Goal: Information Seeking & Learning: Learn about a topic

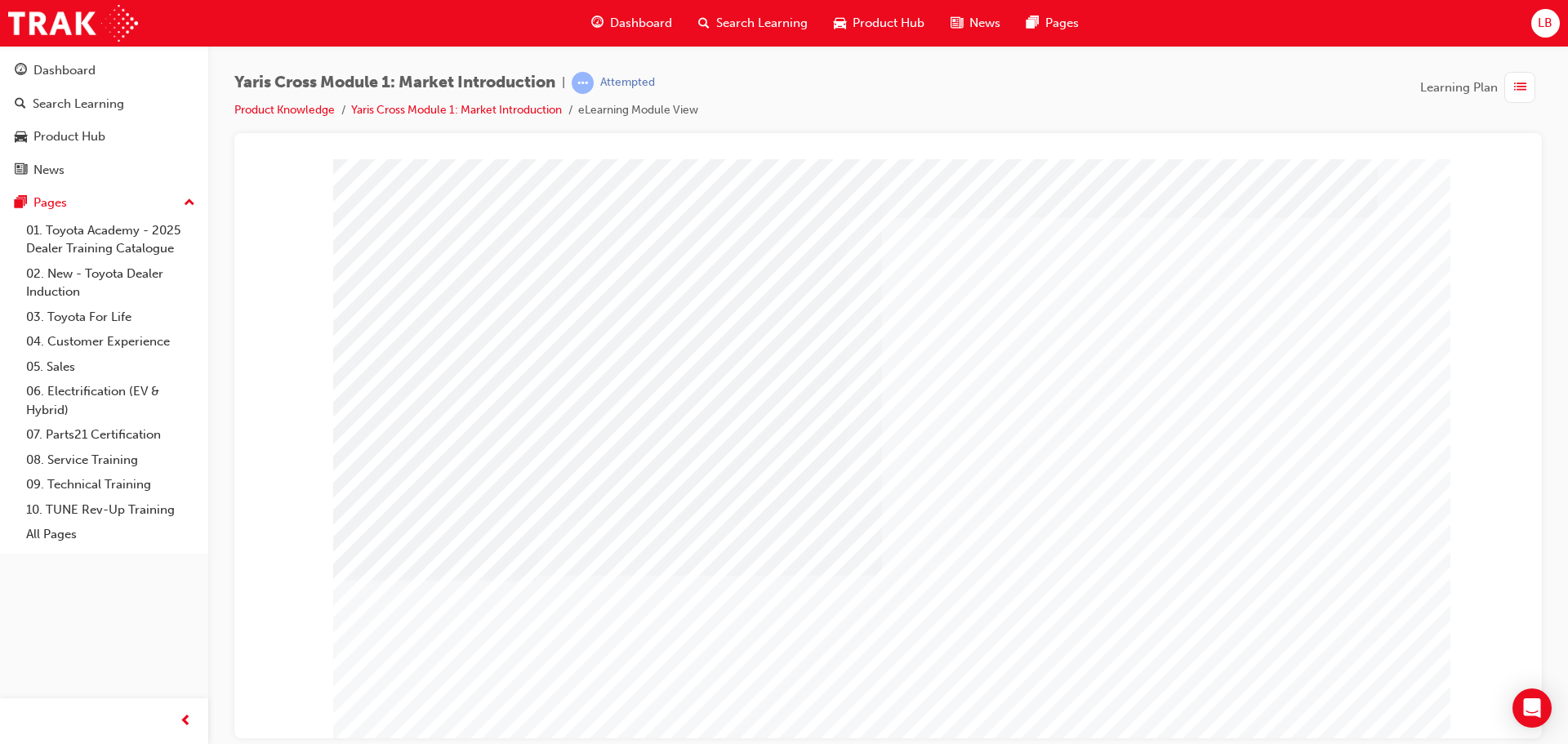
scroll to position [33, 0]
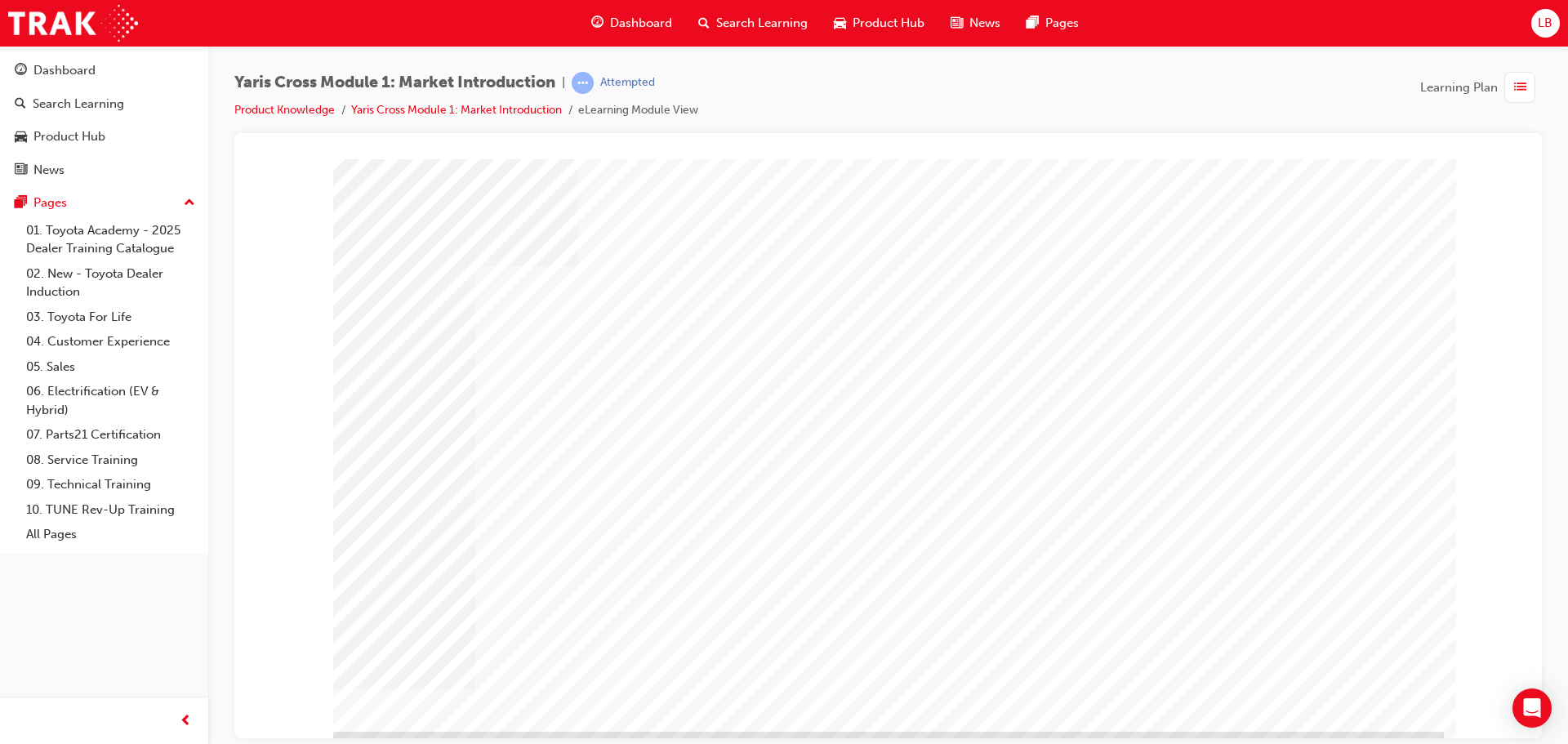
scroll to position [0, 0]
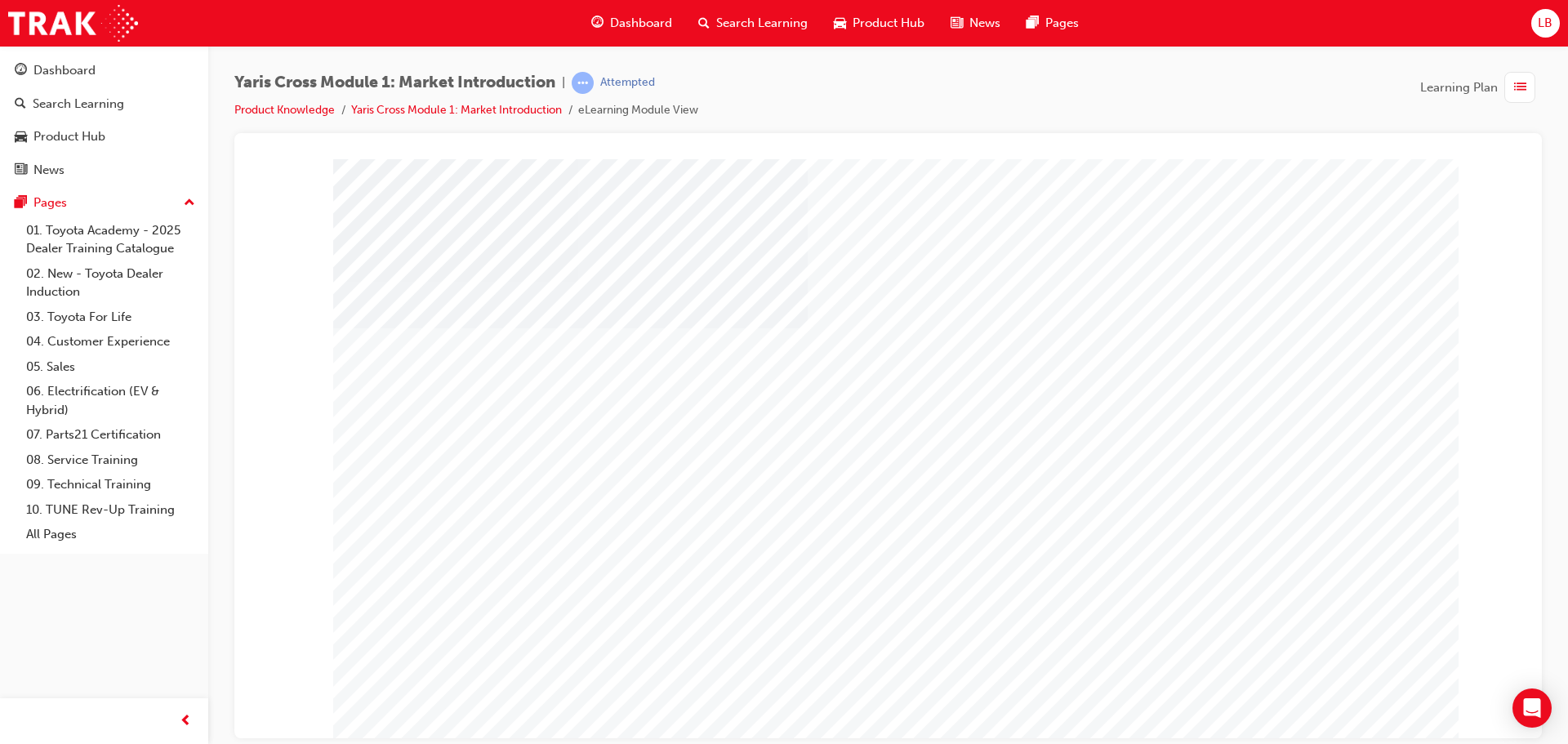
click at [75, 139] on div "Product Hub" at bounding box center [69, 136] width 72 height 19
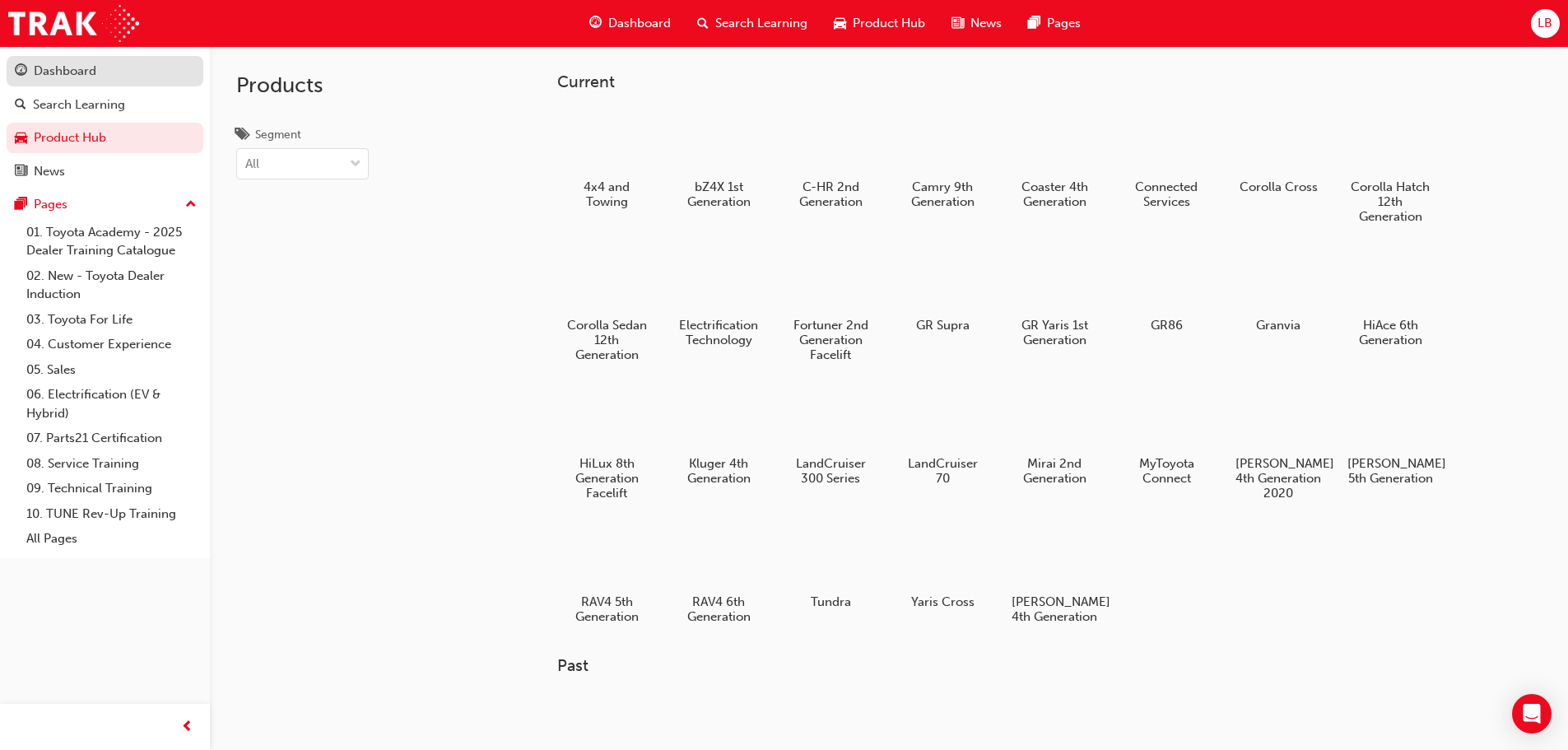
click at [66, 84] on link "Dashboard" at bounding box center [105, 70] width 196 height 31
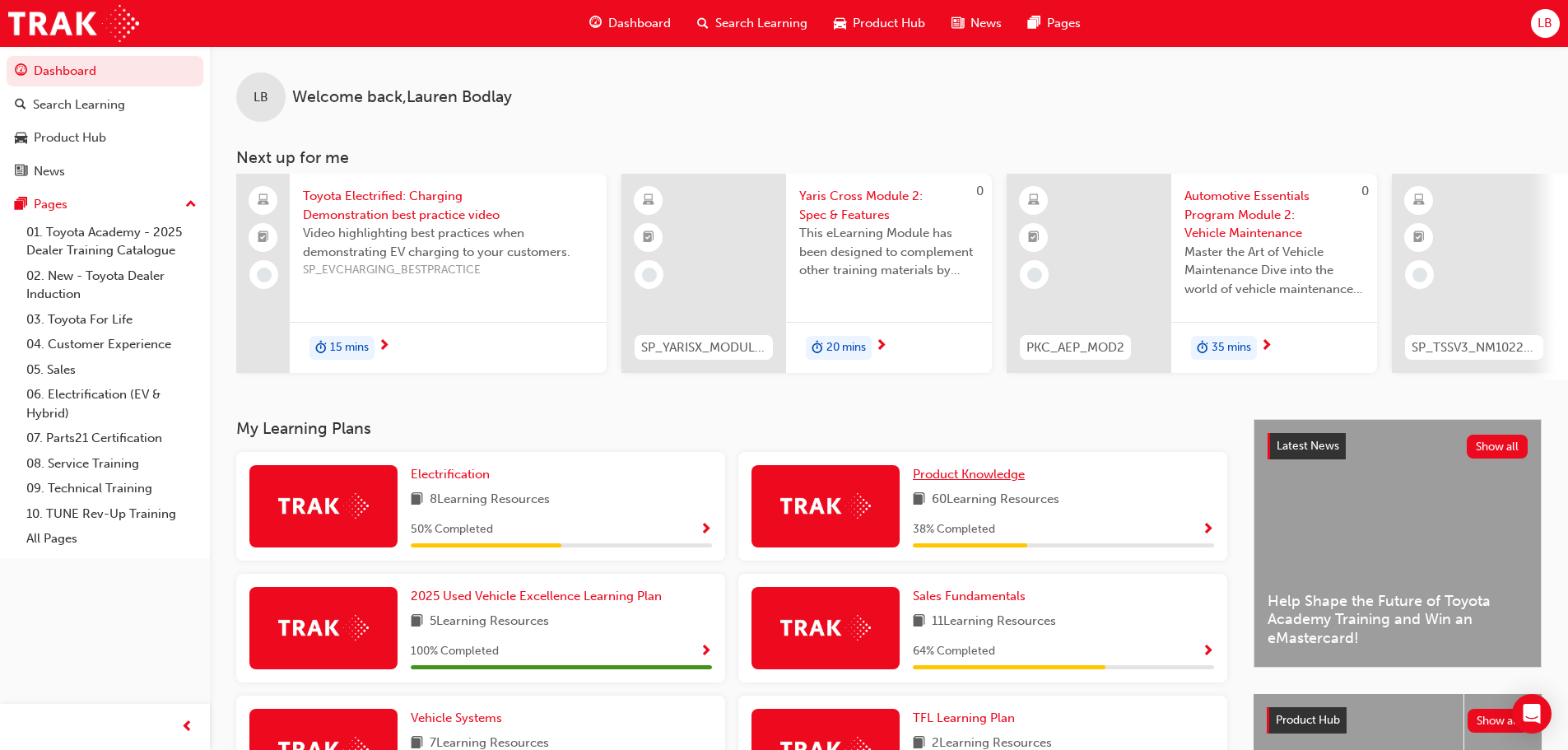
click at [975, 481] on span "Product Knowledge" at bounding box center [968, 473] width 112 height 15
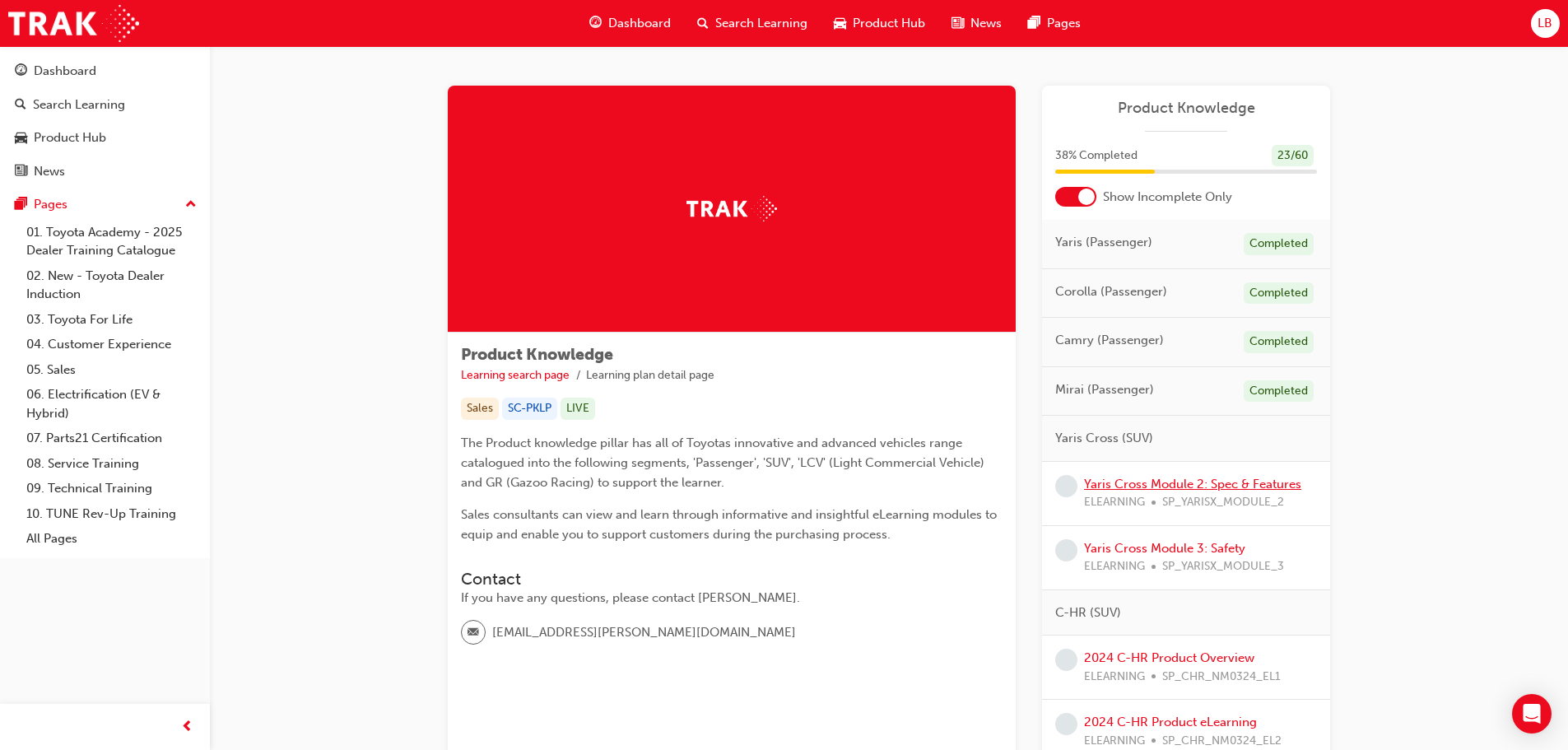
click at [1182, 481] on link "Yaris Cross Module 2: Spec & Features" at bounding box center [1192, 483] width 217 height 15
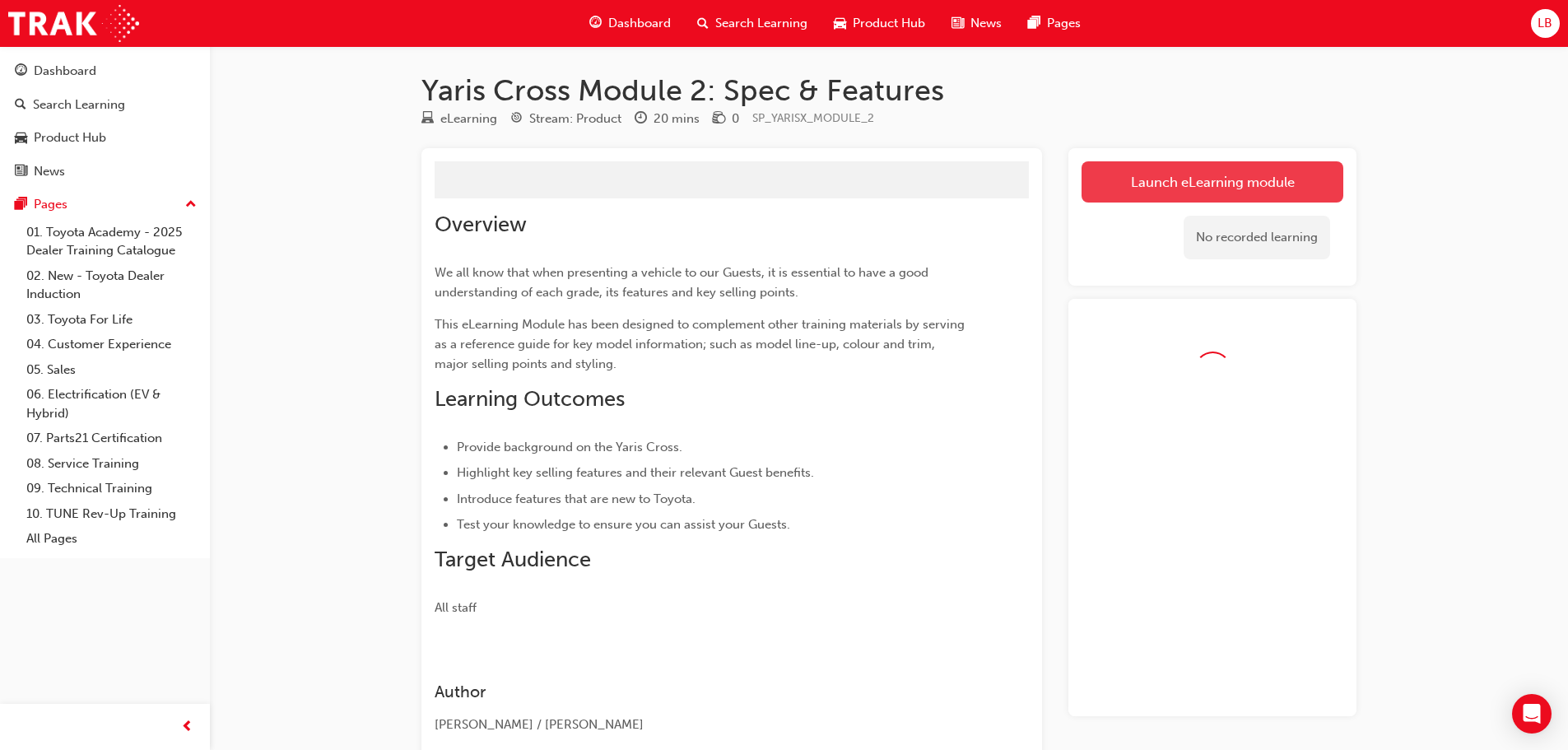
click at [1220, 185] on link "Launch eLearning module" at bounding box center [1212, 182] width 262 height 41
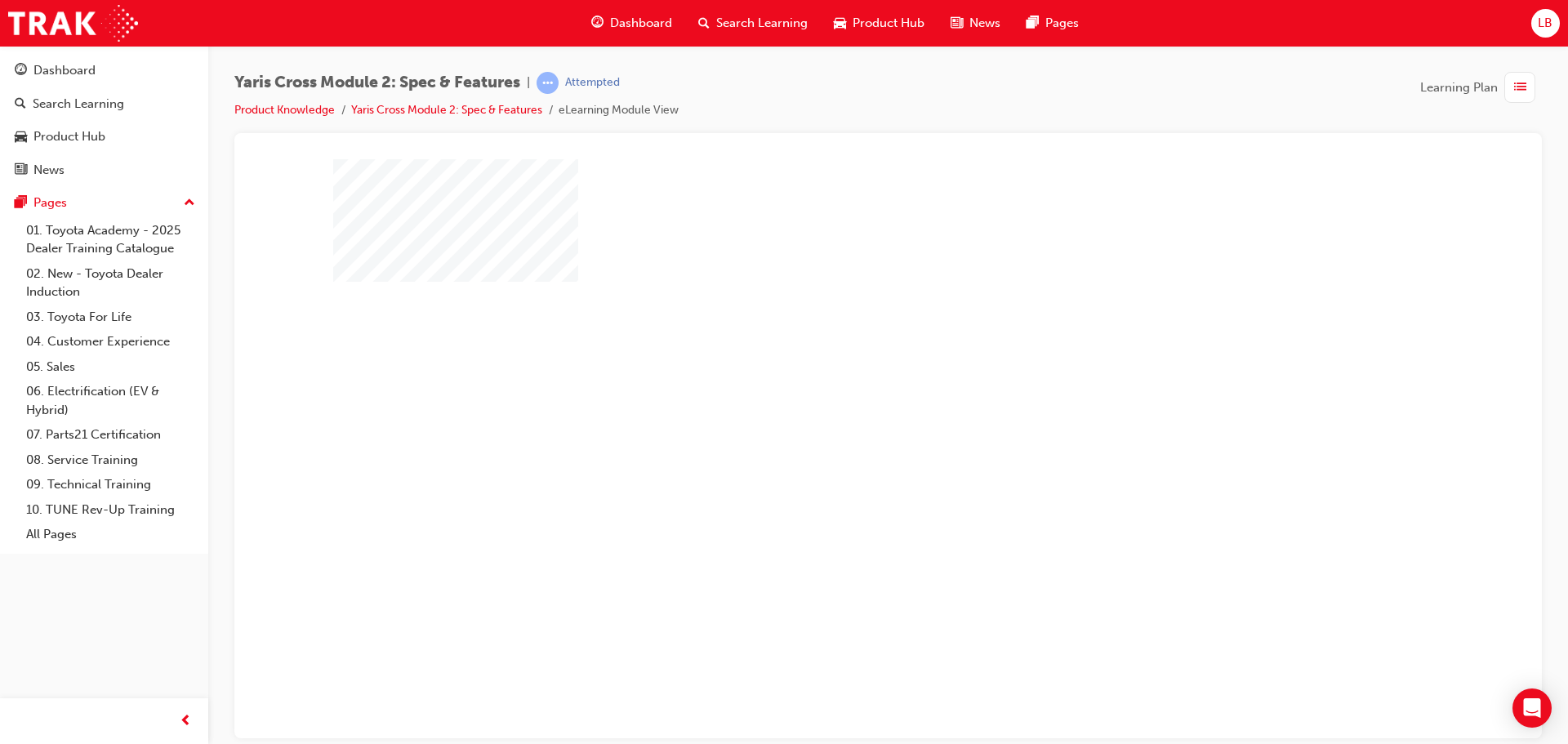
click at [842, 401] on div "play" at bounding box center [842, 401] width 0 height 0
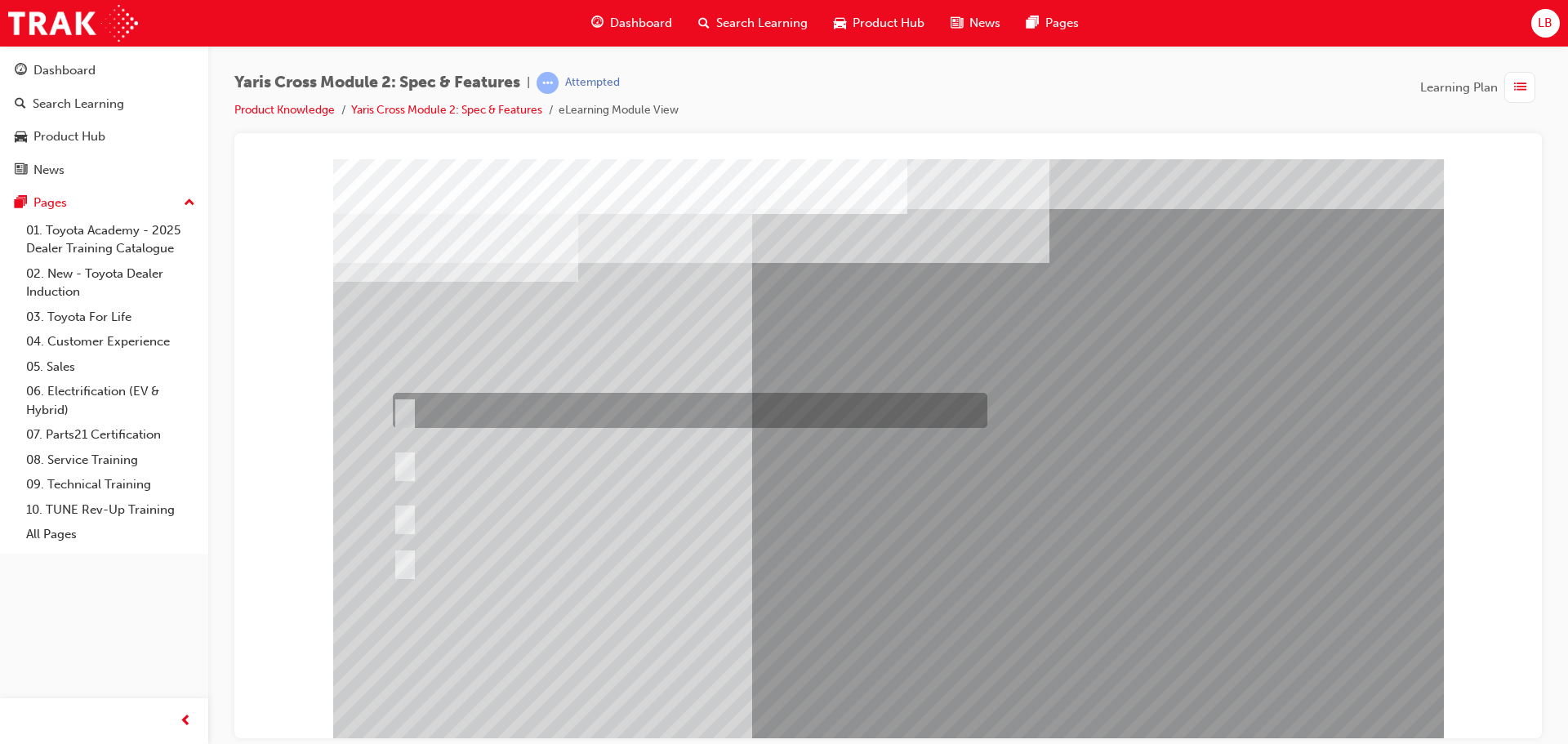
click at [404, 402] on input "8 standard colours across the range only" at bounding box center [402, 410] width 18 height 18
radio input "true"
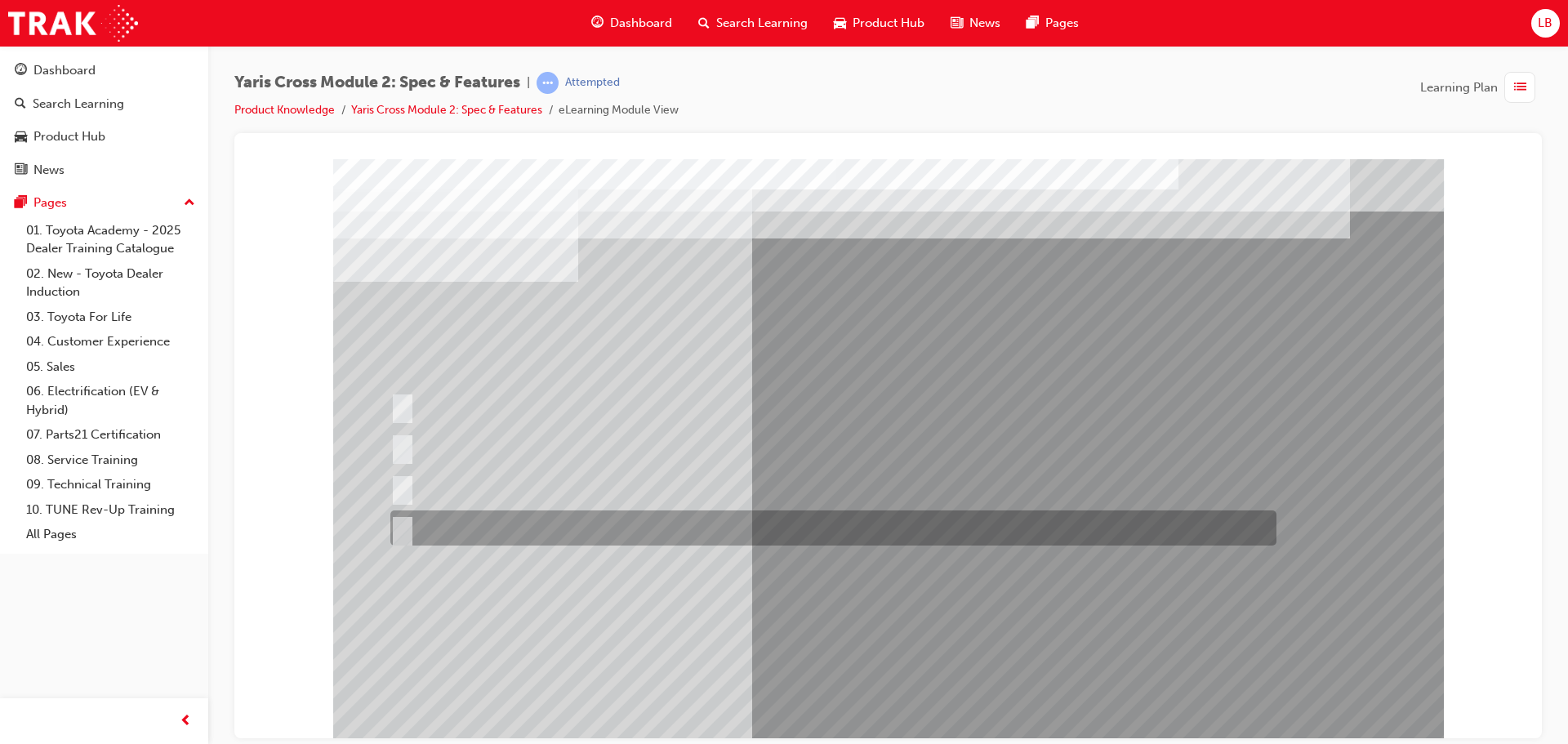
click at [405, 526] on input "GXL & Urban" at bounding box center [400, 528] width 18 height 18
radio input "true"
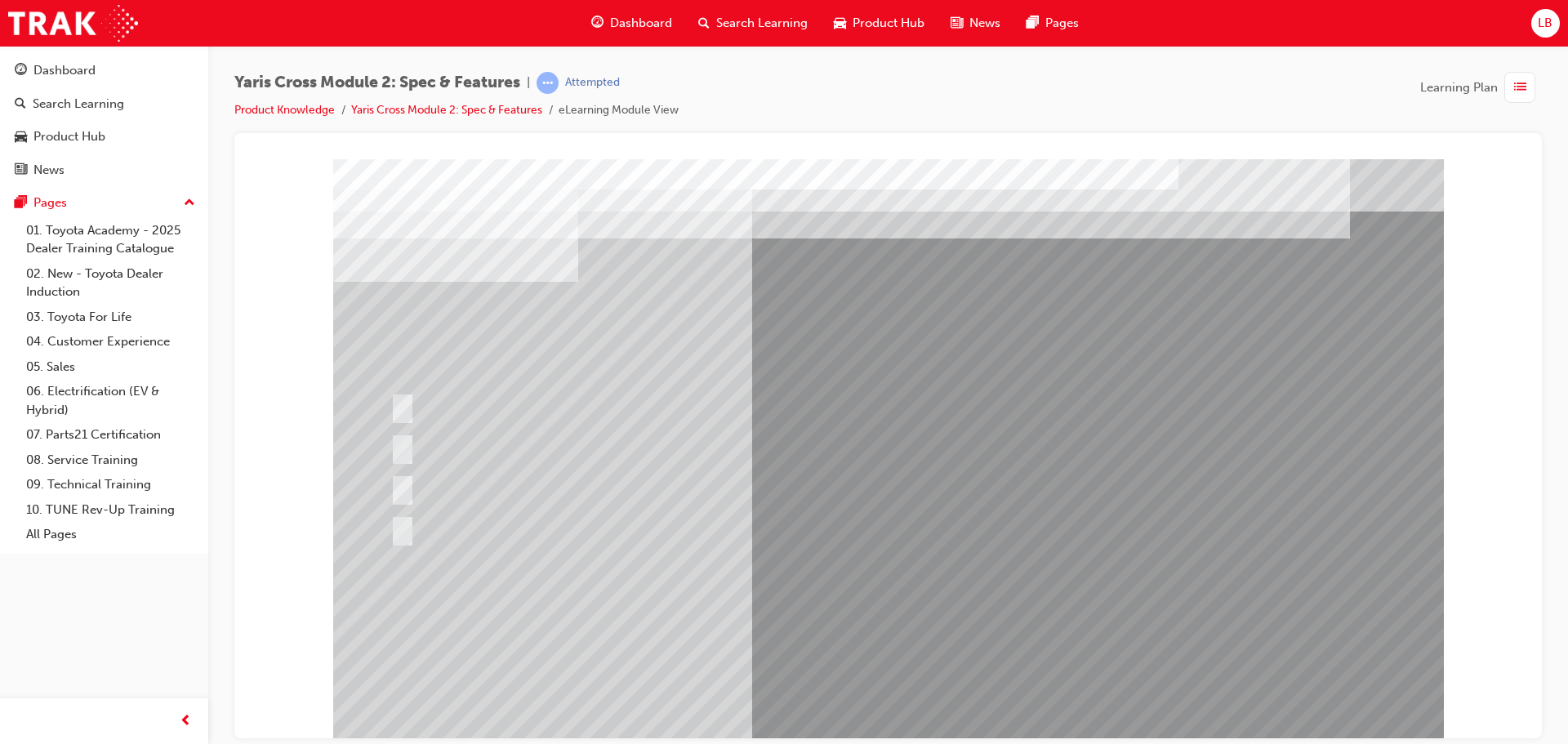
click at [879, 713] on div at bounding box center [889, 452] width 1110 height 588
click at [401, 477] on div at bounding box center [829, 487] width 886 height 35
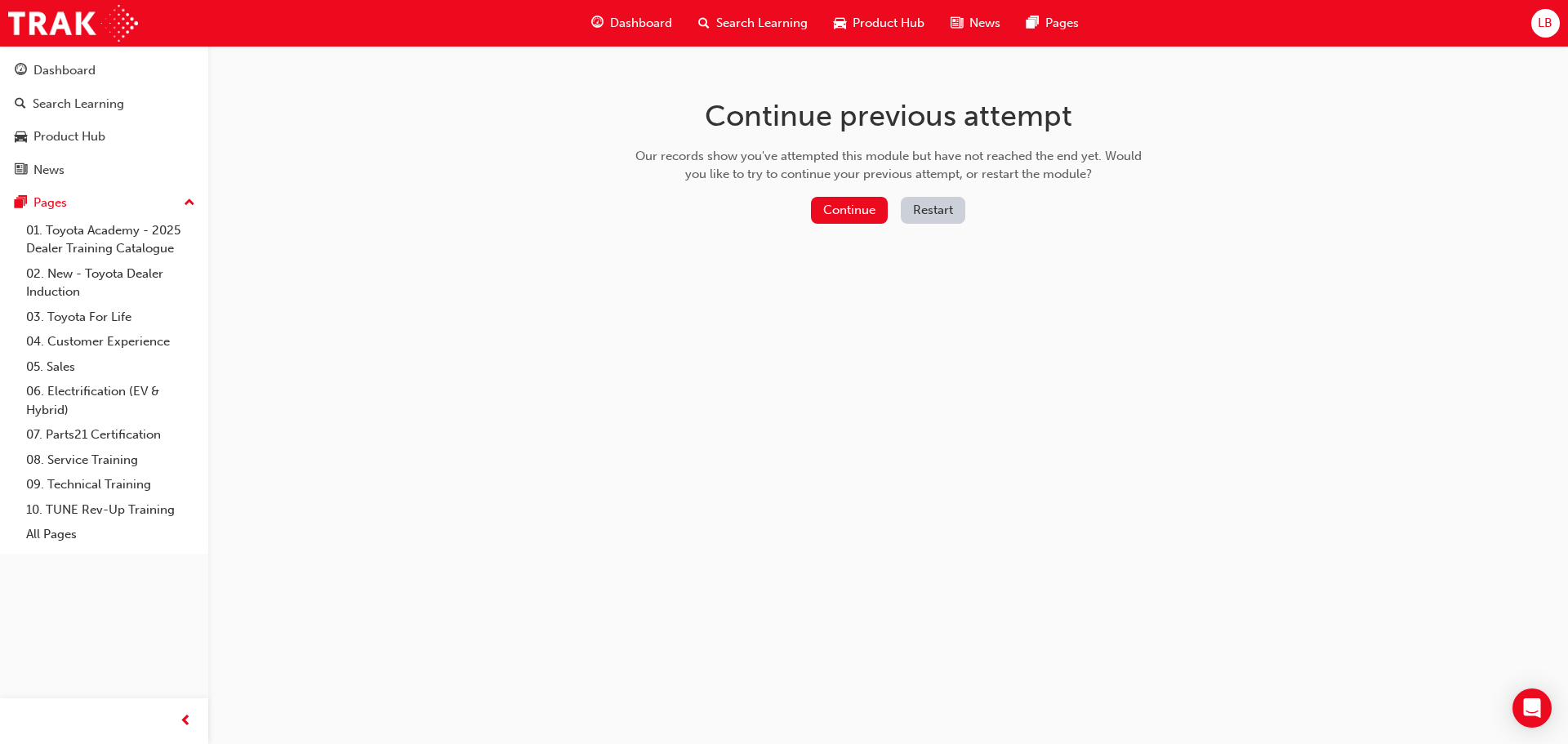
click at [846, 224] on div "Continue Restart" at bounding box center [889, 214] width 518 height 33
click at [846, 223] on button "Continue" at bounding box center [849, 210] width 77 height 27
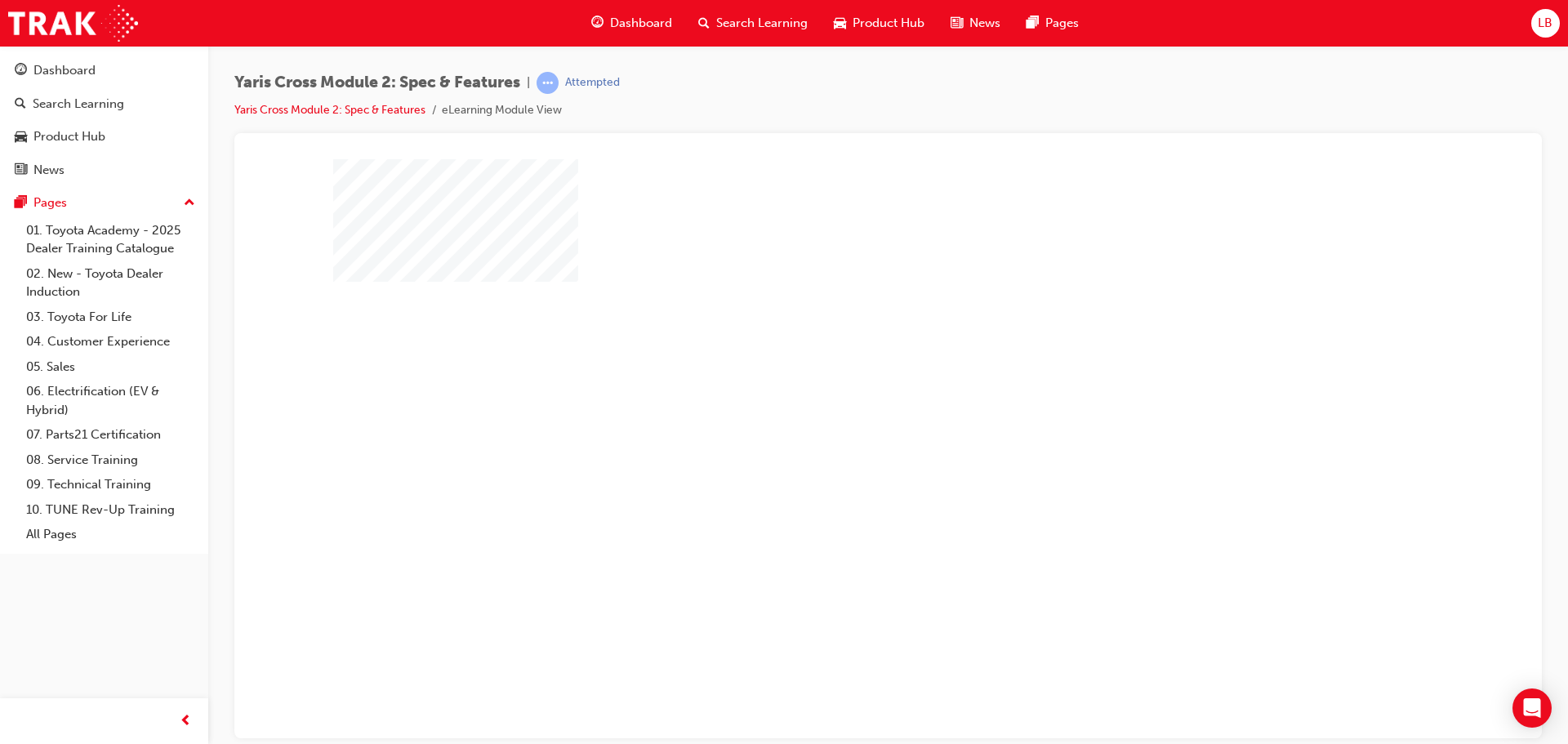
scroll to position [33, 0]
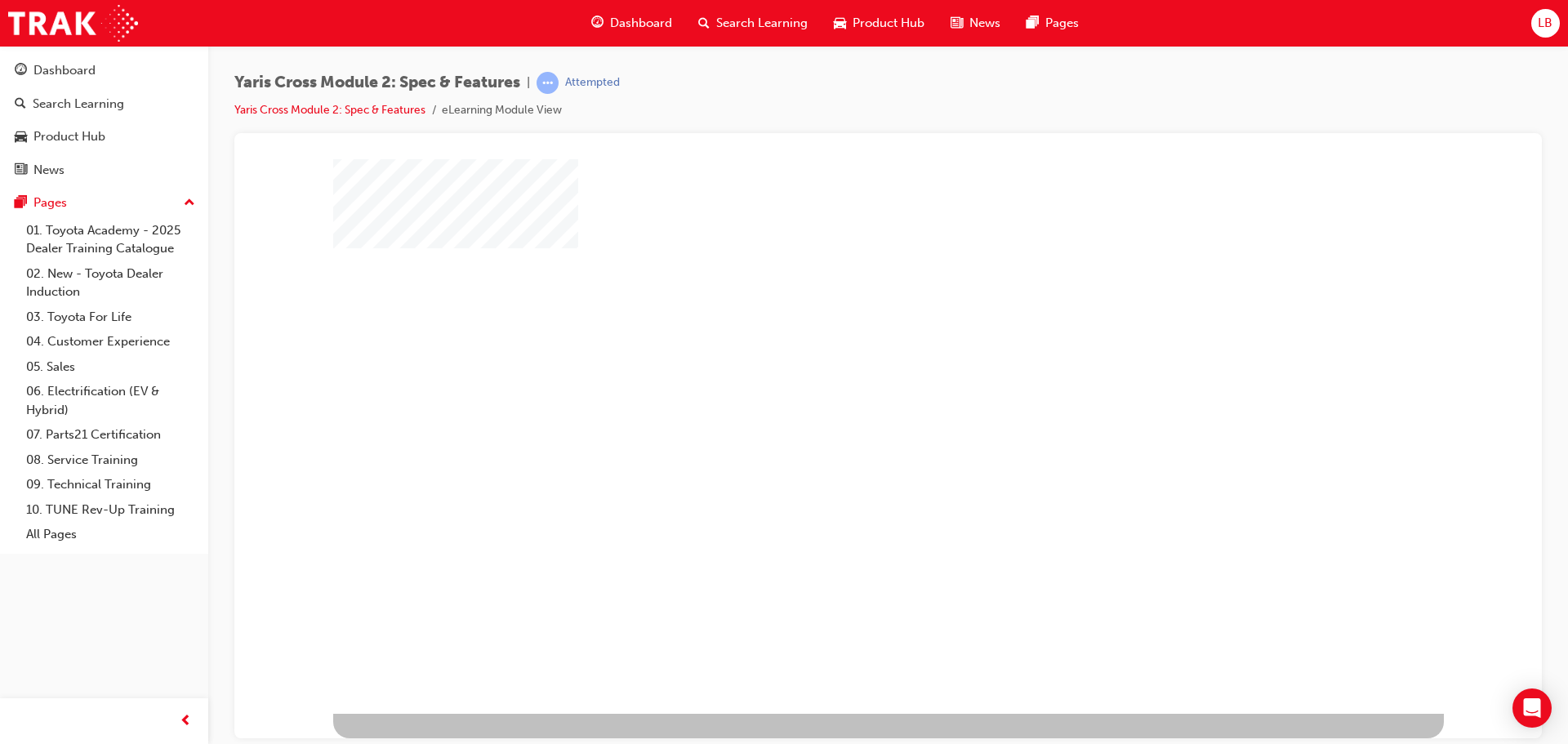
click at [842, 367] on div "play" at bounding box center [842, 367] width 0 height 0
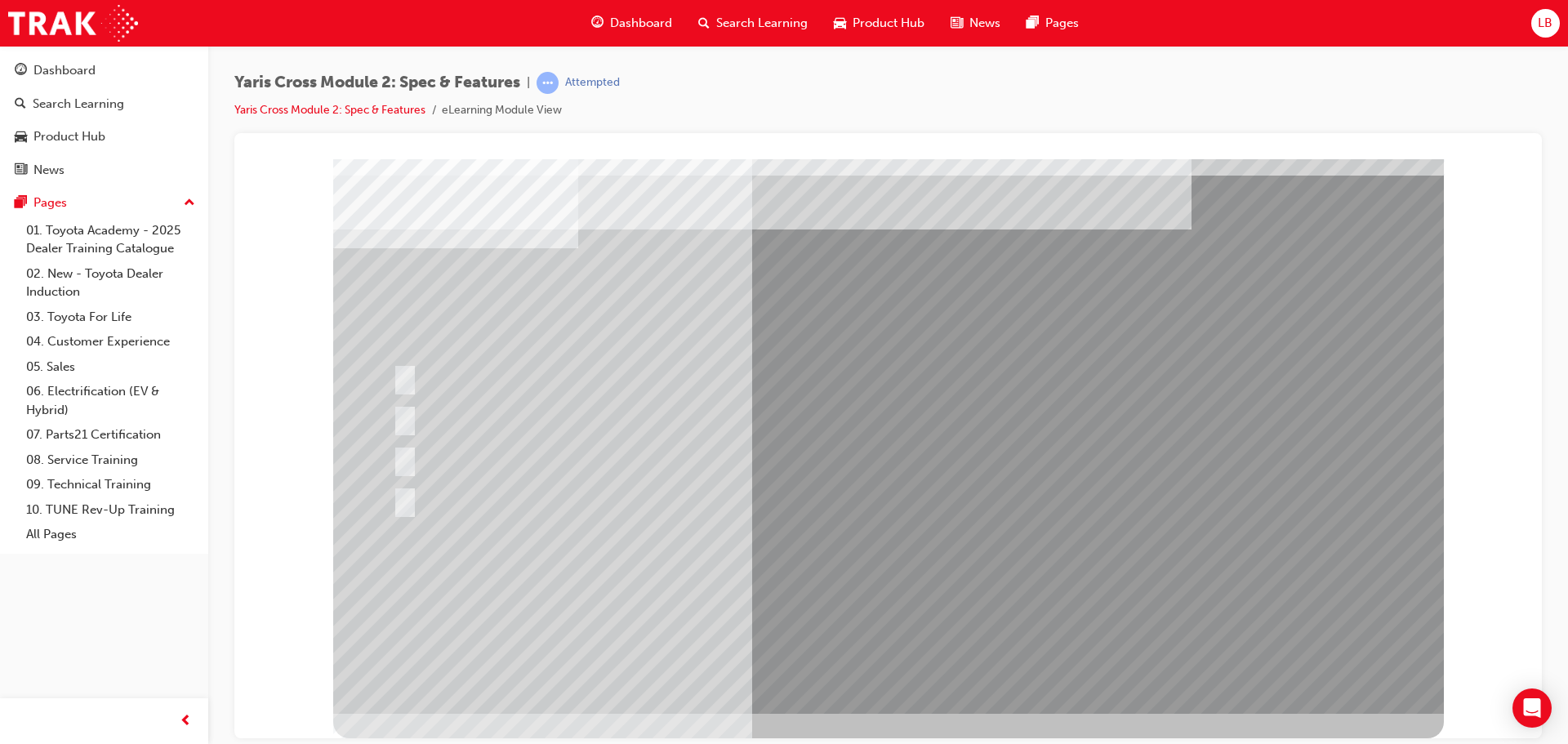
scroll to position [0, 0]
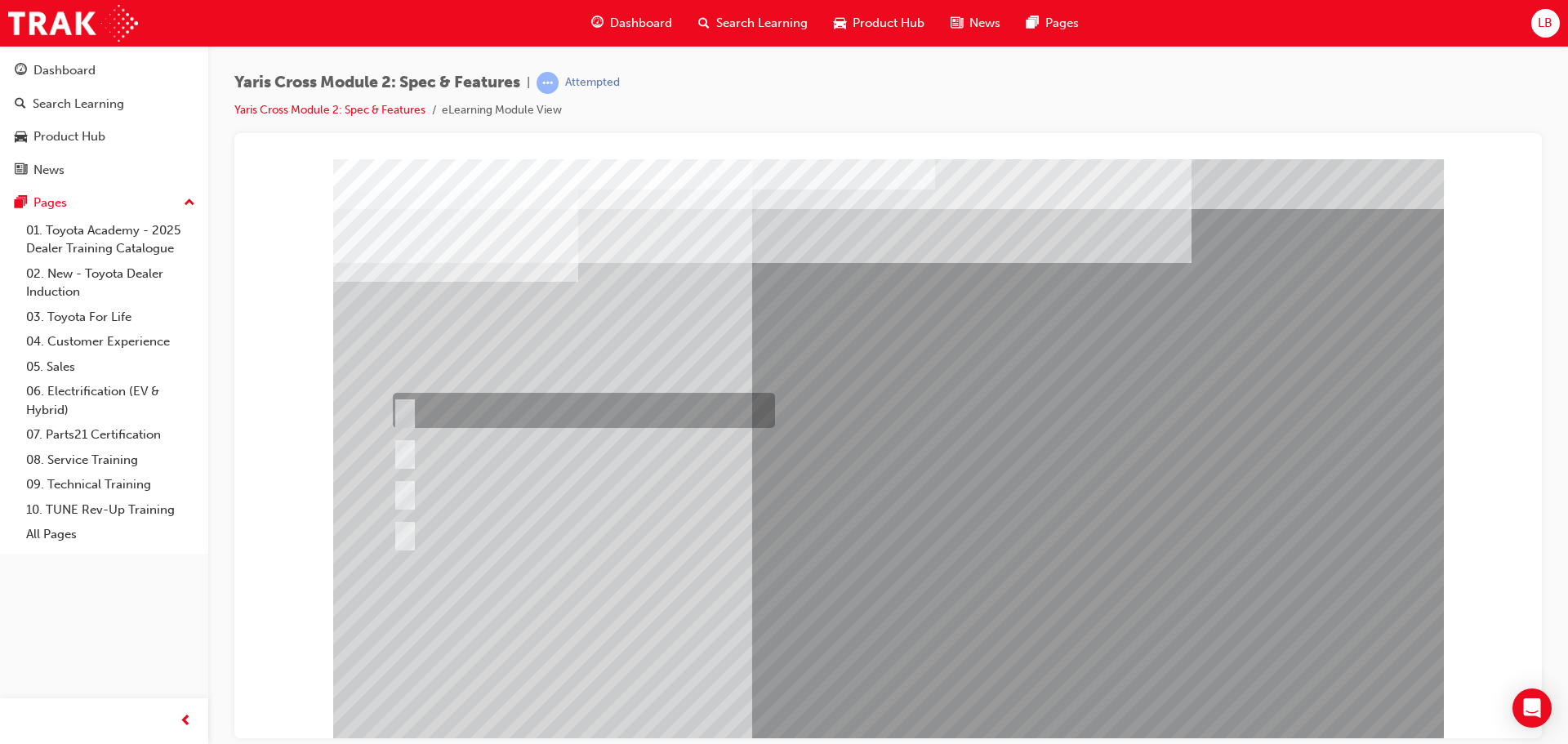
click at [404, 406] on input "GX & GXL" at bounding box center [402, 410] width 18 height 18
radio input "true"
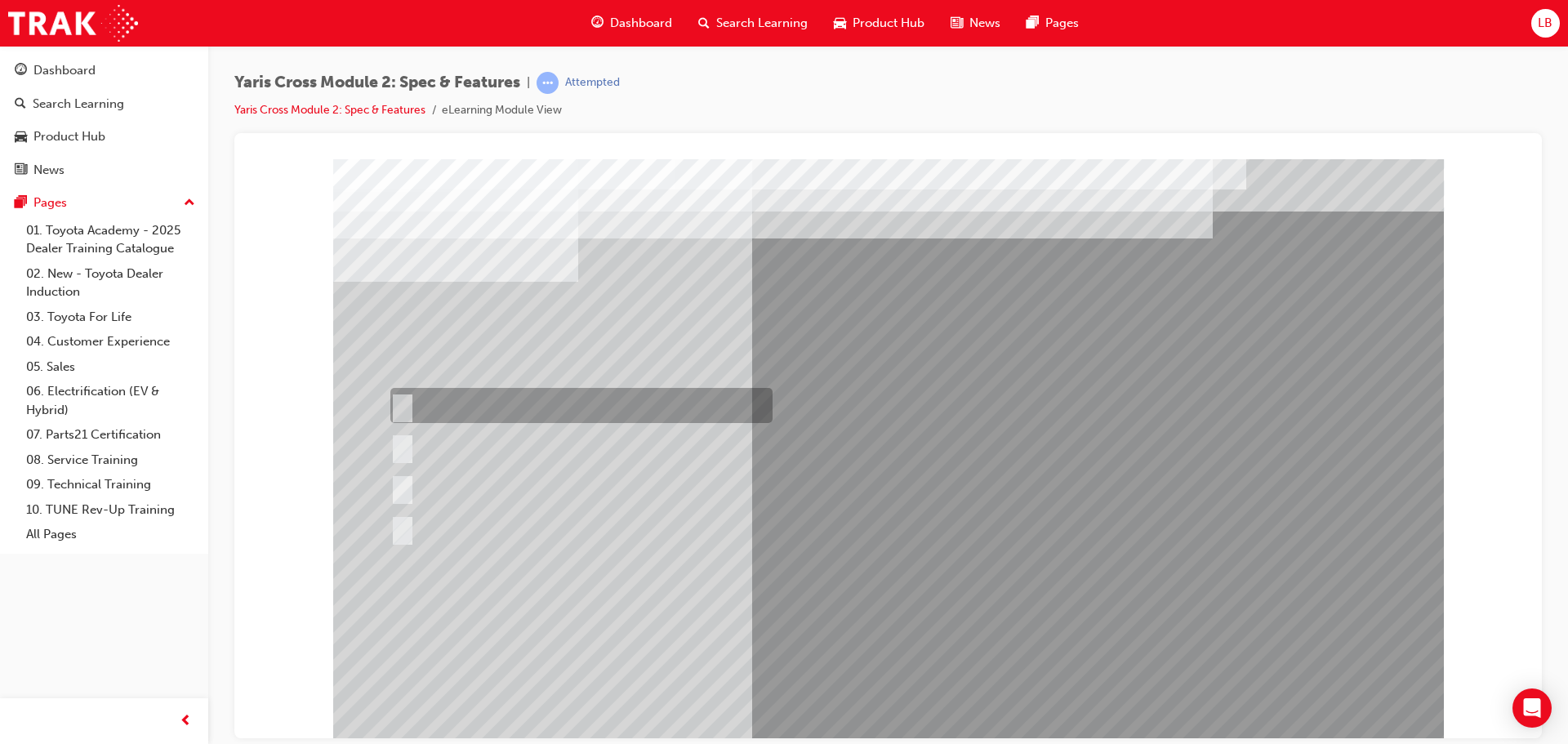
click at [396, 400] on input "Urban Only" at bounding box center [400, 405] width 18 height 18
radio input "true"
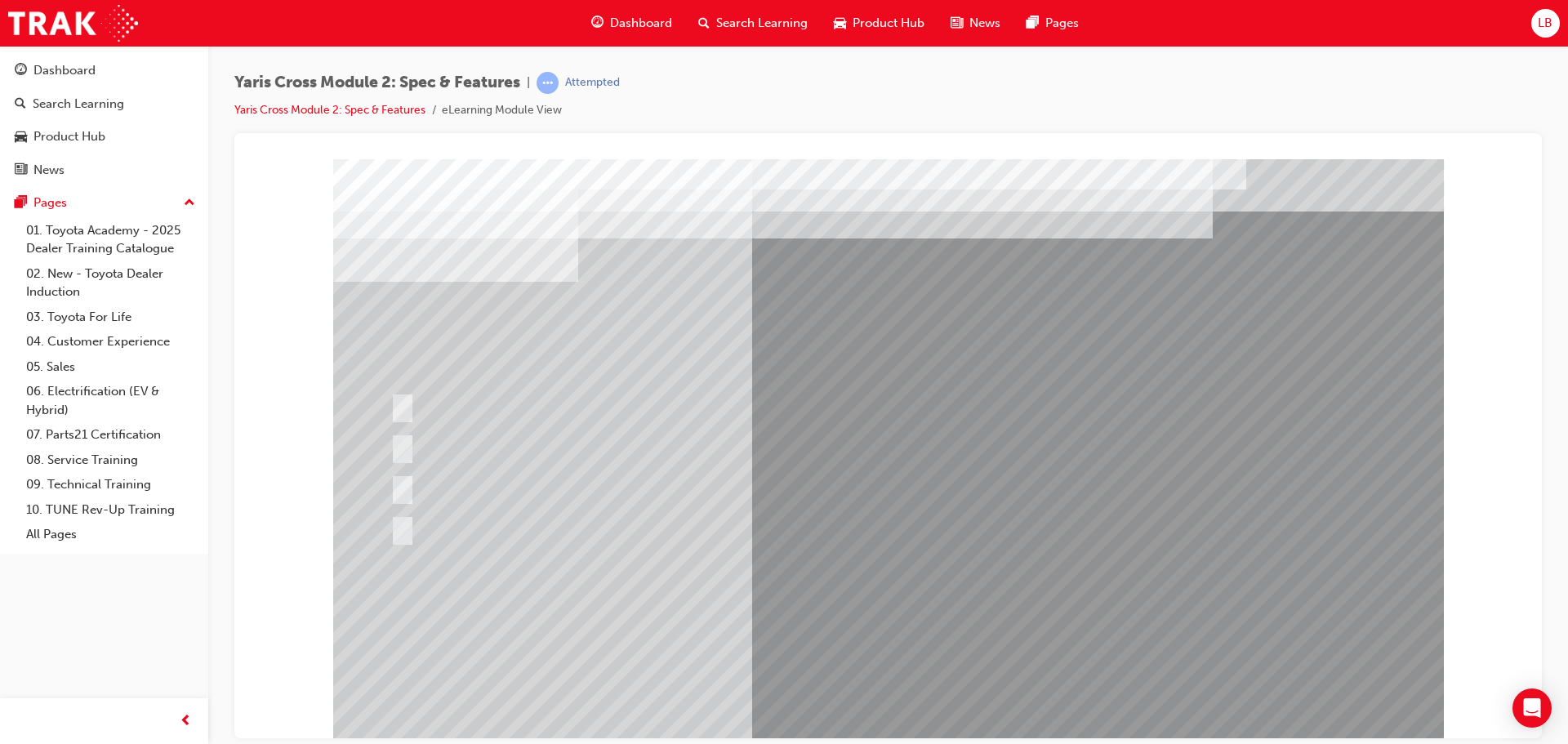
click at [895, 696] on div at bounding box center [889, 452] width 1110 height 588
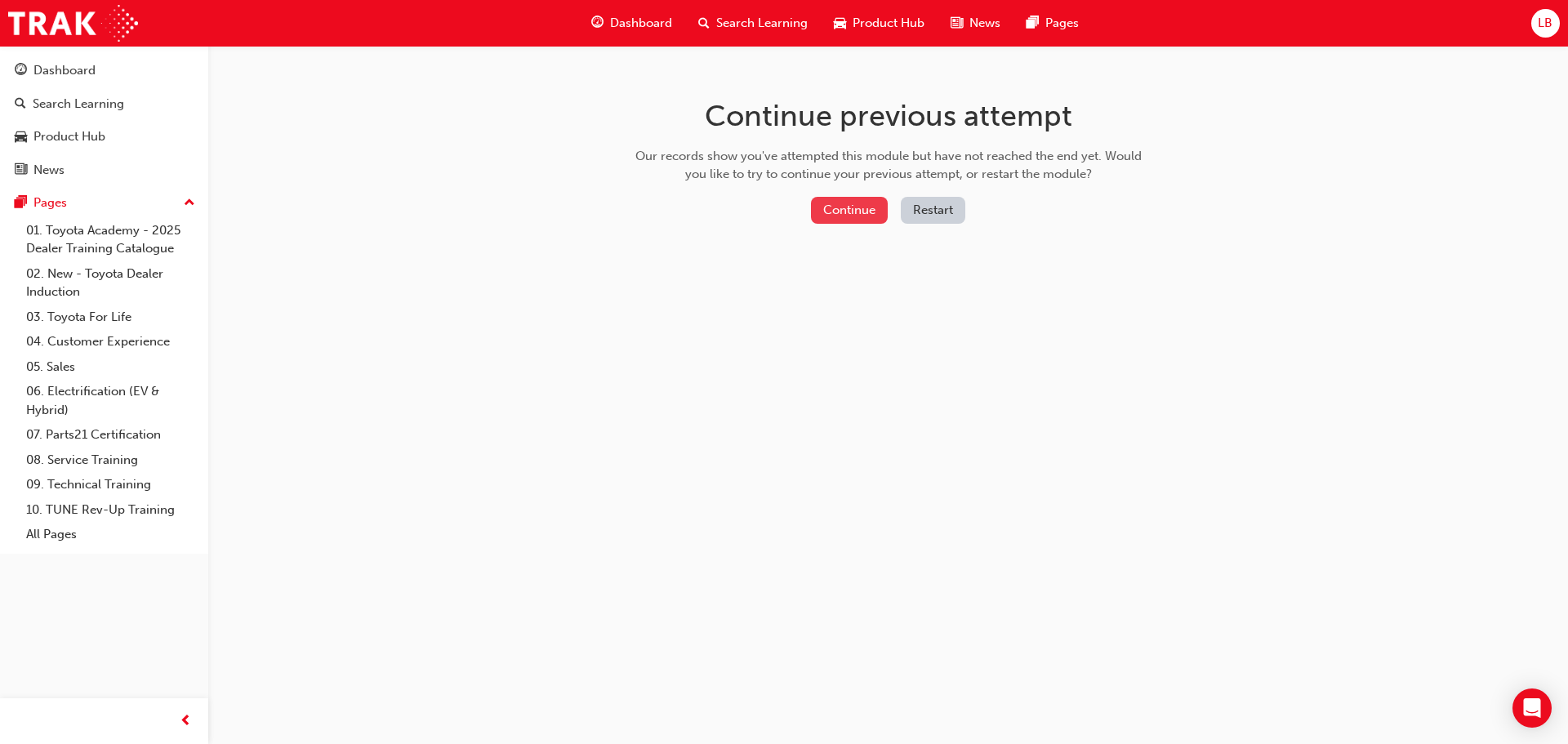
click at [861, 209] on button "Continue" at bounding box center [849, 210] width 77 height 27
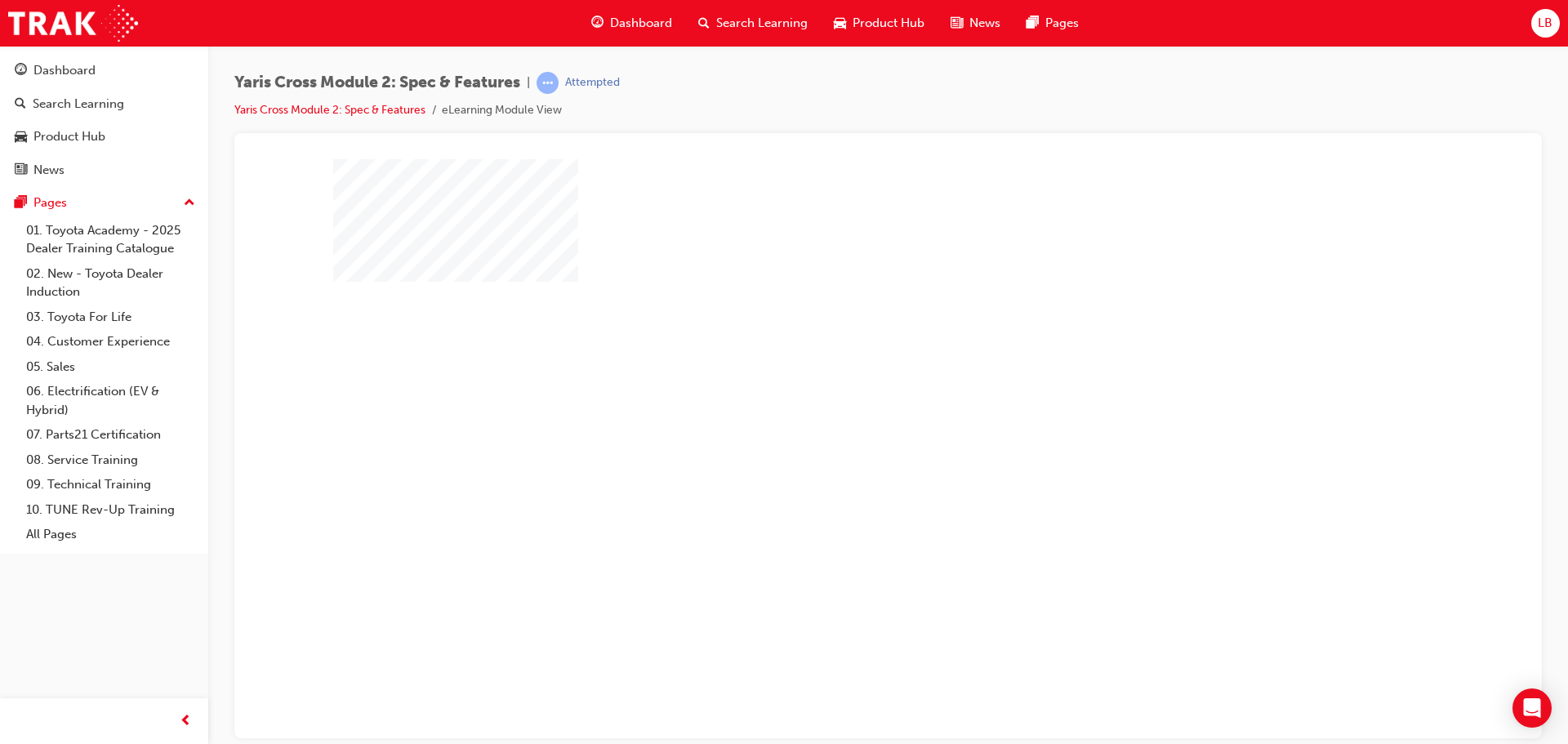
click at [842, 401] on div "play" at bounding box center [842, 401] width 0 height 0
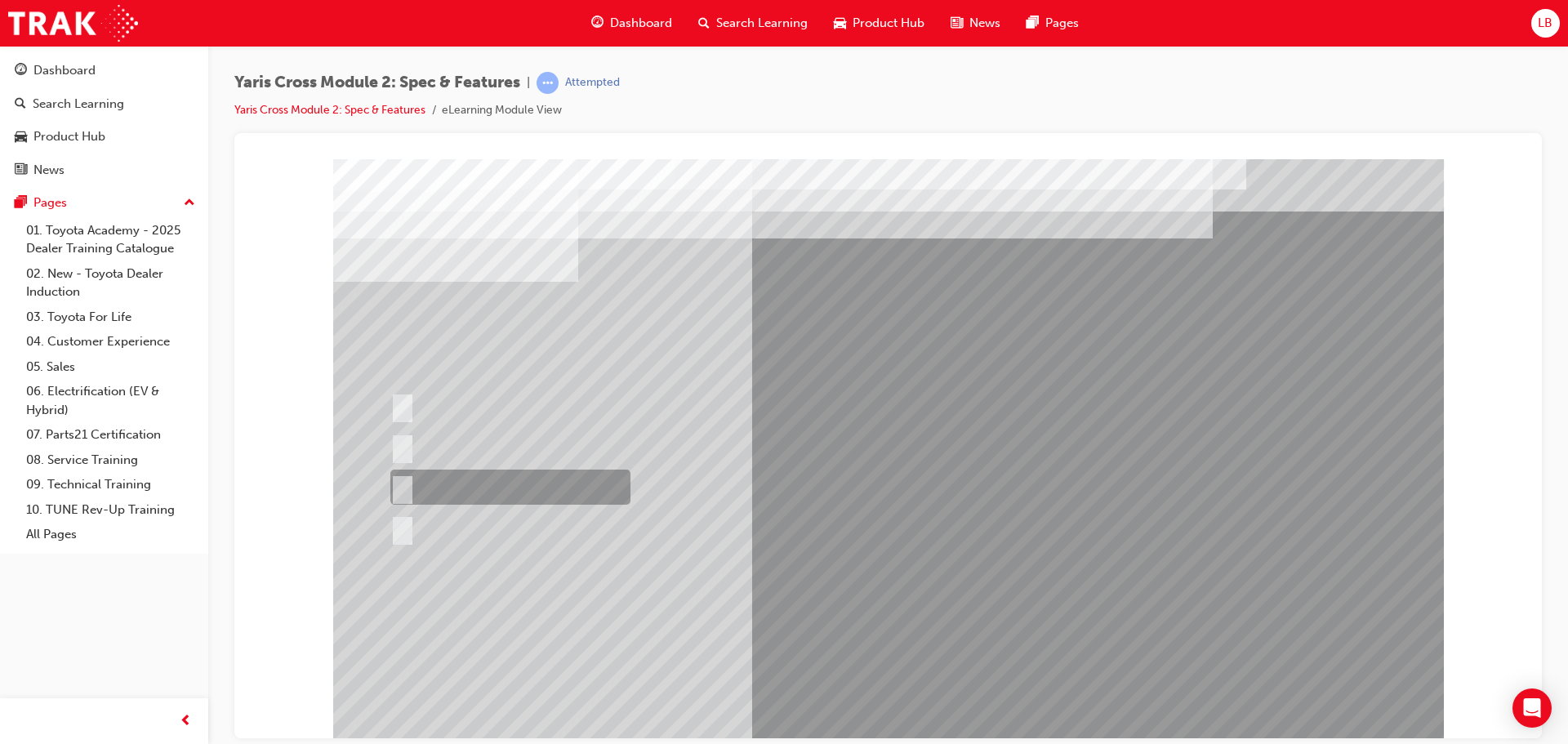
click at [405, 477] on div at bounding box center [506, 487] width 240 height 35
radio input "true"
click at [889, 715] on div at bounding box center [889, 452] width 1110 height 588
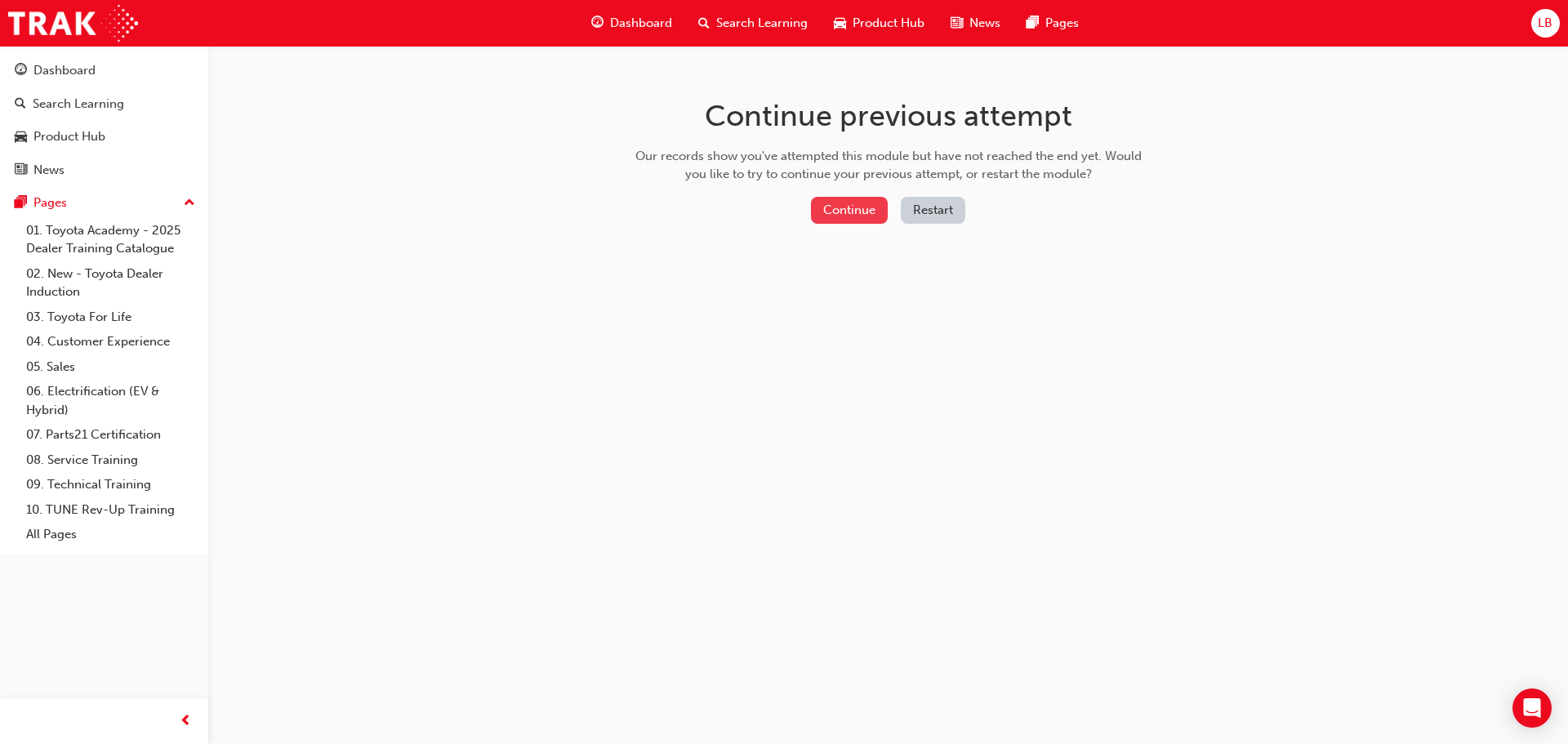
click at [839, 219] on button "Continue" at bounding box center [849, 210] width 77 height 27
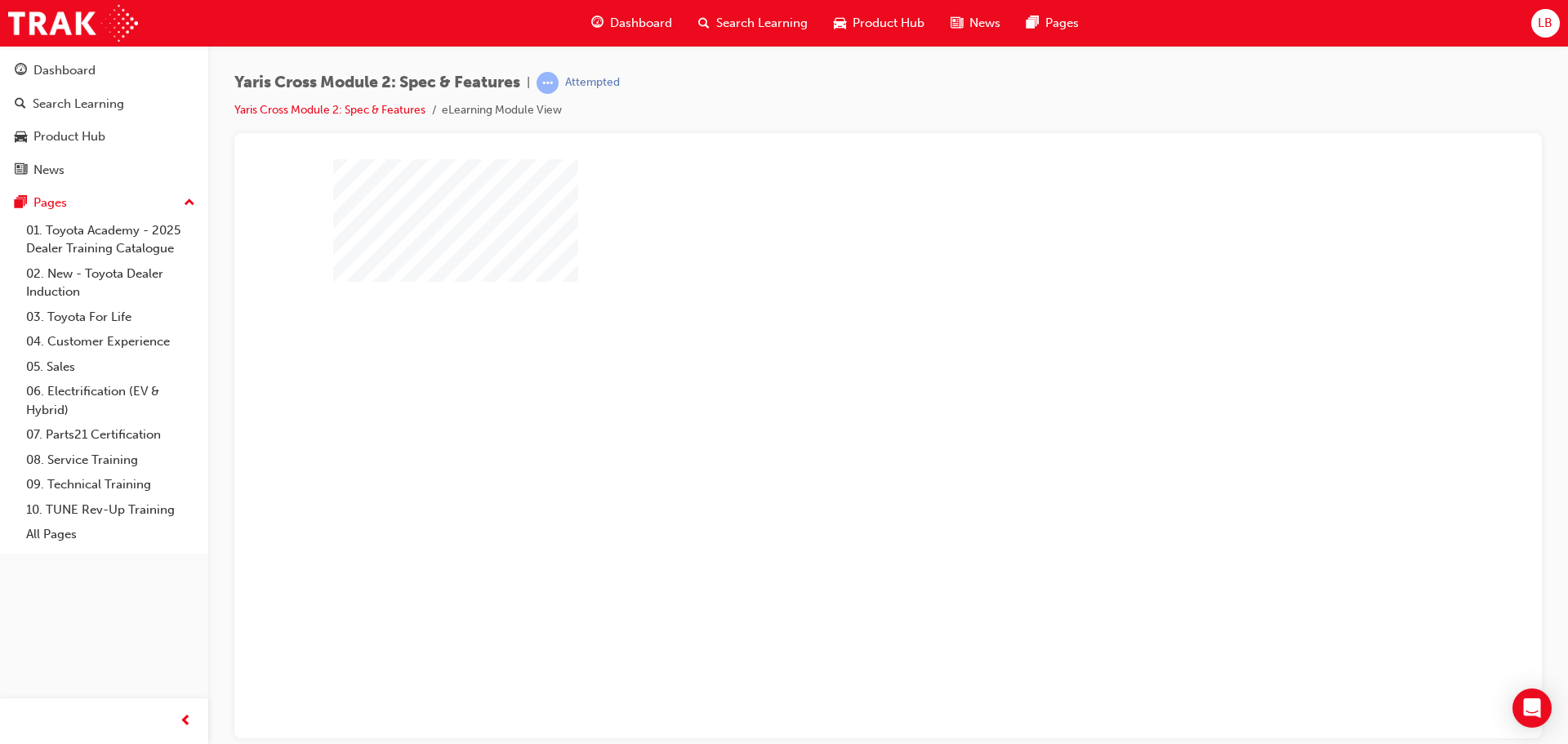
click at [842, 401] on div "play" at bounding box center [842, 401] width 0 height 0
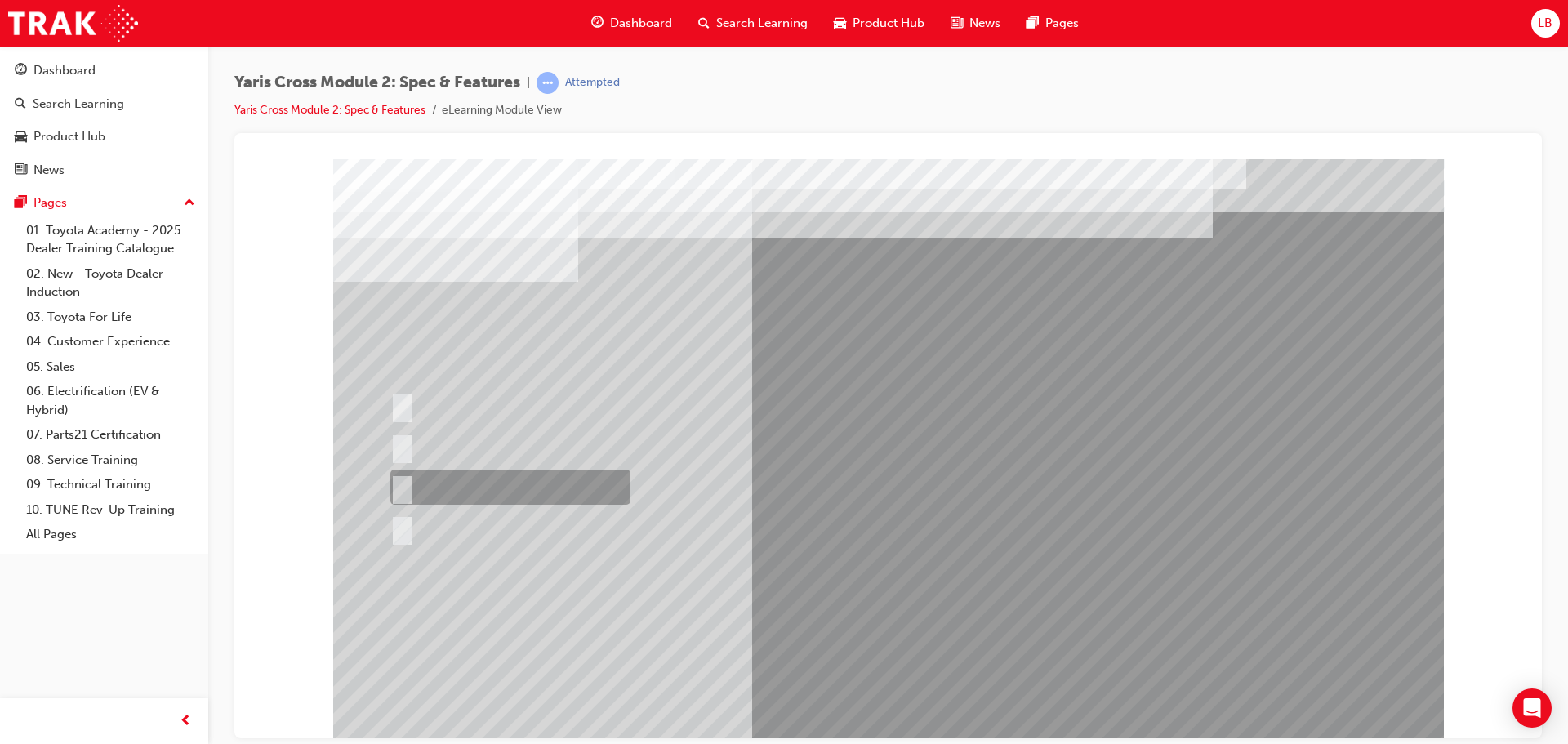
click at [402, 488] on input "All variants" at bounding box center [400, 487] width 18 height 18
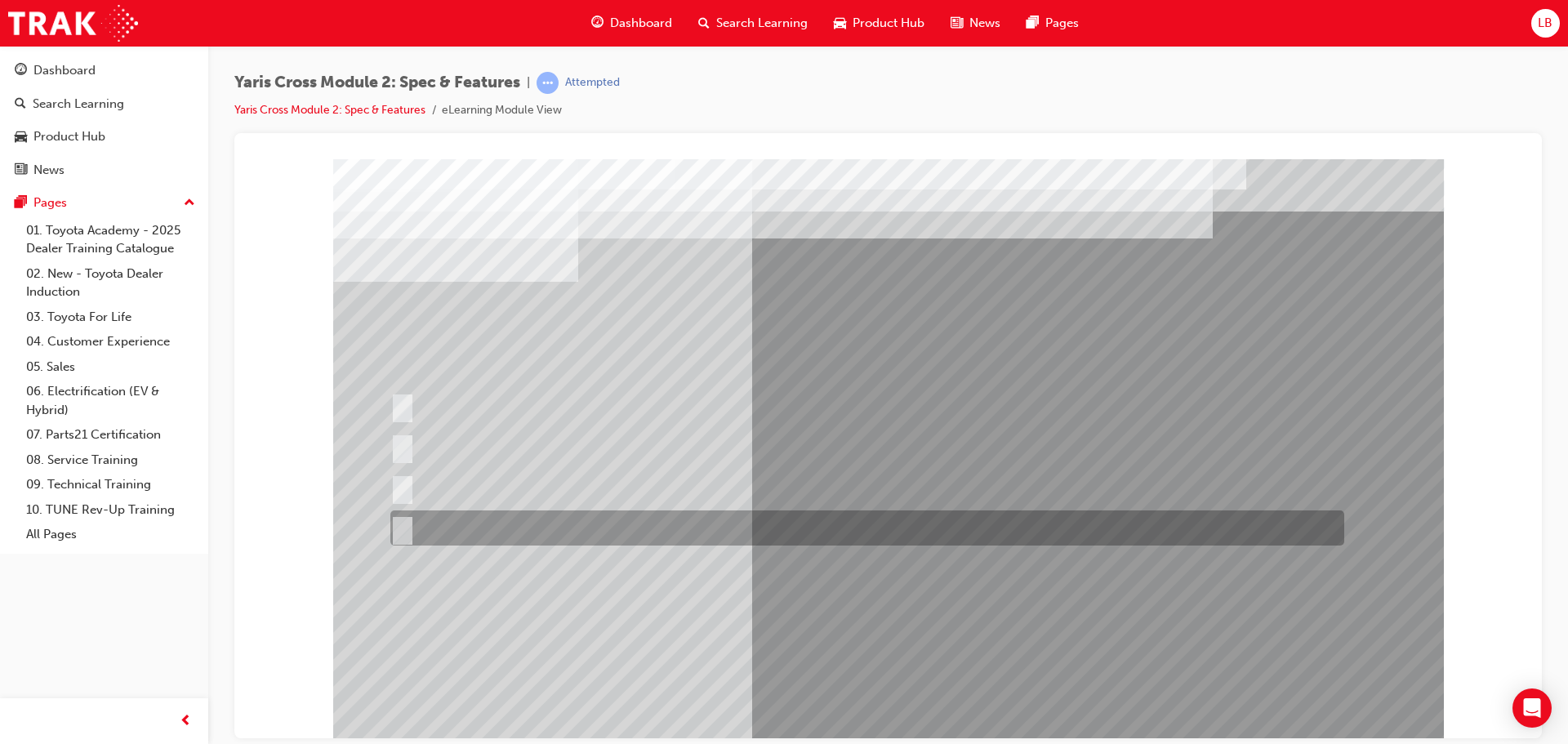
click at [399, 511] on div at bounding box center [862, 528] width 954 height 35
radio input "false"
radio input "true"
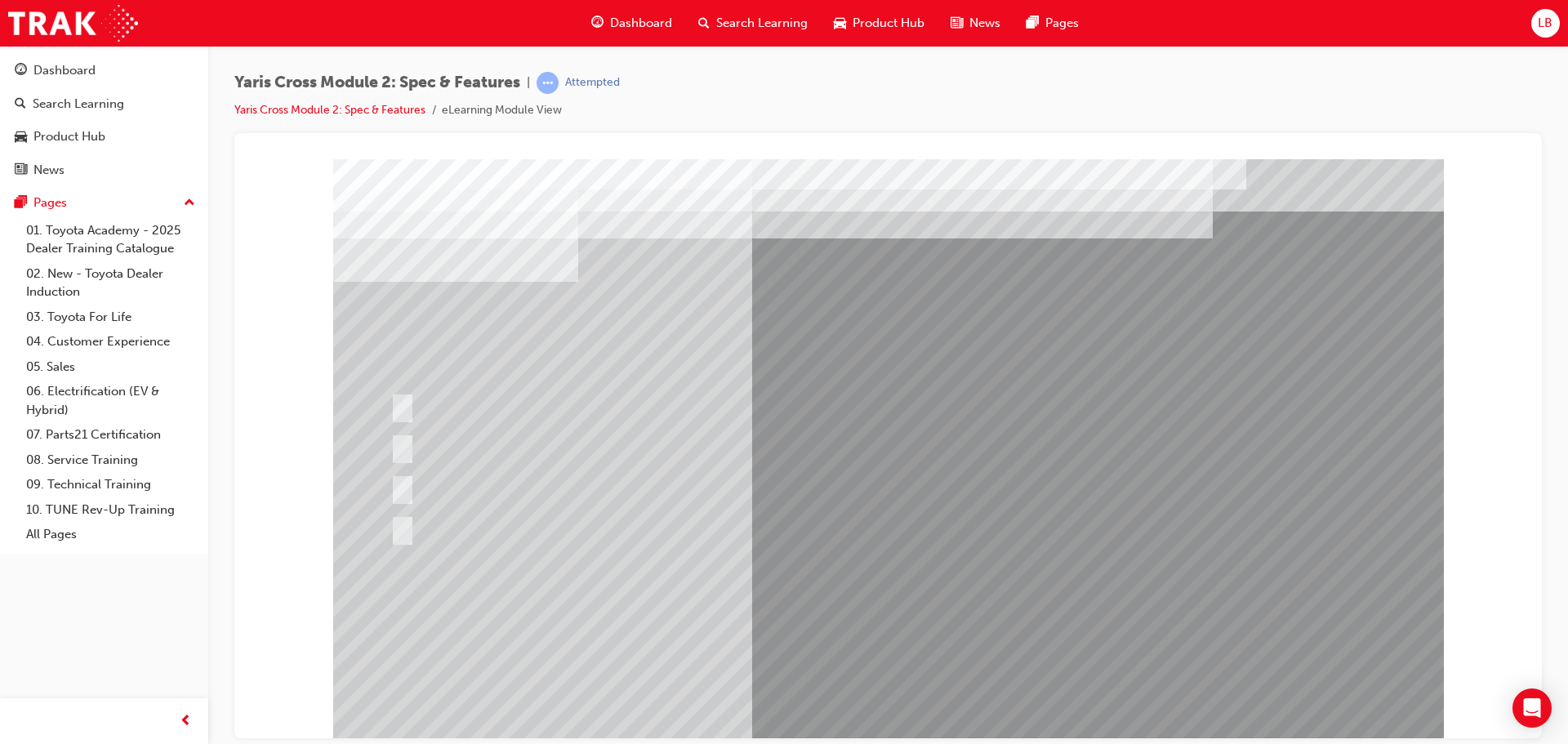
click at [904, 702] on div at bounding box center [889, 452] width 1110 height 588
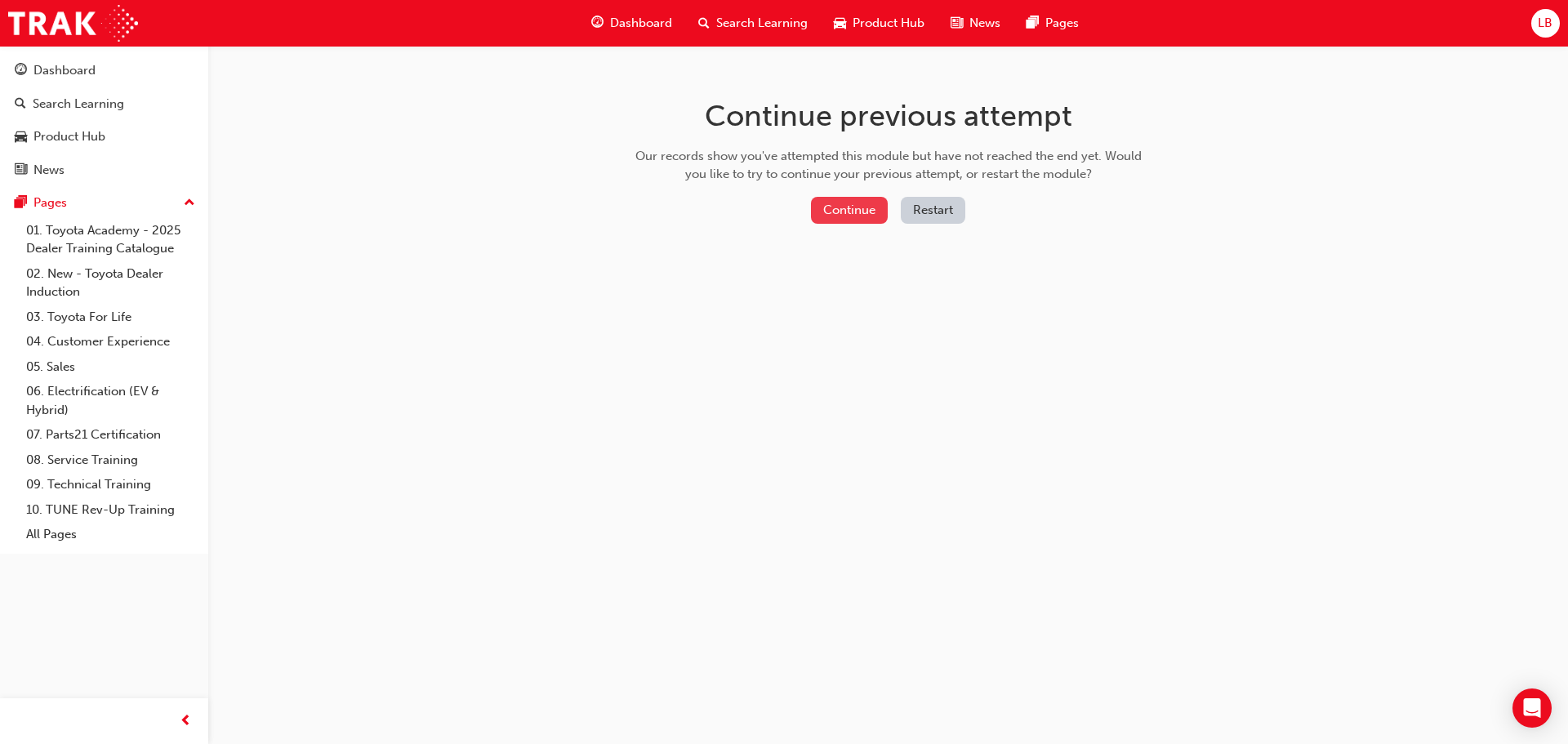
click at [847, 203] on button "Continue" at bounding box center [849, 210] width 77 height 27
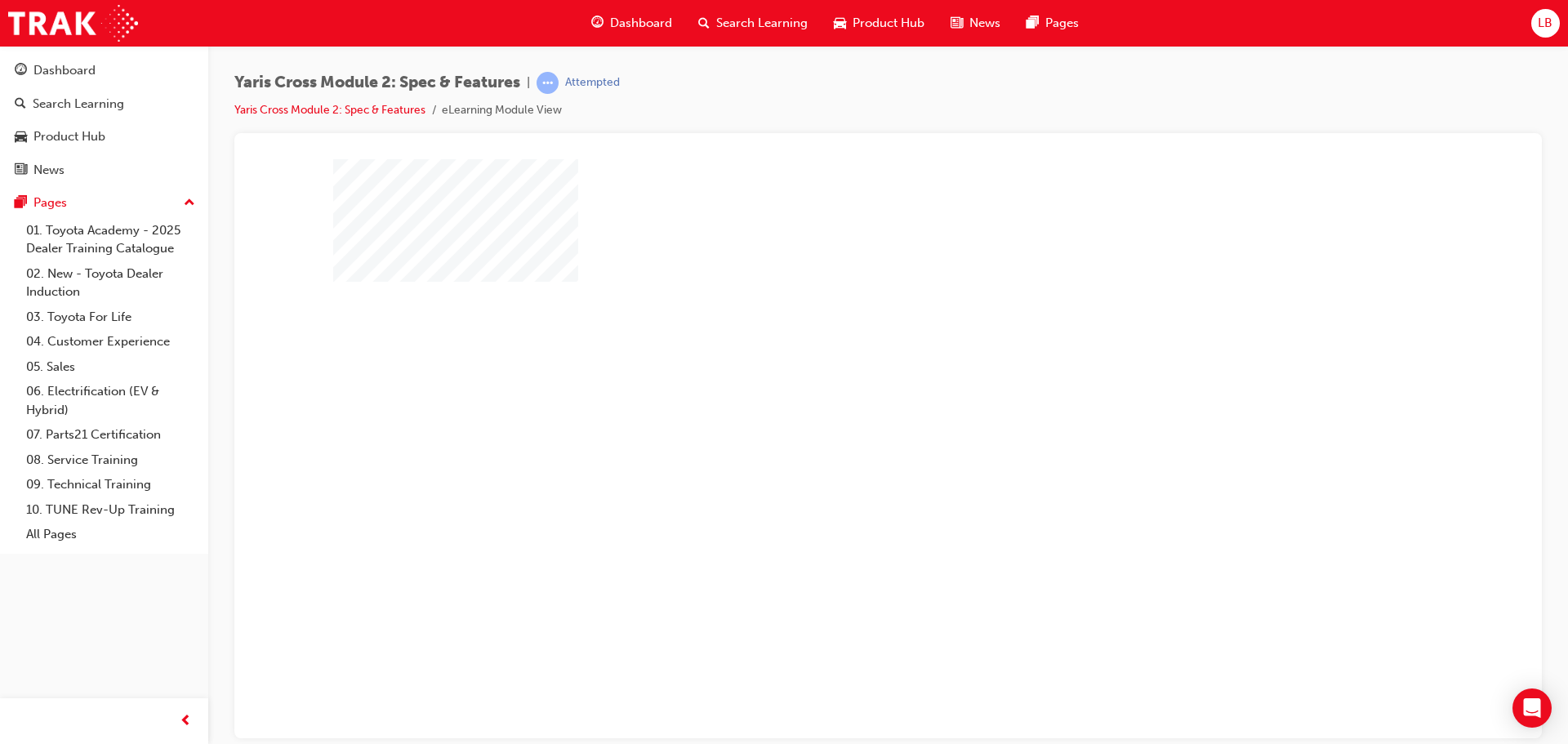
click at [842, 401] on div "play" at bounding box center [842, 401] width 0 height 0
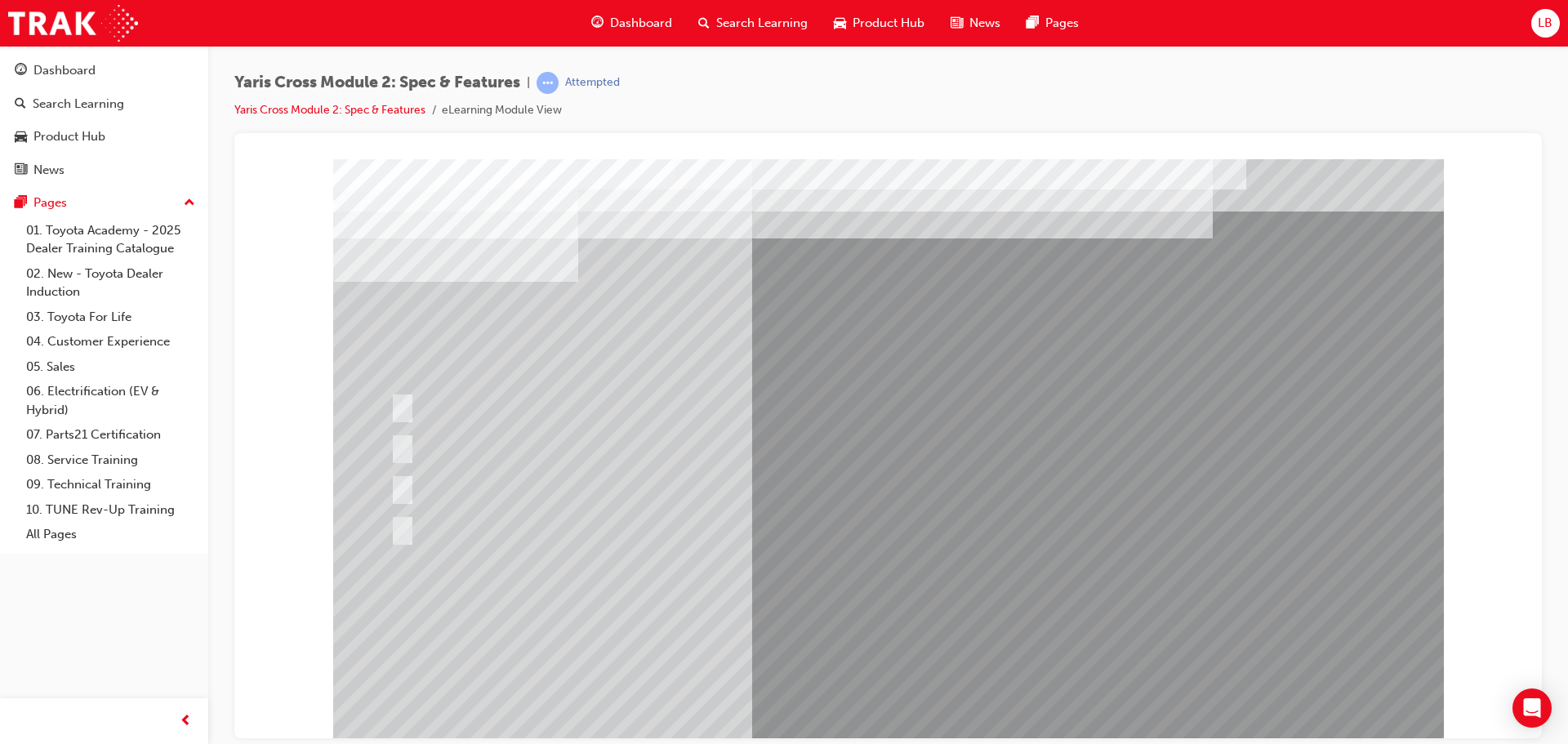
drag, startPoint x: 657, startPoint y: 612, endPoint x: 1084, endPoint y: 554, distance: 430.9
click at [400, 441] on input "GXL & Urban" at bounding box center [400, 447] width 18 height 18
radio input "true"
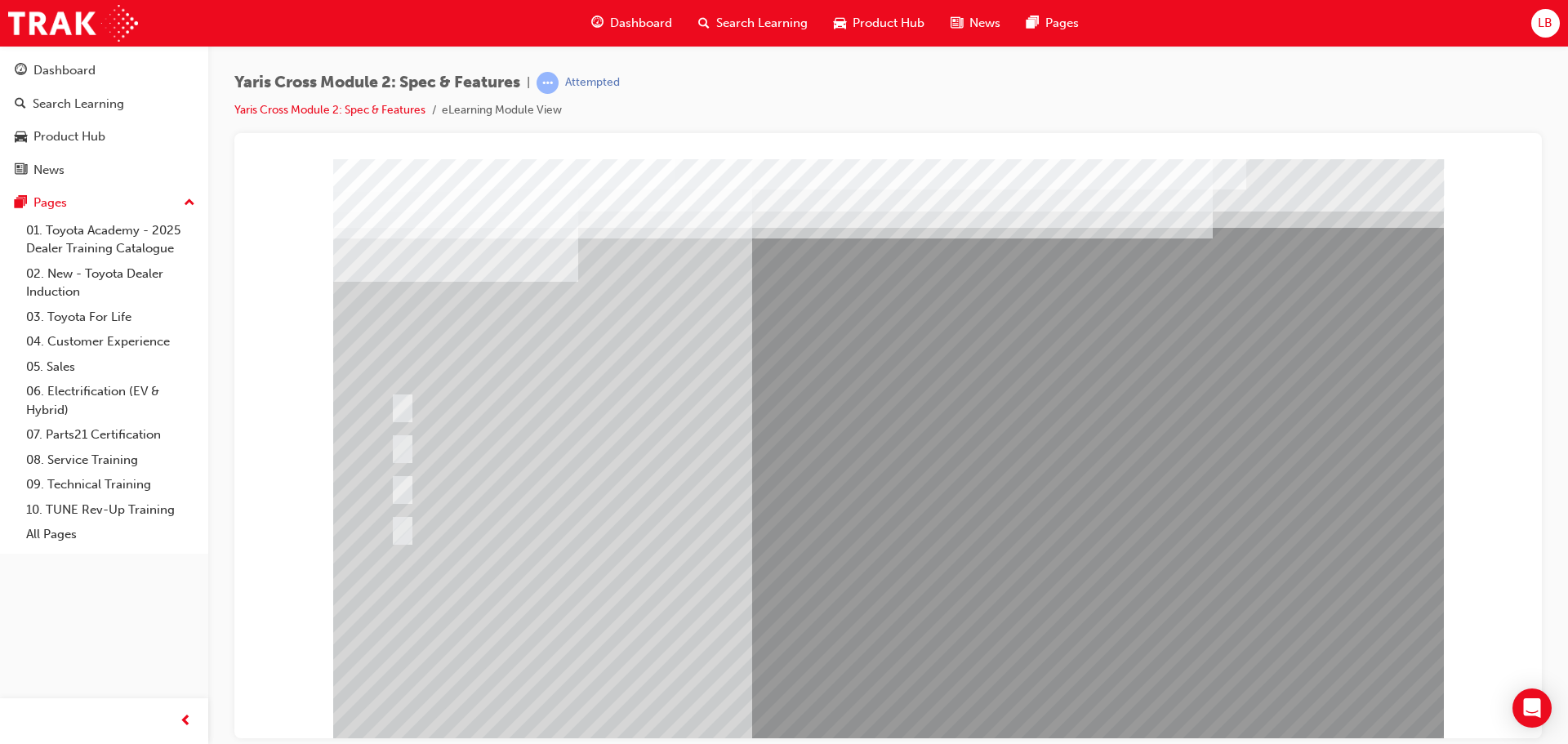
click at [909, 704] on div at bounding box center [889, 452] width 1110 height 588
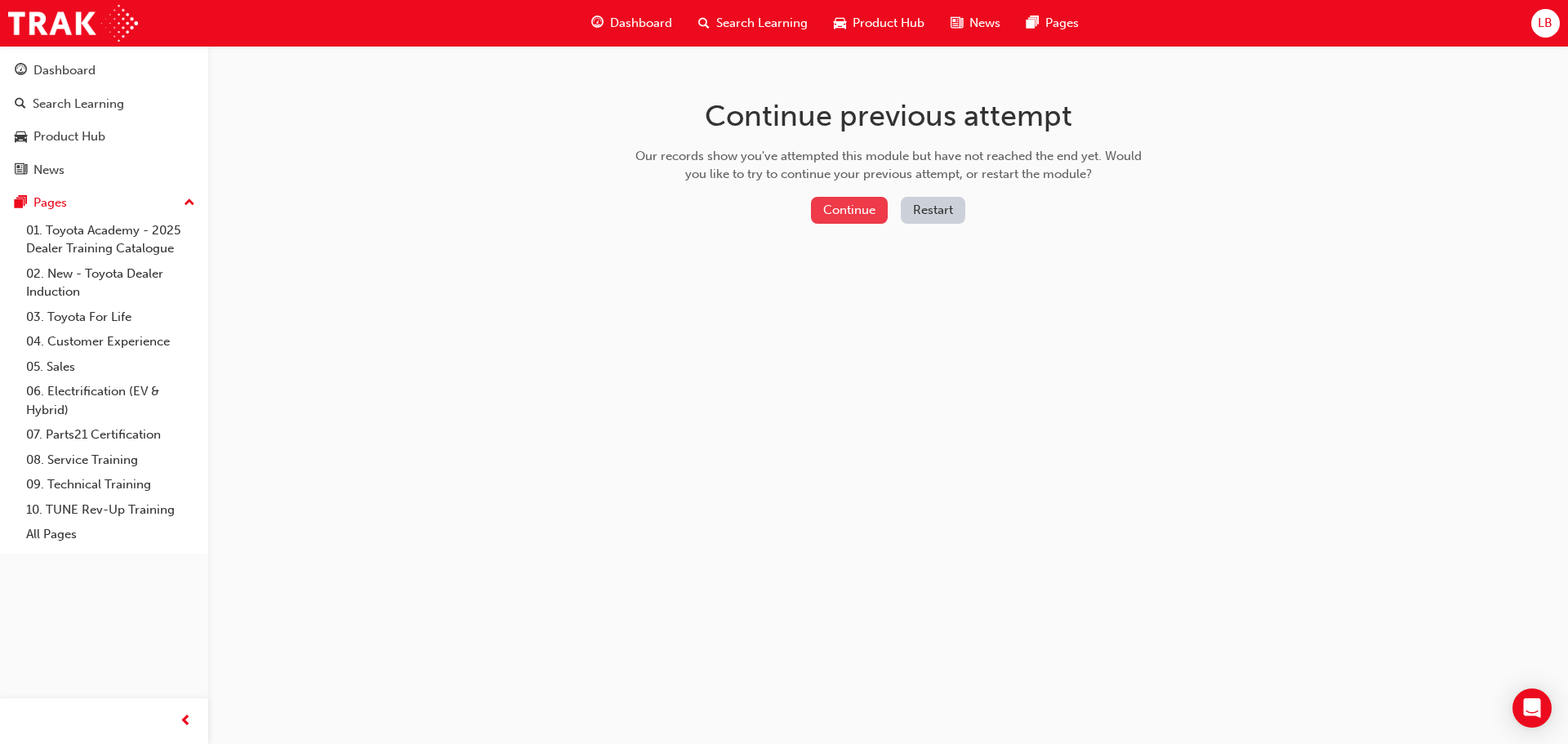
click at [850, 205] on button "Continue" at bounding box center [849, 210] width 77 height 27
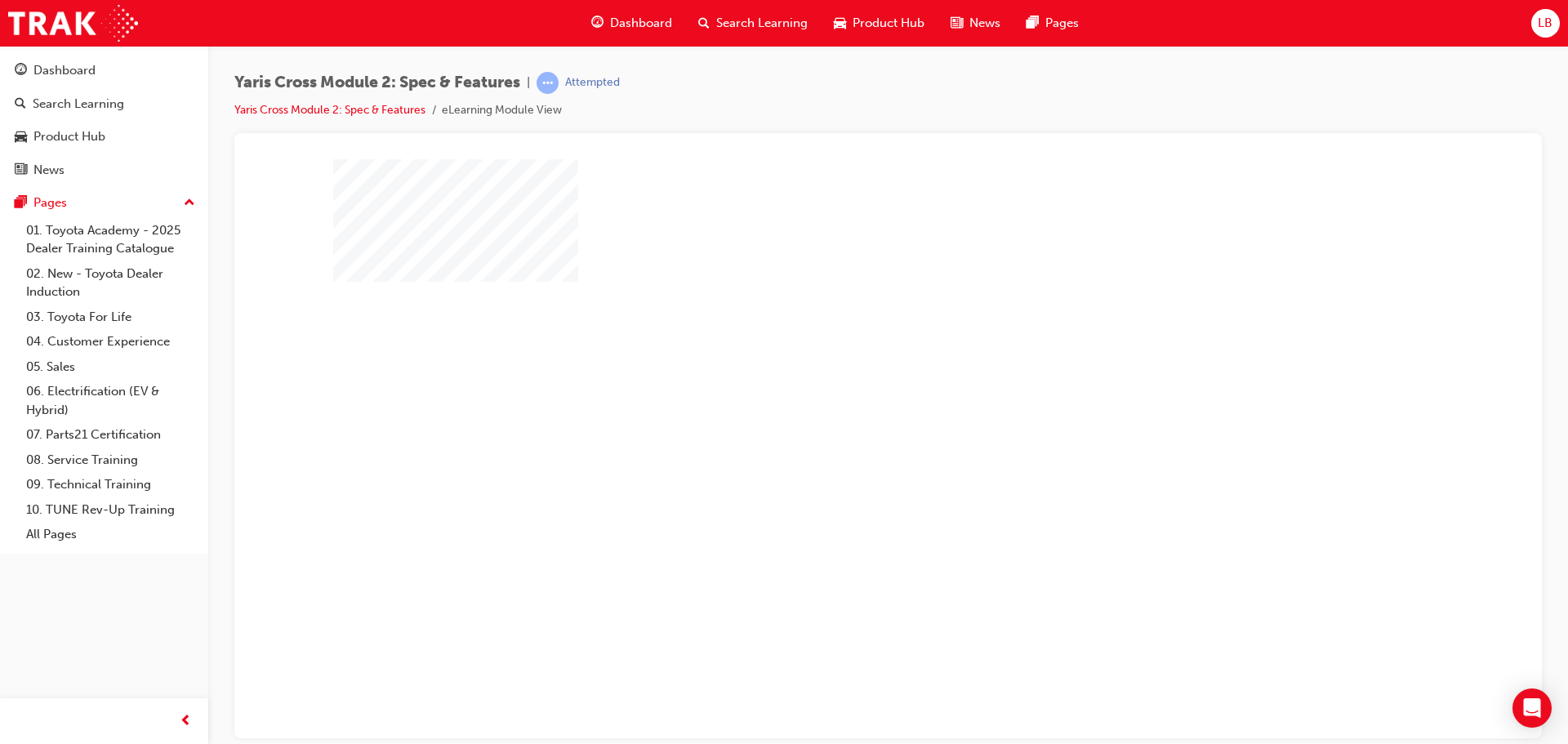
click at [842, 401] on div "play" at bounding box center [842, 401] width 0 height 0
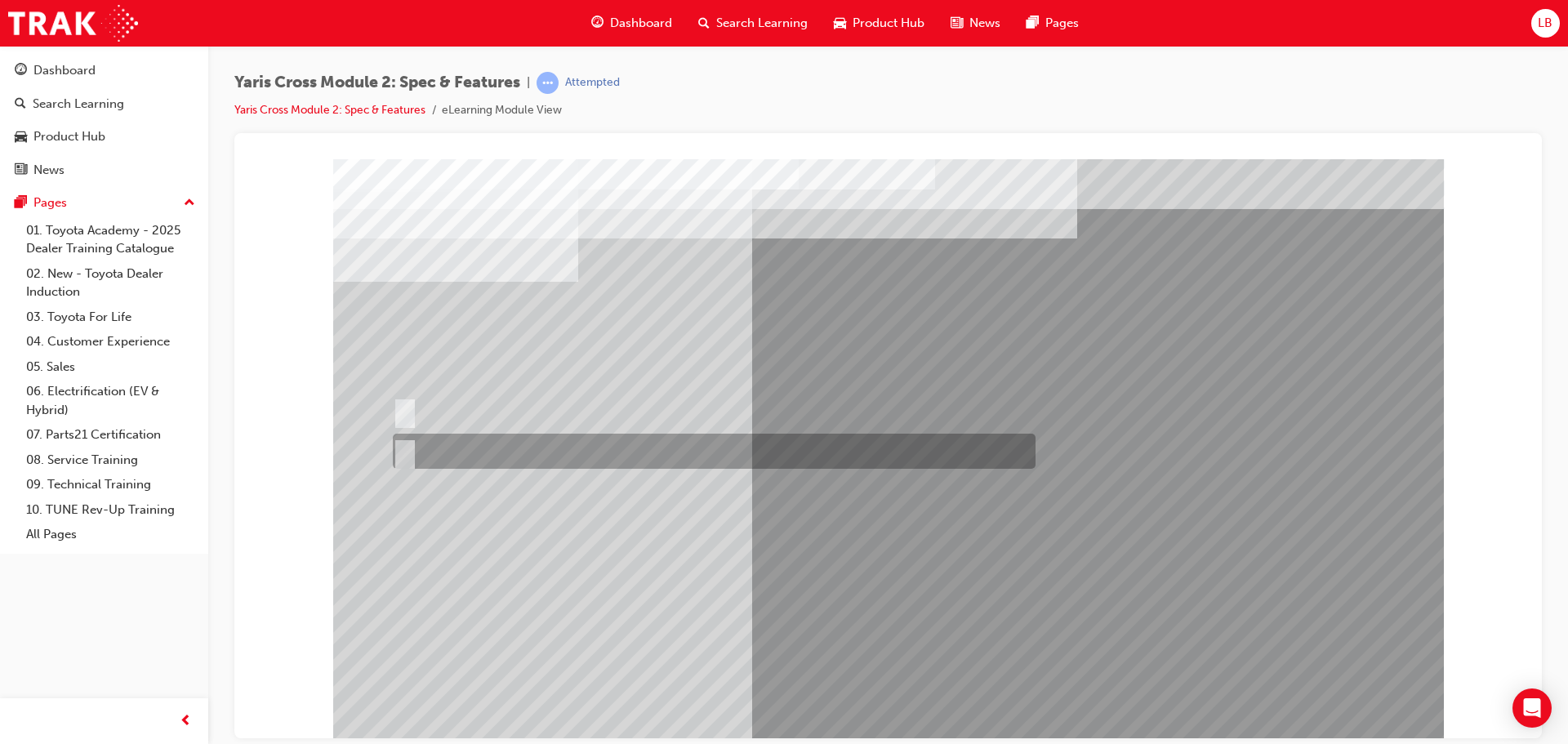
click at [408, 439] on div at bounding box center [710, 452] width 643 height 35
radio input "true"
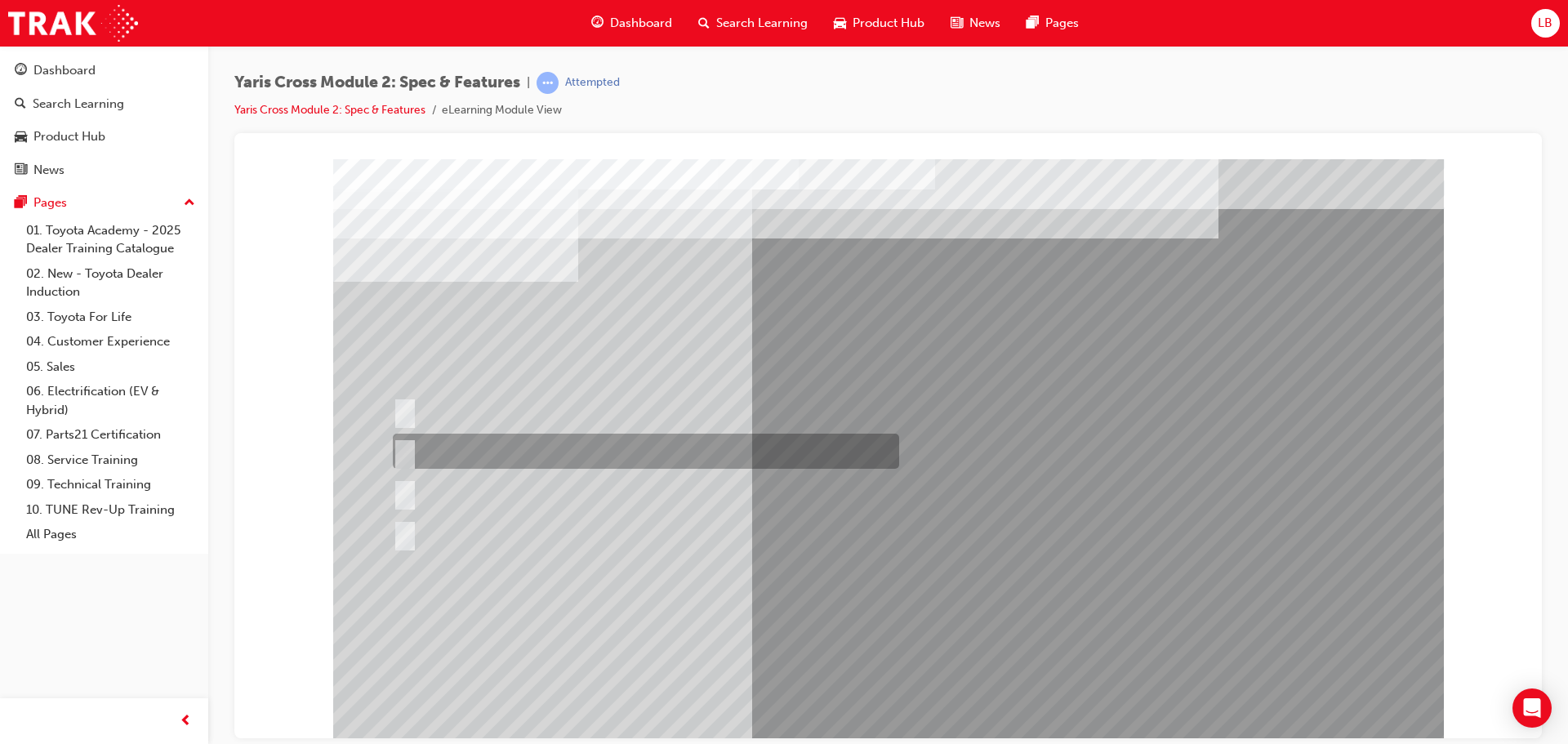
click at [407, 451] on input "All variants" at bounding box center [402, 452] width 18 height 18
radio input "true"
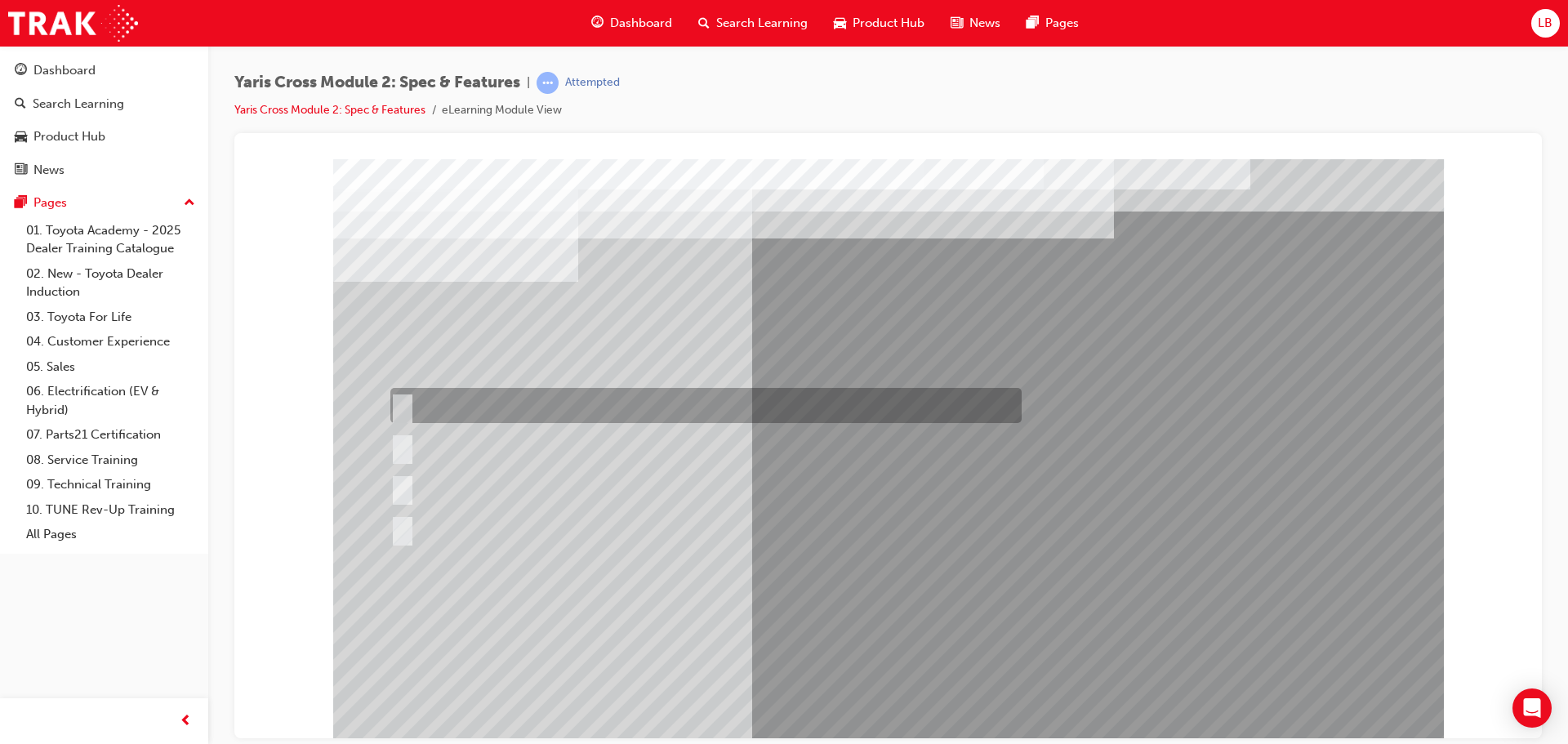
click at [395, 396] on div at bounding box center [701, 405] width 631 height 35
radio input "true"
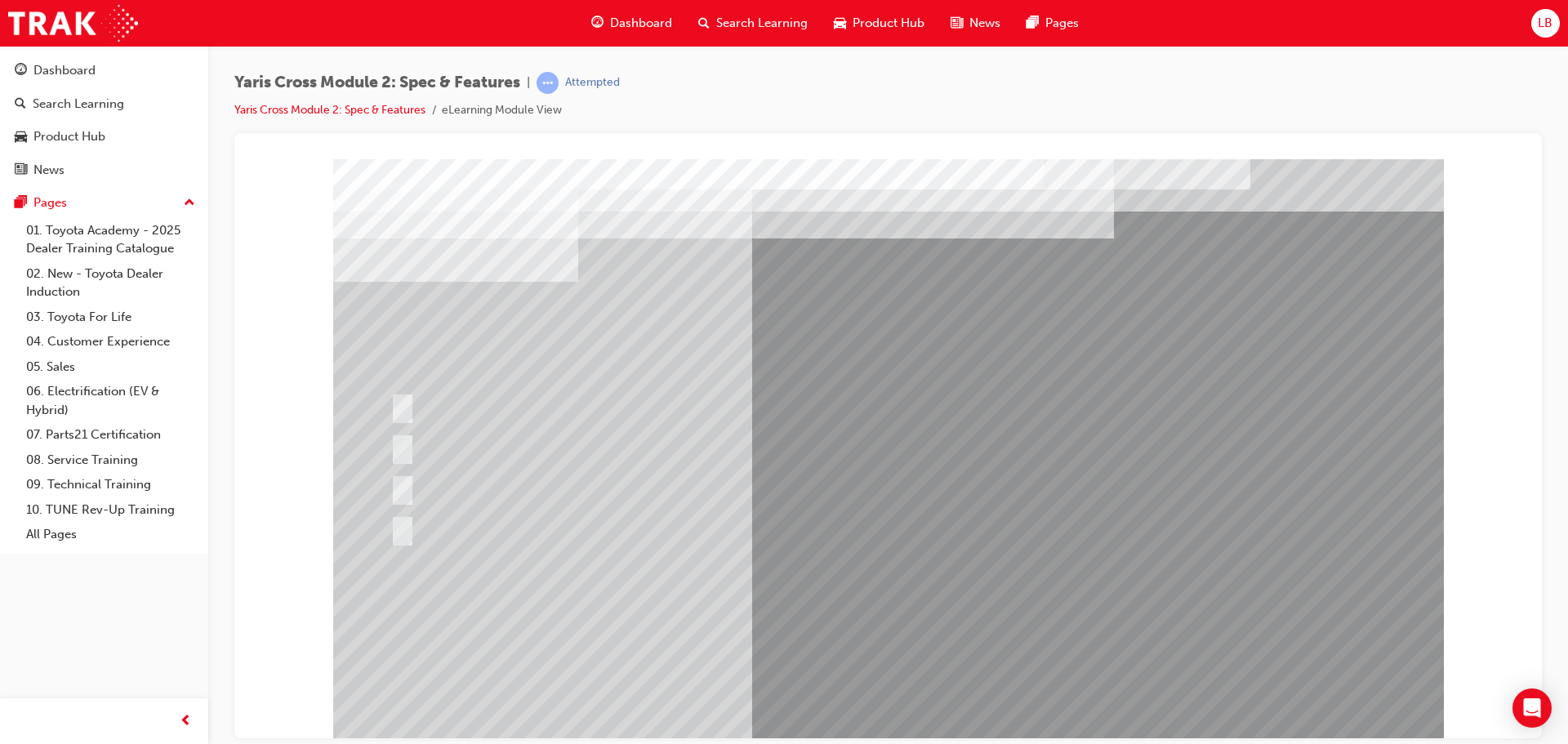
drag, startPoint x: 890, startPoint y: 735, endPoint x: 880, endPoint y: 703, distance: 33.5
click at [880, 703] on div at bounding box center [889, 452] width 1110 height 588
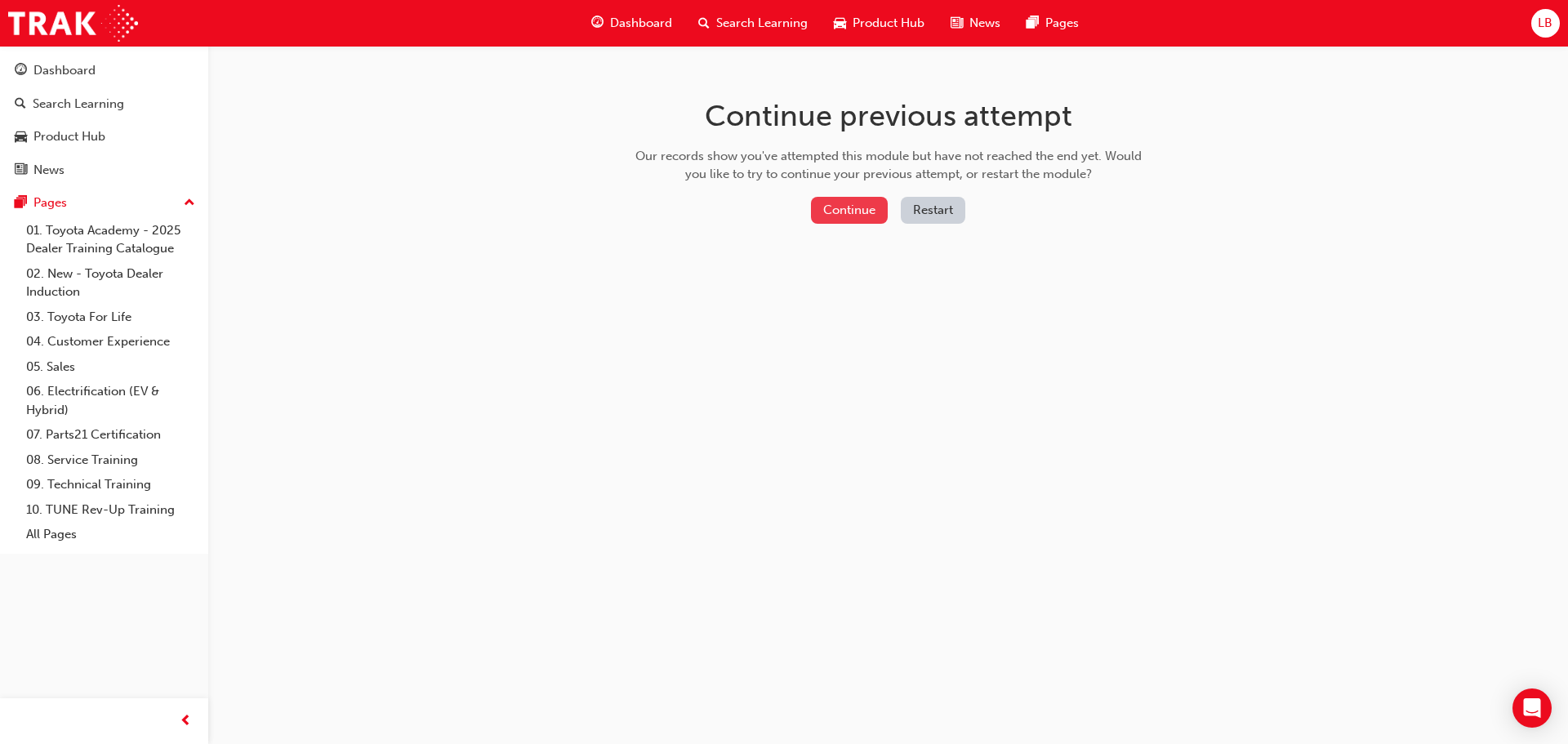
click at [846, 213] on button "Continue" at bounding box center [849, 210] width 77 height 27
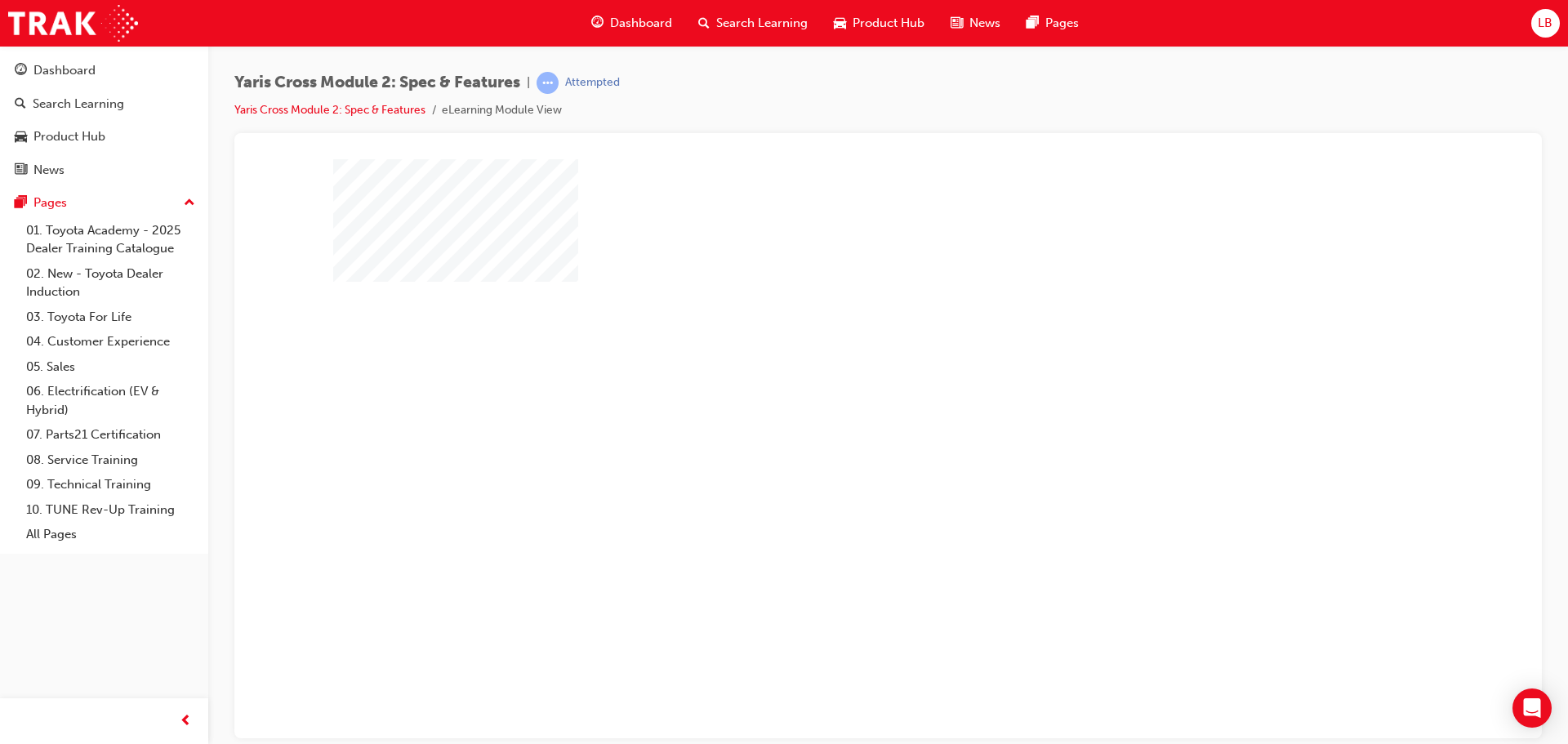
click at [842, 401] on div "play" at bounding box center [842, 401] width 0 height 0
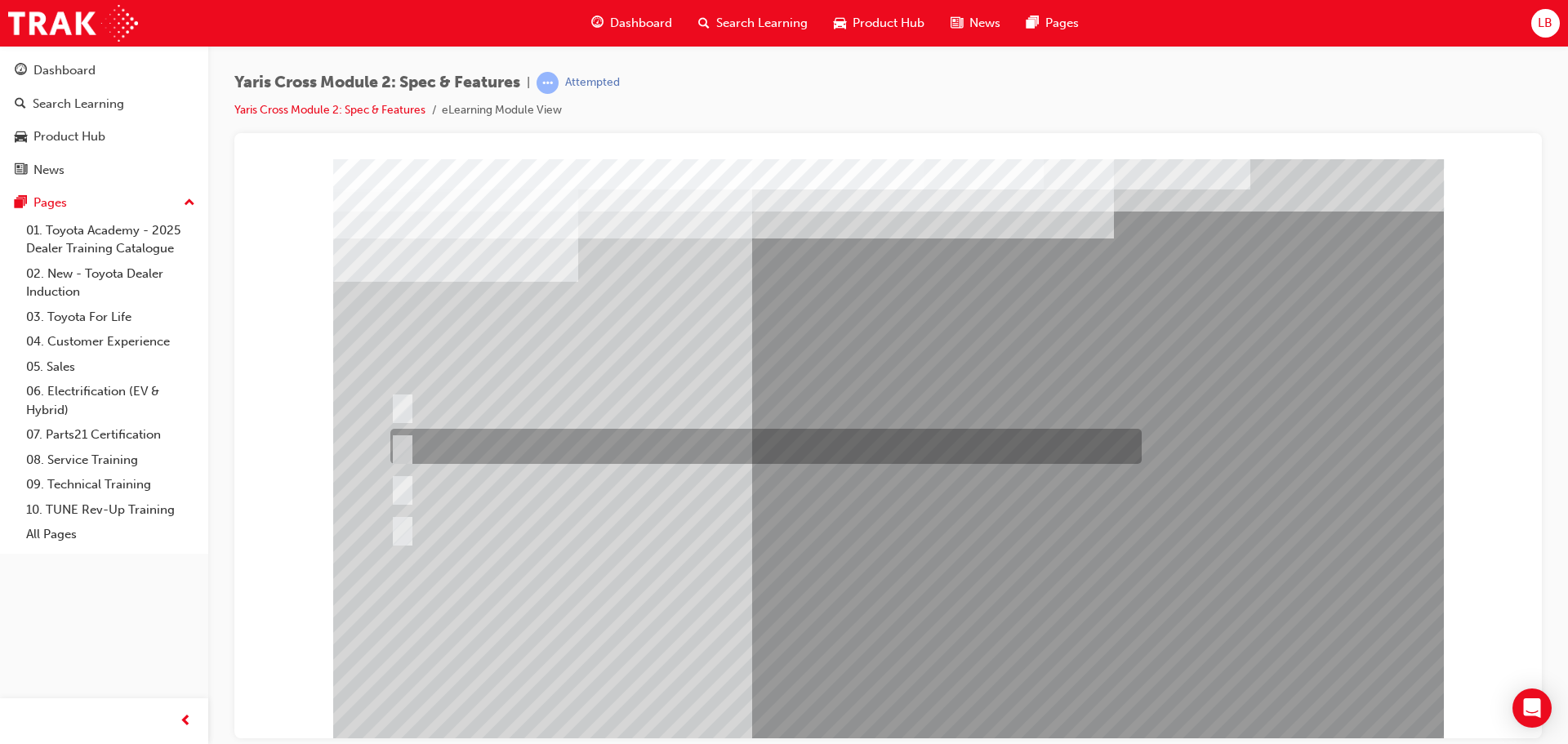
click at [408, 444] on div at bounding box center [761, 447] width 751 height 35
radio input "true"
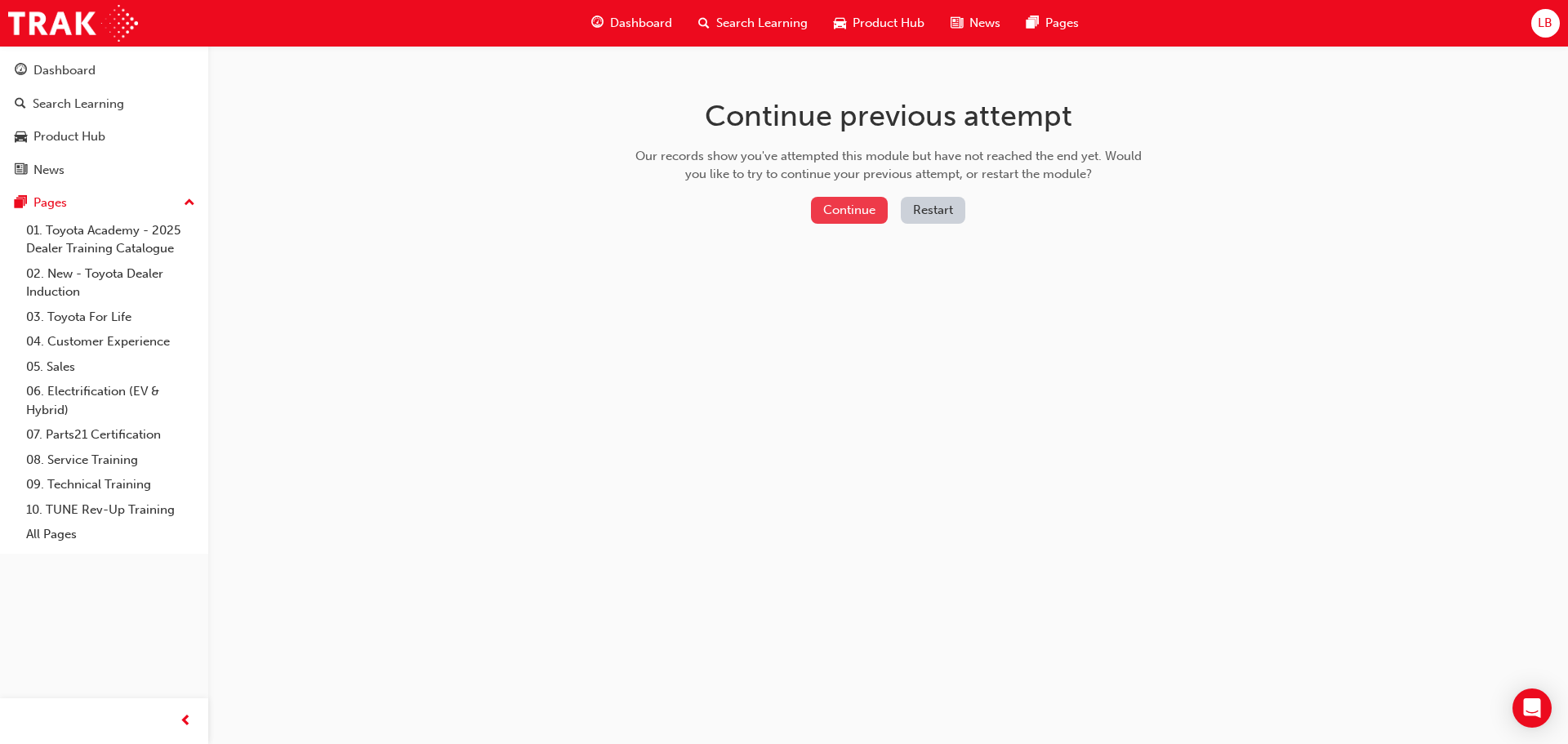
click at [847, 200] on button "Continue" at bounding box center [849, 210] width 77 height 27
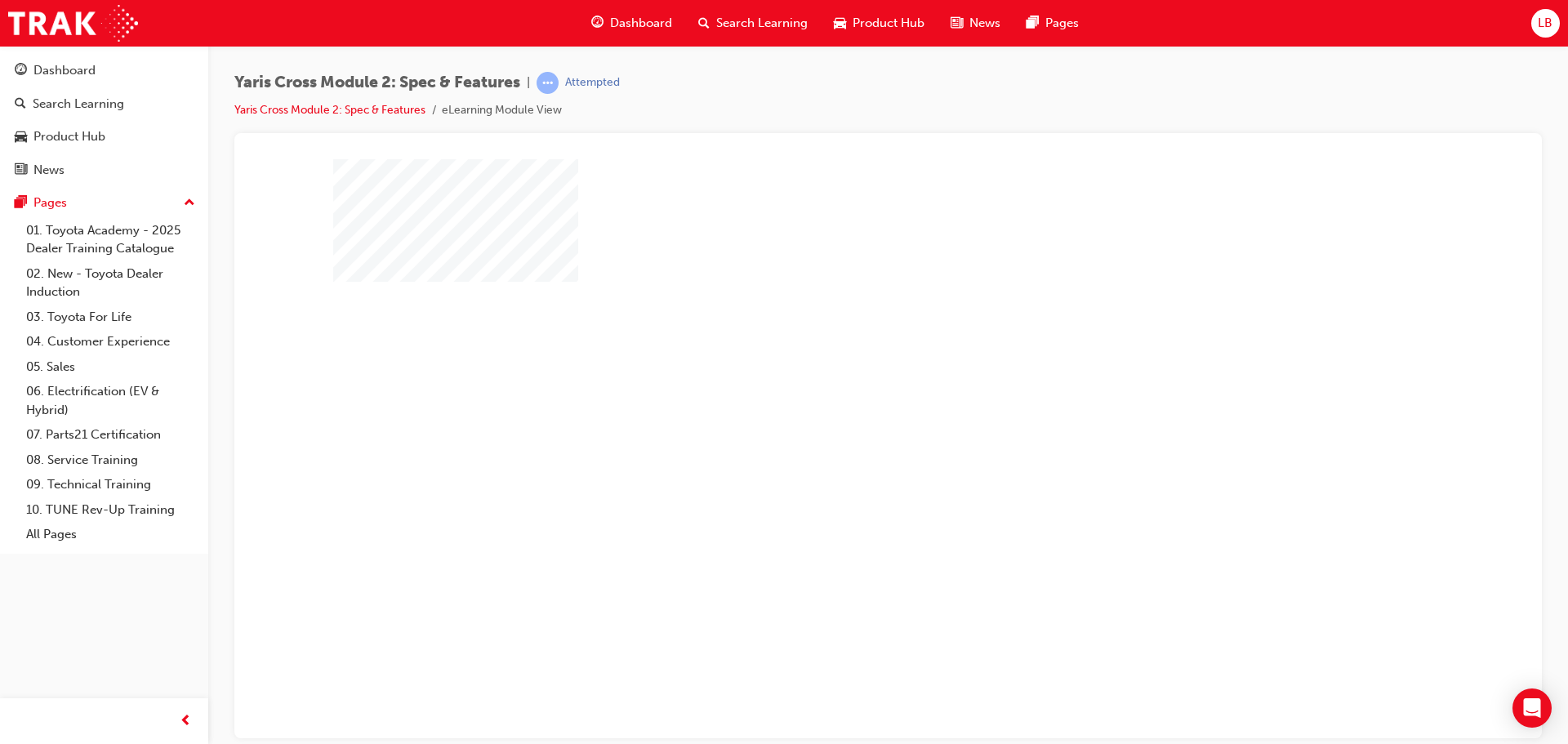
click at [842, 401] on div "play" at bounding box center [842, 401] width 0 height 0
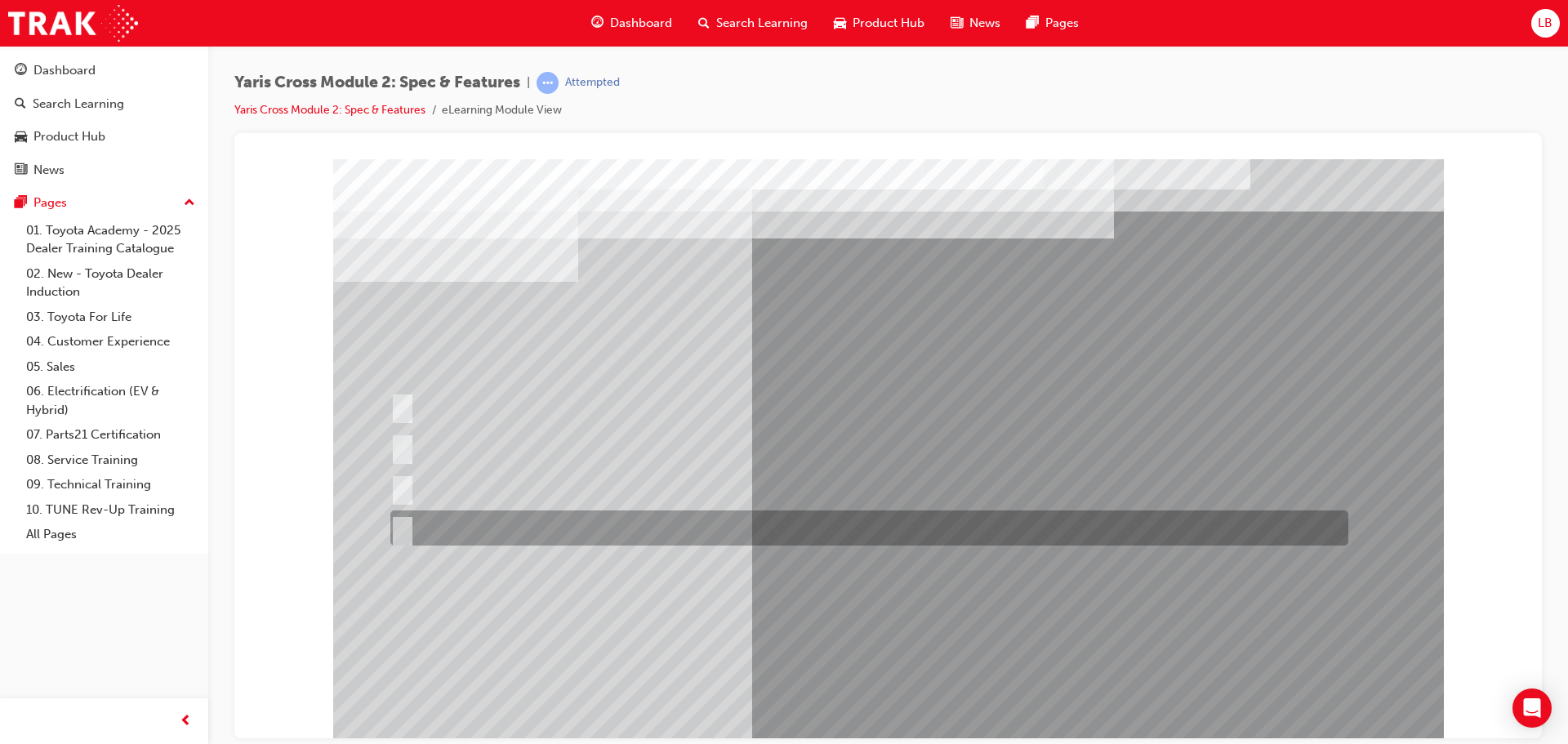
click at [399, 529] on input "60:40" at bounding box center [400, 528] width 18 height 18
radio input "true"
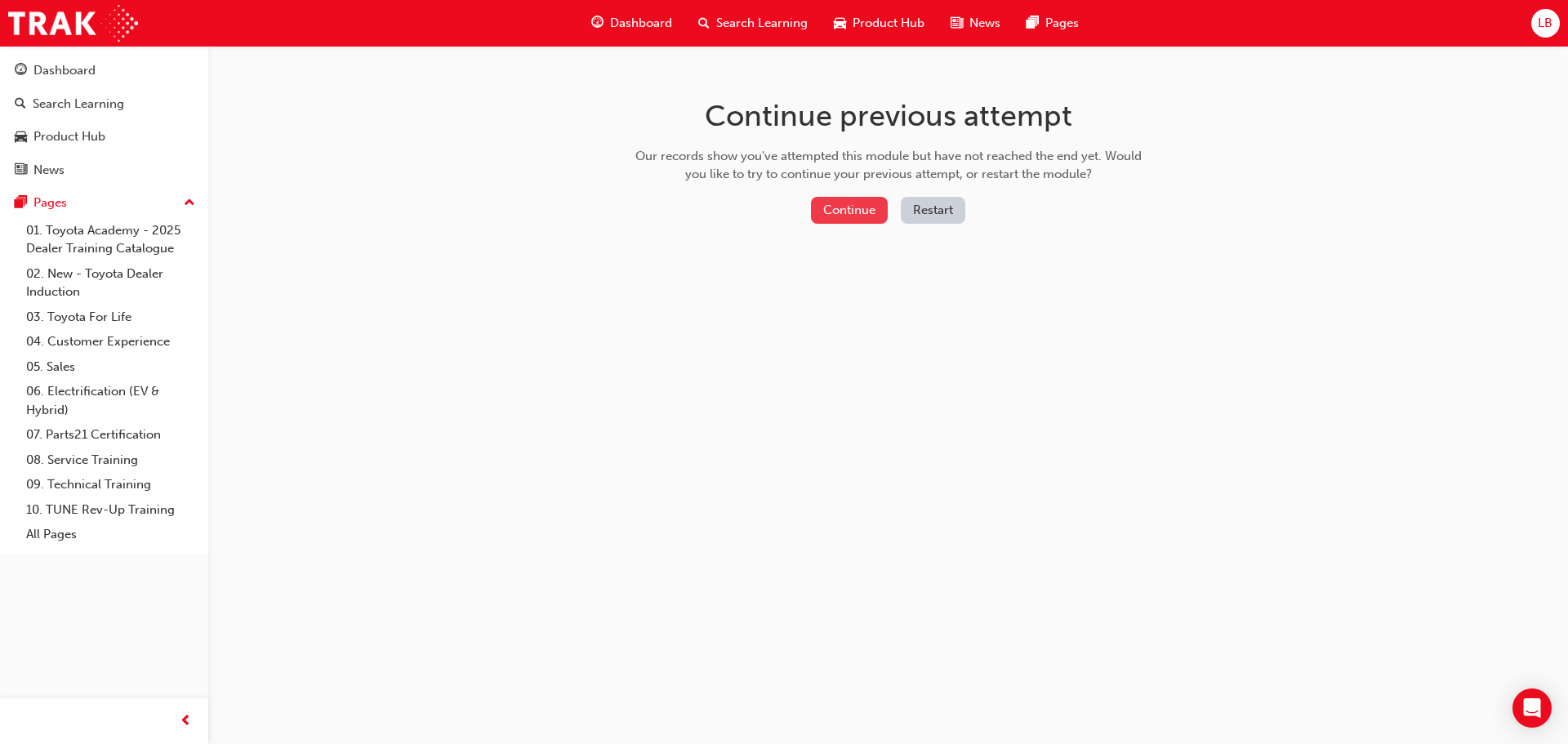
click at [845, 209] on button "Continue" at bounding box center [849, 210] width 77 height 27
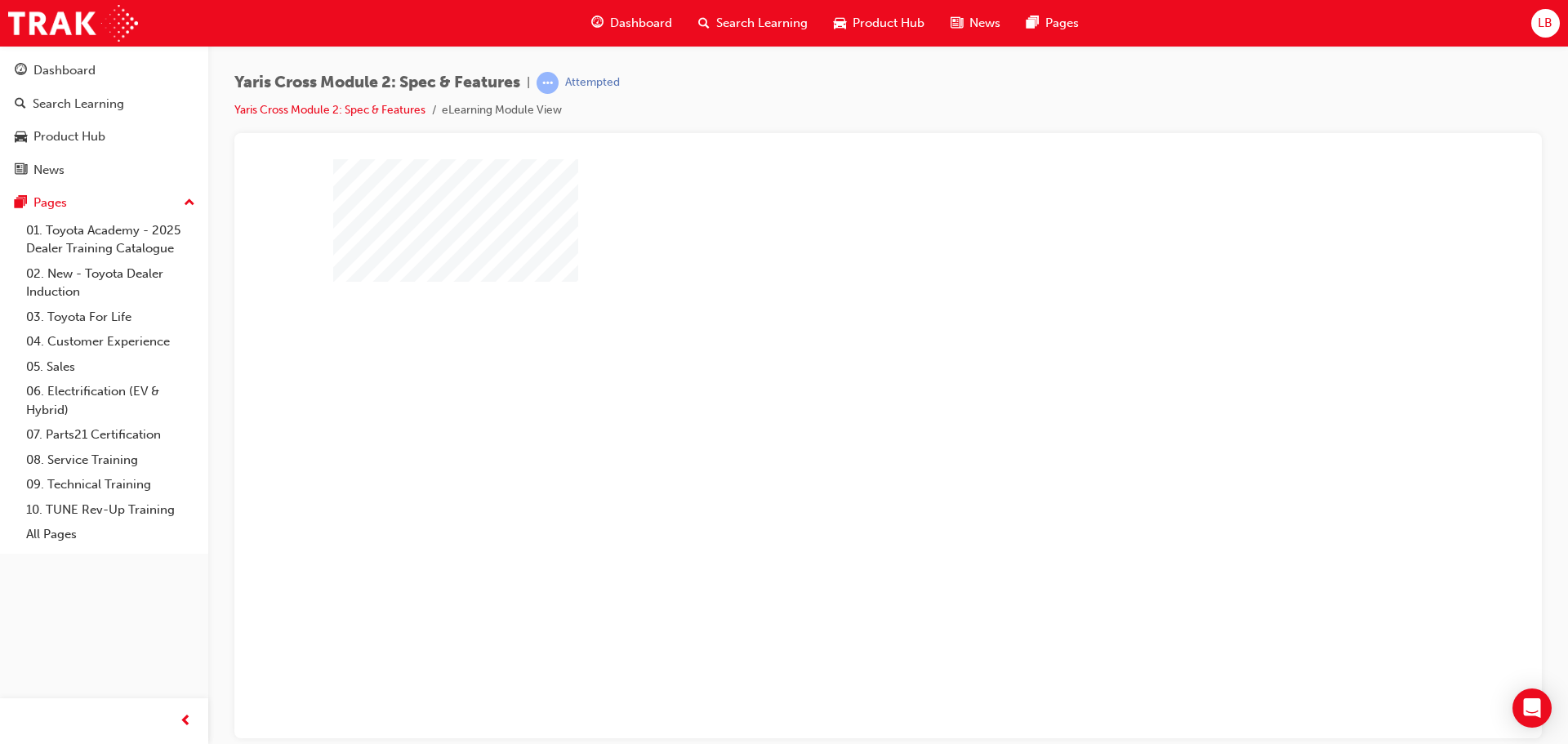
click at [842, 401] on div "play" at bounding box center [842, 401] width 0 height 0
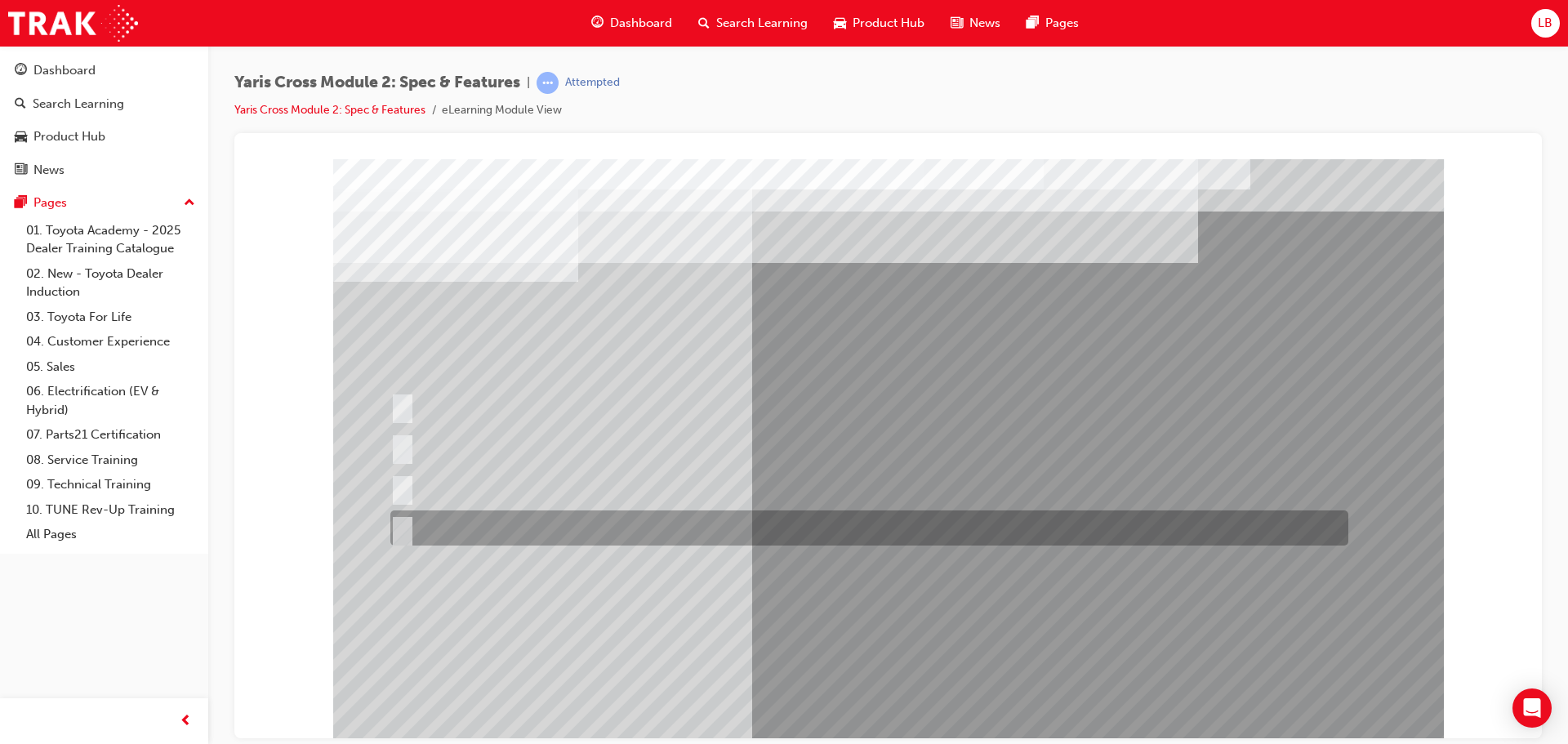
click at [410, 529] on div at bounding box center [864, 528] width 958 height 35
radio input "true"
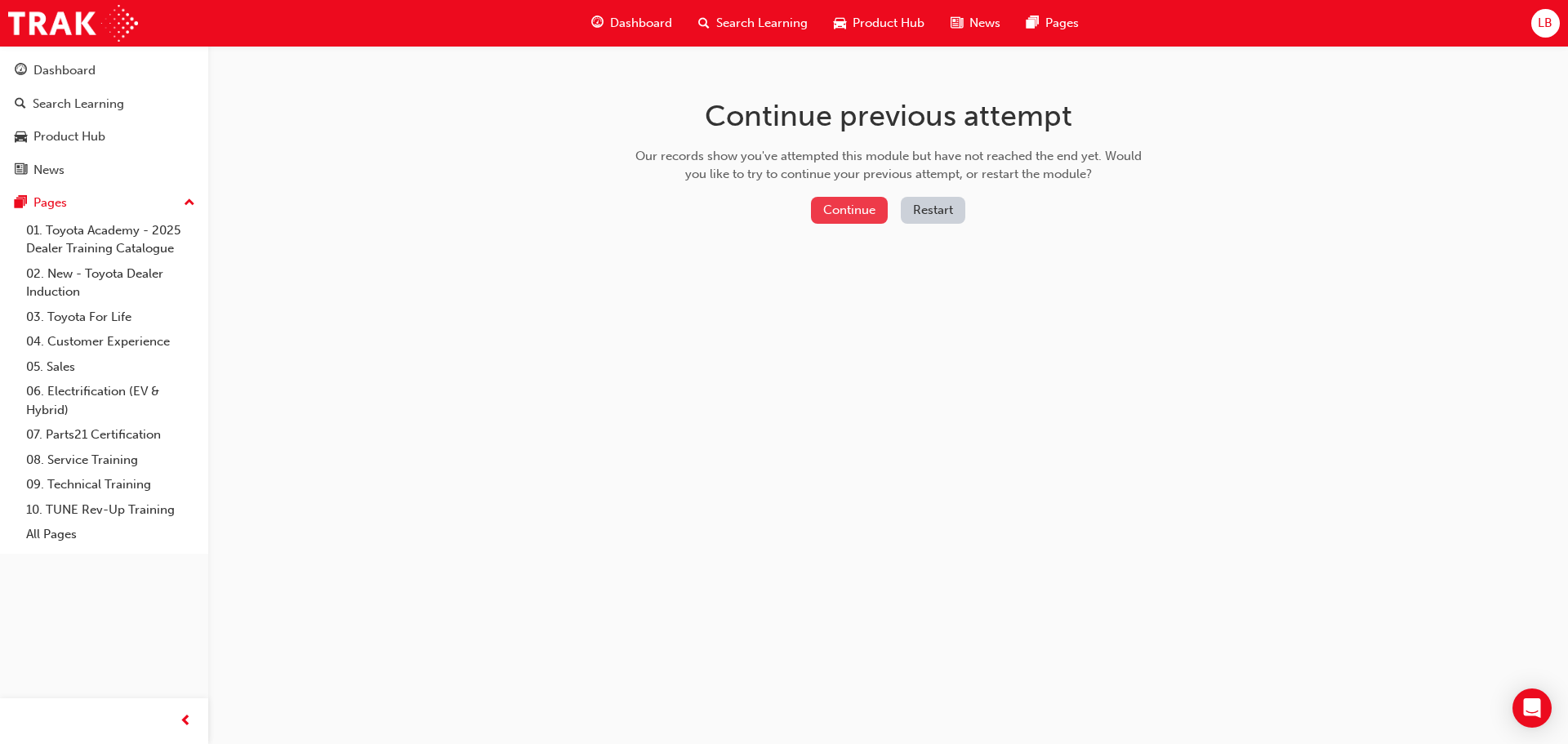
click at [848, 199] on button "Continue" at bounding box center [849, 210] width 77 height 27
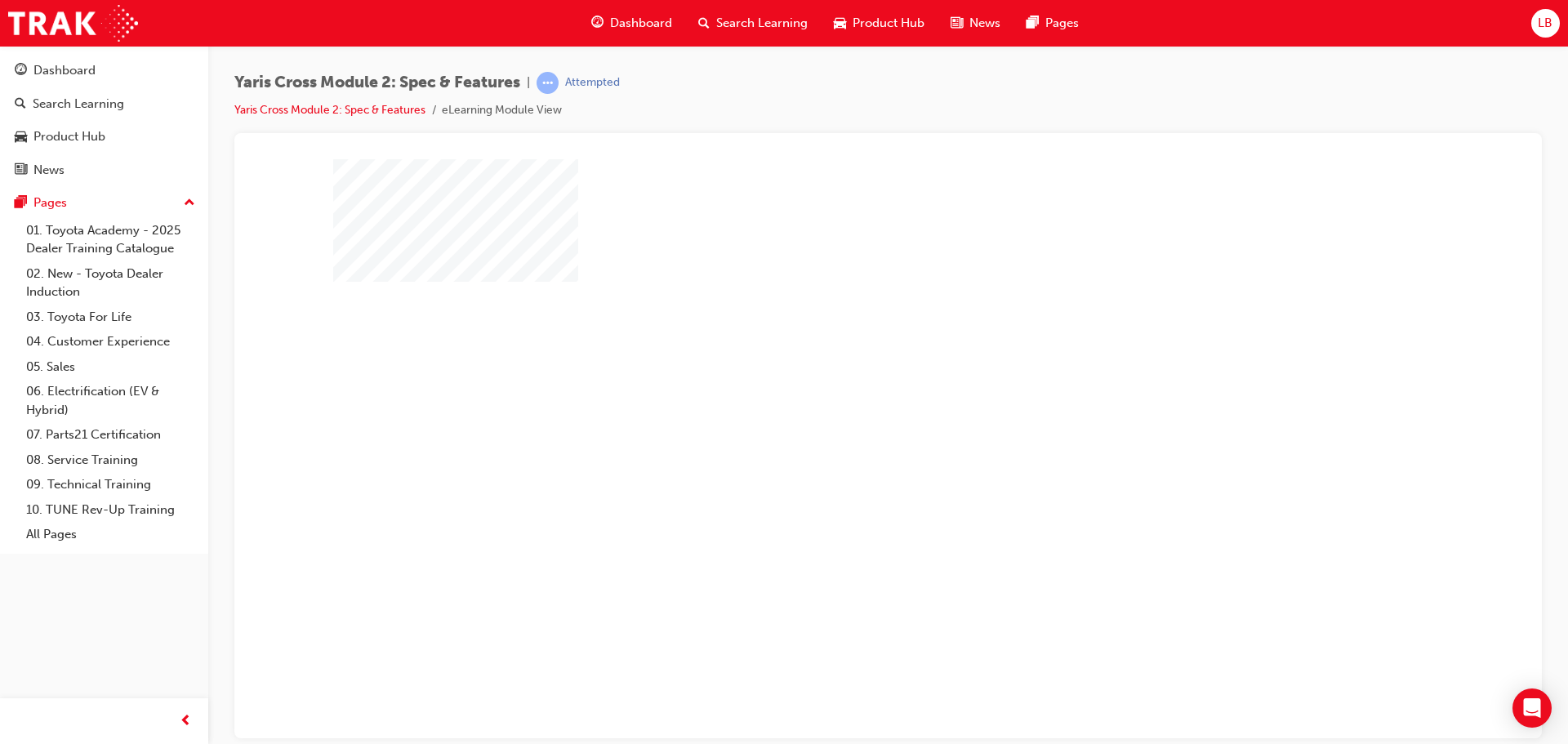
click at [842, 401] on div "play" at bounding box center [842, 401] width 0 height 0
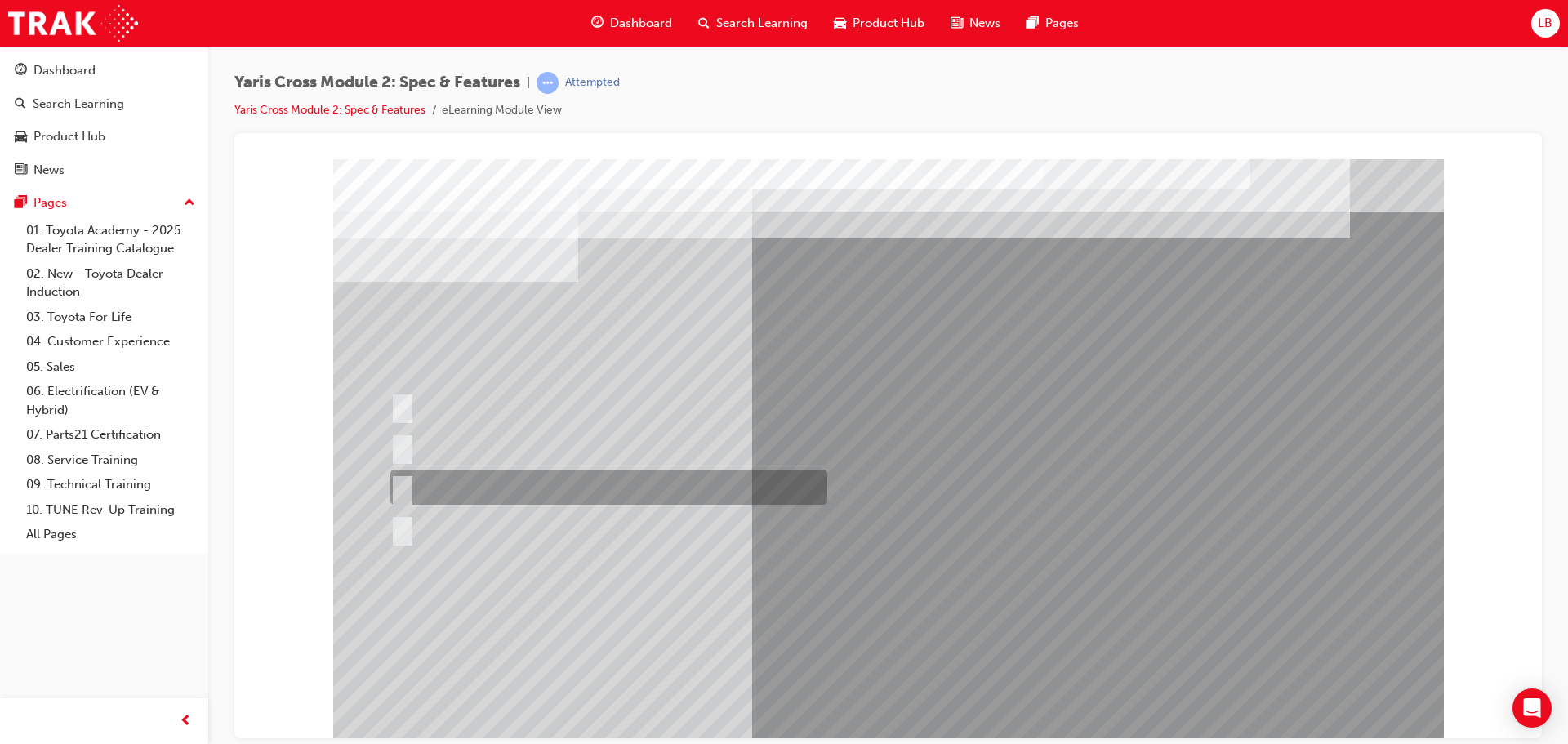
click at [407, 483] on input "390L across all variants" at bounding box center [400, 487] width 18 height 18
radio input "true"
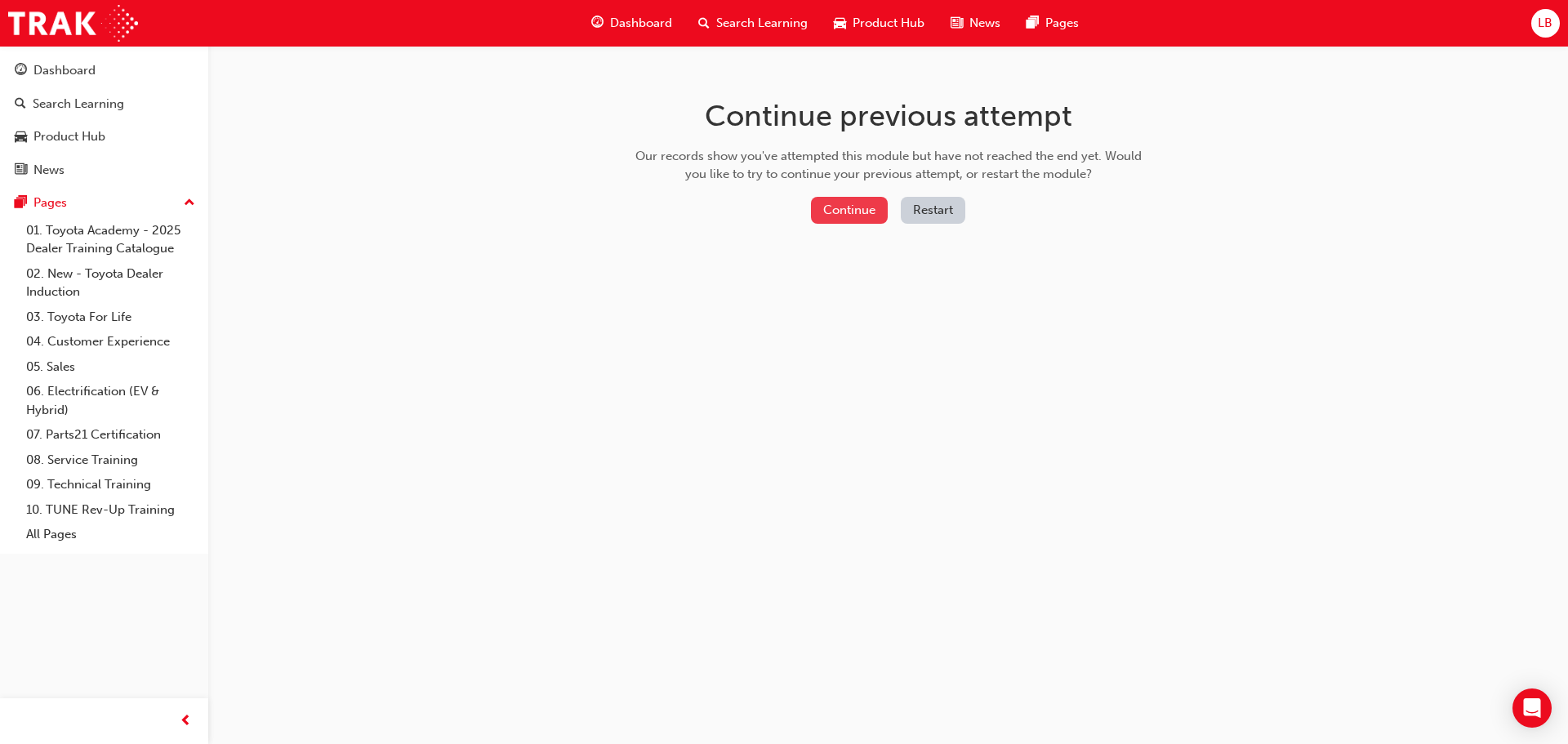
click at [858, 213] on button "Continue" at bounding box center [849, 210] width 77 height 27
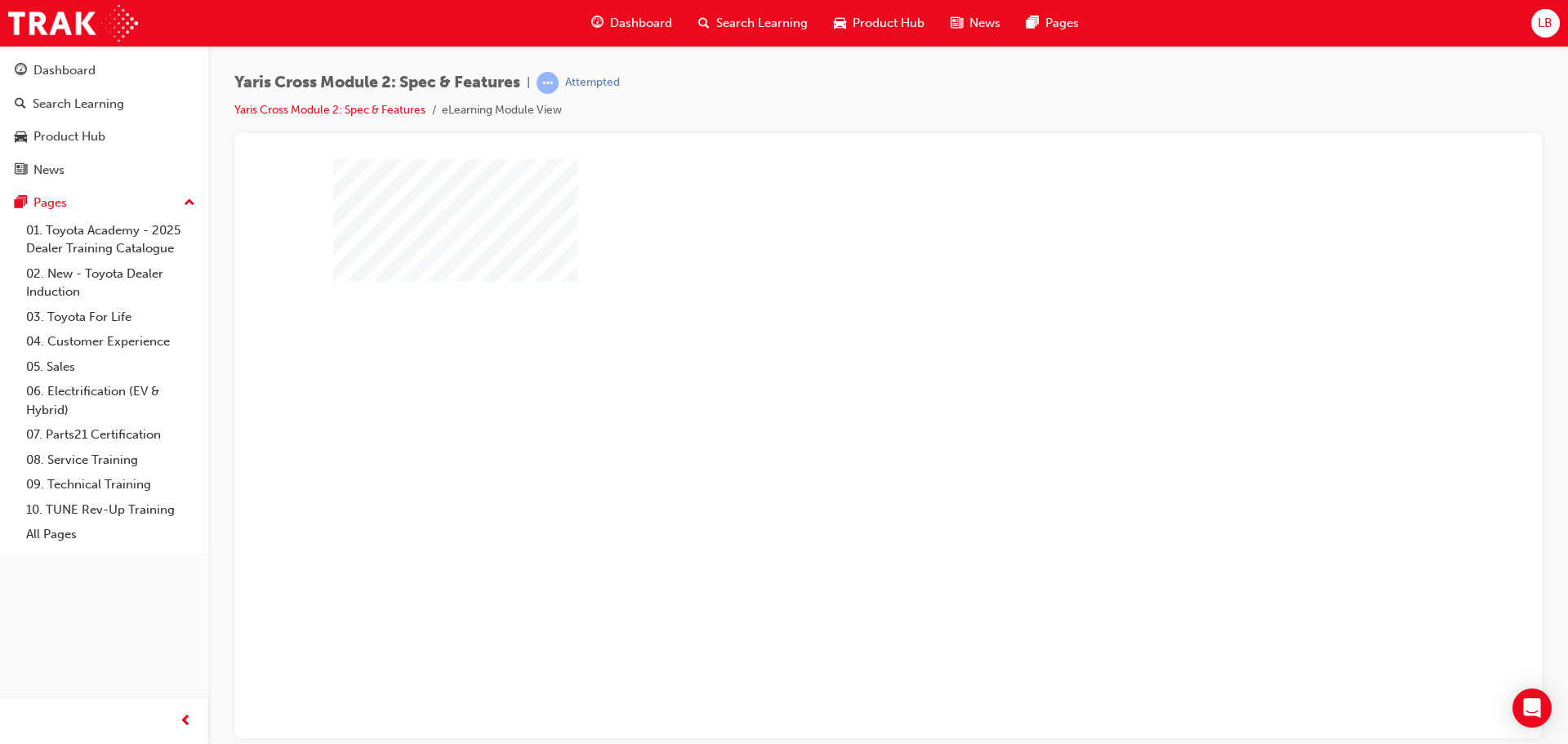
click at [842, 401] on div "play" at bounding box center [842, 401] width 0 height 0
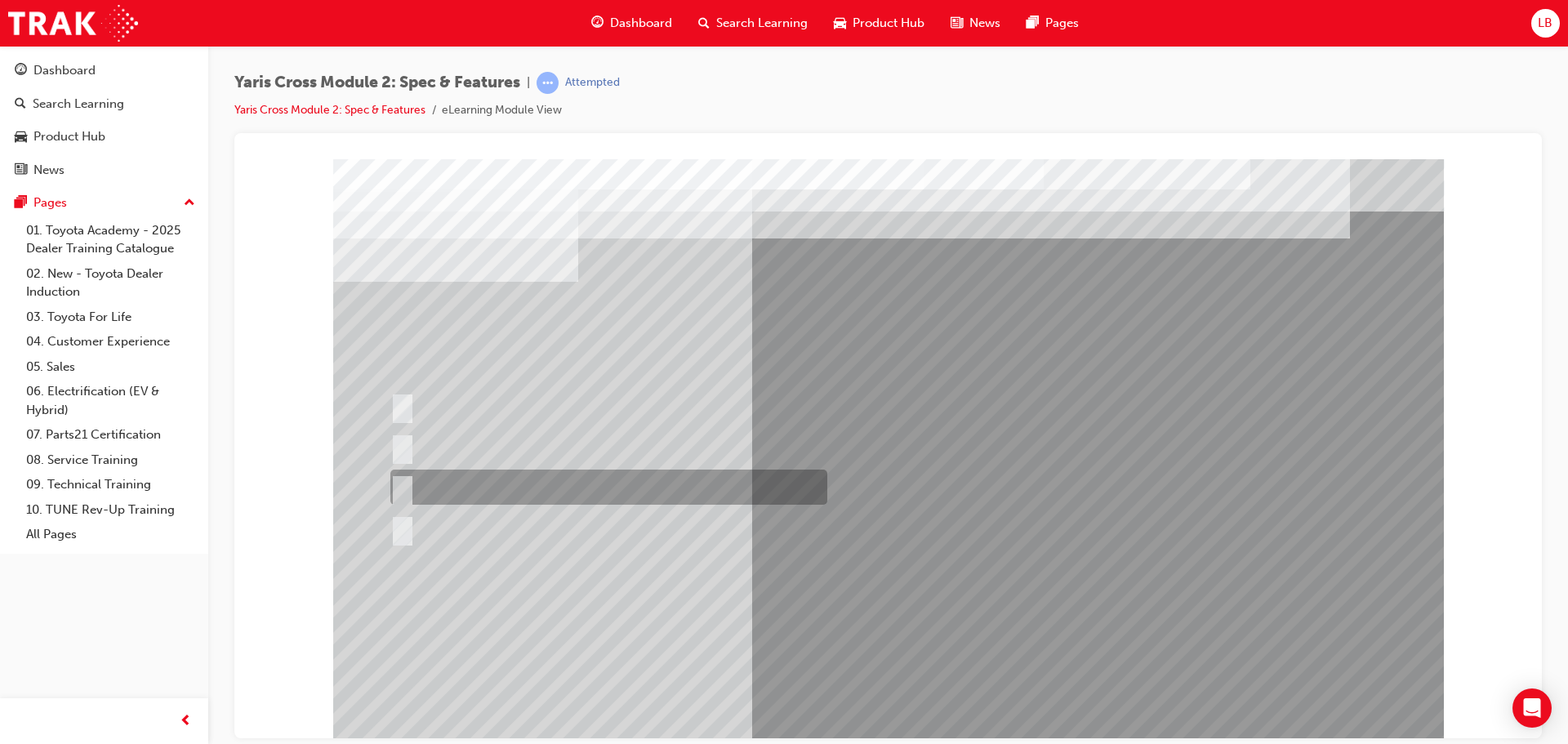
click at [399, 483] on input "390L across all variants" at bounding box center [400, 487] width 18 height 18
radio input "true"
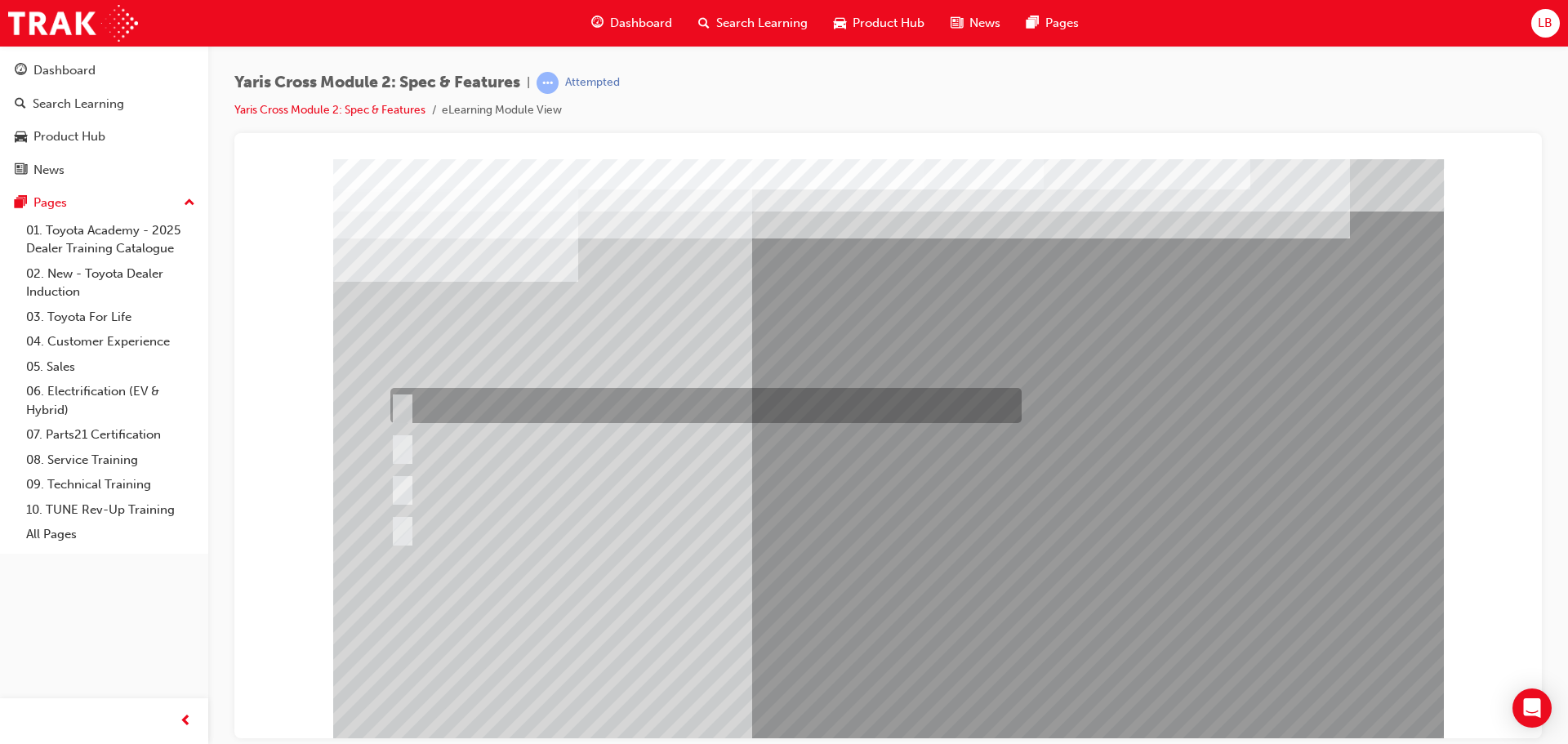
click at [401, 403] on input "314L across all variants" at bounding box center [400, 405] width 18 height 18
radio input "true"
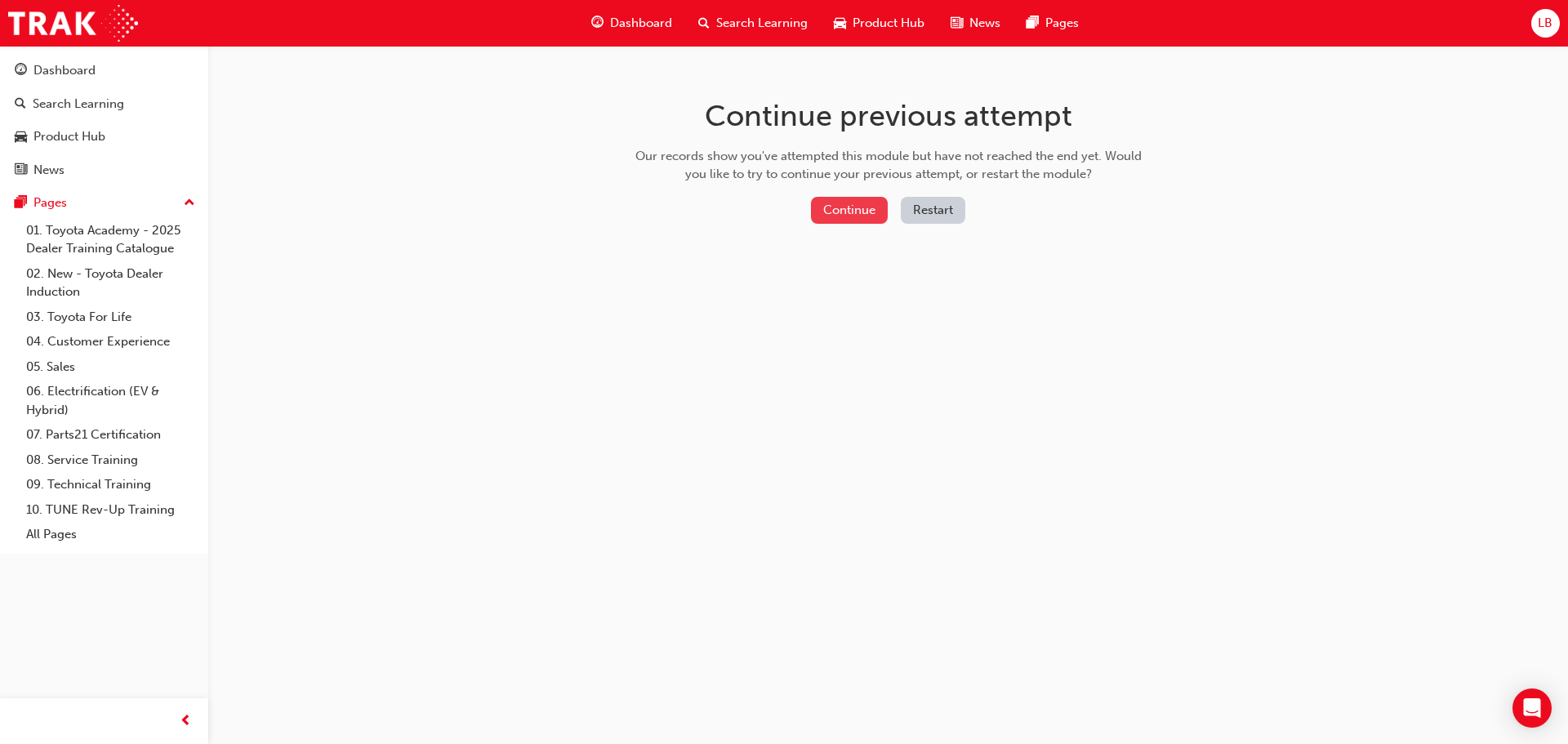
click at [840, 206] on button "Continue" at bounding box center [849, 210] width 77 height 27
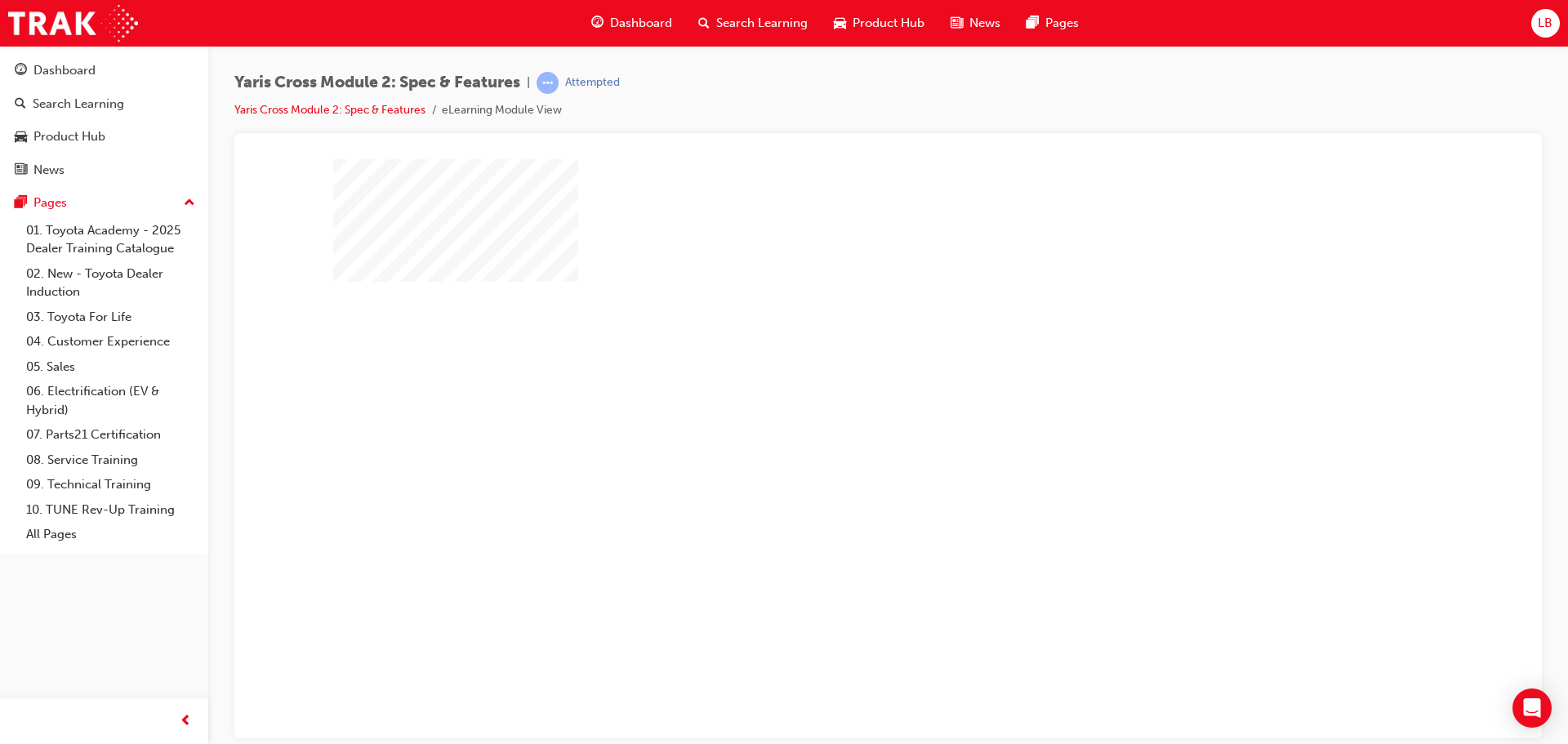
click at [842, 401] on div "play" at bounding box center [842, 401] width 0 height 0
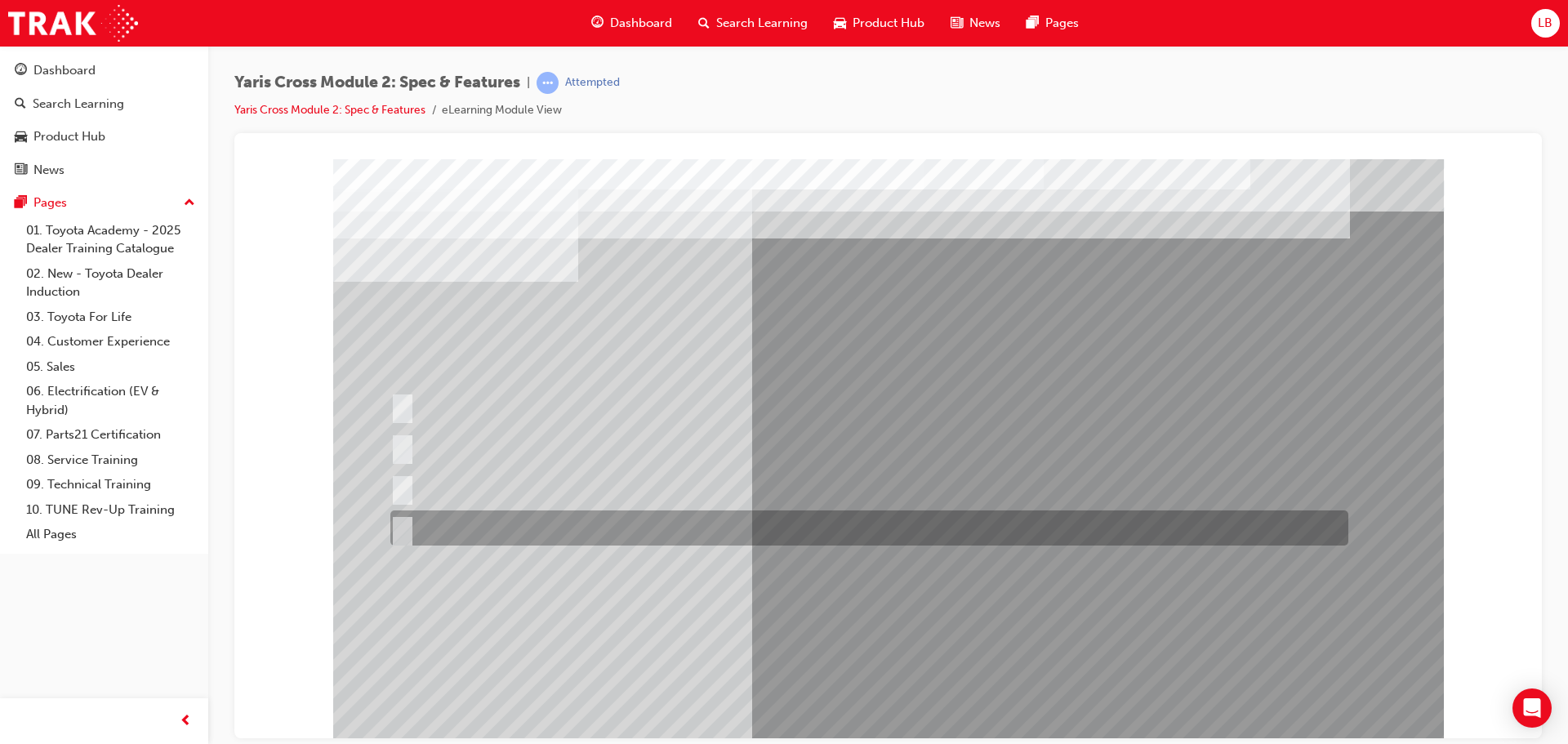
click at [398, 528] on input "390L: 2WD & 314L: AWD" at bounding box center [400, 528] width 18 height 18
radio input "true"
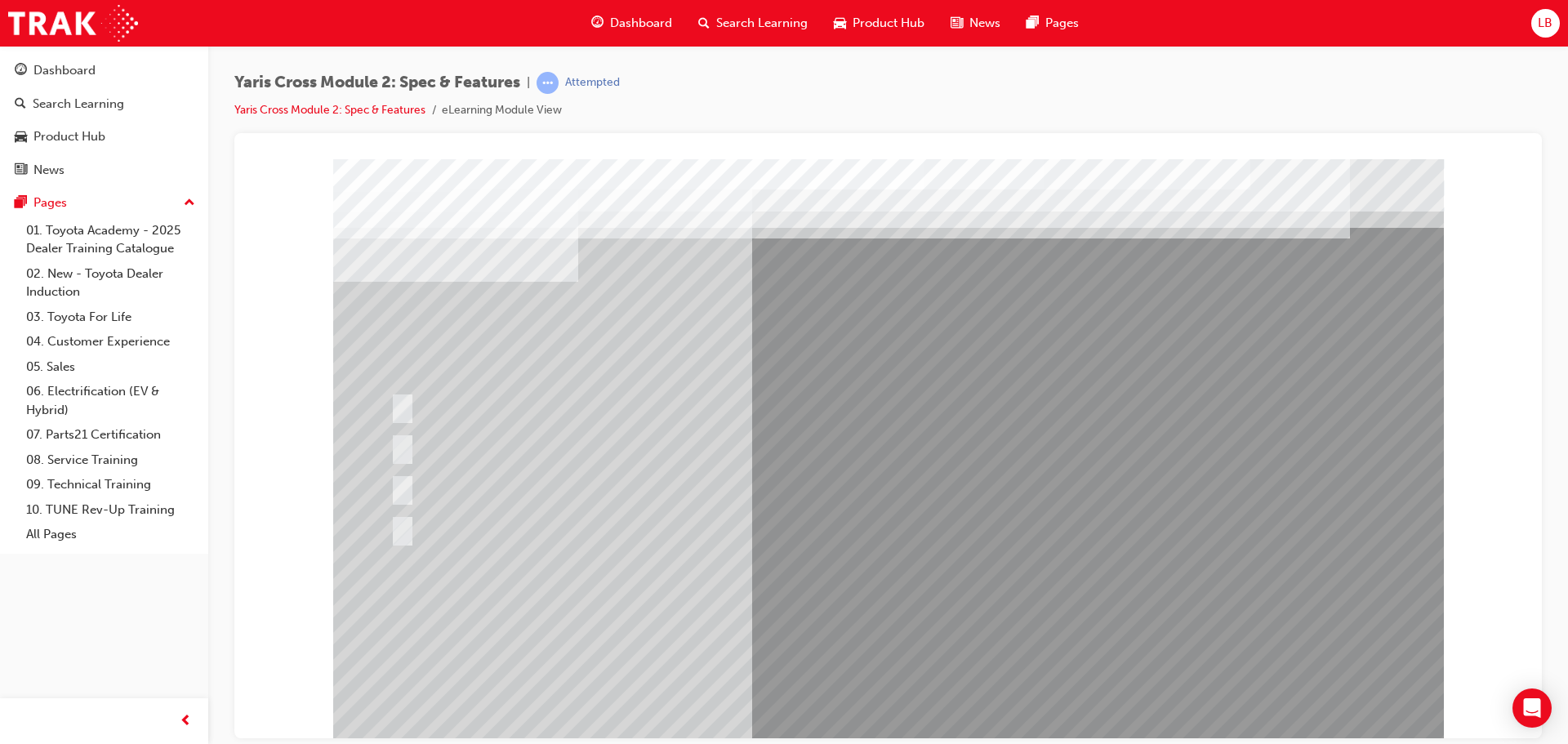
click at [877, 703] on div at bounding box center [889, 452] width 1110 height 588
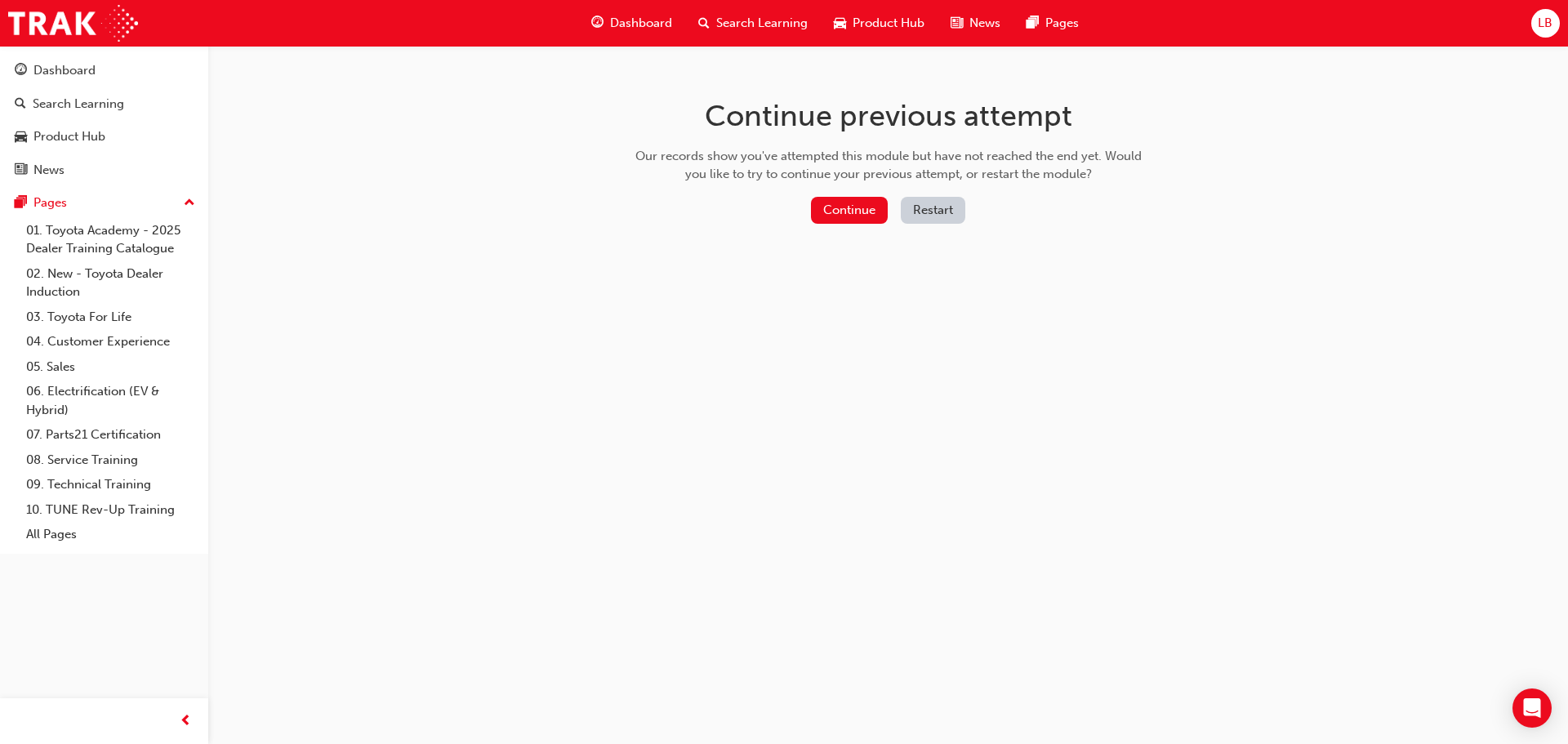
click at [851, 191] on div "Continue previous attempt Our records show you've attempted this module but hav…" at bounding box center [888, 163] width 531 height 237
click at [854, 209] on button "Continue" at bounding box center [849, 210] width 77 height 27
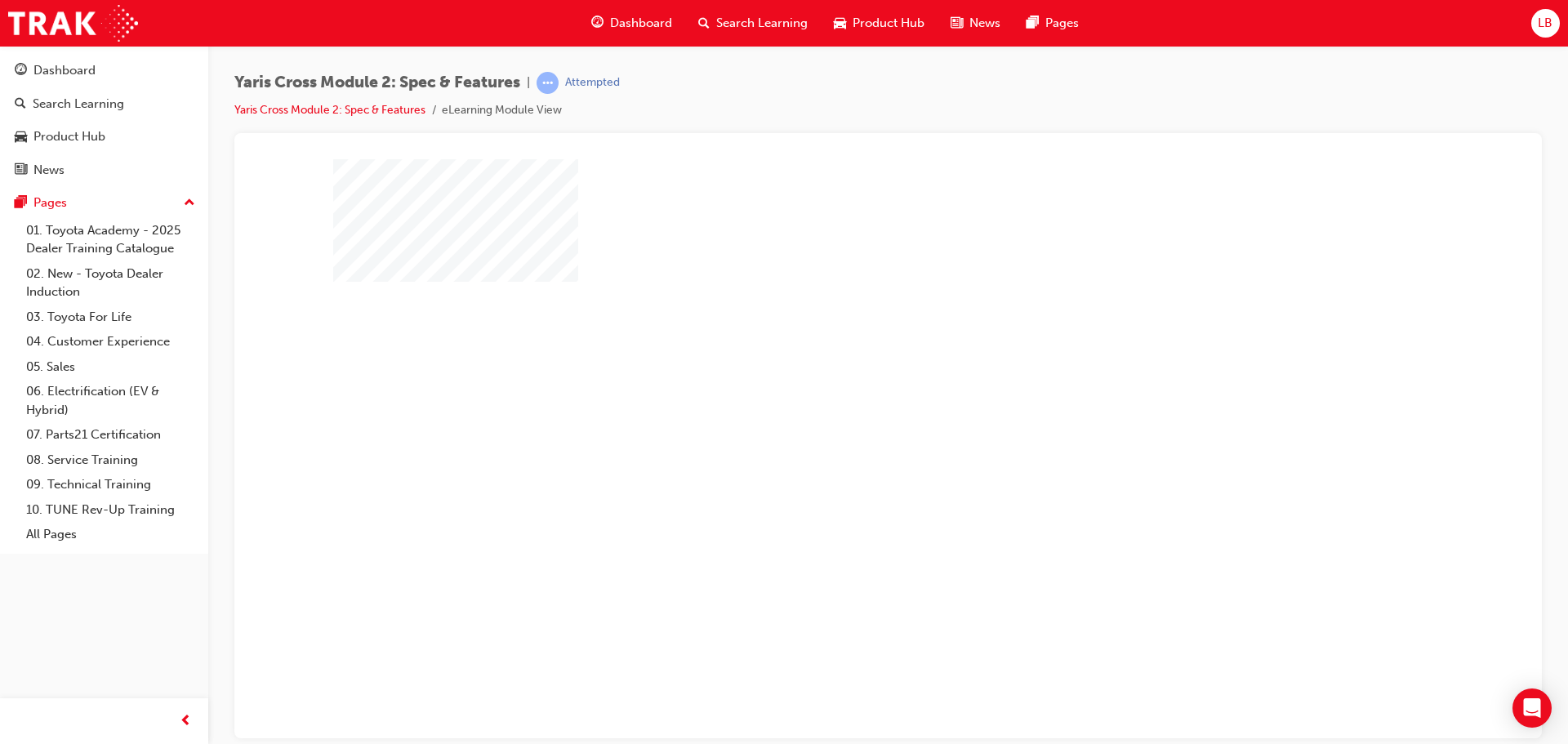
click at [842, 401] on div "play" at bounding box center [842, 401] width 0 height 0
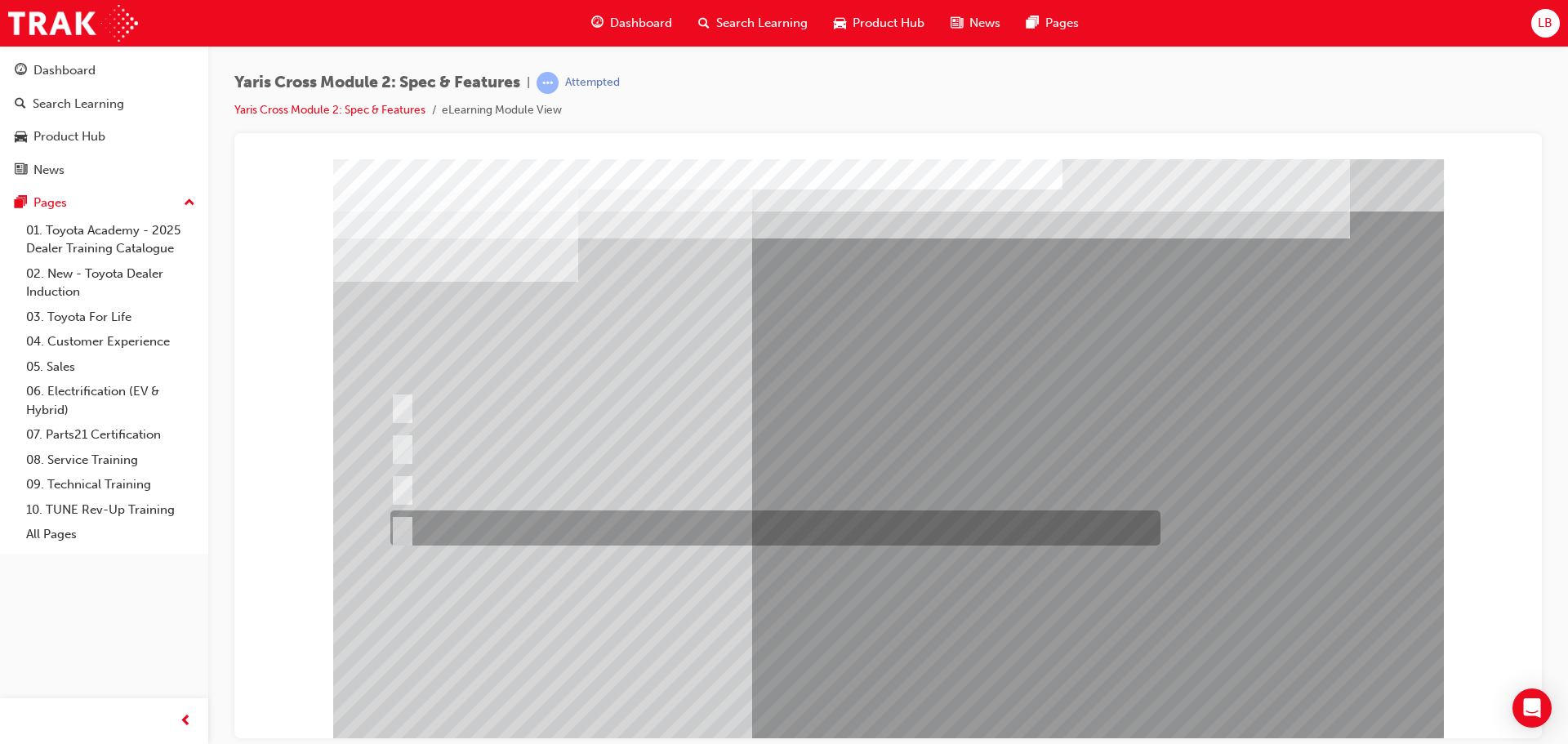
click at [413, 526] on div at bounding box center [771, 528] width 770 height 35
radio input "true"
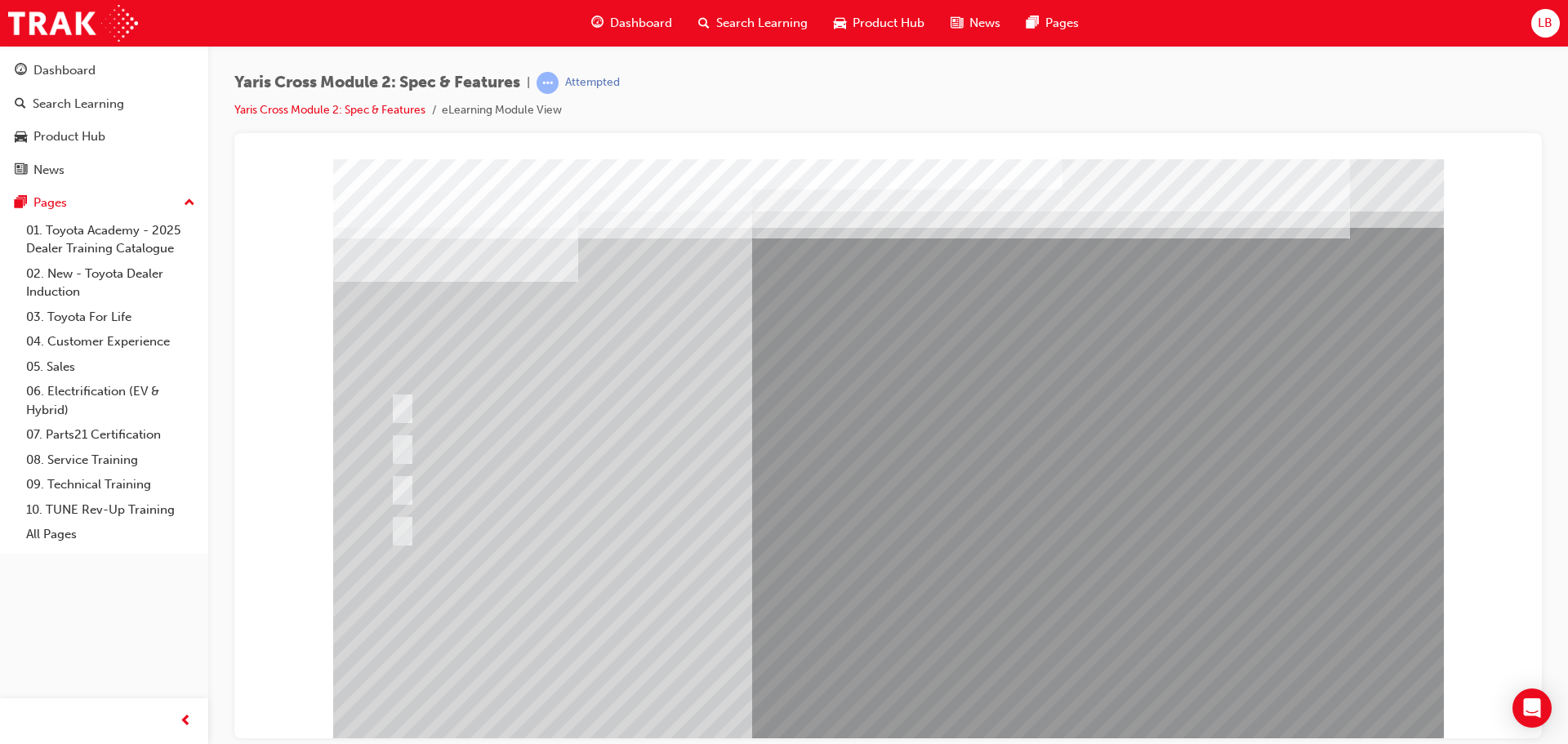
click at [884, 707] on div at bounding box center [889, 452] width 1110 height 588
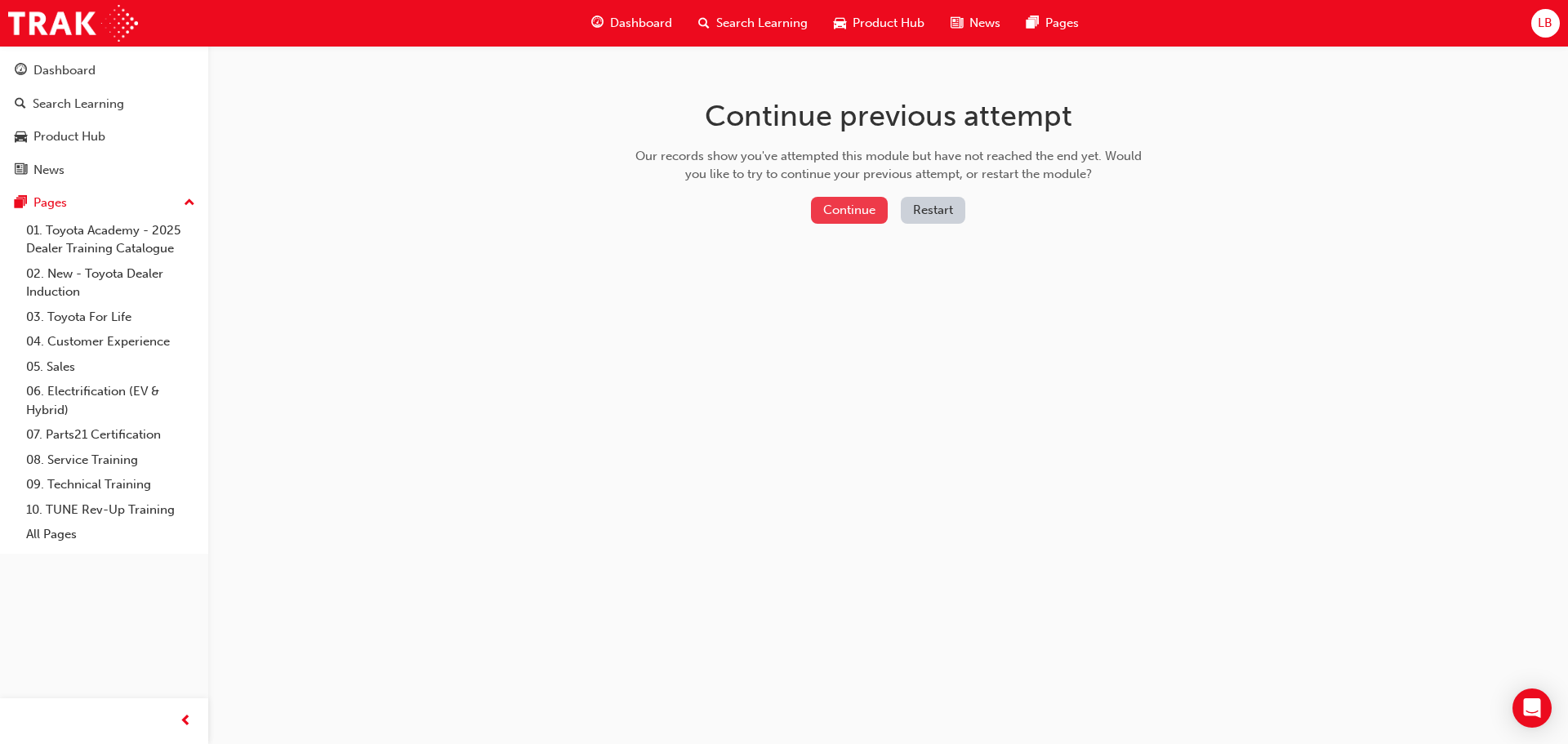
click at [850, 214] on button "Continue" at bounding box center [849, 210] width 77 height 27
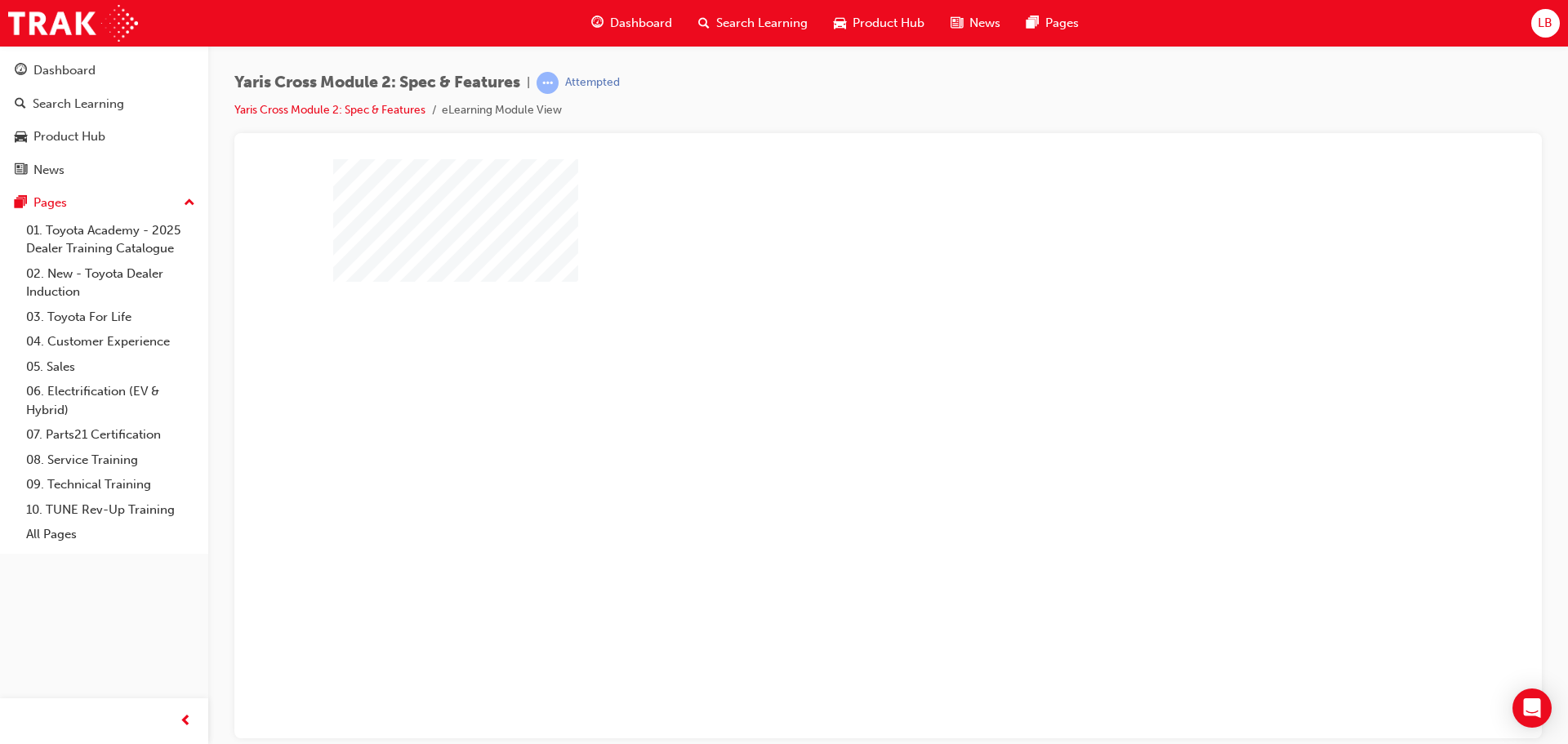
click at [842, 401] on div "play" at bounding box center [842, 401] width 0 height 0
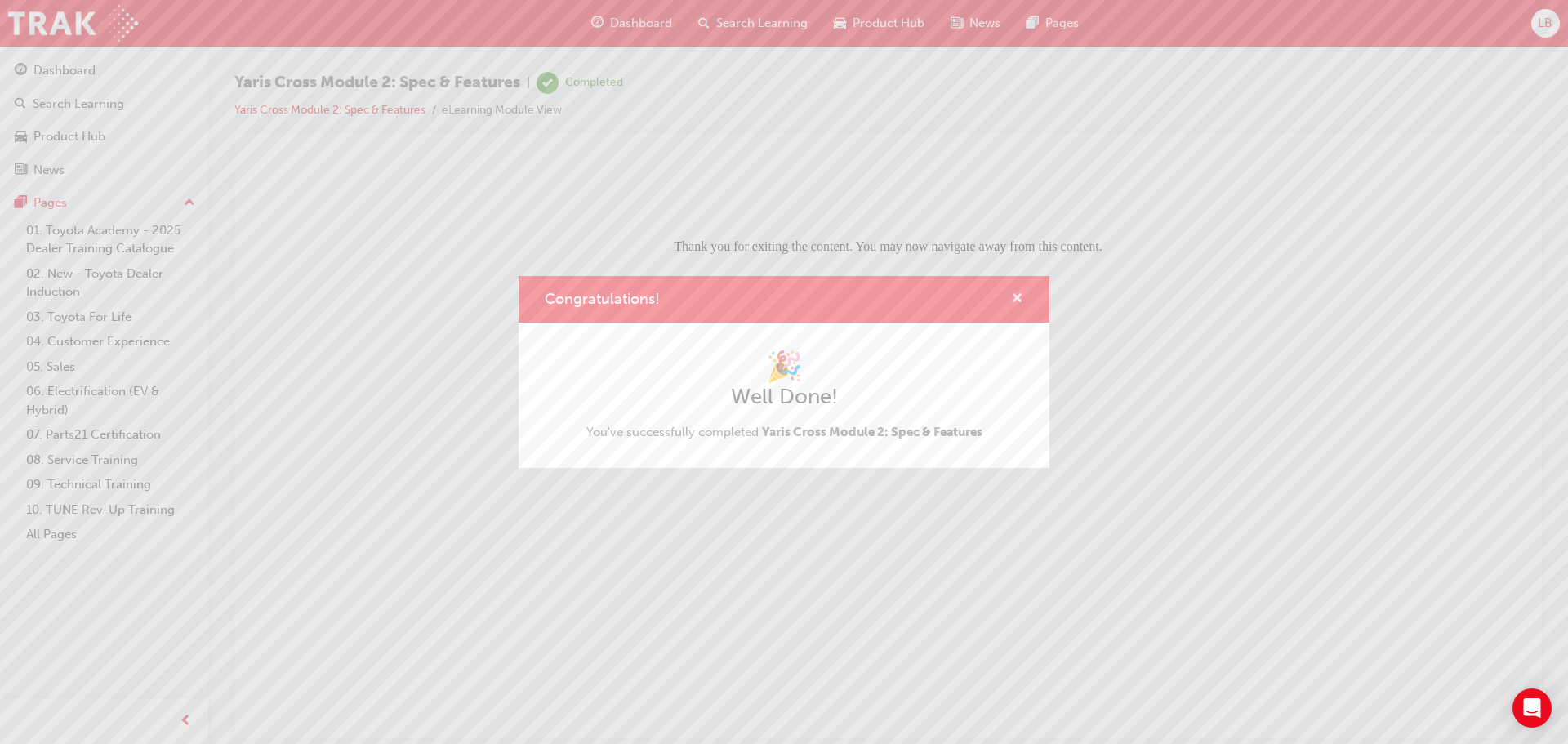
click at [1014, 293] on span "cross-icon" at bounding box center [1017, 299] width 12 height 15
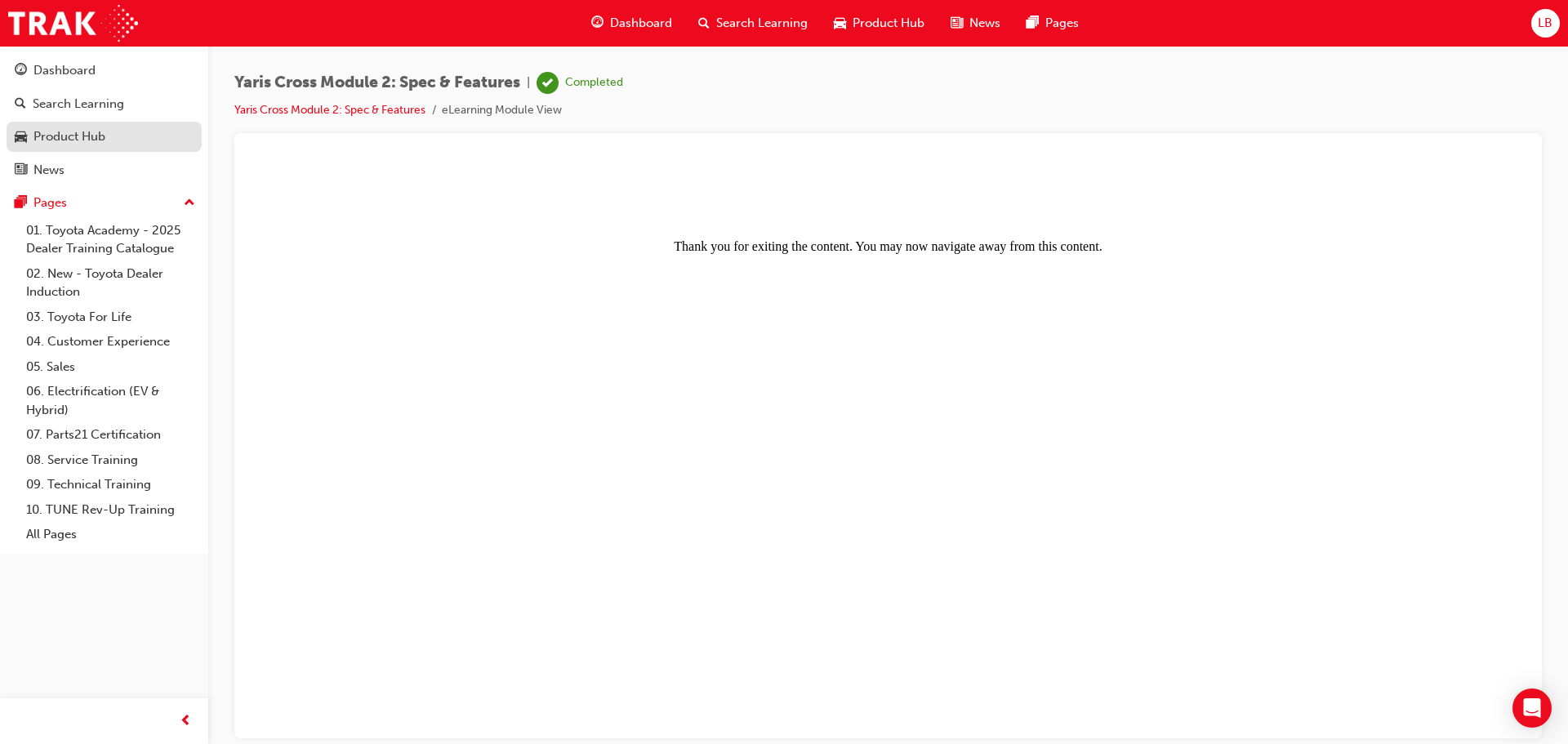
click at [123, 137] on div "Product Hub" at bounding box center [104, 137] width 179 height 21
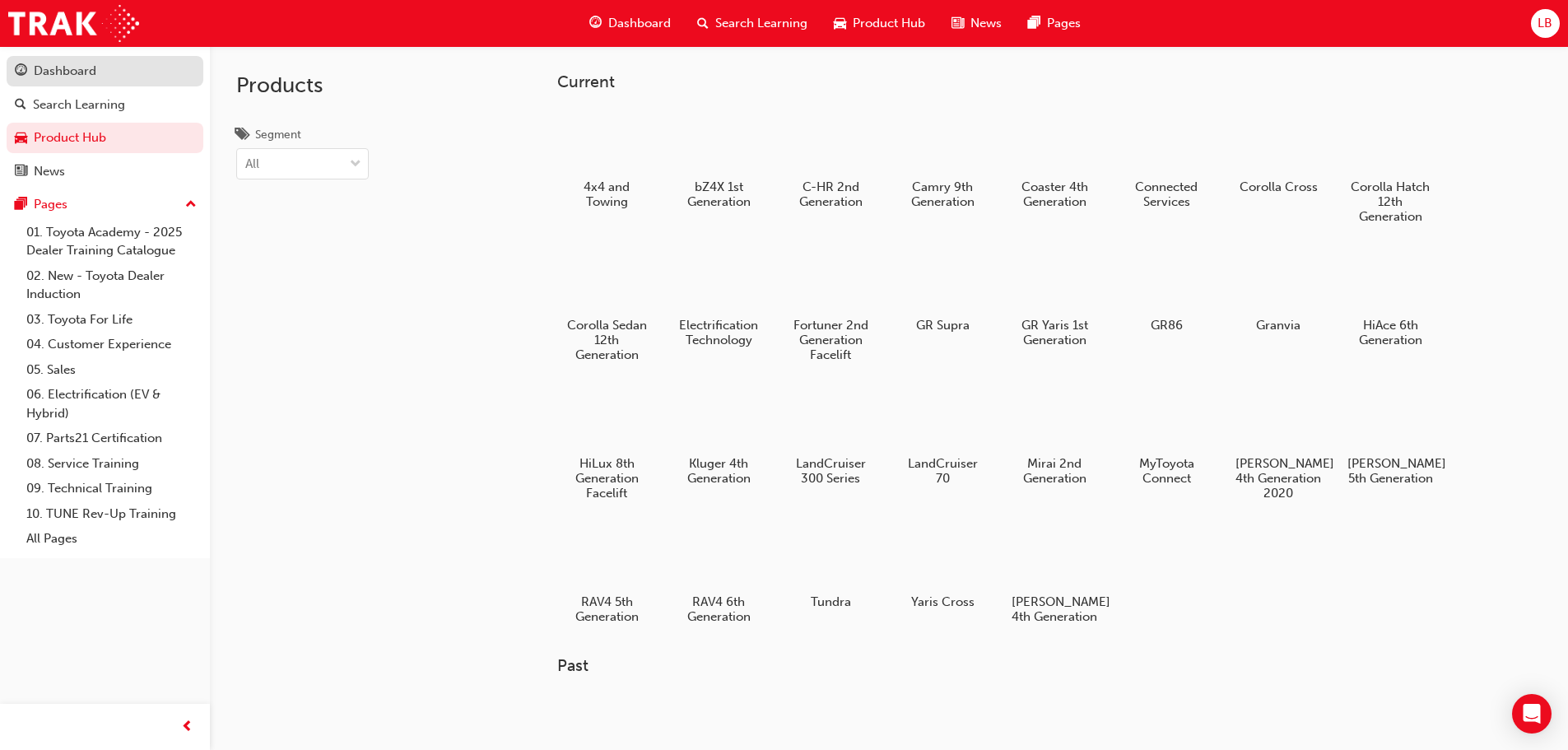
click at [84, 76] on div "Dashboard" at bounding box center [64, 70] width 62 height 19
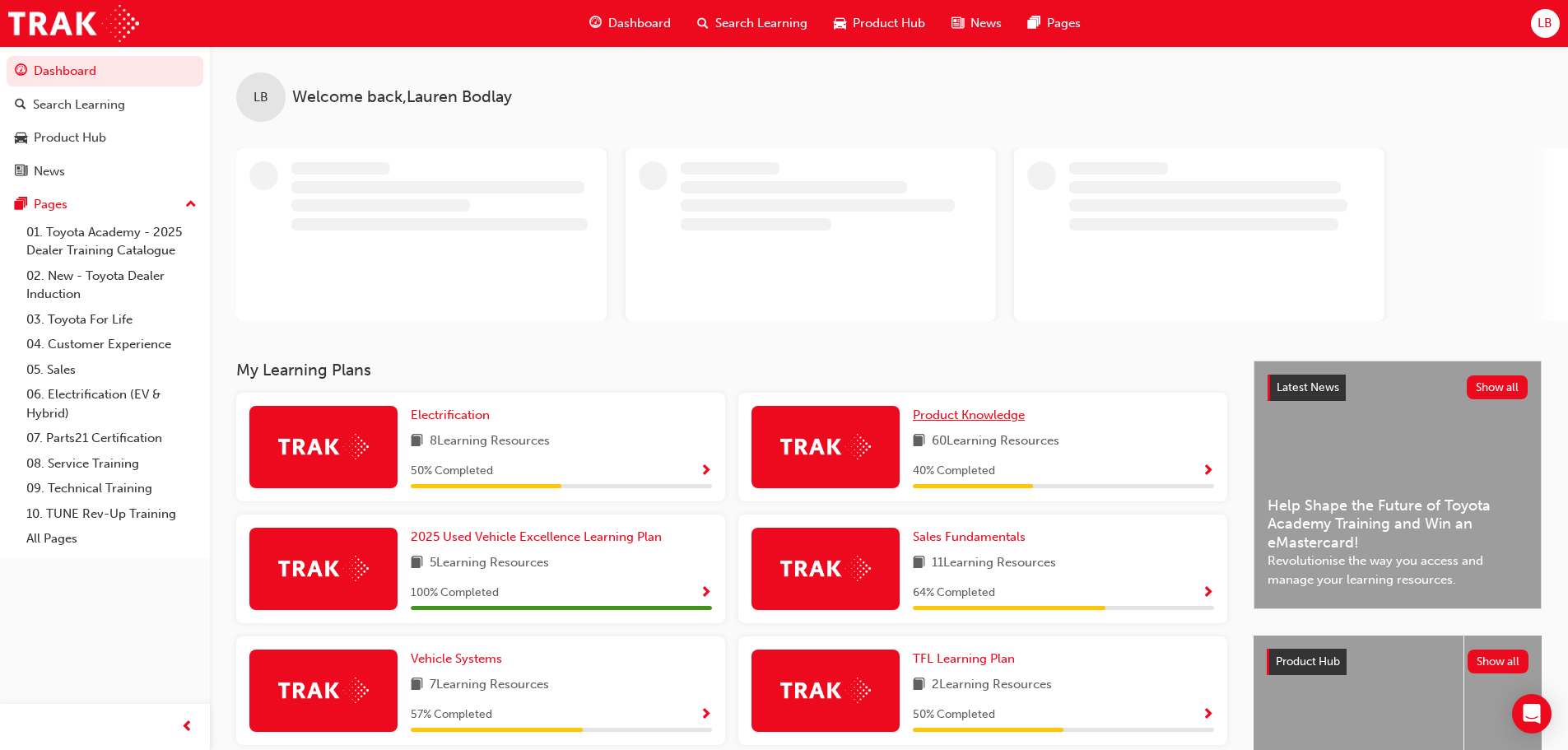
click at [965, 423] on div "LB Welcome back , [PERSON_NAME] My Learning Plans Electrification 8 Learning Re…" at bounding box center [889, 537] width 1358 height 982
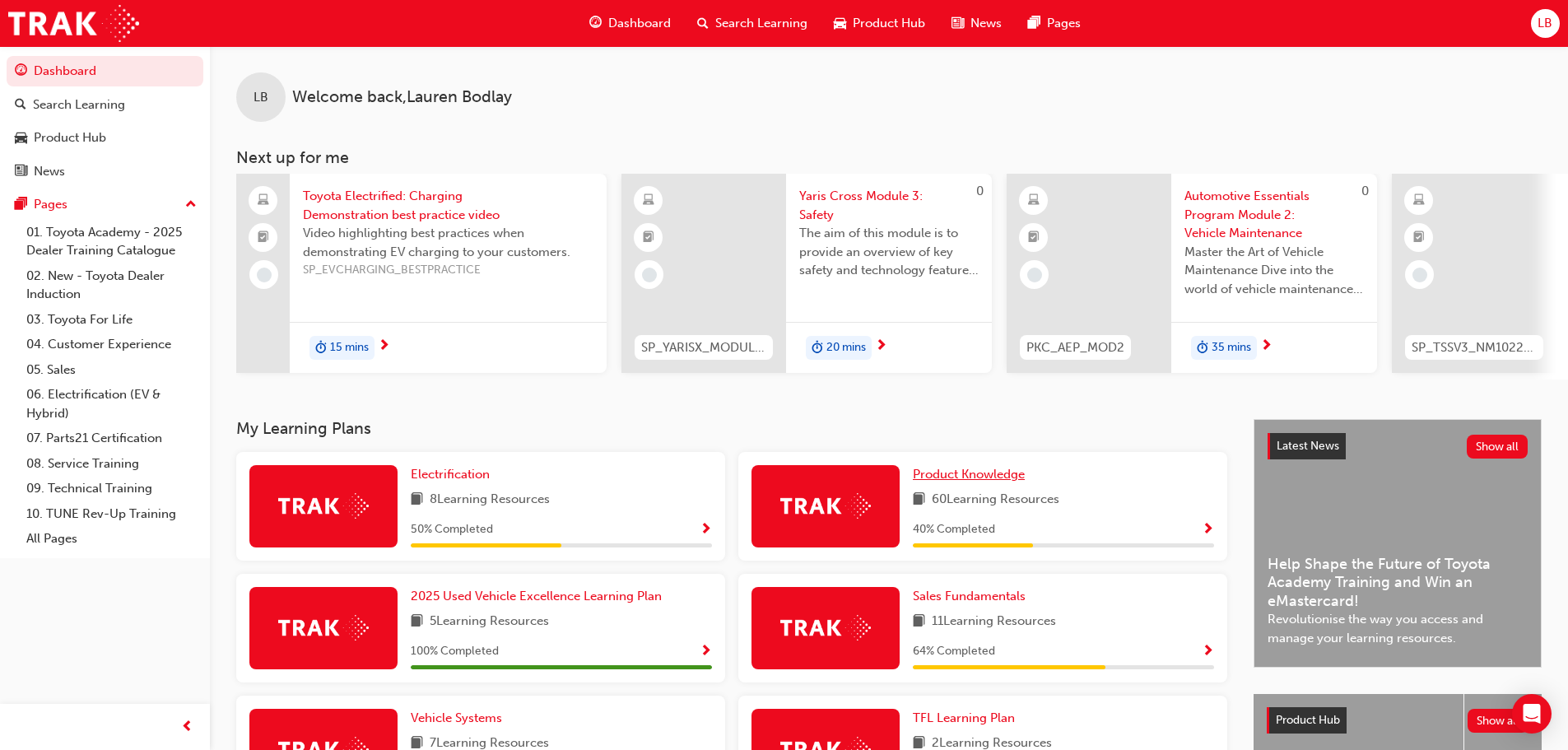
click at [982, 480] on span "Product Knowledge" at bounding box center [968, 473] width 112 height 15
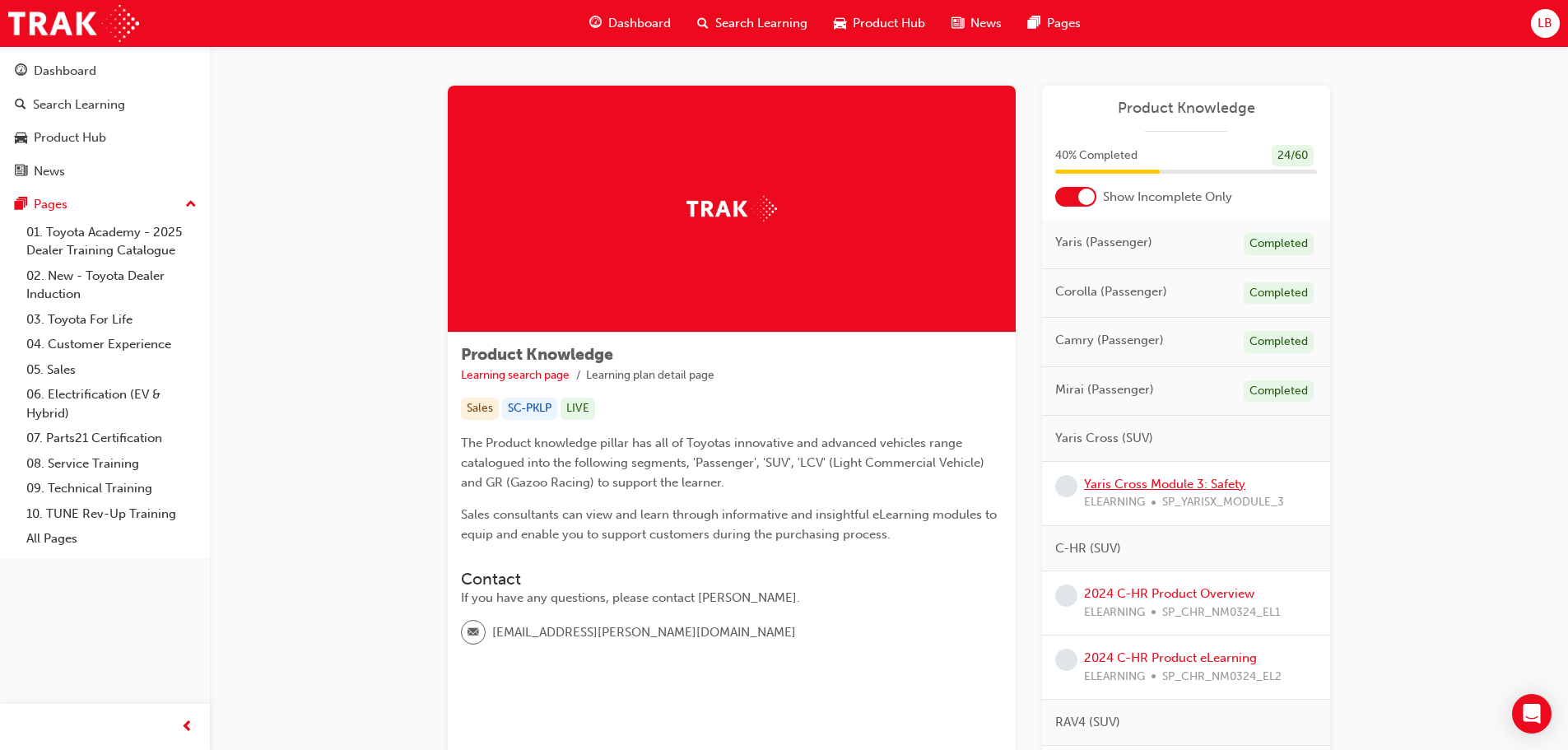
click at [1158, 479] on link "Yaris Cross Module 3: Safety" at bounding box center [1164, 483] width 162 height 15
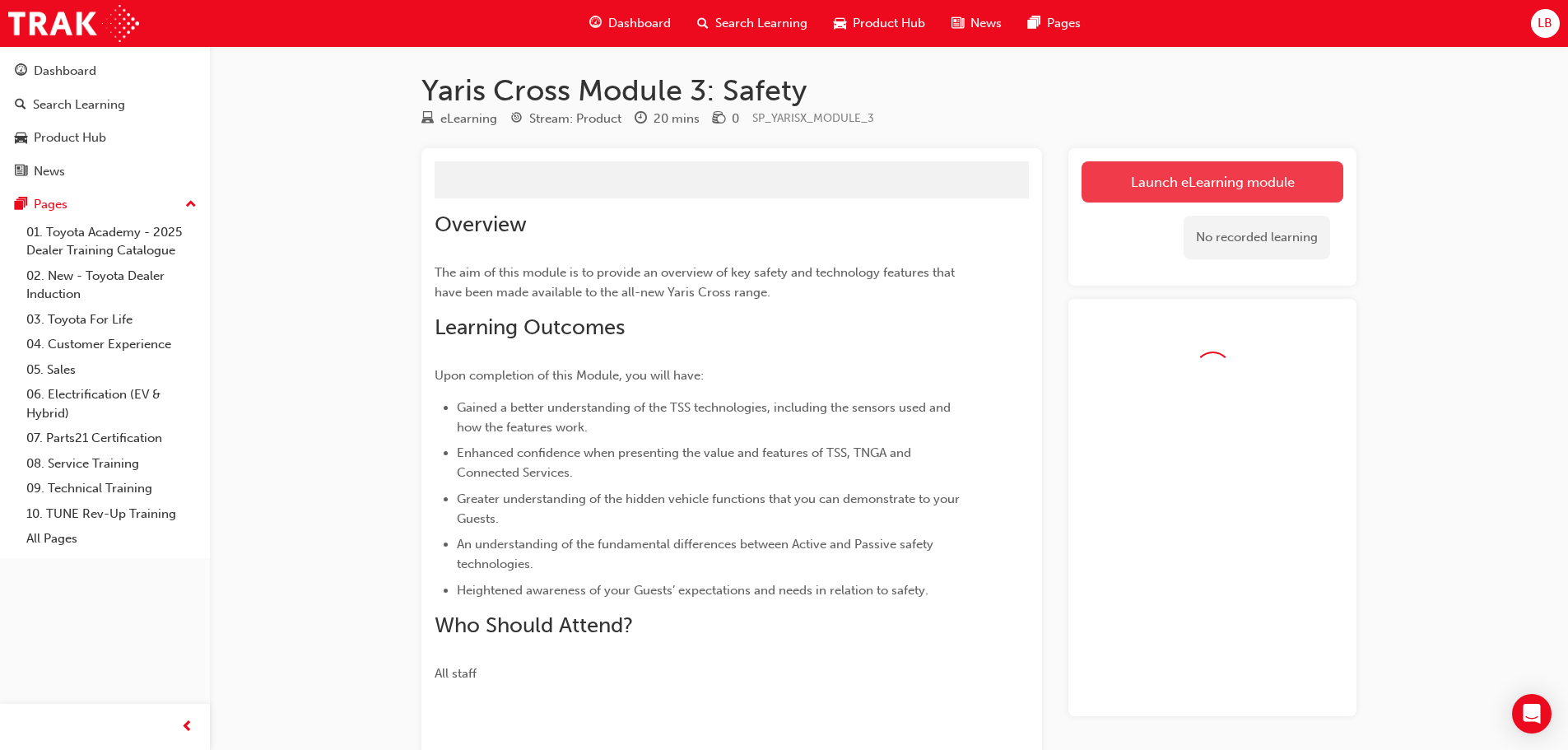
click at [1190, 190] on button "Launch eLearning module" at bounding box center [1212, 182] width 262 height 41
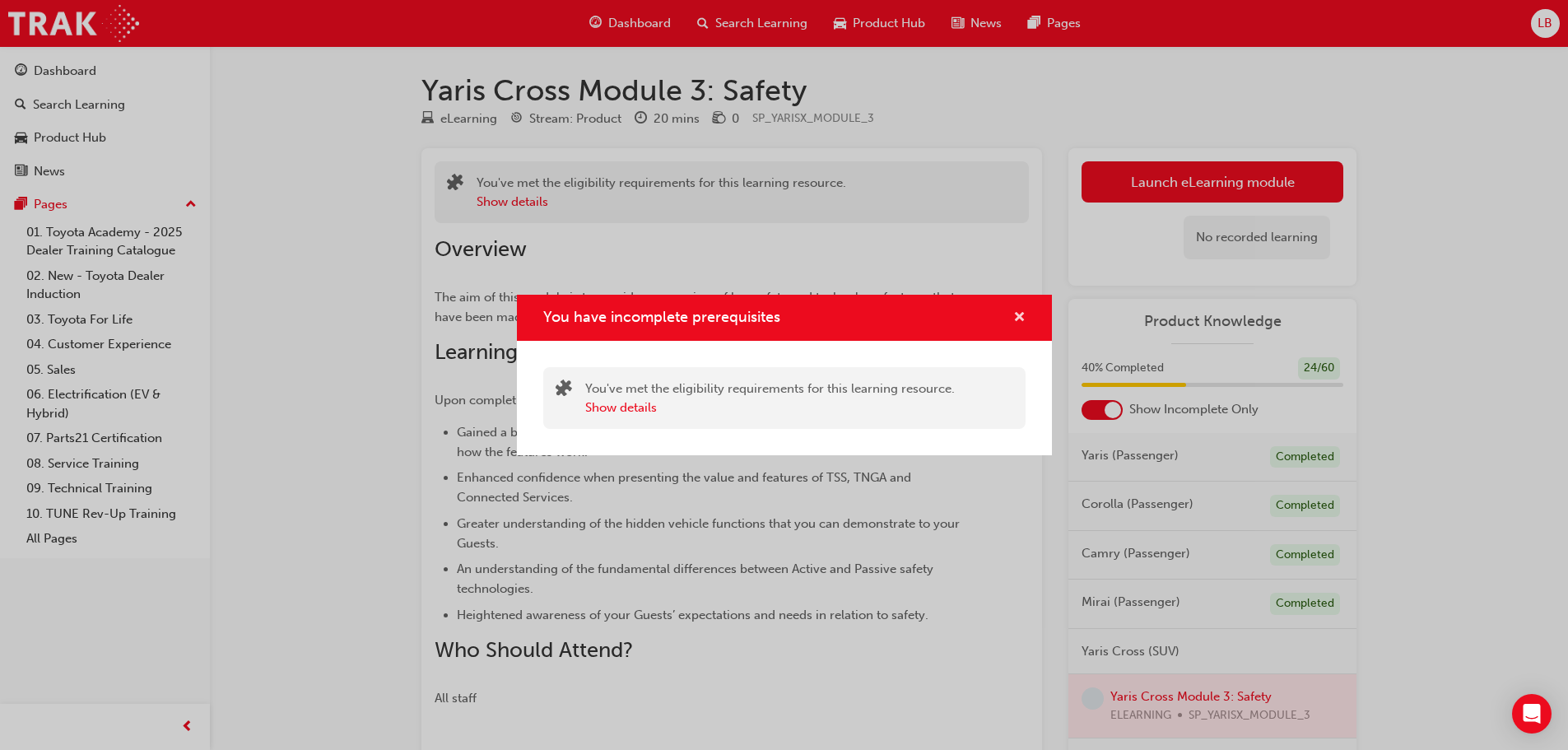
click at [1017, 312] on span "cross-icon" at bounding box center [1019, 318] width 12 height 15
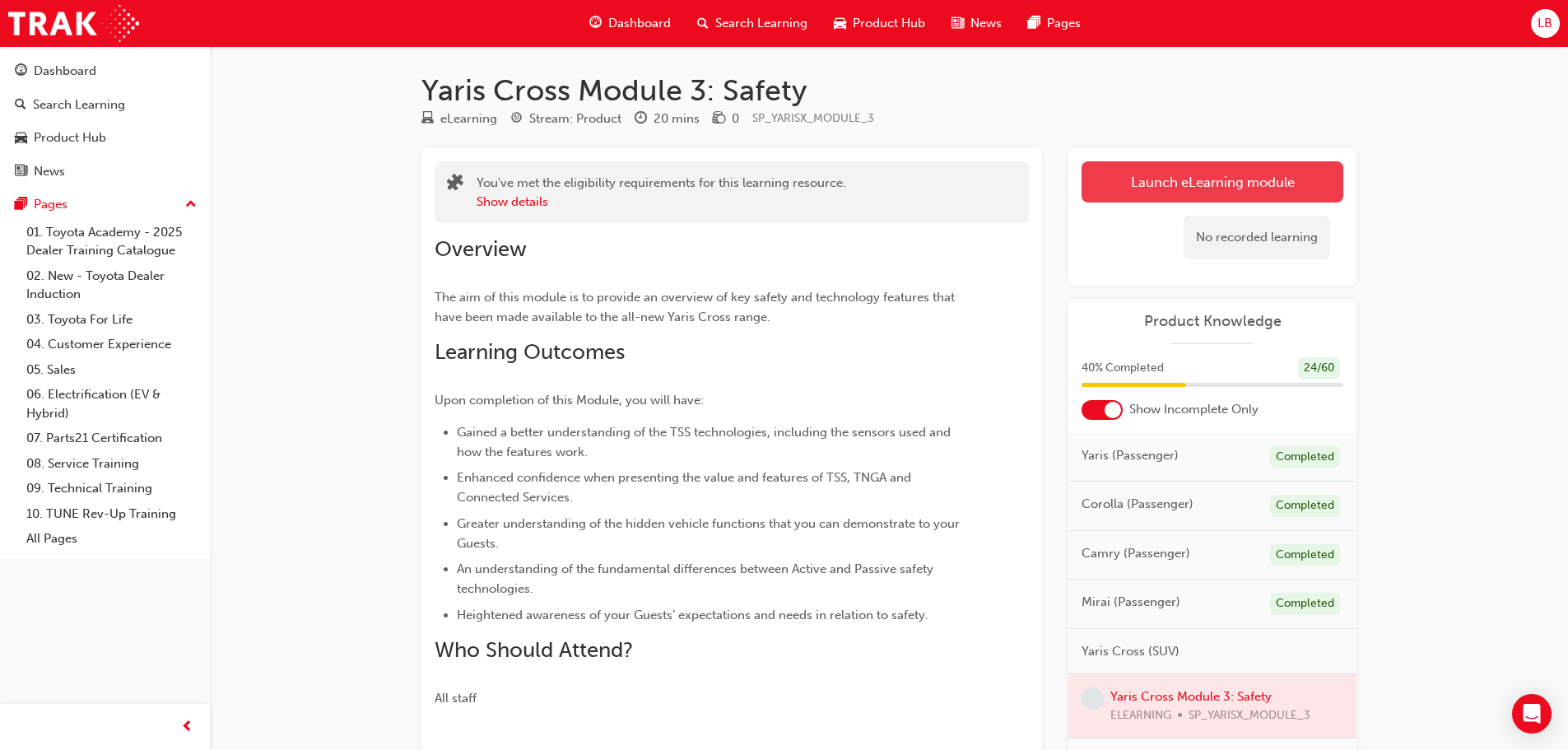
click at [1137, 188] on button "Launch eLearning module" at bounding box center [1212, 182] width 262 height 41
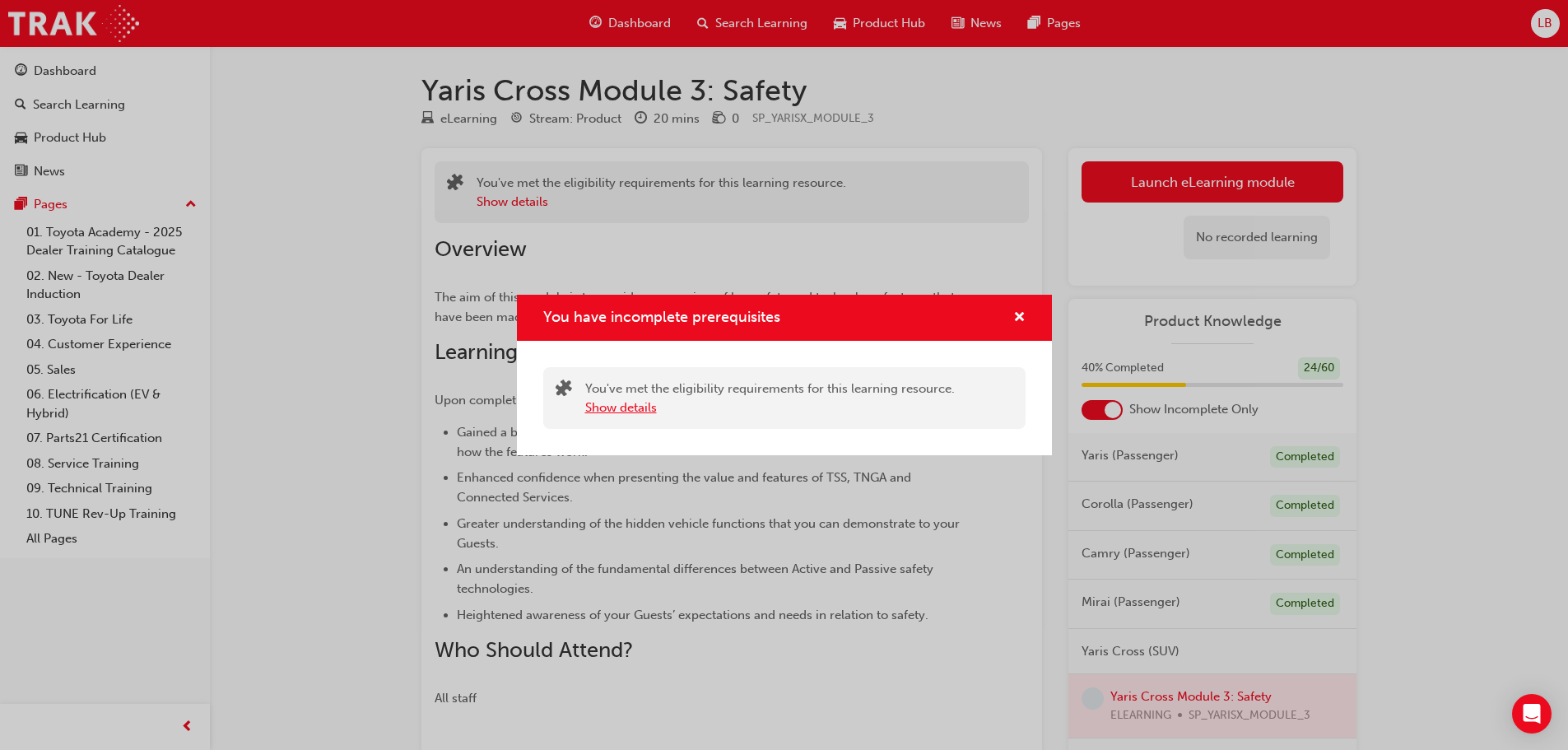
click at [636, 414] on button "Show details" at bounding box center [621, 408] width 71 height 19
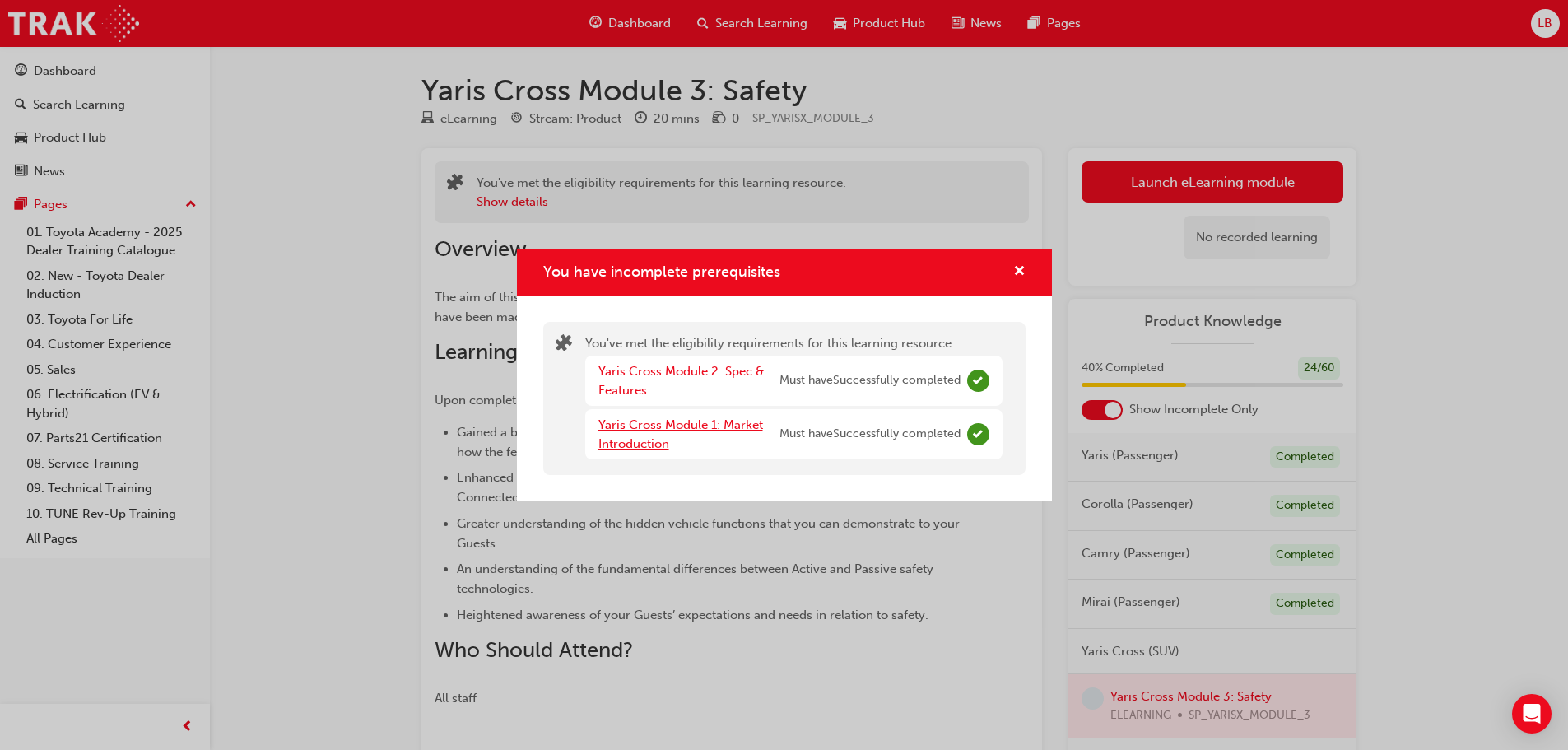
click at [674, 430] on link "Yaris Cross Module 1: Market Introduction" at bounding box center [680, 435] width 165 height 34
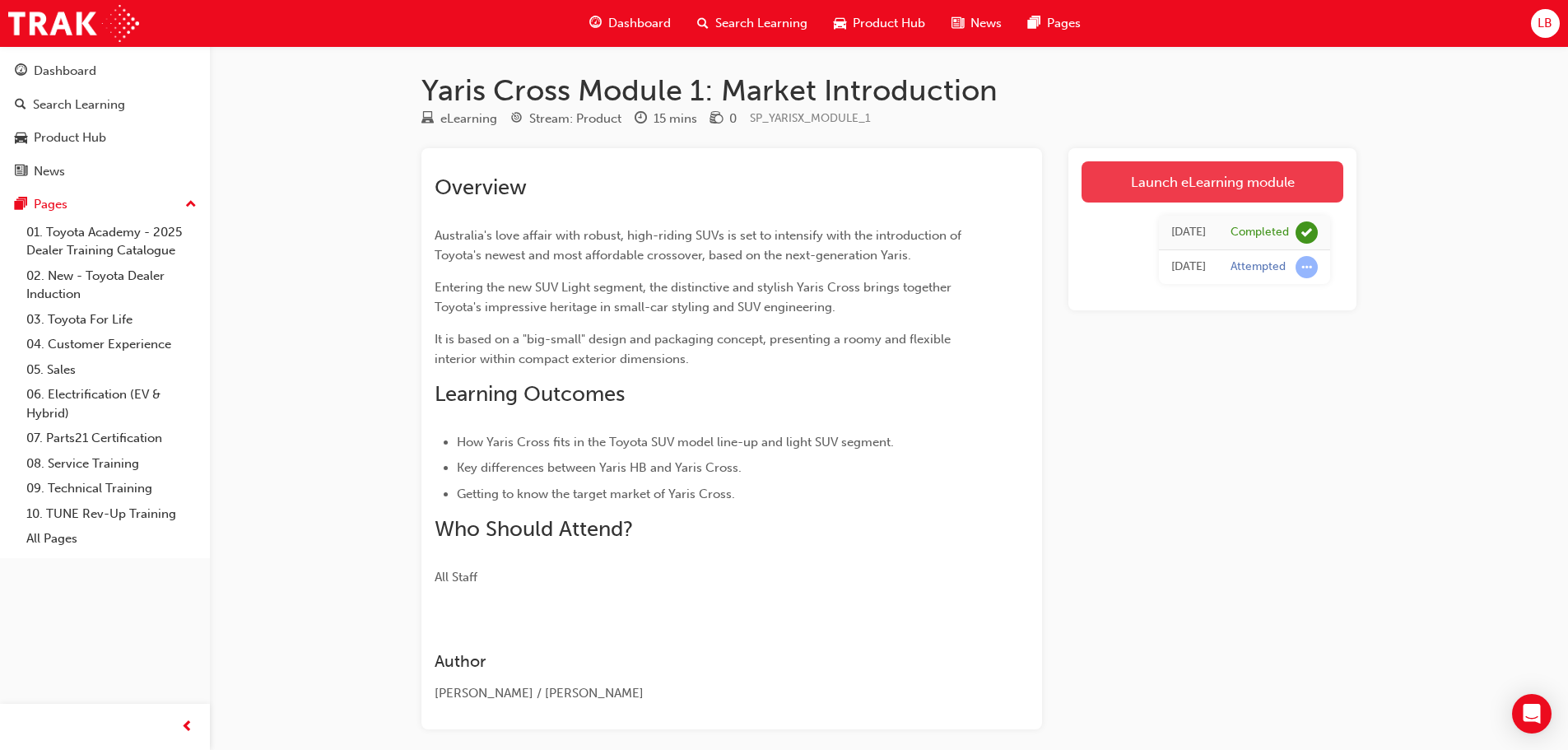
click at [1178, 182] on link "Launch eLearning module" at bounding box center [1212, 182] width 262 height 41
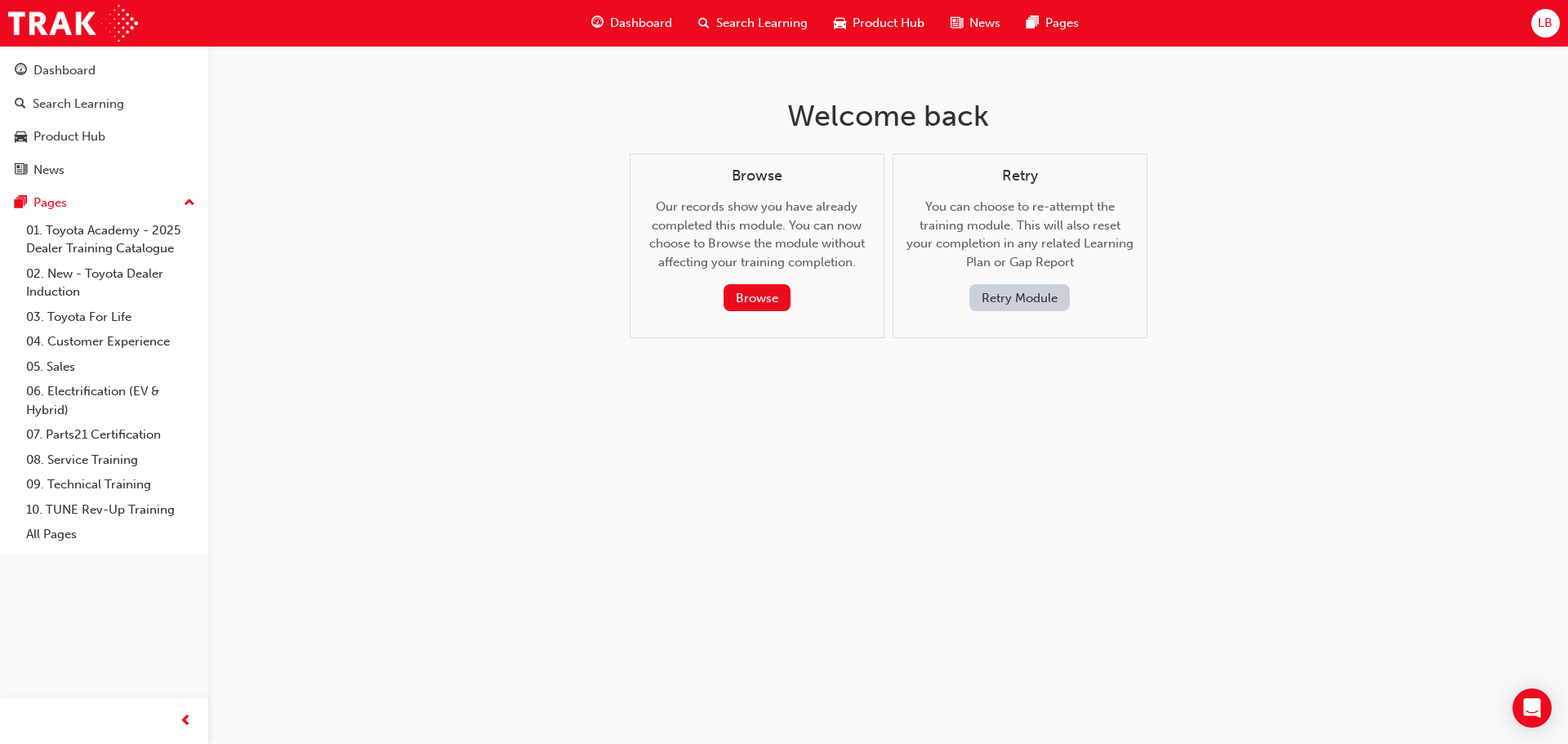
click at [1010, 299] on button "Retry Module" at bounding box center [1020, 297] width 100 height 27
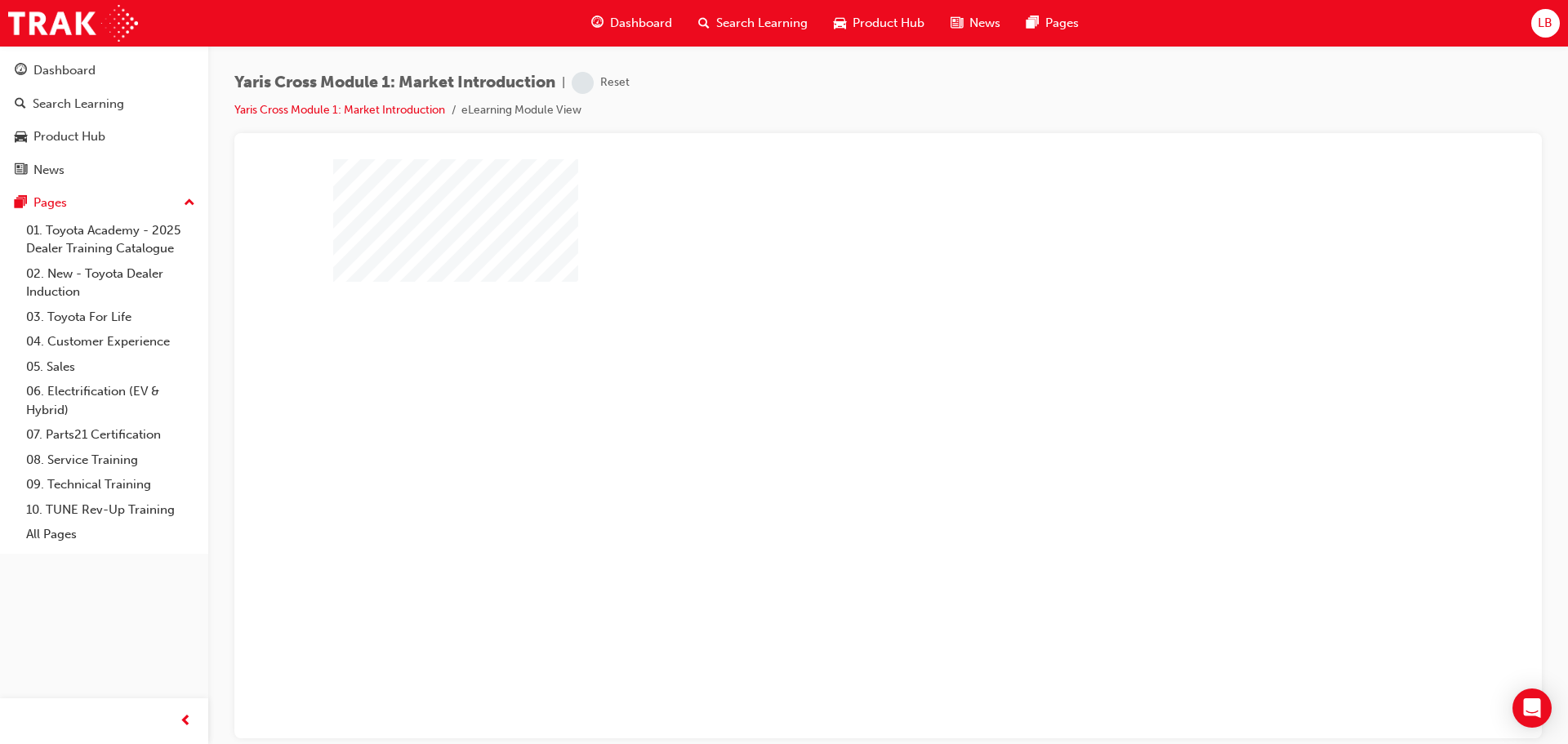
click at [842, 401] on div "play" at bounding box center [842, 401] width 0 height 0
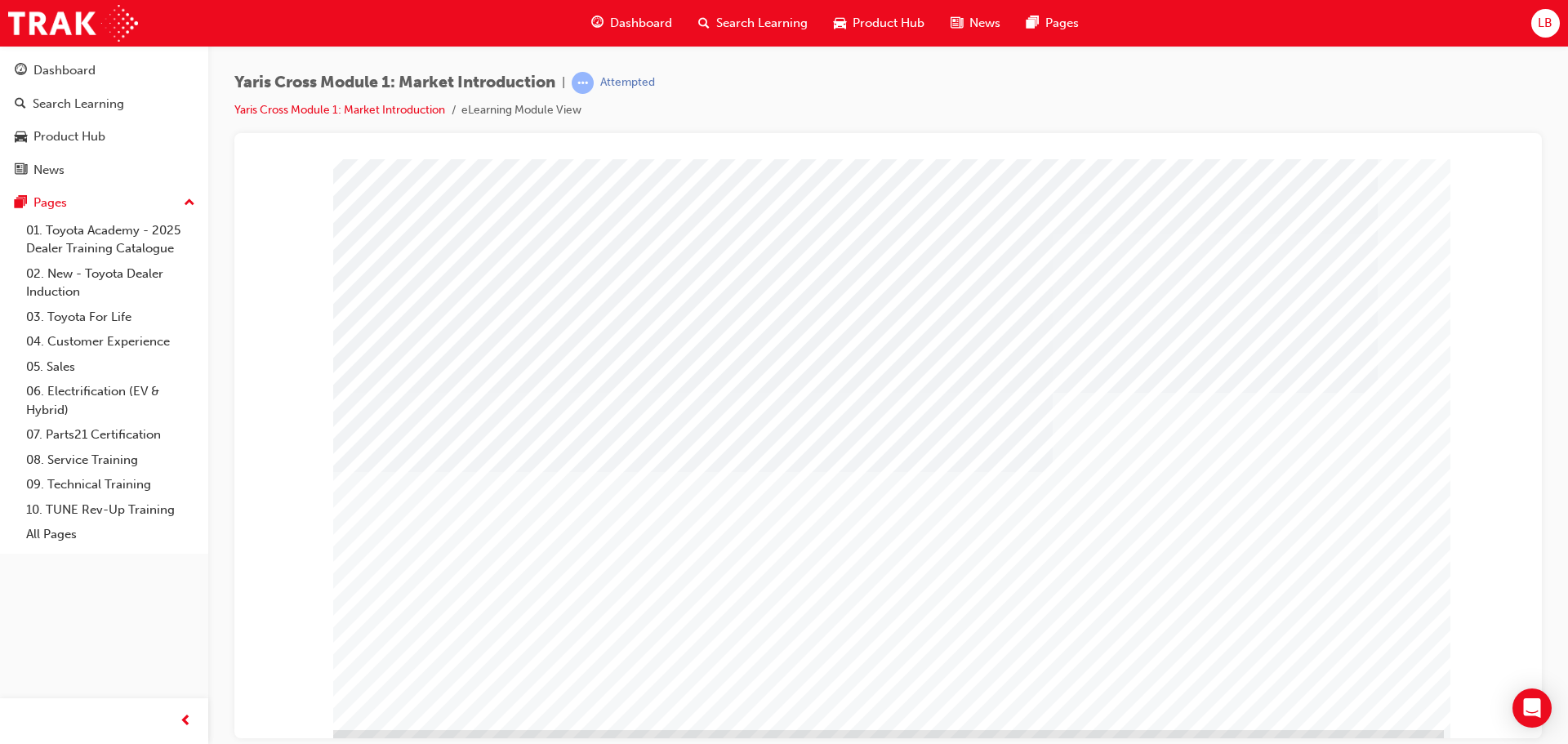
scroll to position [33, 0]
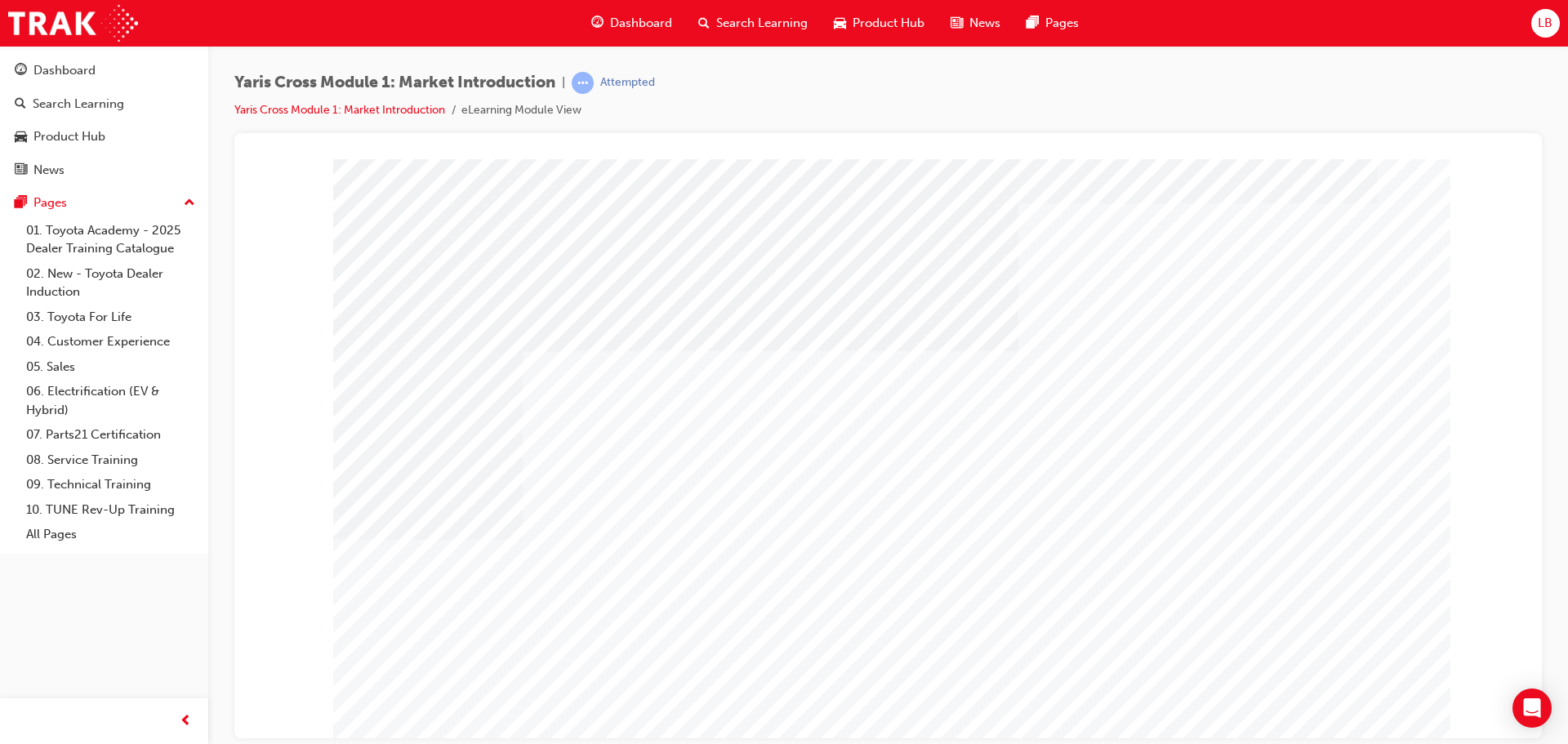
drag, startPoint x: 1315, startPoint y: 691, endPoint x: 1330, endPoint y: 713, distance: 26.6
click at [1329, 713] on div at bounding box center [889, 452] width 1110 height 588
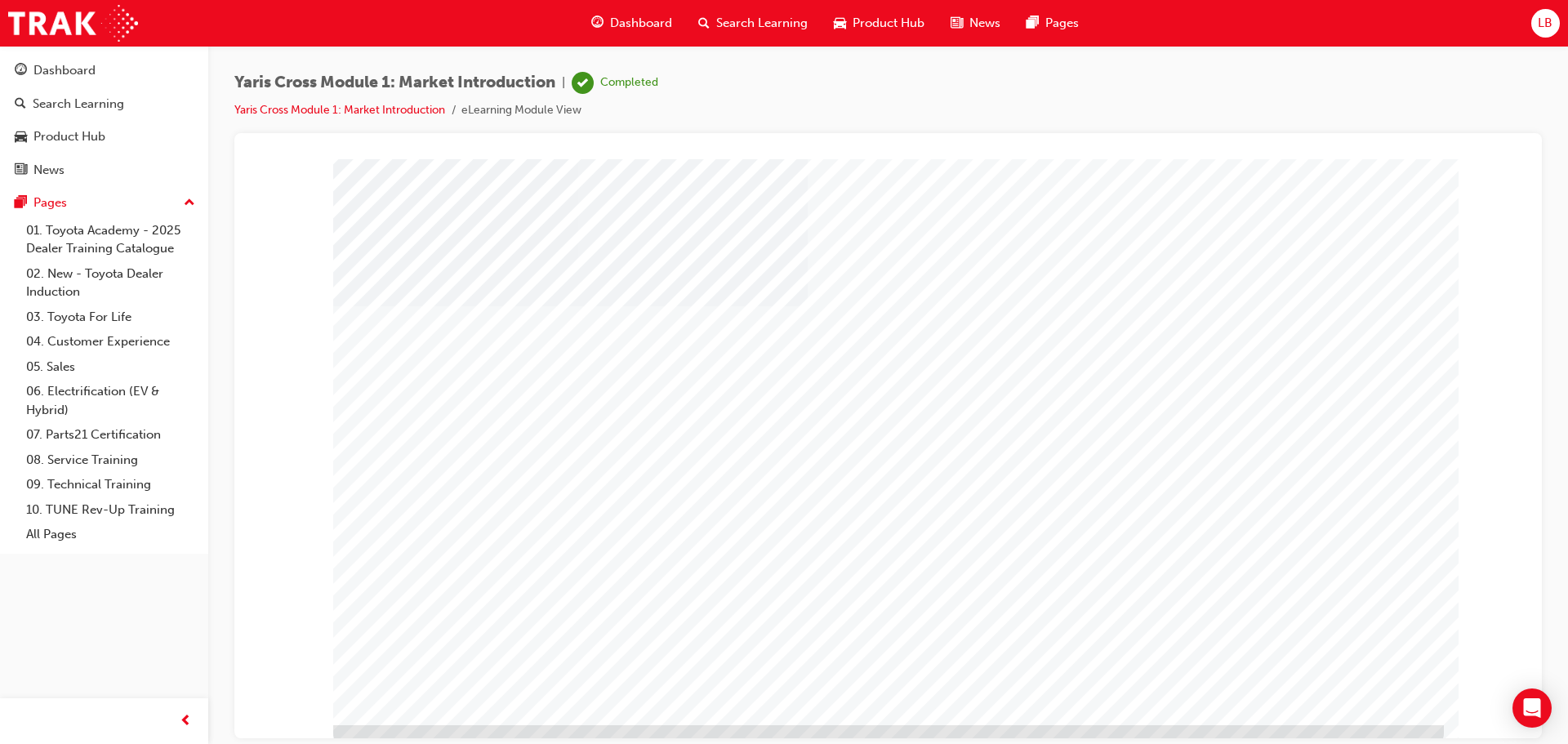
scroll to position [33, 0]
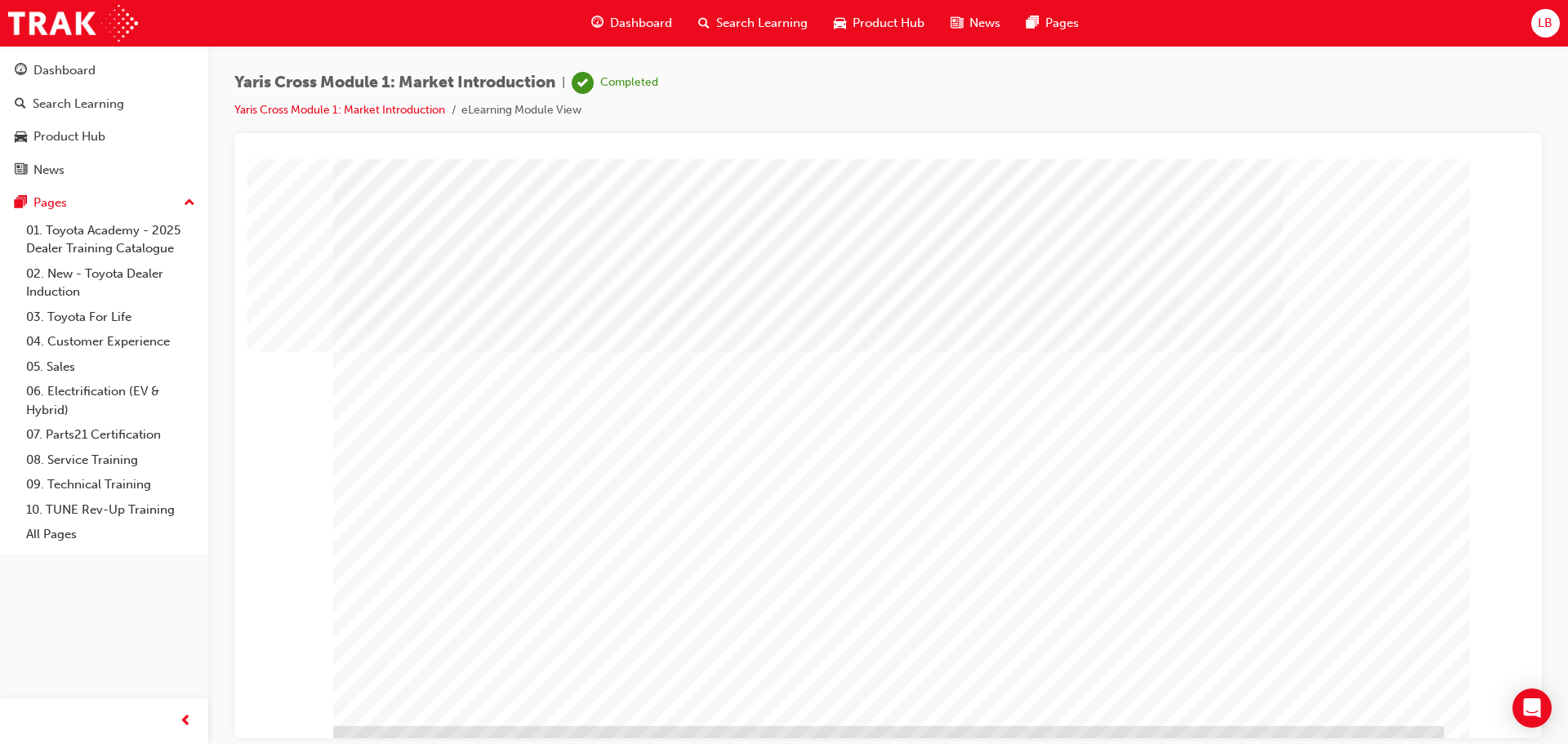
scroll to position [33, 0]
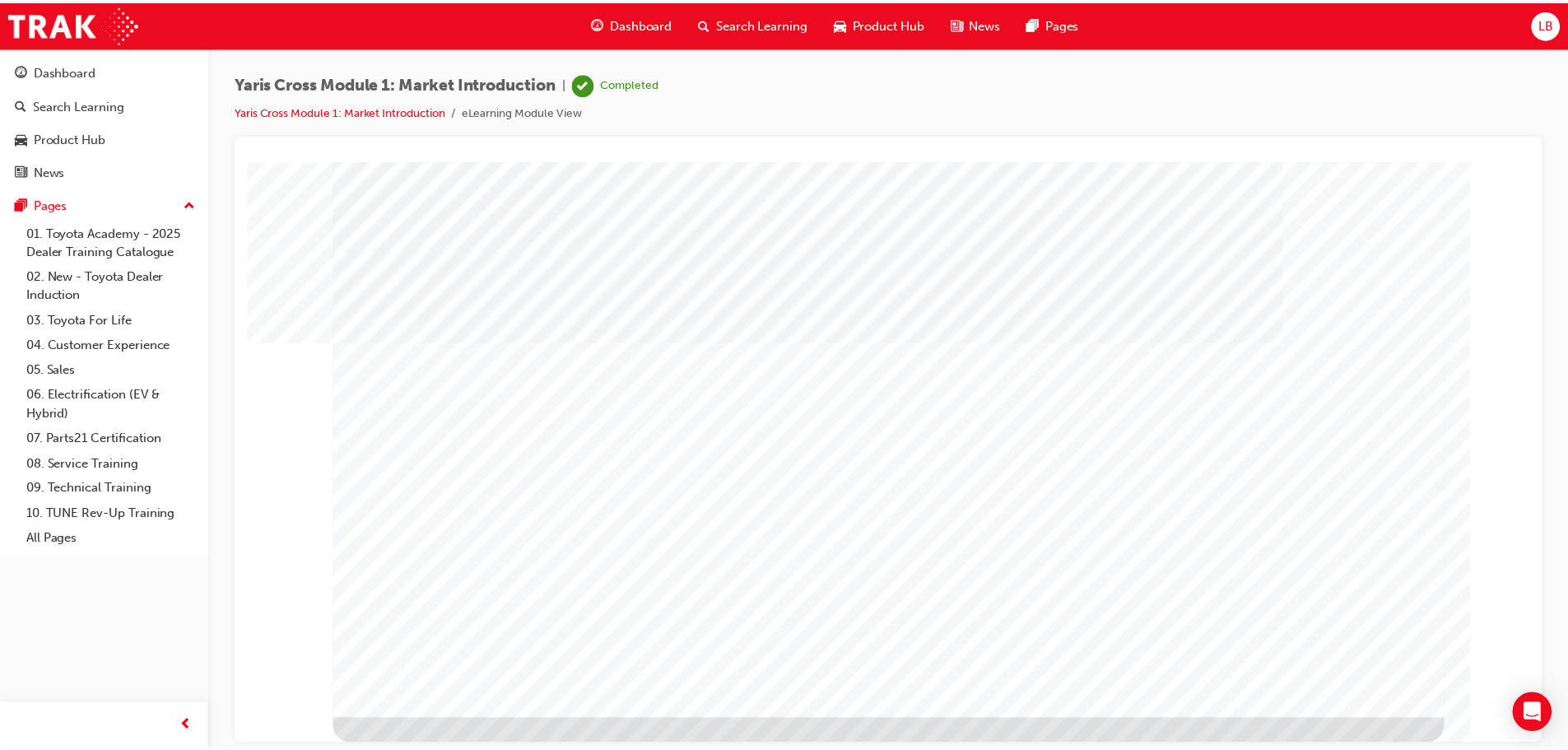
scroll to position [0, 0]
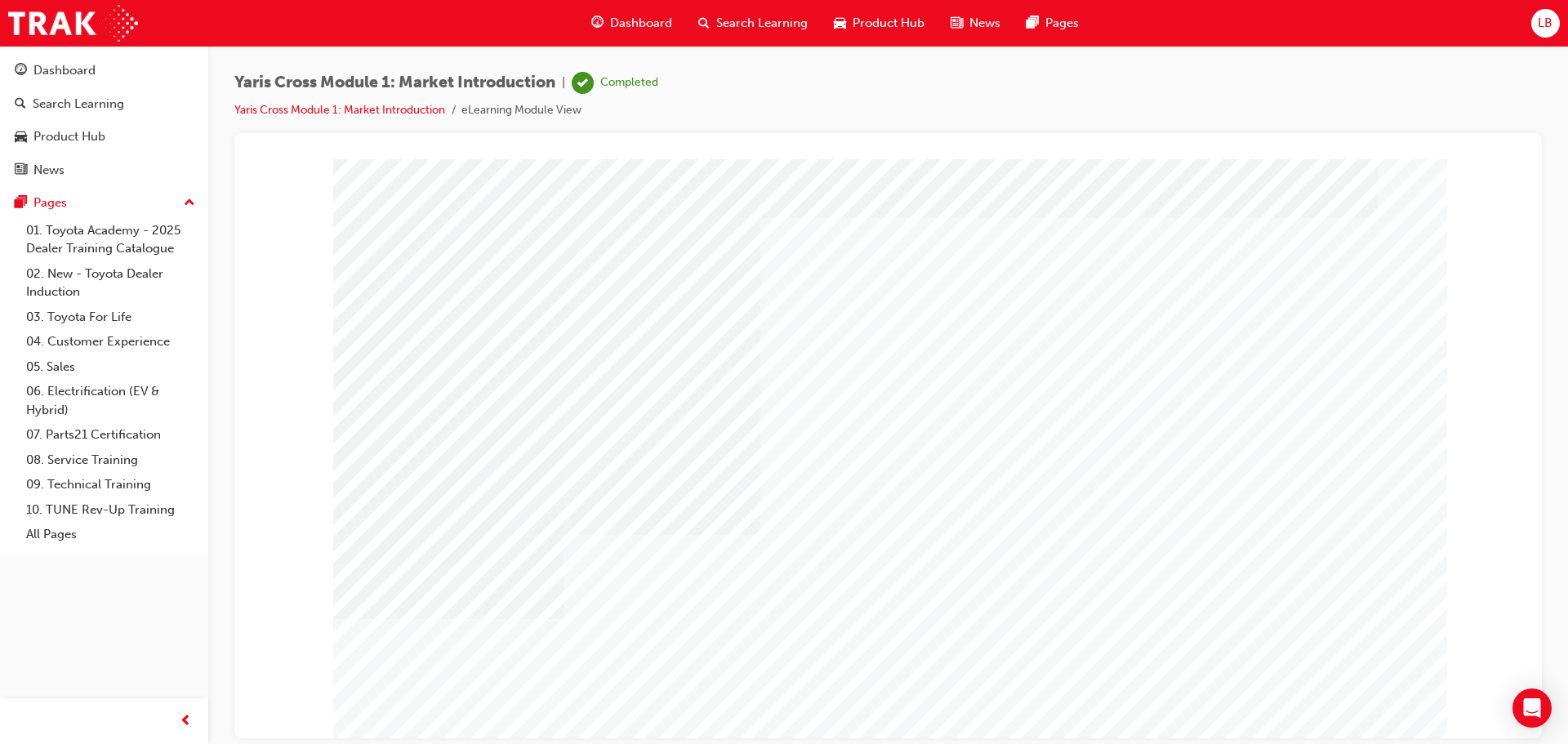
click at [638, 75] on div "Completed" at bounding box center [629, 83] width 58 height 16
click at [410, 108] on link "Yaris Cross Module 1: Market Introduction" at bounding box center [340, 110] width 211 height 14
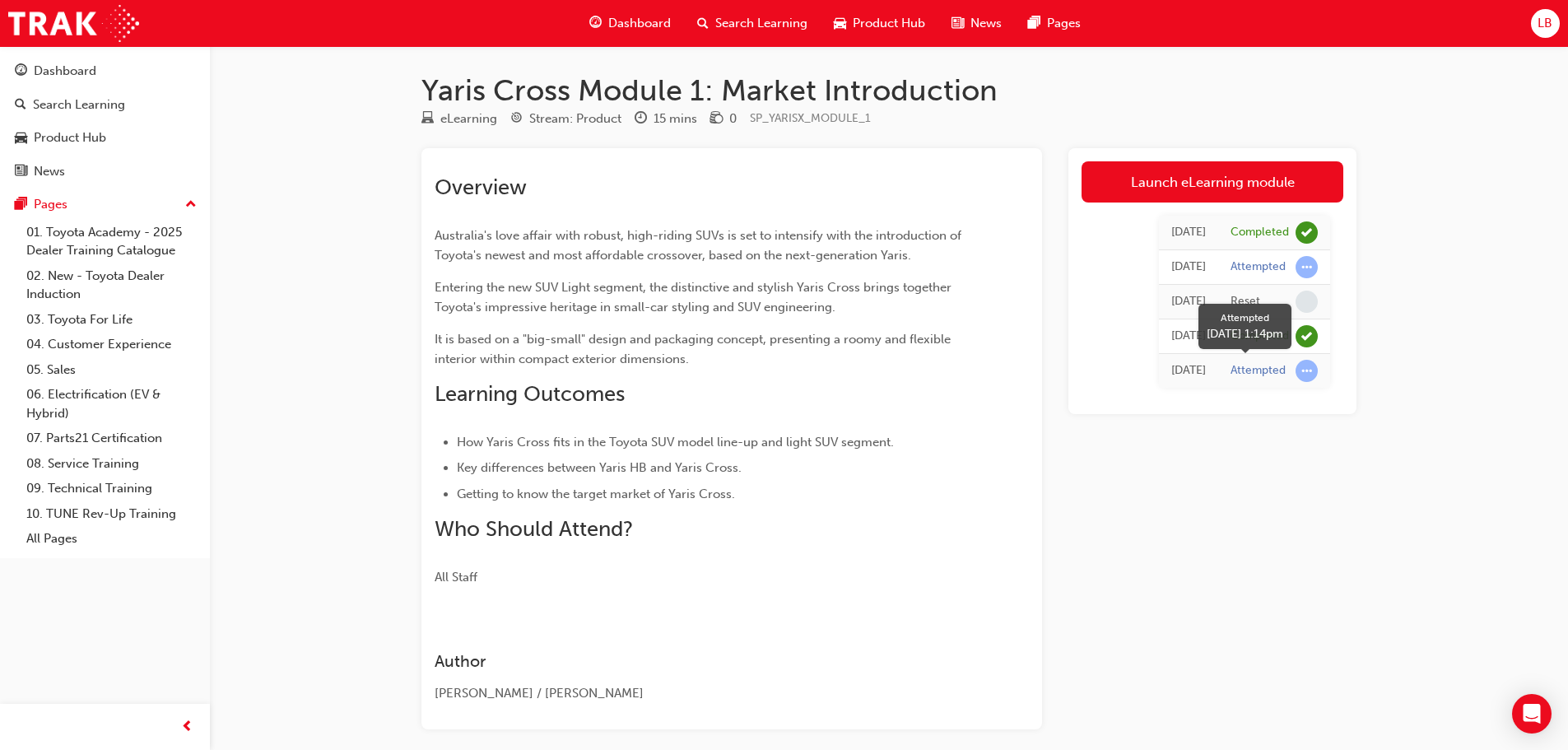
click at [1307, 370] on span "learningRecordVerb_ATTEMPT-icon" at bounding box center [1306, 371] width 22 height 22
click at [1264, 267] on div "Attempted" at bounding box center [1258, 267] width 56 height 16
click at [1303, 268] on span "learningRecordVerb_ATTEMPT-icon" at bounding box center [1306, 267] width 22 height 22
click at [1220, 161] on div "Launch eLearning module Today Completed Today Attempted Today Reset Today Compl…" at bounding box center [1212, 281] width 288 height 266
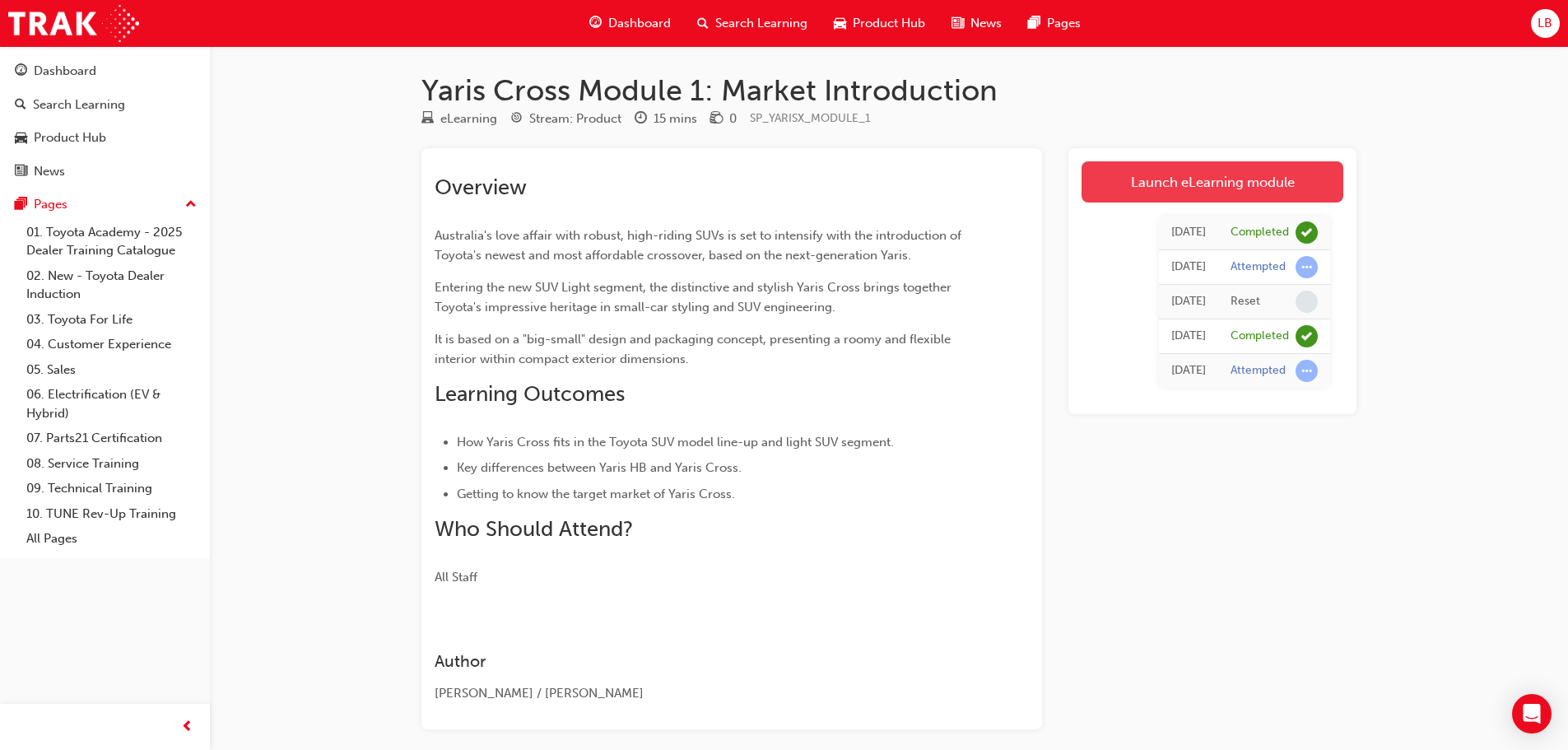
click at [1220, 167] on link "Launch eLearning module" at bounding box center [1212, 182] width 262 height 41
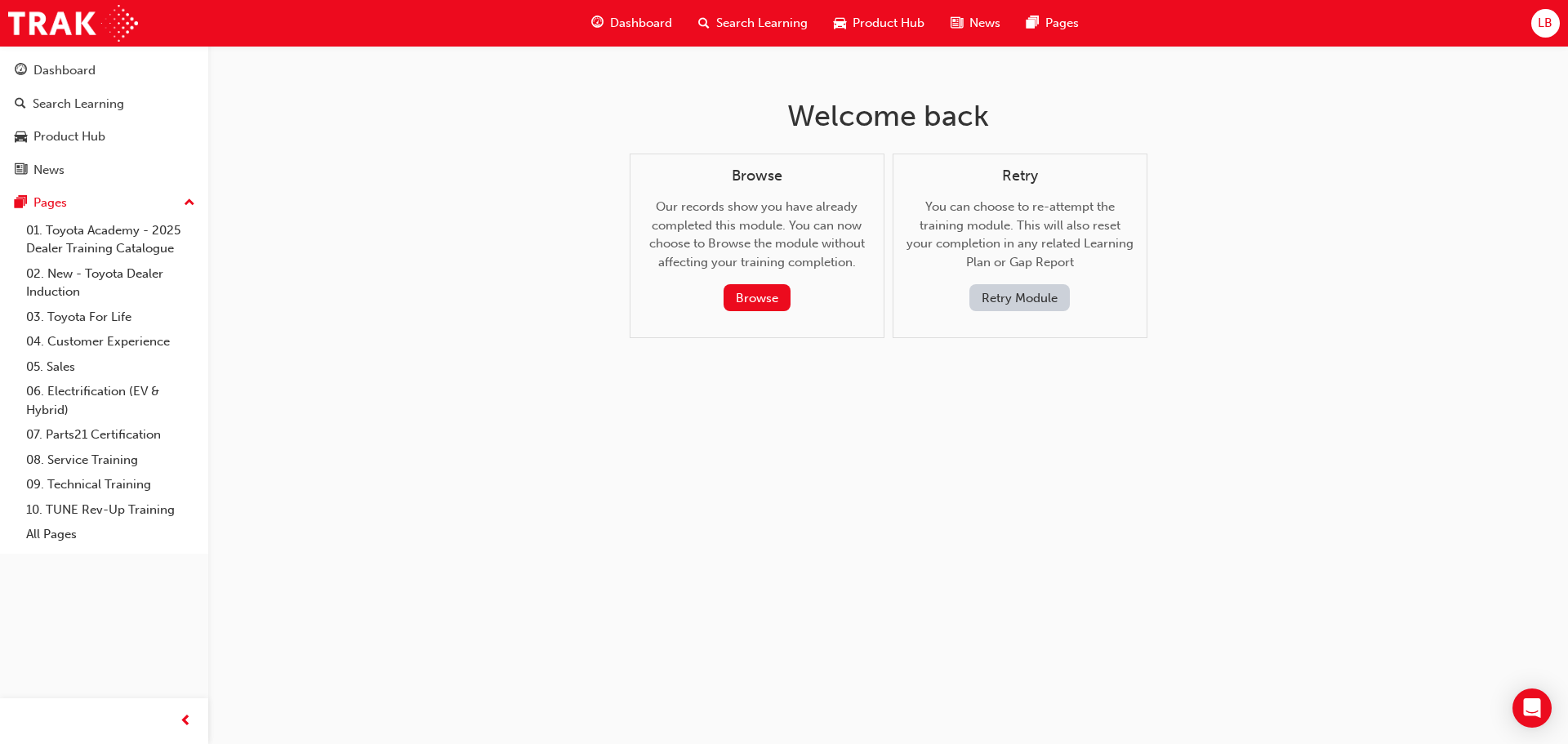
click at [1014, 294] on button "Retry Module" at bounding box center [1020, 297] width 100 height 27
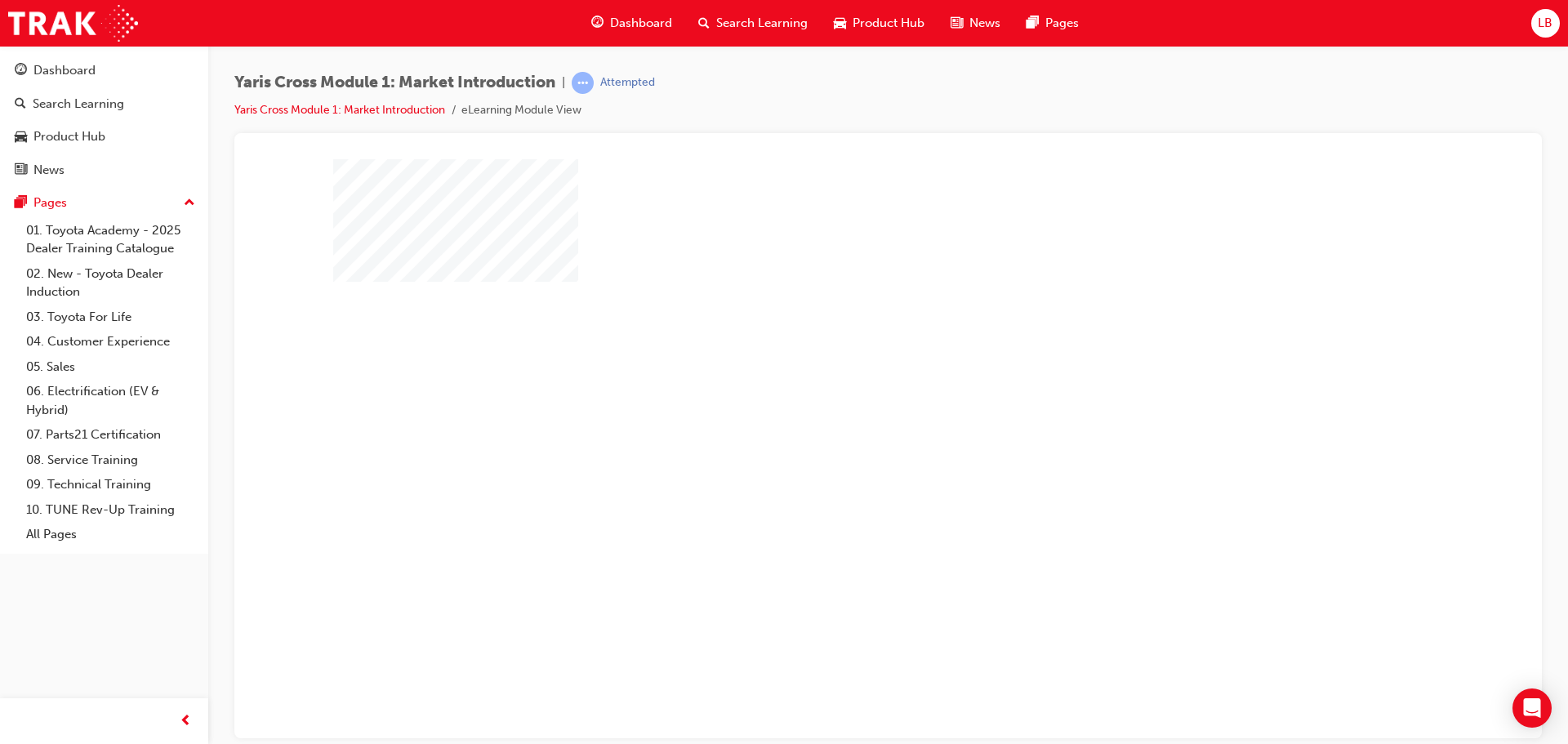
click at [842, 401] on div "play" at bounding box center [842, 401] width 0 height 0
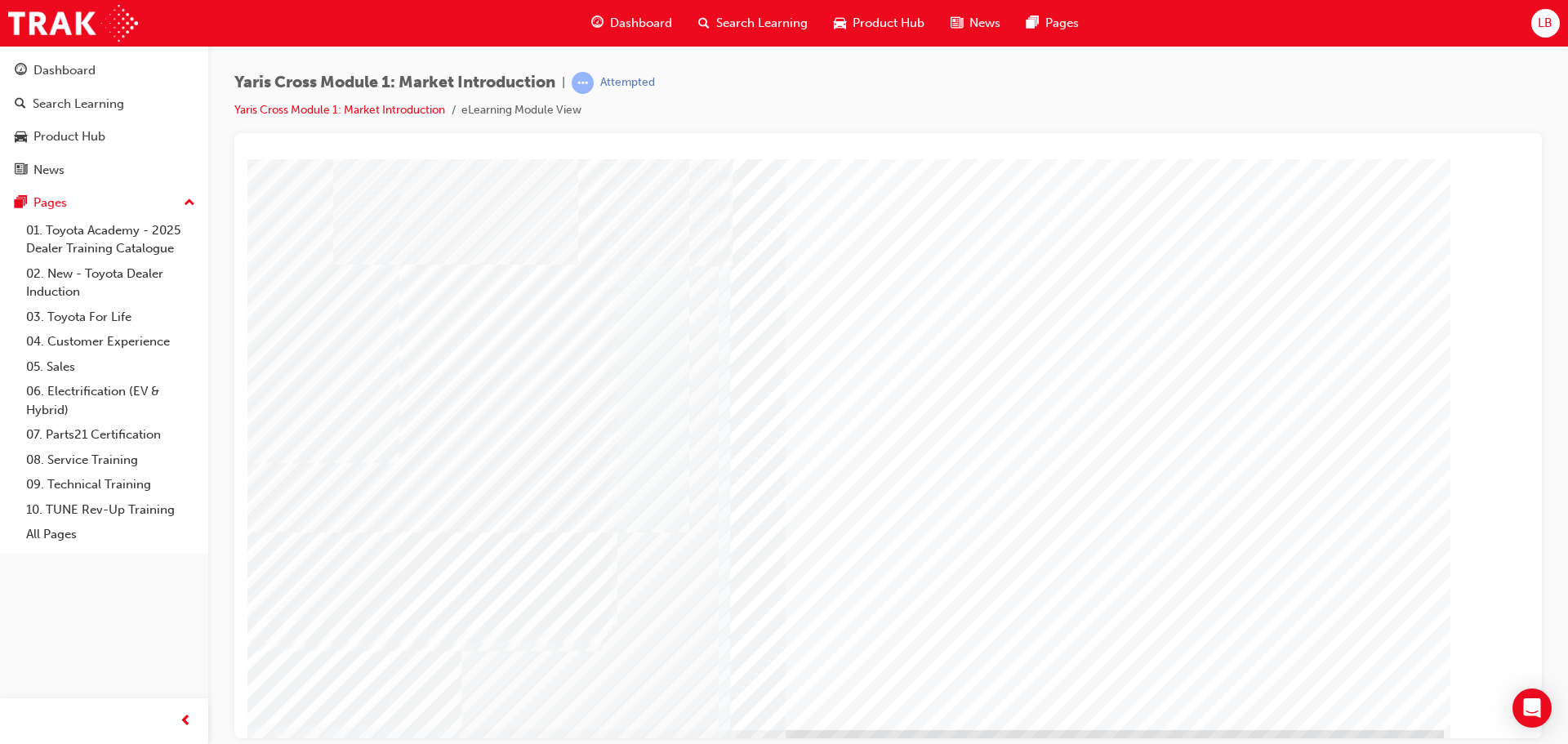
scroll to position [33, 0]
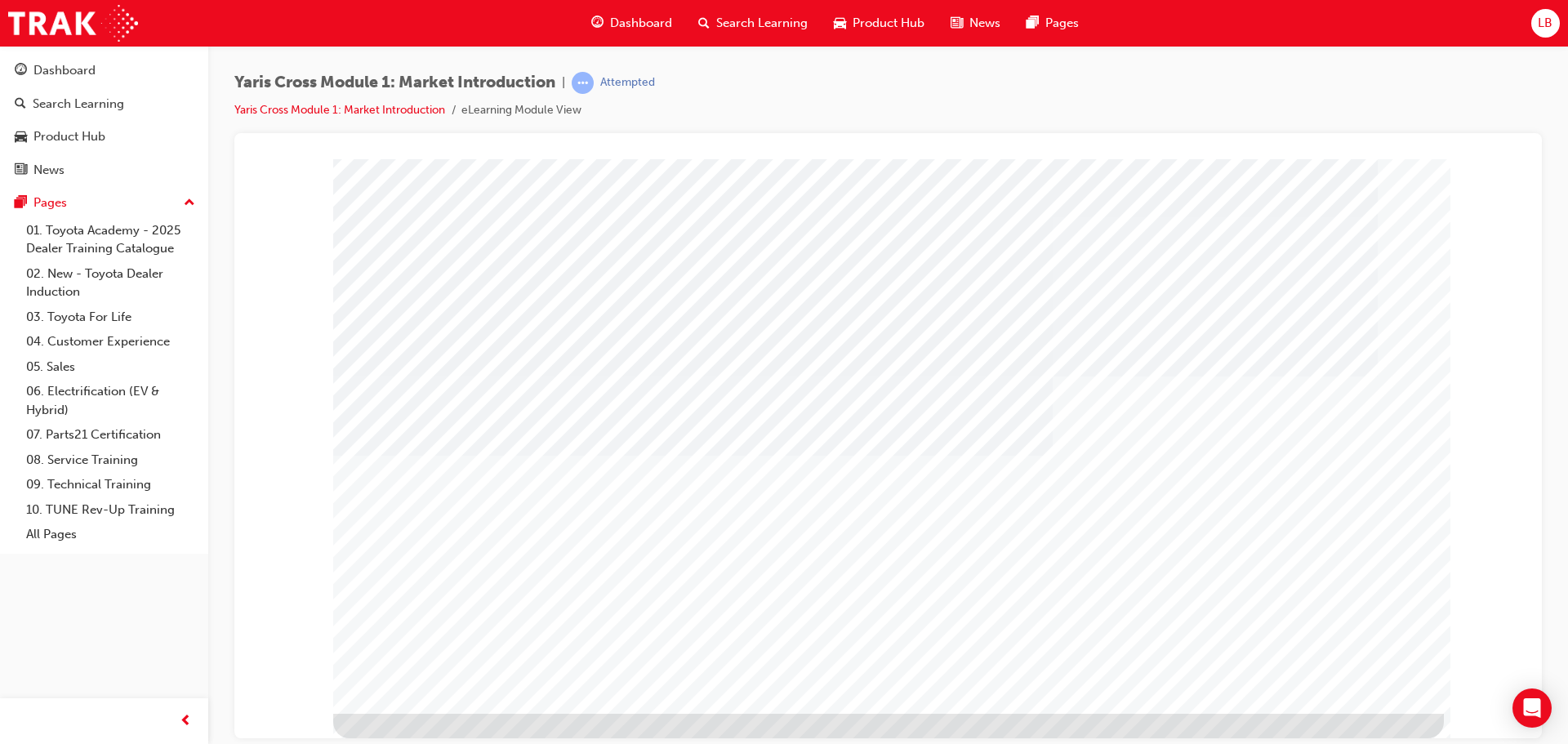
scroll to position [0, 0]
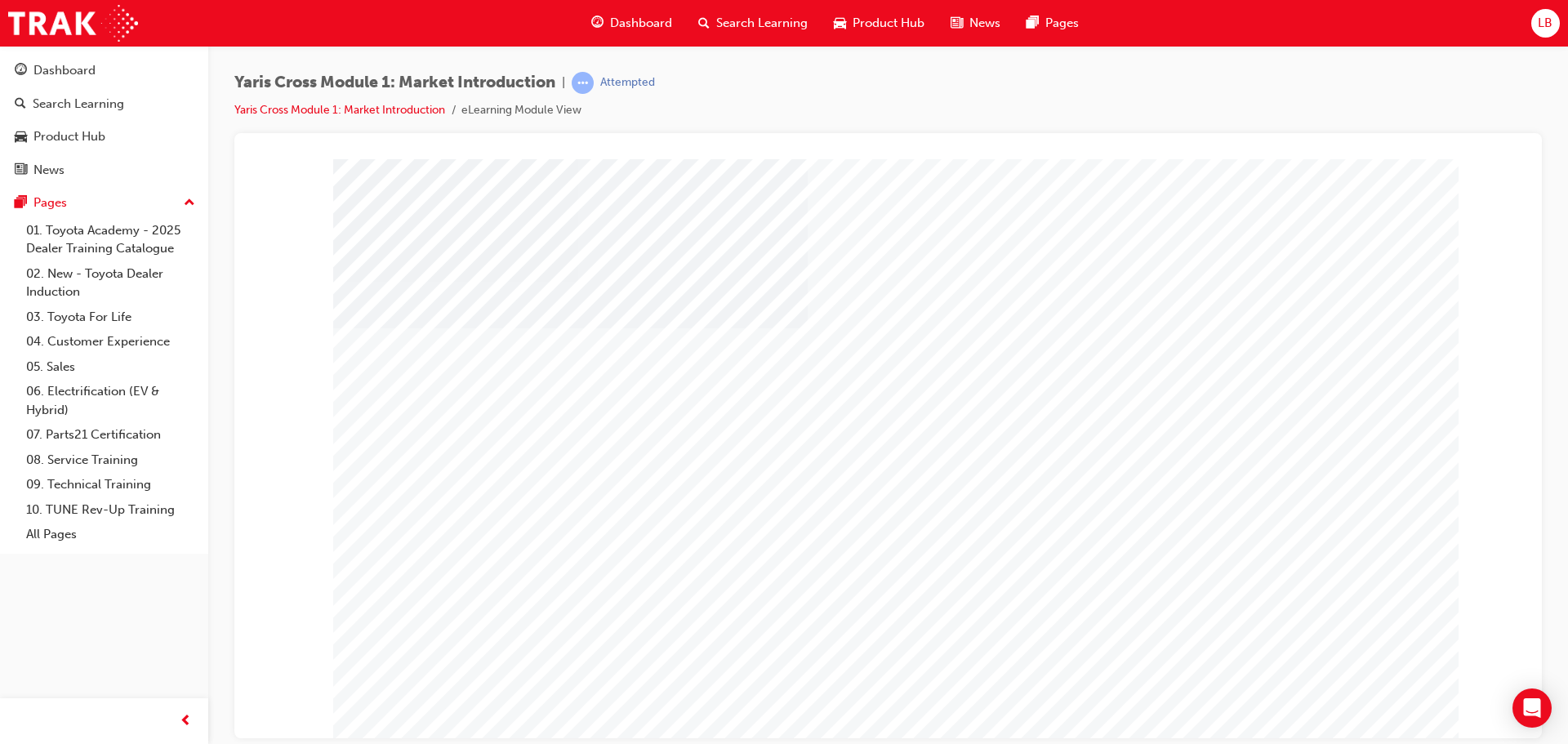
click at [48, 142] on div "Product Hub" at bounding box center [69, 136] width 72 height 19
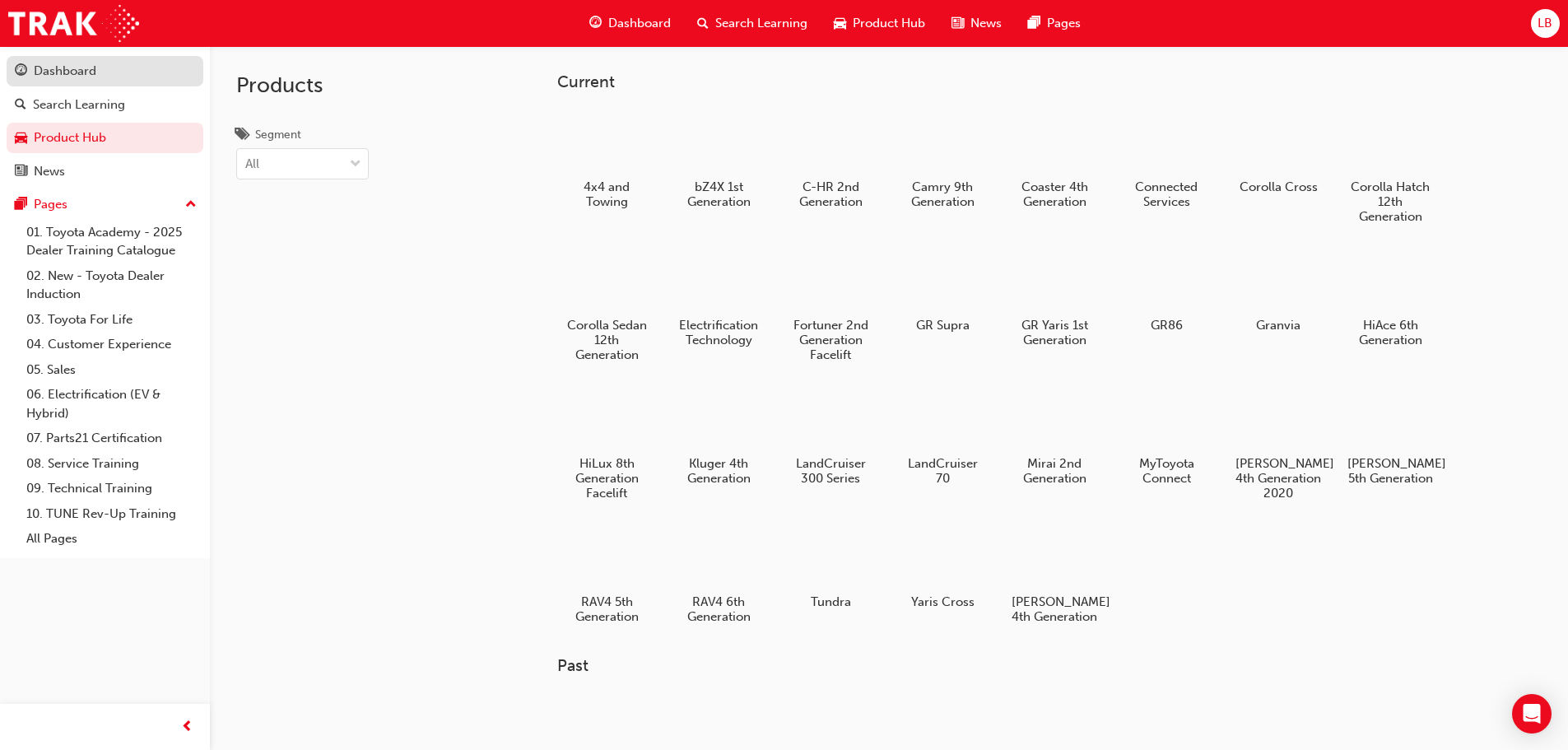
click at [53, 78] on div "Dashboard" at bounding box center [64, 70] width 62 height 19
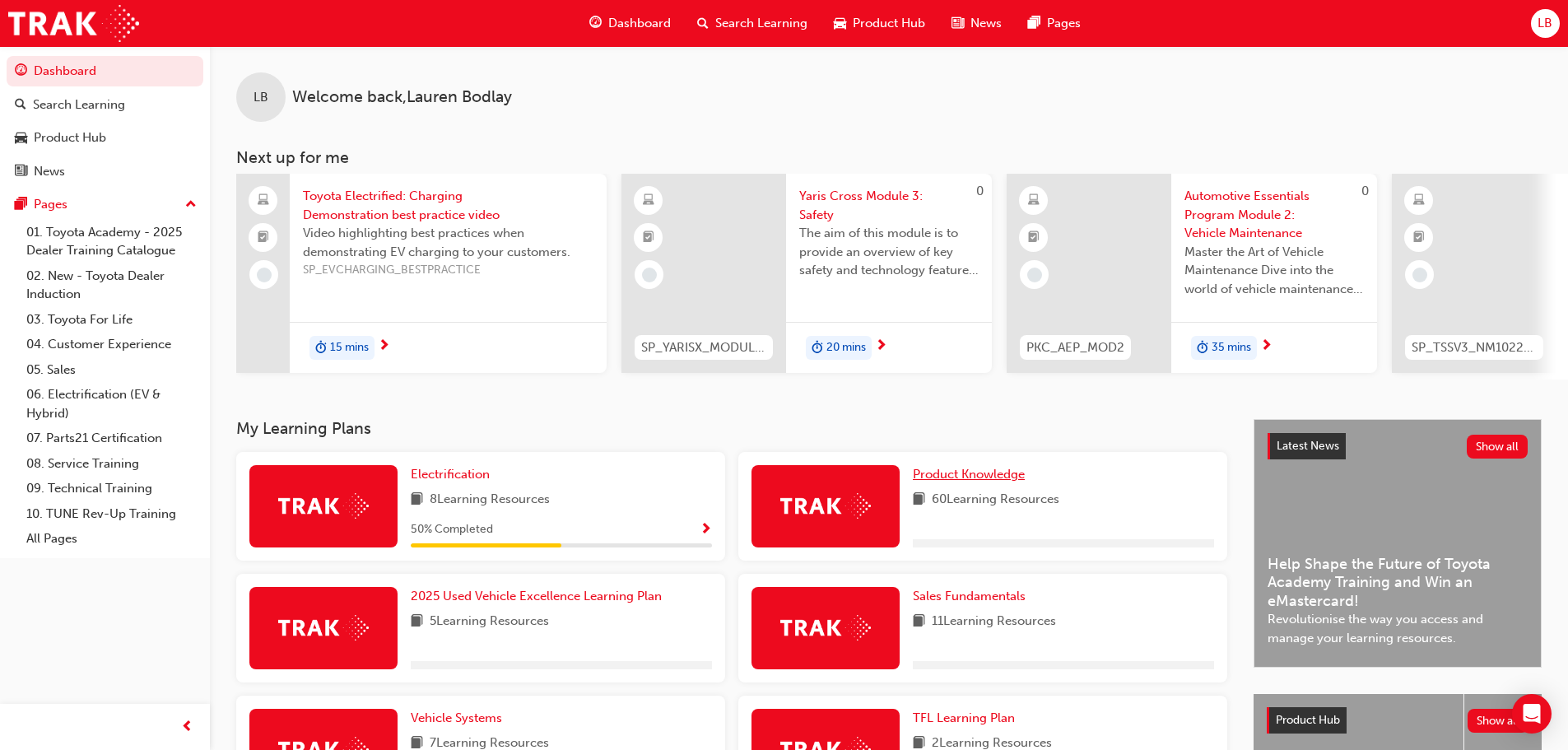
click at [949, 475] on span "Product Knowledge" at bounding box center [968, 473] width 112 height 15
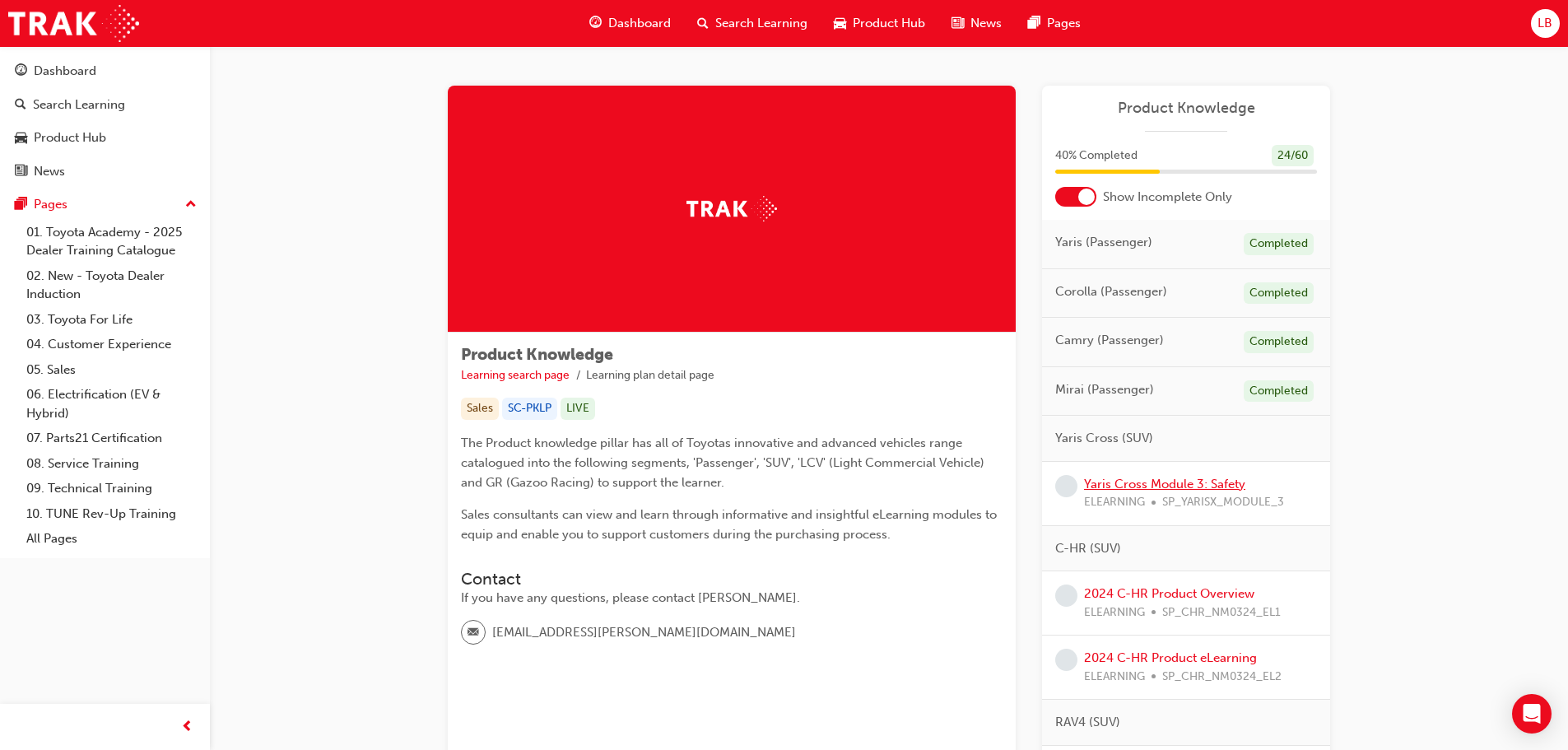
click at [1170, 487] on link "Yaris Cross Module 3: Safety" at bounding box center [1164, 483] width 162 height 15
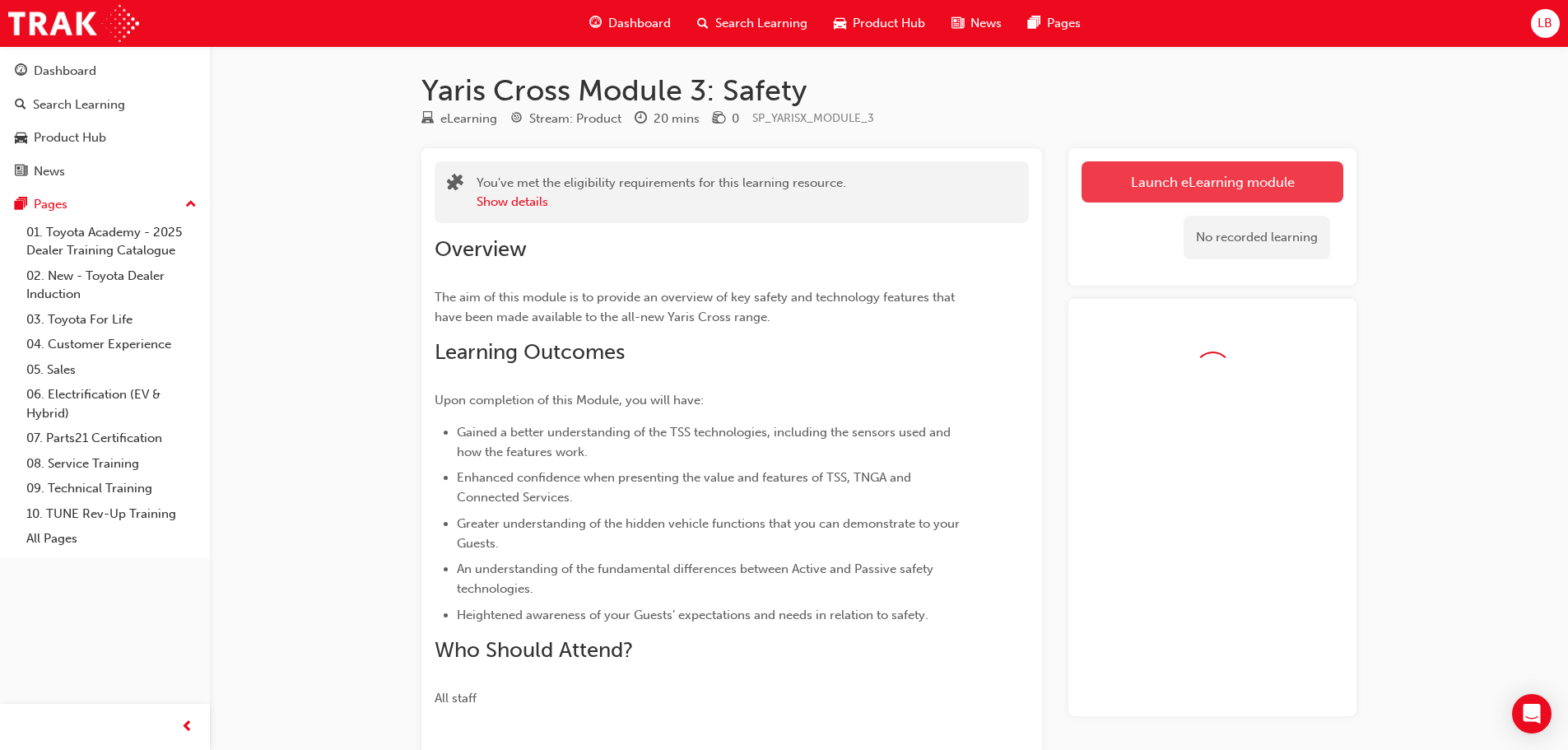
click at [1116, 181] on link "Launch eLearning module" at bounding box center [1212, 182] width 262 height 41
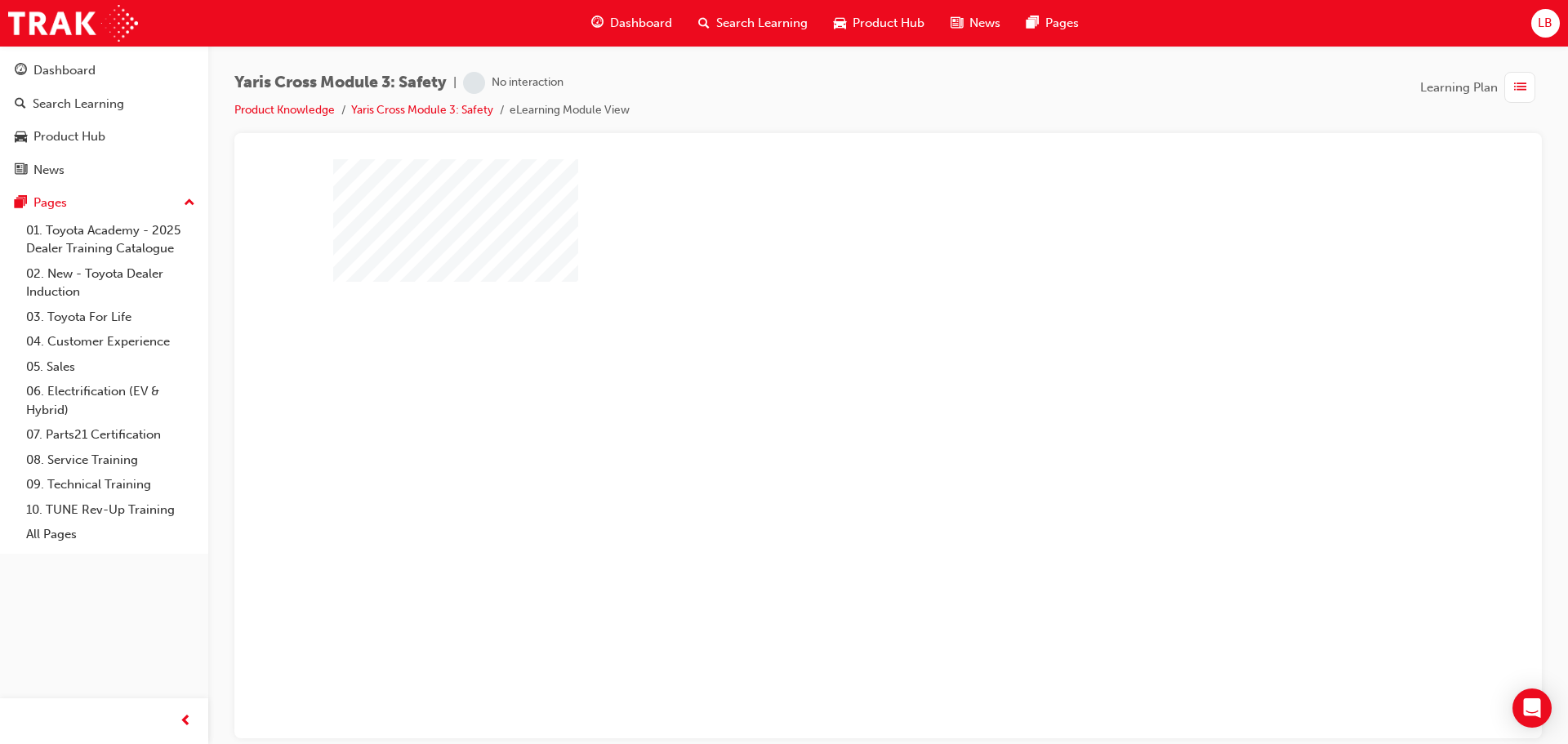
click at [842, 401] on div "play" at bounding box center [842, 401] width 0 height 0
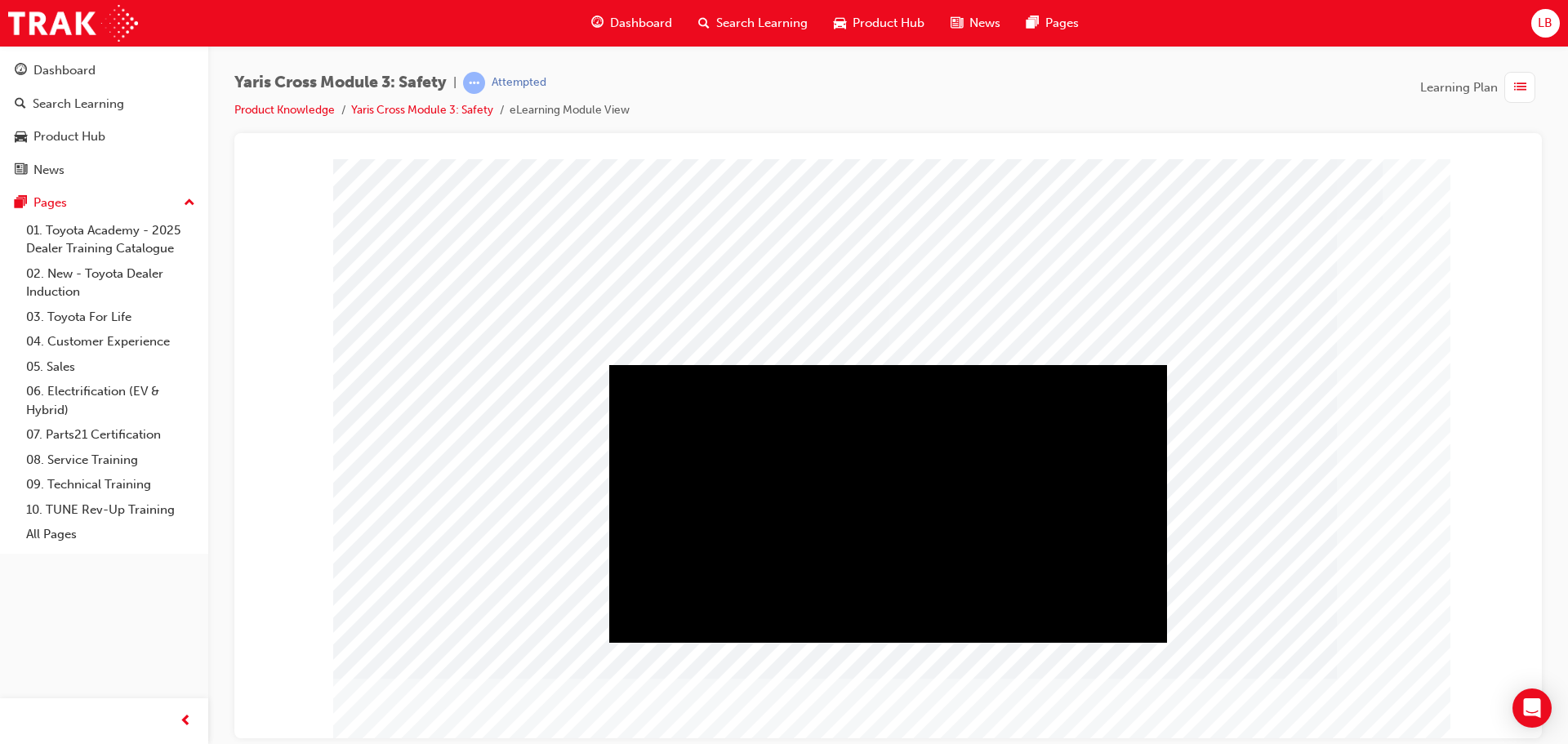
drag, startPoint x: 1317, startPoint y: 721, endPoint x: 1031, endPoint y: 658, distance: 292.9
click at [883, 364] on div "Play" at bounding box center [888, 364] width 558 height 0
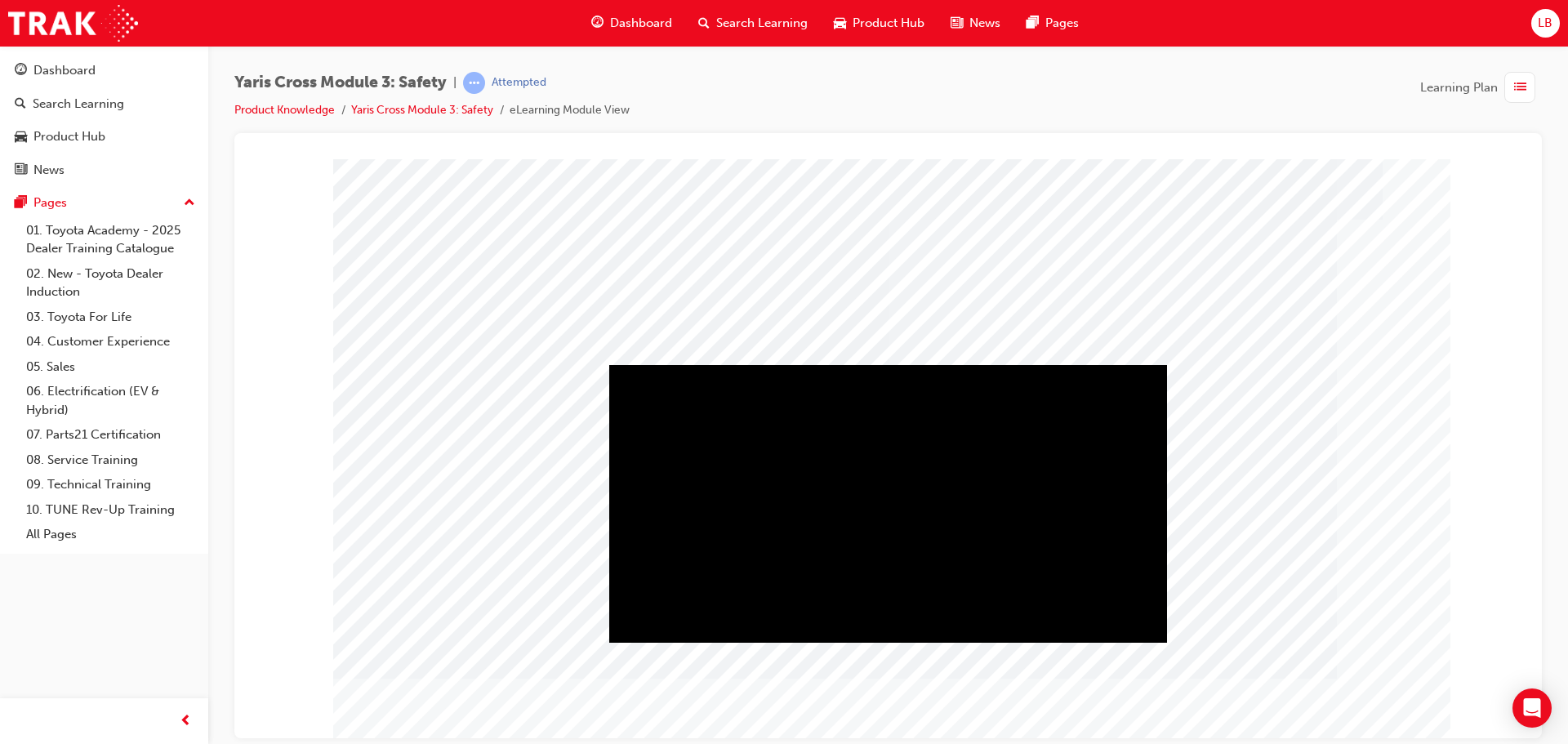
click at [876, 364] on div "Play" at bounding box center [888, 364] width 558 height 0
click at [871, 436] on div "Video" at bounding box center [888, 503] width 558 height 278
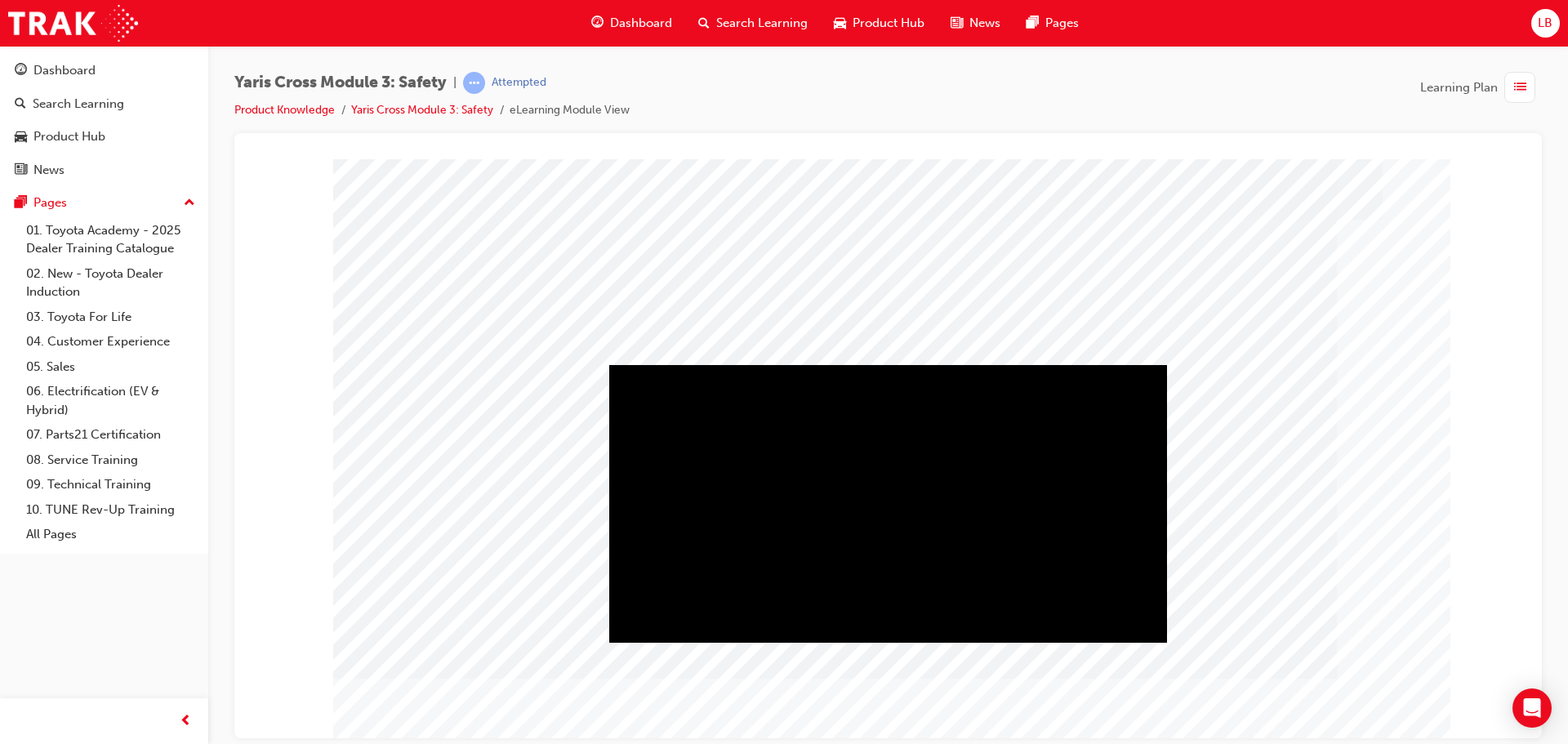
click at [885, 364] on div "Play" at bounding box center [888, 364] width 558 height 0
click at [637, 364] on div "Video" at bounding box center [888, 364] width 558 height 0
click at [654, 364] on div "Play" at bounding box center [888, 364] width 558 height 0
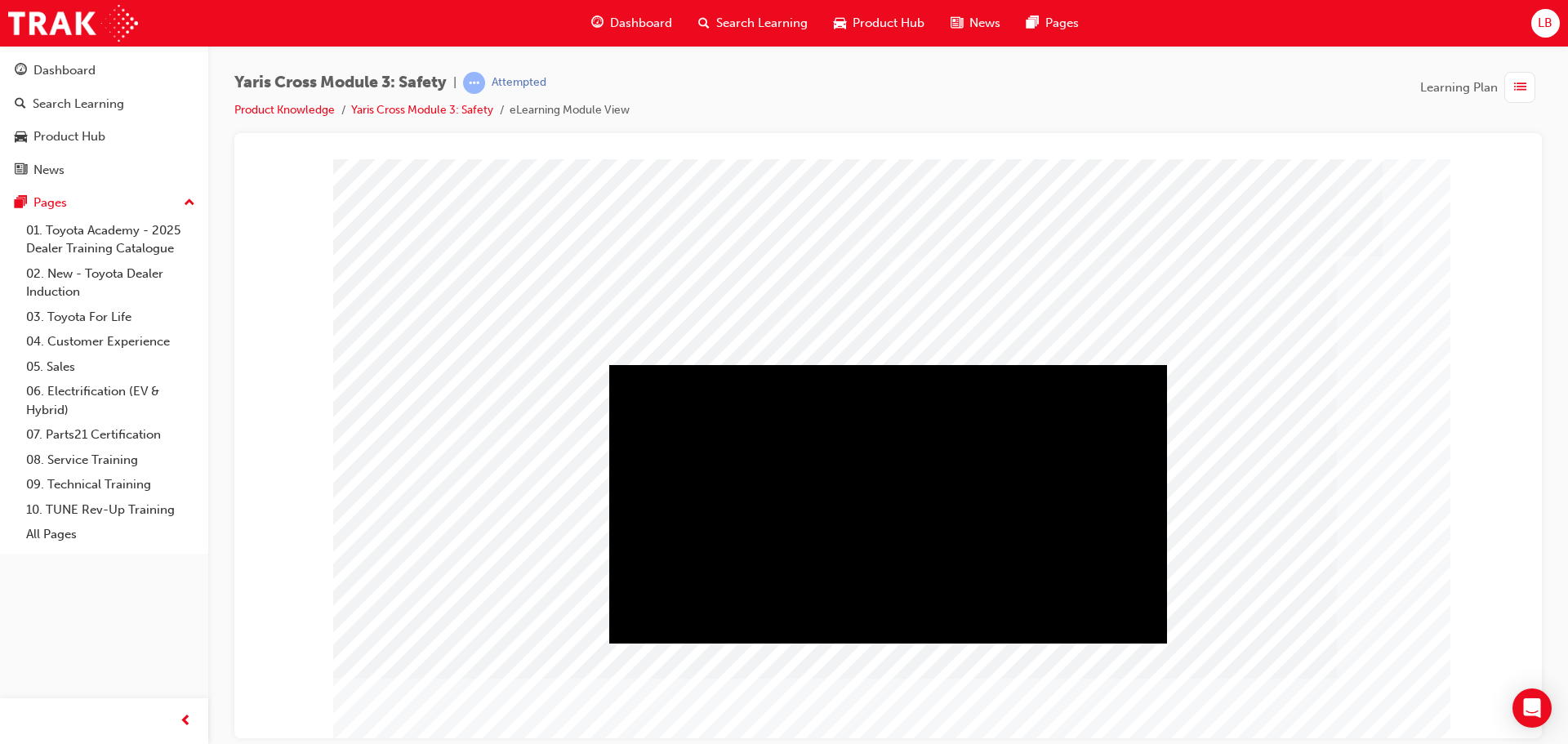
drag, startPoint x: 1315, startPoint y: 714, endPoint x: 952, endPoint y: 574, distance: 389.1
click at [996, 597] on div at bounding box center [889, 452] width 1110 height 588
click at [889, 364] on div "Play" at bounding box center [888, 364] width 558 height 0
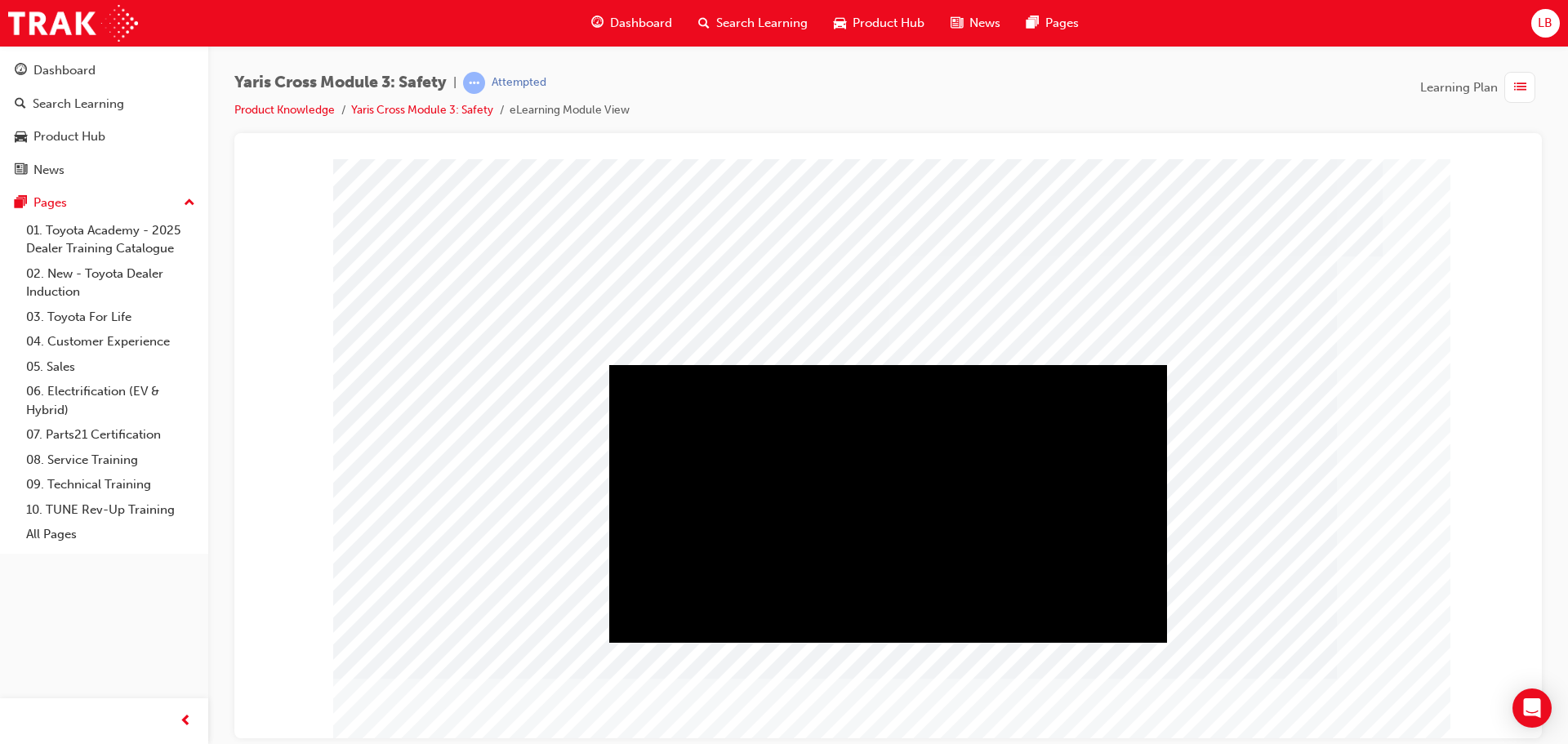
click at [889, 364] on div "Play" at bounding box center [888, 364] width 558 height 0
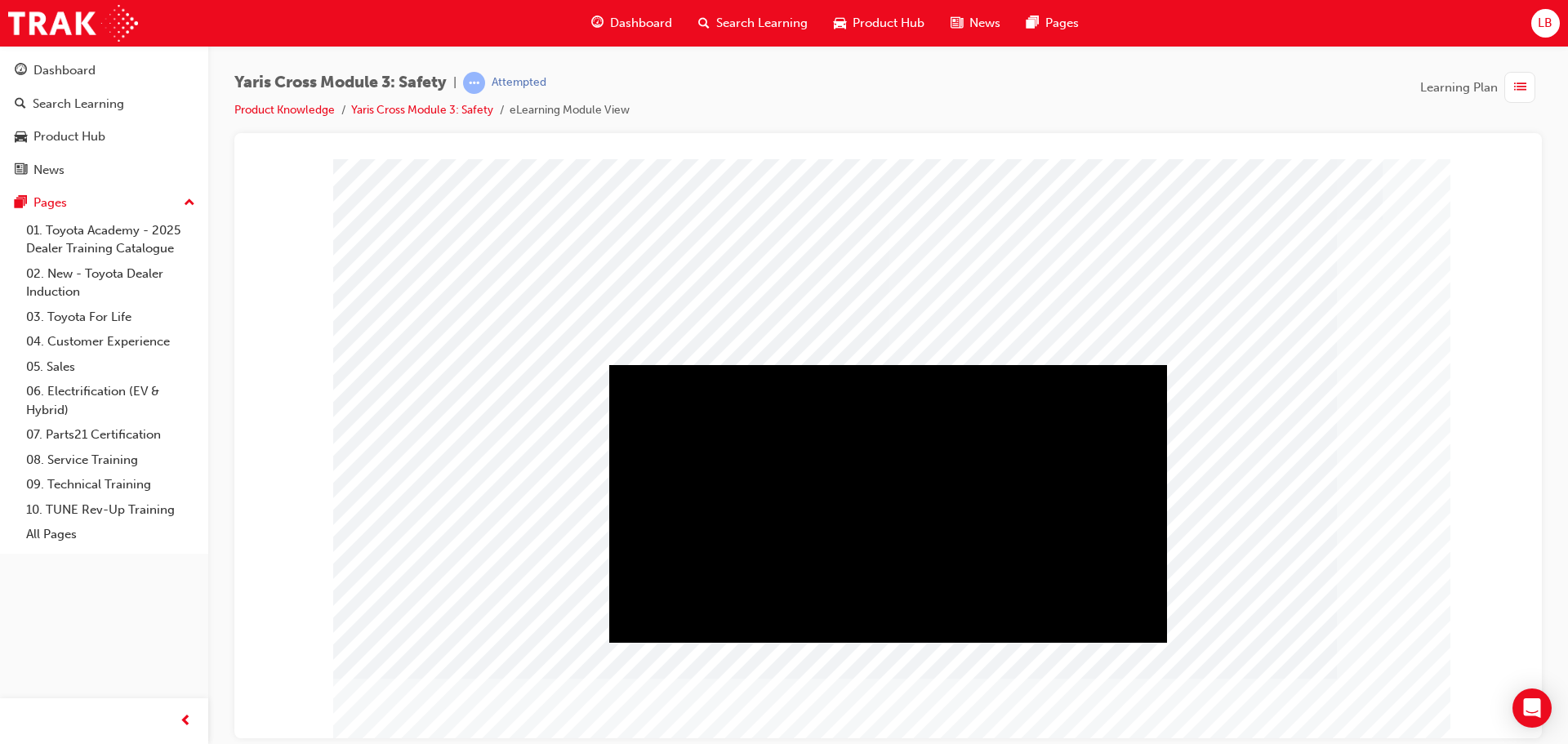
click at [877, 364] on div "Play" at bounding box center [888, 364] width 558 height 0
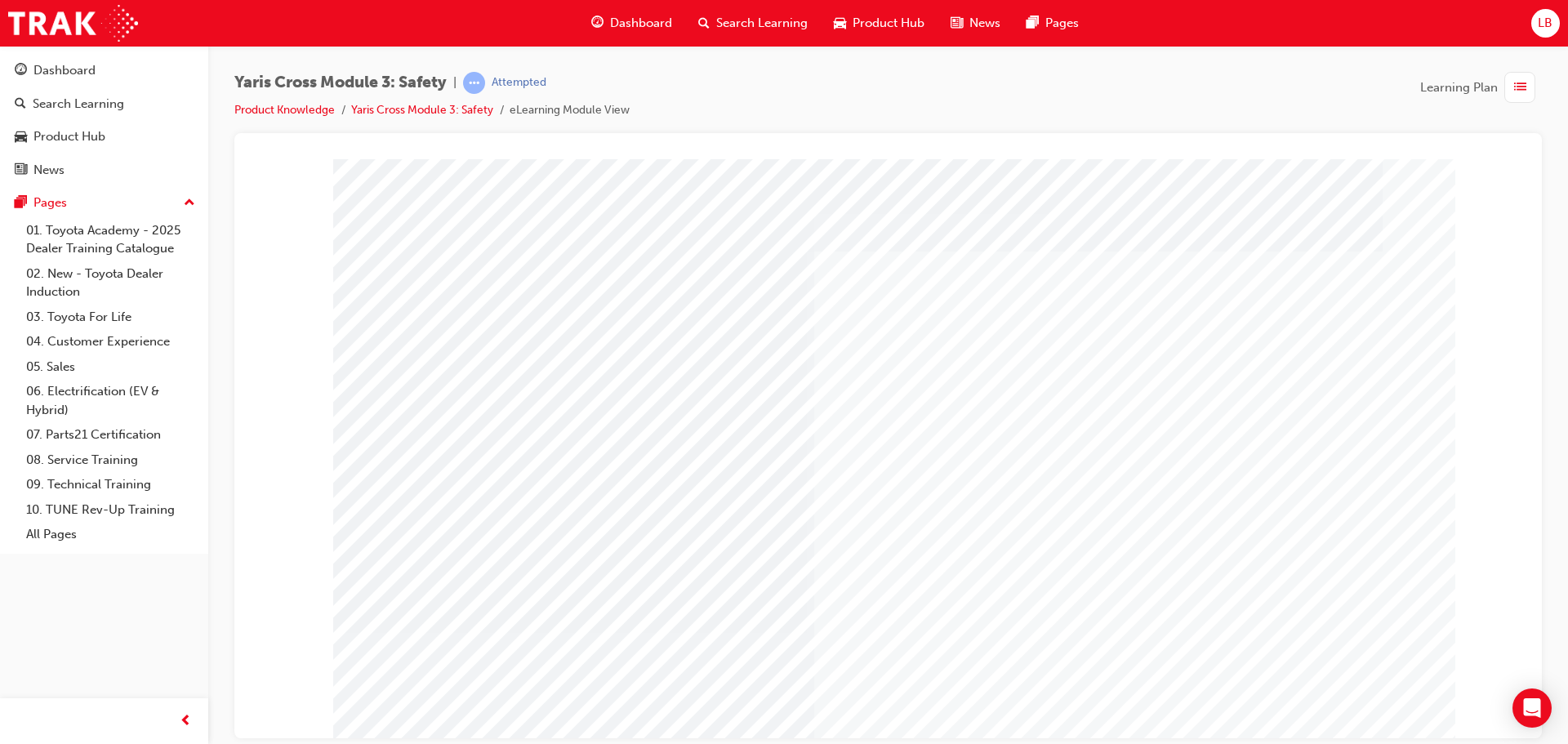
drag, startPoint x: 1346, startPoint y: 721, endPoint x: 987, endPoint y: 699, distance: 359.7
click at [987, 699] on div "multistate" at bounding box center [889, 452] width 1110 height 588
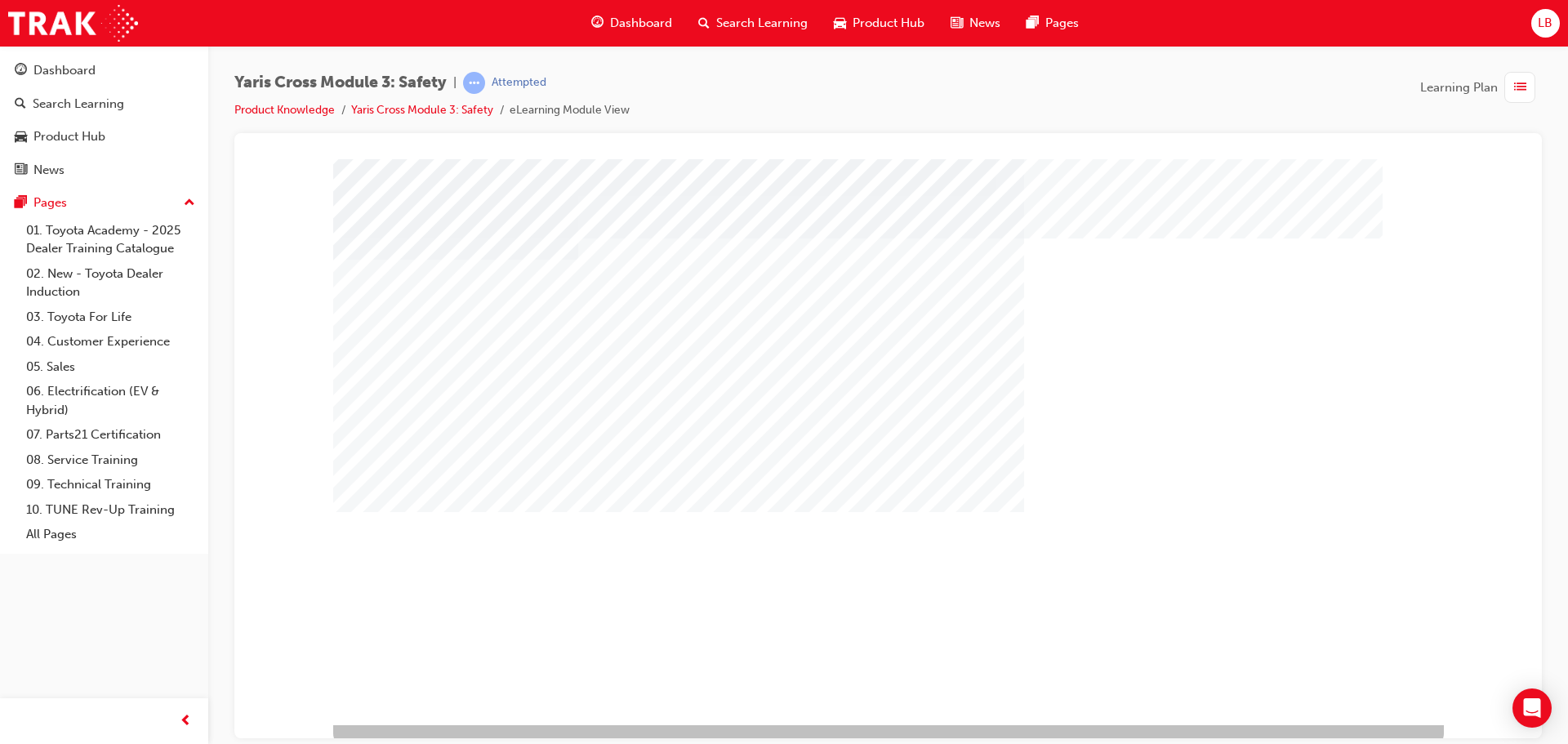
scroll to position [33, 0]
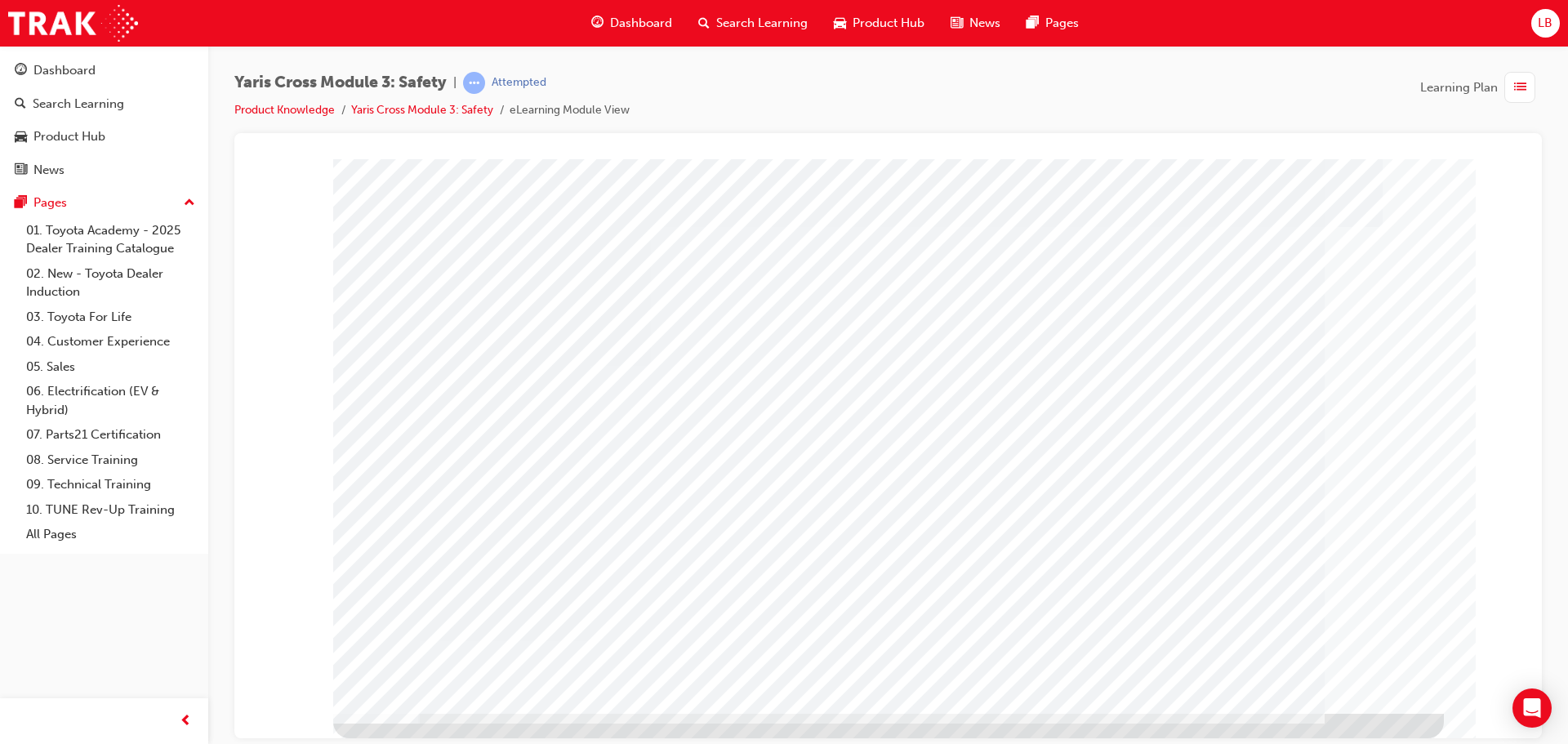
scroll to position [0, 0]
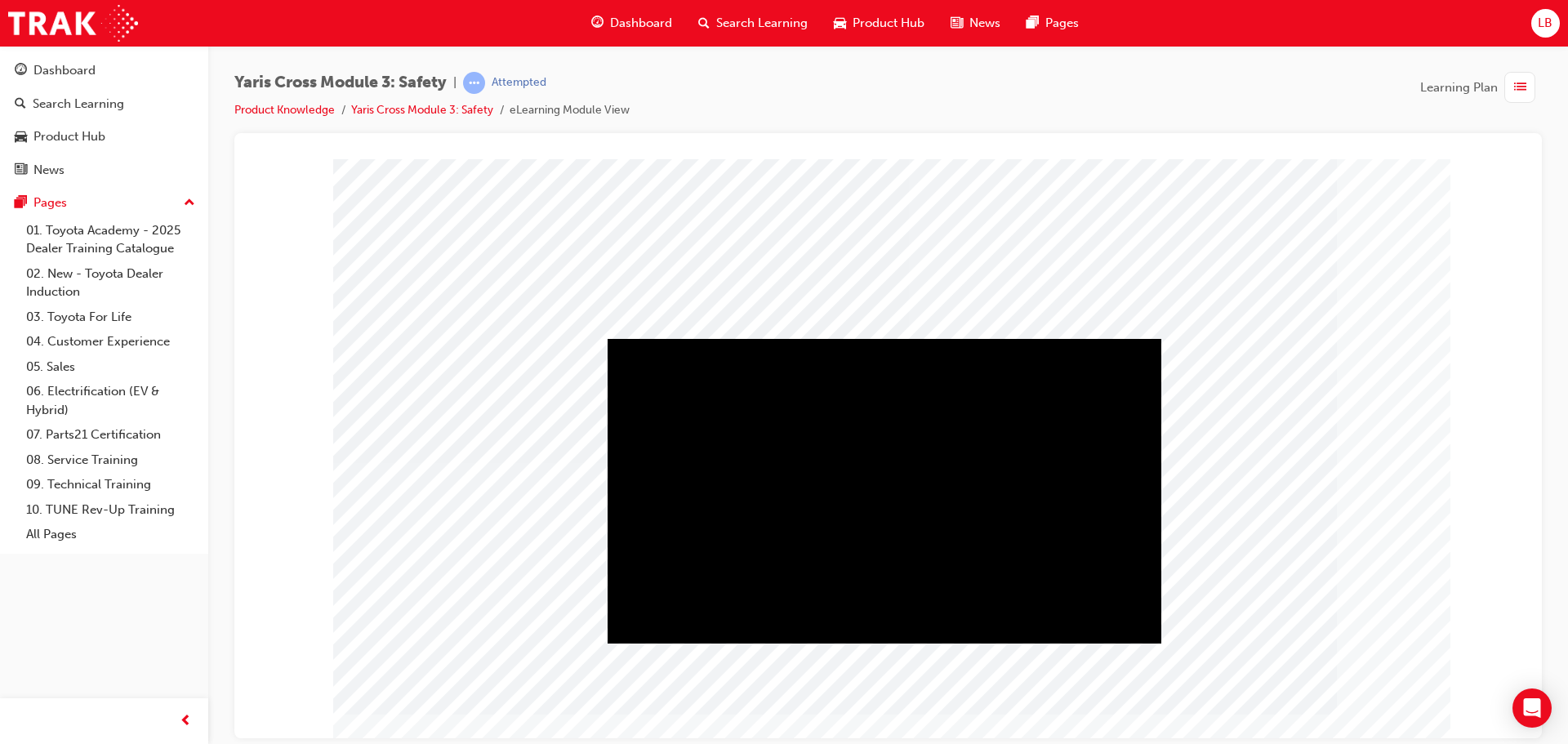
click at [886, 339] on div "Play" at bounding box center [884, 339] width 554 height 0
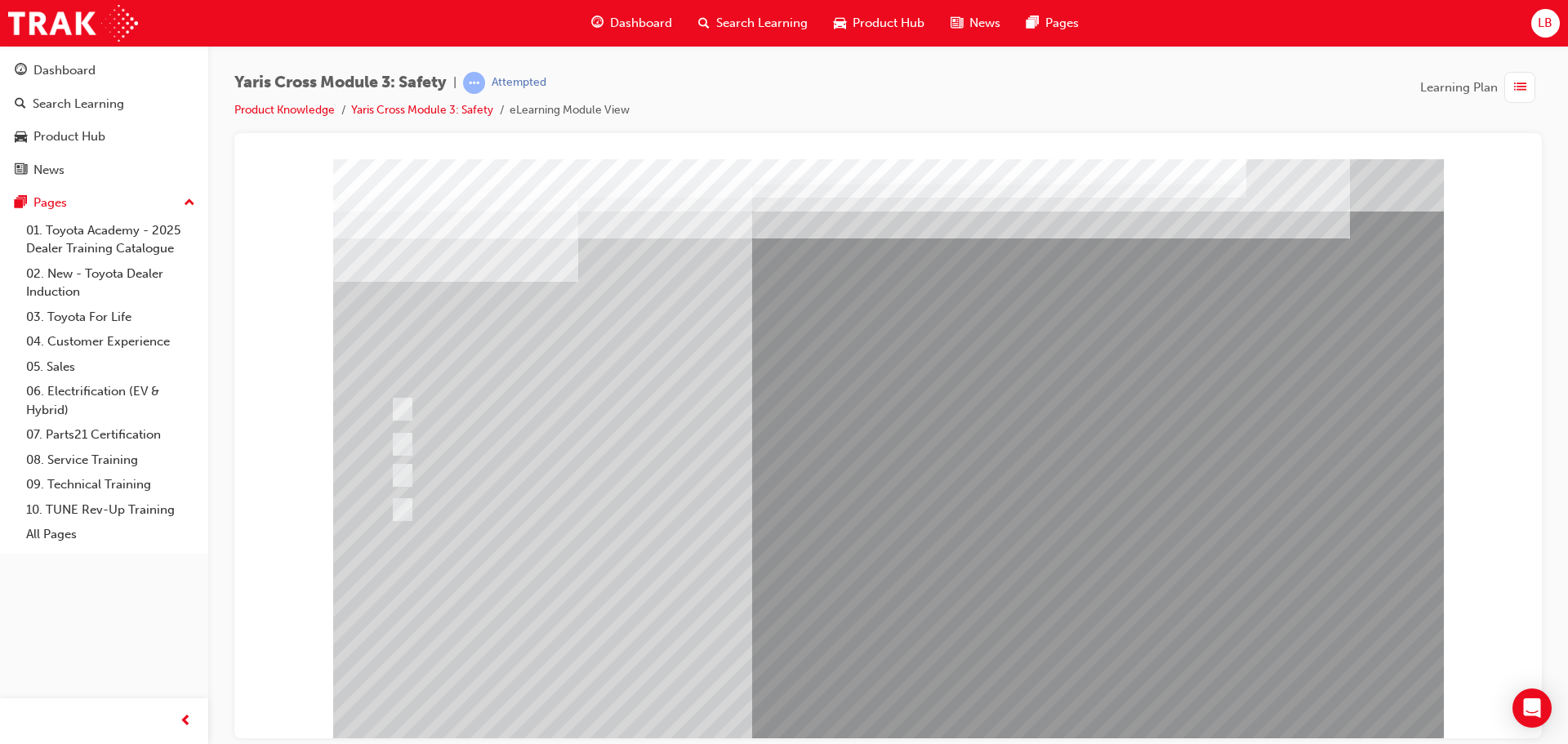
drag, startPoint x: 1165, startPoint y: 304, endPoint x: 716, endPoint y: 287, distance: 449.3
drag, startPoint x: 716, startPoint y: 287, endPoint x: 832, endPoint y: 294, distance: 116.2
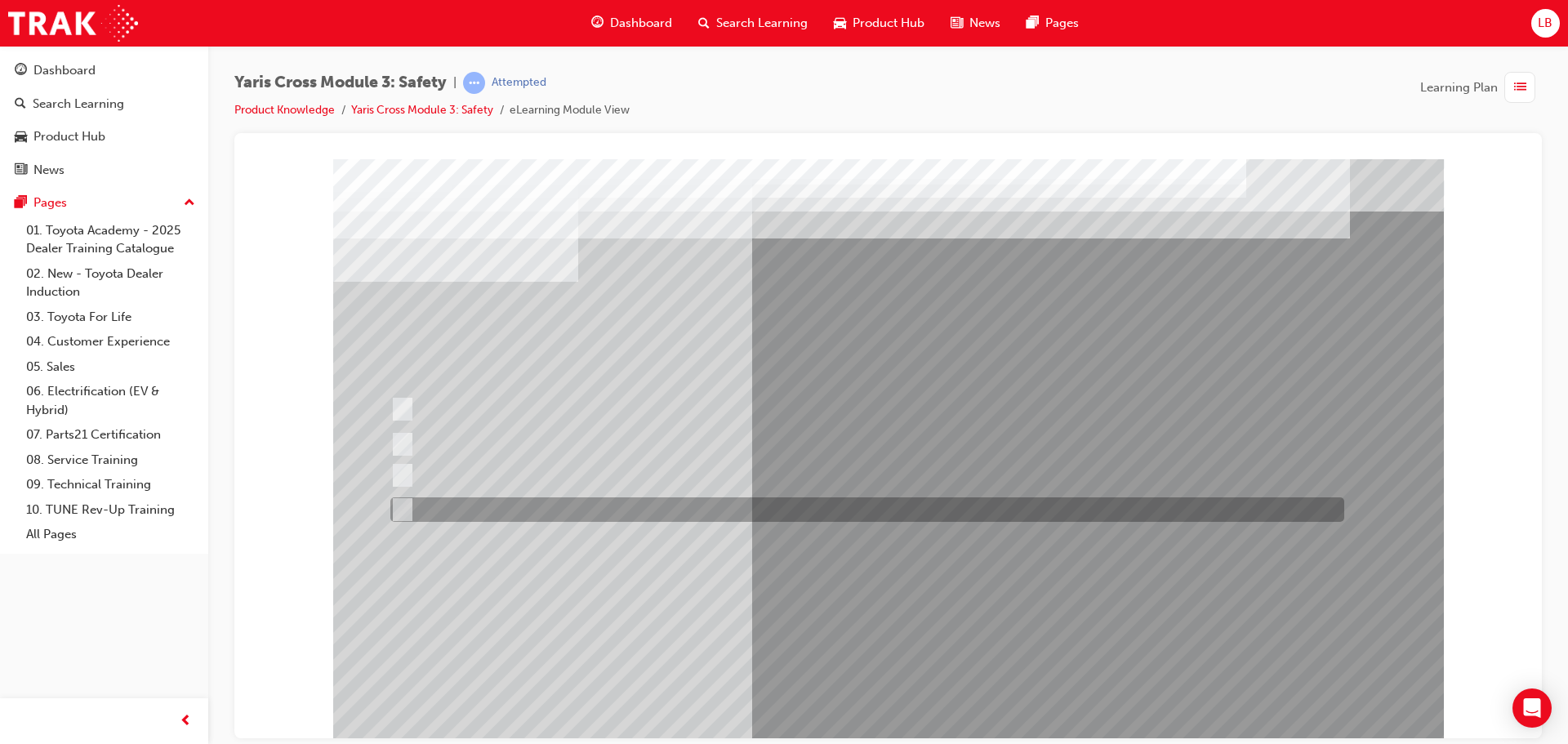
click at [396, 505] on input "Blind Spot Monitor (BSM)" at bounding box center [399, 510] width 18 height 18
checkbox input "true"
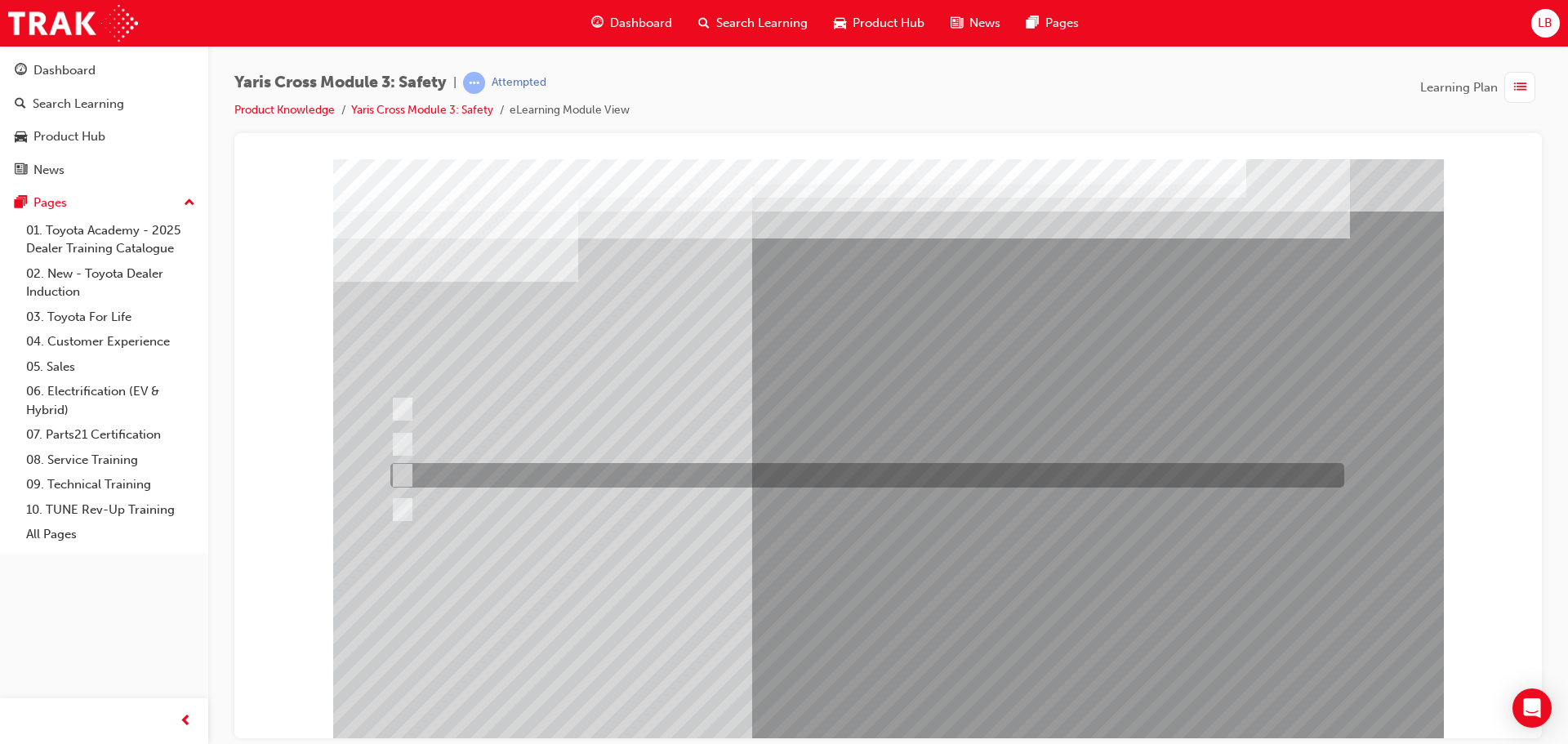
click at [402, 463] on div at bounding box center [862, 474] width 954 height 25
checkbox input "true"
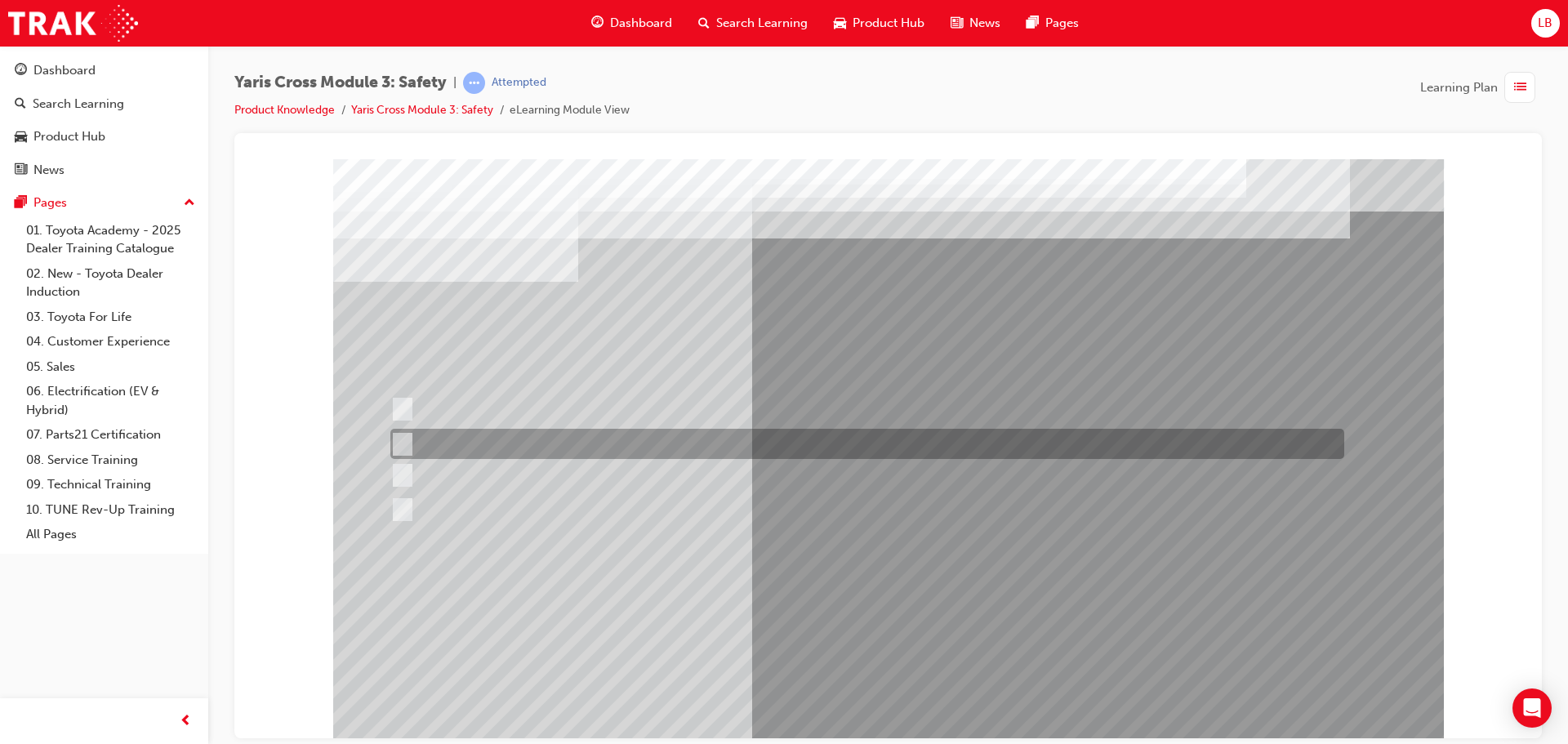
click at [405, 435] on input "SRS Airbags" at bounding box center [399, 444] width 18 height 18
checkbox input "true"
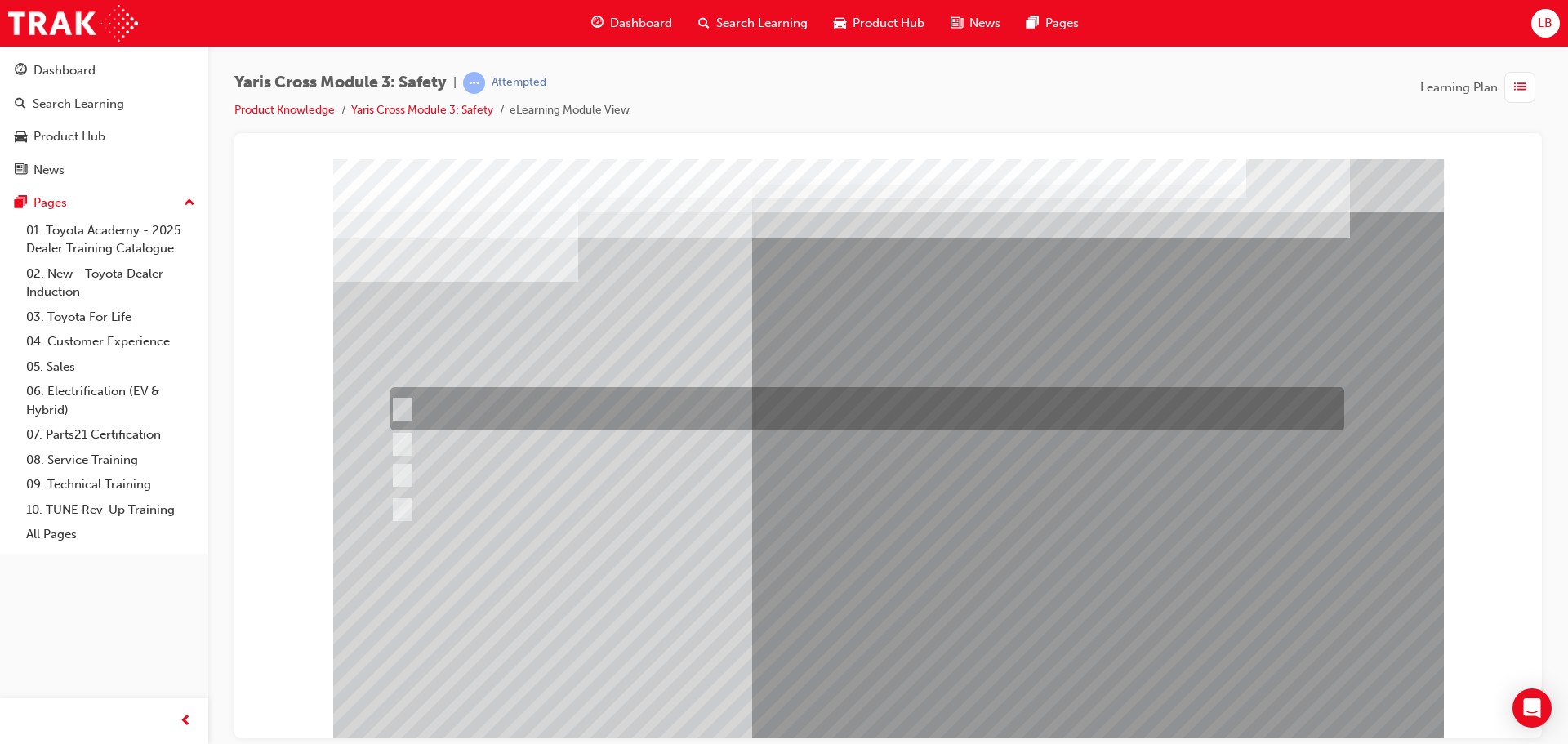
click at [406, 409] on input "Lane Departure Assist with Steering Control" at bounding box center [399, 409] width 18 height 18
checkbox input "true"
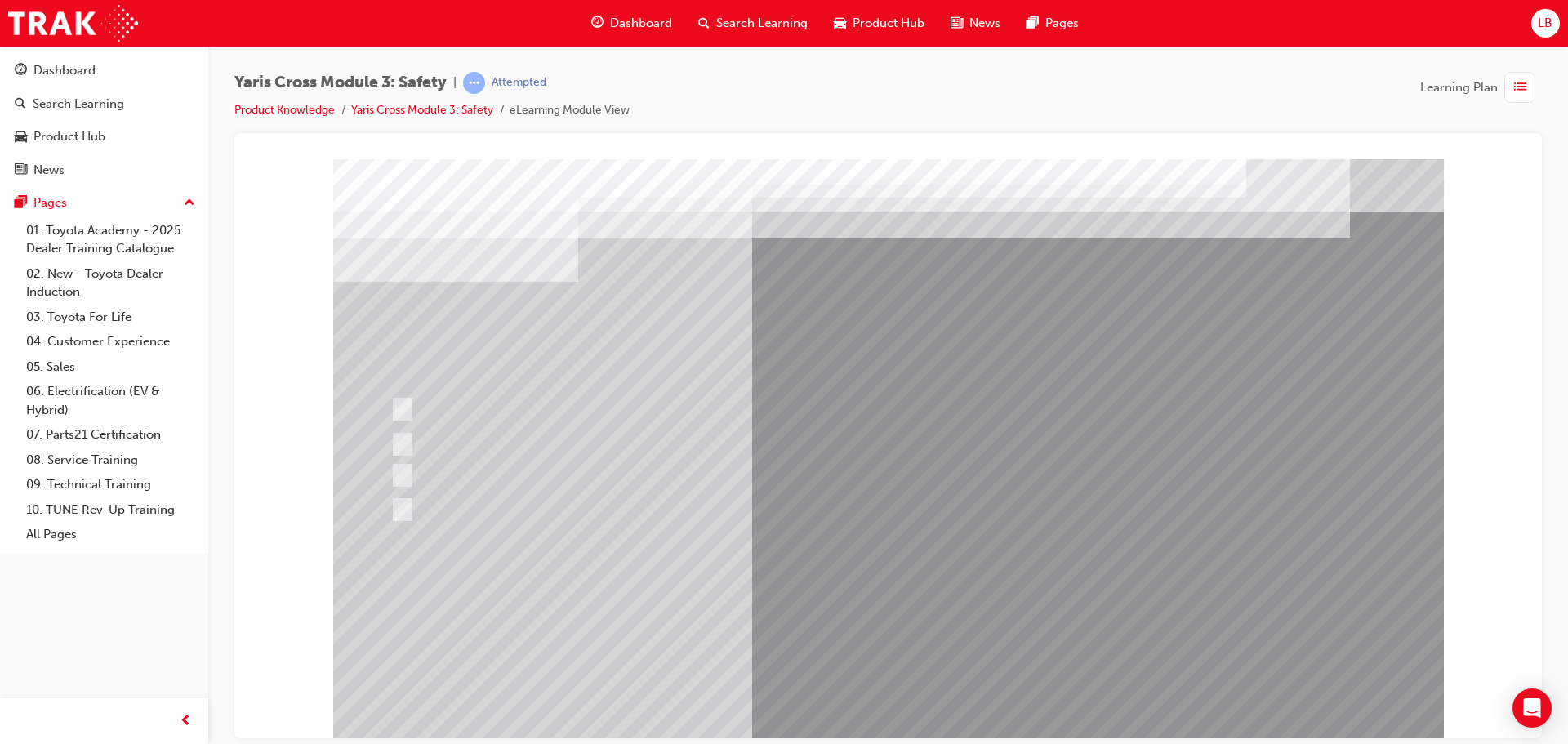
click at [874, 695] on div at bounding box center [889, 452] width 1110 height 588
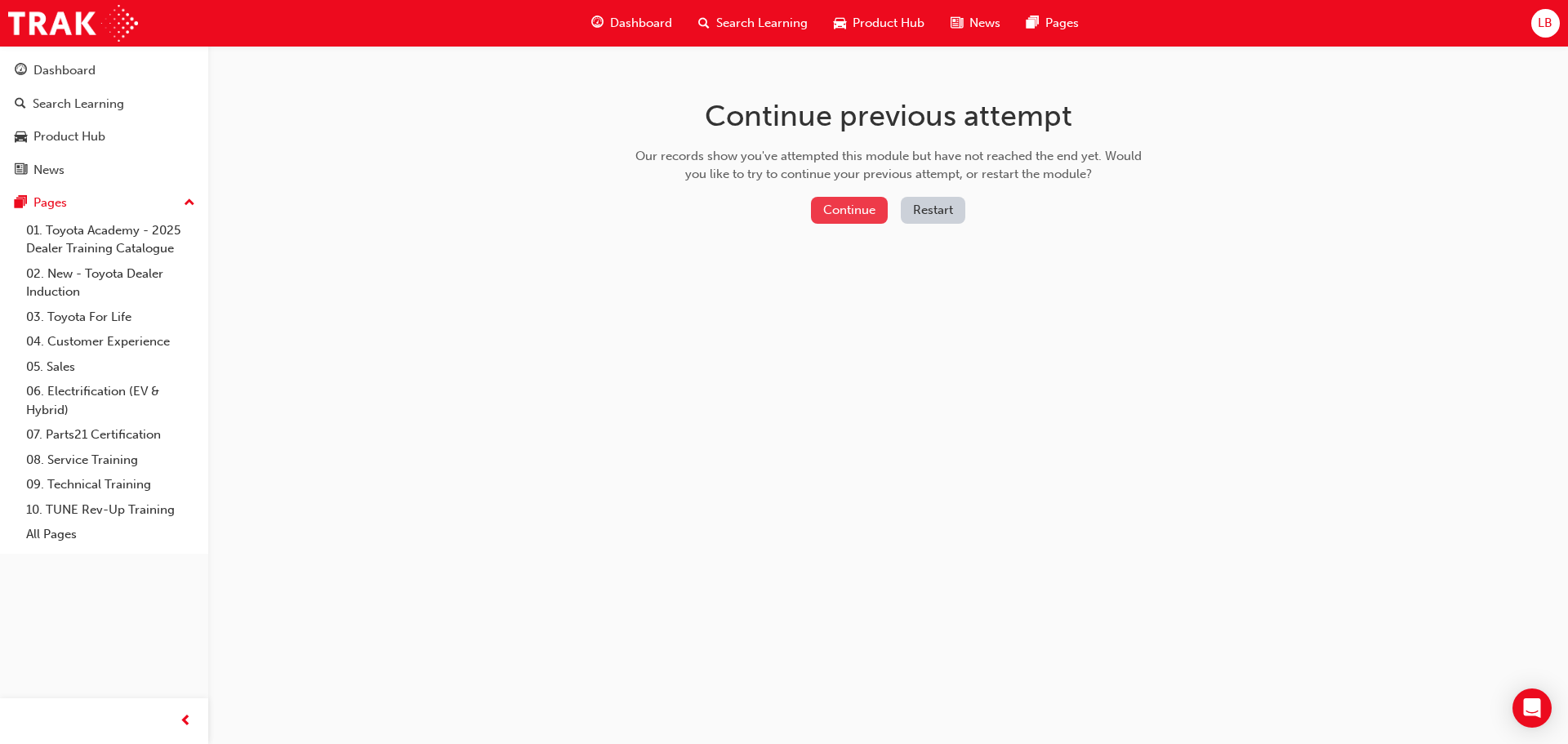
click at [840, 203] on button "Continue" at bounding box center [849, 210] width 77 height 27
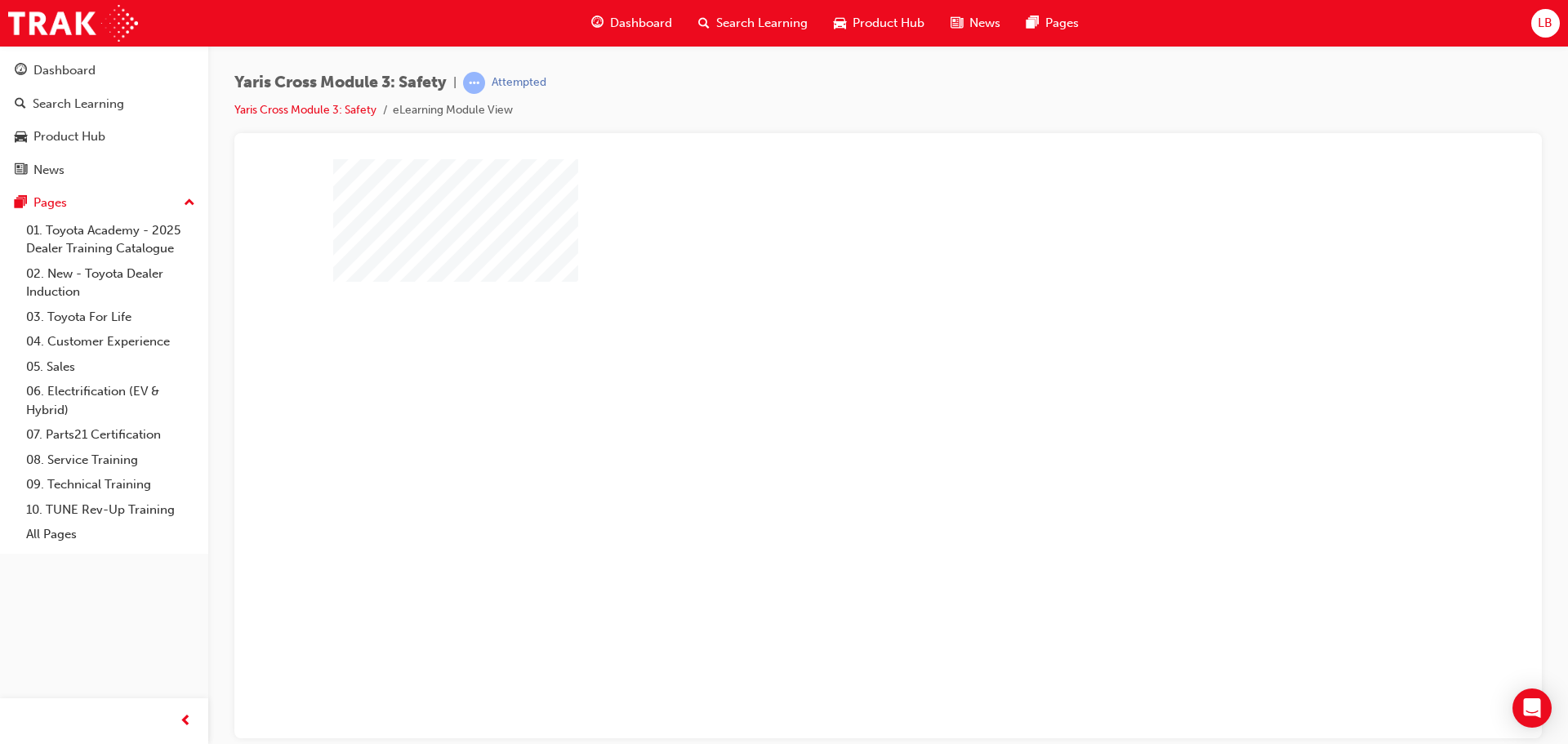
click at [842, 401] on div "play" at bounding box center [842, 401] width 0 height 0
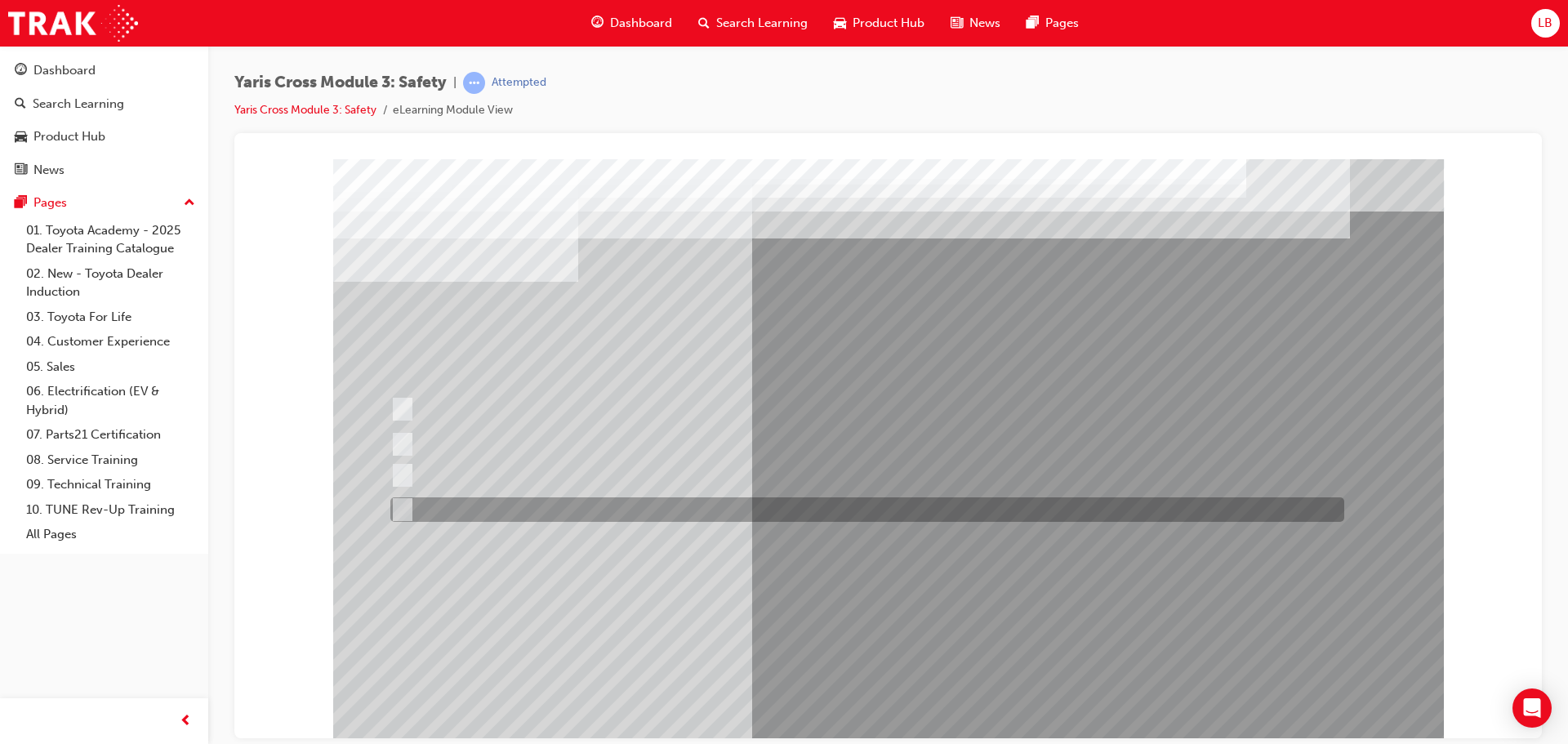
click at [403, 501] on input "Blind Spot Monitor (BSM)" at bounding box center [400, 510] width 18 height 18
radio input "true"
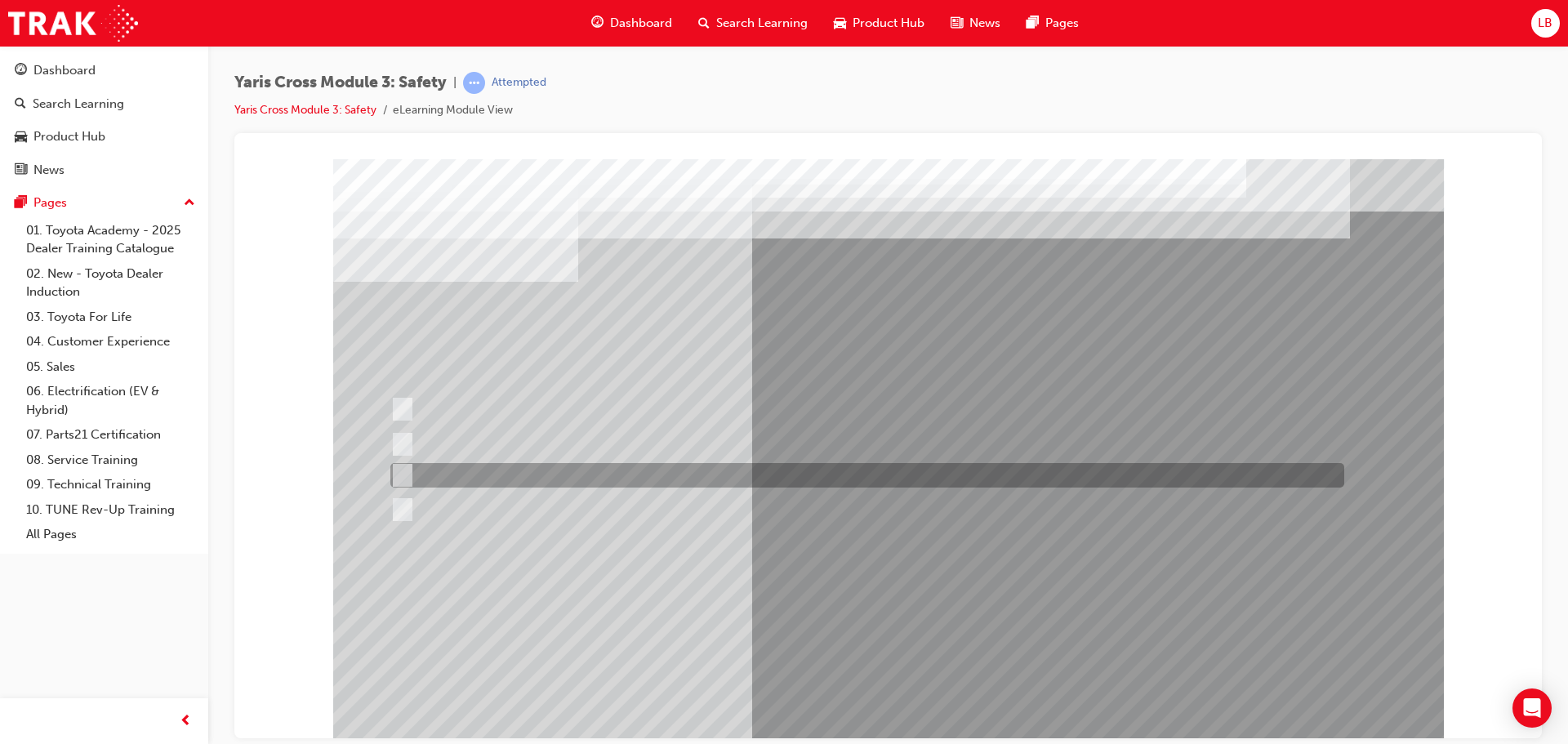
click at [395, 468] on input "Pre-Collision System (PCS)" at bounding box center [400, 475] width 18 height 18
radio input "true"
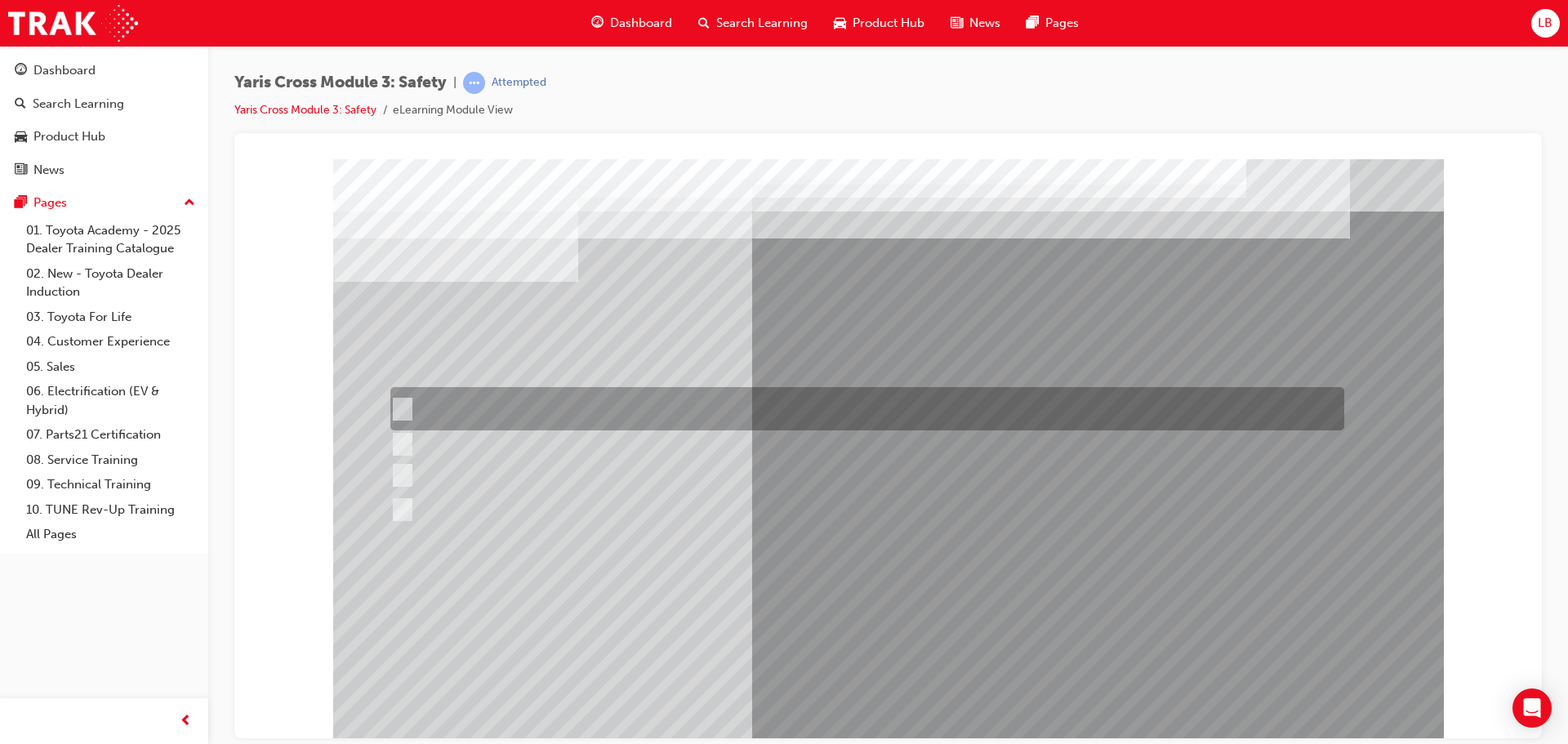
click at [400, 424] on div at bounding box center [862, 408] width 954 height 43
radio input "true"
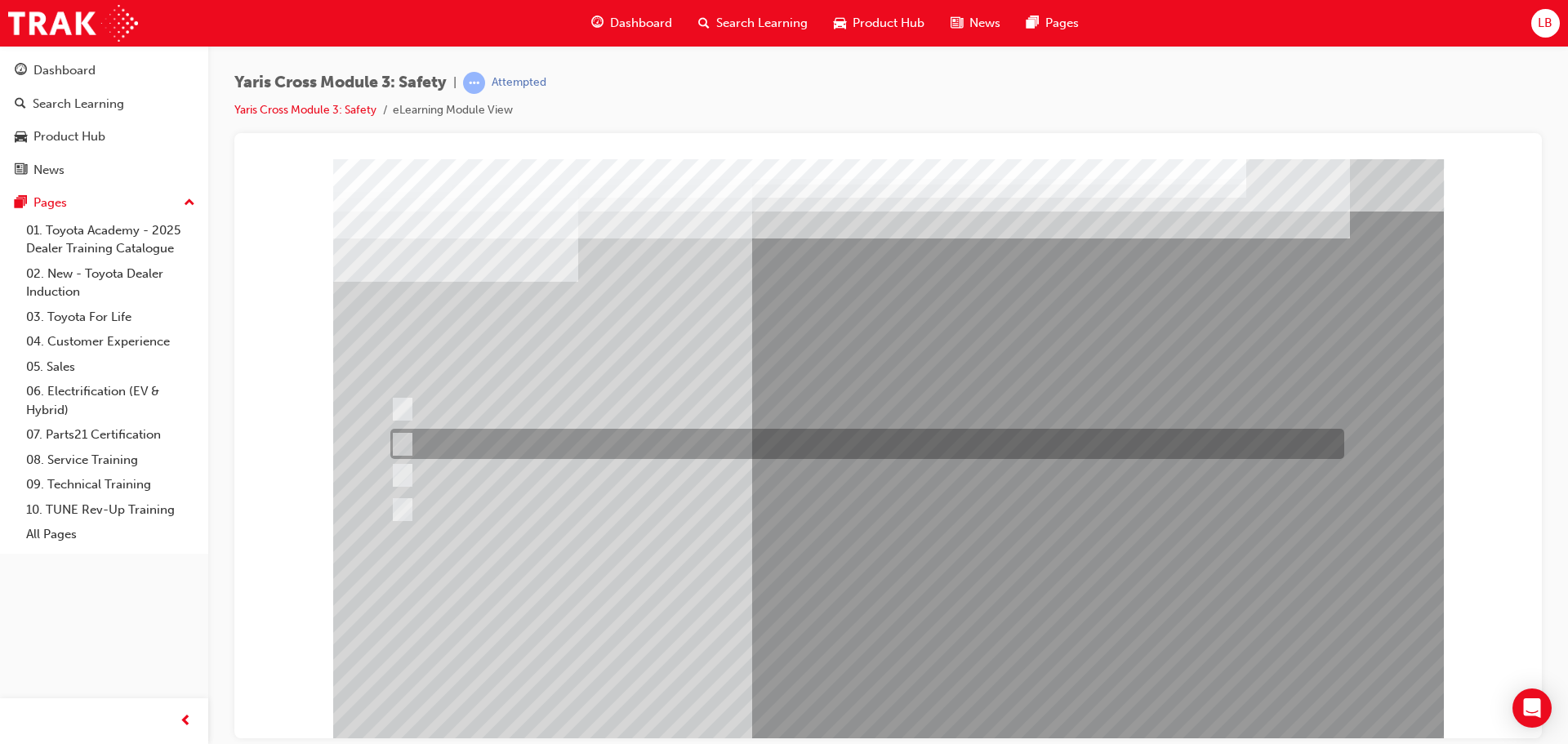
click at [399, 440] on input "SRS Airbags" at bounding box center [400, 444] width 18 height 18
radio input "true"
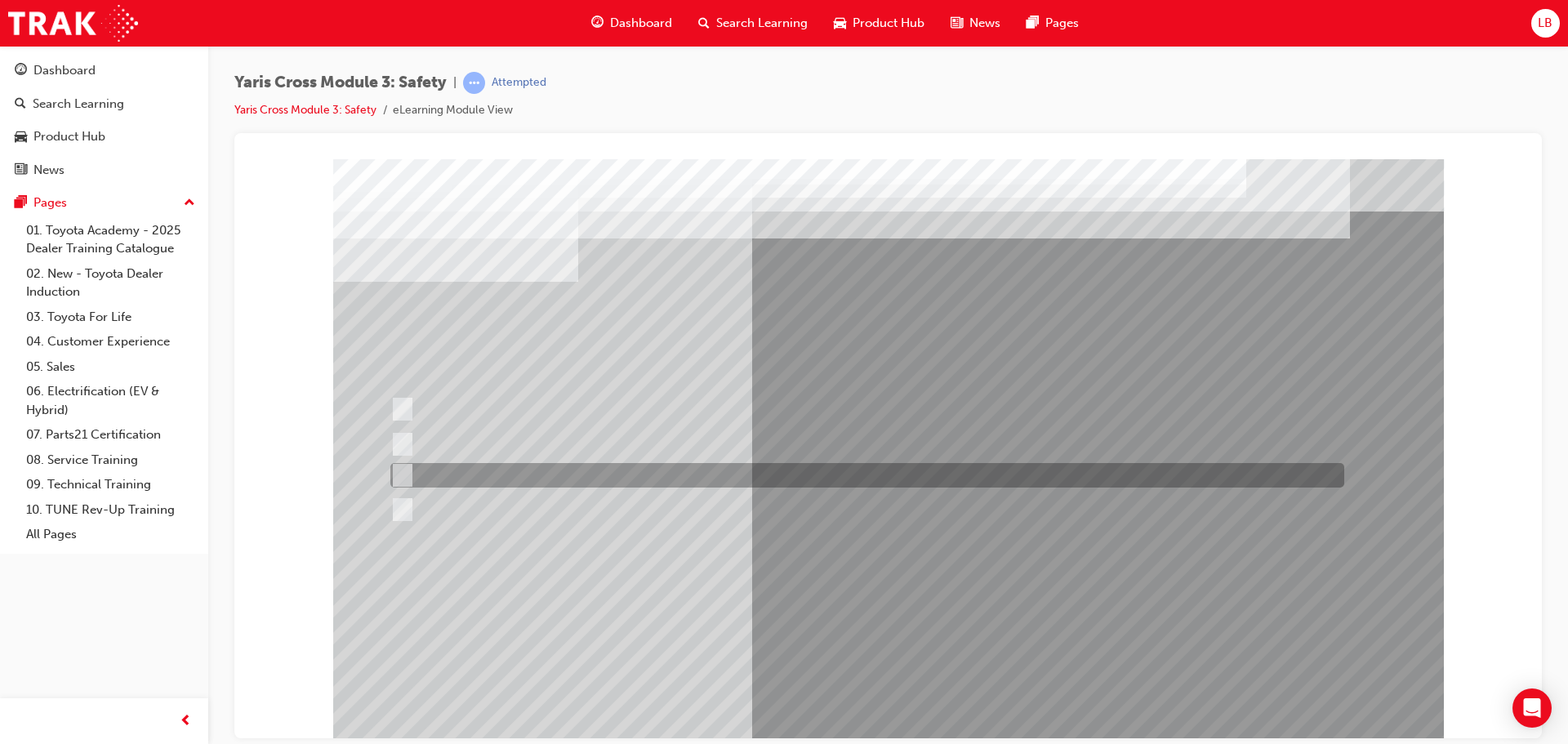
click at [406, 476] on input "Pre-Collision System (PCS)" at bounding box center [400, 475] width 18 height 18
radio input "true"
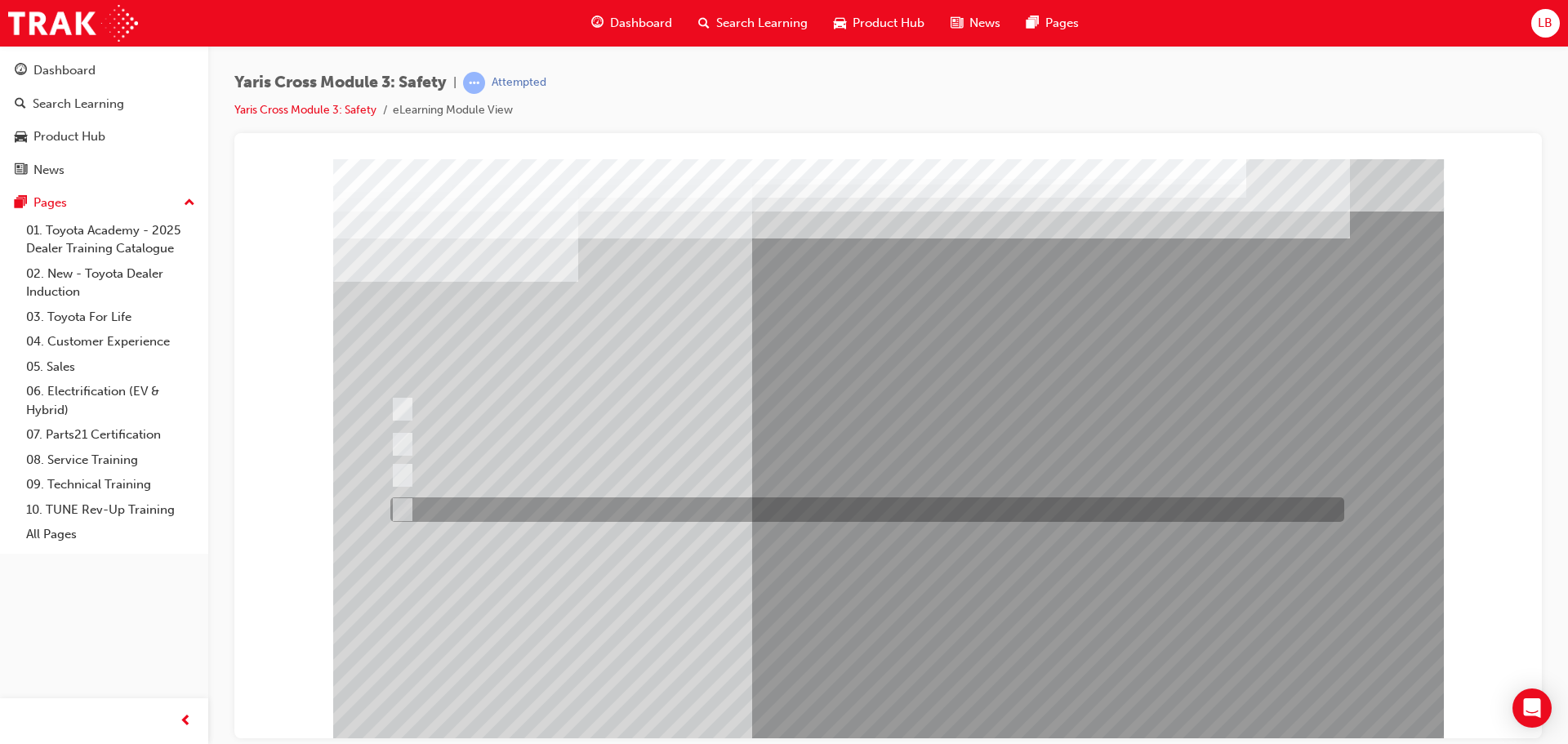
click at [403, 511] on input "Blind Spot Monitor (BSM)" at bounding box center [400, 510] width 18 height 18
radio input "true"
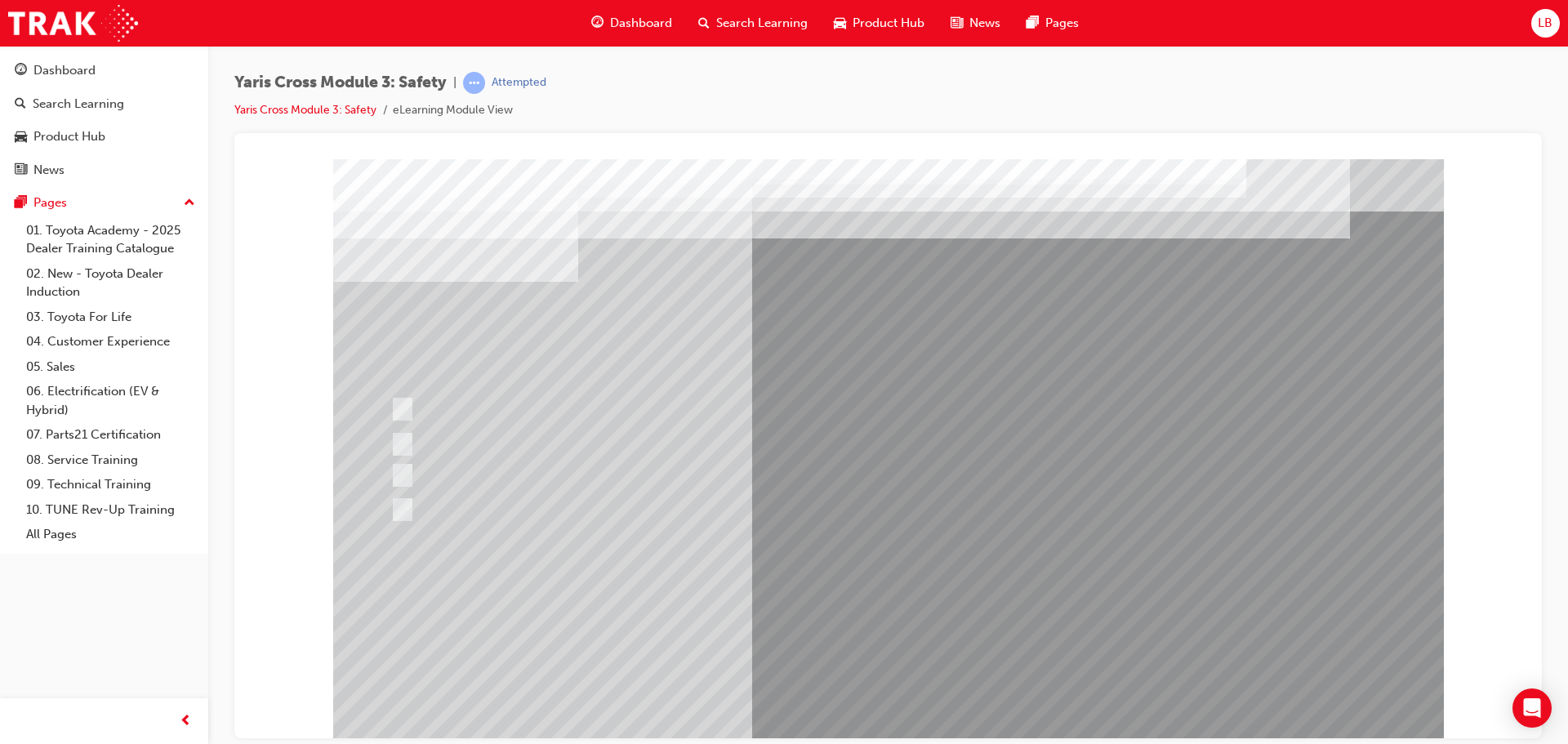
click at [880, 700] on div at bounding box center [889, 452] width 1110 height 588
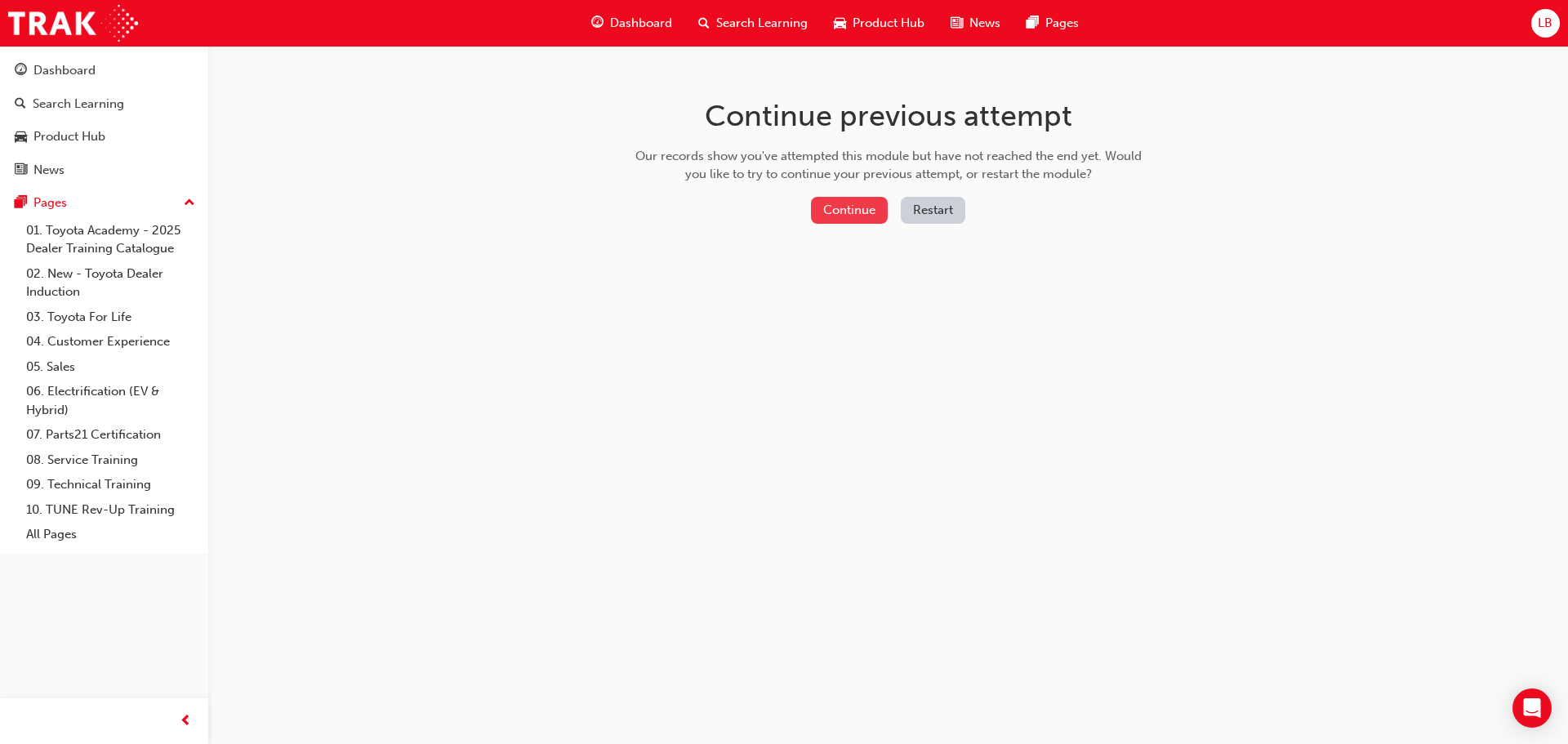
click at [841, 212] on button "Continue" at bounding box center [849, 210] width 77 height 27
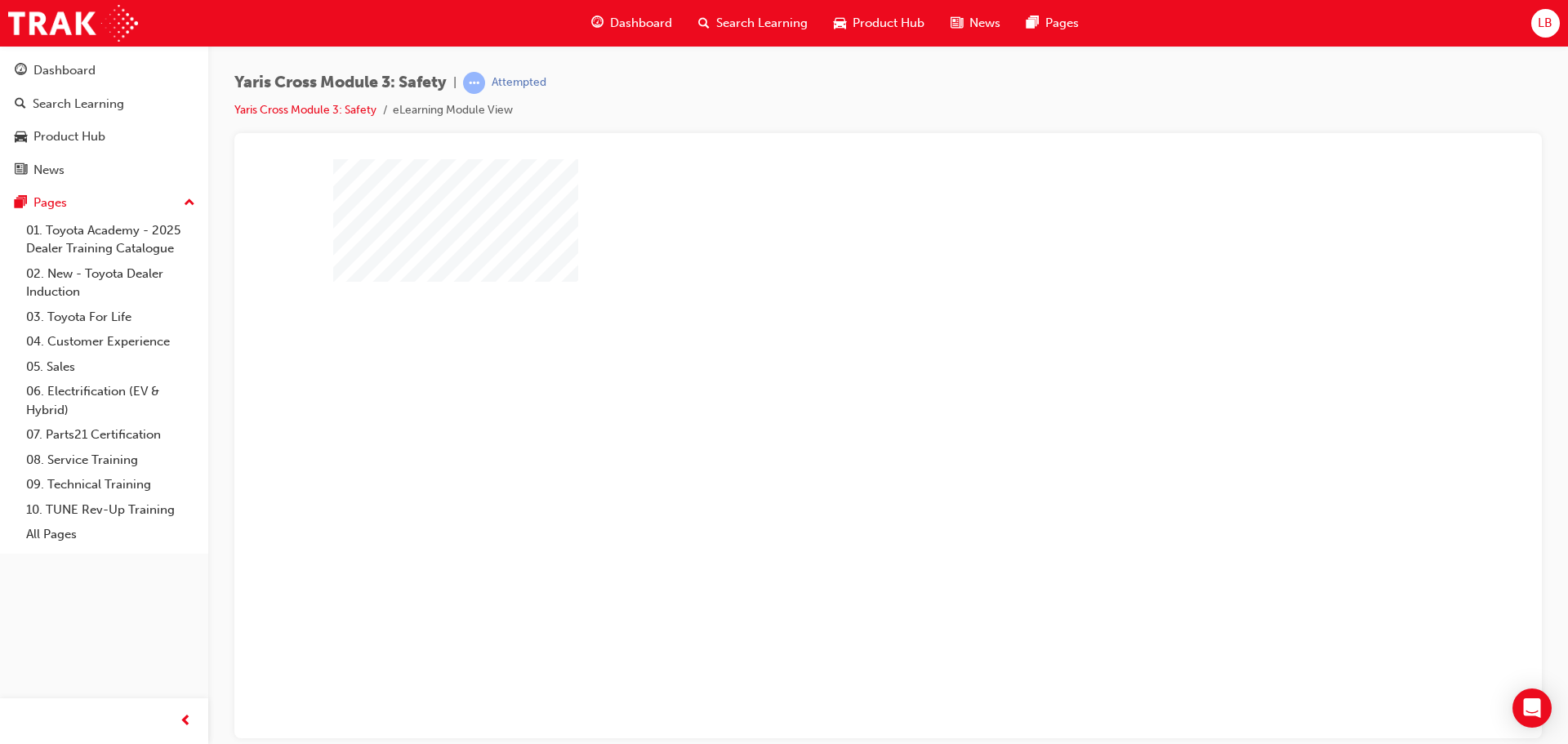
click at [842, 401] on div "play" at bounding box center [842, 401] width 0 height 0
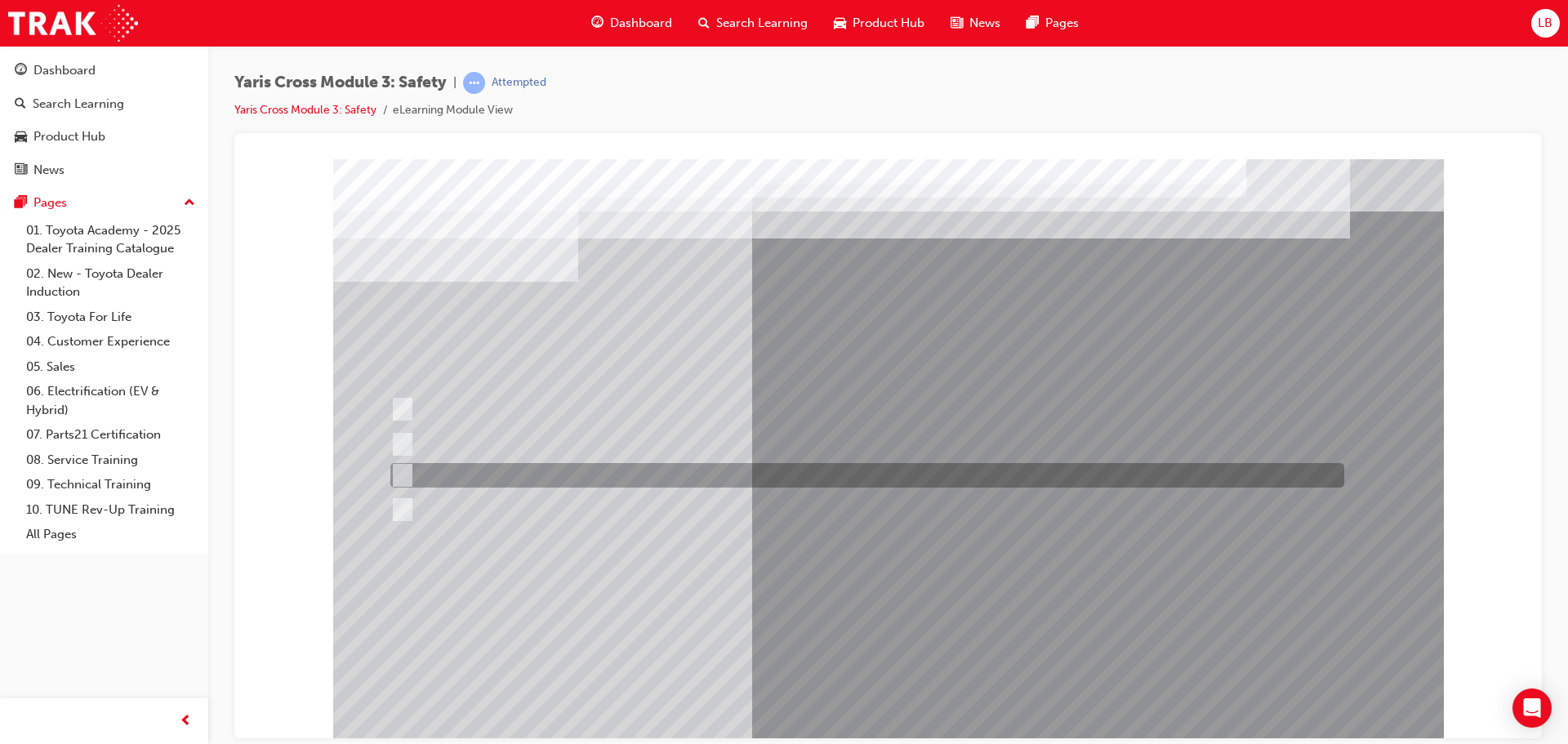
click at [409, 479] on div at bounding box center [862, 474] width 954 height 25
radio input "true"
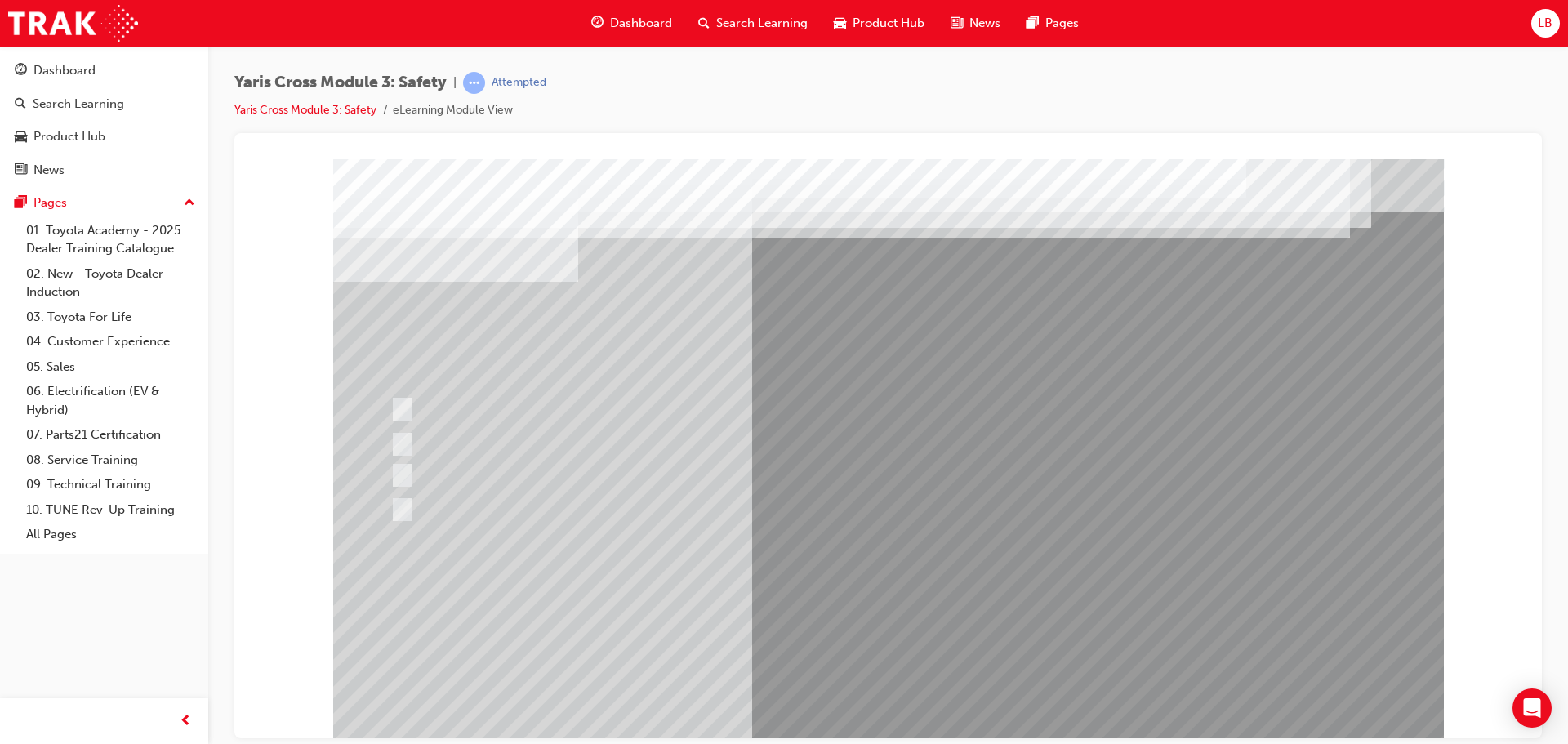
click at [887, 696] on div at bounding box center [889, 452] width 1110 height 588
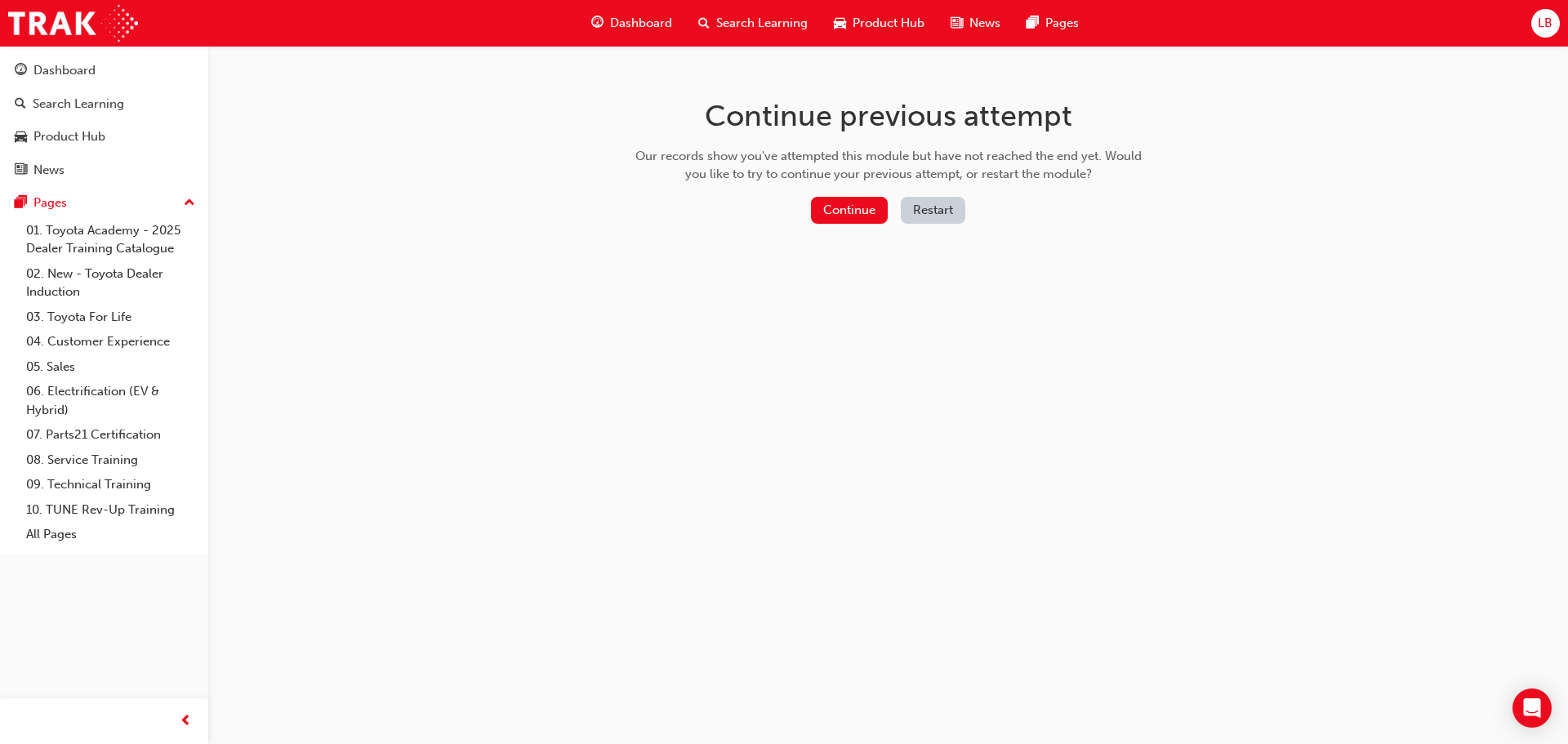
click at [841, 188] on div "Continue previous attempt Our records show you've attempted this module but hav…" at bounding box center [888, 163] width 531 height 237
click at [837, 203] on button "Continue" at bounding box center [849, 210] width 77 height 27
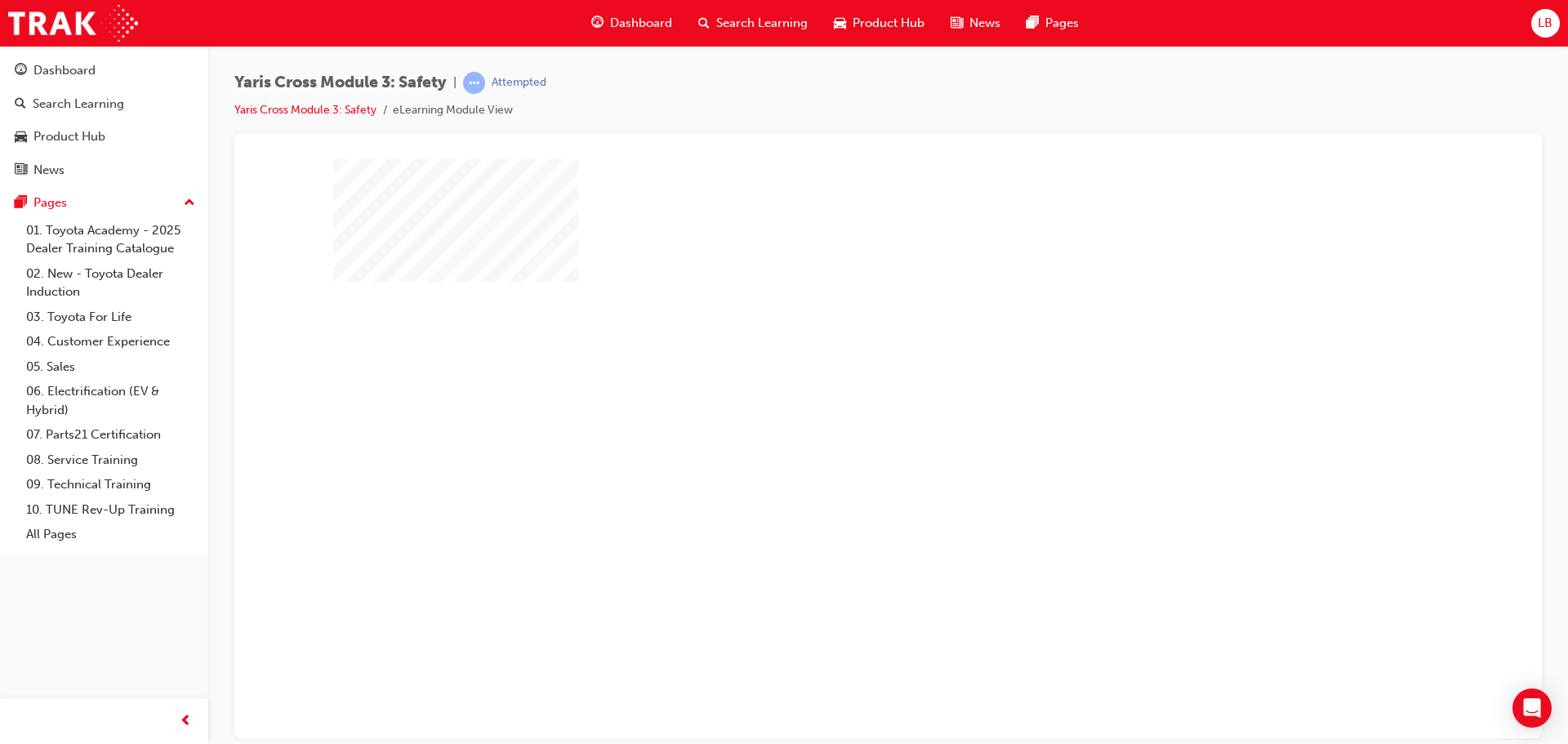
click at [842, 401] on div "play" at bounding box center [842, 401] width 0 height 0
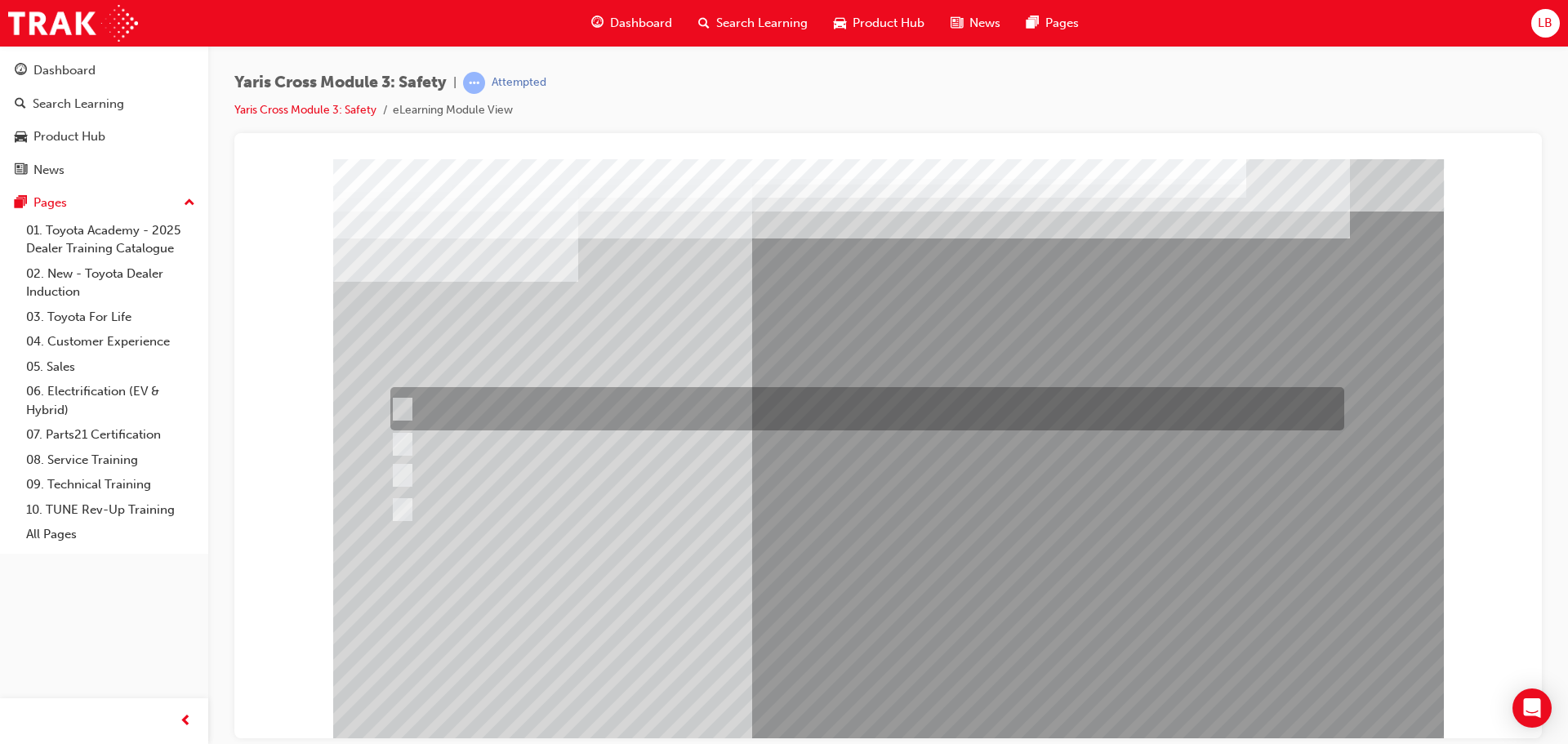
click at [402, 399] on div at bounding box center [862, 408] width 954 height 43
radio input "true"
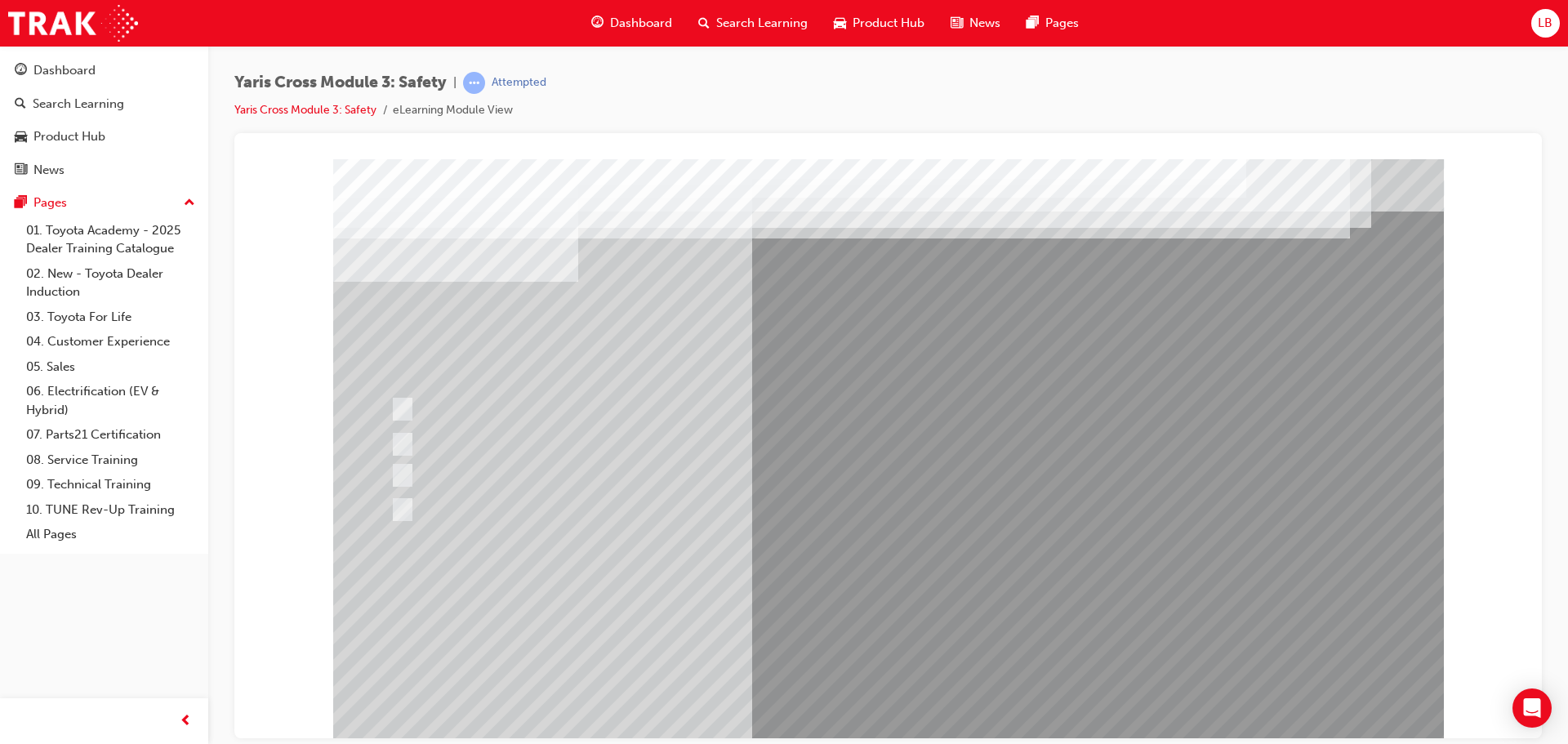
click at [888, 709] on div at bounding box center [889, 452] width 1110 height 588
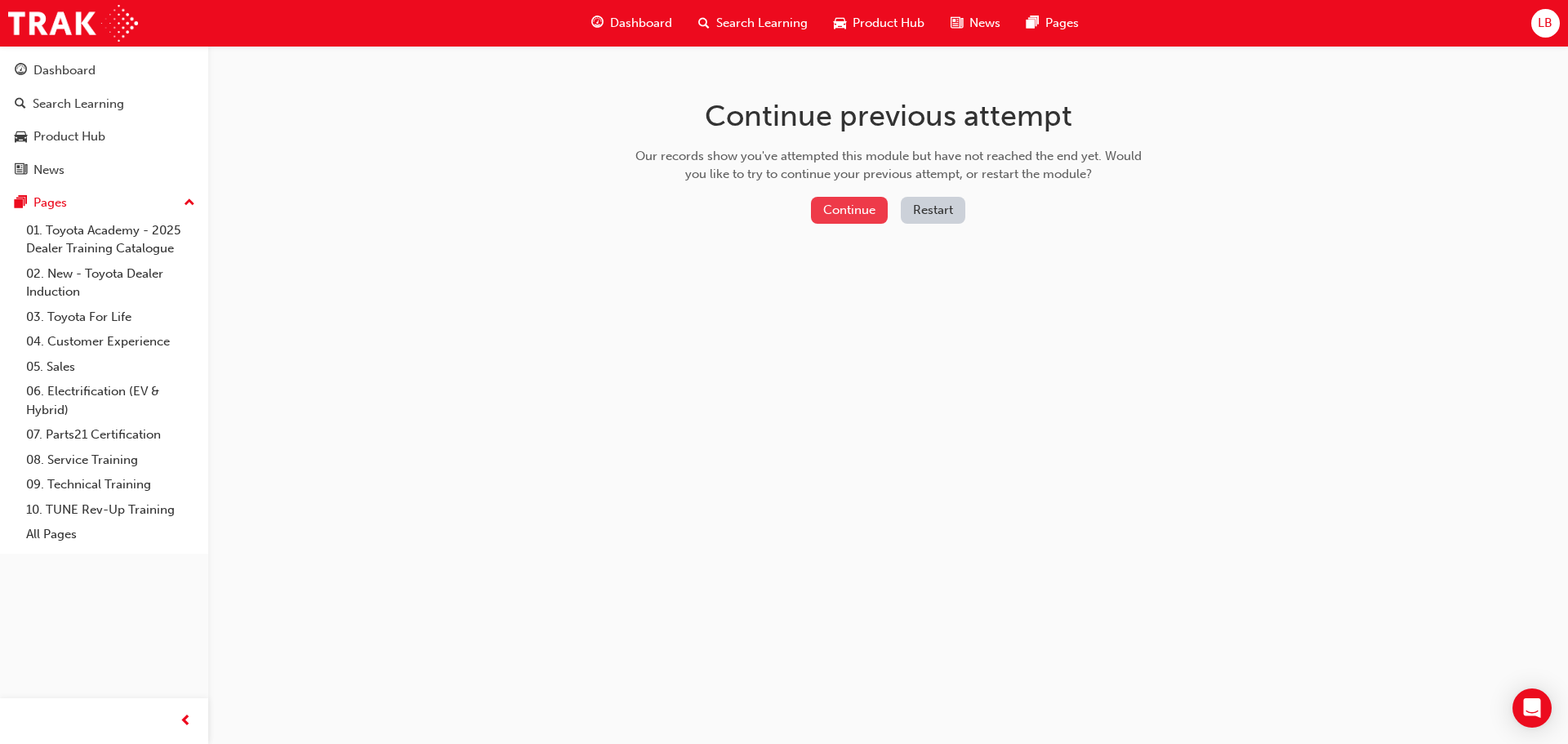
click at [823, 202] on button "Continue" at bounding box center [849, 210] width 77 height 27
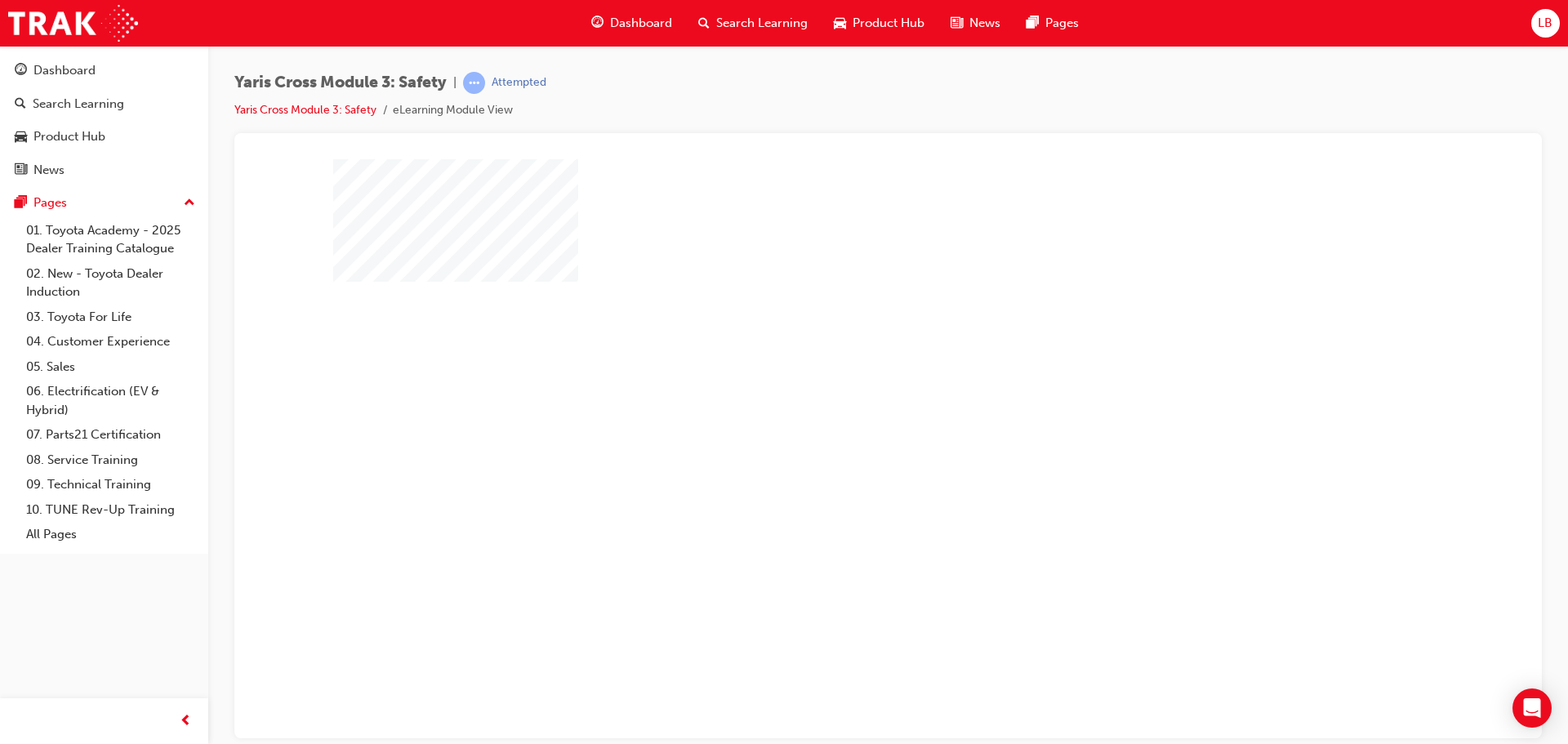
click at [842, 401] on div "play" at bounding box center [842, 401] width 0 height 0
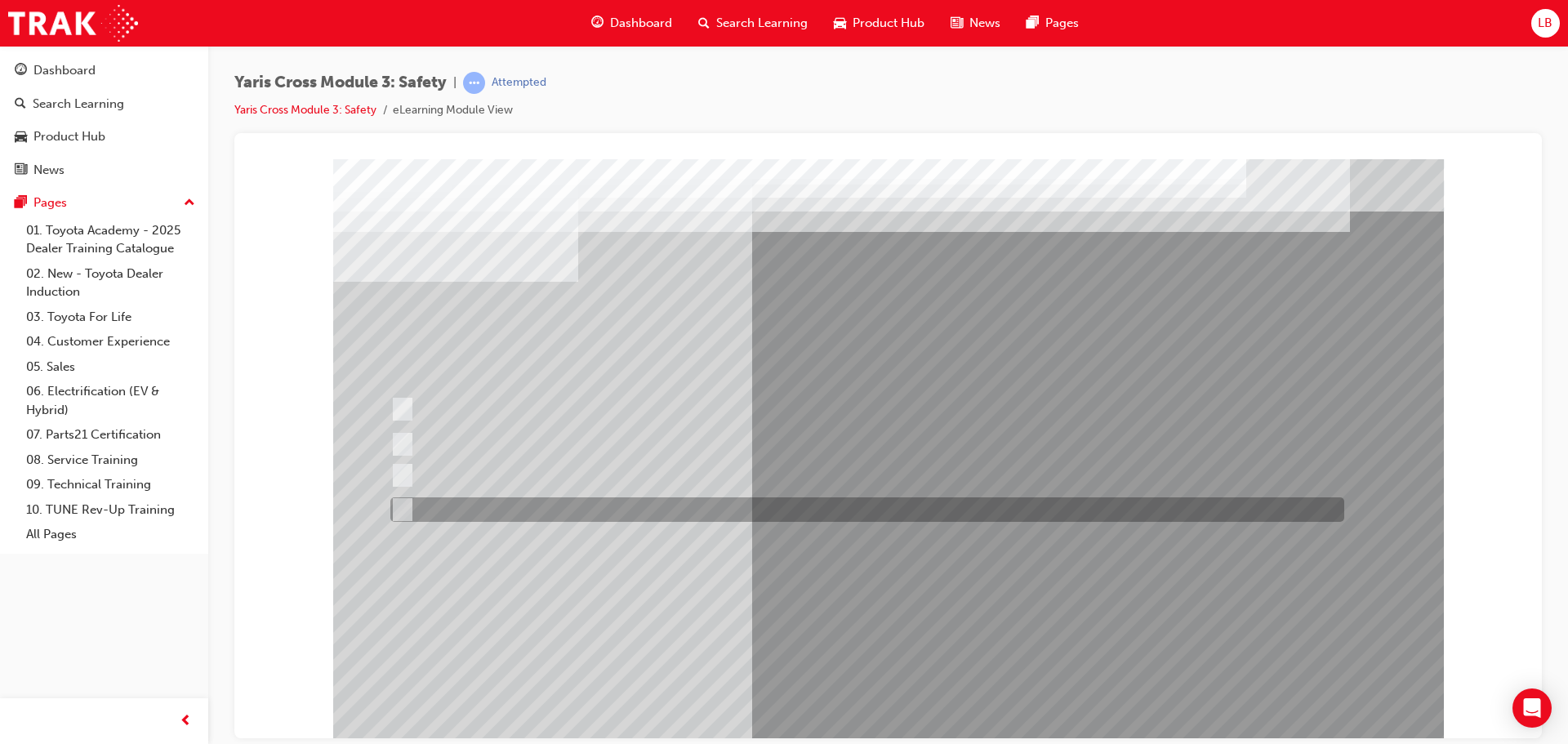
click at [404, 506] on input "TNGA-A" at bounding box center [400, 510] width 18 height 18
radio input "true"
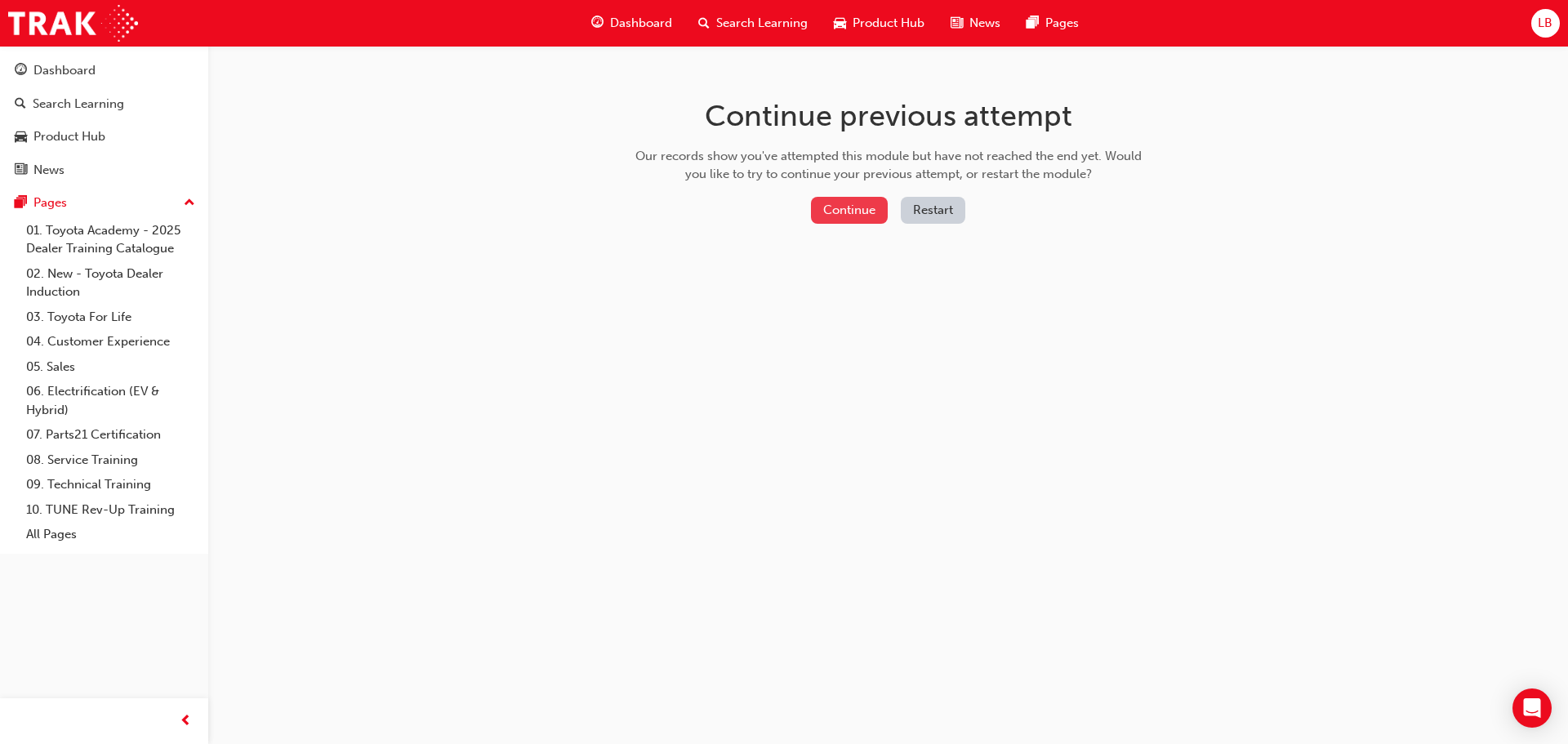
click at [837, 218] on button "Continue" at bounding box center [849, 210] width 77 height 27
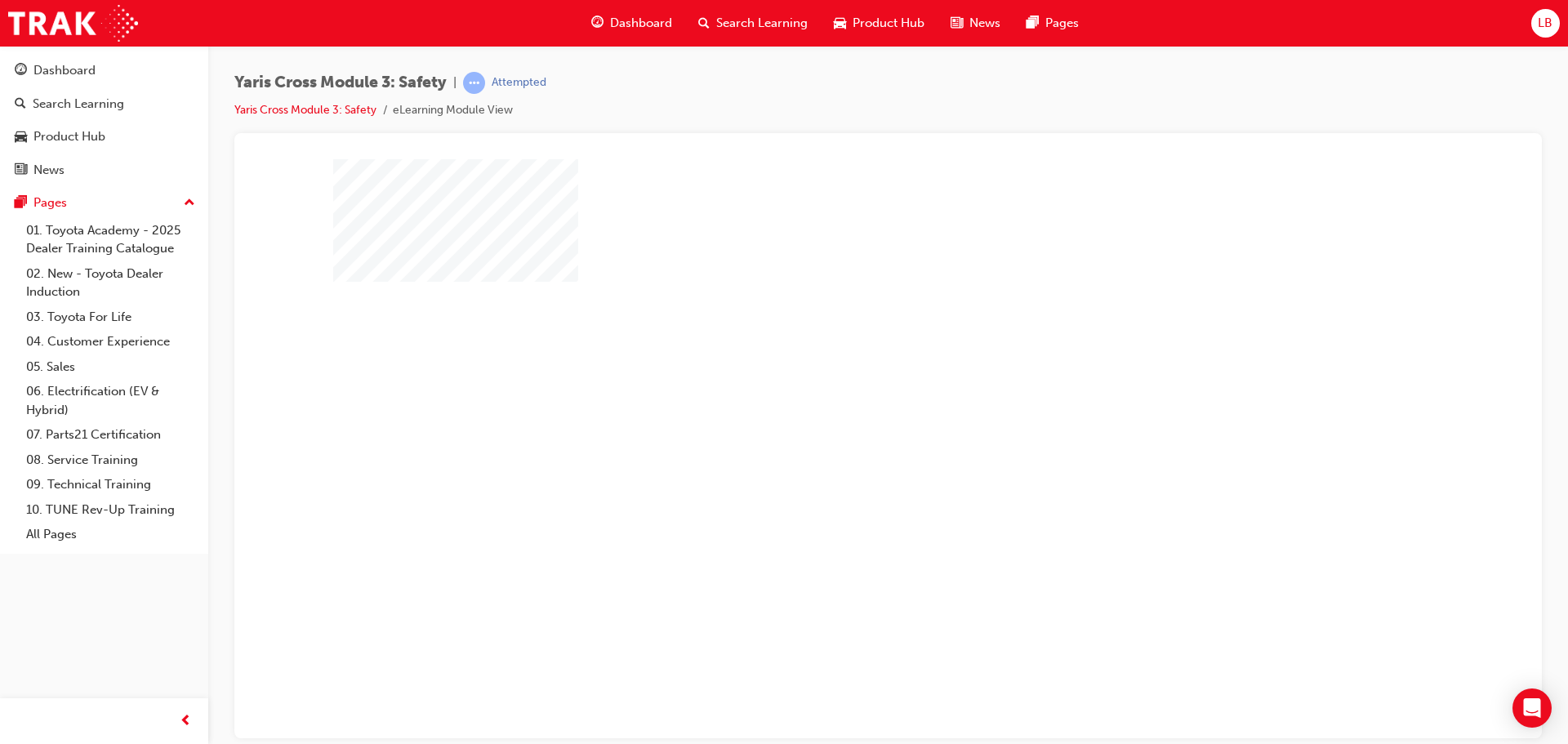
click at [842, 401] on div "play" at bounding box center [842, 401] width 0 height 0
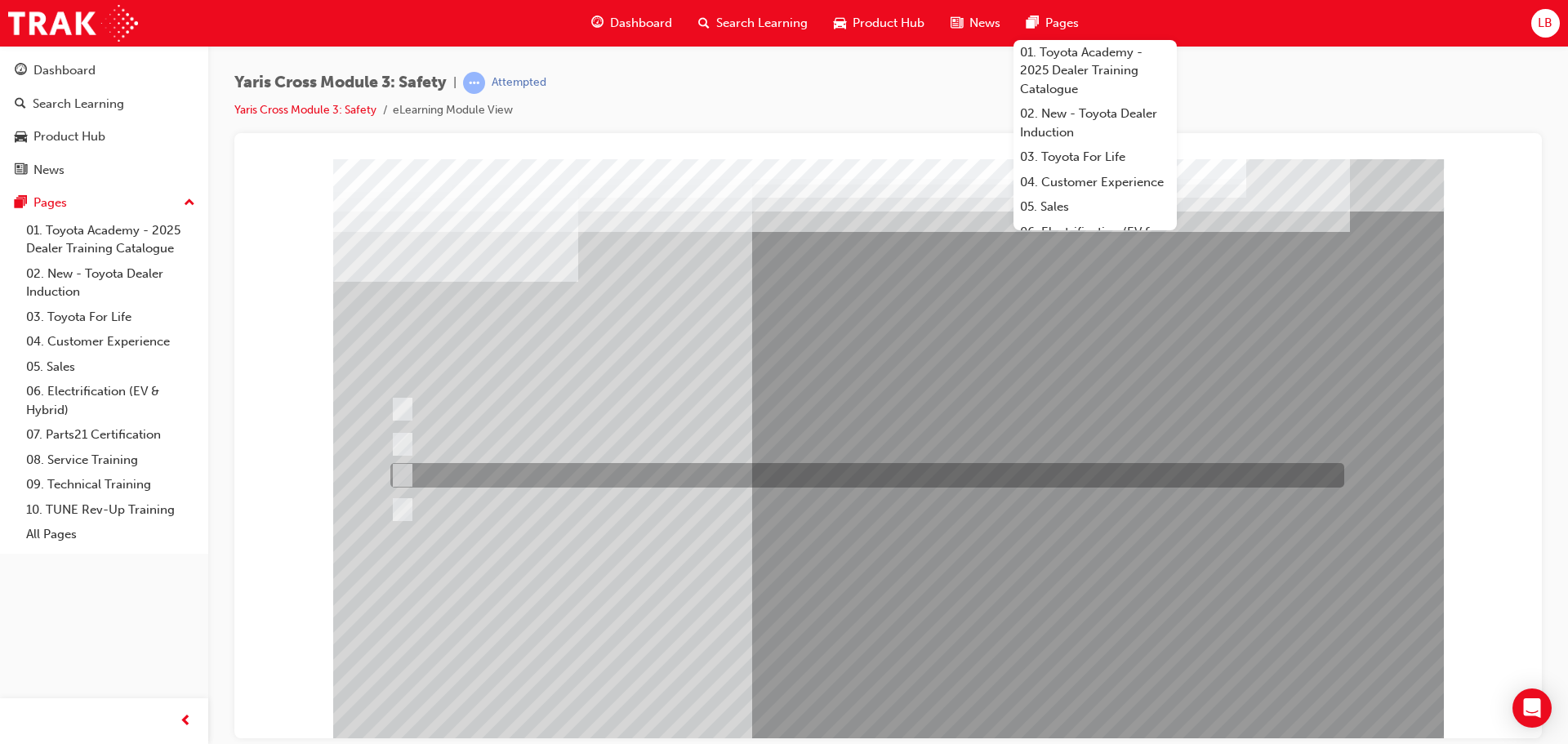
click at [404, 478] on input "TNGA-B" at bounding box center [400, 475] width 18 height 18
radio input "true"
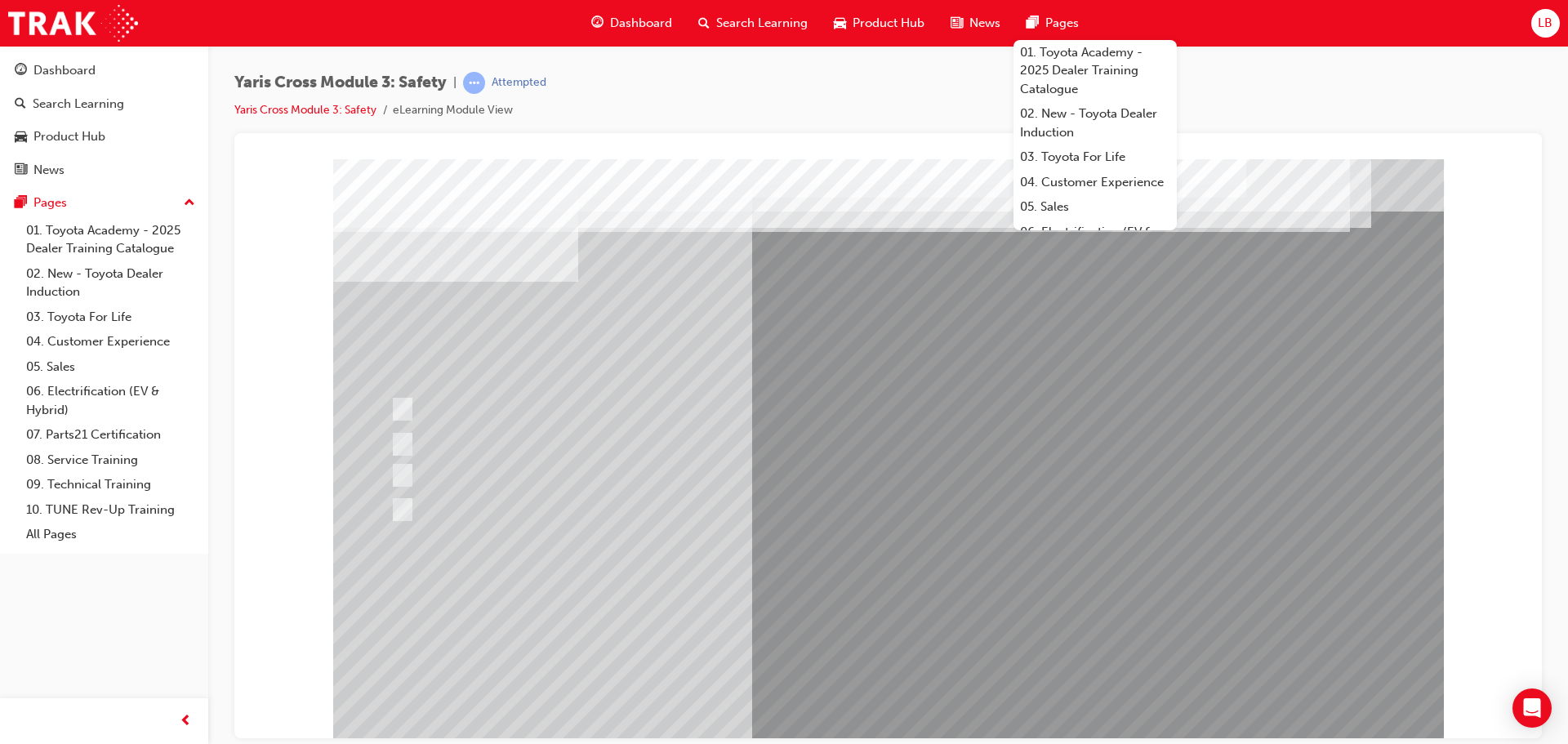
click at [876, 701] on div at bounding box center [889, 452] width 1110 height 588
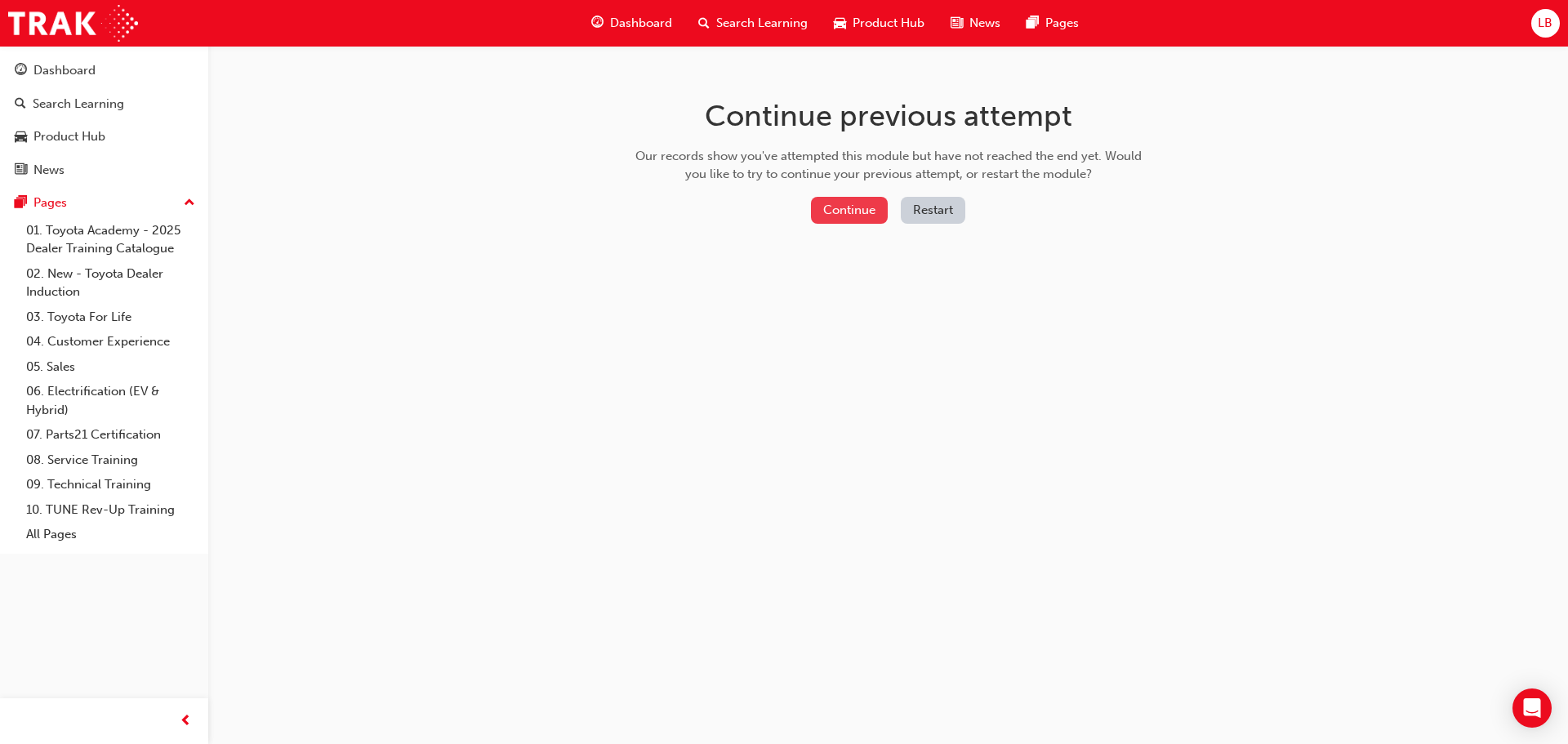
click at [879, 221] on button "Continue" at bounding box center [849, 210] width 77 height 27
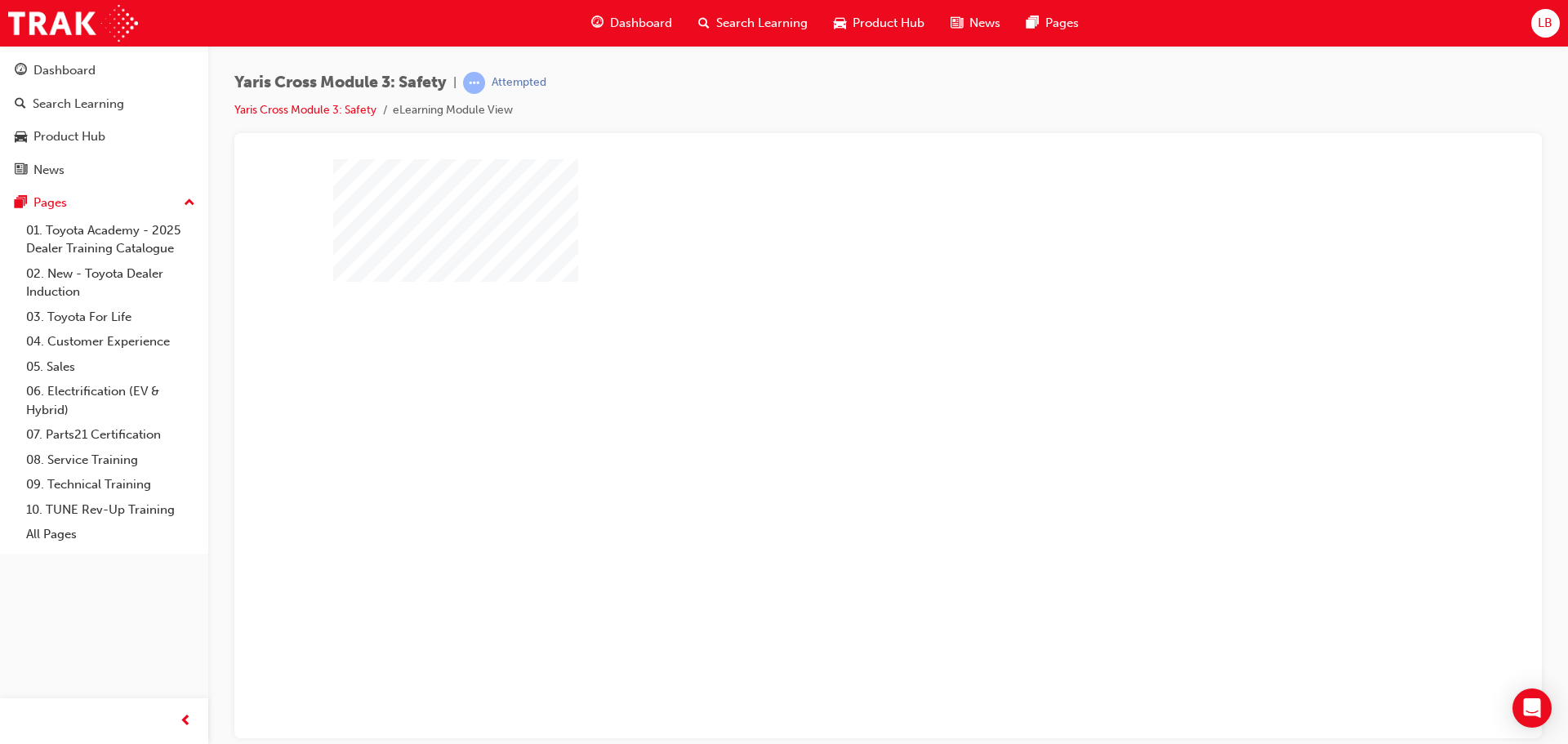
click at [842, 401] on div "play" at bounding box center [842, 401] width 0 height 0
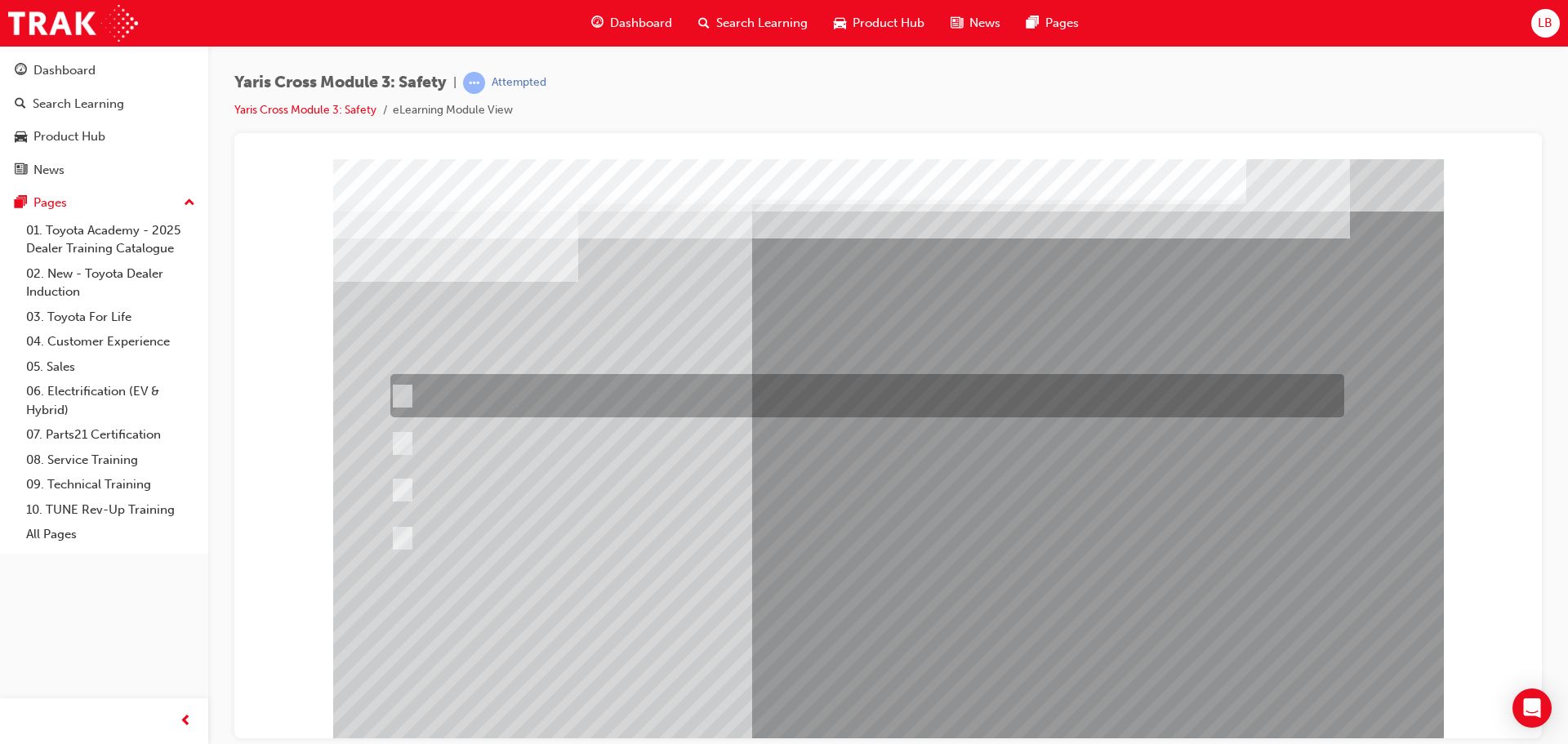
click at [414, 400] on div at bounding box center [862, 396] width 954 height 43
radio input "true"
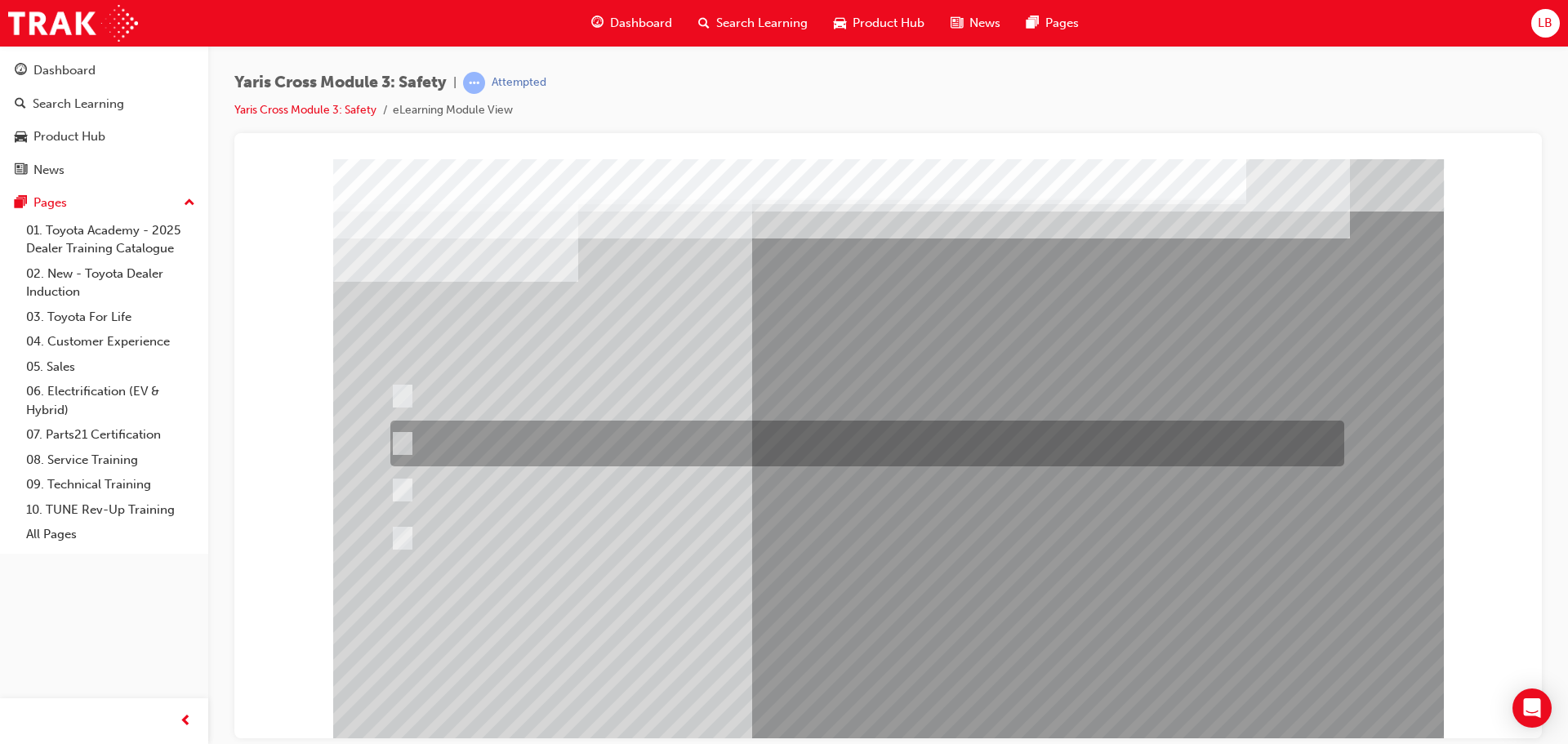
click at [408, 438] on input "When you turn right at an intersection and cross the path of an\3oncoming vehic…" at bounding box center [400, 443] width 18 height 18
radio input "true"
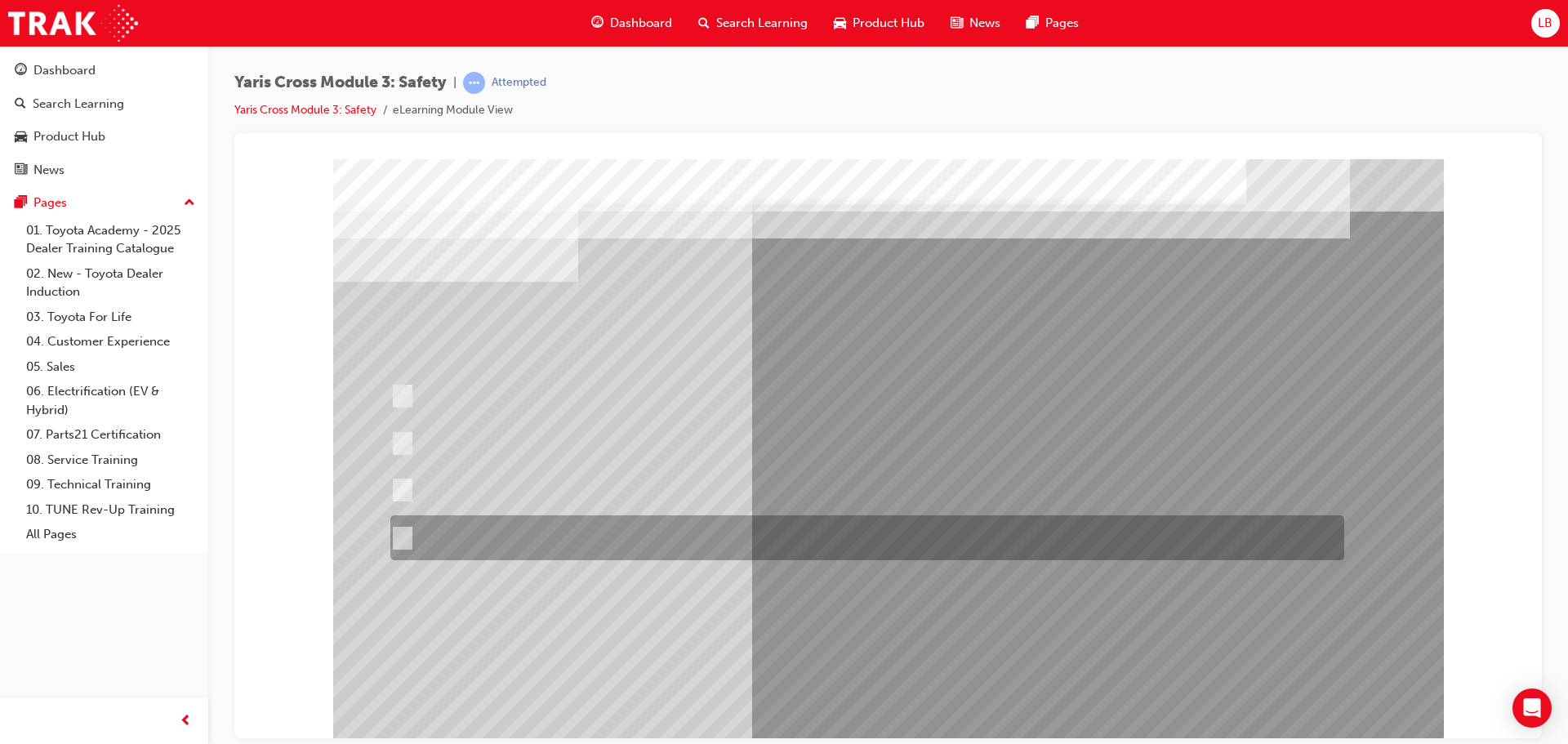
click at [407, 530] on input "When you turn right at an intersection and cross the path of an\3oncoming cycli…" at bounding box center [400, 538] width 18 height 18
radio input "true"
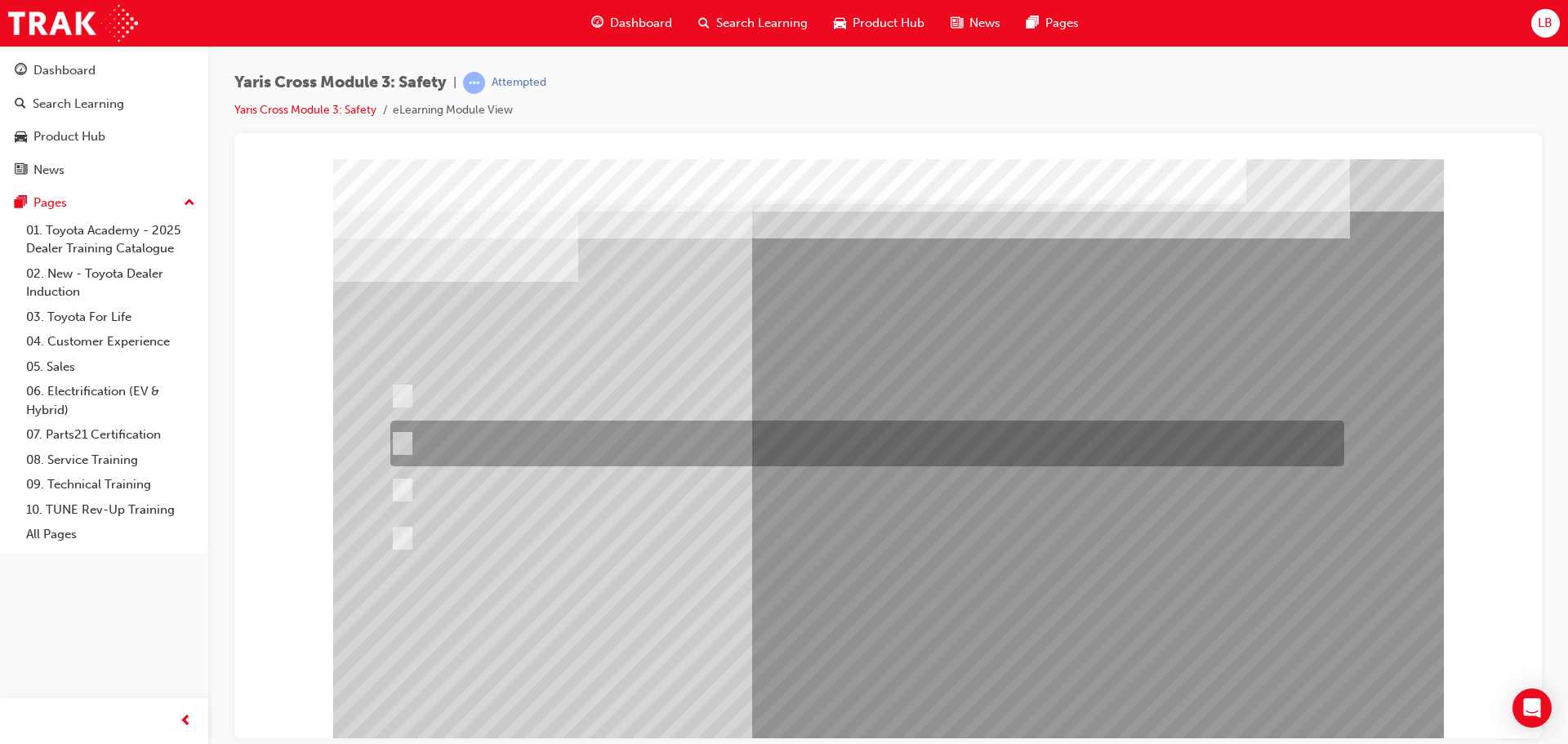
click at [403, 436] on input "When you turn right at an intersection and cross the path of an\3oncoming vehic…" at bounding box center [400, 443] width 18 height 18
radio input "true"
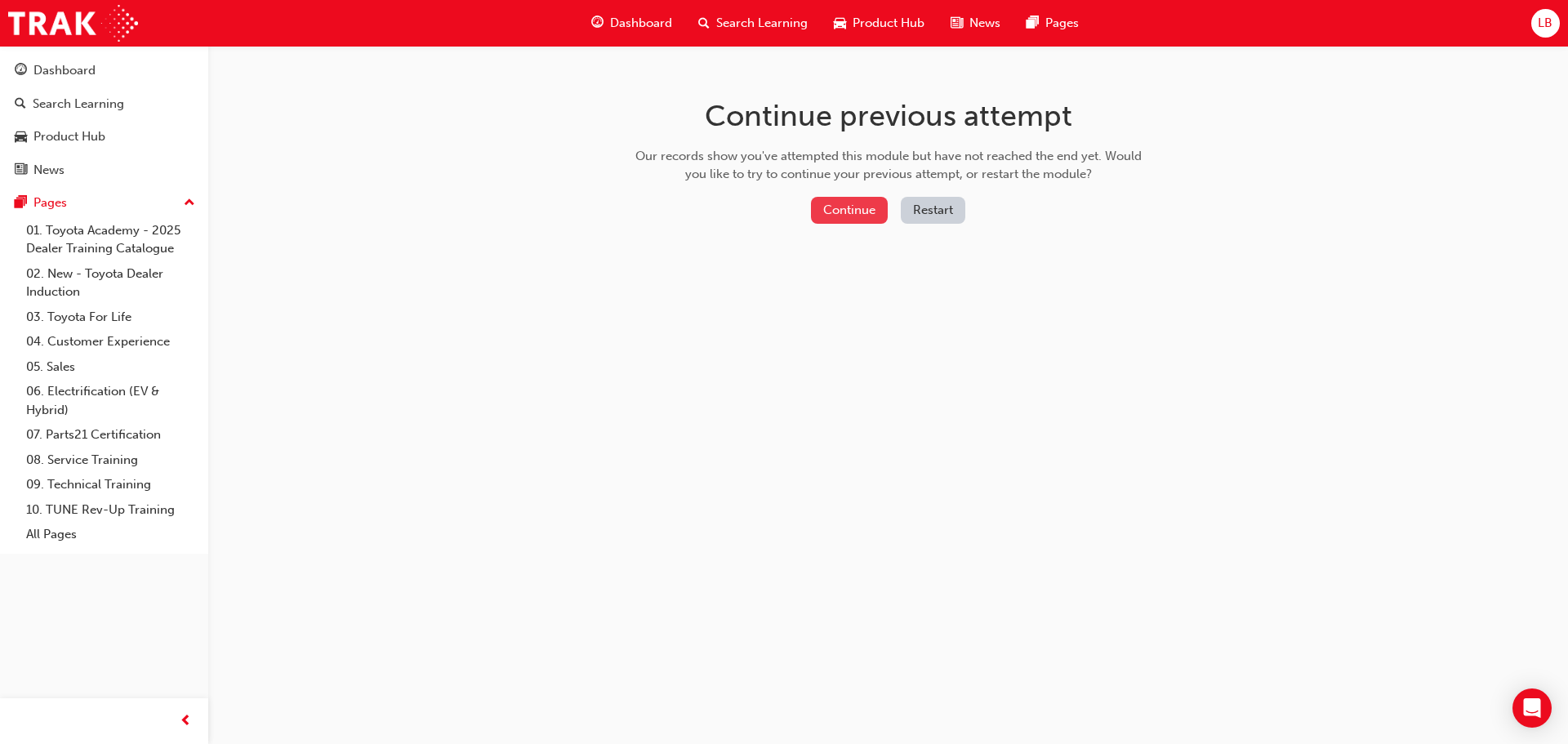
click at [861, 210] on button "Continue" at bounding box center [849, 210] width 77 height 27
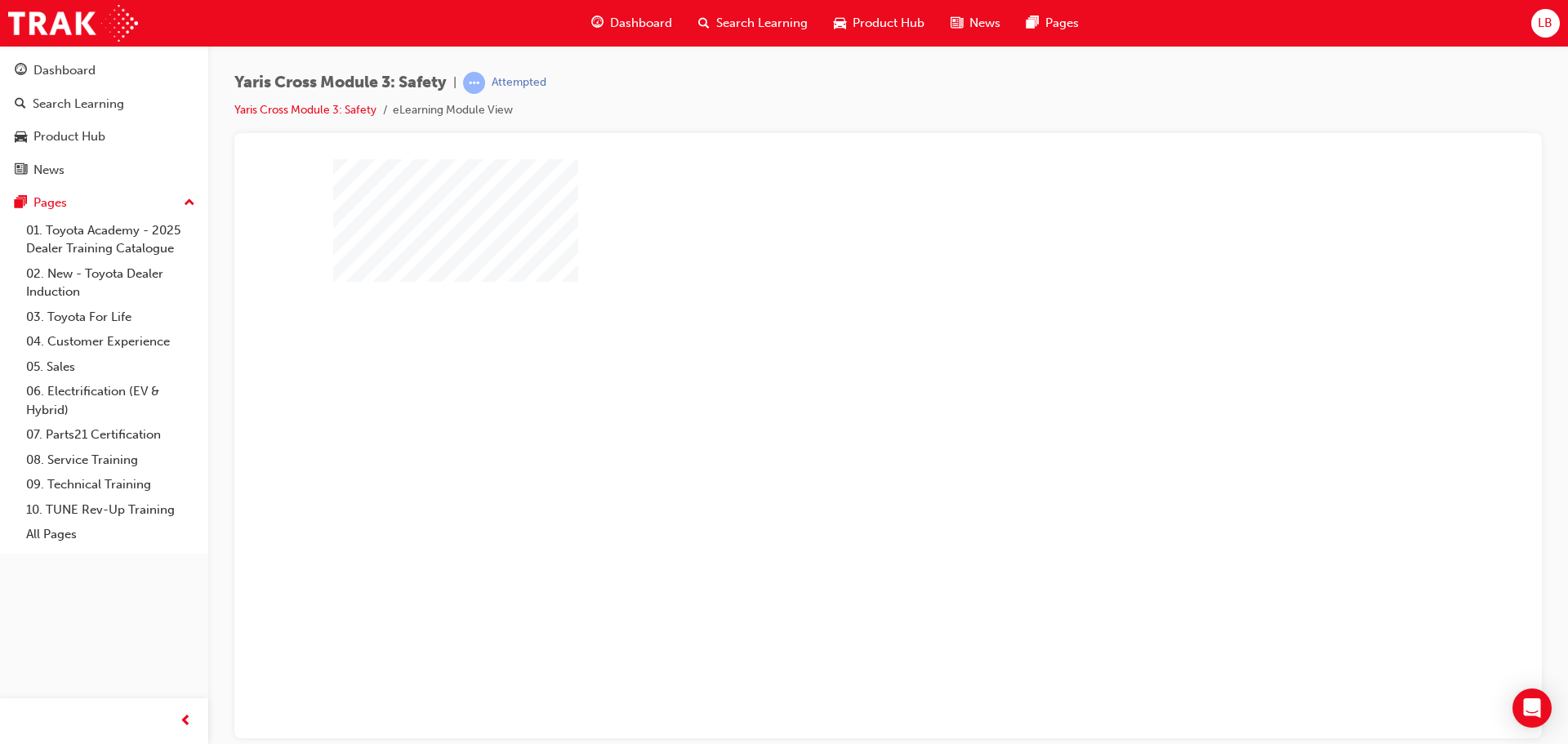
click at [842, 401] on div "play" at bounding box center [842, 401] width 0 height 0
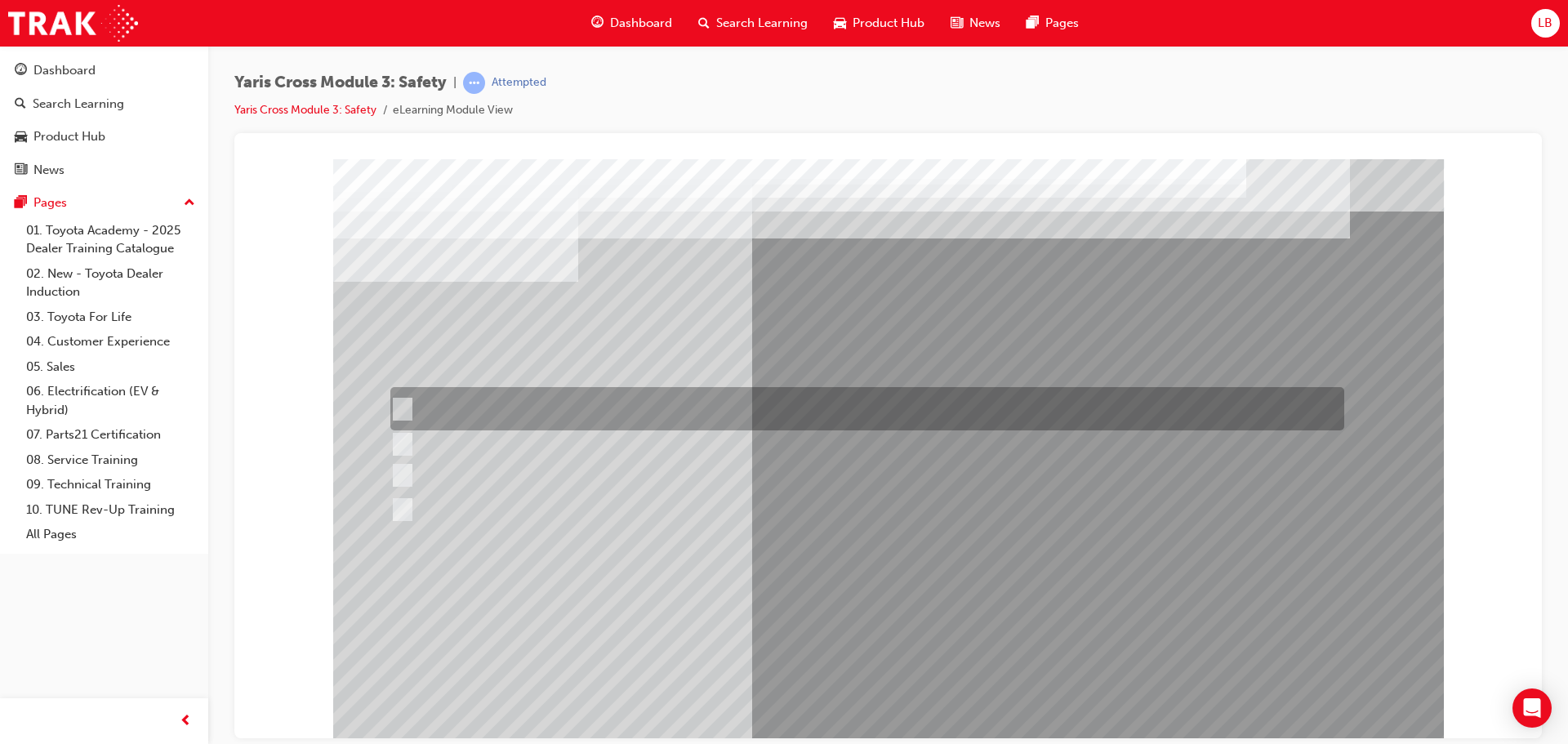
click at [405, 412] on input "Through TSS – Toyota Safety Sense" at bounding box center [400, 409] width 18 height 18
radio input "true"
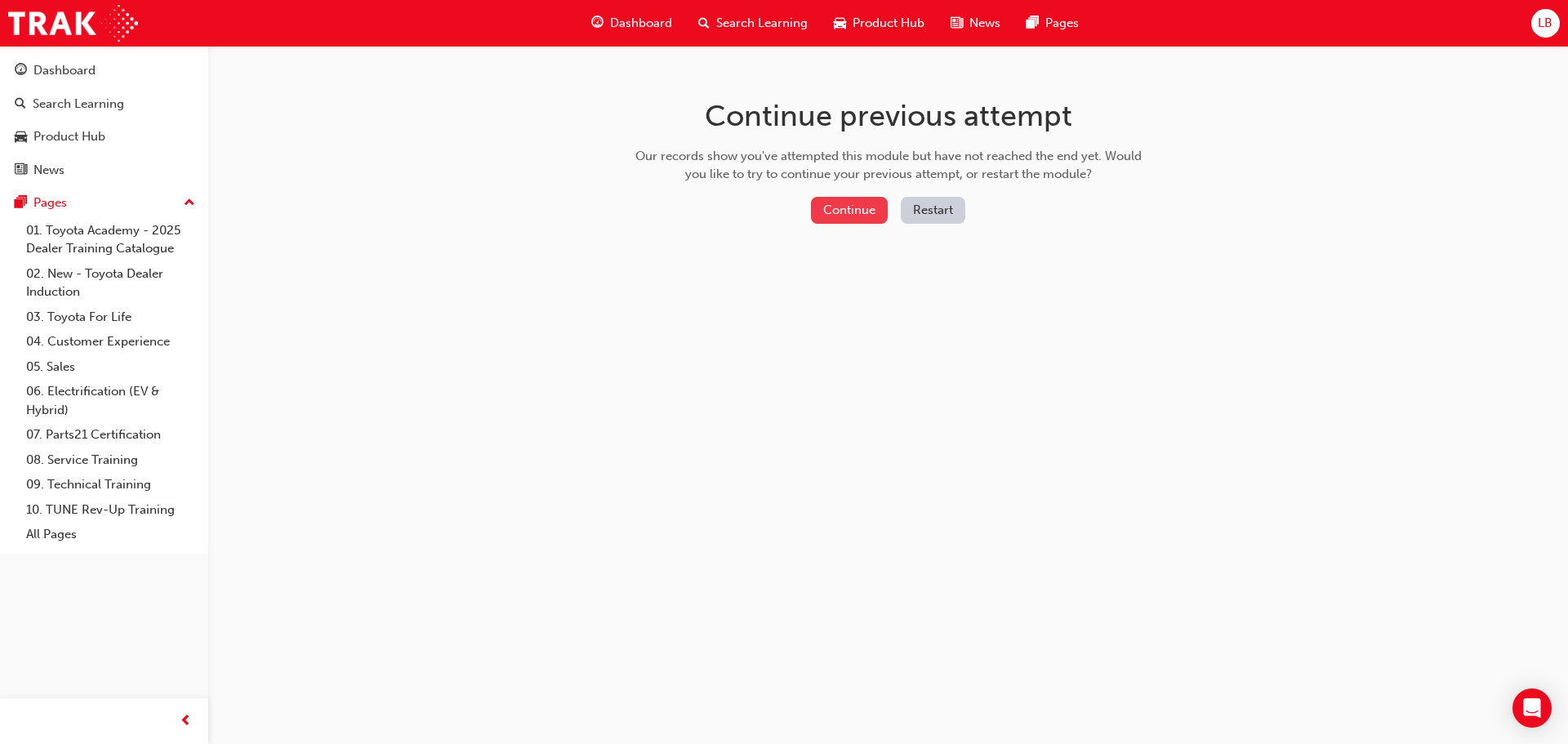
click at [857, 213] on button "Continue" at bounding box center [849, 210] width 77 height 27
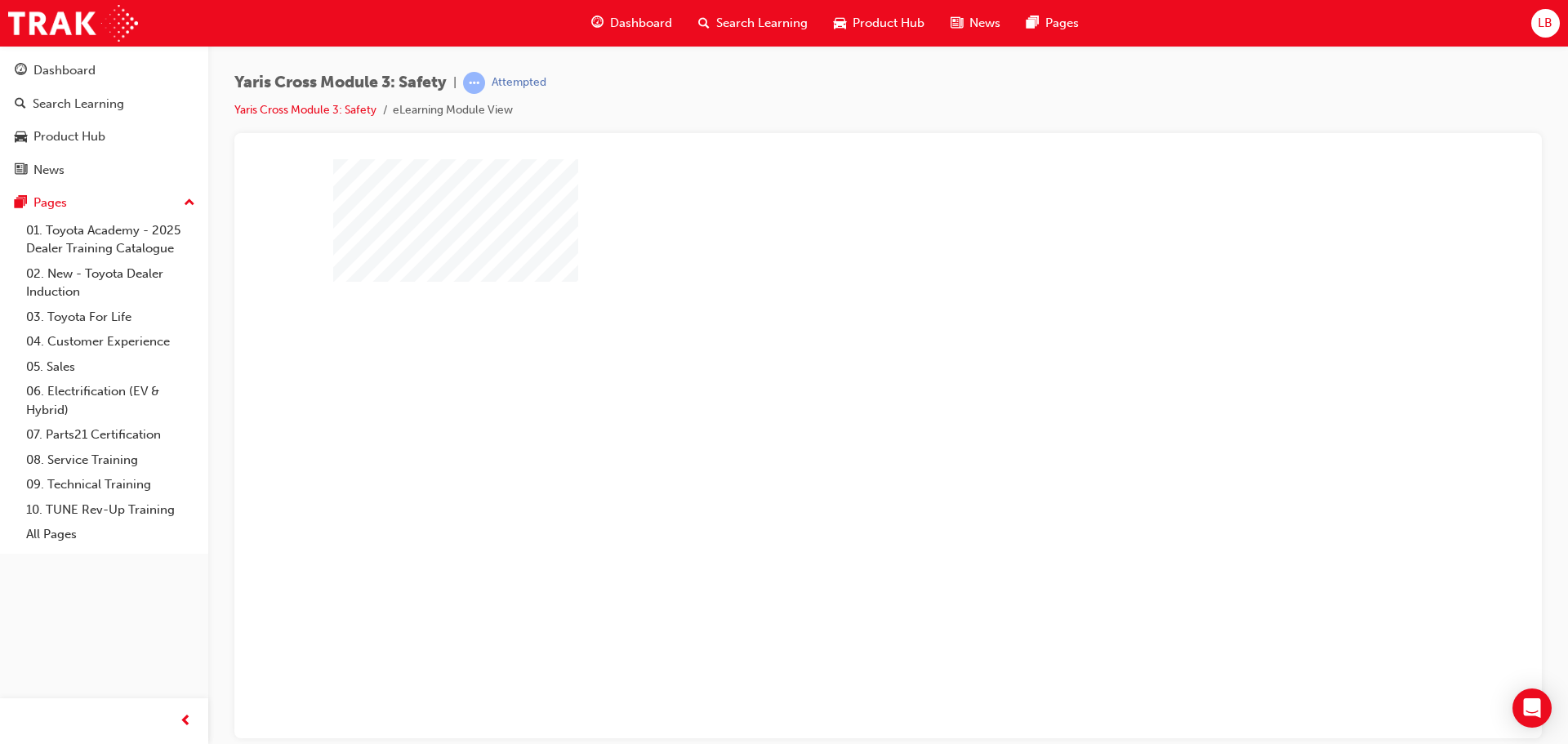
click at [842, 401] on div "play" at bounding box center [842, 401] width 0 height 0
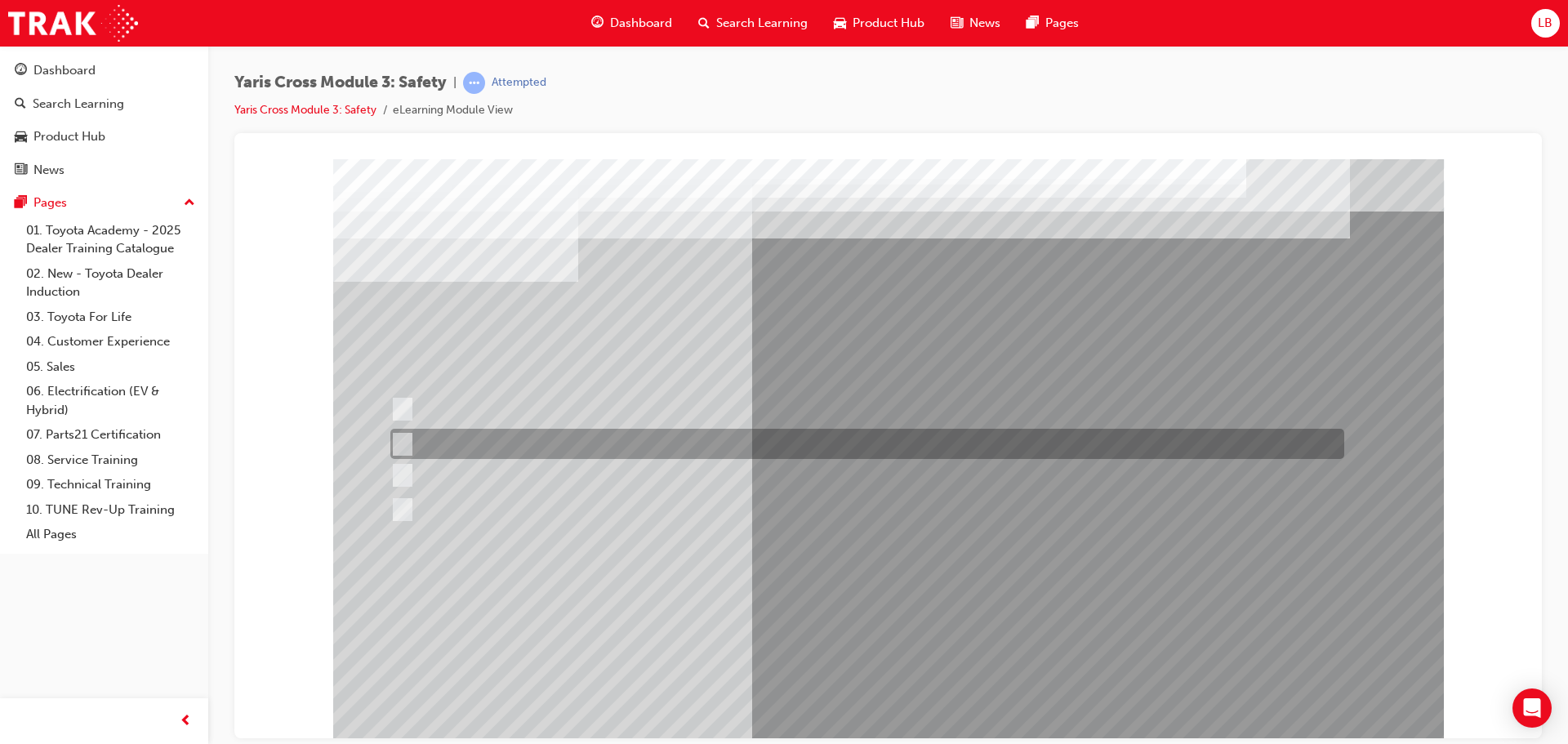
click at [400, 435] on input "Through the CY19 Multimedia" at bounding box center [400, 444] width 18 height 18
radio input "true"
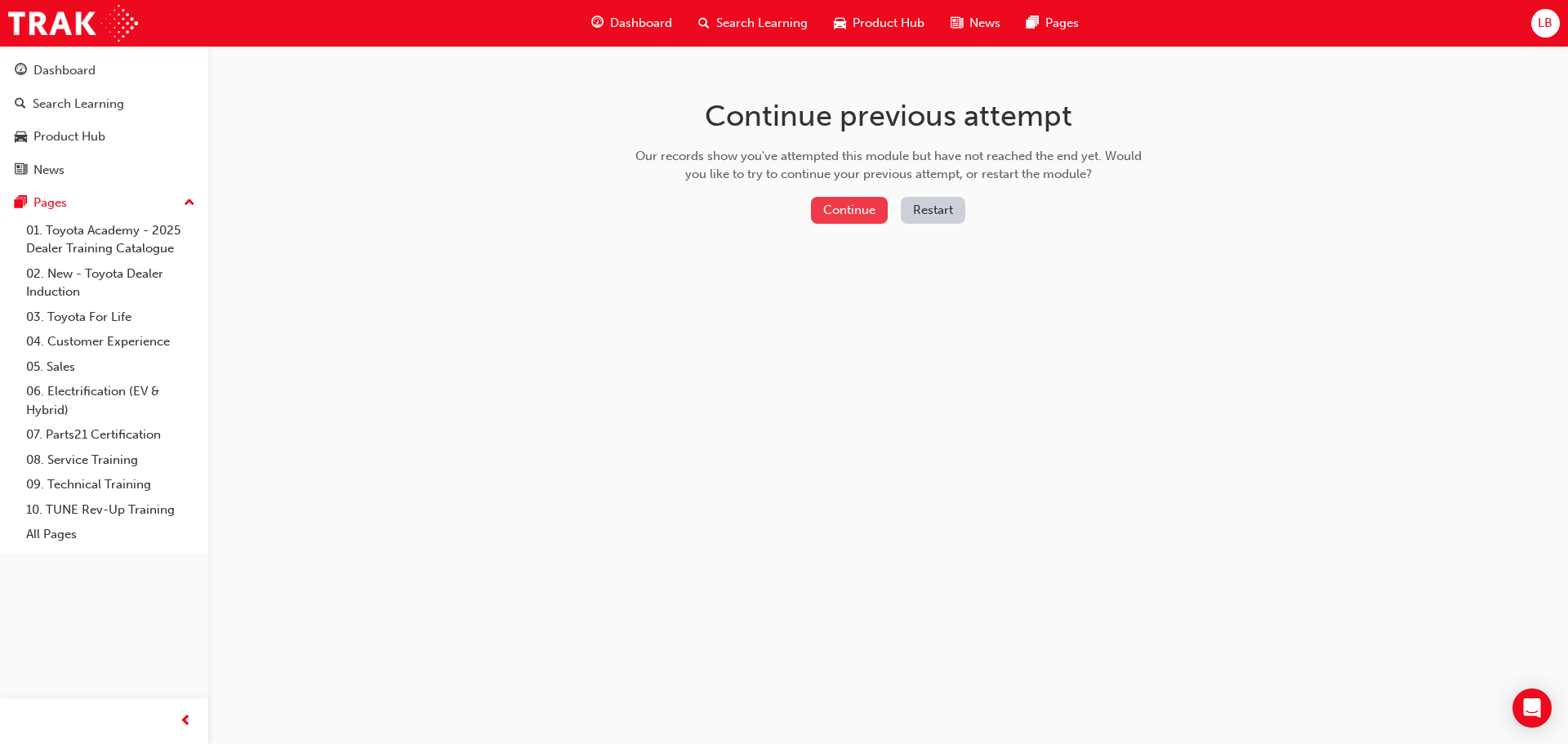
click at [856, 215] on button "Continue" at bounding box center [849, 210] width 77 height 27
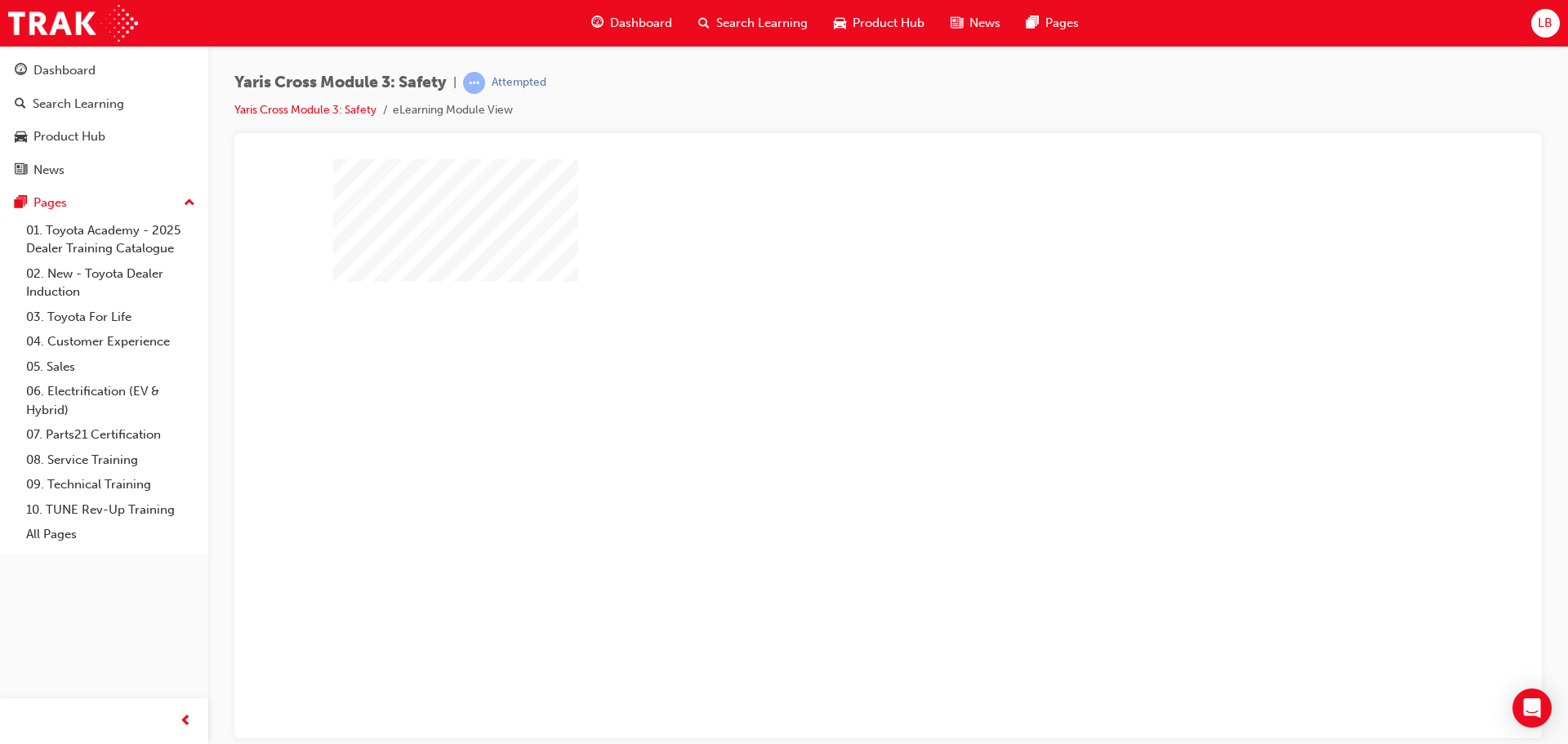
click at [842, 401] on div "play" at bounding box center [842, 401] width 0 height 0
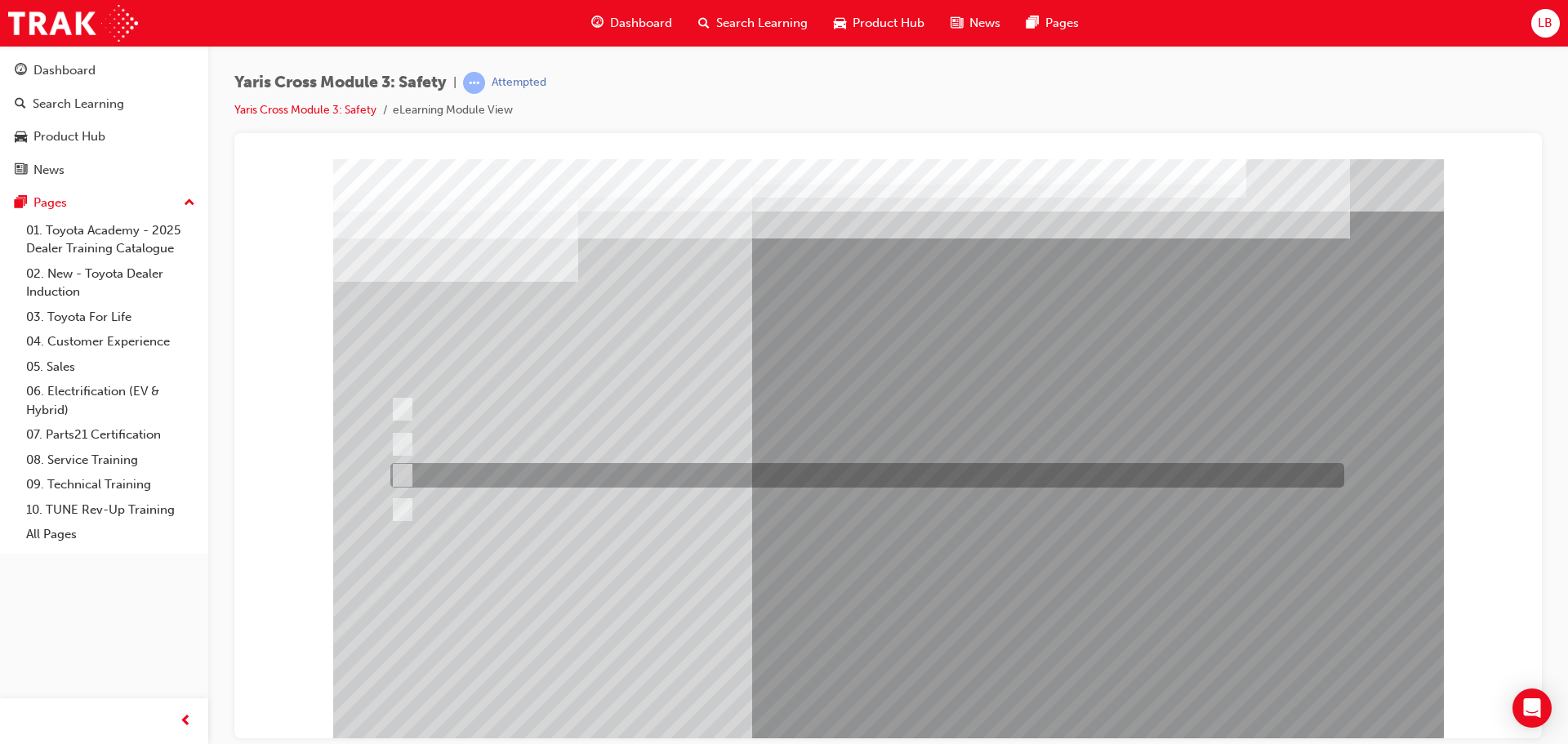
click at [403, 467] on input "Through a DCM – Data Communication Module" at bounding box center [400, 475] width 18 height 18
radio input "true"
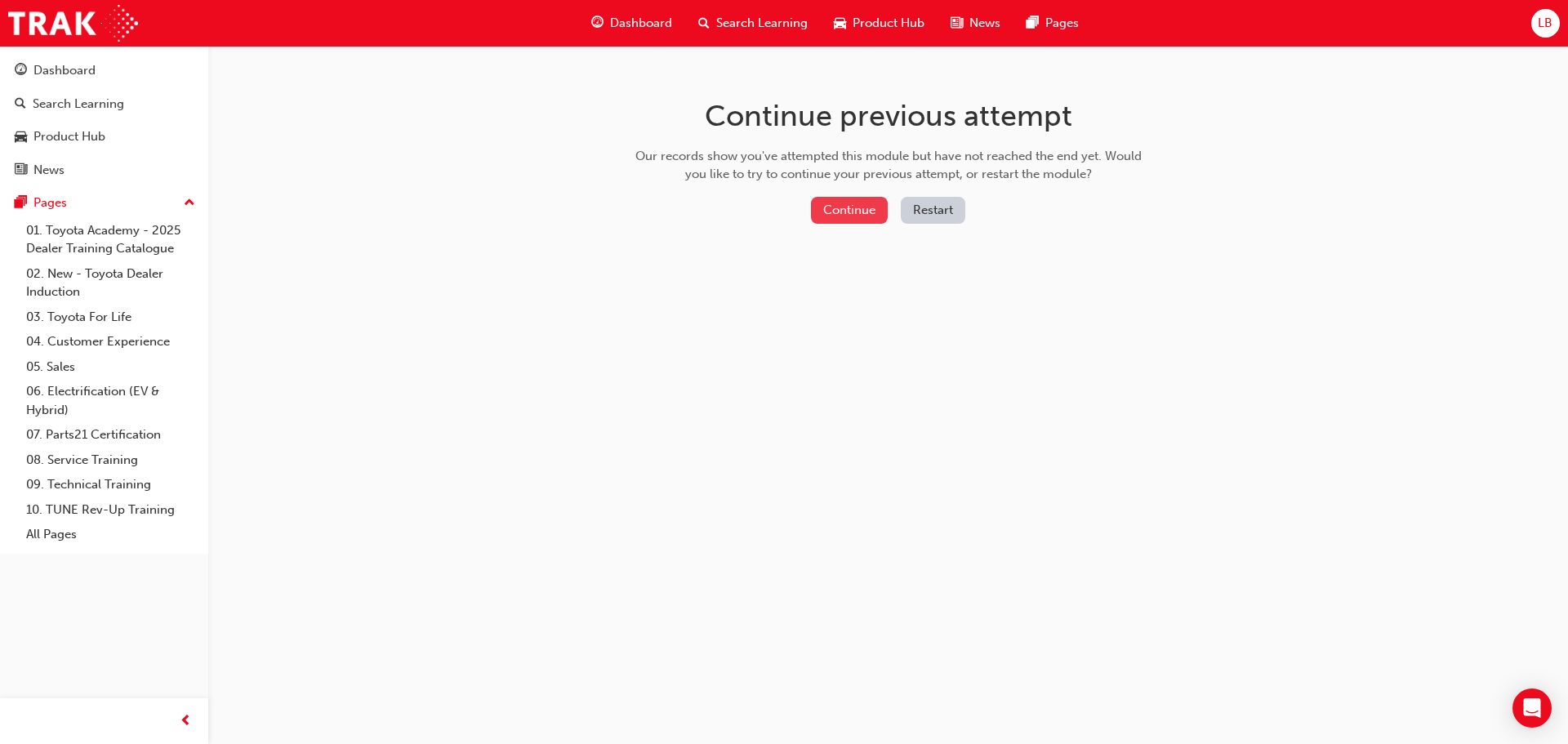
click at [861, 208] on button "Continue" at bounding box center [849, 210] width 77 height 27
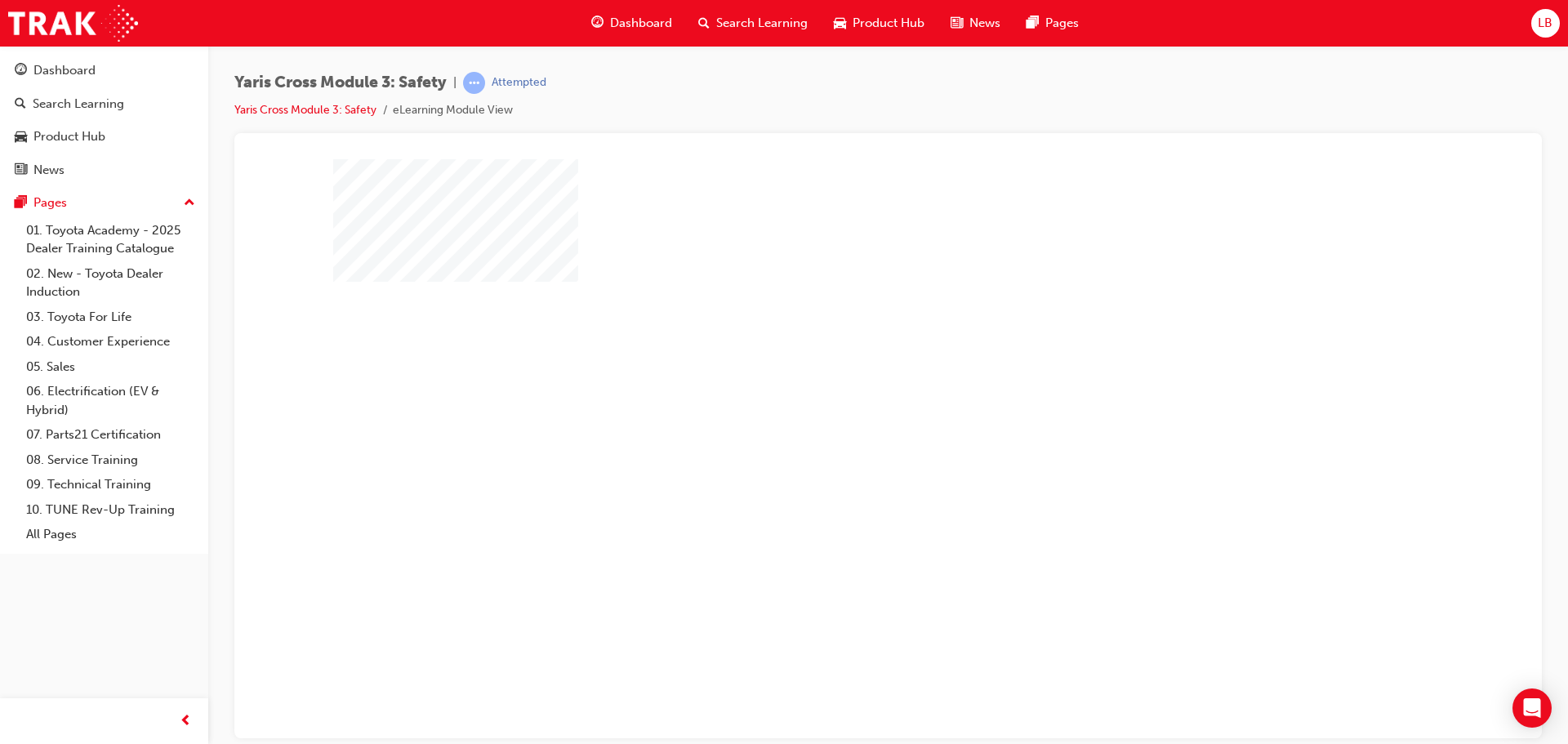
click at [842, 401] on div "play" at bounding box center [842, 401] width 0 height 0
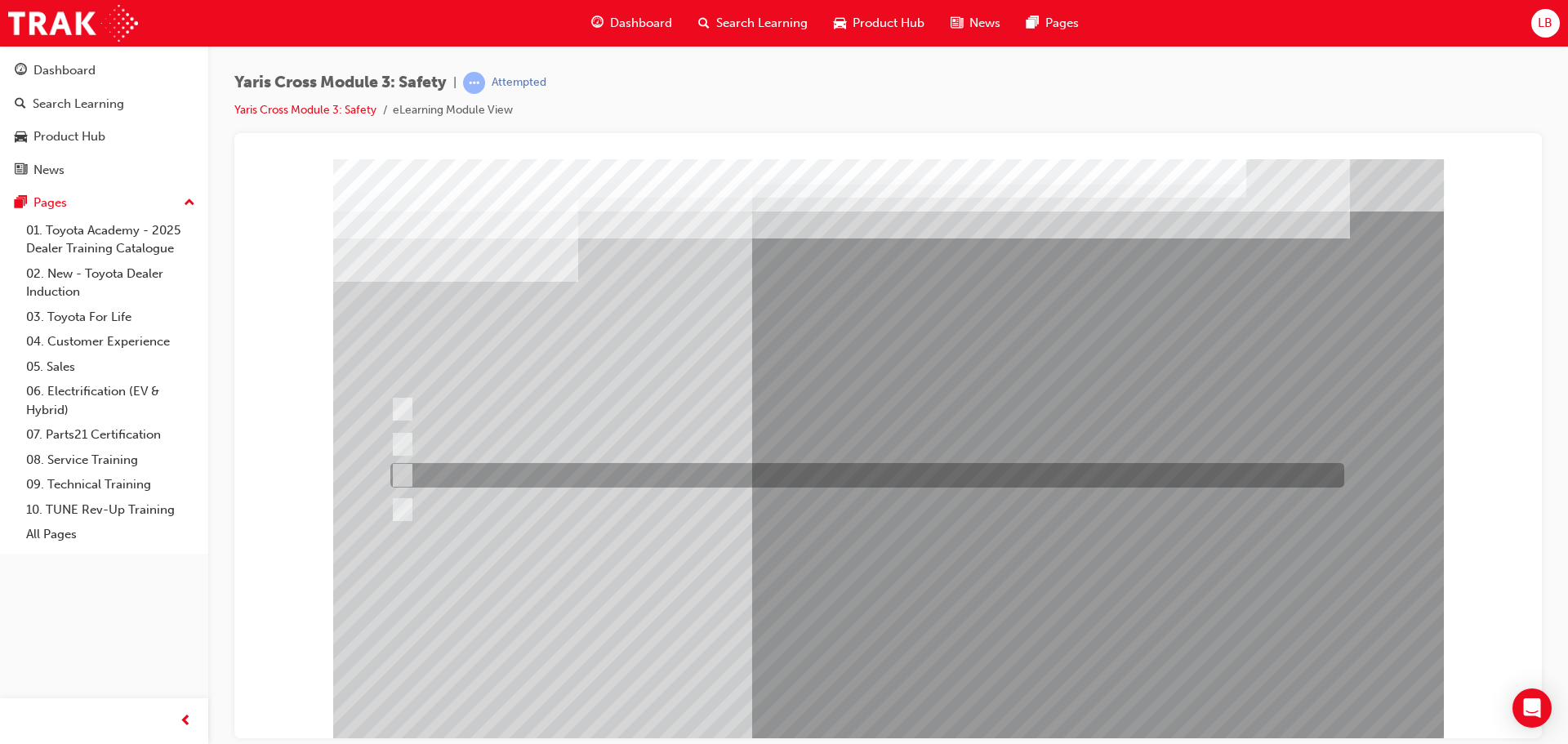
click at [403, 473] on input "ACN – Automatic Collision Notification" at bounding box center [399, 475] width 18 height 18
checkbox input "true"
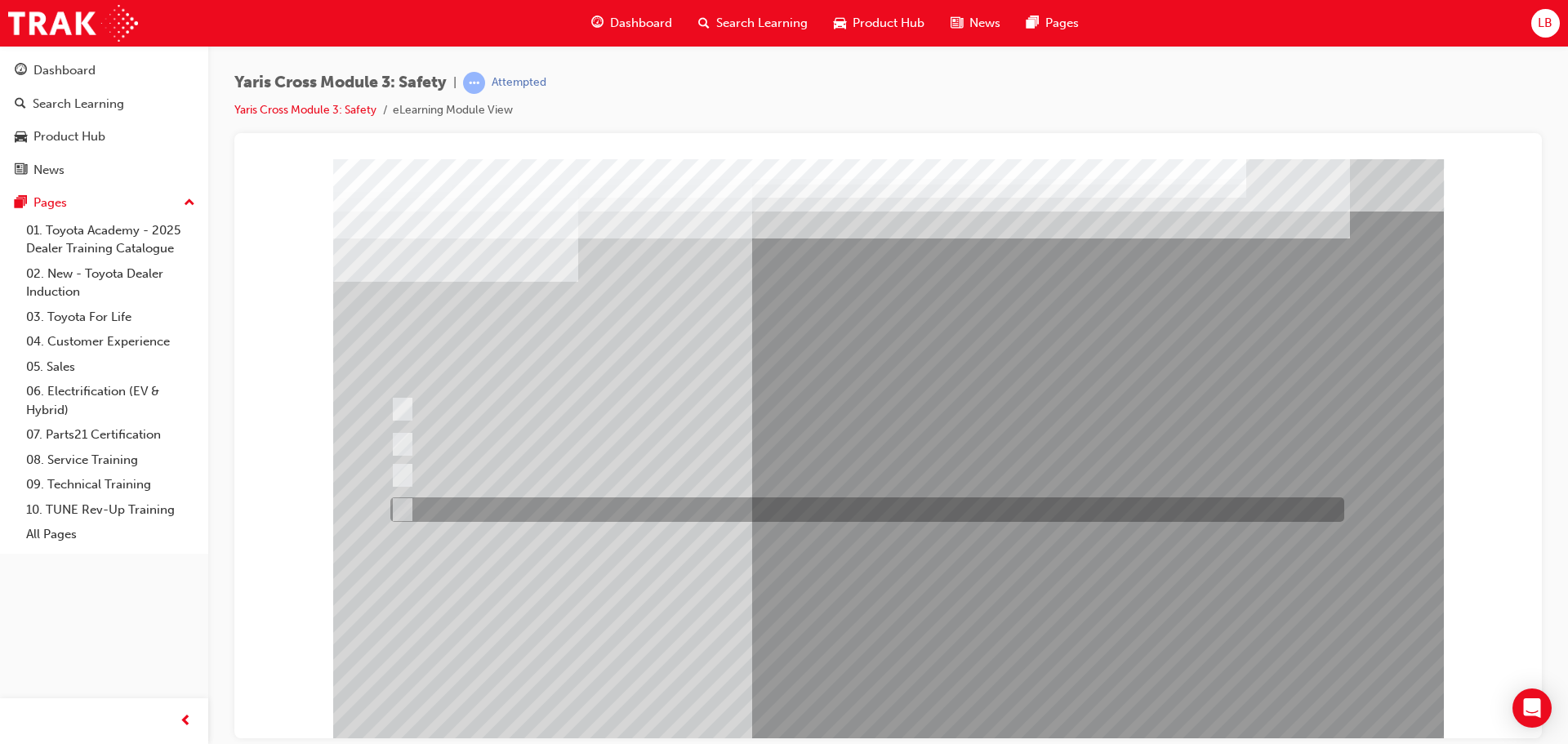
click at [396, 516] on input "SVT – Stolen Vehicle Tracking" at bounding box center [399, 510] width 18 height 18
checkbox input "true"
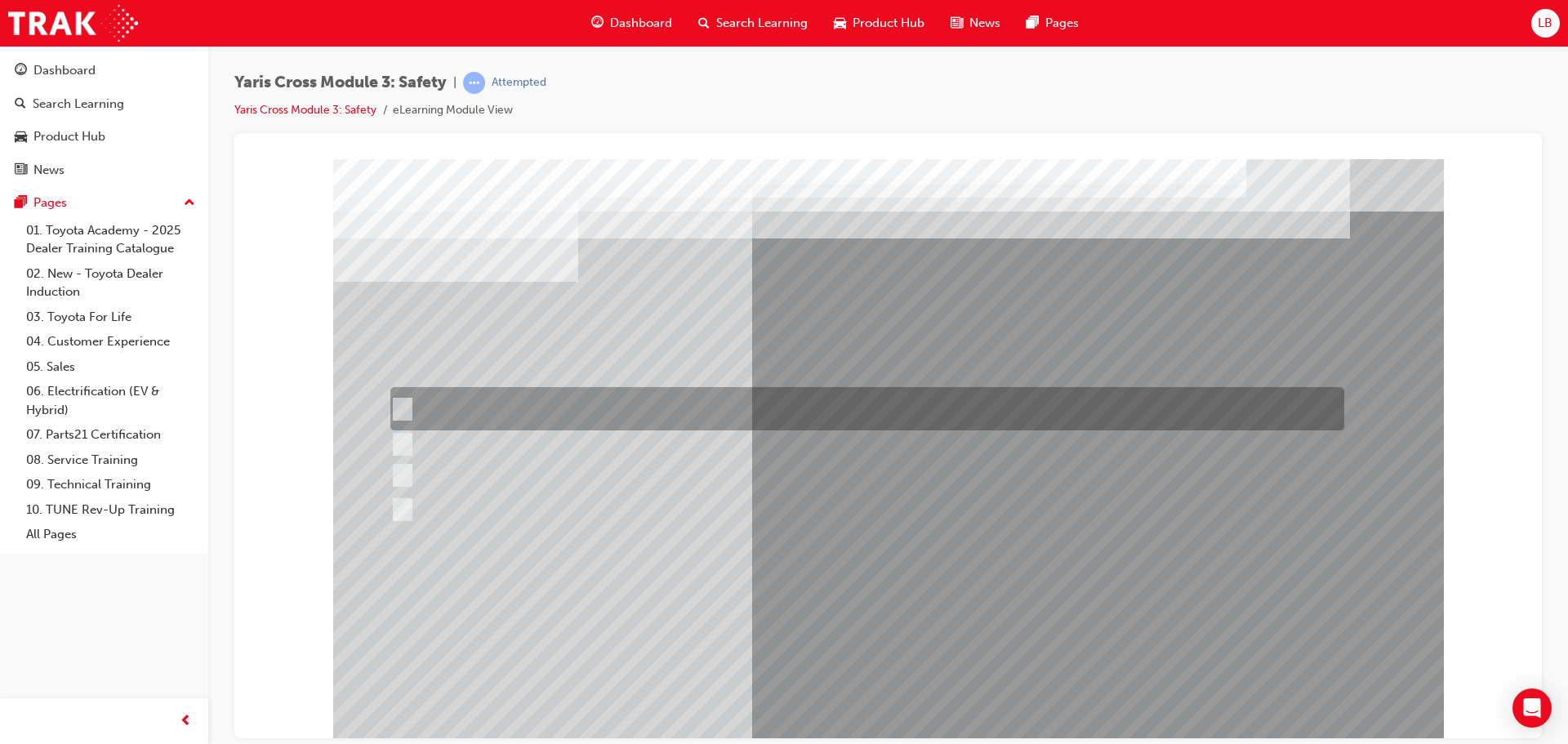
click at [403, 397] on div at bounding box center [862, 408] width 954 height 43
checkbox input "true"
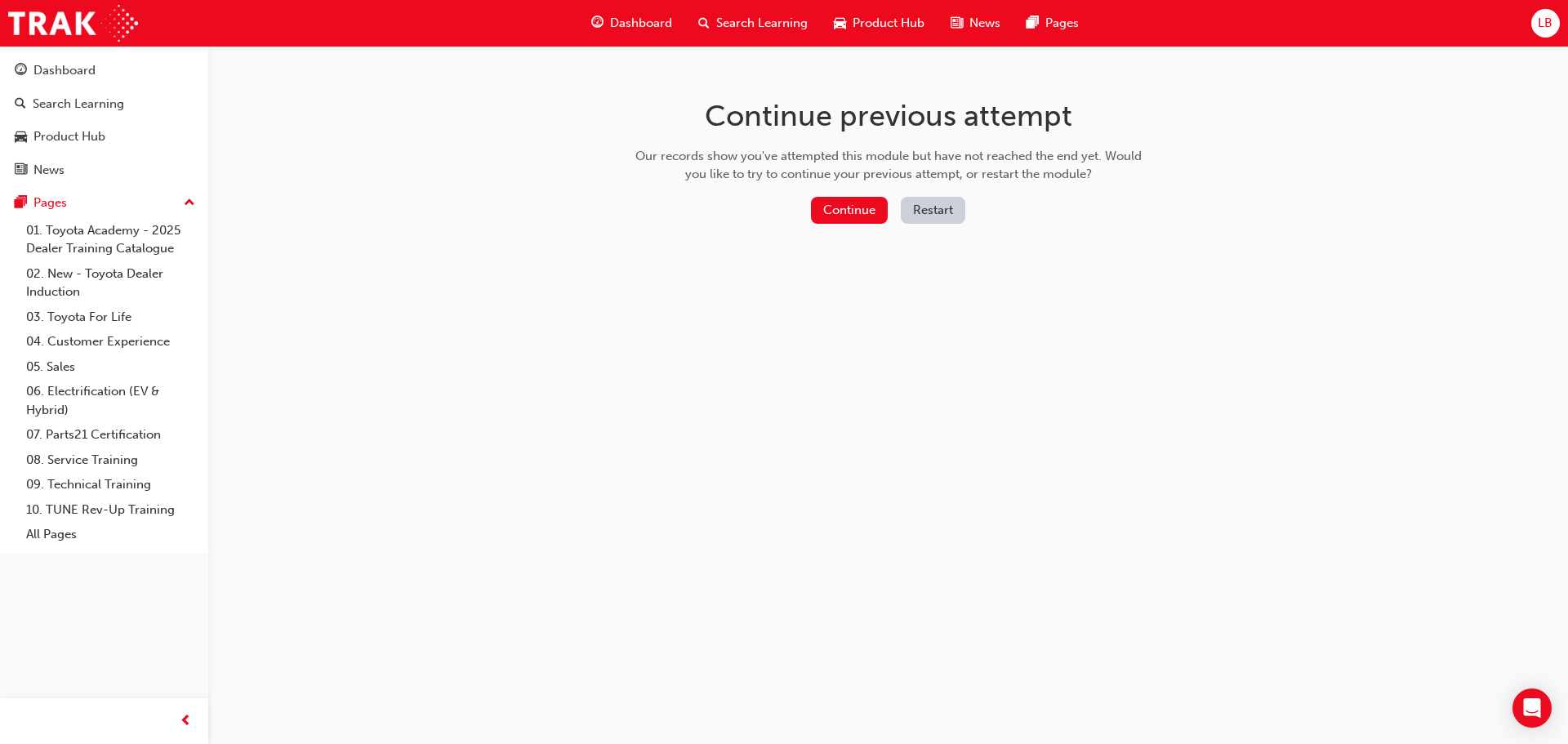
click at [828, 193] on div "Continue previous attempt Our records show you've attempted this module but hav…" at bounding box center [888, 163] width 531 height 237
click at [831, 198] on button "Continue" at bounding box center [849, 210] width 77 height 27
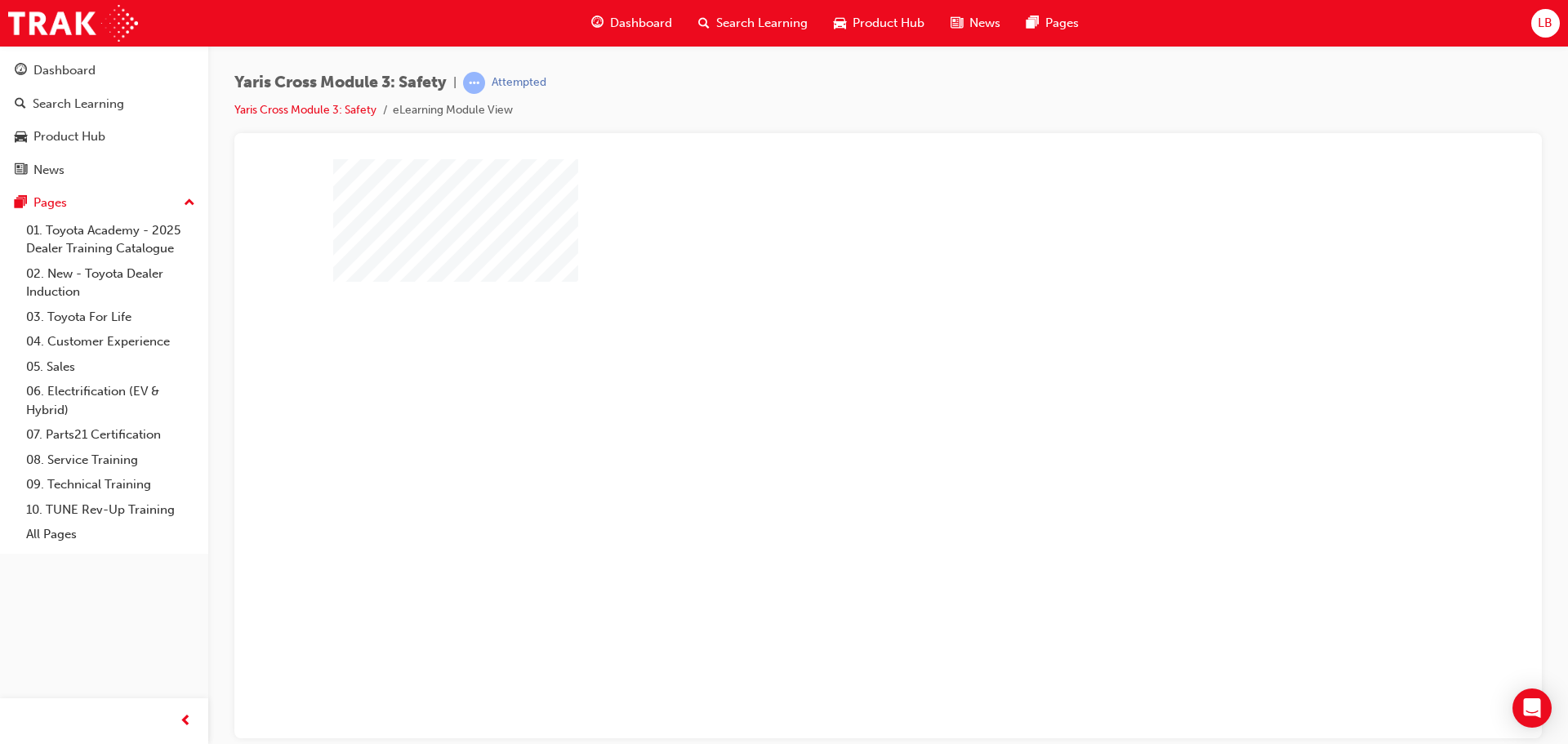
click at [842, 401] on div "play" at bounding box center [842, 401] width 0 height 0
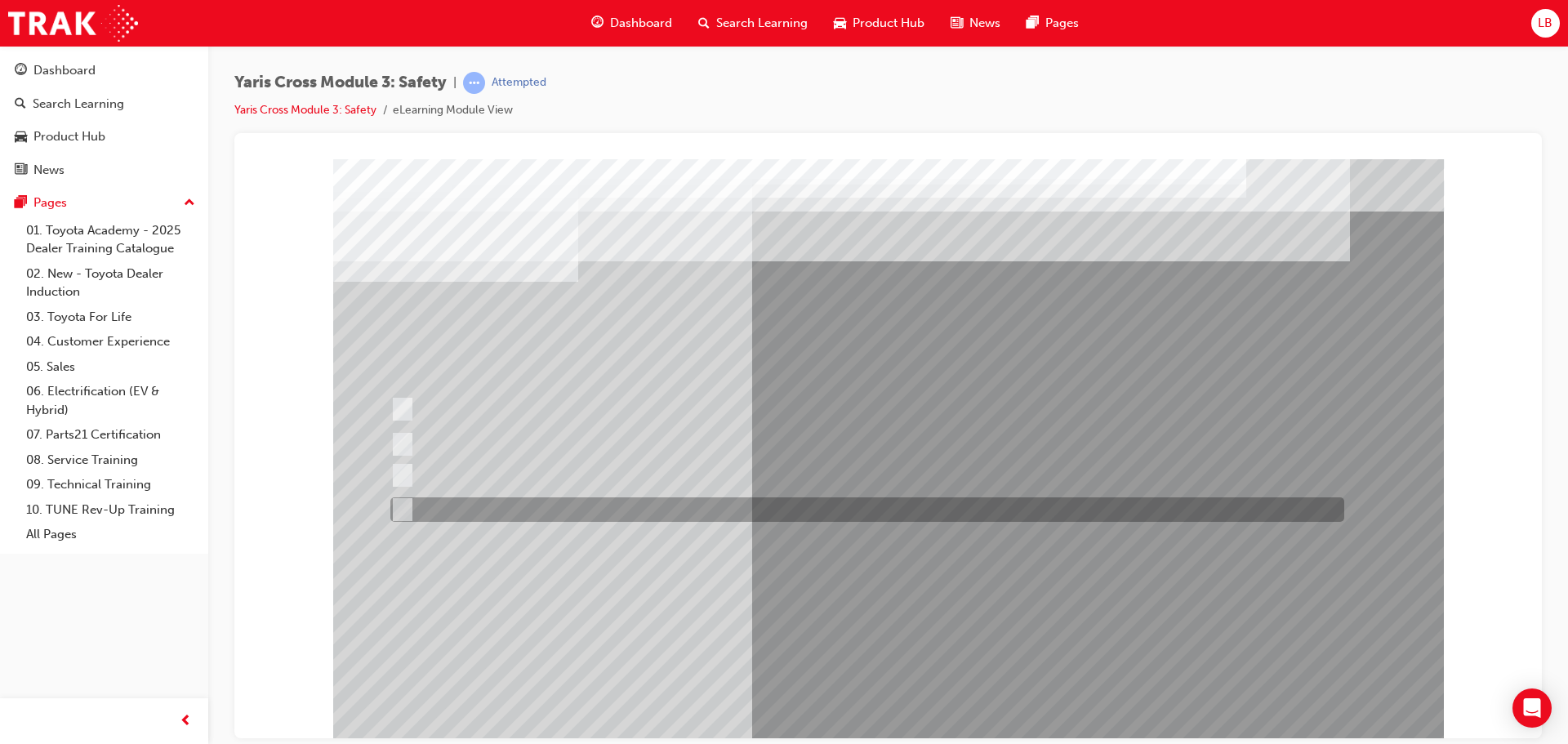
click at [395, 511] on input "three years" at bounding box center [400, 510] width 18 height 18
radio input "true"
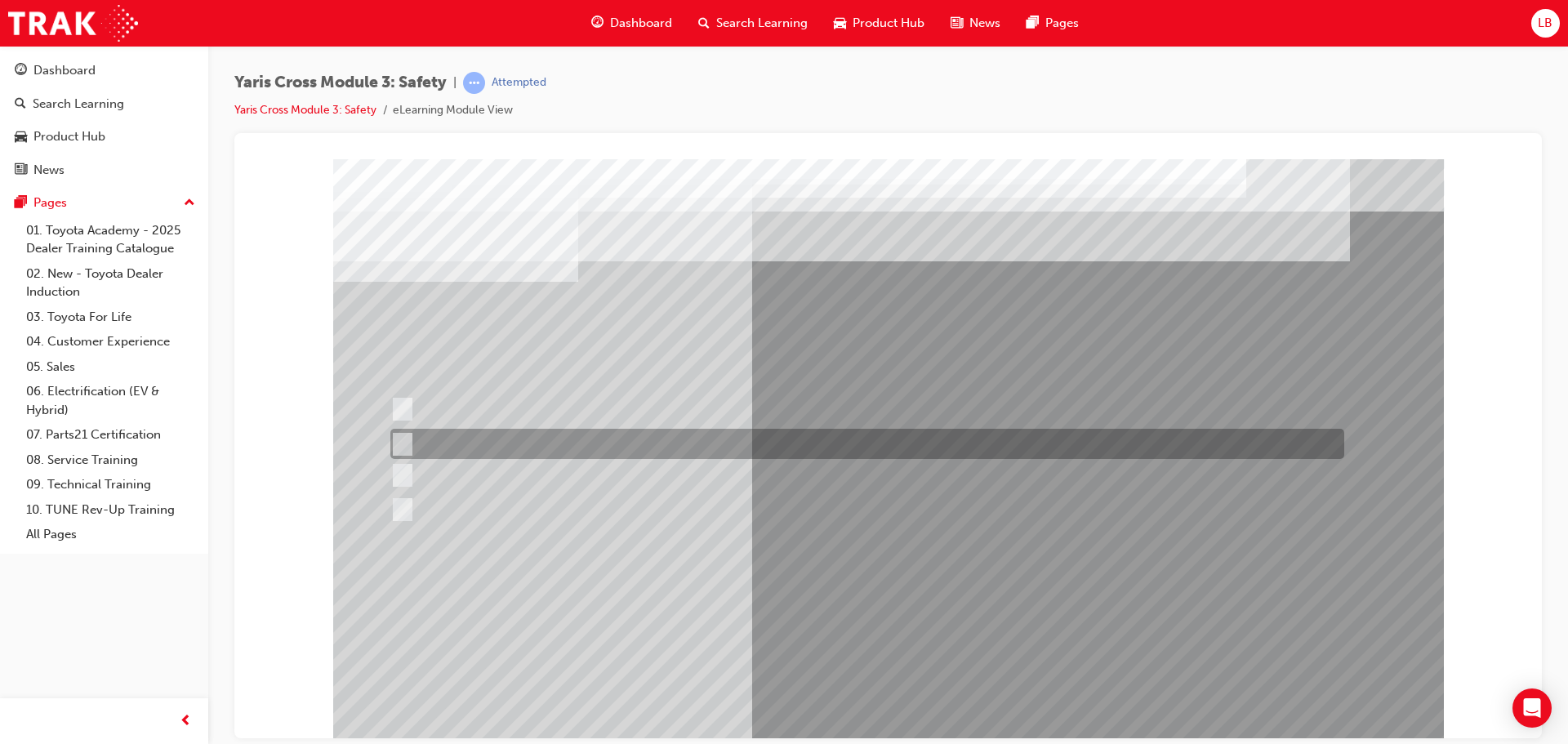
click at [400, 441] on input "12 months" at bounding box center [400, 444] width 18 height 18
radio input "true"
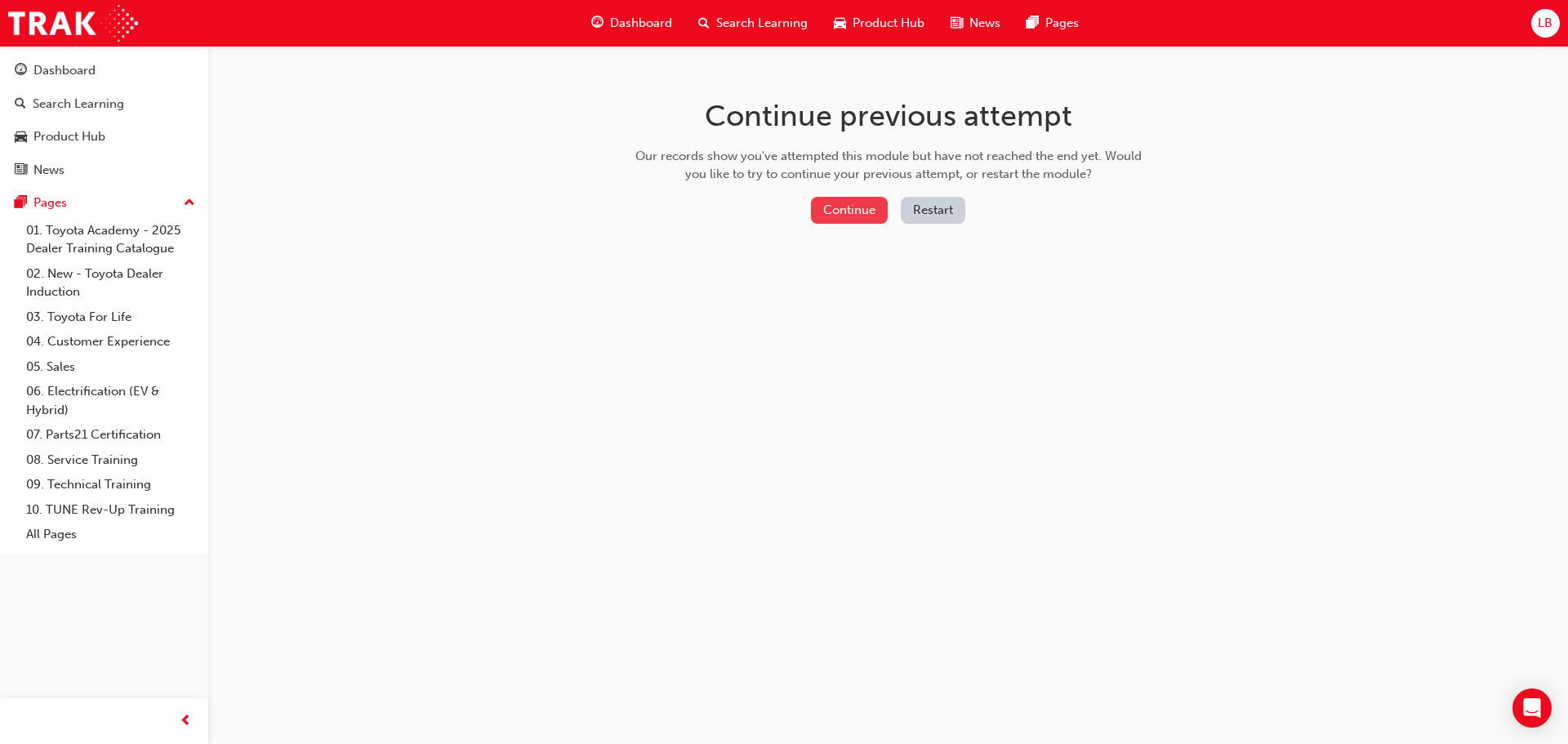
click at [861, 211] on button "Continue" at bounding box center [849, 210] width 77 height 27
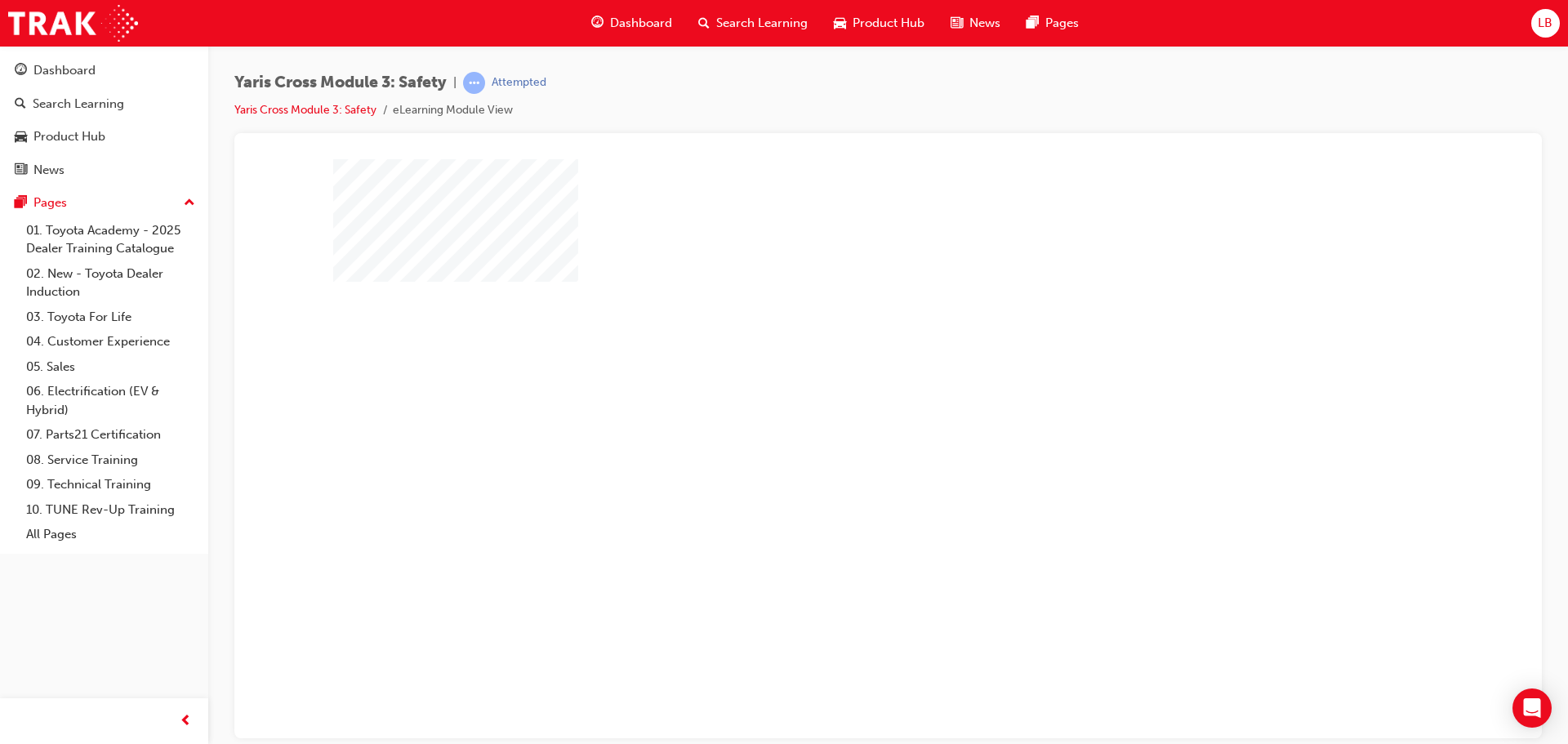
click at [842, 401] on div "play" at bounding box center [842, 401] width 0 height 0
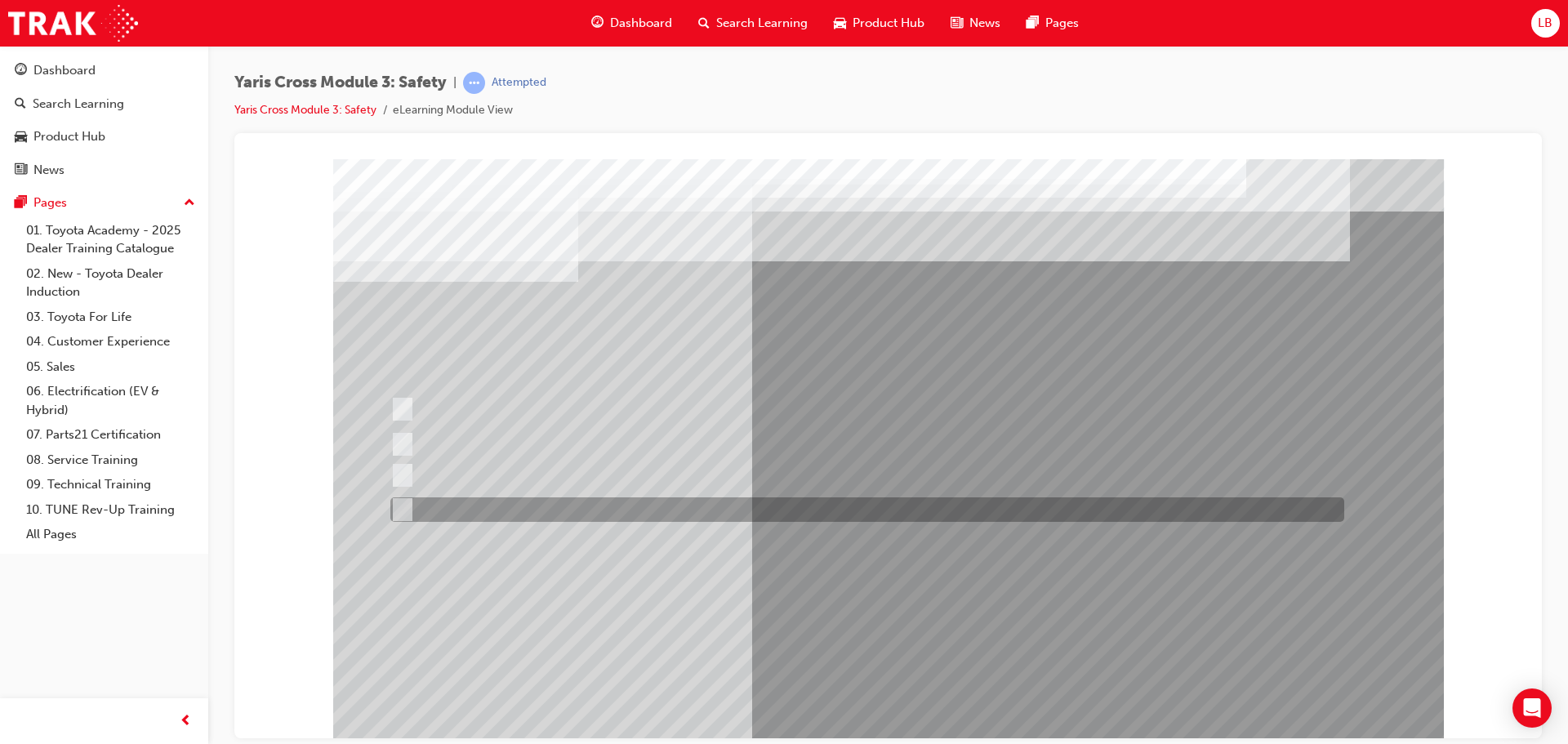
drag, startPoint x: 405, startPoint y: 506, endPoint x: 527, endPoint y: 543, distance: 127.5
click at [405, 506] on input "three years" at bounding box center [400, 510] width 18 height 18
radio input "true"
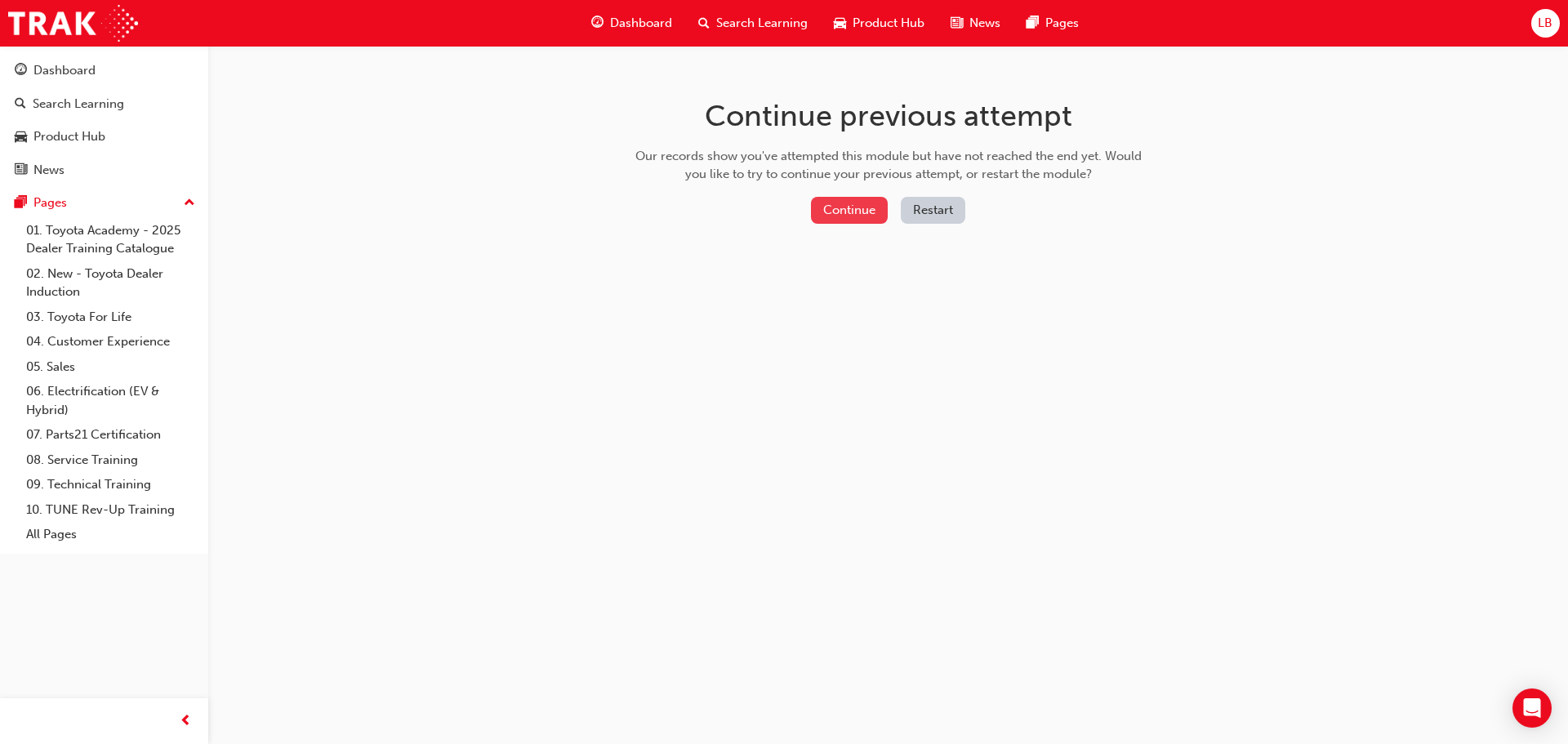
click at [848, 211] on button "Continue" at bounding box center [849, 210] width 77 height 27
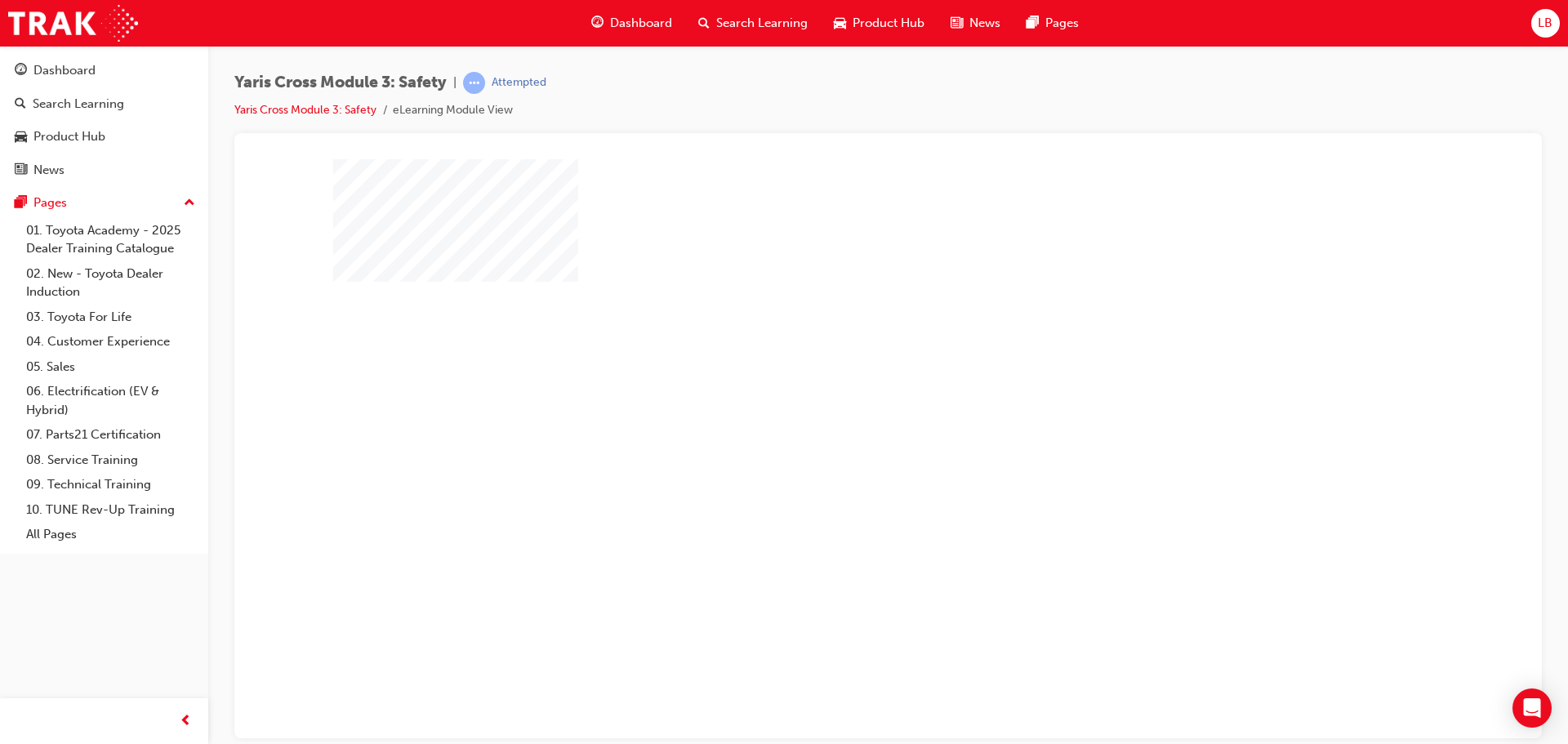
click at [842, 401] on div "play" at bounding box center [842, 401] width 0 height 0
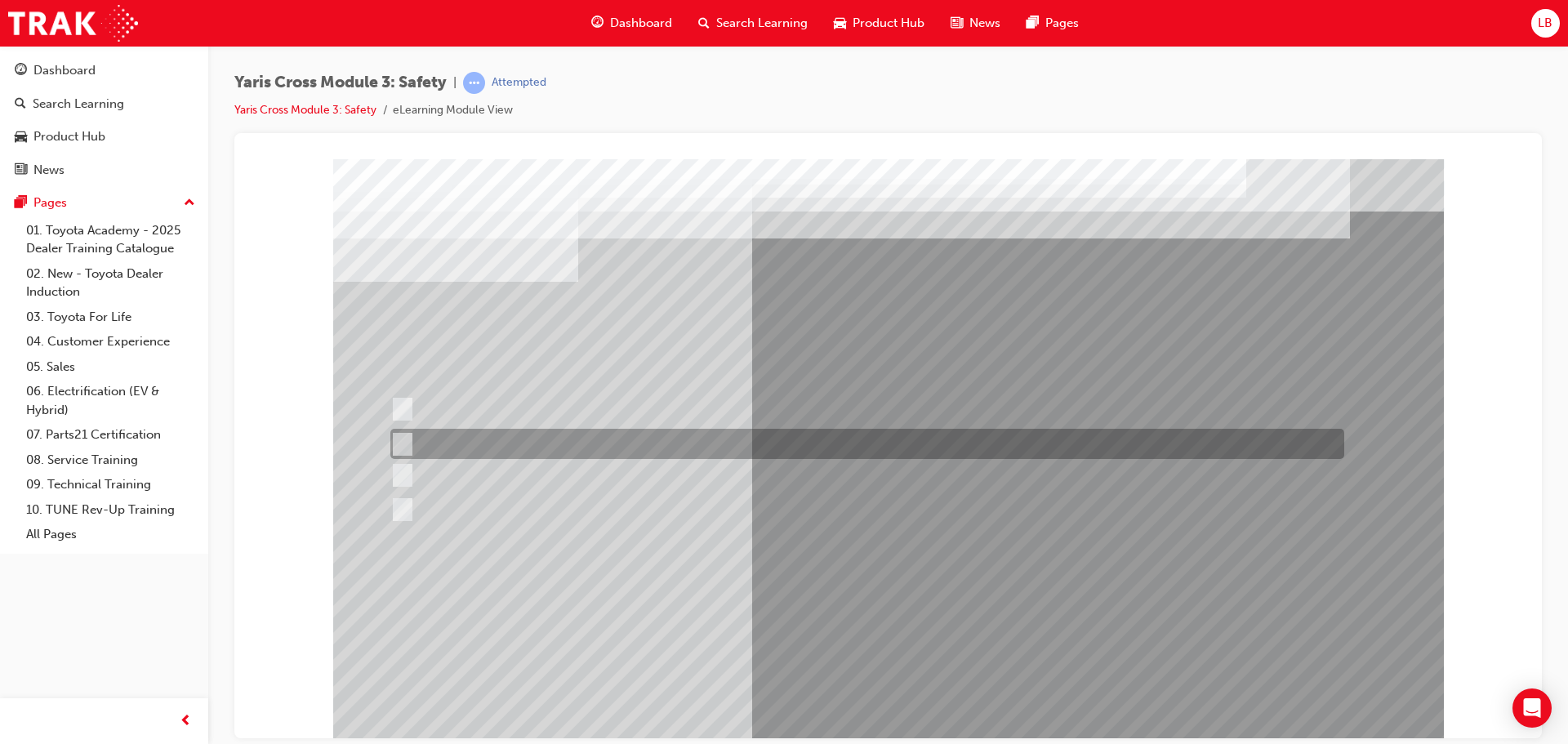
click at [401, 435] on input "GX, GXL & Urban" at bounding box center [400, 444] width 18 height 18
radio input "true"
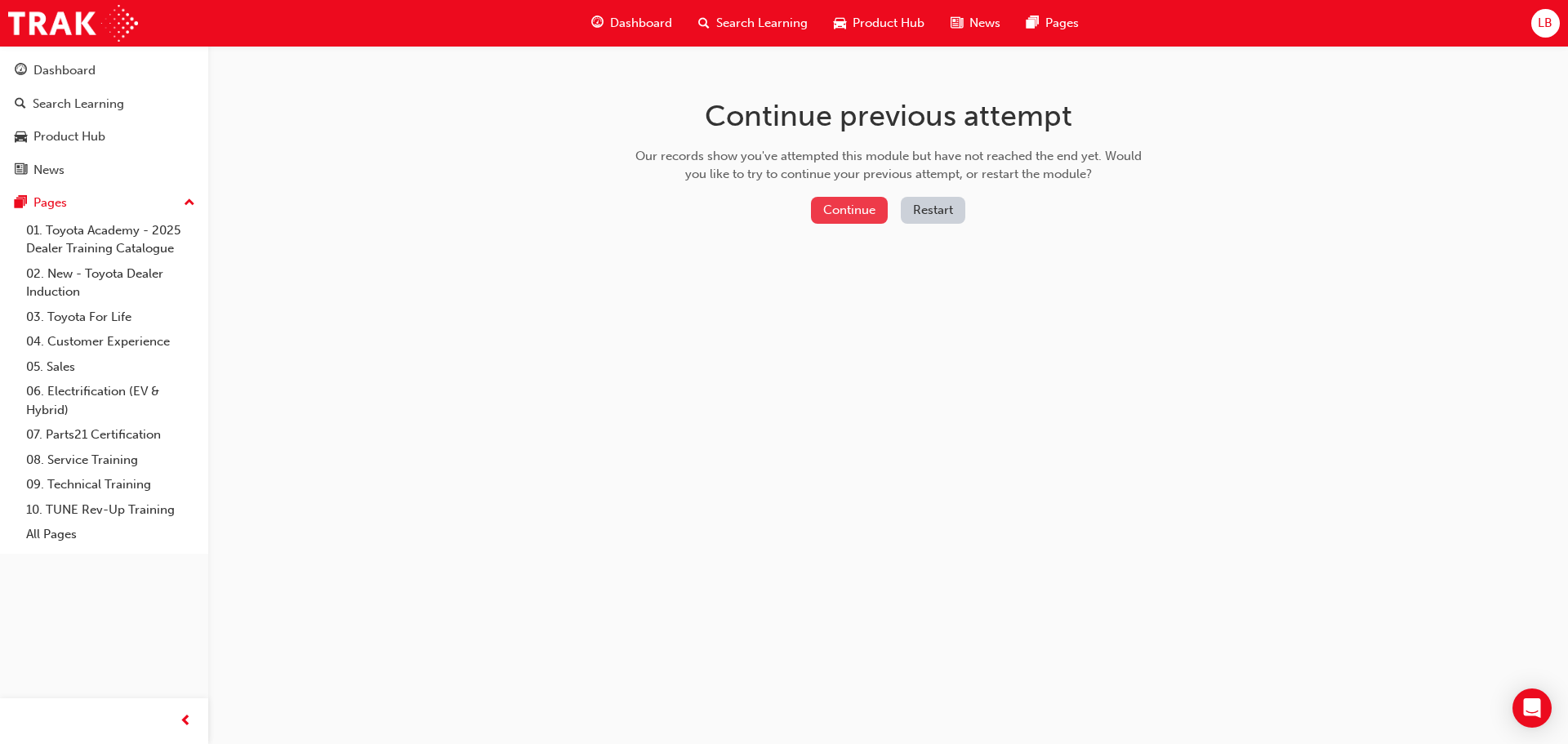
click at [865, 213] on button "Continue" at bounding box center [849, 210] width 77 height 27
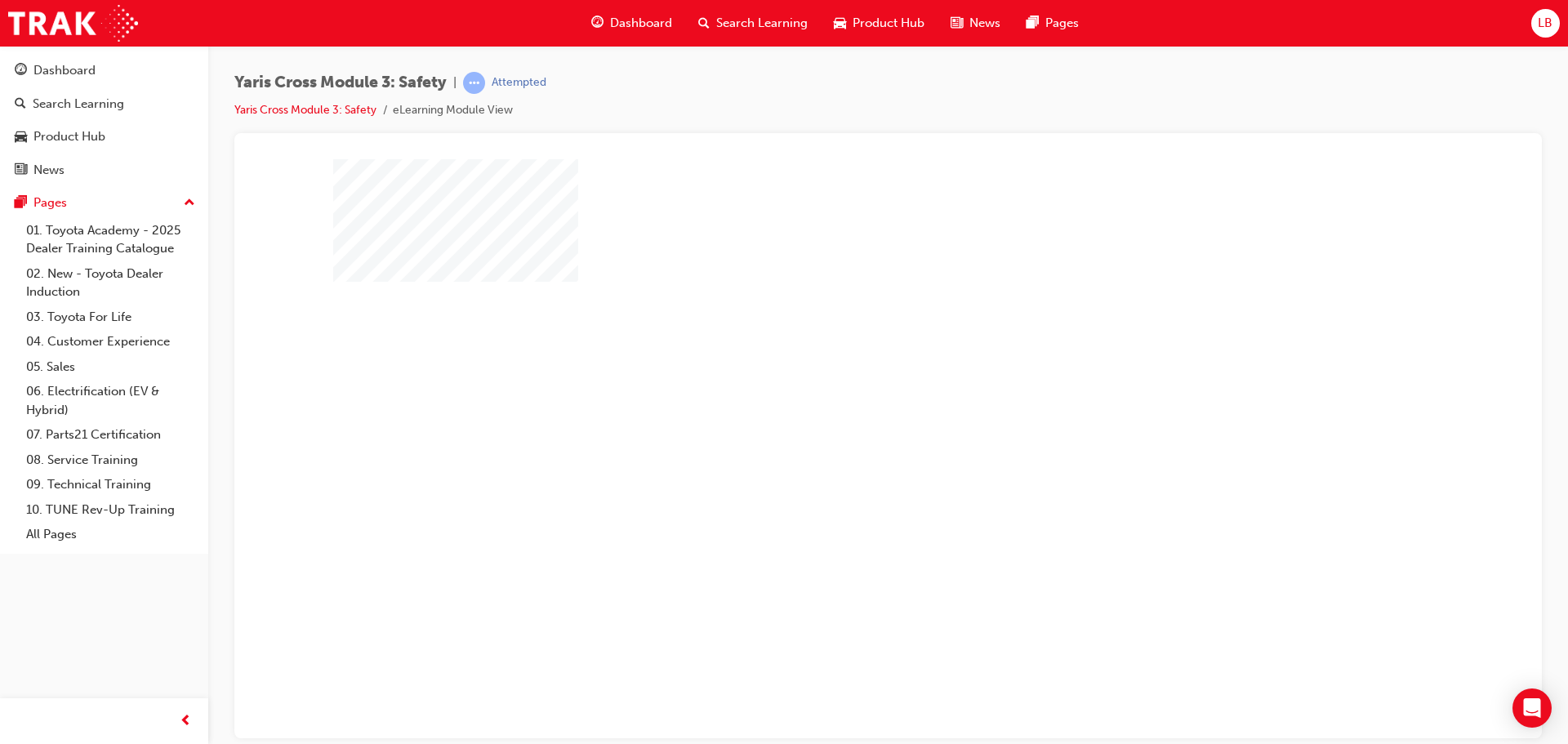
click at [842, 401] on div "play" at bounding box center [842, 401] width 0 height 0
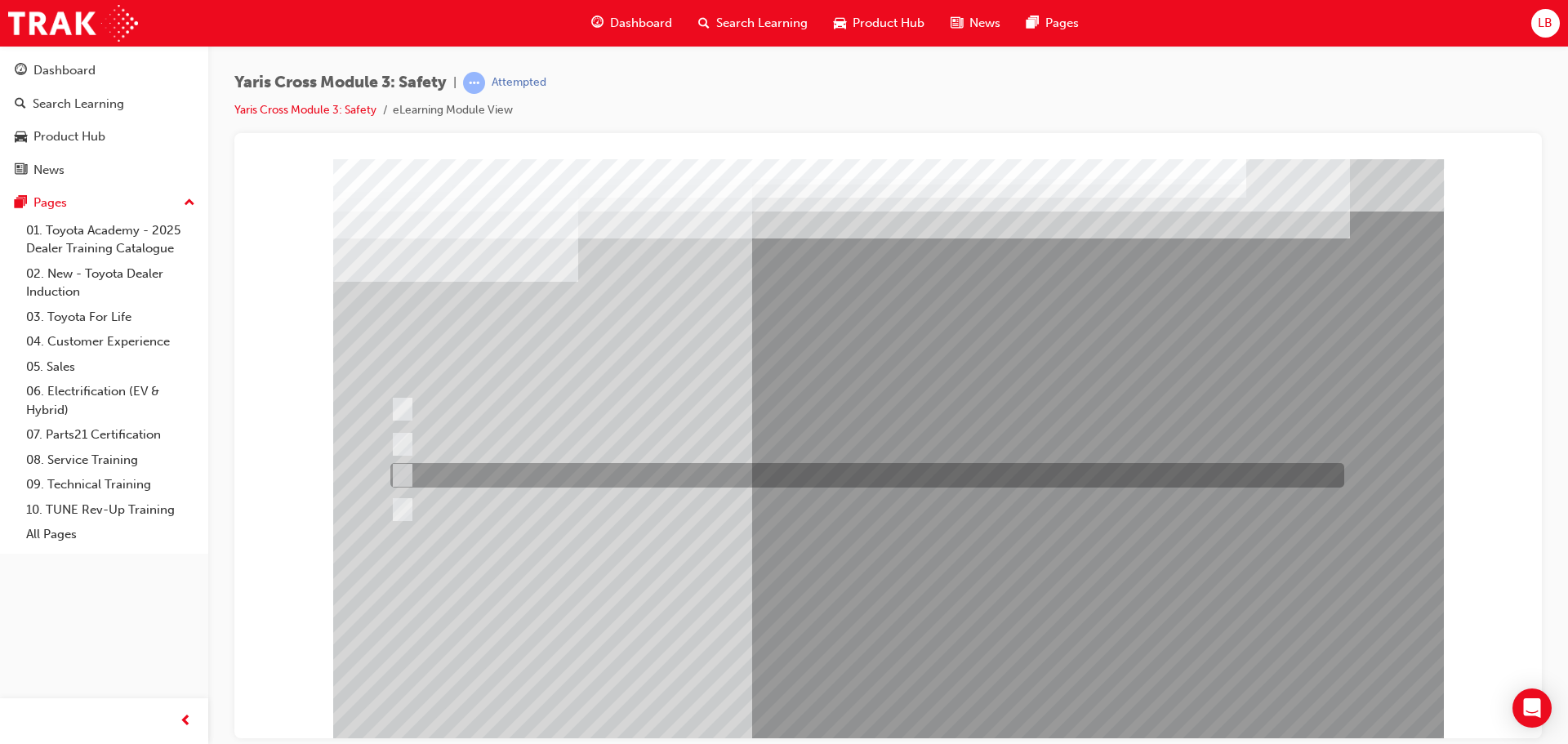
click at [404, 477] on input "GXL & Urban" at bounding box center [400, 475] width 18 height 18
radio input "true"
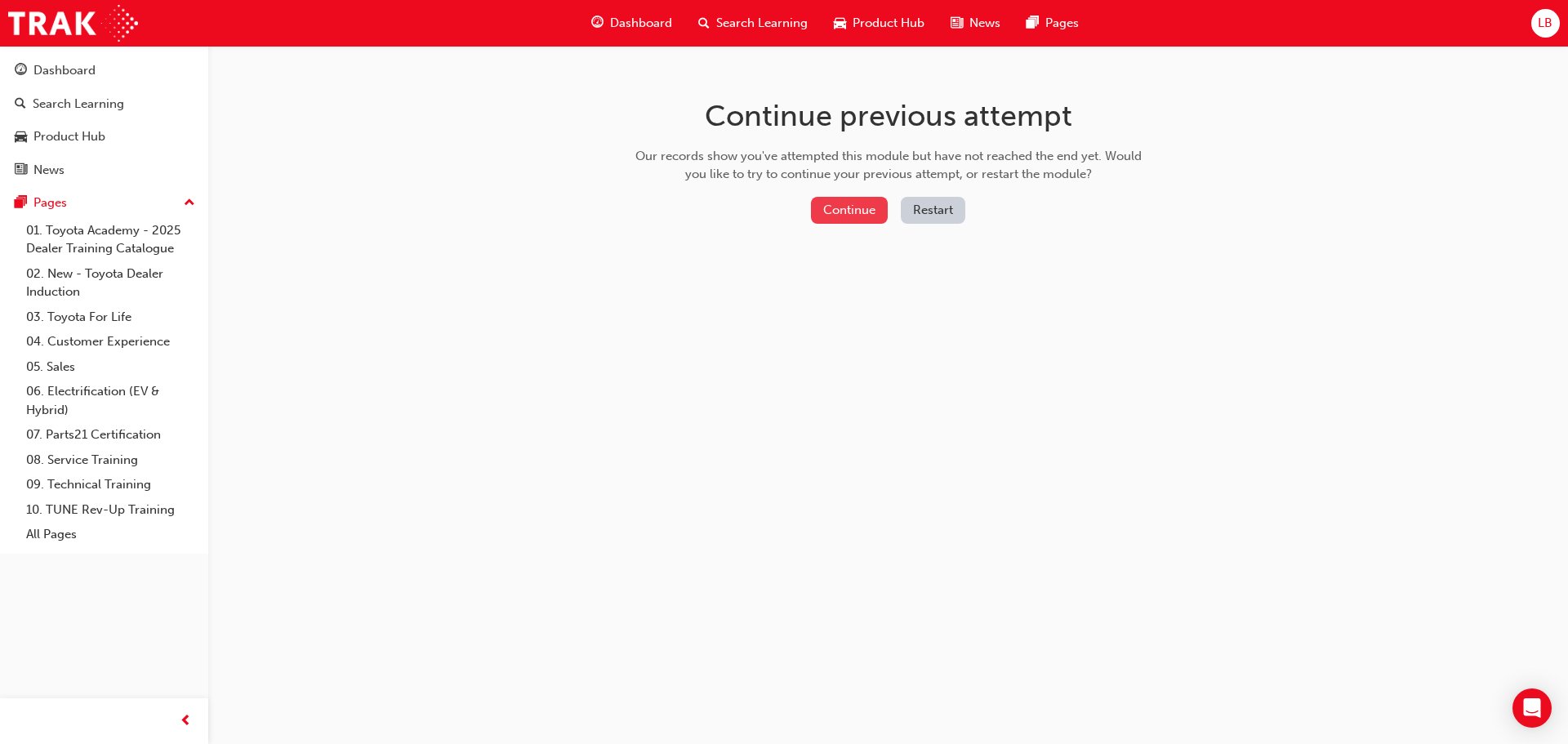
click at [858, 220] on button "Continue" at bounding box center [849, 210] width 77 height 27
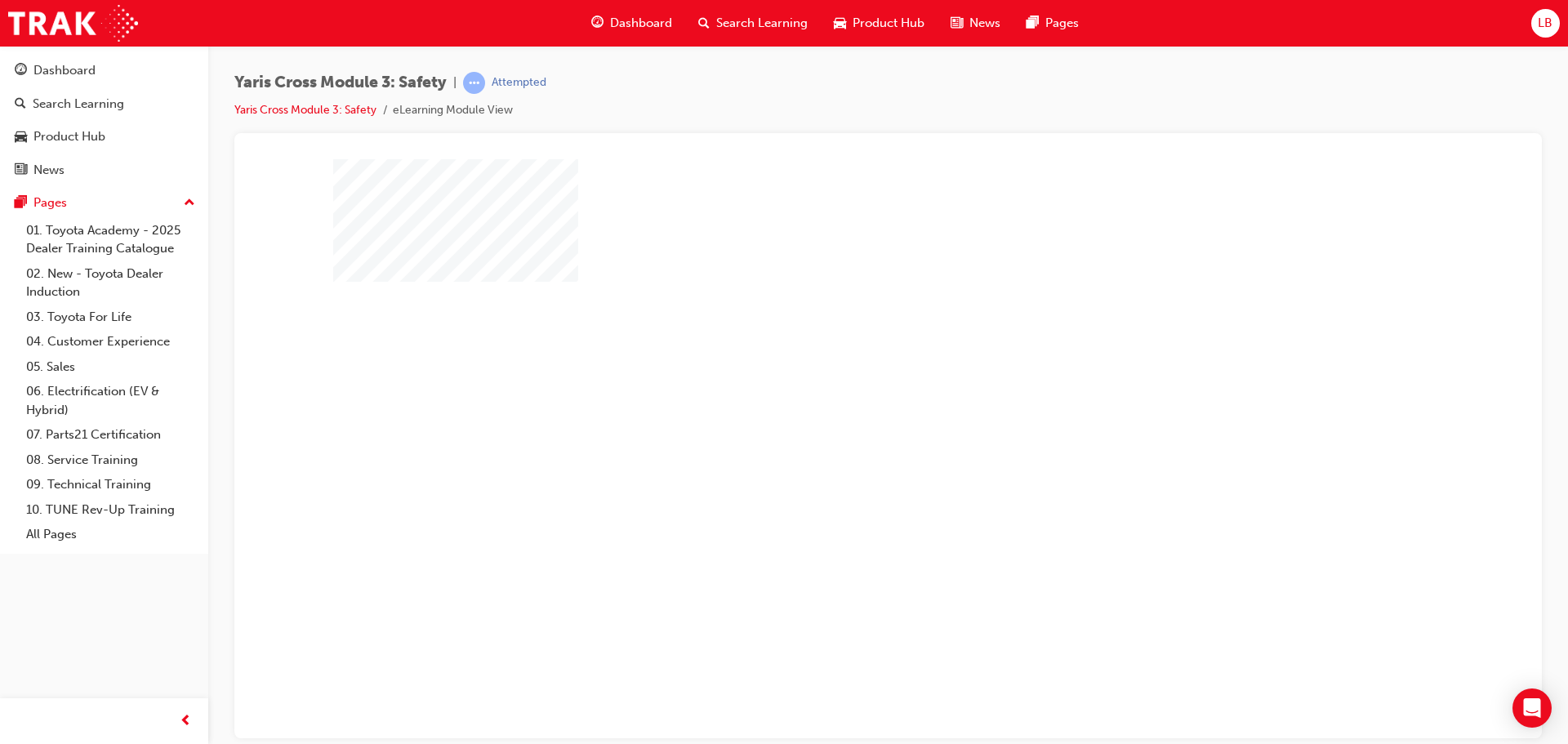
click at [842, 401] on div "play" at bounding box center [842, 401] width 0 height 0
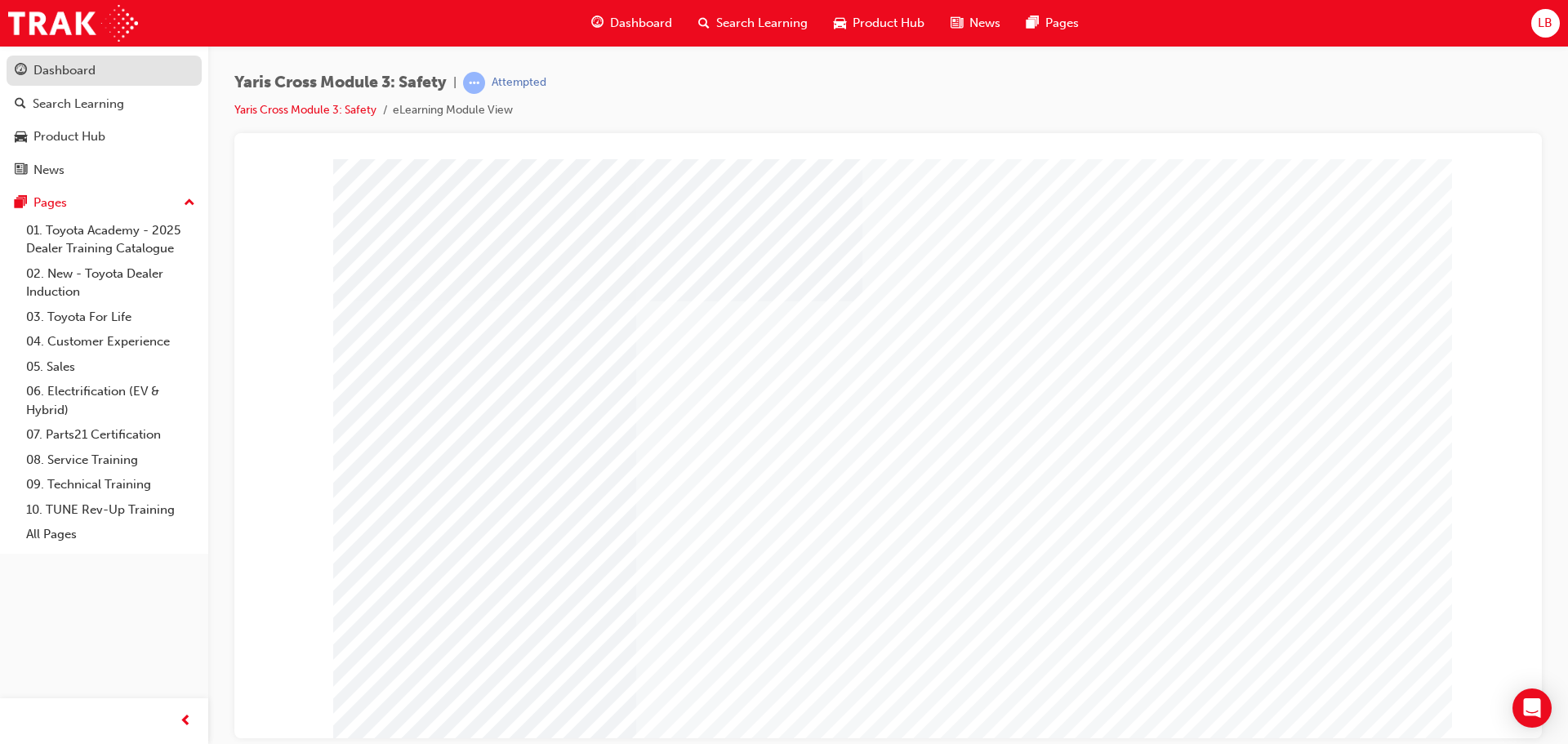
click at [78, 66] on div "Dashboard" at bounding box center [64, 70] width 62 height 19
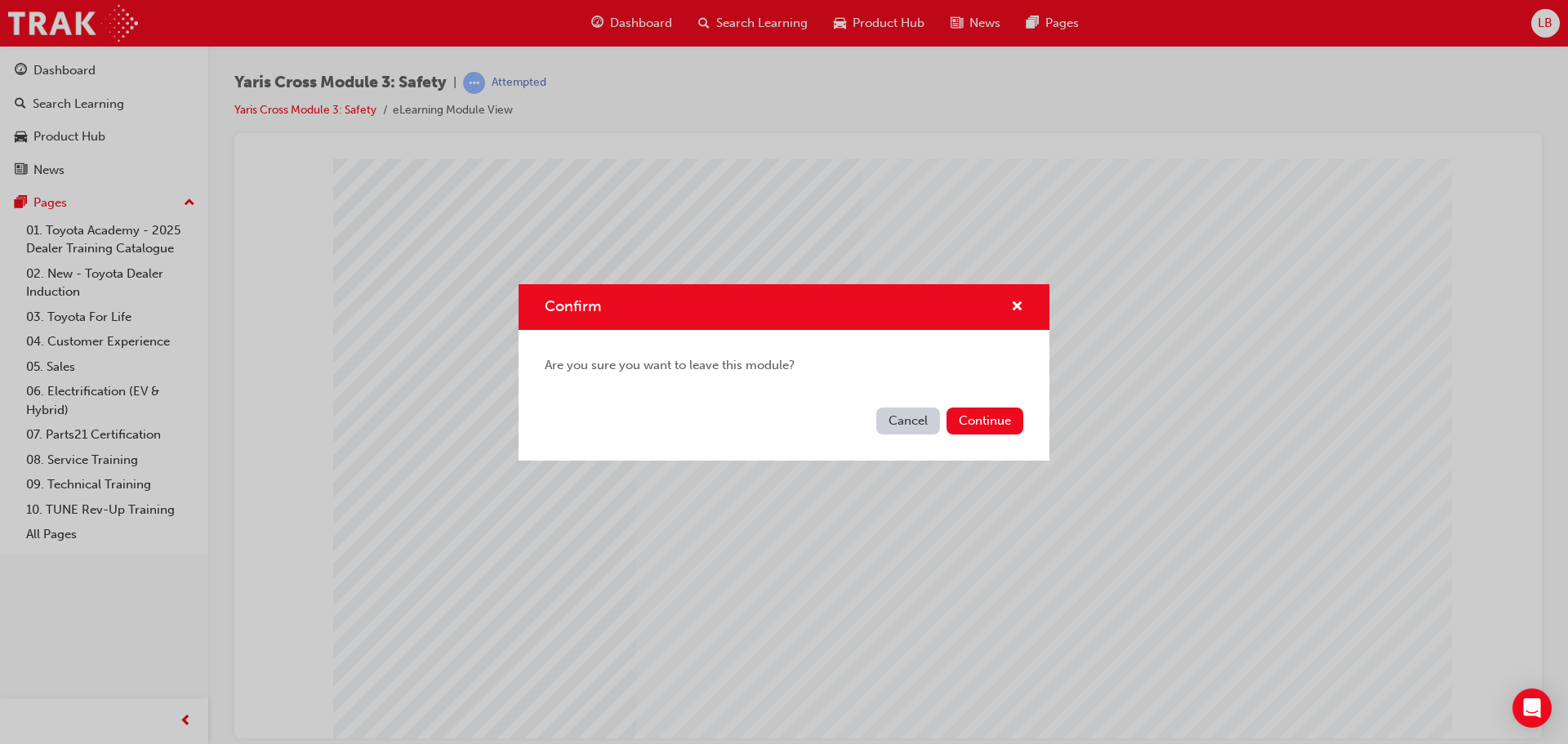
click at [998, 562] on div "Confirm Are you sure you want to leave this module? Cancel Continue" at bounding box center [784, 372] width 1568 height 744
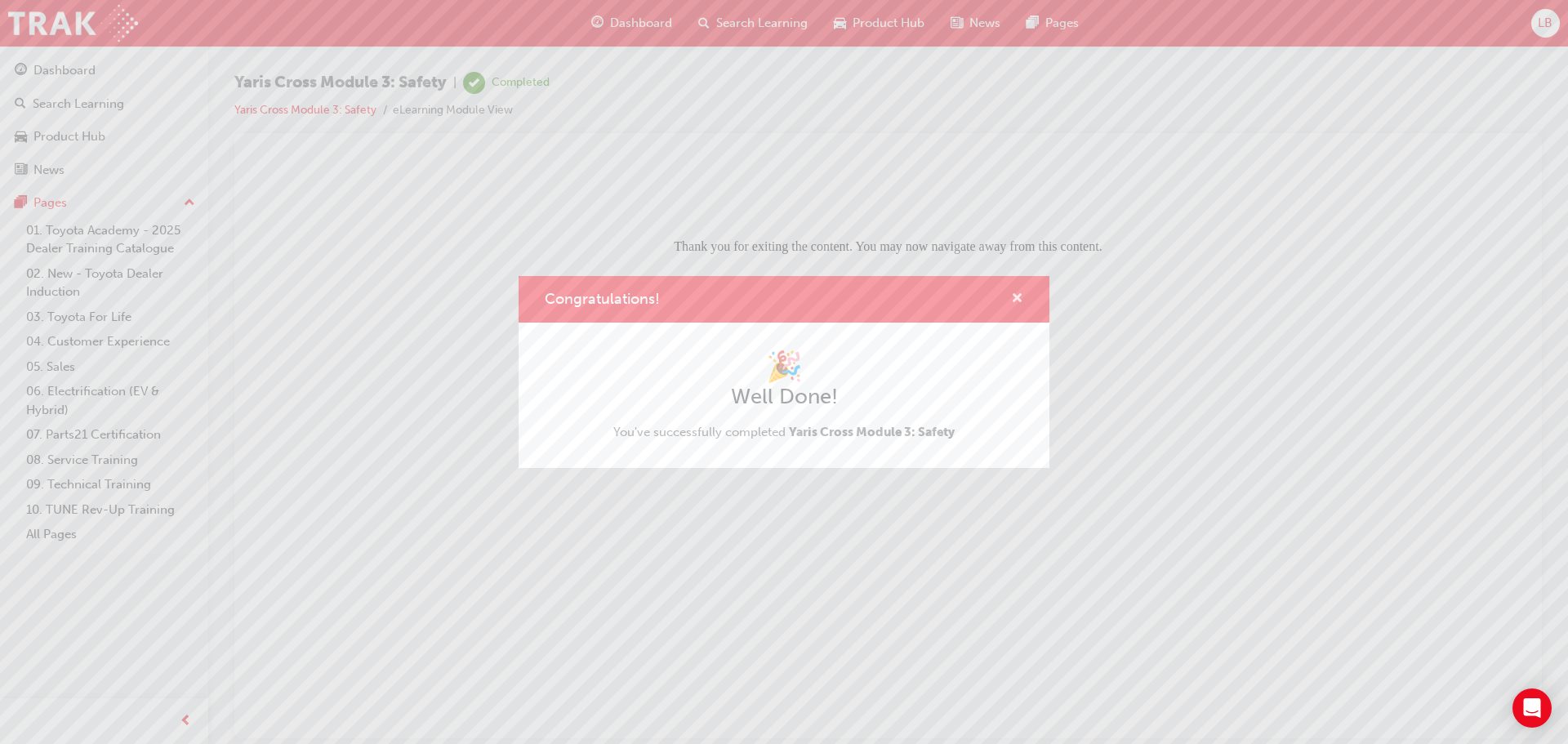
click at [1023, 295] on span "cross-icon" at bounding box center [1017, 299] width 12 height 15
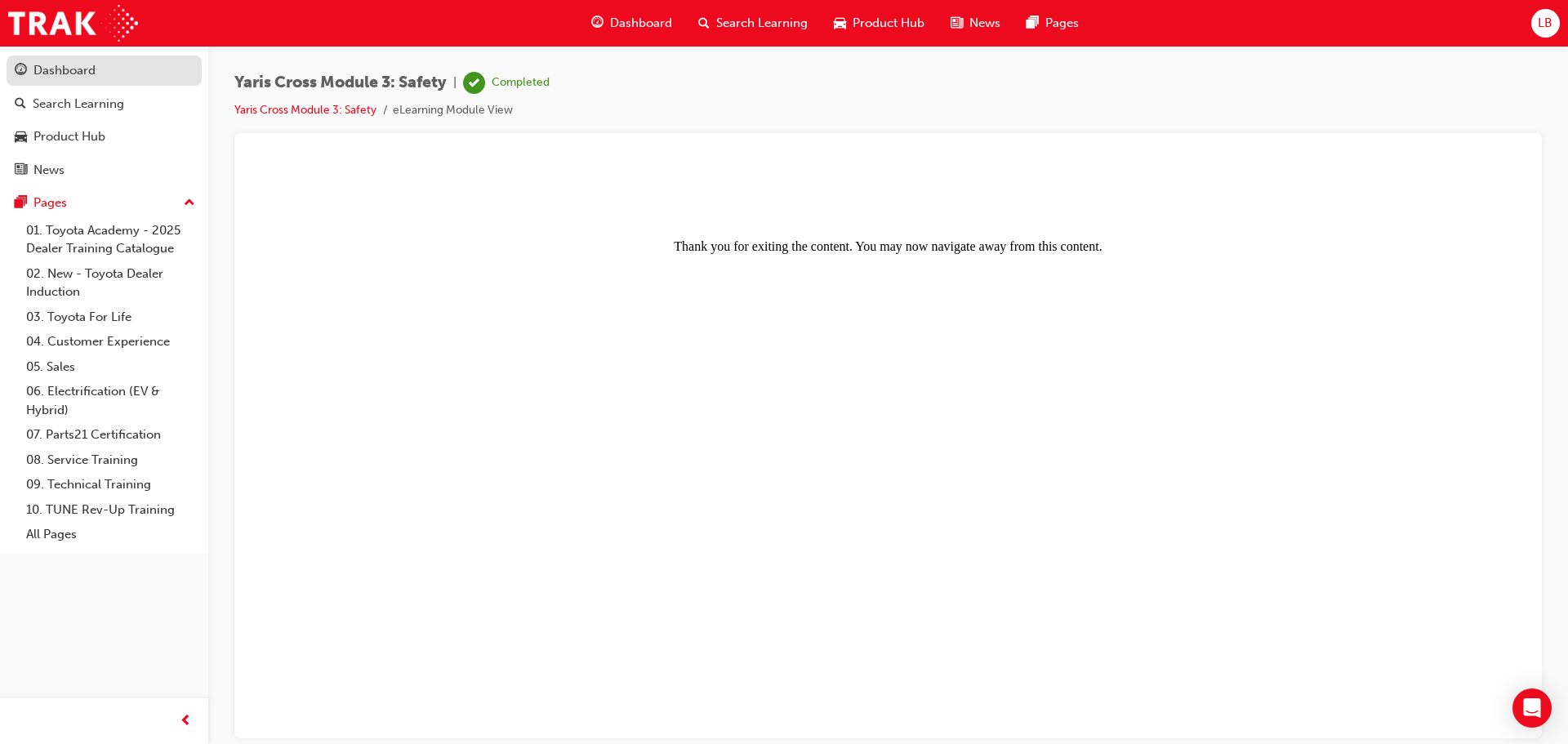
click at [77, 81] on link "Dashboard" at bounding box center [104, 70] width 195 height 31
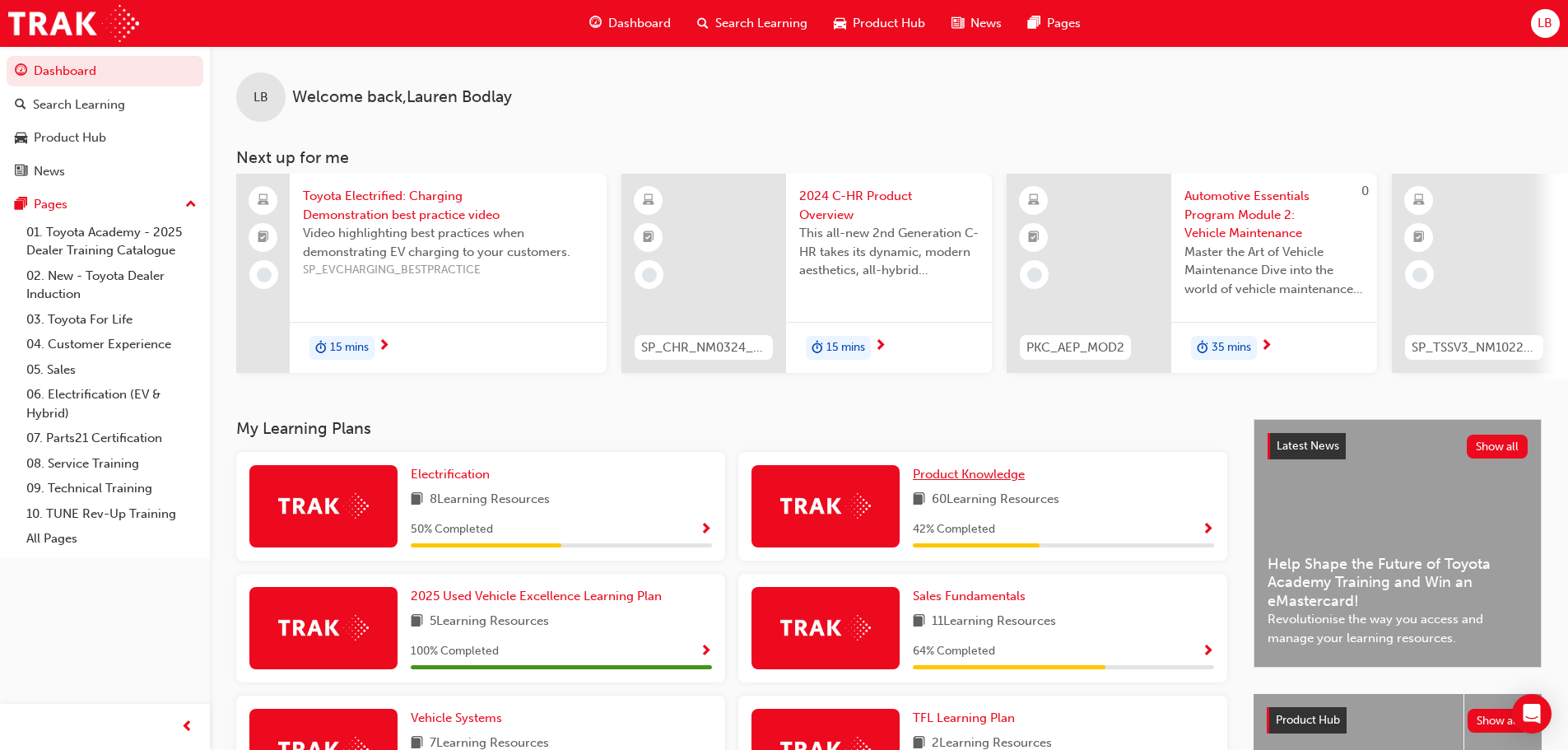
click at [973, 481] on span "Product Knowledge" at bounding box center [968, 473] width 112 height 15
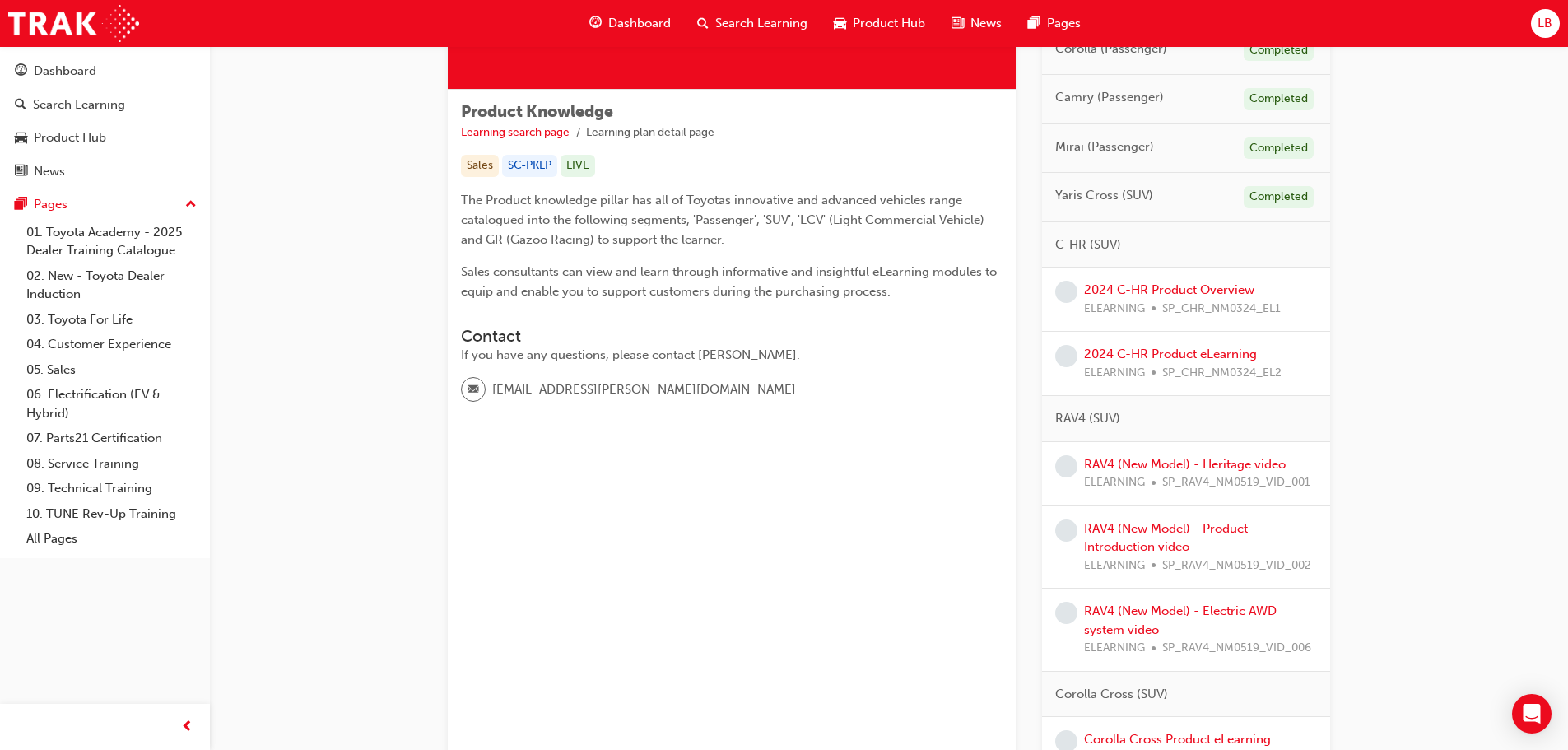
scroll to position [247, 0]
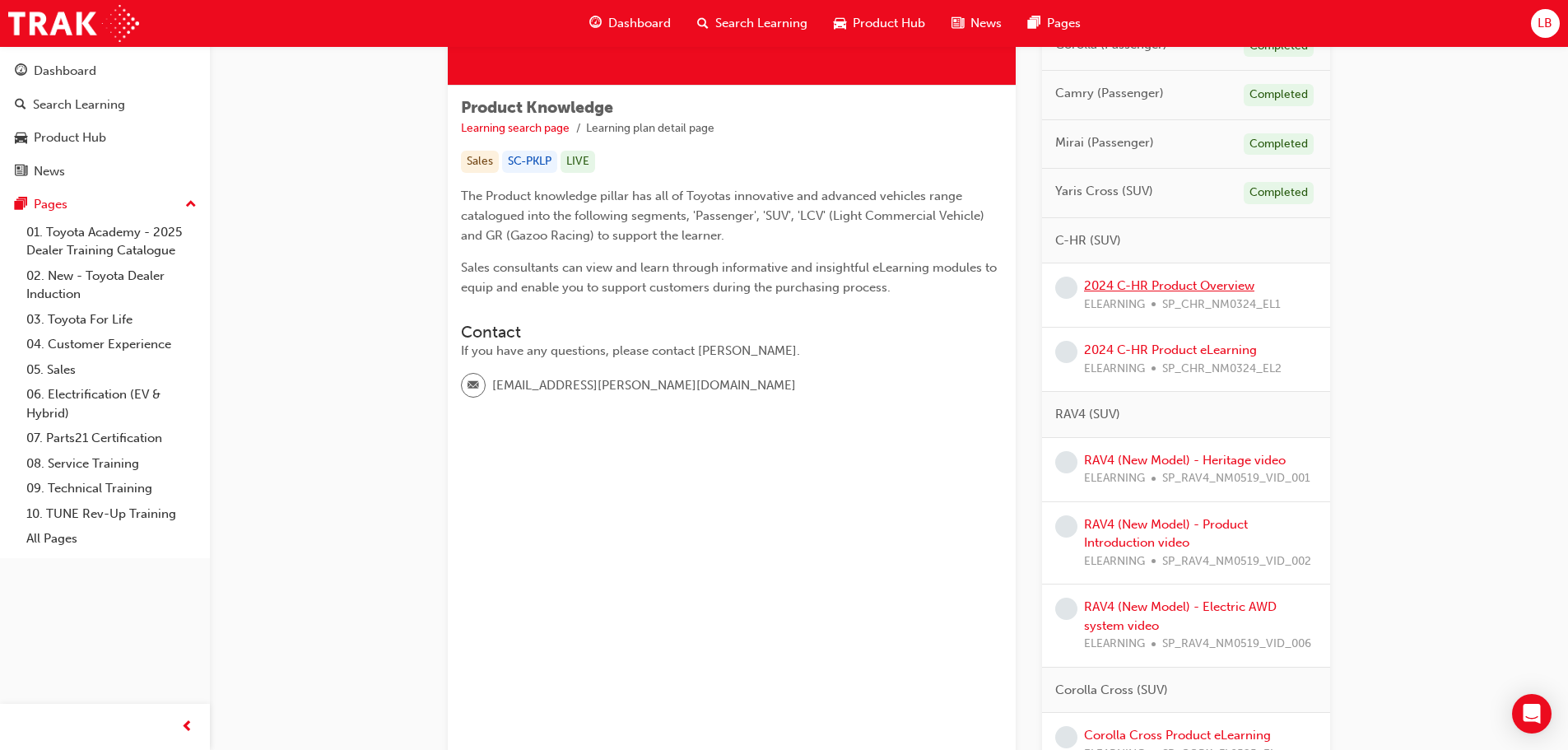
click at [1175, 279] on link "2024 C-HR Product Overview" at bounding box center [1169, 285] width 171 height 15
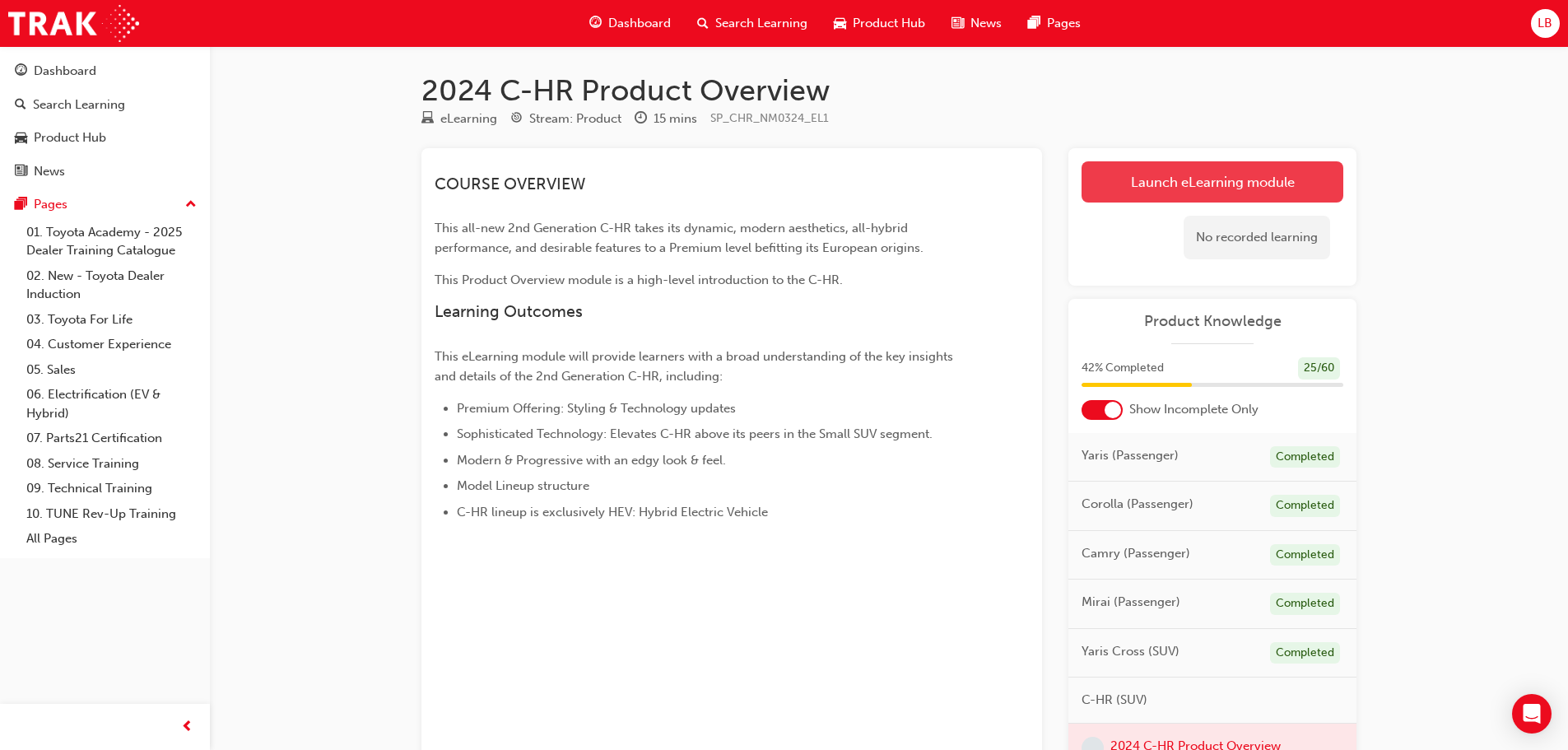
click at [1235, 187] on link "Launch eLearning module" at bounding box center [1212, 182] width 262 height 41
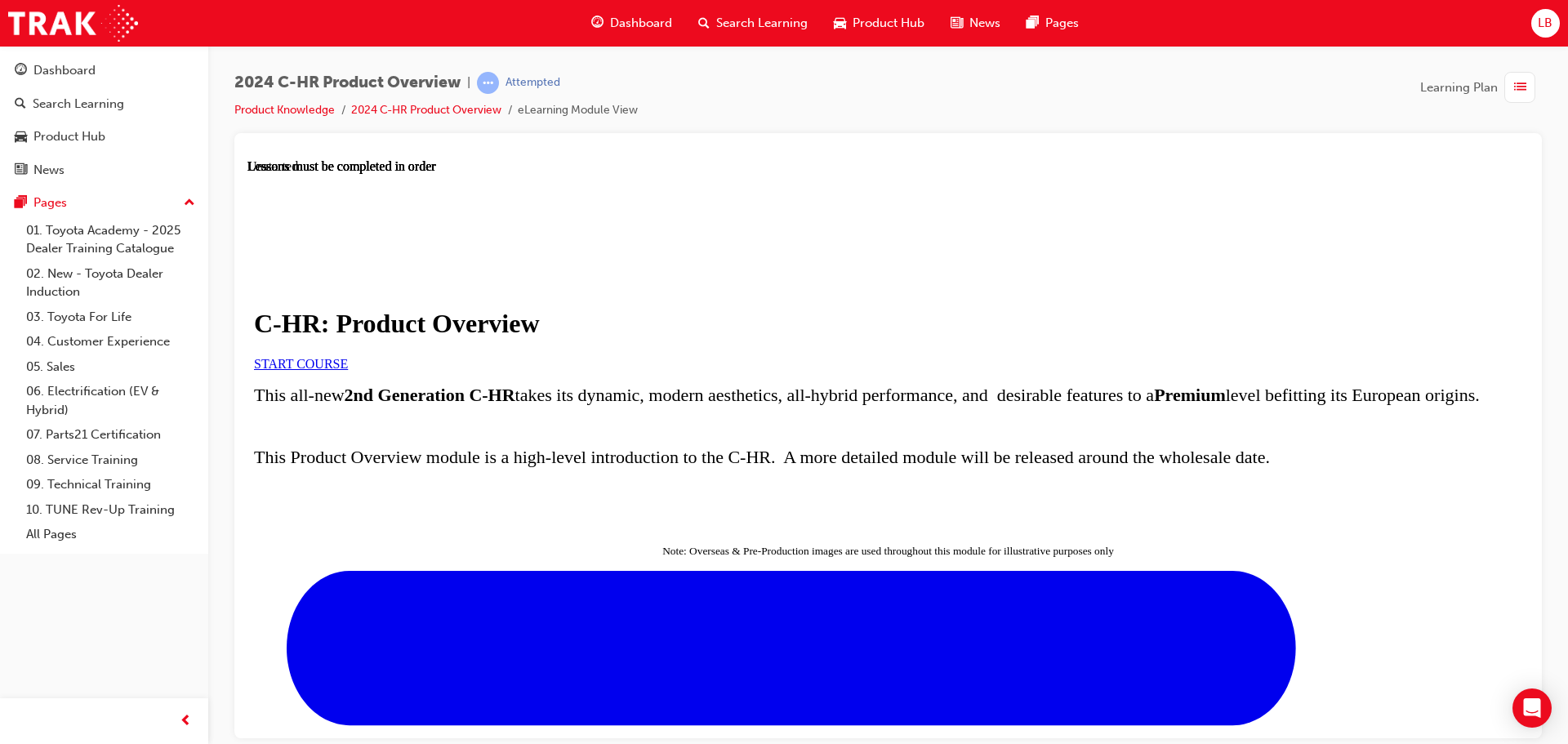
scroll to position [163, 0]
click at [347, 356] on span "START COURSE" at bounding box center [300, 363] width 94 height 14
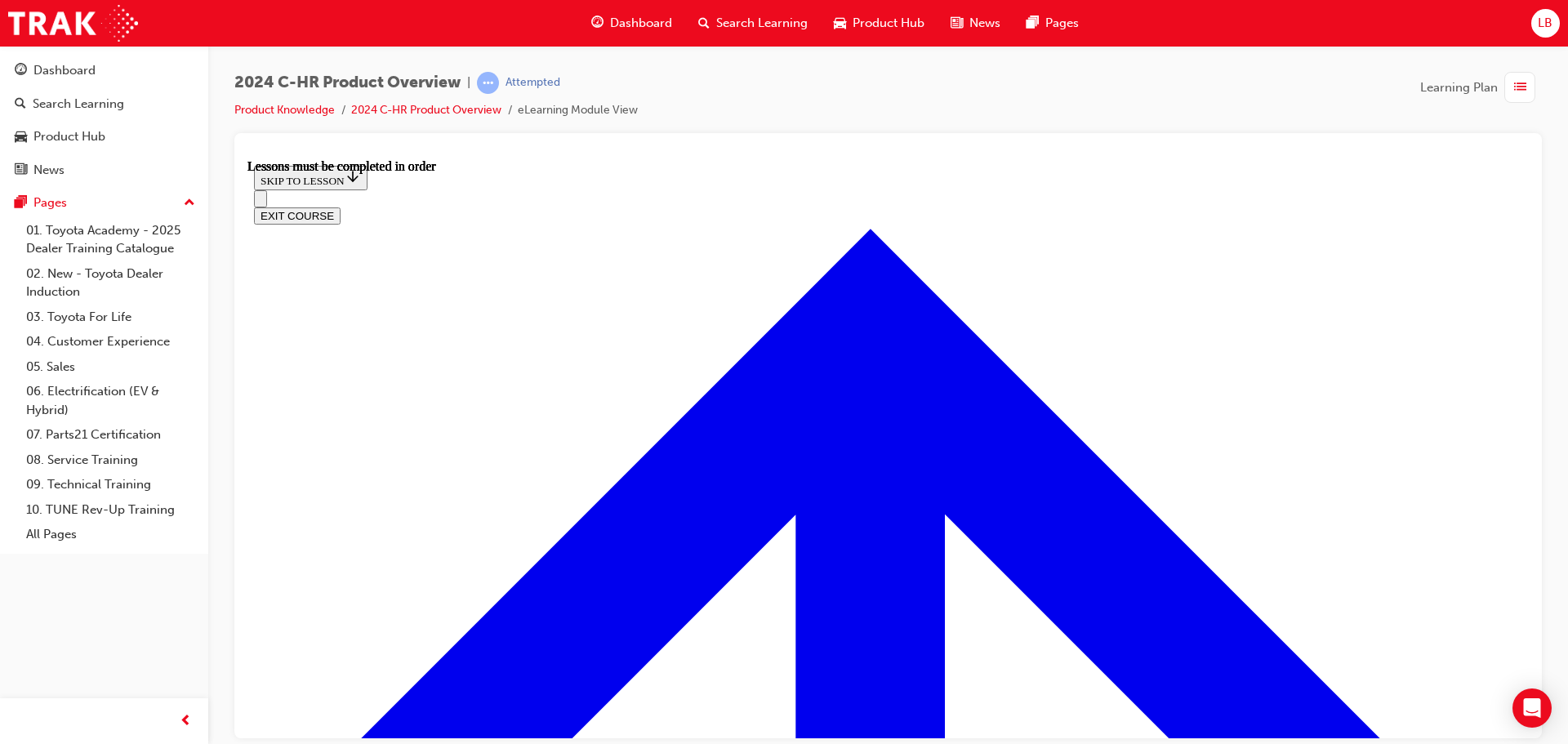
scroll to position [1170, 0]
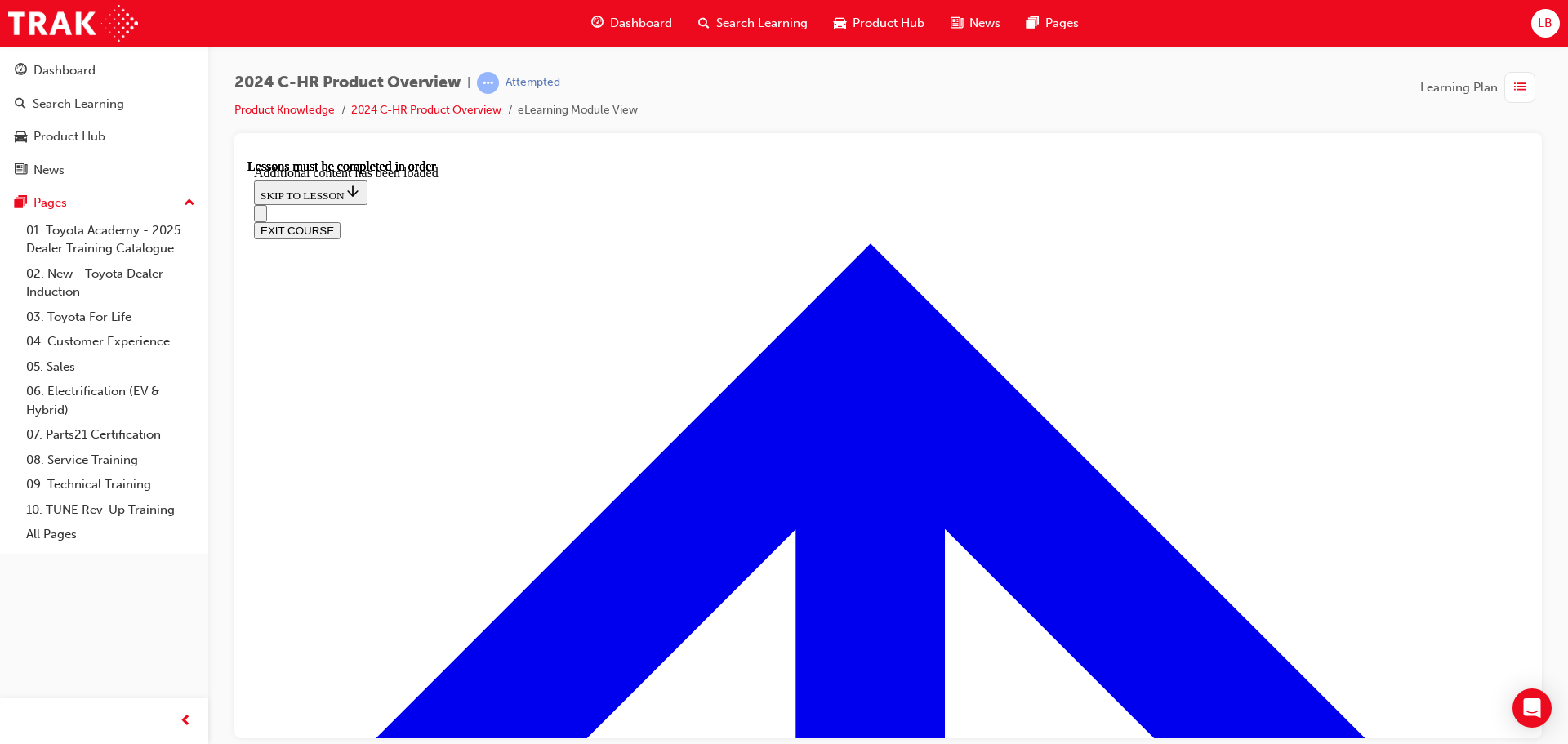
scroll to position [4267, 0]
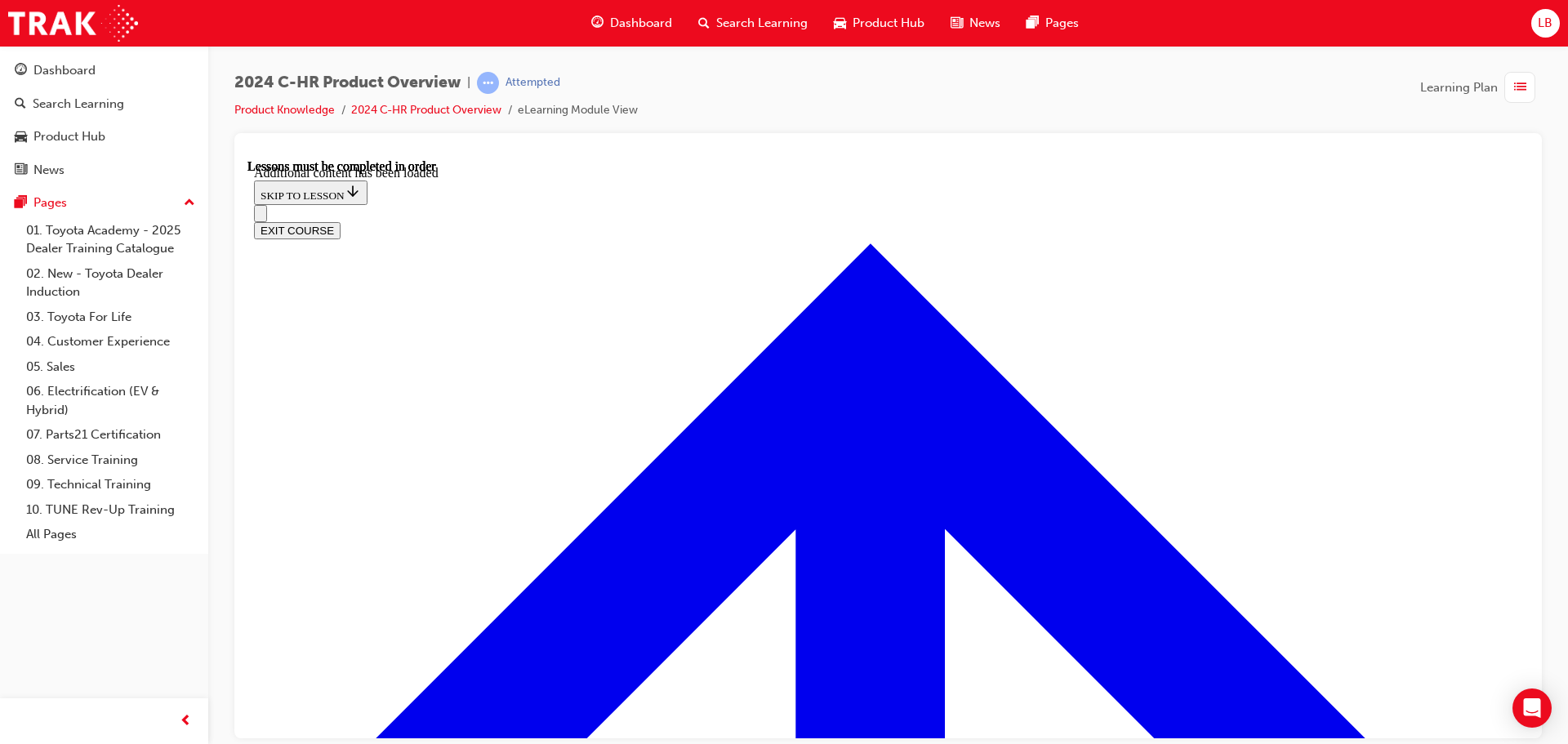
scroll to position [4650, 0]
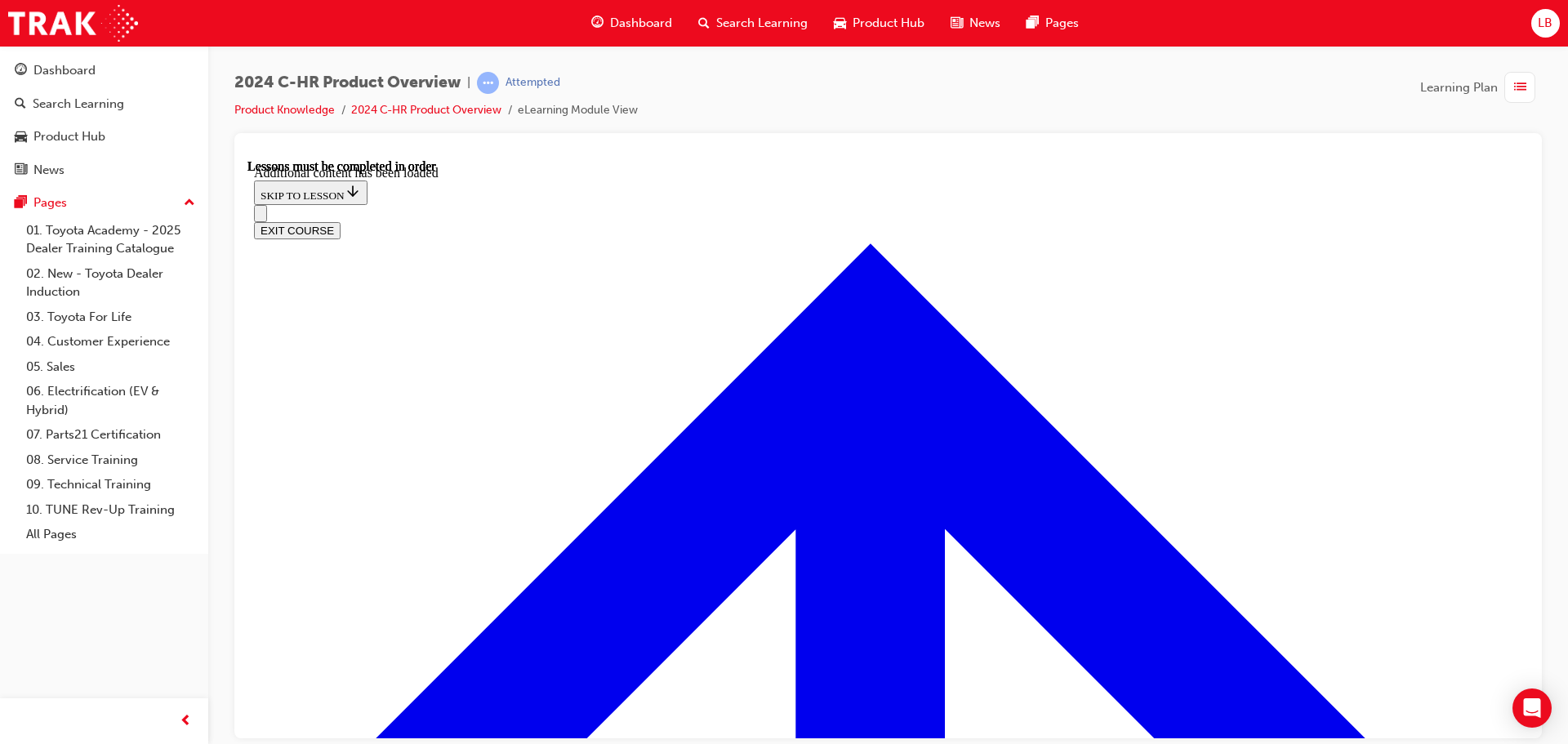
radio input "true"
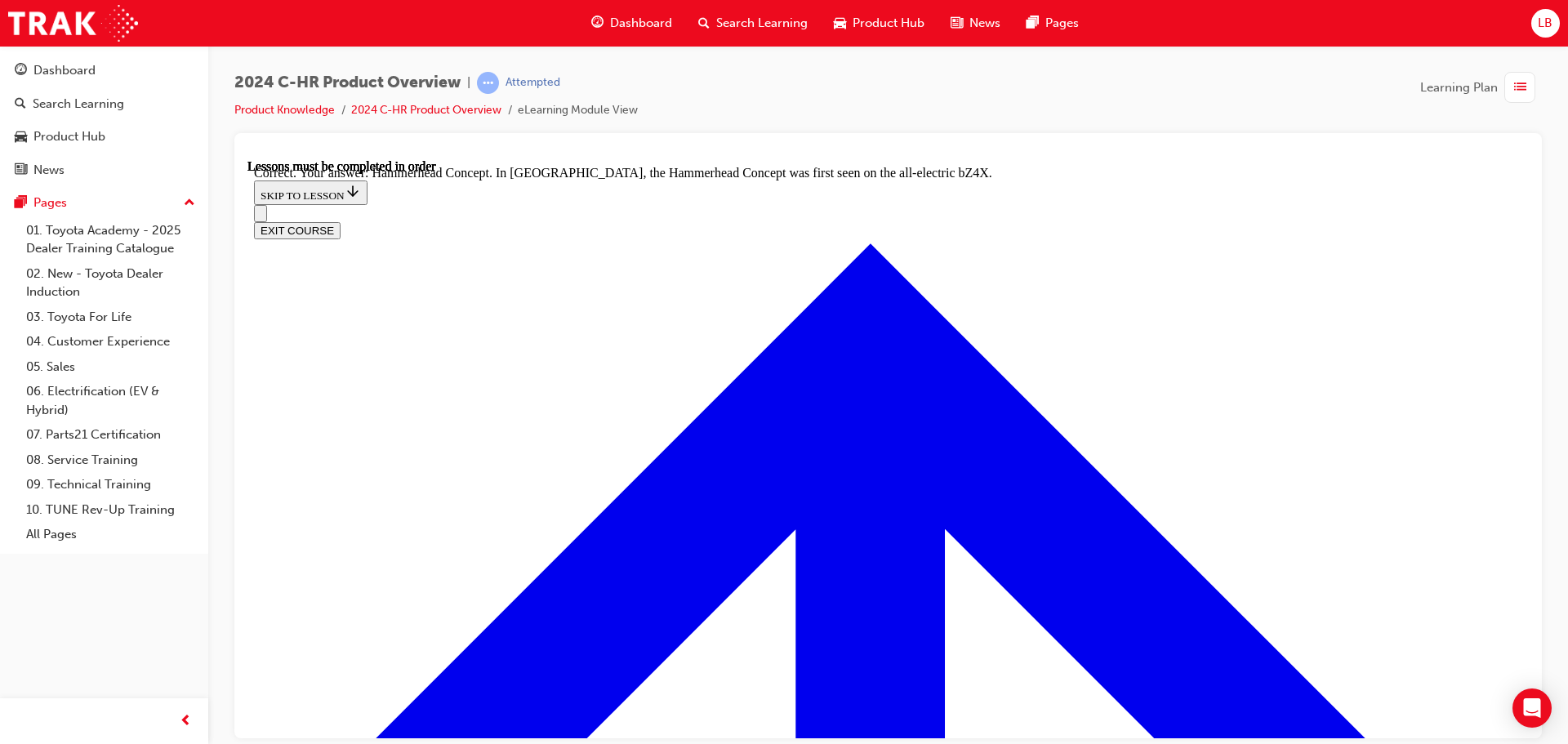
radio input "true"
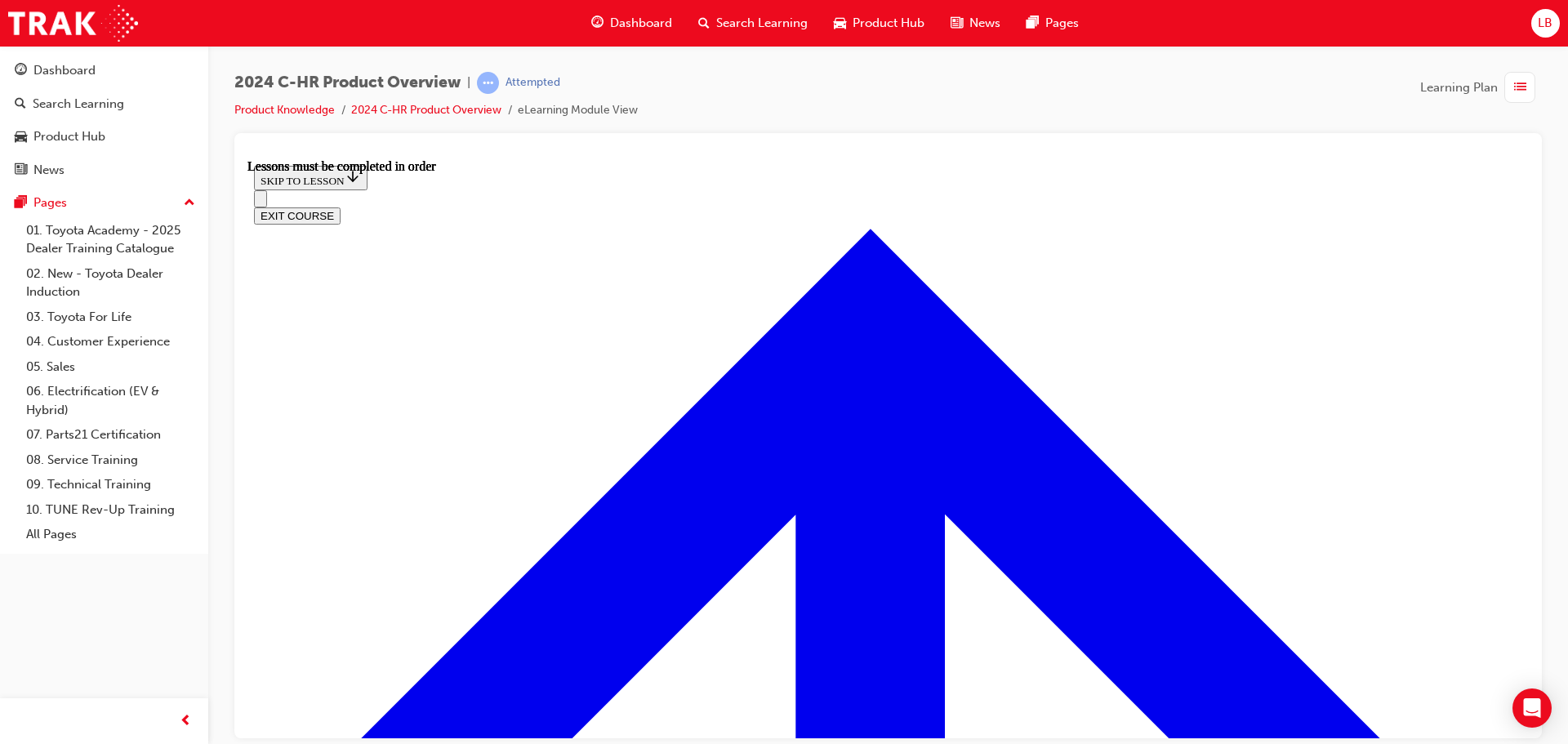
scroll to position [2809, 0]
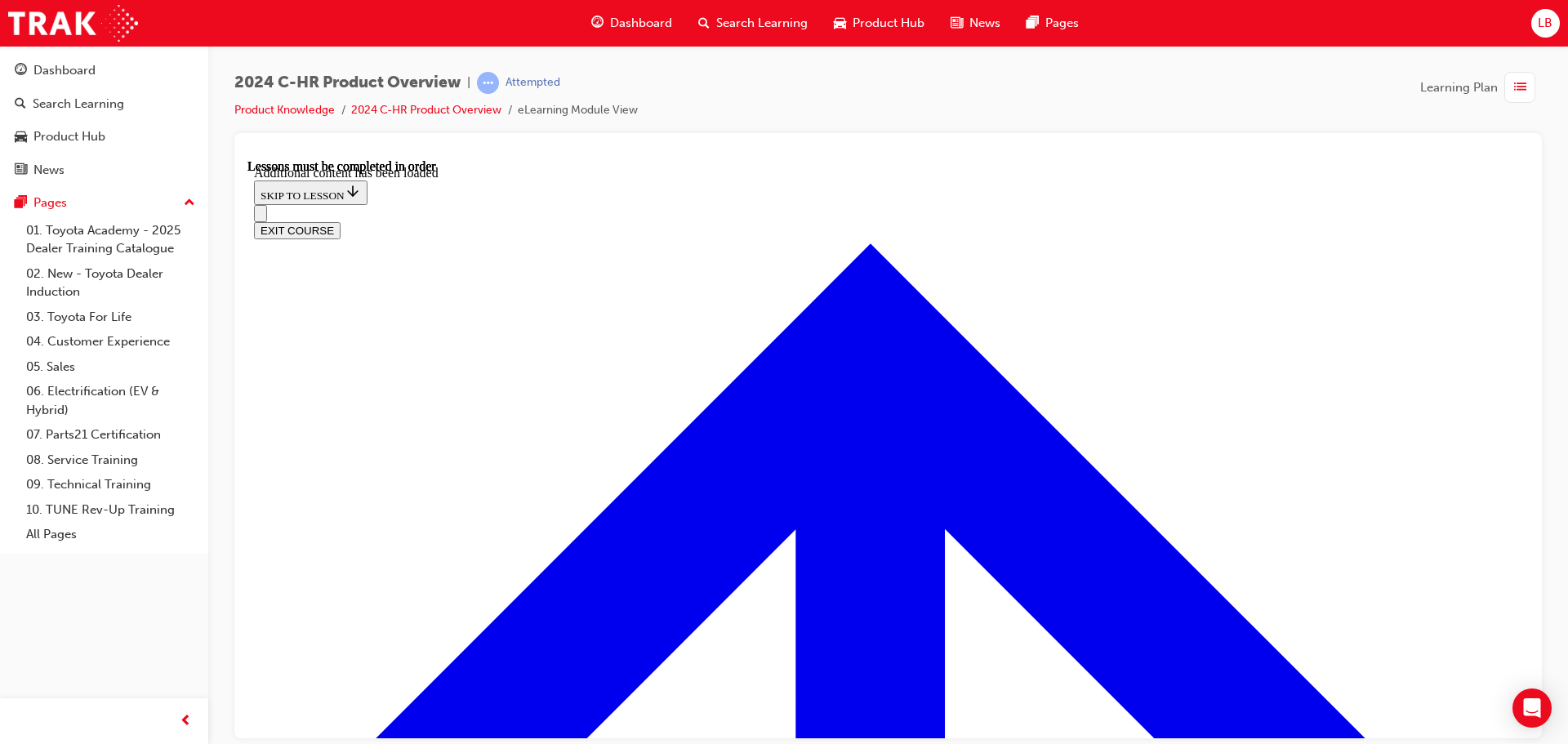
scroll to position [3211, 0]
radio input "true"
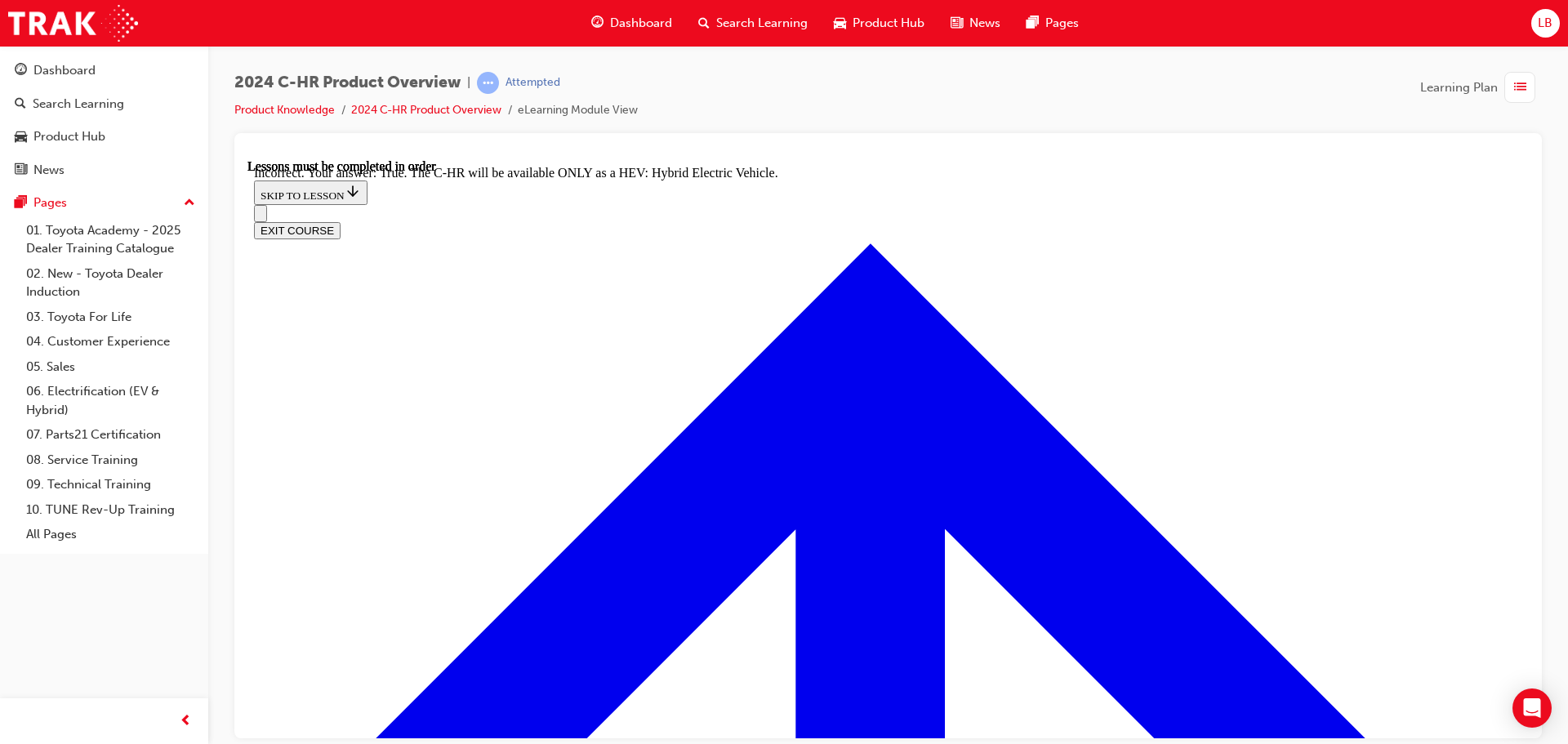
scroll to position [3393, 0]
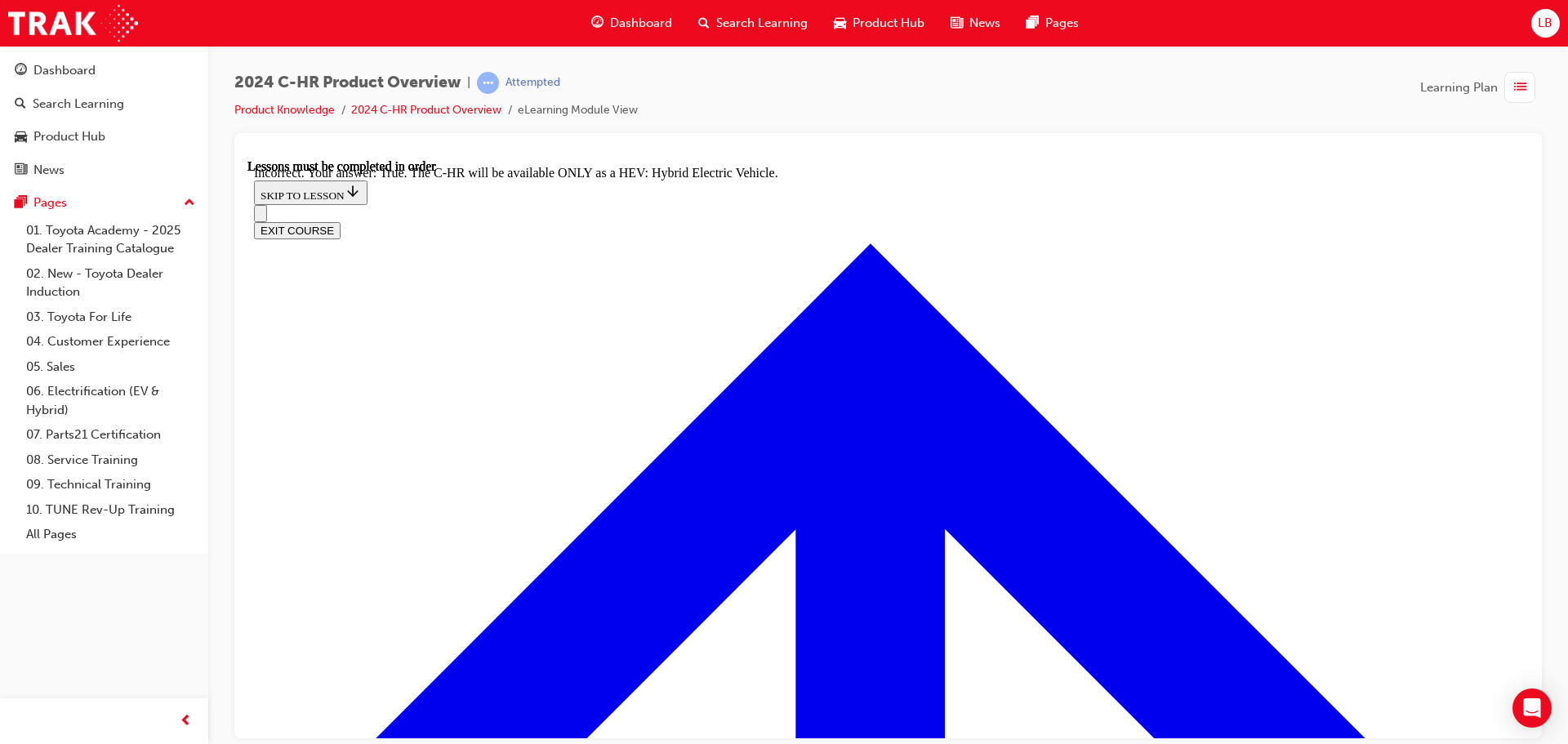
radio input "true"
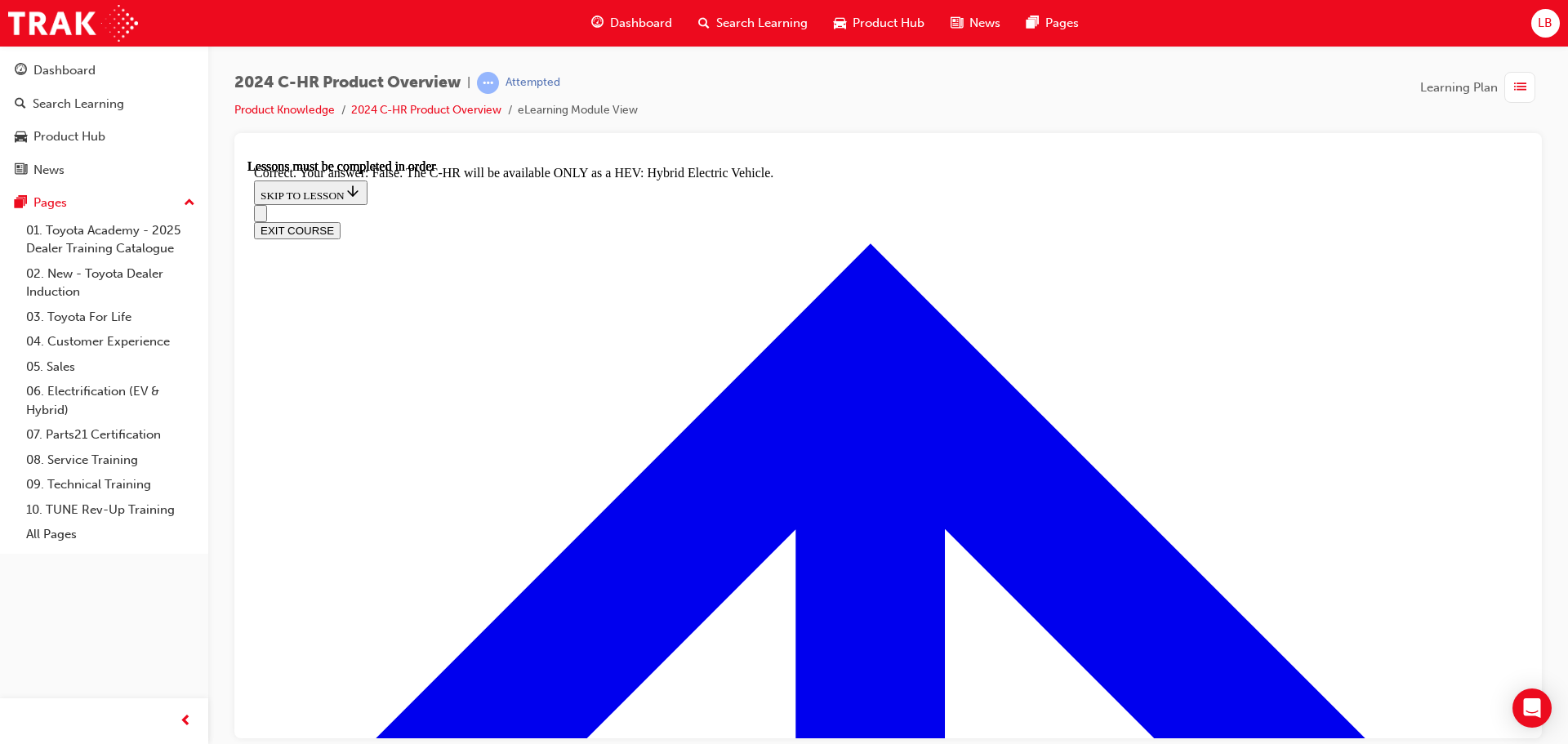
checkbox input "true"
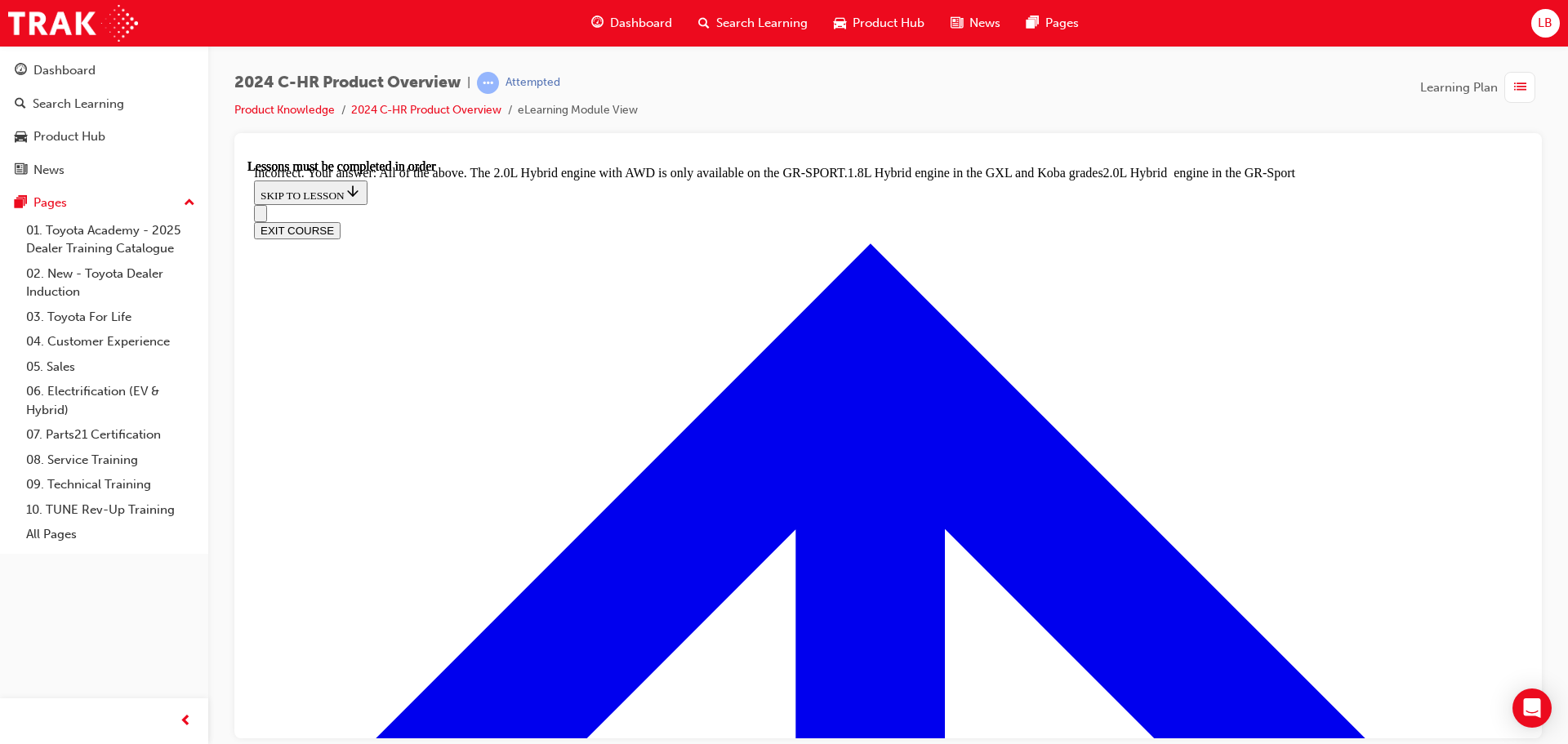
scroll to position [3893, 0]
checkbox input "true"
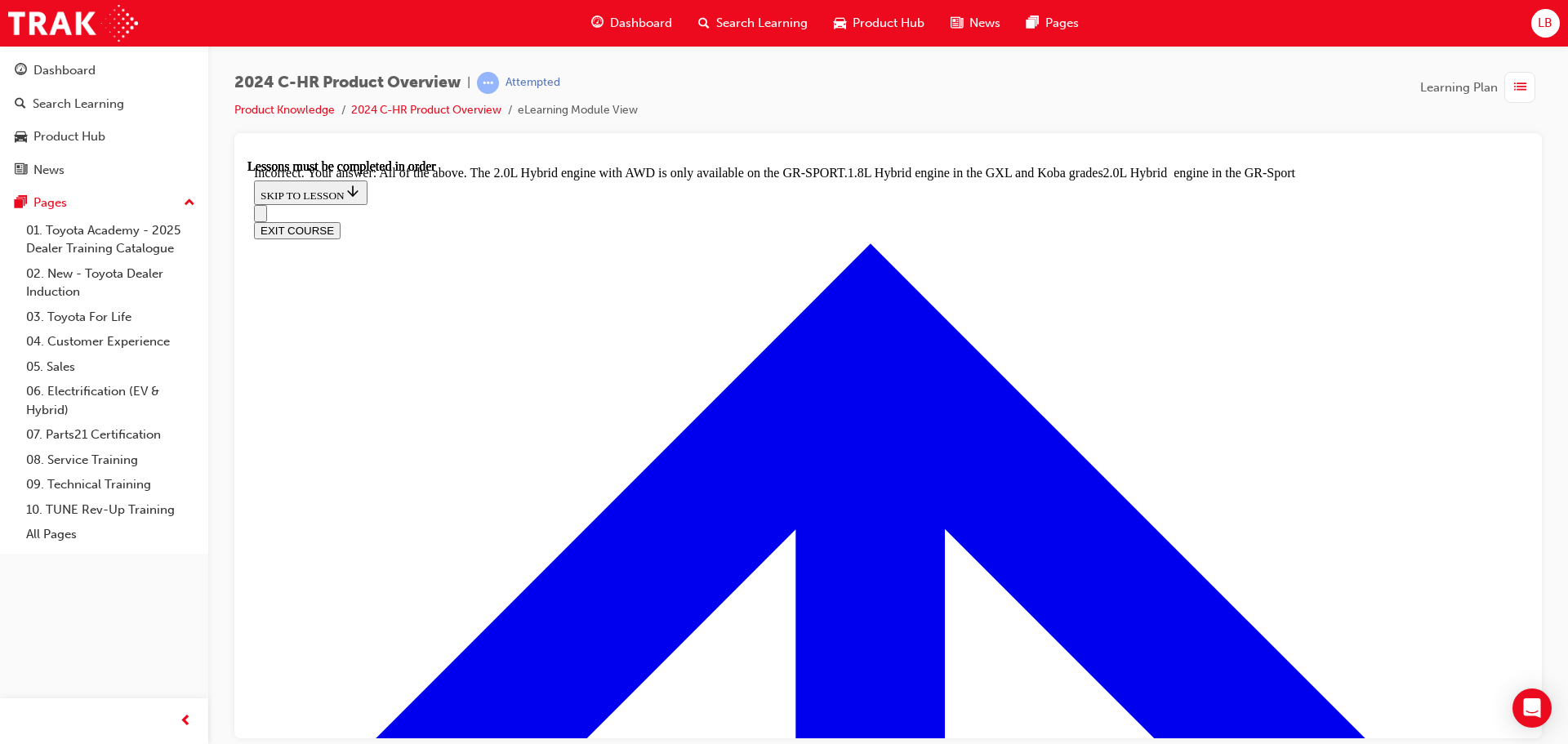
radio input "true"
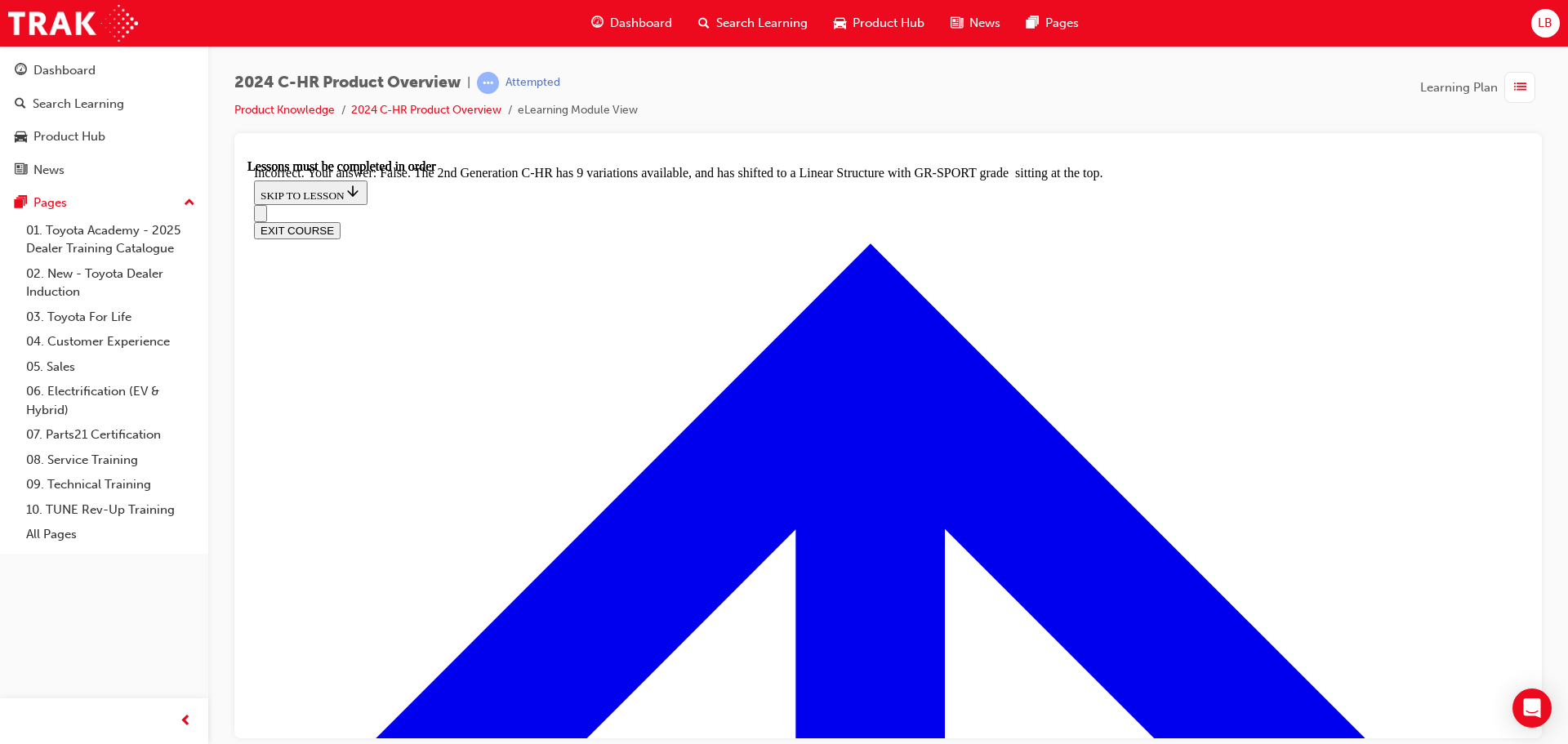
radio input "true"
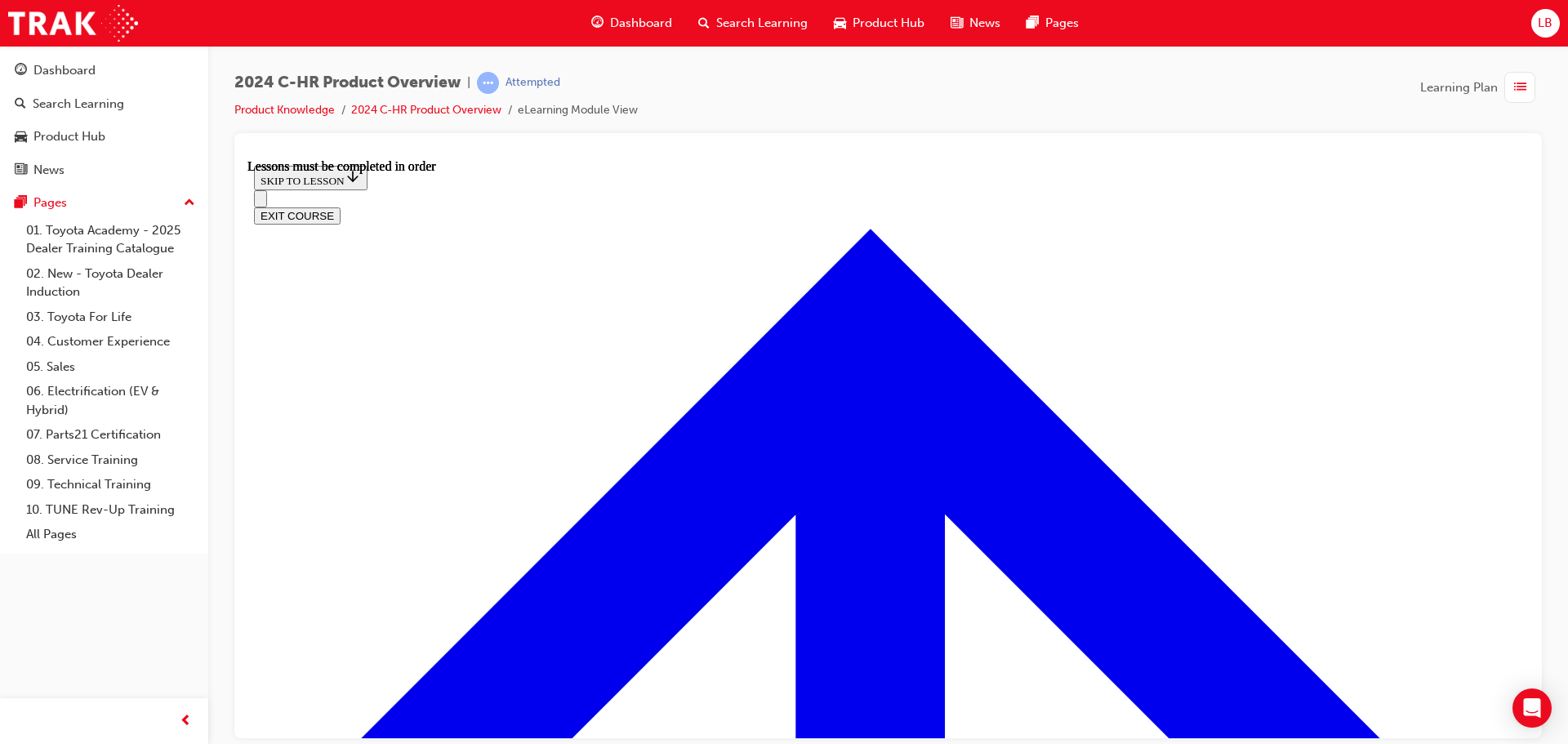
scroll to position [367, 0]
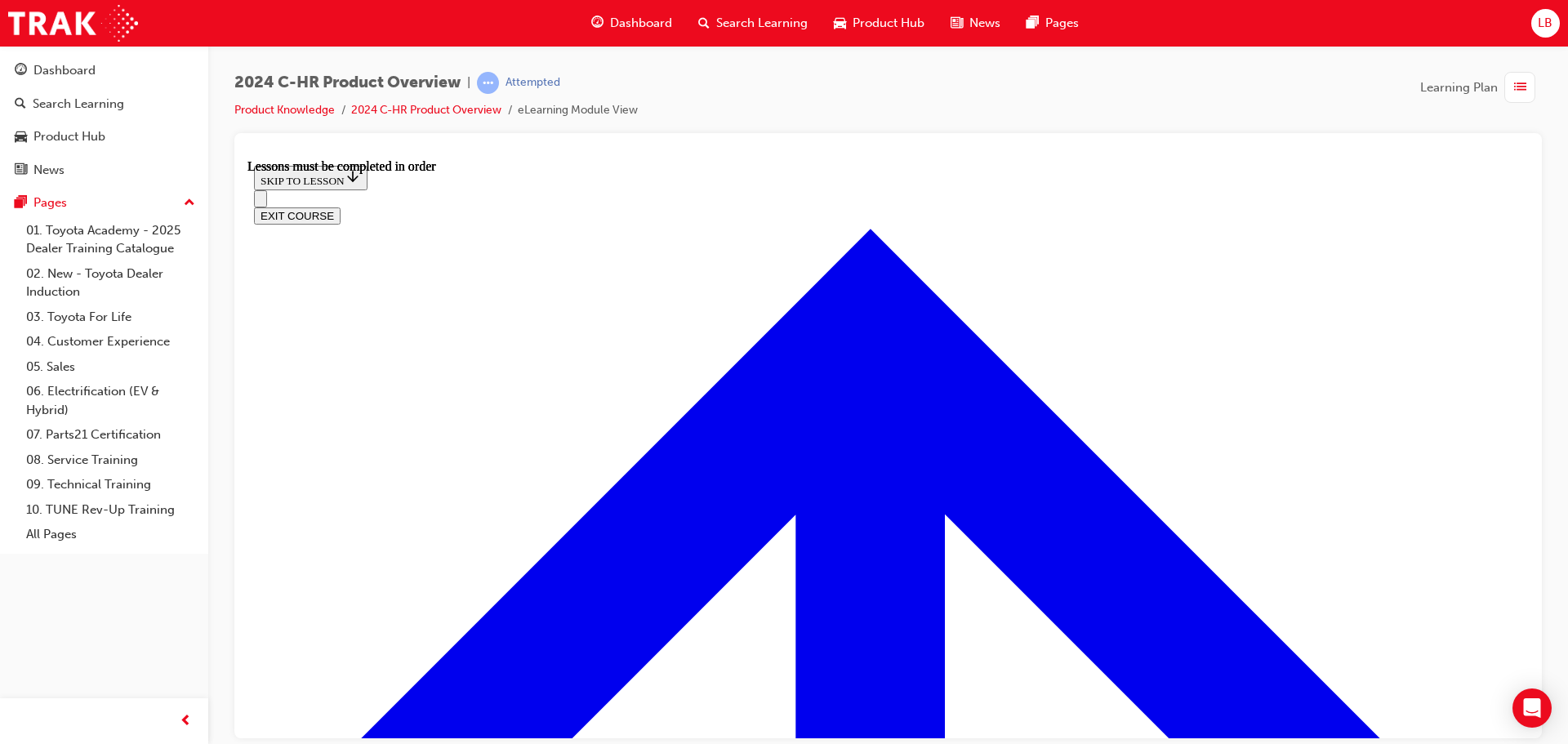
scroll to position [95, 0]
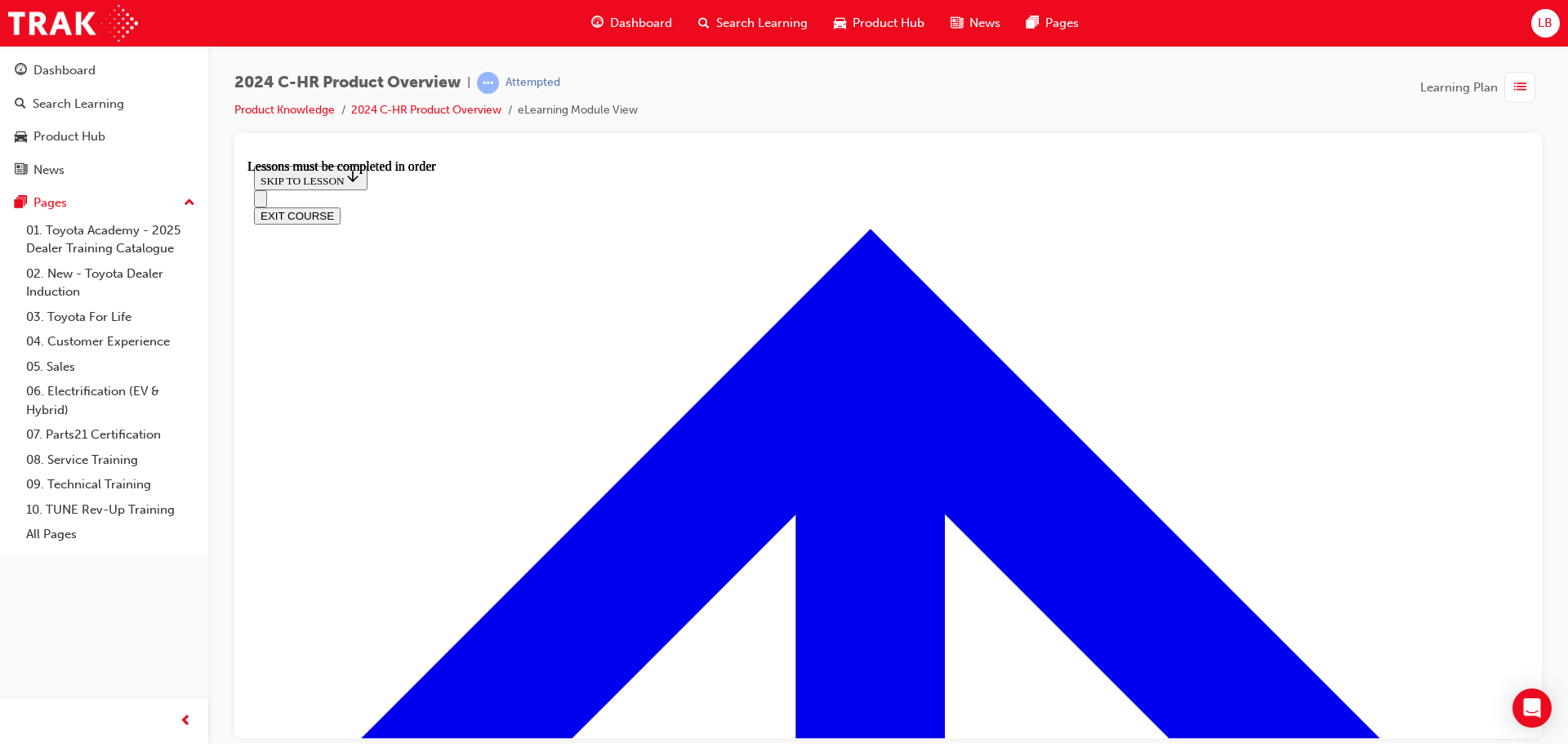
scroll to position [203, 0]
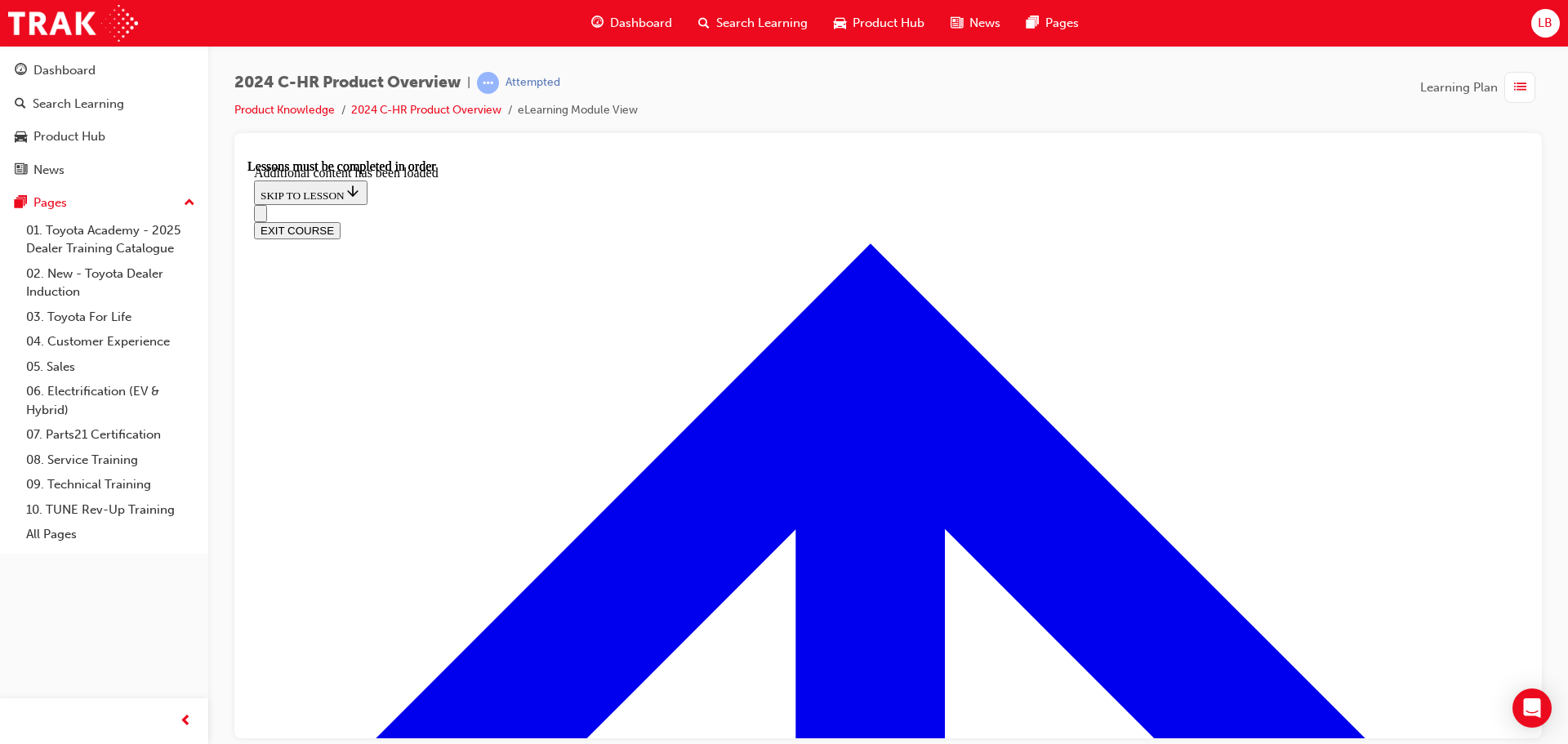
scroll to position [1420, 0]
radio input "true"
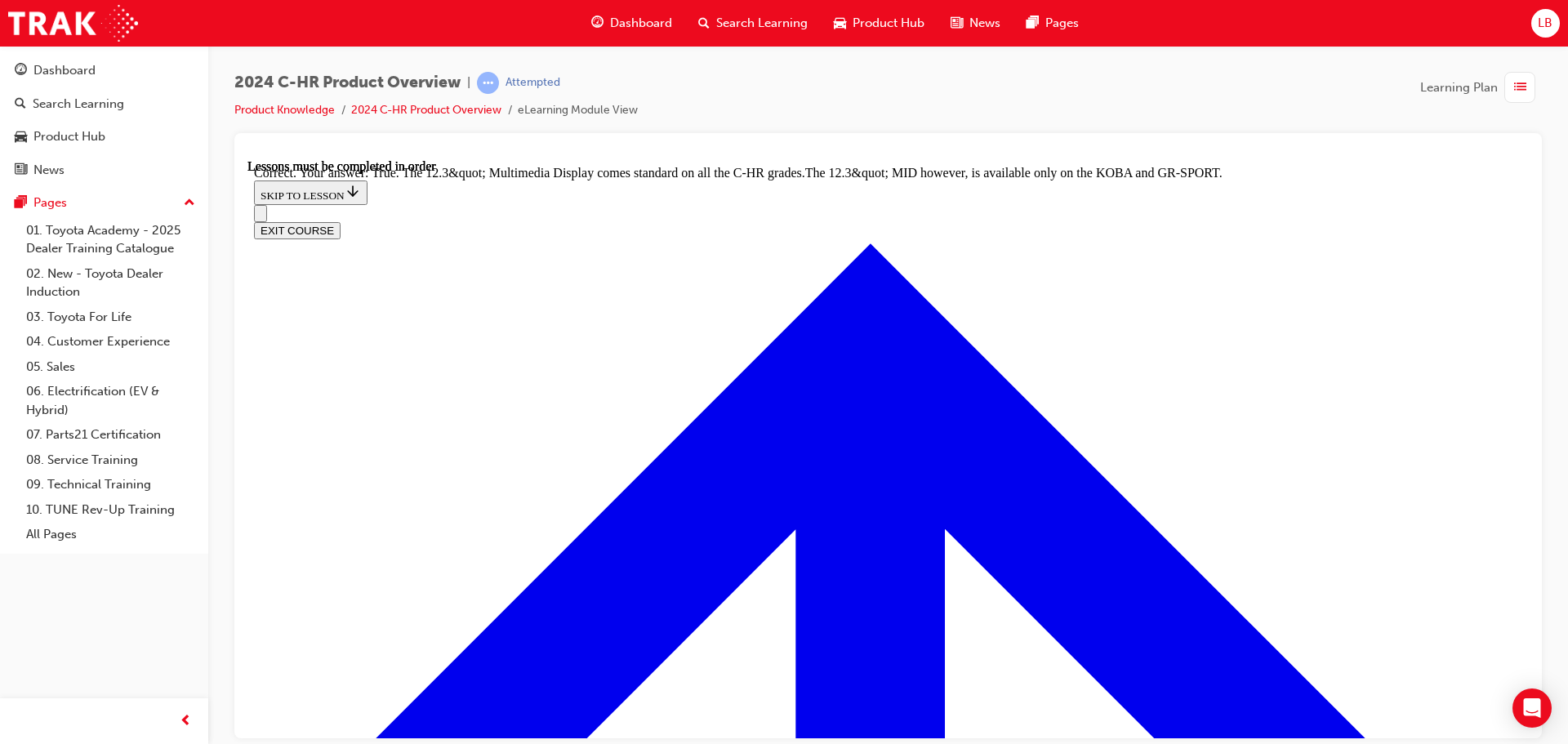
scroll to position [1691, 0]
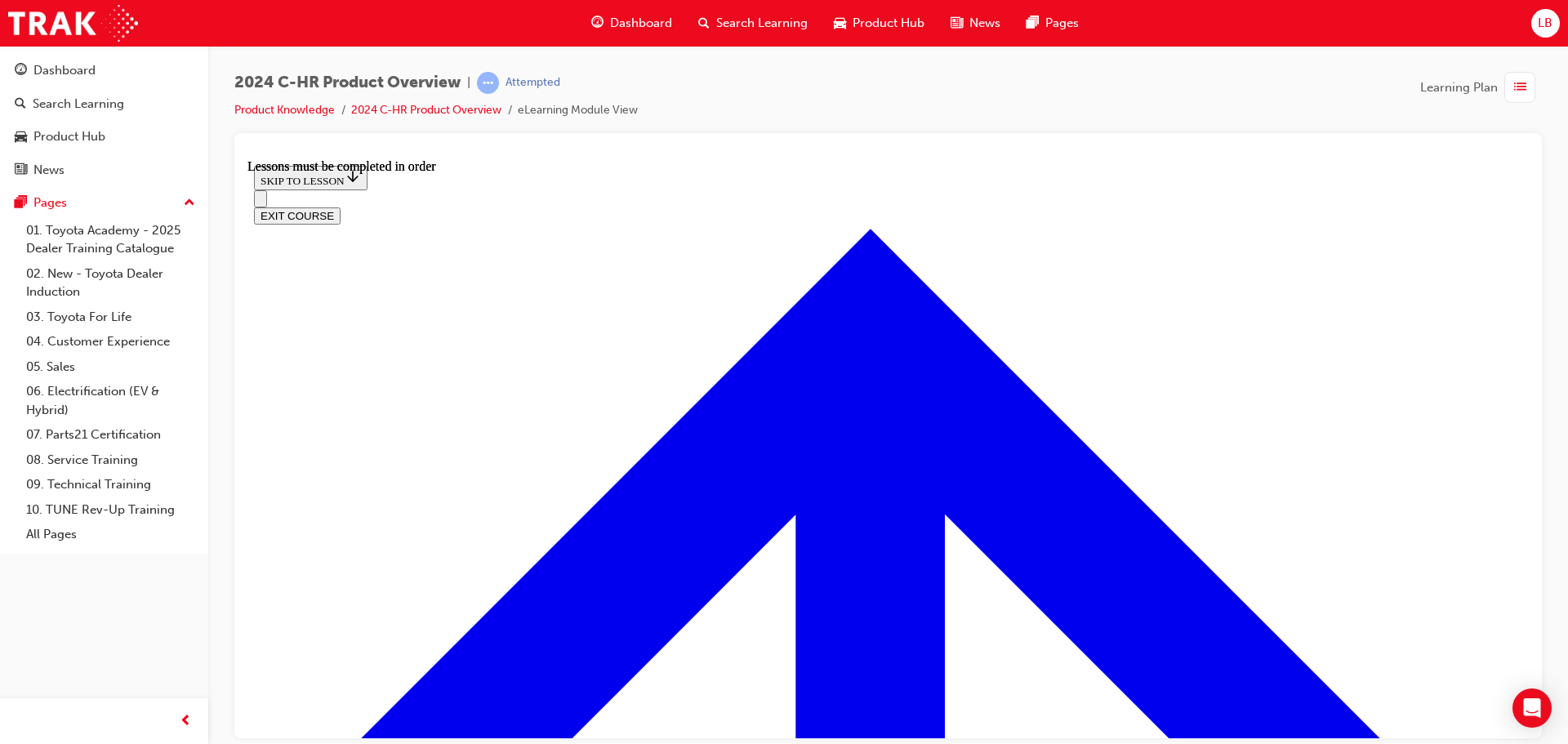
scroll to position [1282, 0]
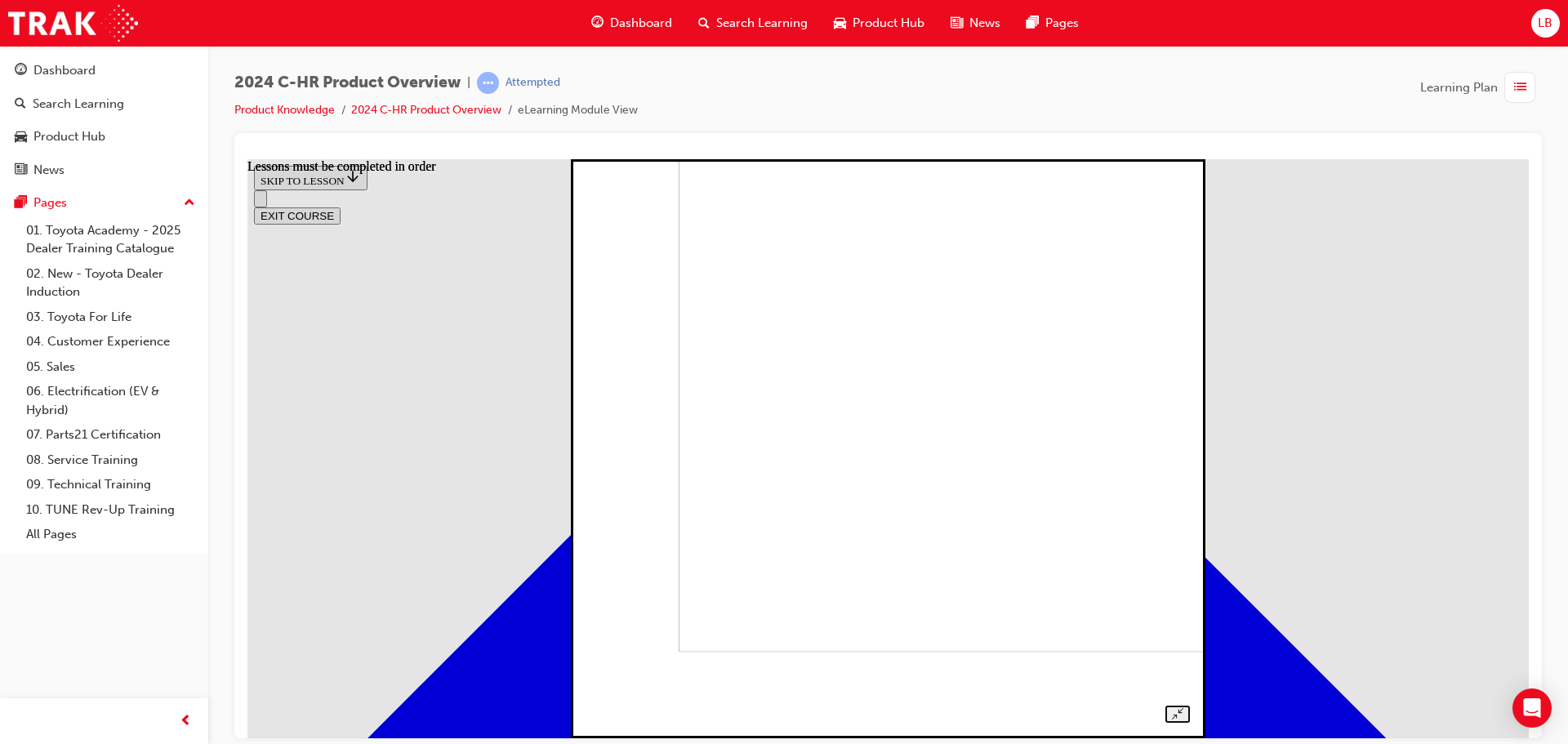
click at [1189, 450] on div at bounding box center [888, 429] width 602 height 584
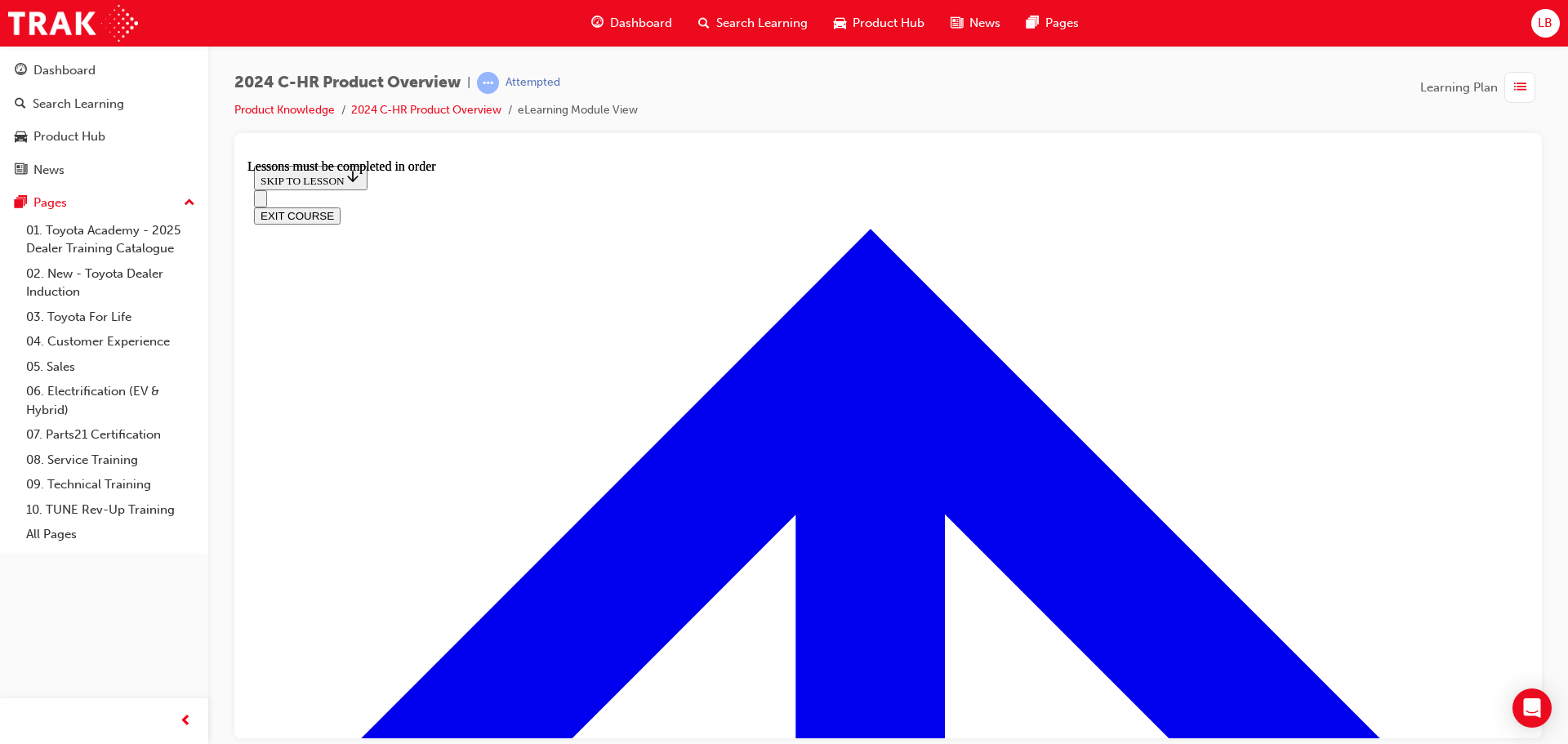
scroll to position [2873, 0]
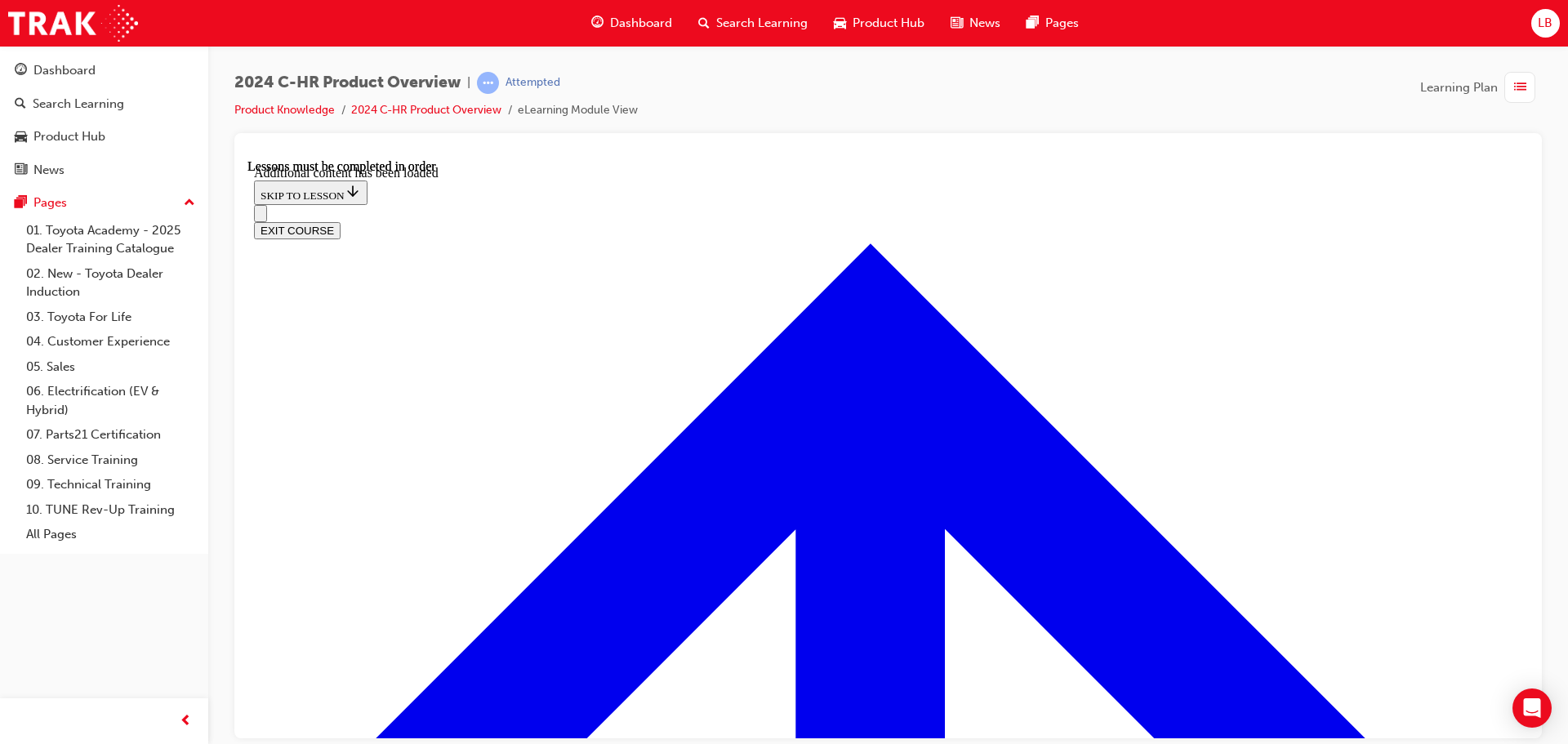
scroll to position [3278, 0]
checkbox input "true"
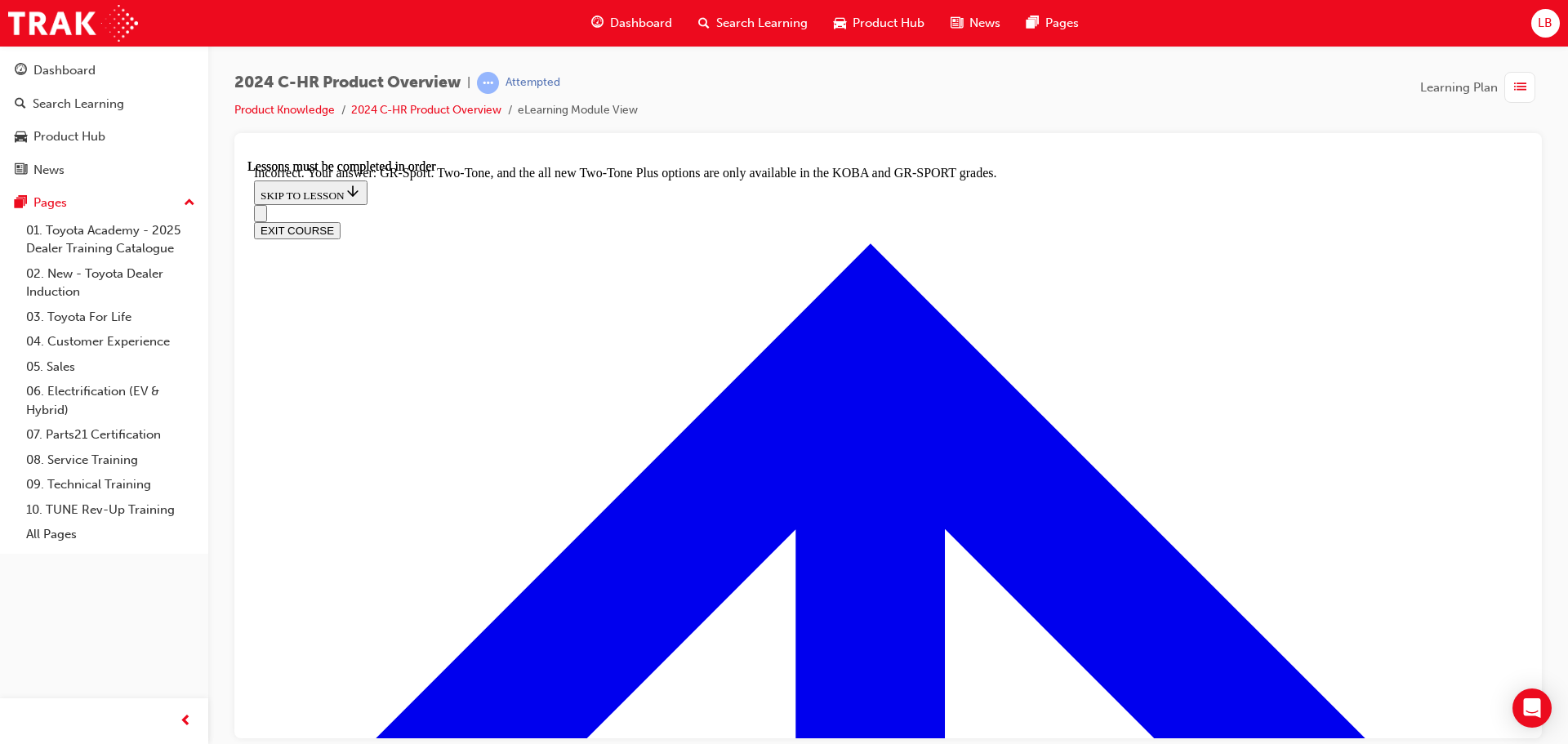
scroll to position [3614, 0]
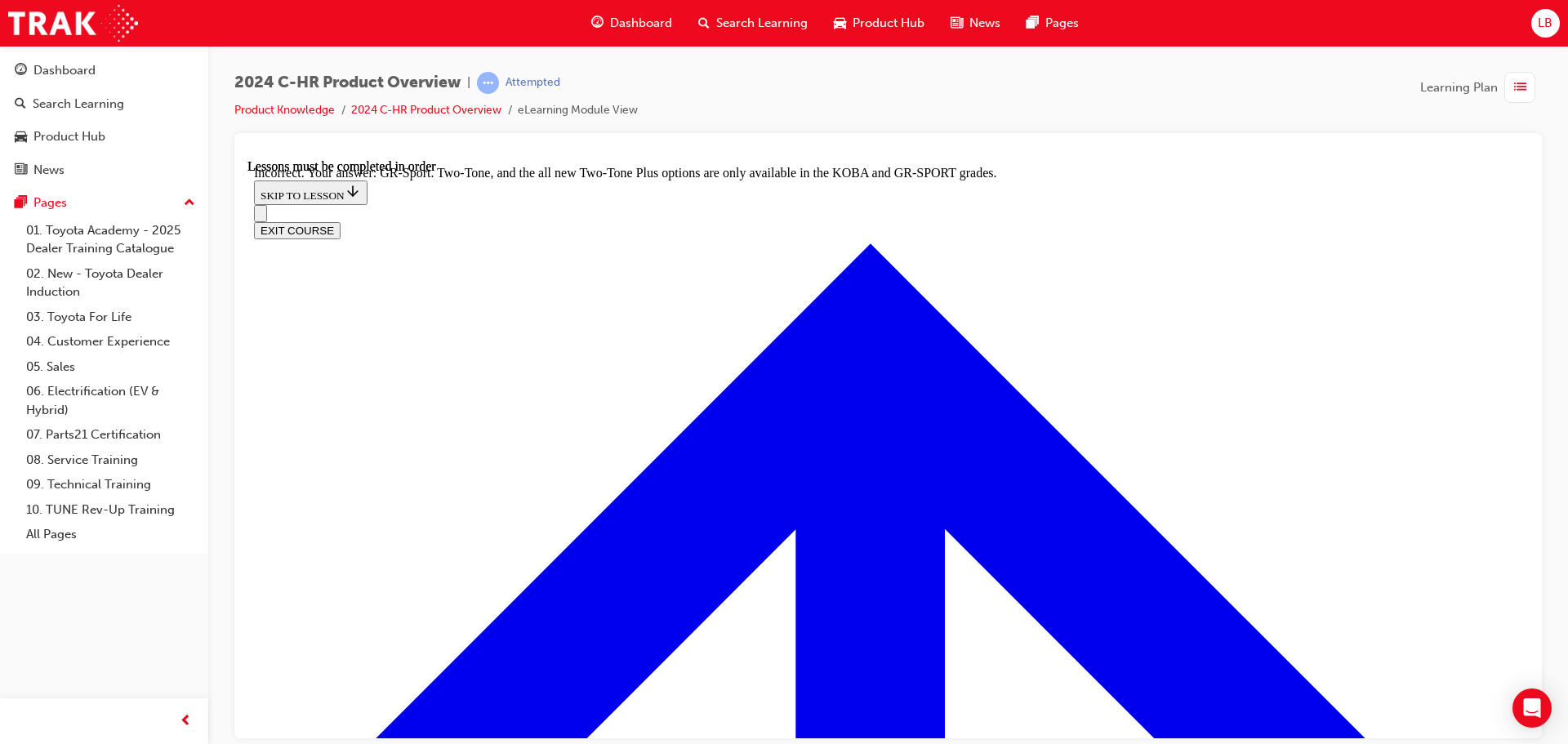
checkbox input "true"
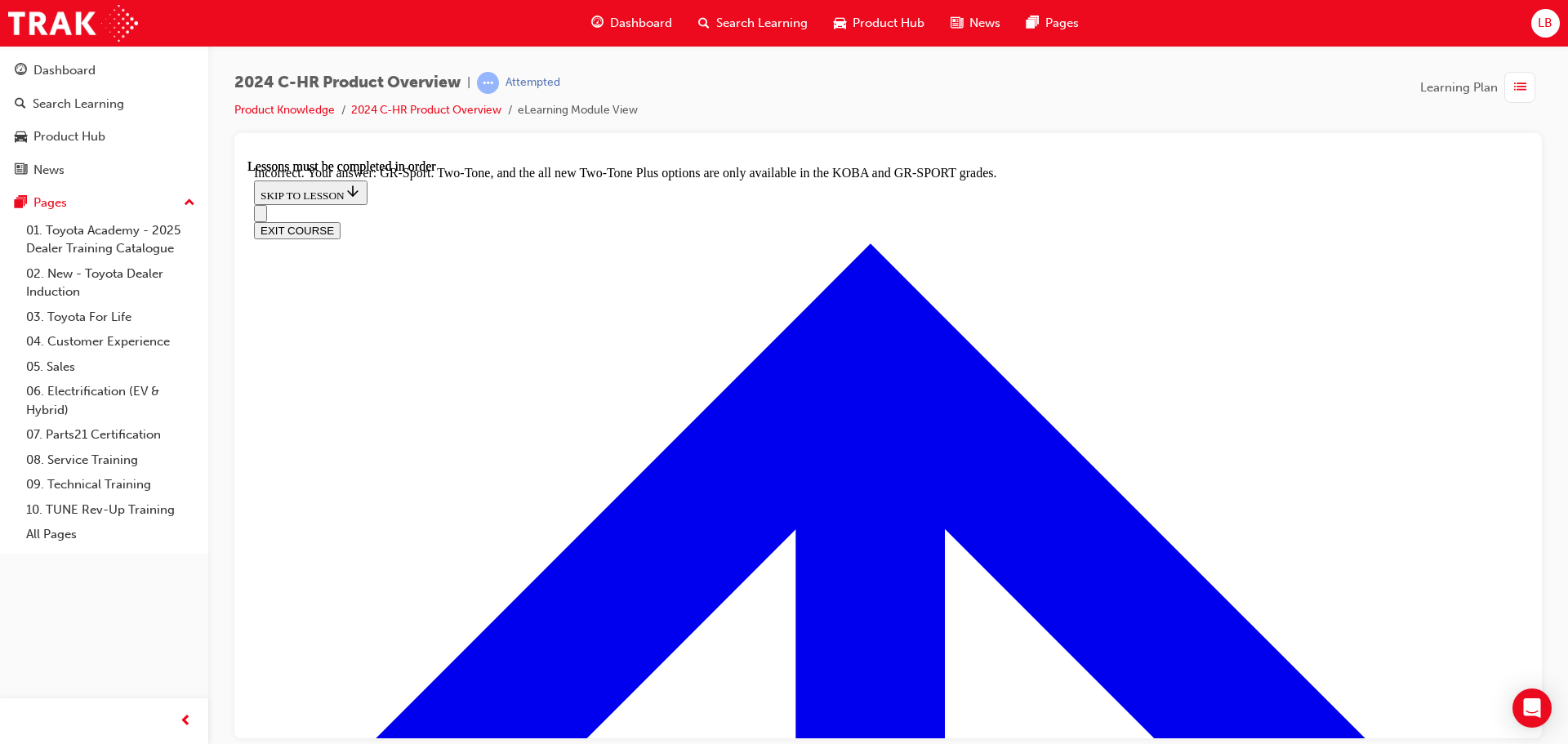
drag, startPoint x: 639, startPoint y: 564, endPoint x: 629, endPoint y: 534, distance: 31.6
checkbox input "false"
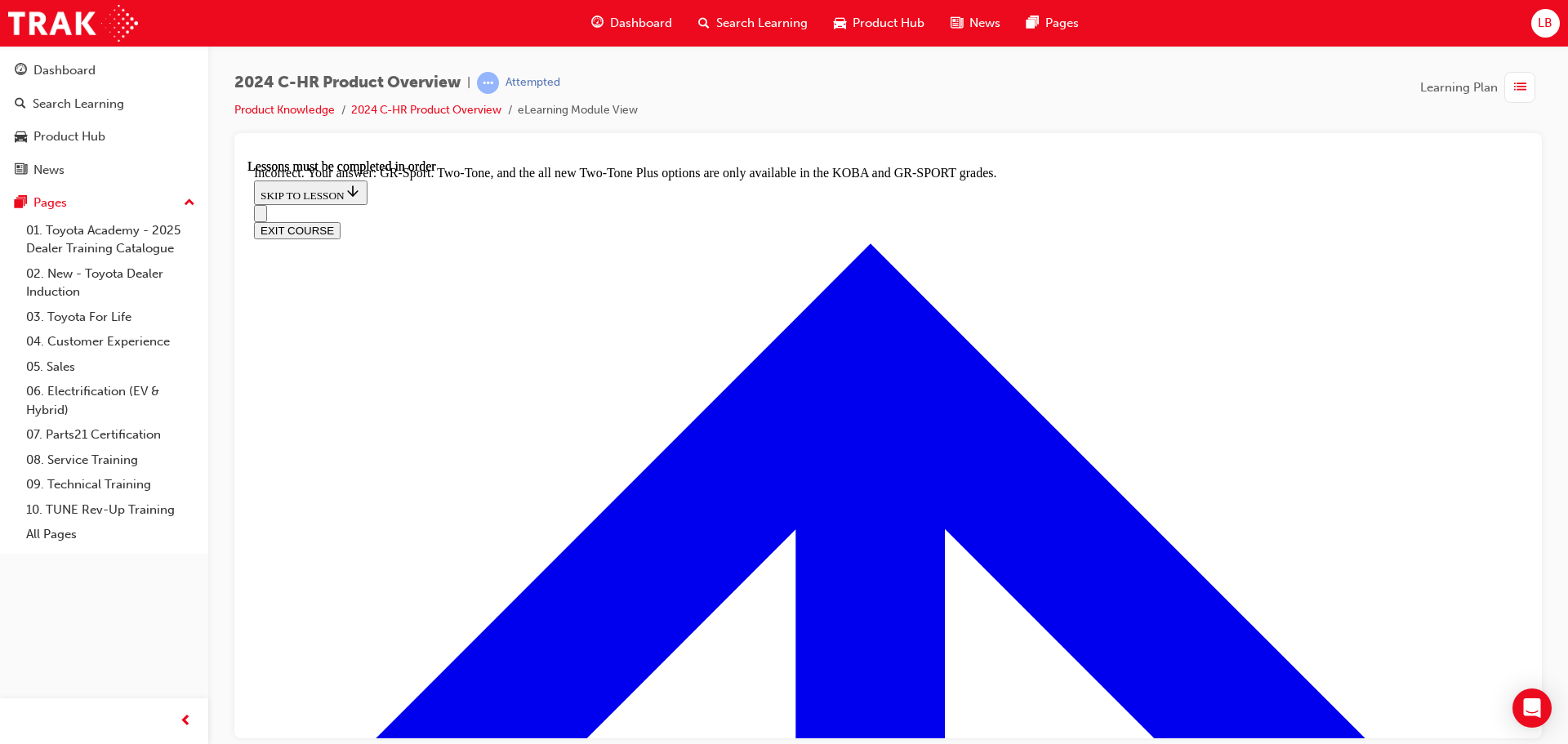
checkbox input "false"
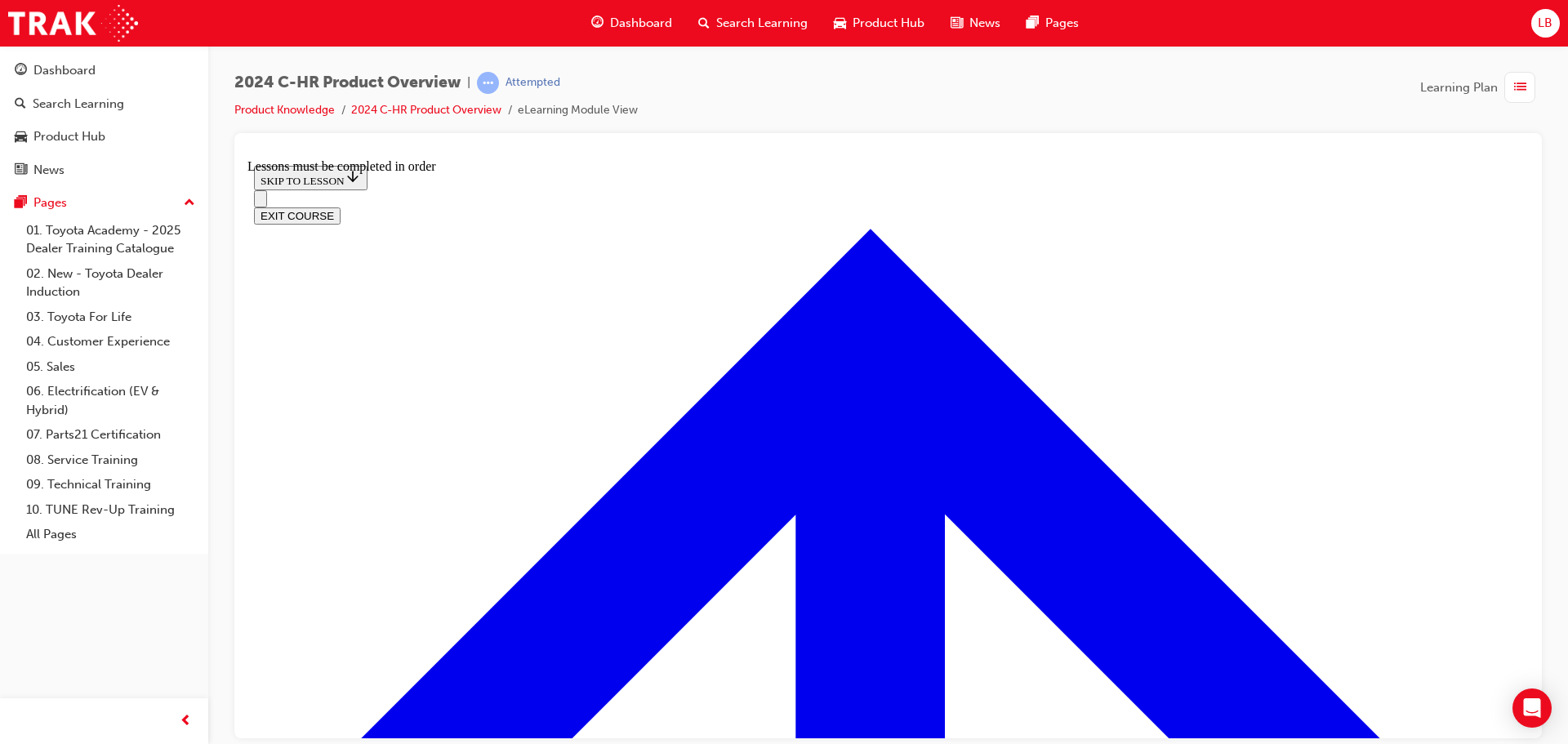
scroll to position [1119, 0]
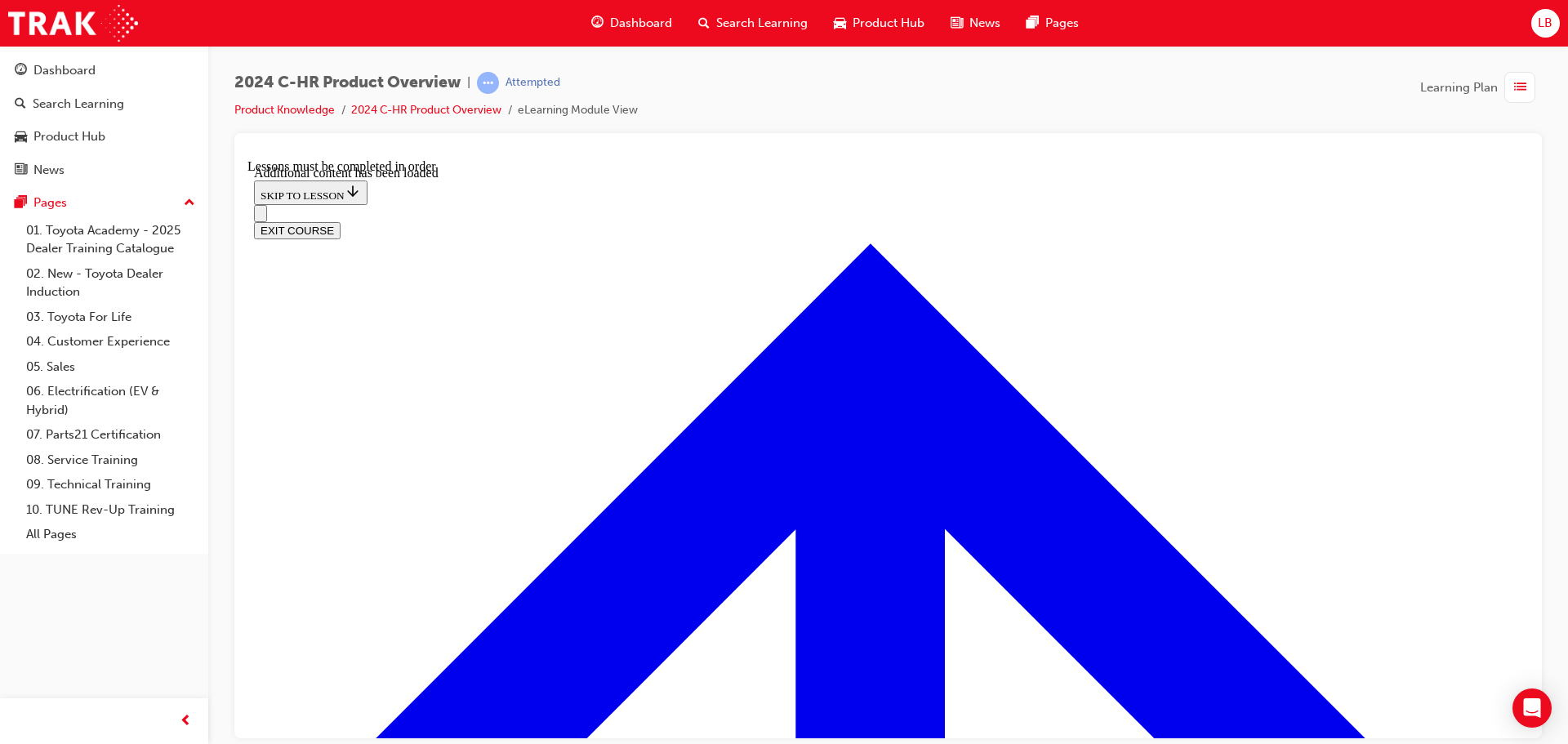
scroll to position [1581, 0]
radio input "true"
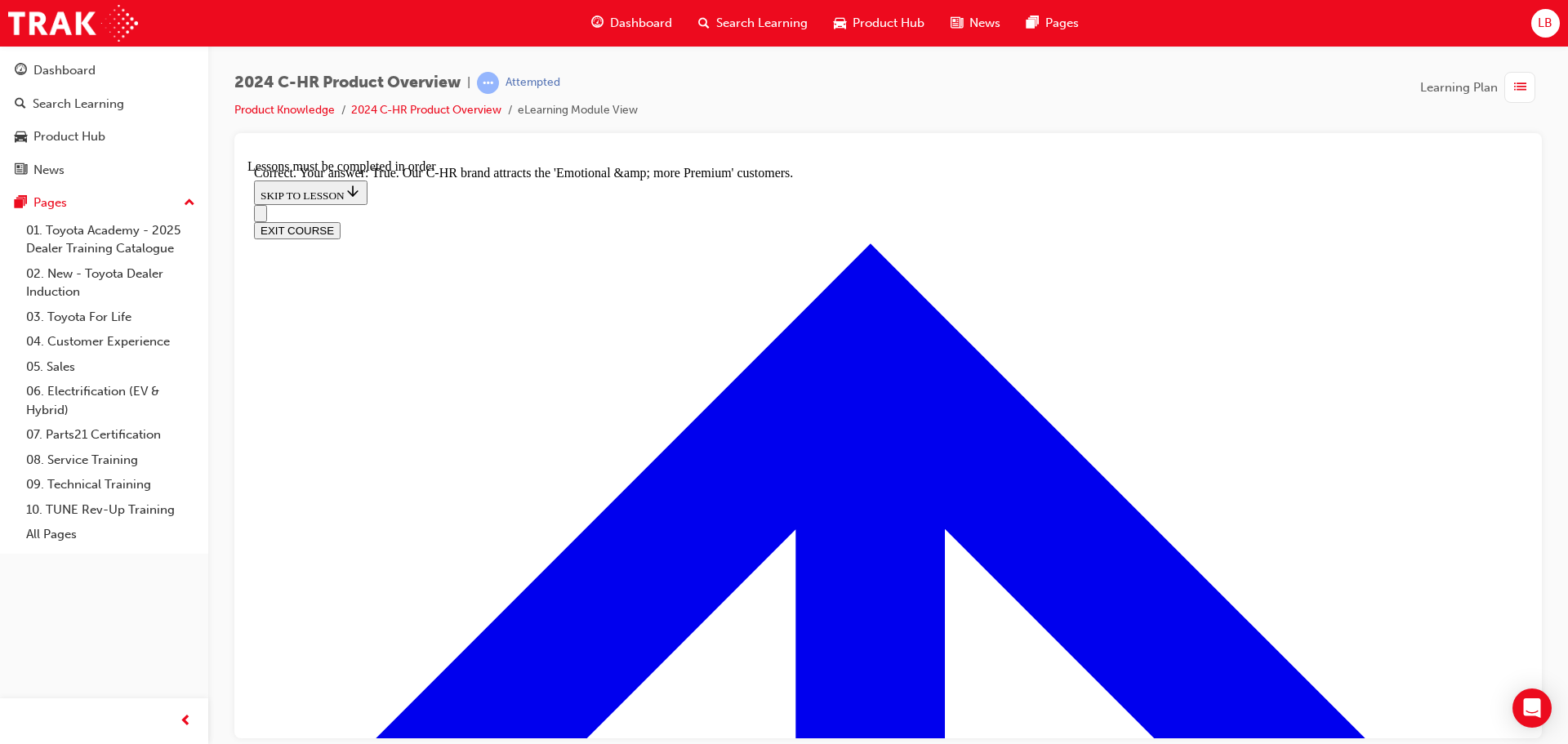
scroll to position [1858, 0]
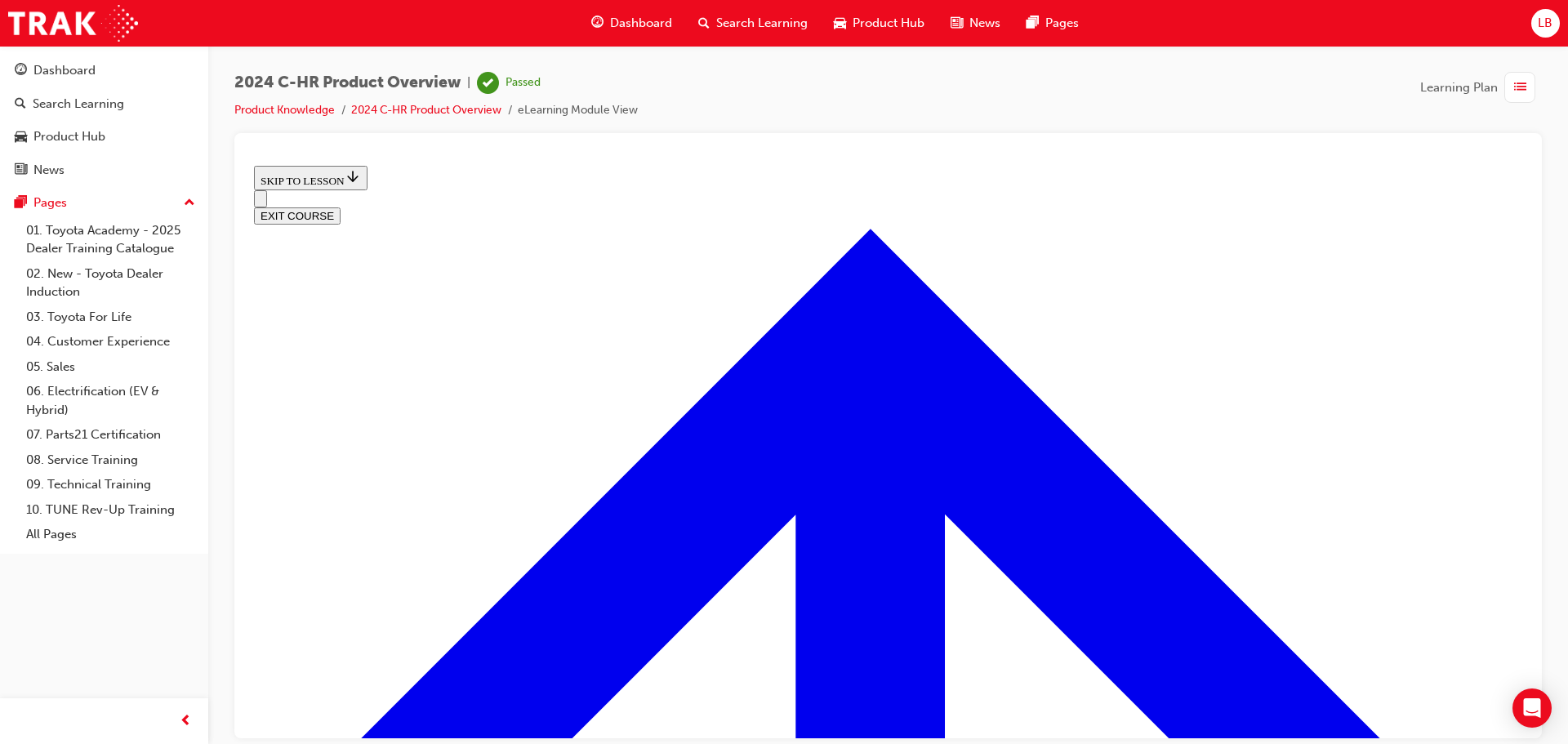
scroll to position [596, 0]
click at [341, 207] on button "EXIT COURSE" at bounding box center [297, 215] width 87 height 17
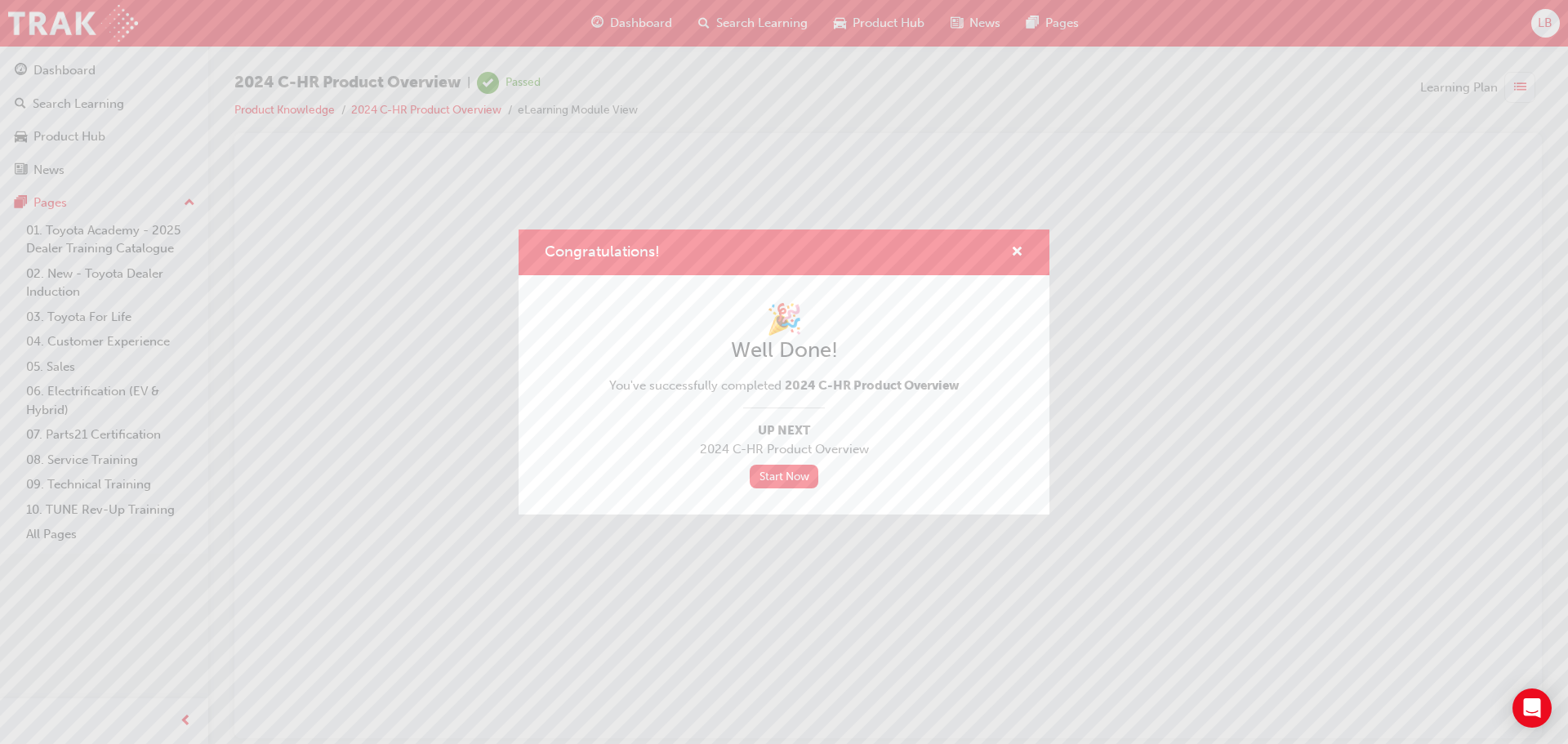
scroll to position [0, 0]
click at [1014, 246] on span "cross-icon" at bounding box center [1017, 253] width 12 height 15
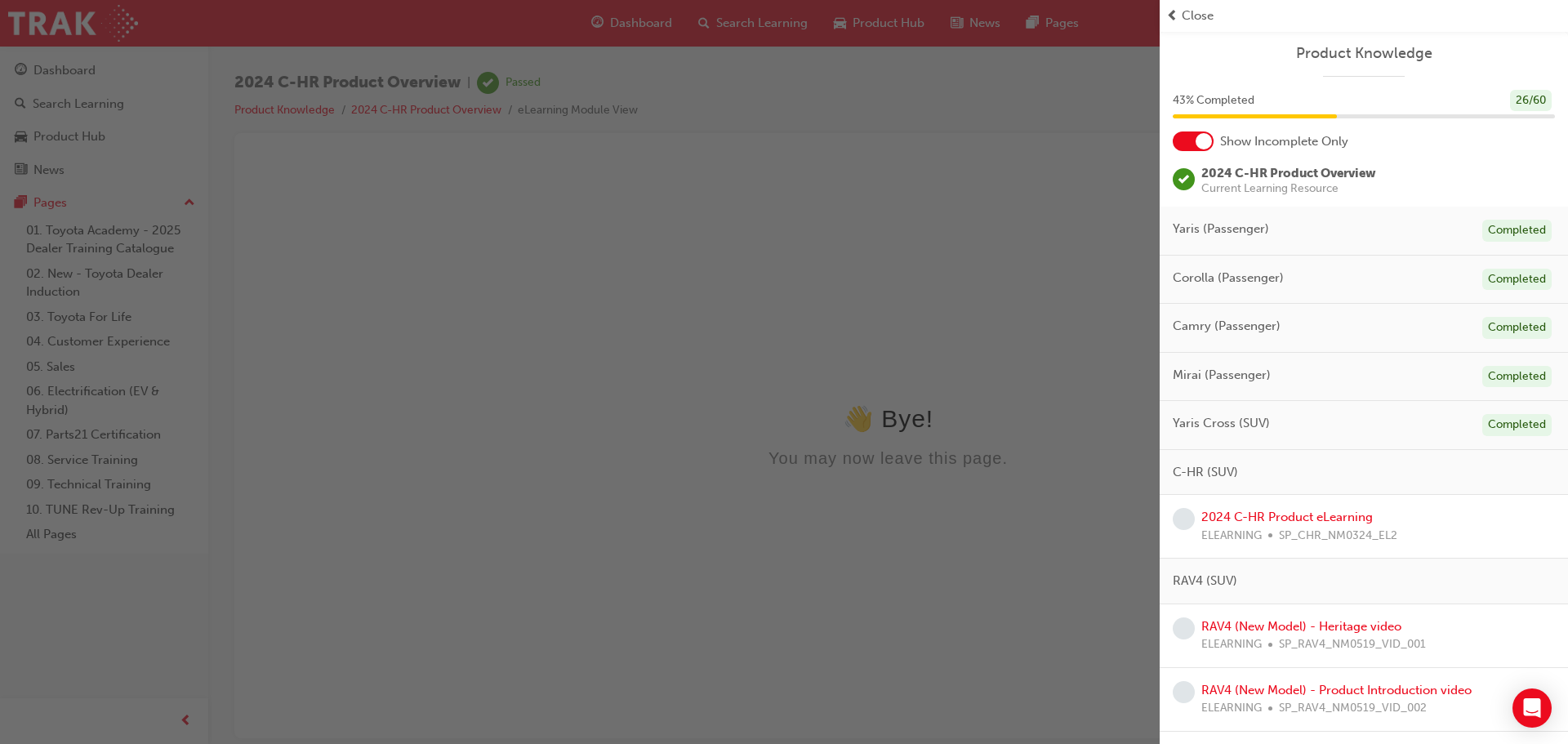
click at [76, 77] on div "button" at bounding box center [580, 372] width 1160 height 744
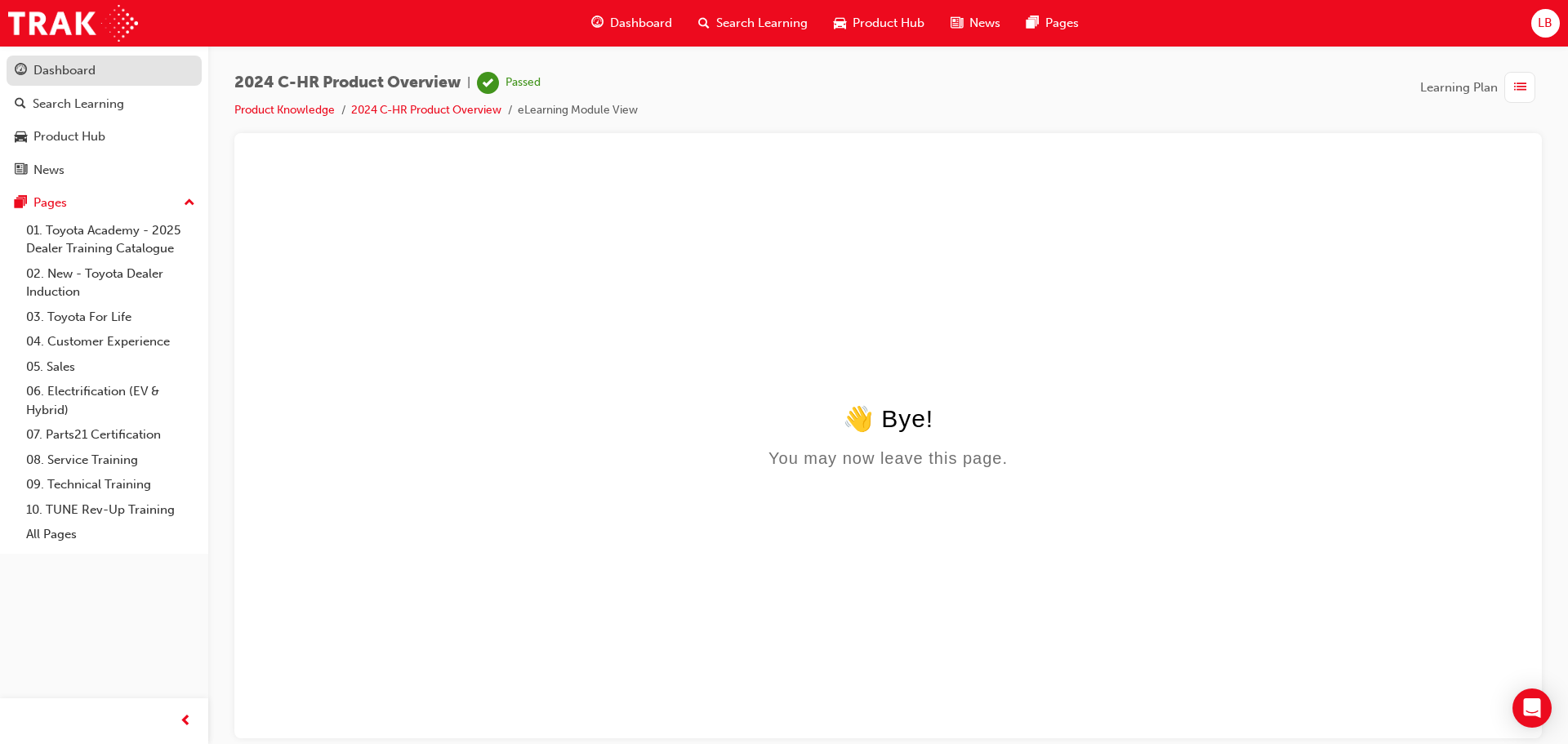
click at [85, 66] on div "Dashboard" at bounding box center [64, 70] width 62 height 19
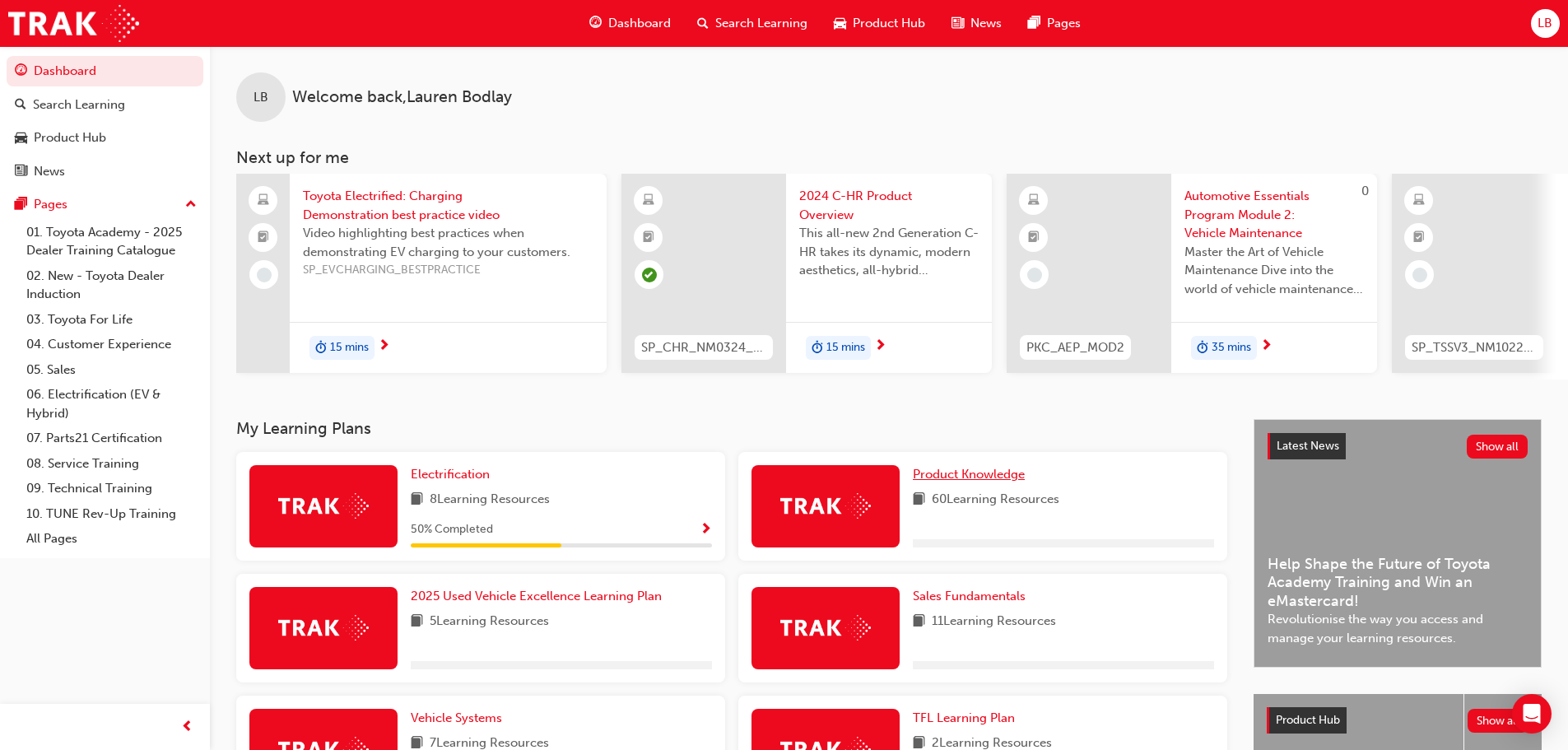
click at [984, 481] on span "Product Knowledge" at bounding box center [968, 473] width 112 height 15
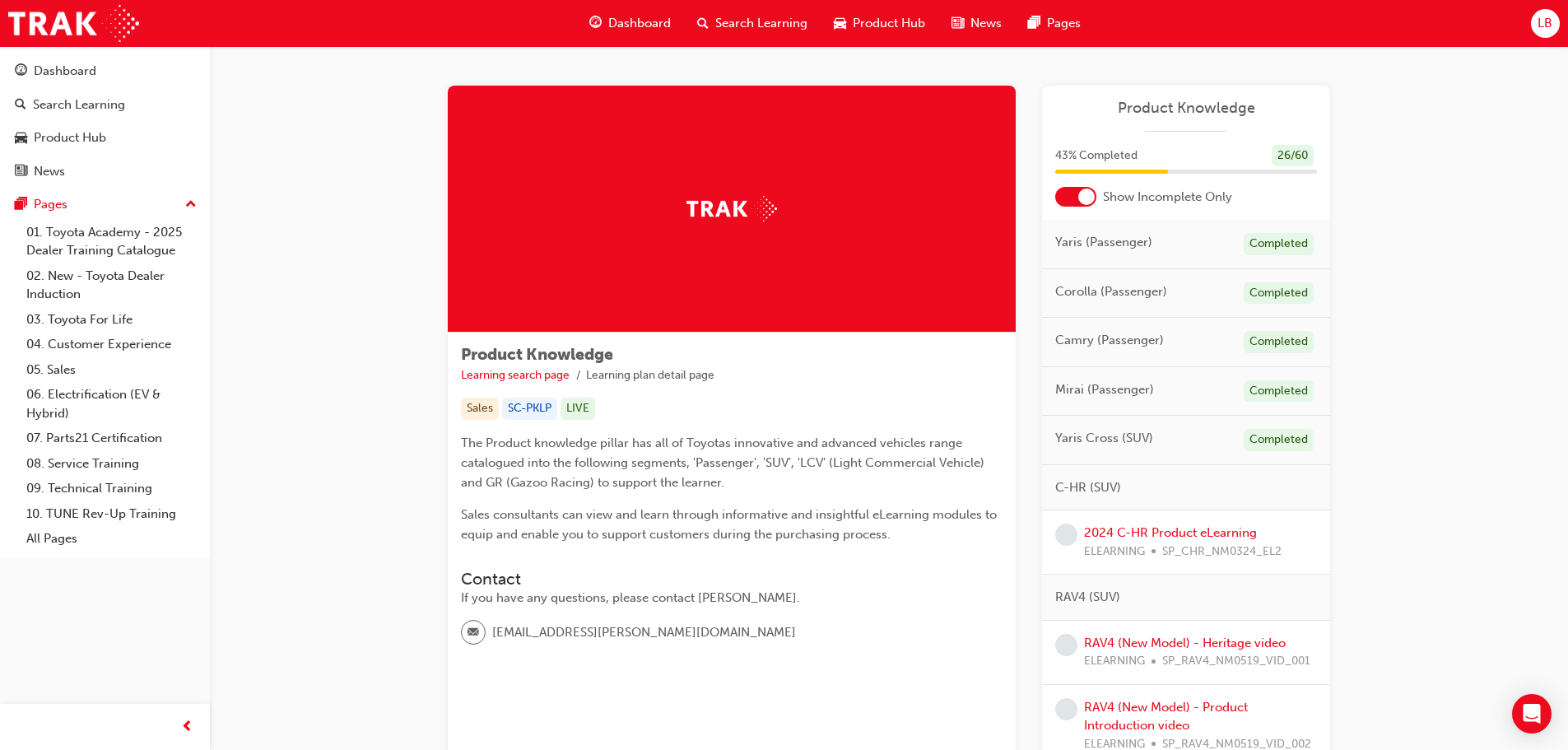
click at [1192, 106] on span "Product Knowledge" at bounding box center [1186, 108] width 262 height 19
click at [1155, 535] on link "2024 C-HR Product eLearning" at bounding box center [1170, 532] width 173 height 15
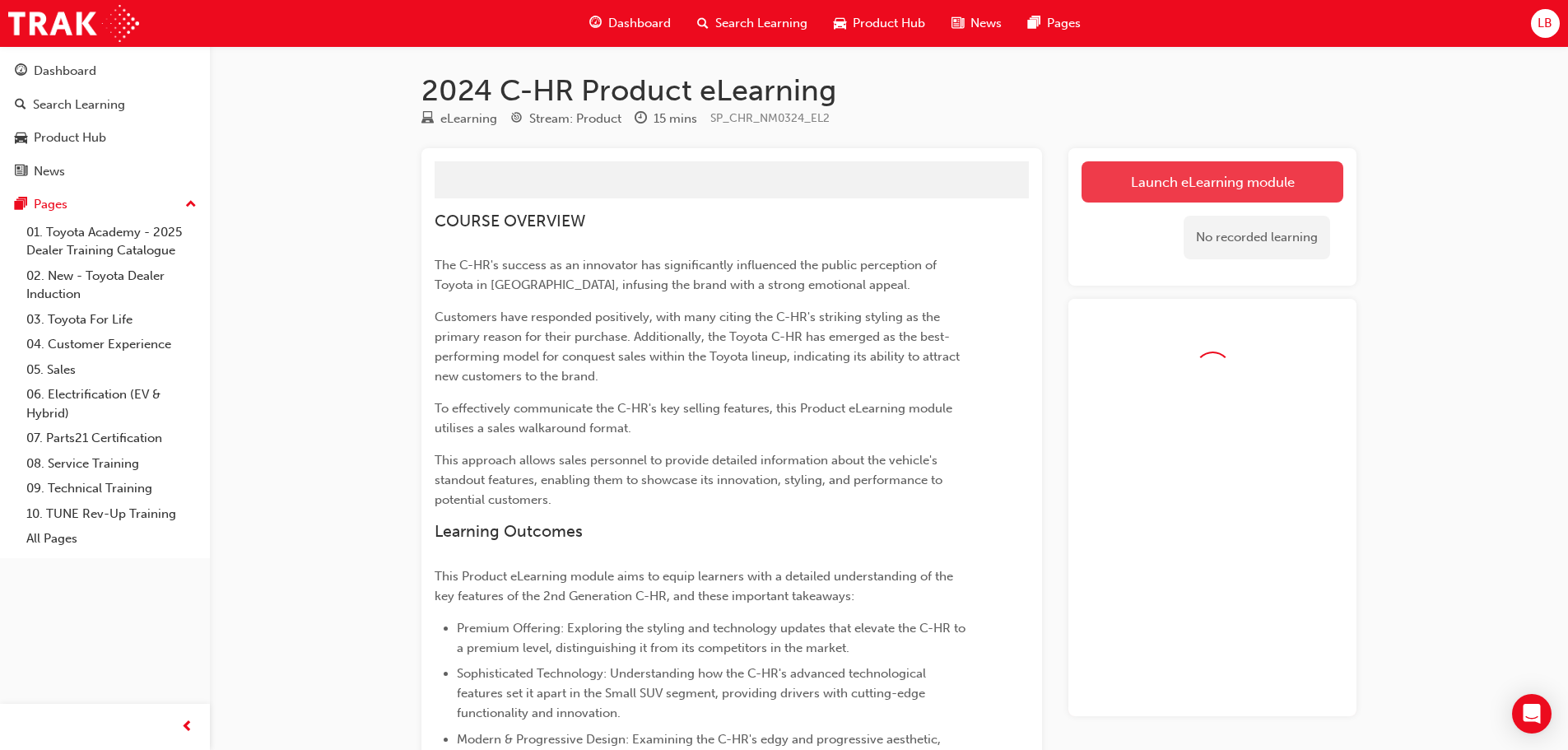
click at [1218, 187] on link "Launch eLearning module" at bounding box center [1212, 182] width 262 height 41
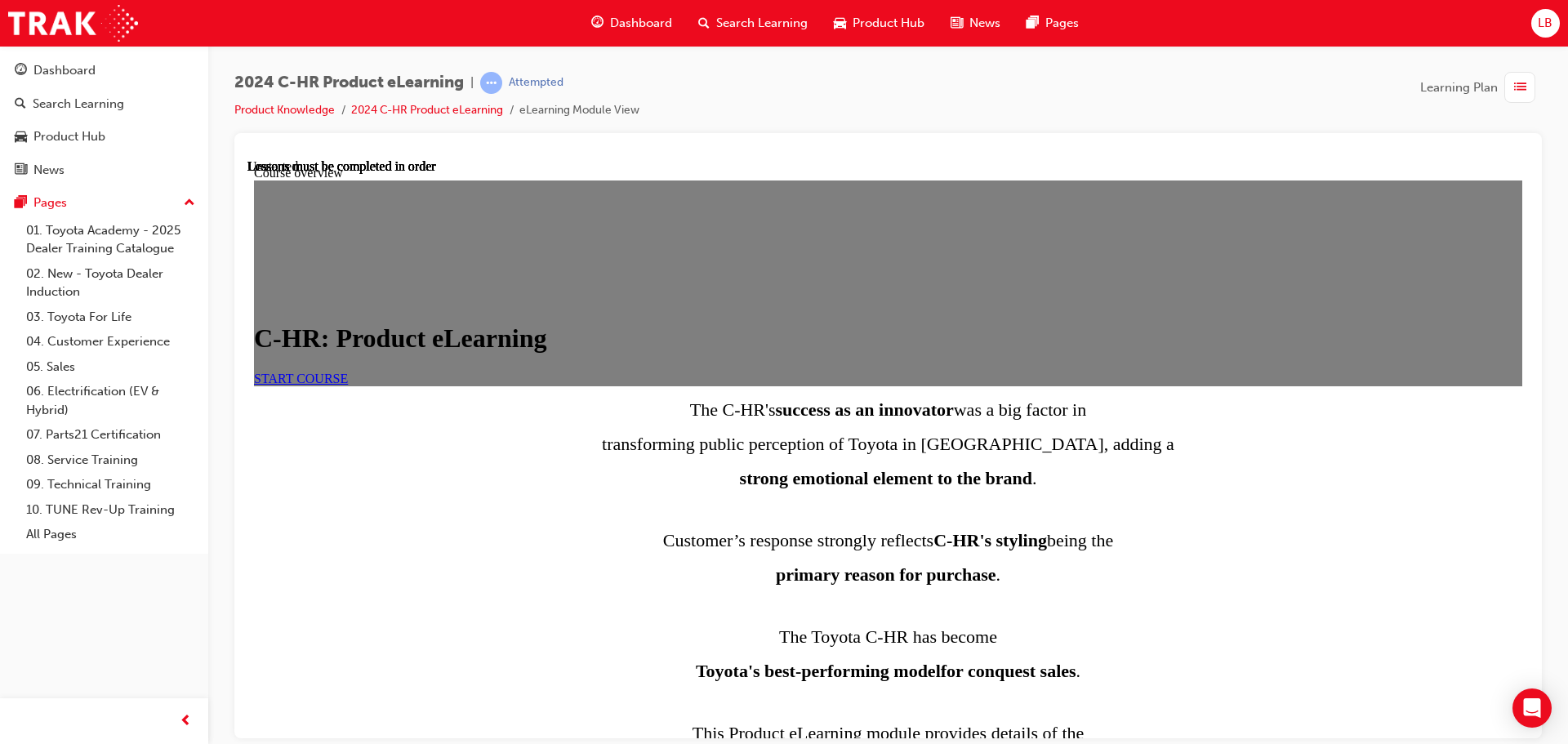
click at [347, 385] on link "START COURSE" at bounding box center [300, 378] width 94 height 14
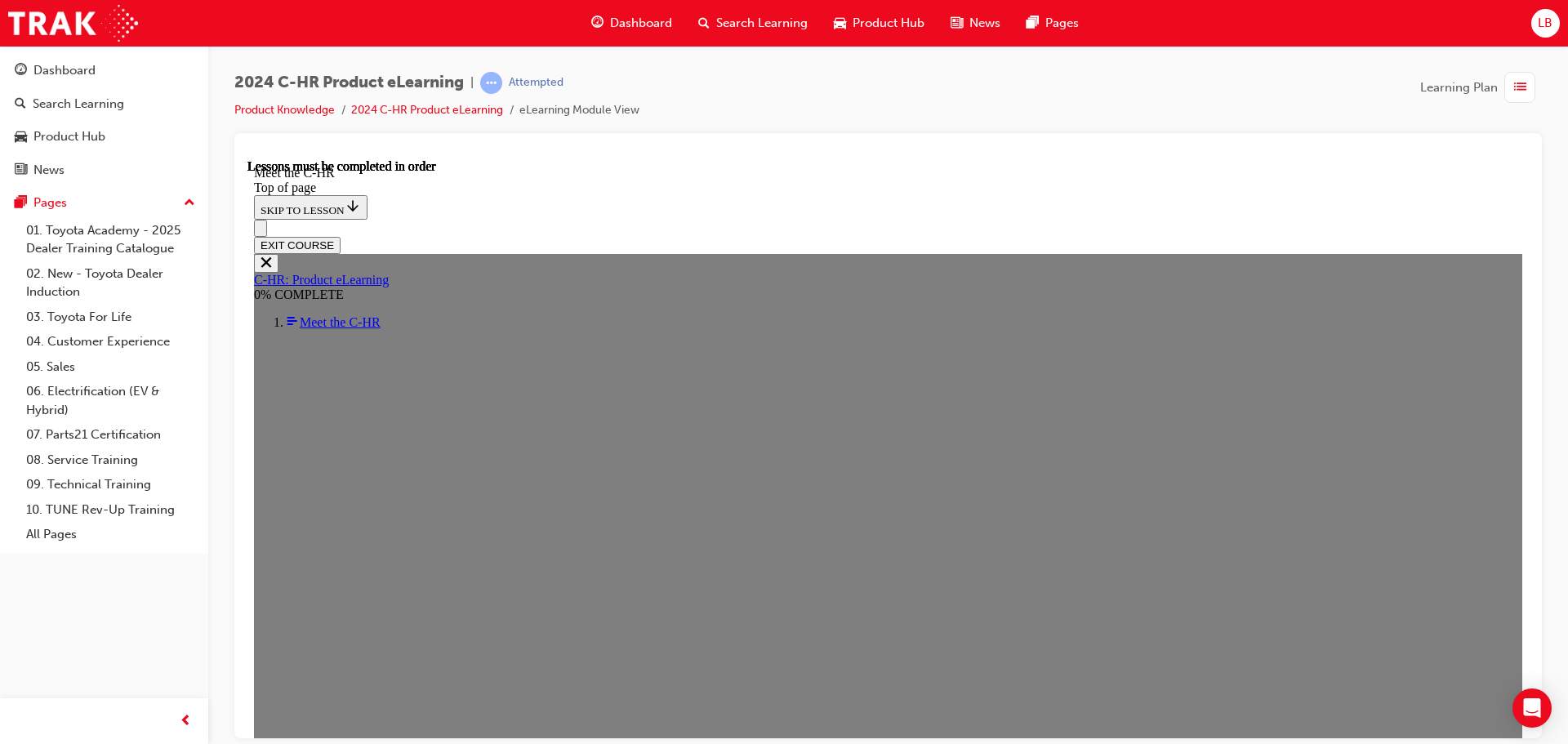
scroll to position [384, 0]
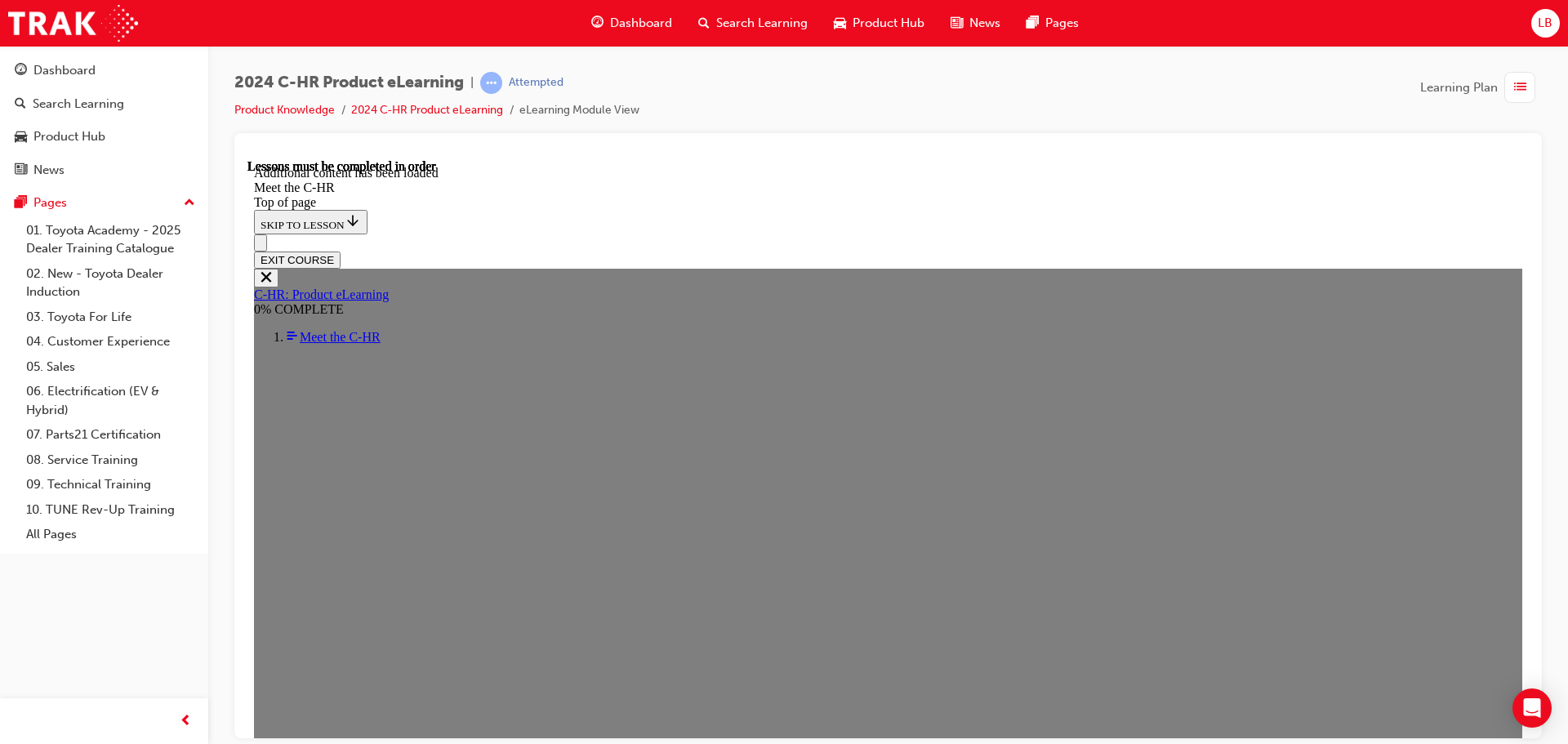
scroll to position [4387, 0]
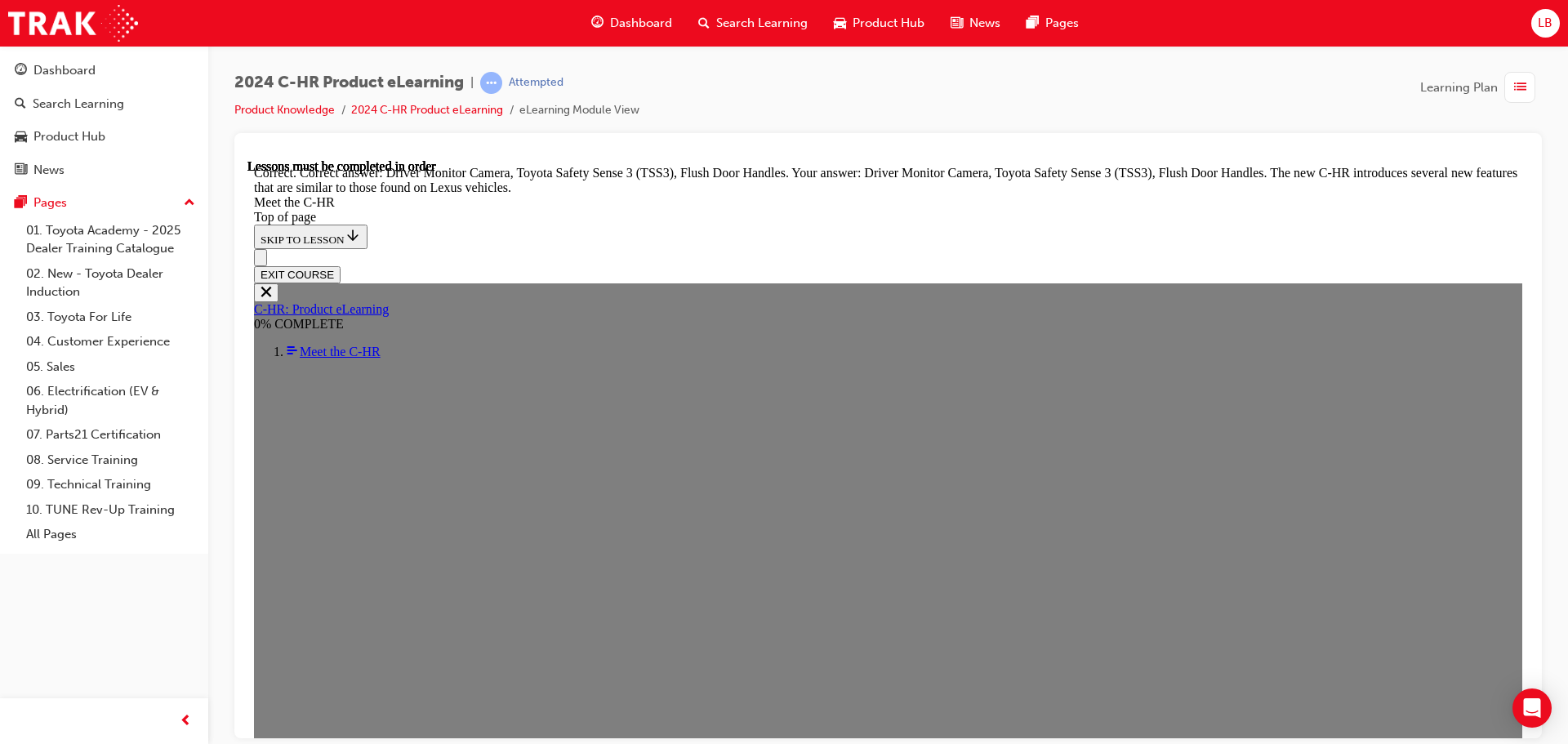
scroll to position [5589, 0]
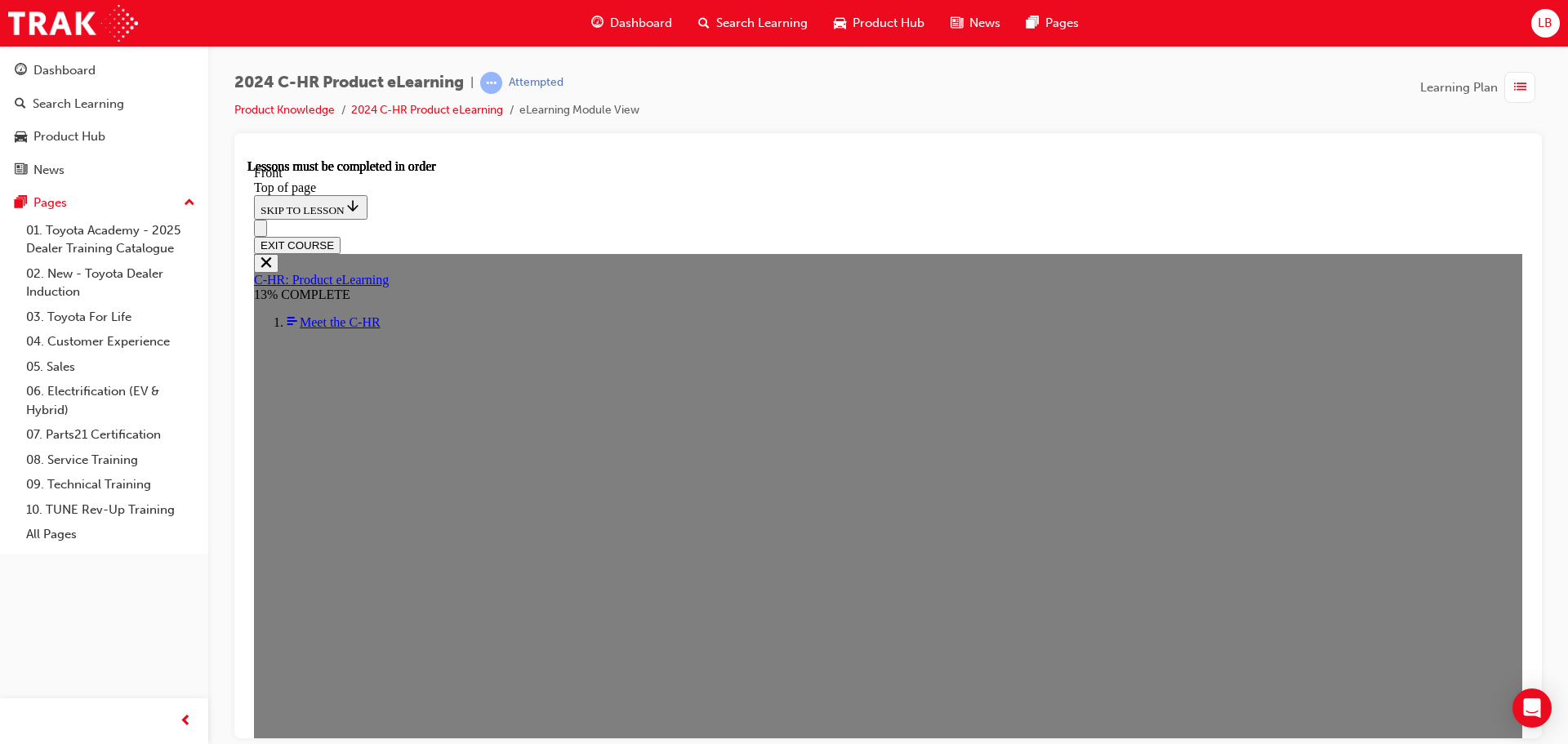
scroll to position [547, 0]
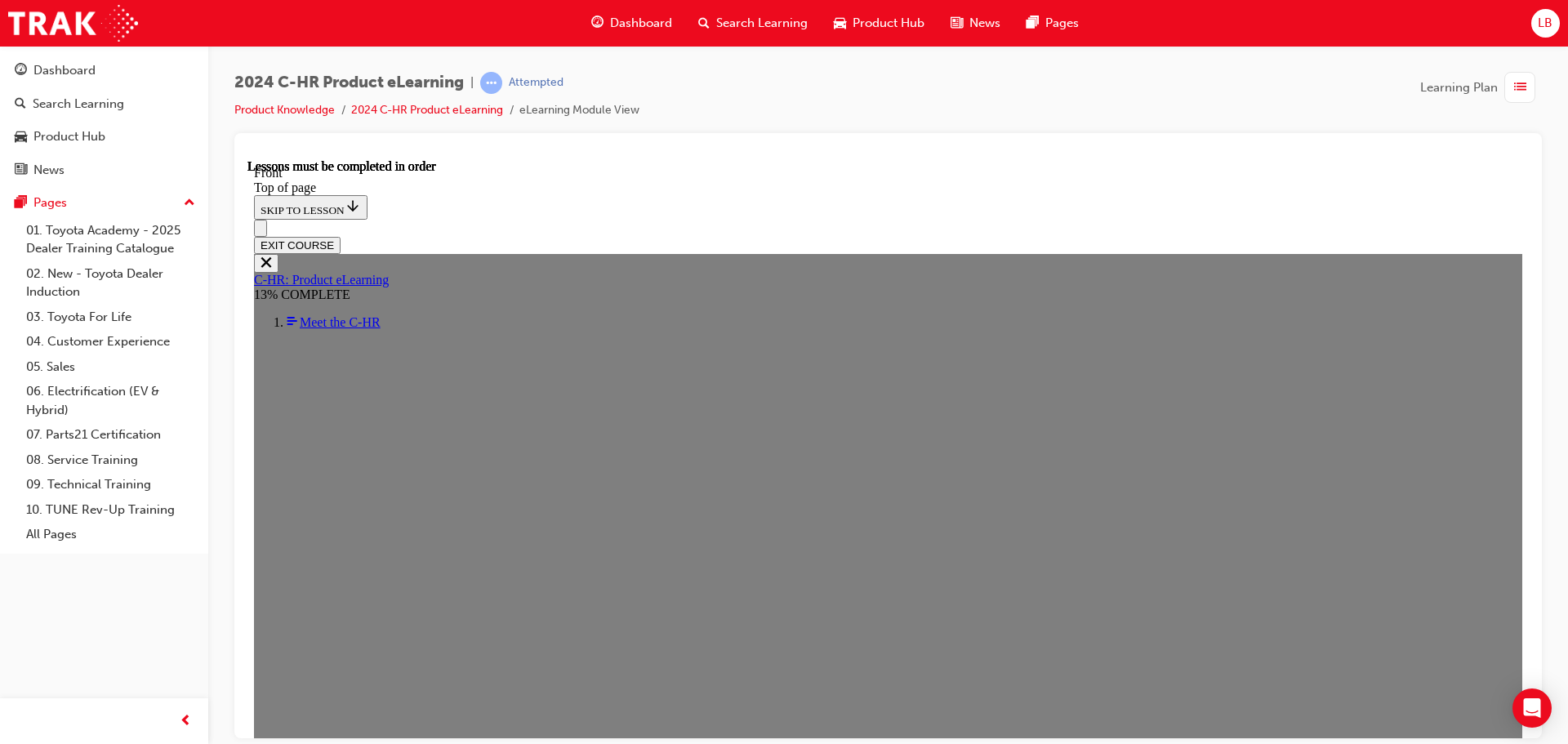
scroll to position [206, 0]
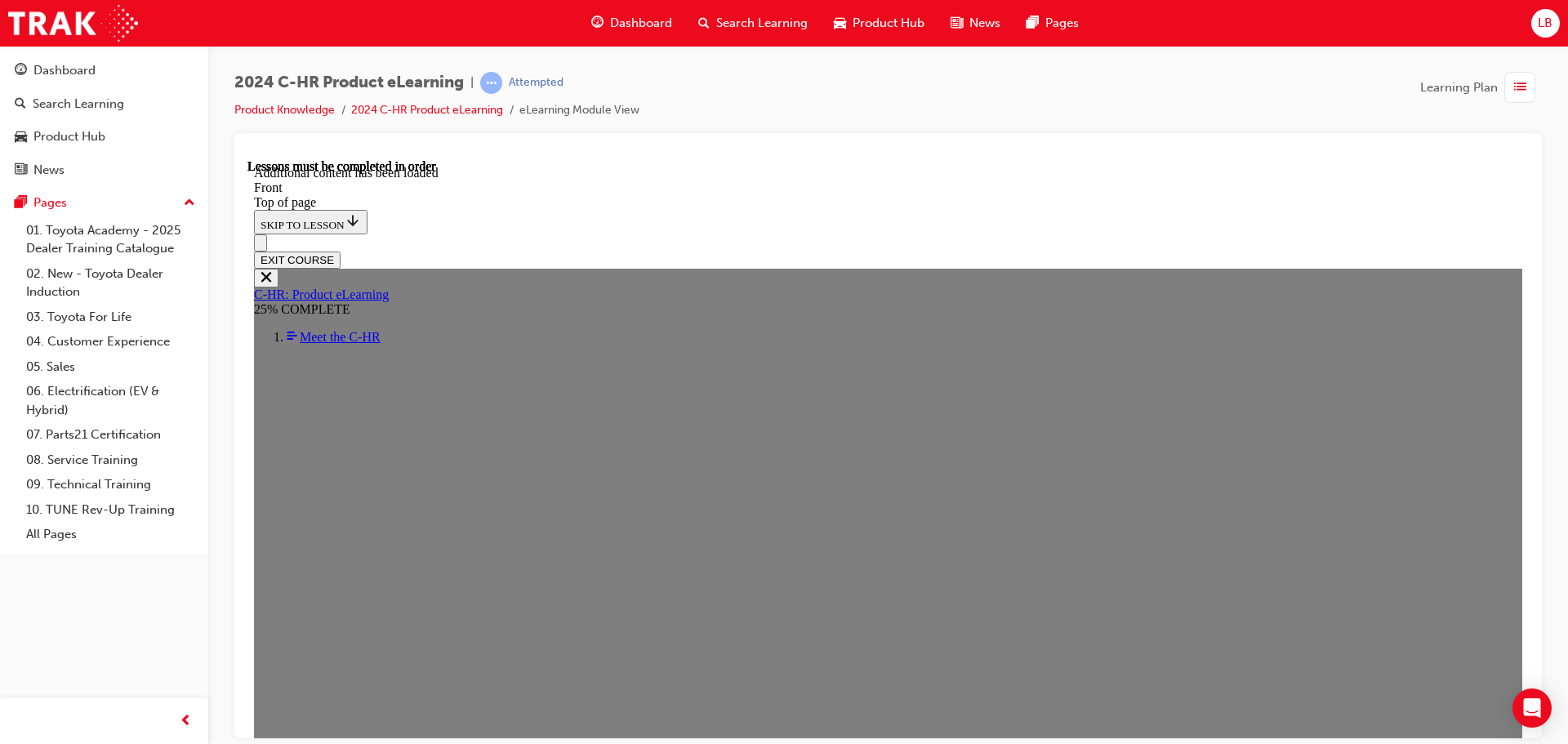
scroll to position [1576, 0]
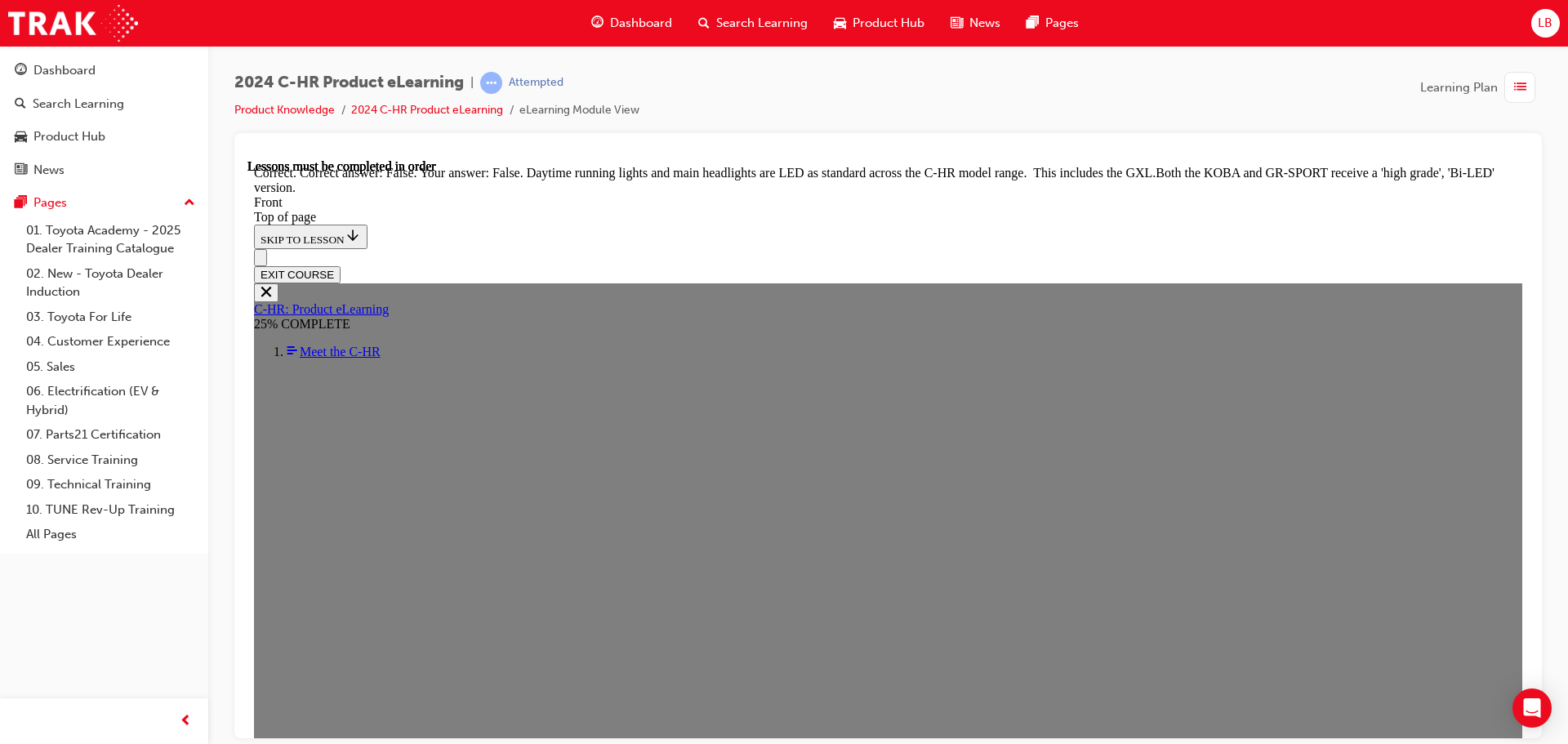
scroll to position [1986, 0]
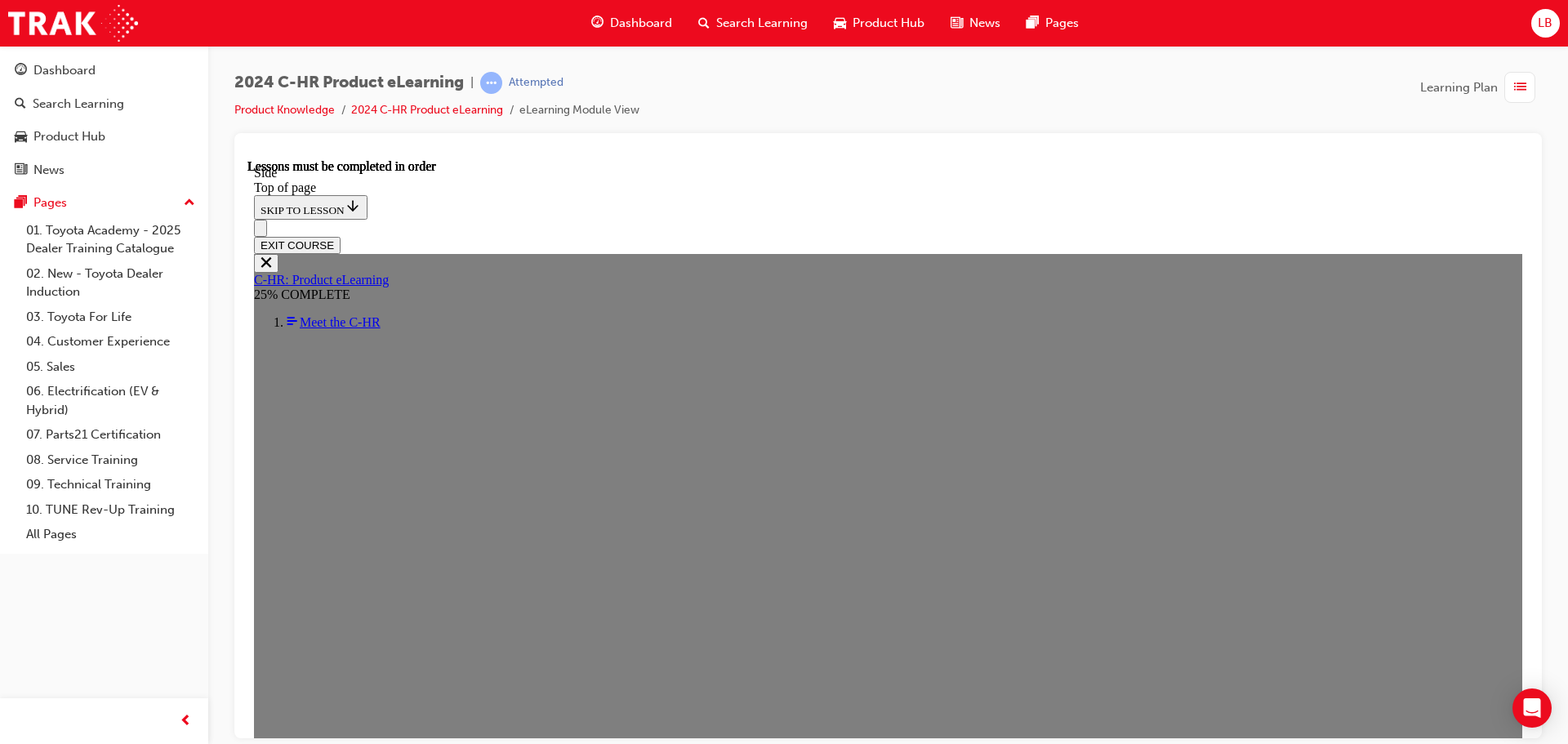
scroll to position [384, 0]
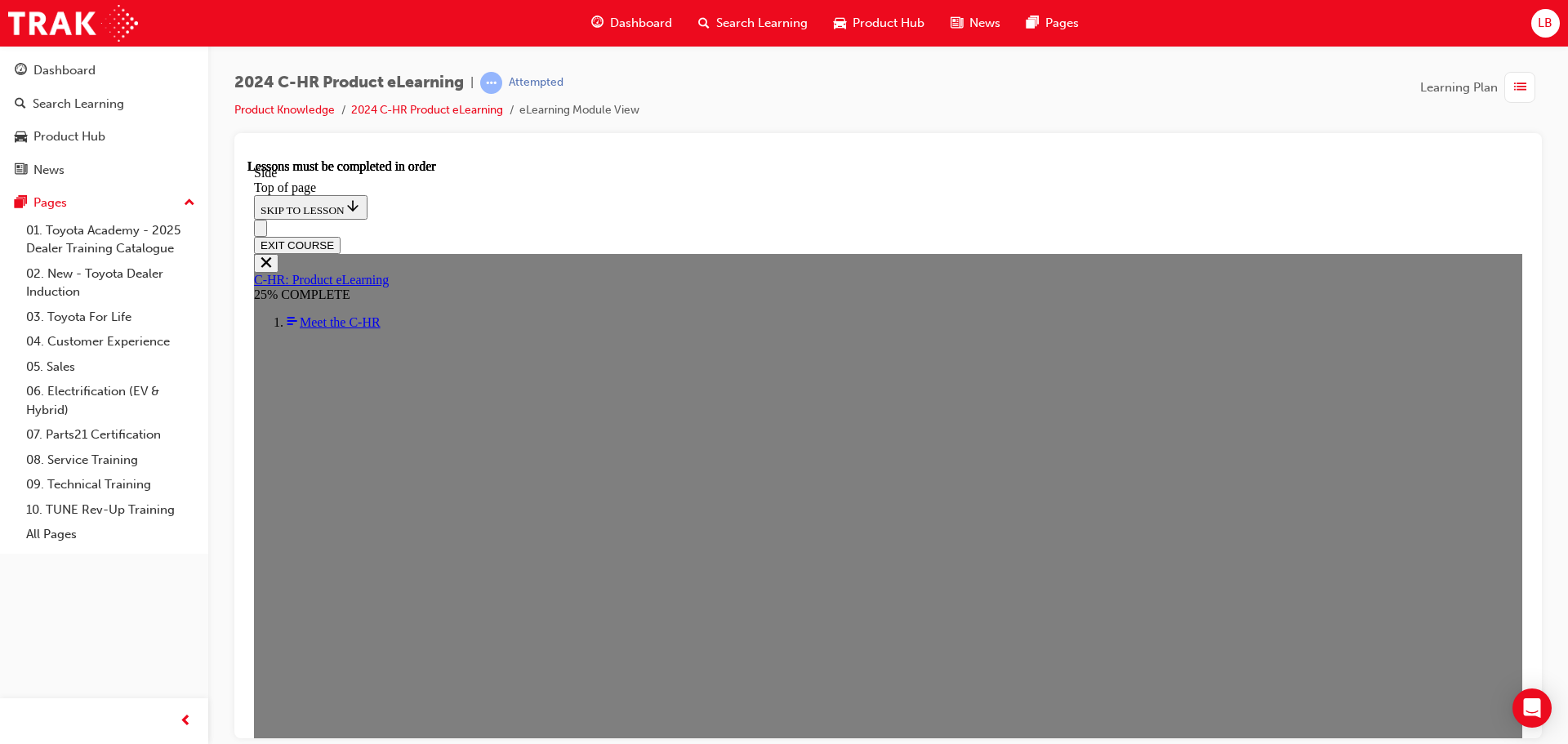
scroll to position [0, 0]
drag, startPoint x: 755, startPoint y: 650, endPoint x: 791, endPoint y: 592, distance: 68.3
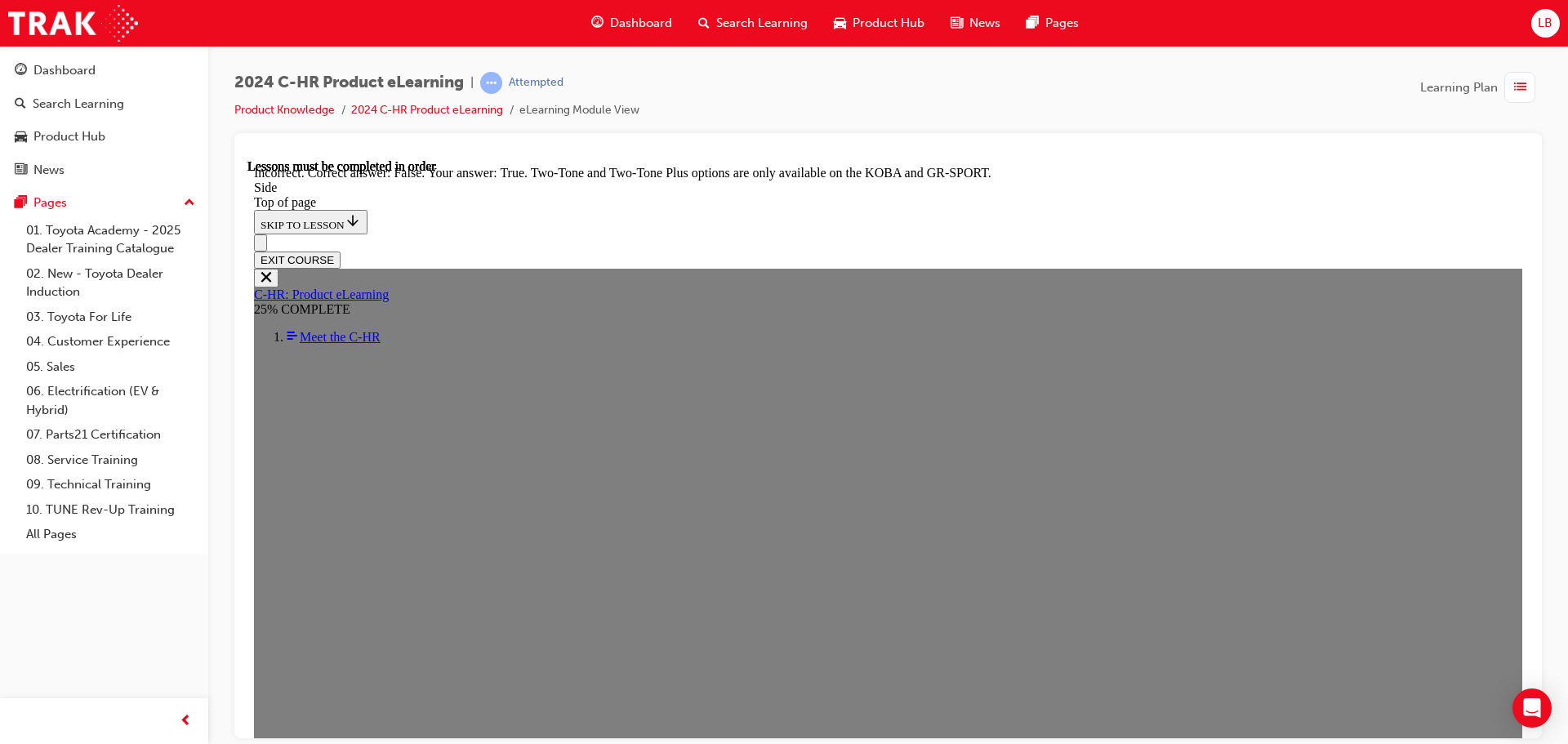
scroll to position [1024, 0]
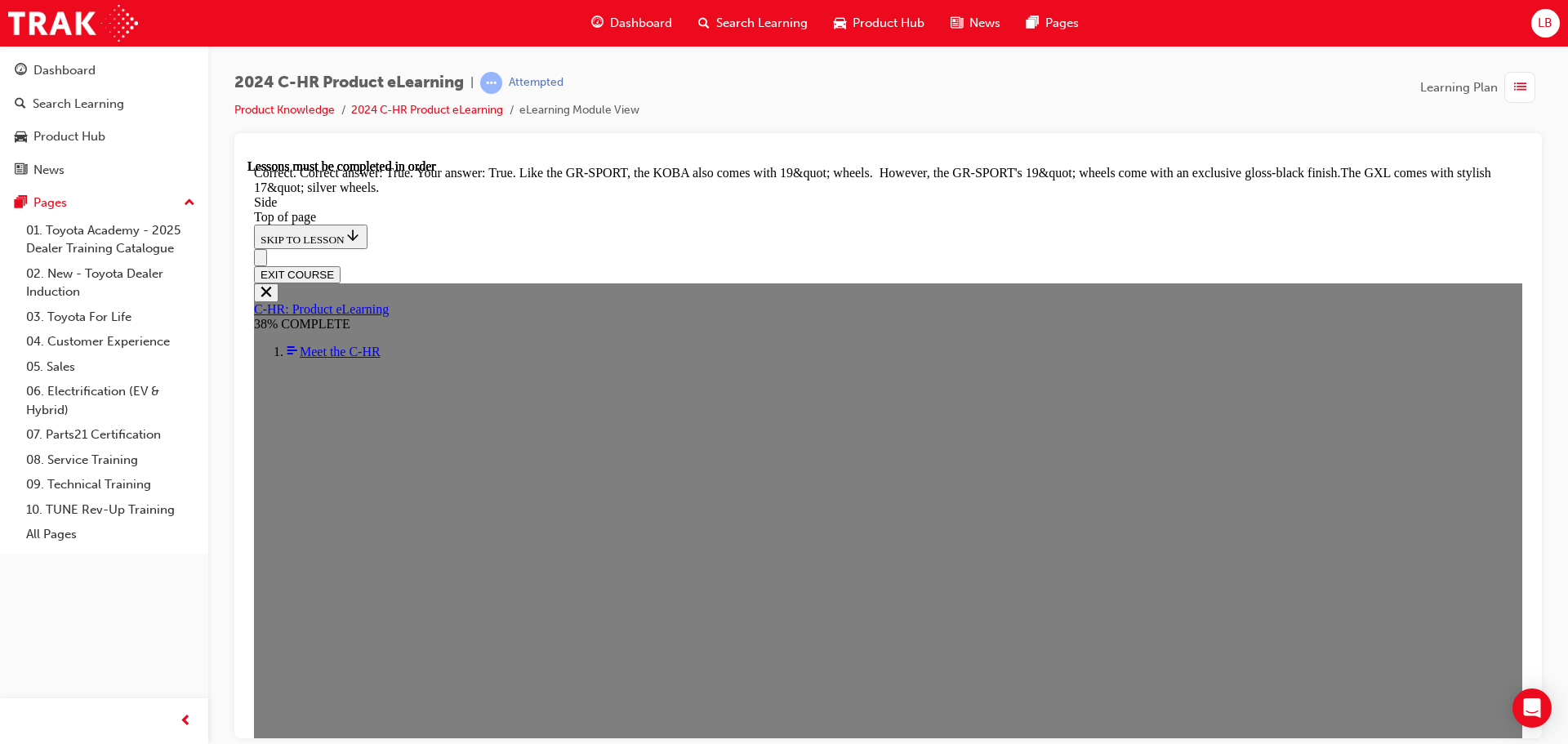
scroll to position [2038, 0]
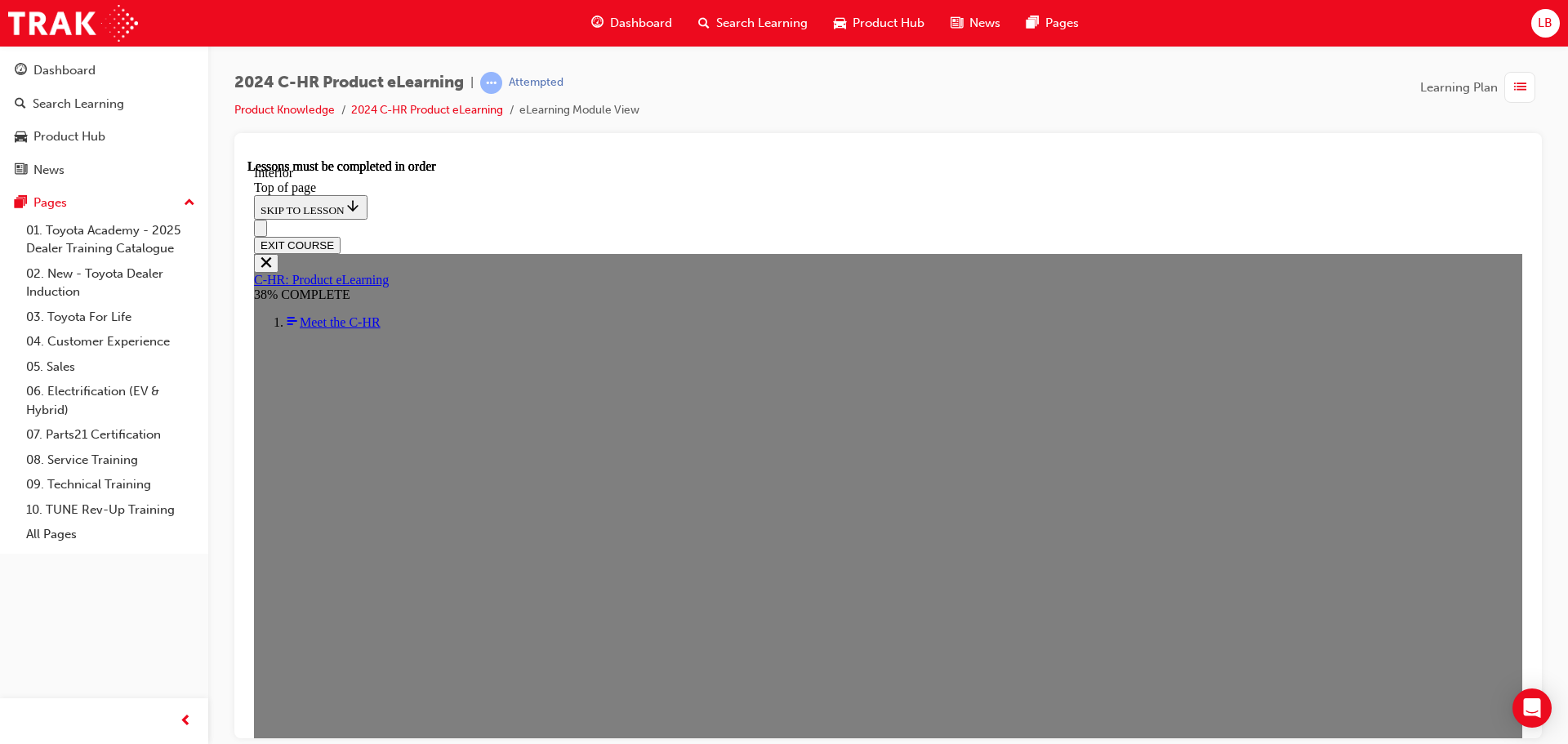
scroll to position [847, 0]
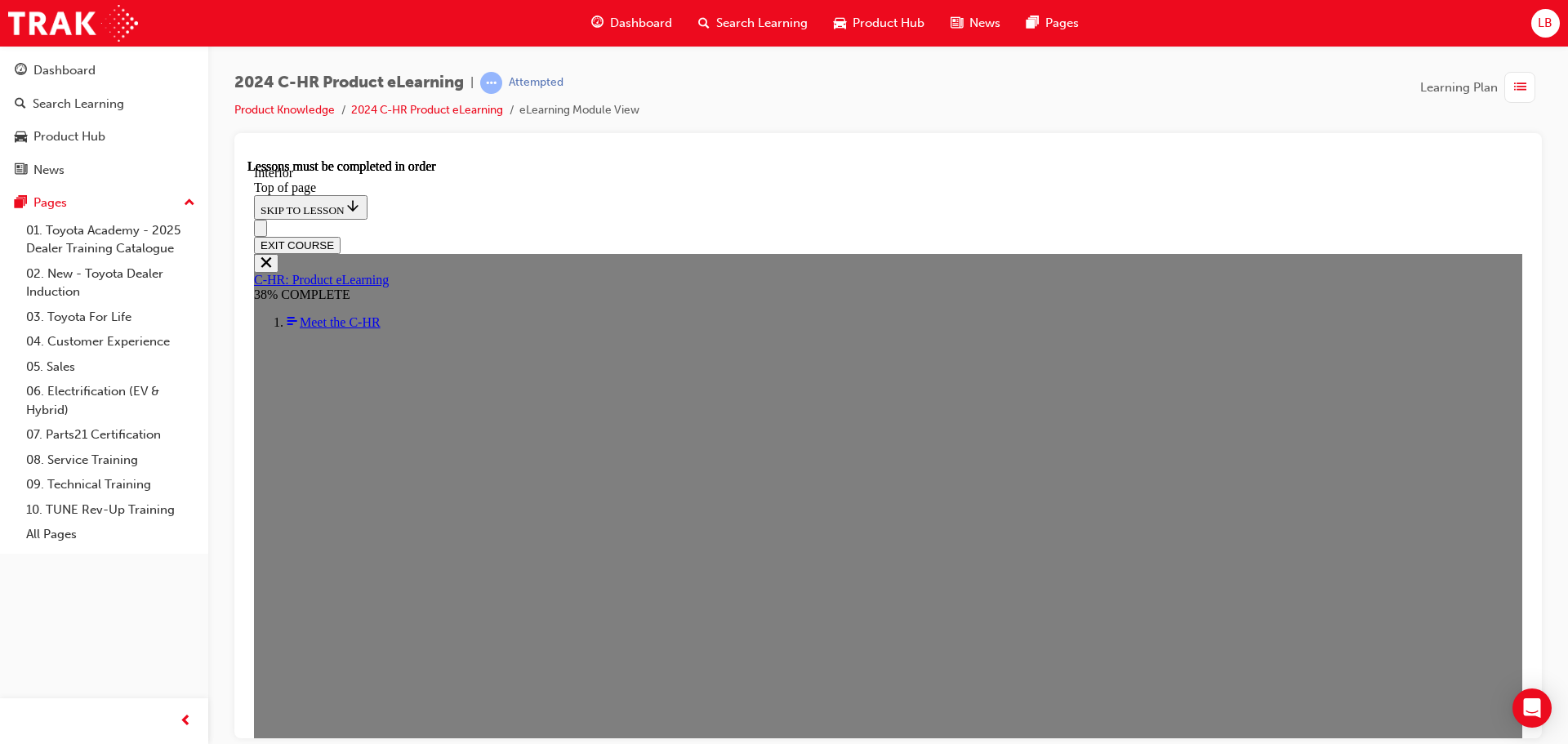
scroll to position [125, 0]
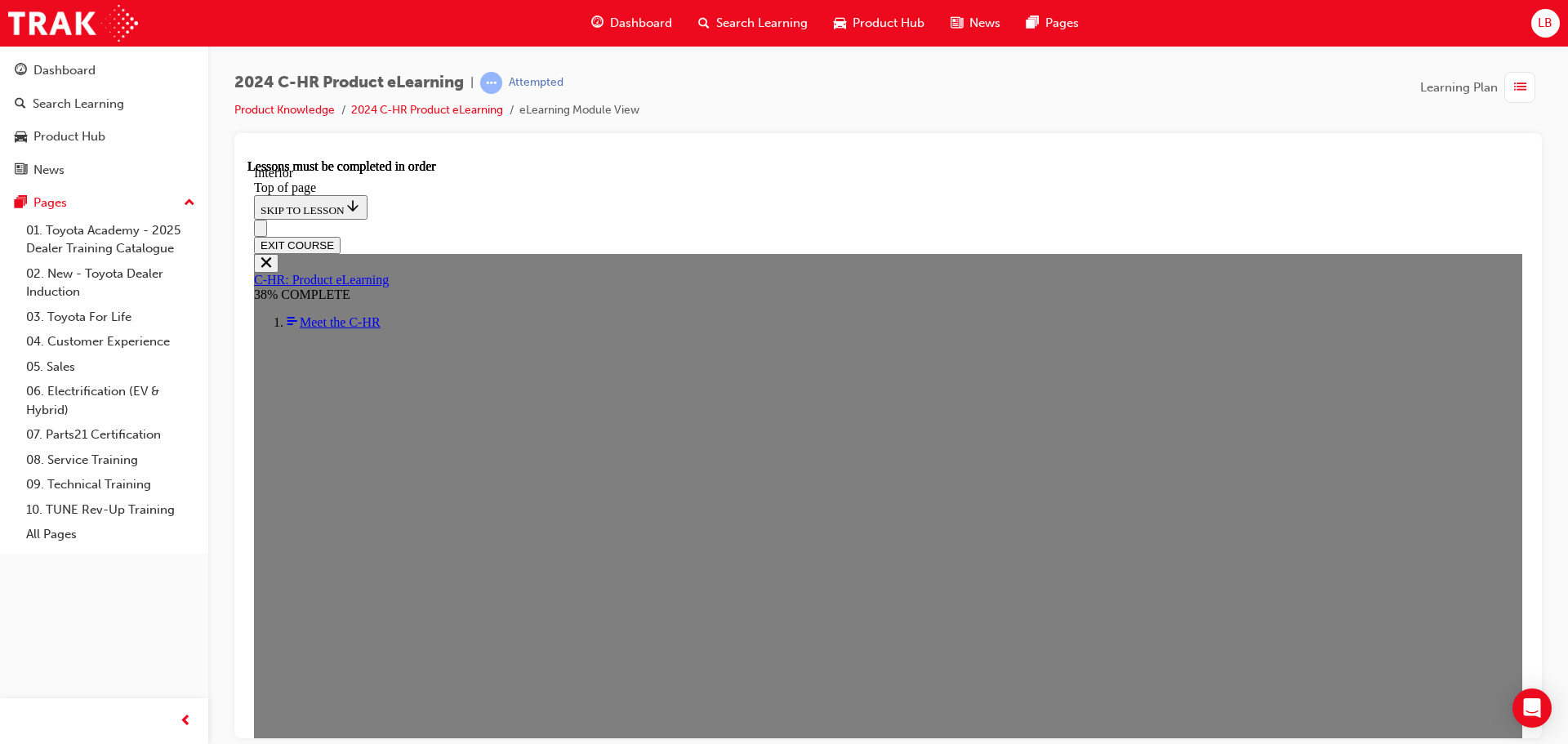
scroll to position [354, 0]
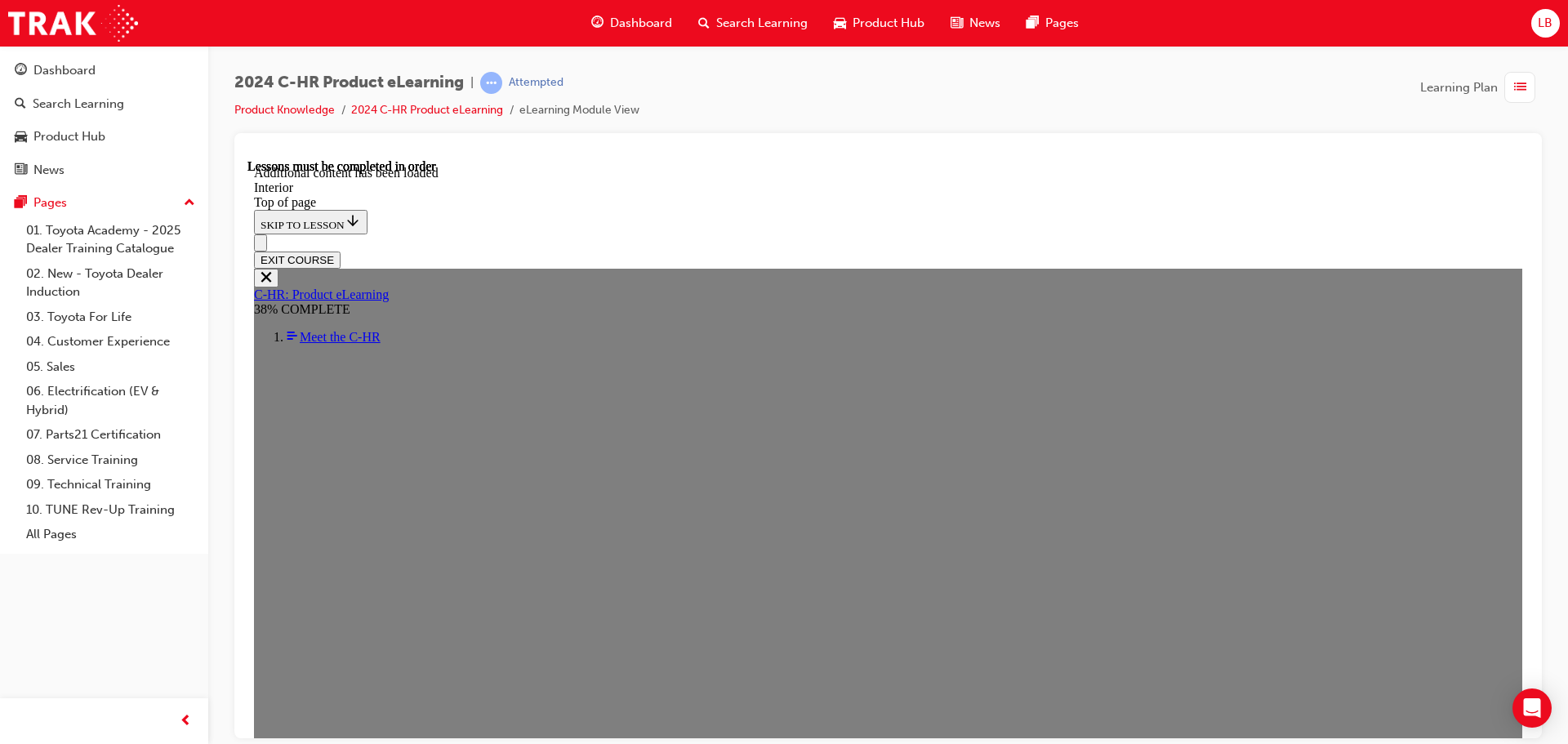
scroll to position [1741, 0]
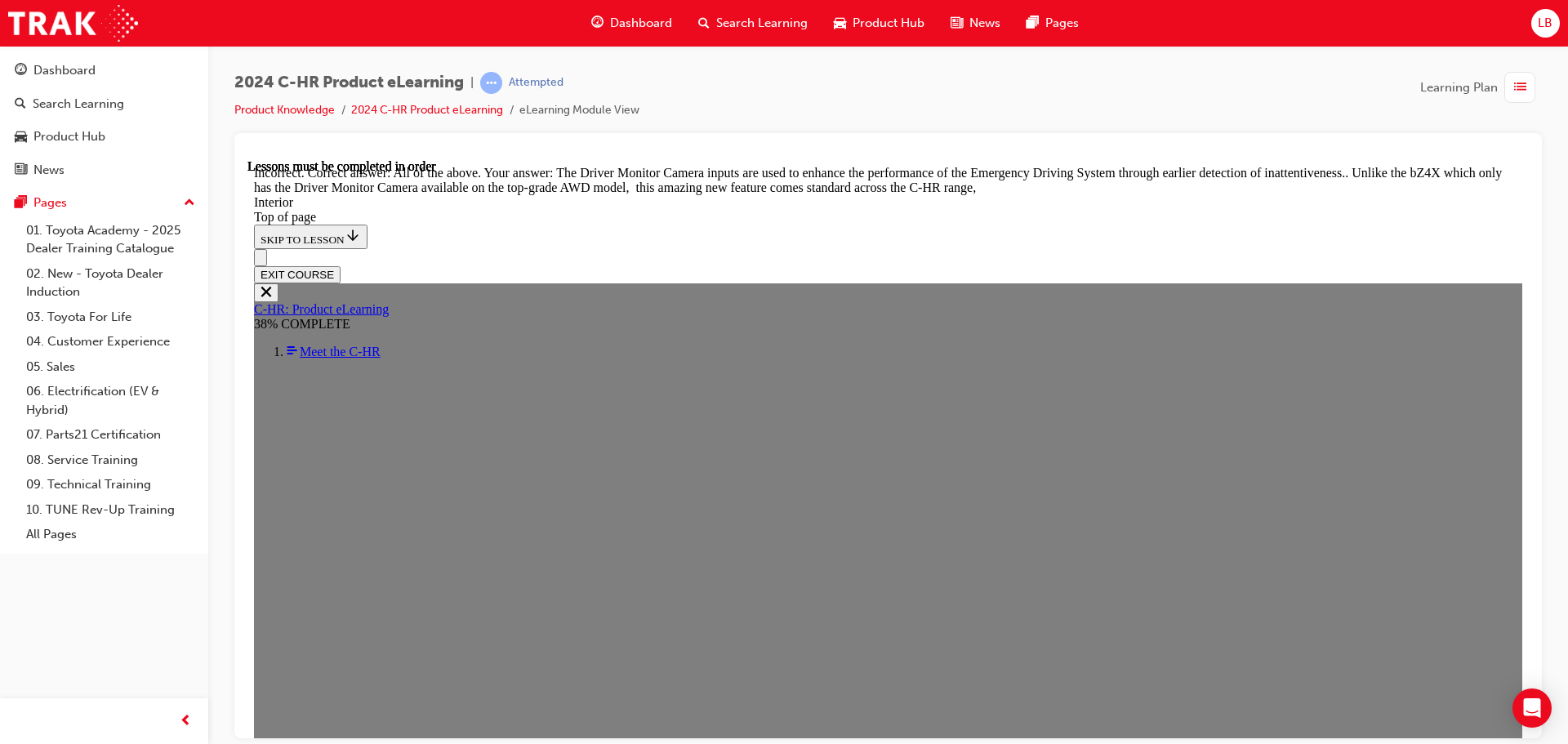
drag, startPoint x: 652, startPoint y: 445, endPoint x: 713, endPoint y: 465, distance: 64.2
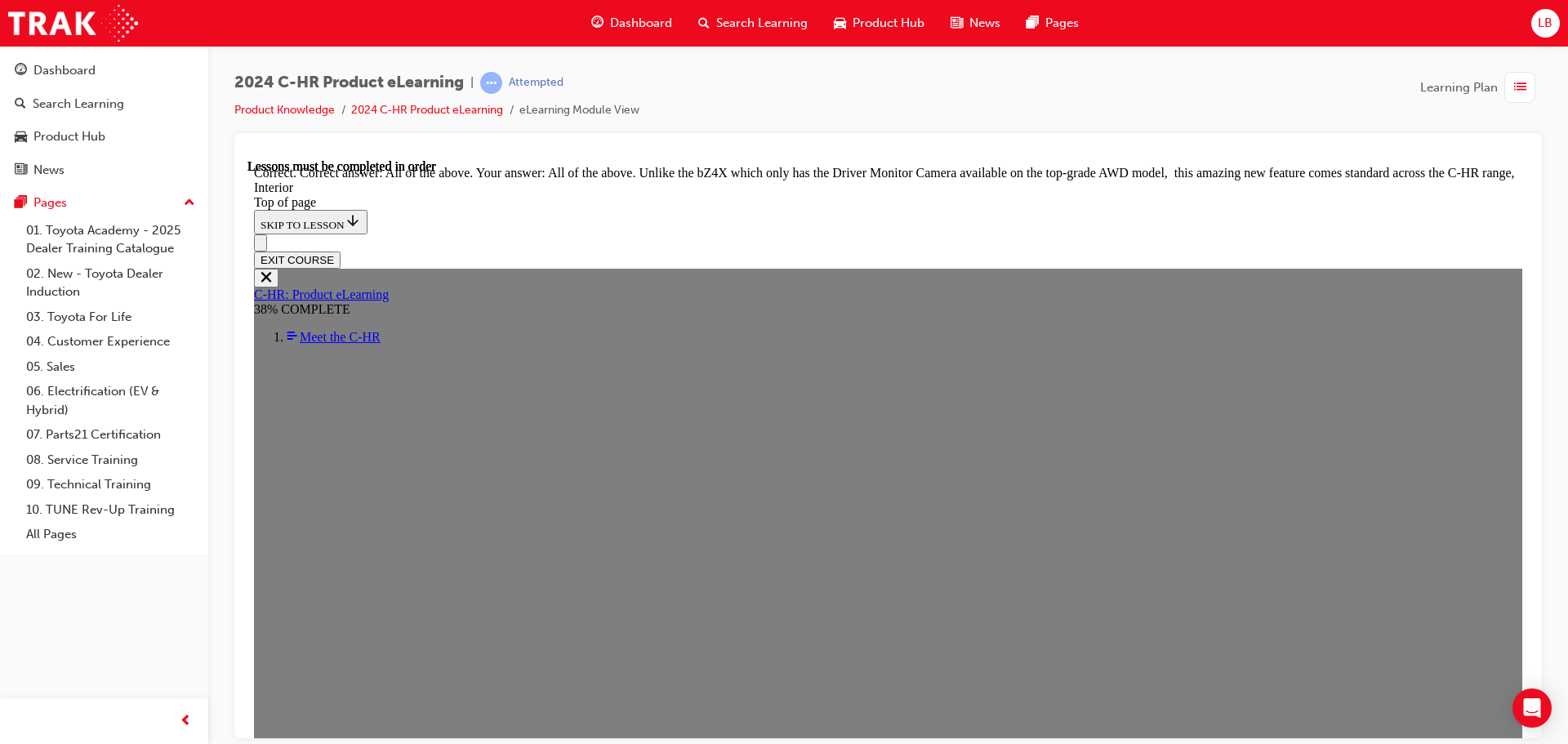
scroll to position [2702, 0]
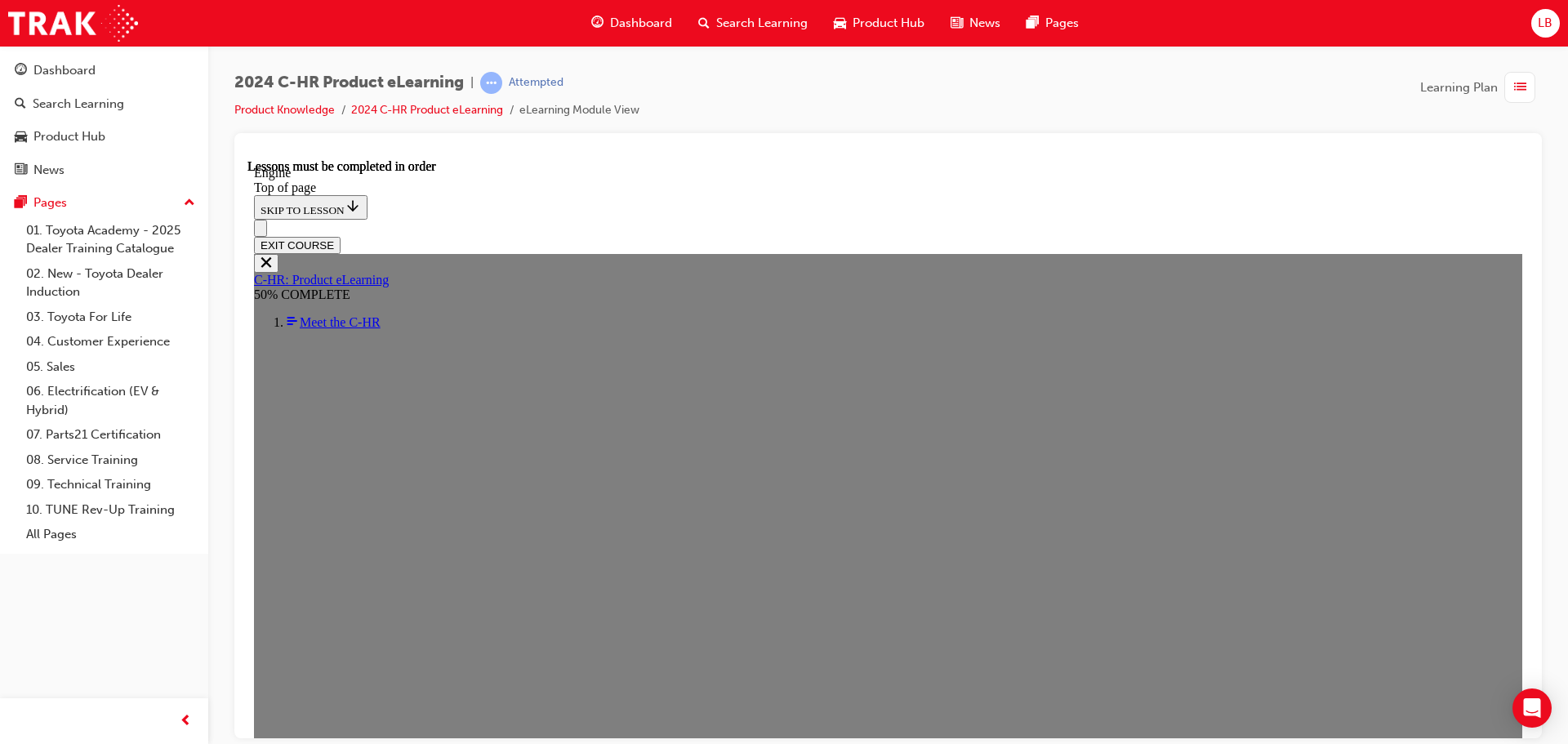
scroll to position [1858, 0]
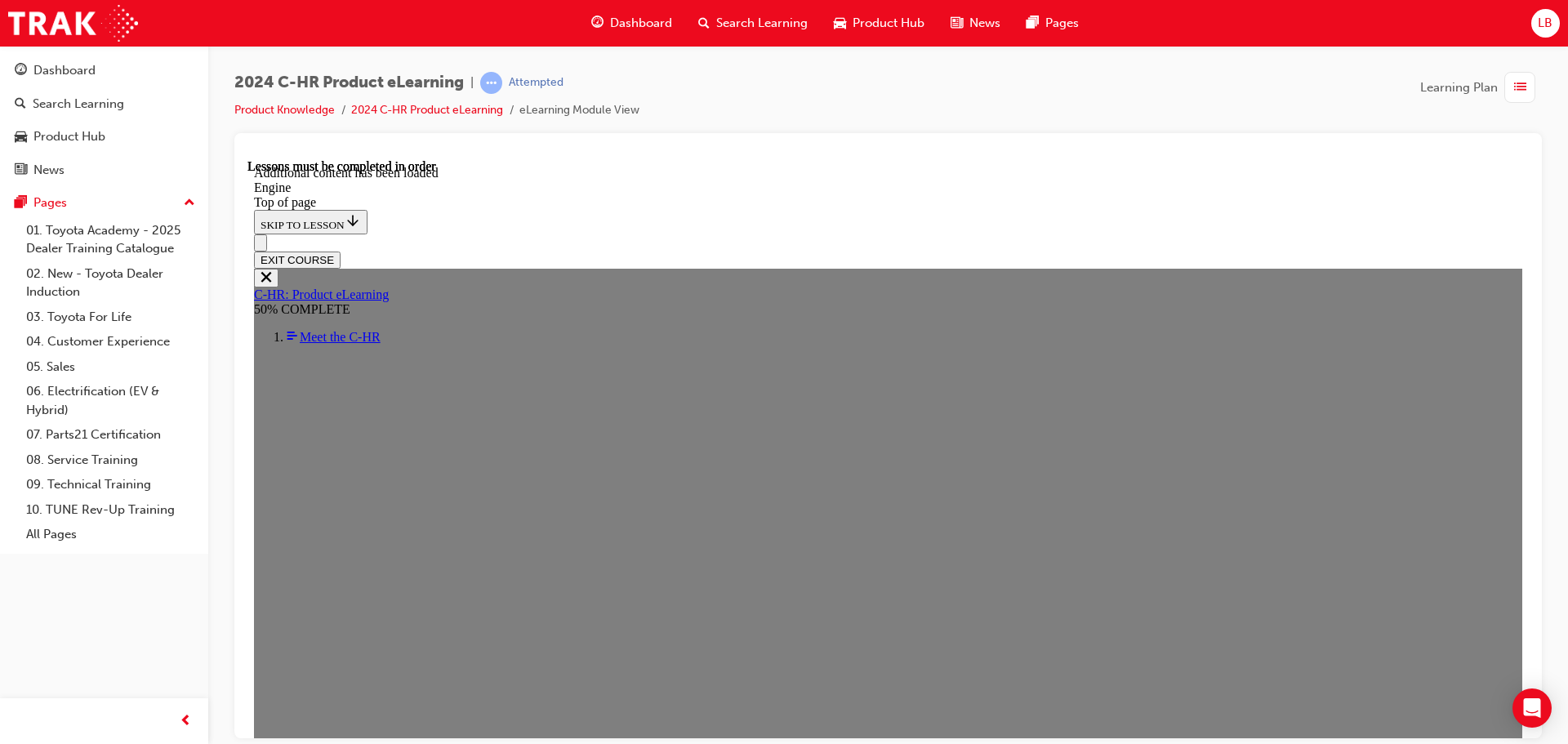
scroll to position [2180, 0]
drag, startPoint x: 652, startPoint y: 502, endPoint x: 730, endPoint y: 544, distance: 88.6
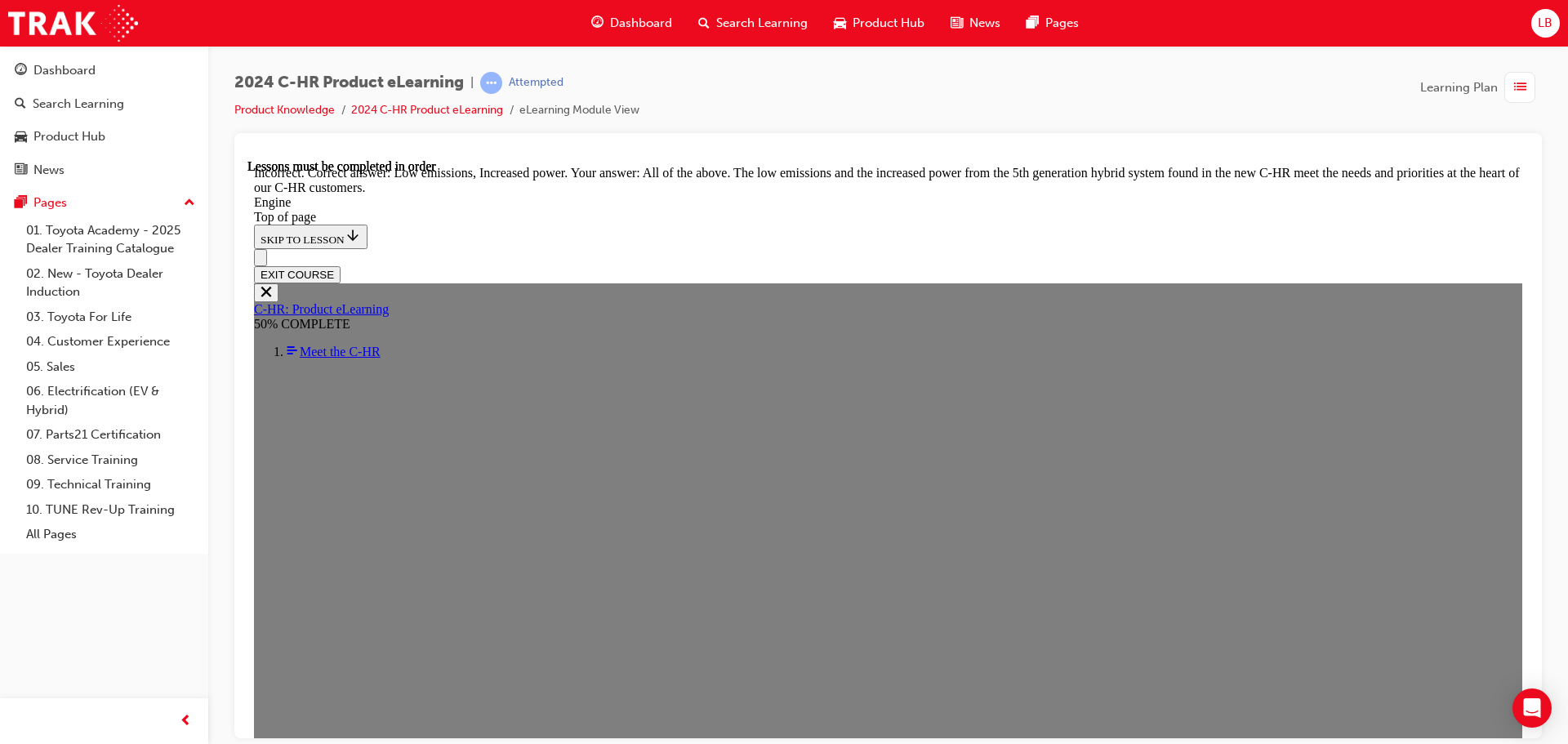
scroll to position [3159, 0]
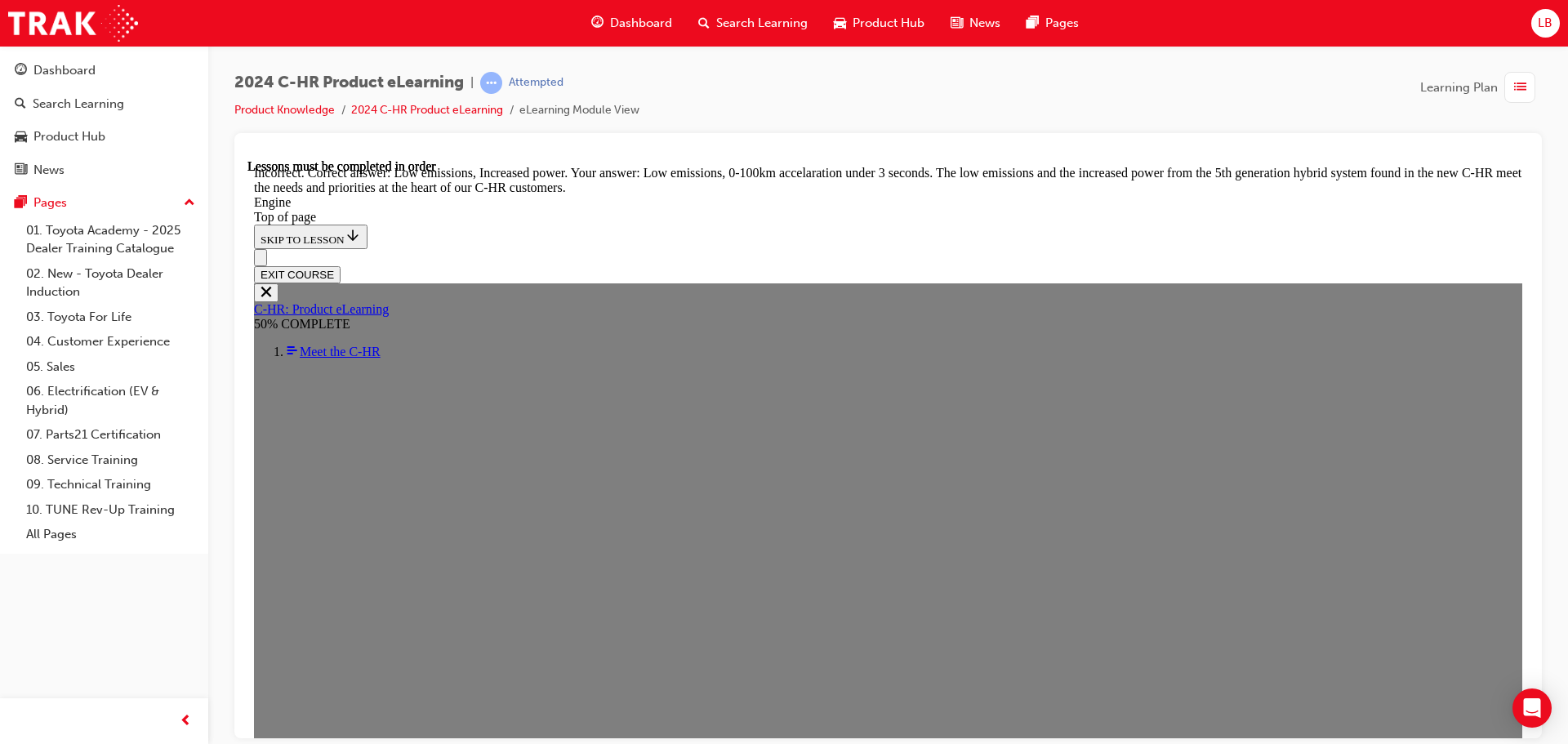
scroll to position [3241, 0]
drag, startPoint x: 894, startPoint y: 662, endPoint x: 893, endPoint y: 653, distance: 9.1
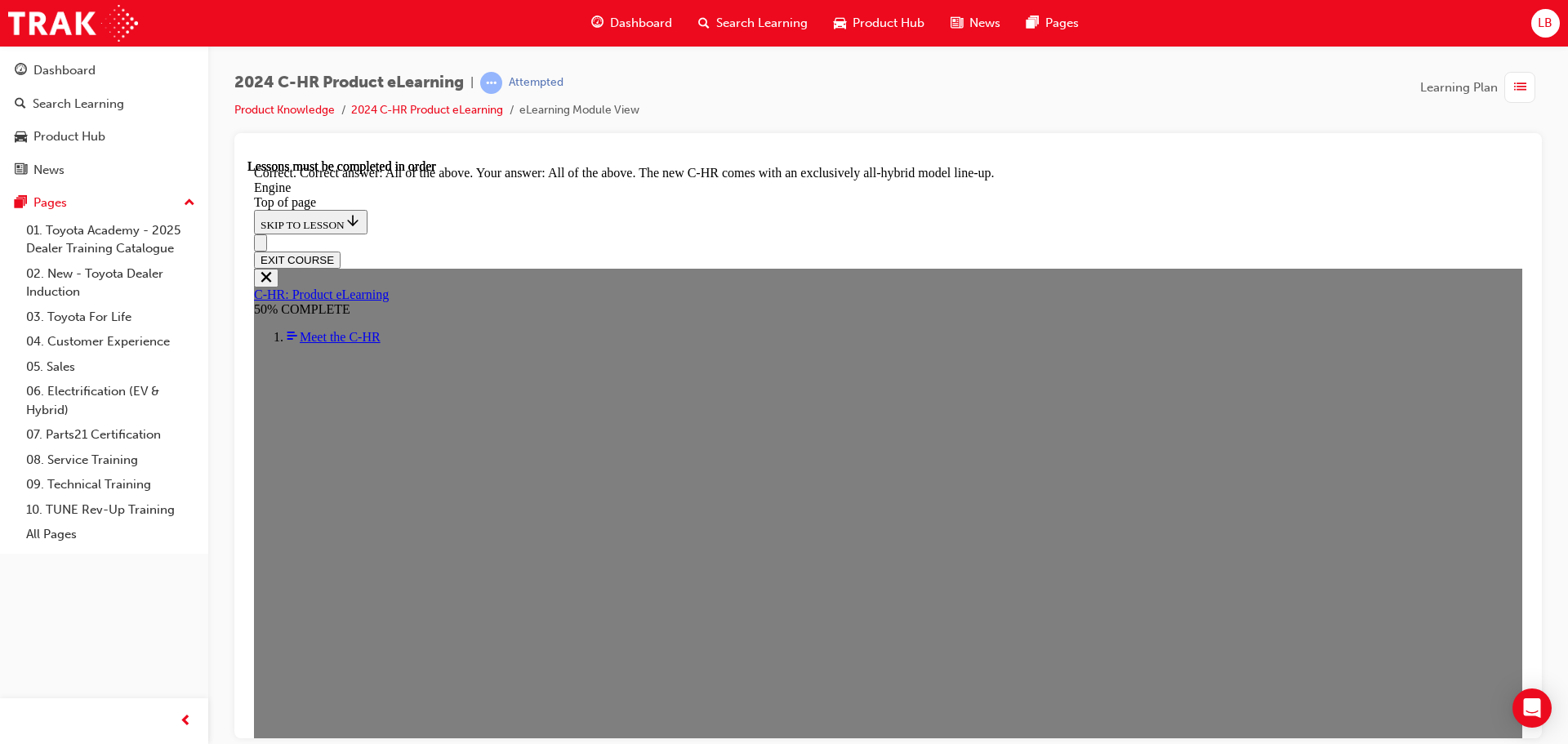
scroll to position [4497, 0]
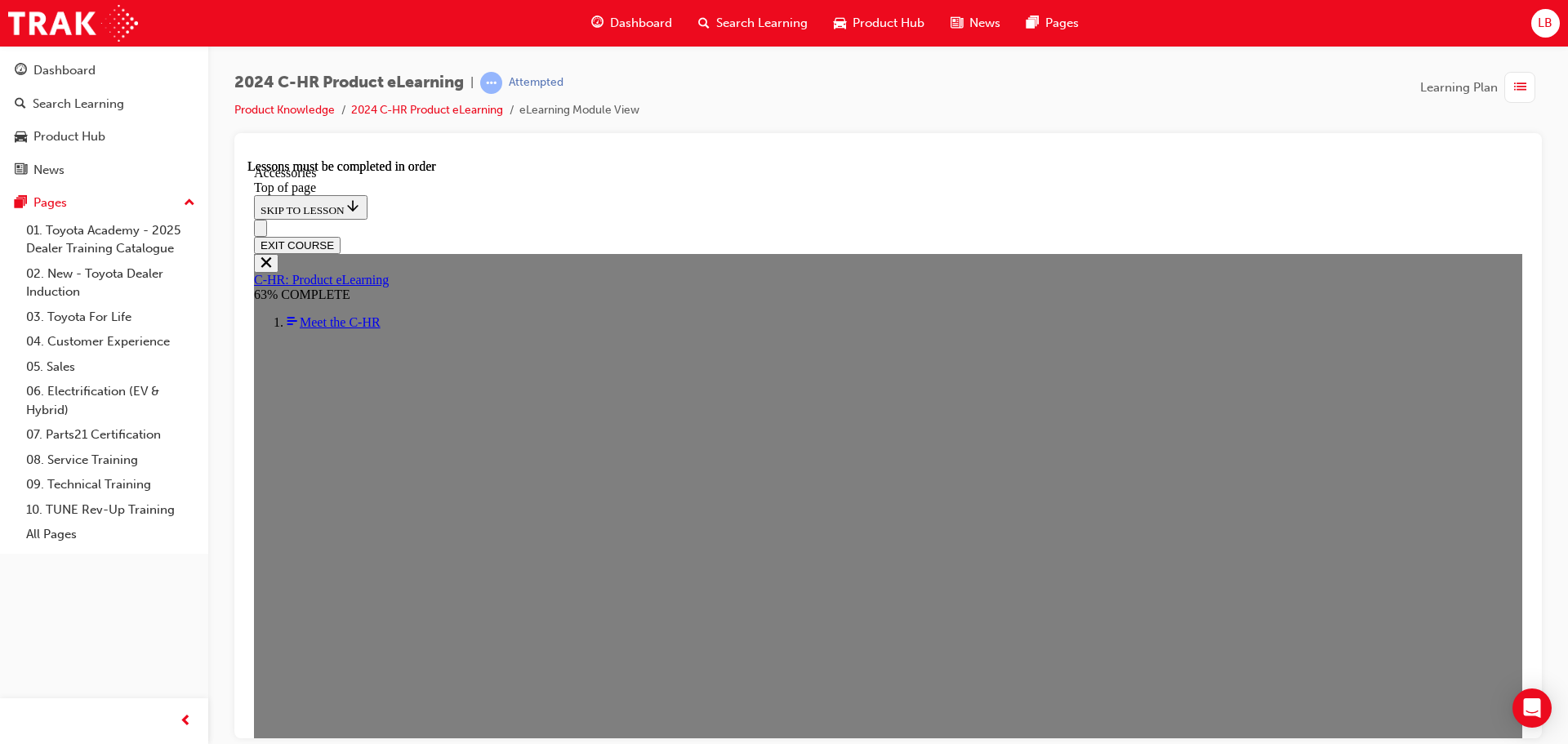
scroll to position [492, 0]
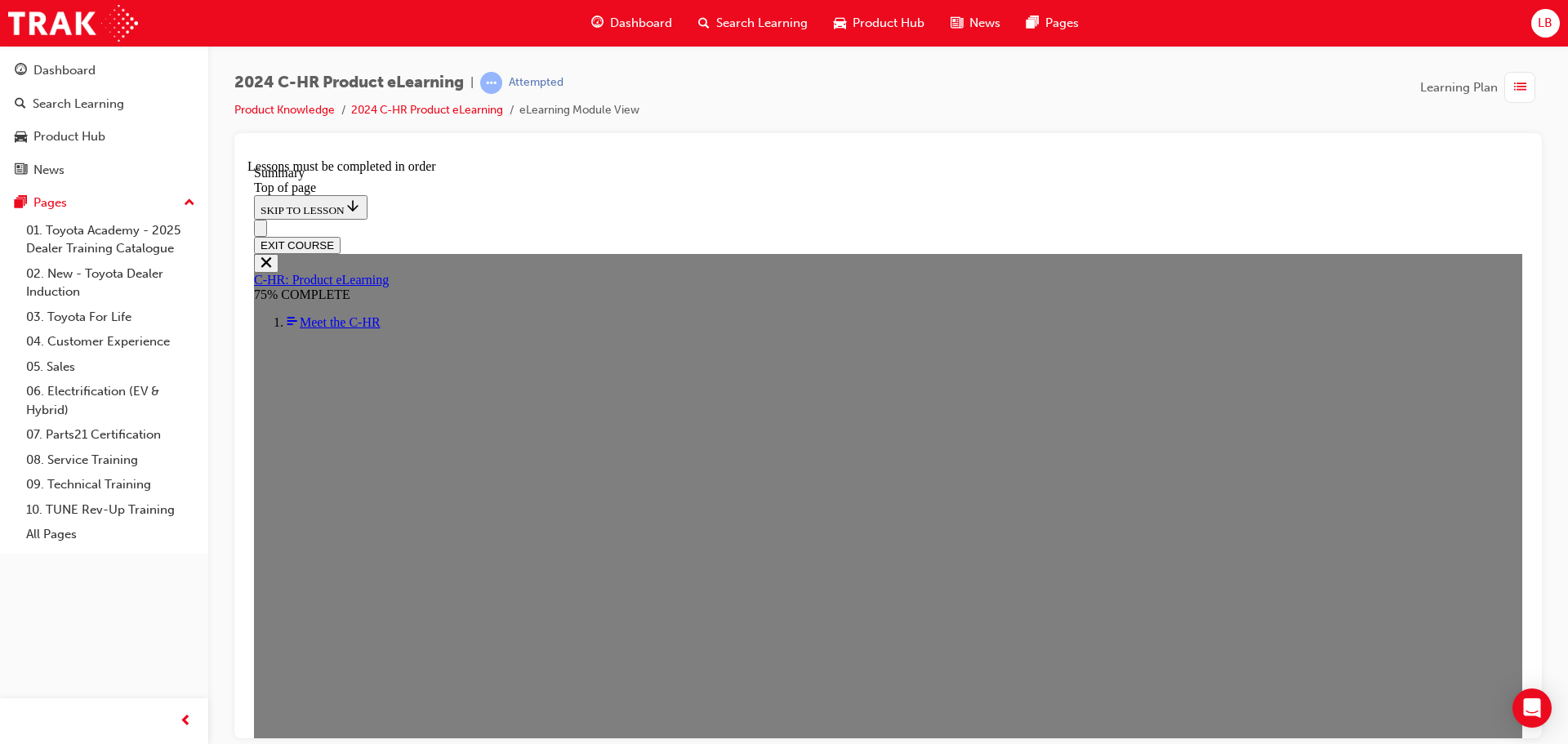
scroll to position [2216, 0]
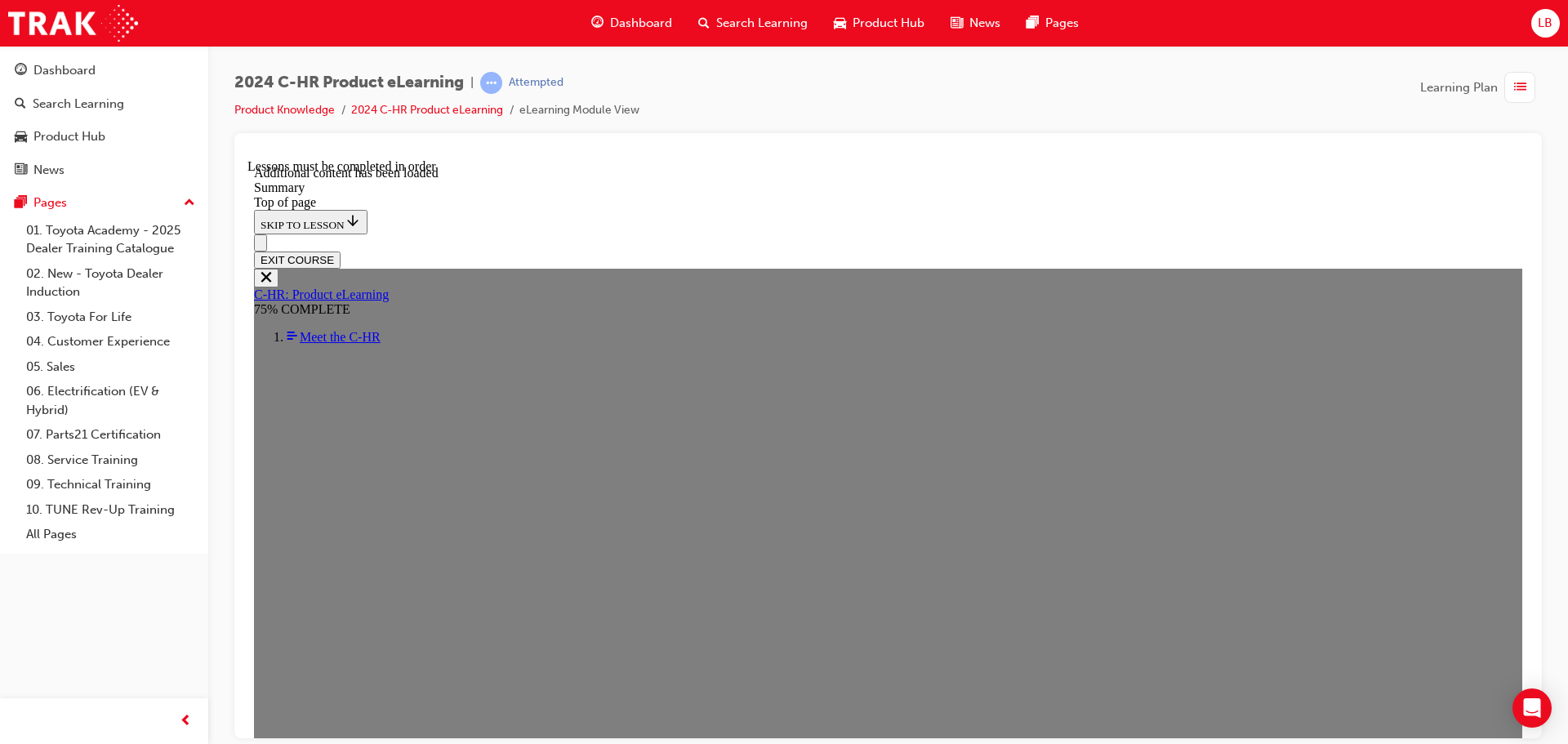
scroll to position [2785, 0]
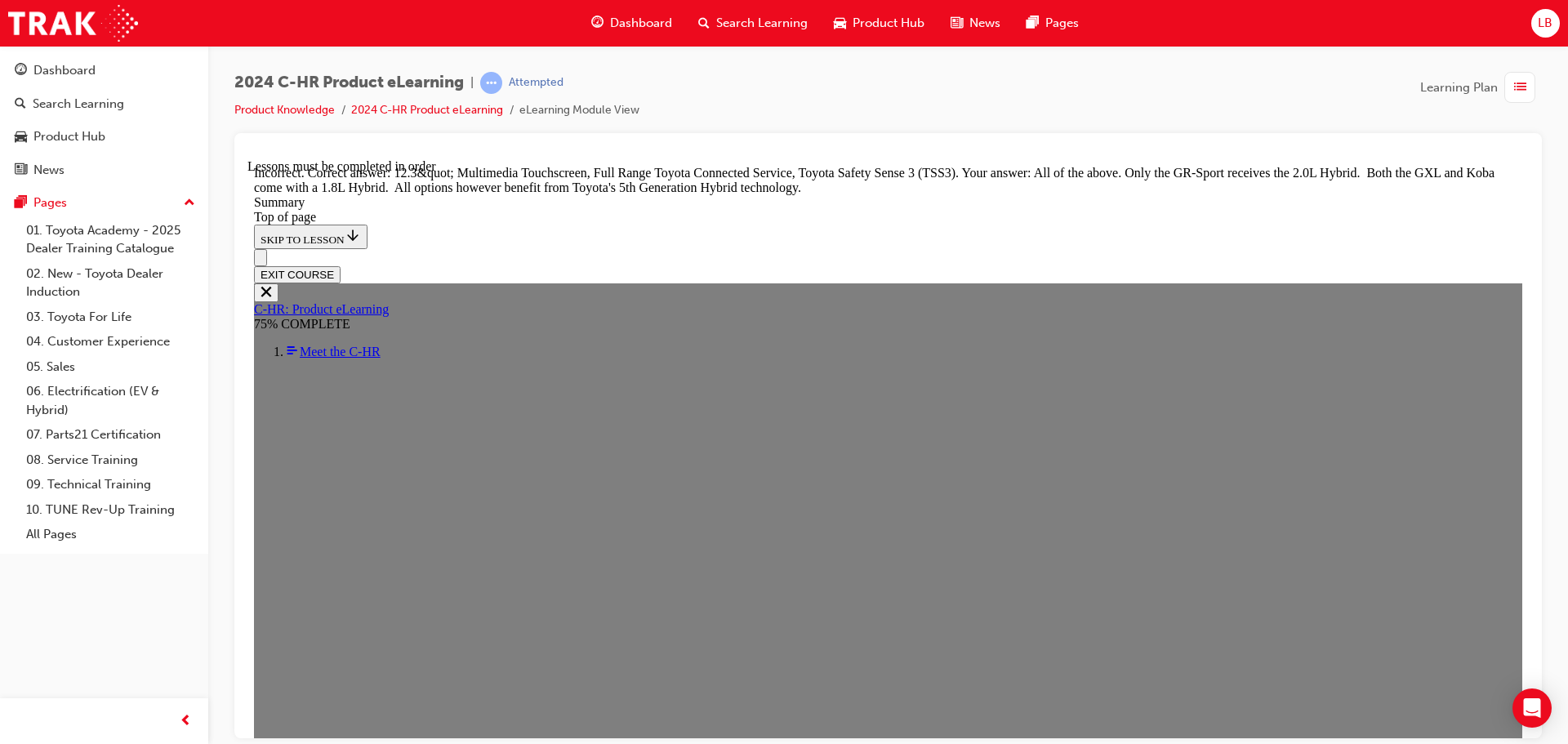
scroll to position [3030, 0]
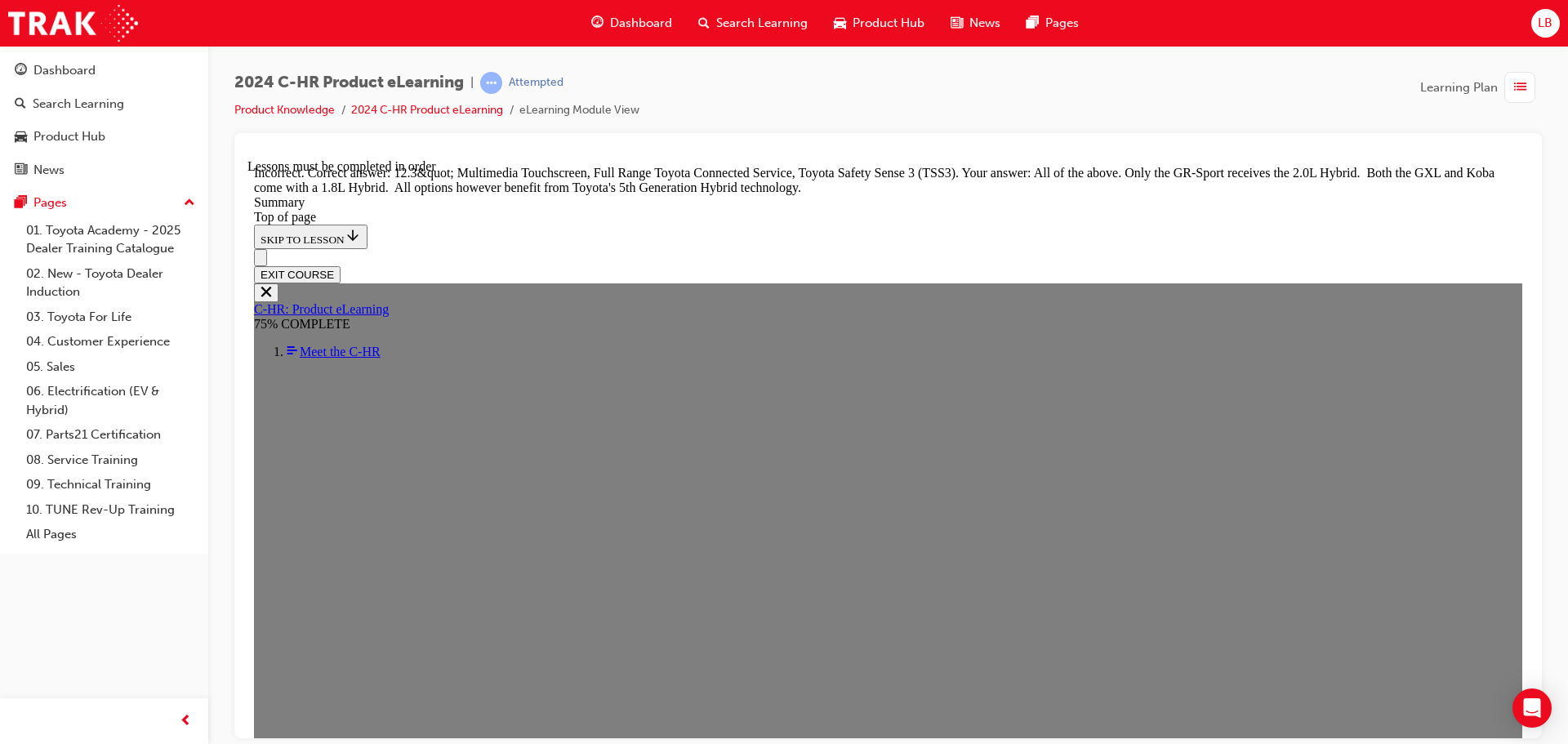
scroll to position [2684, 0]
drag, startPoint x: 641, startPoint y: 551, endPoint x: 681, endPoint y: 584, distance: 51.9
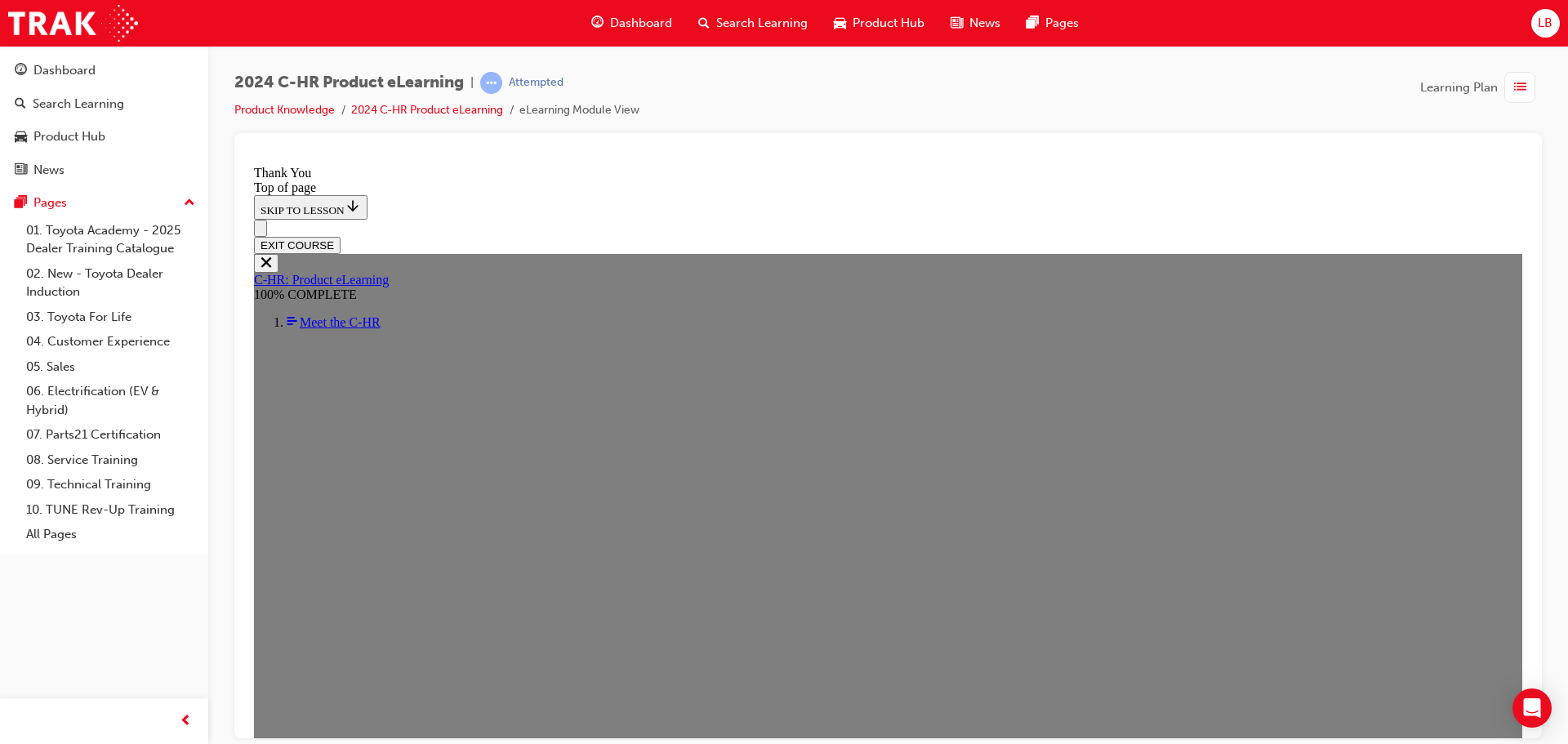
scroll to position [557, 0]
click at [341, 236] on button "EXIT COURSE" at bounding box center [297, 244] width 87 height 17
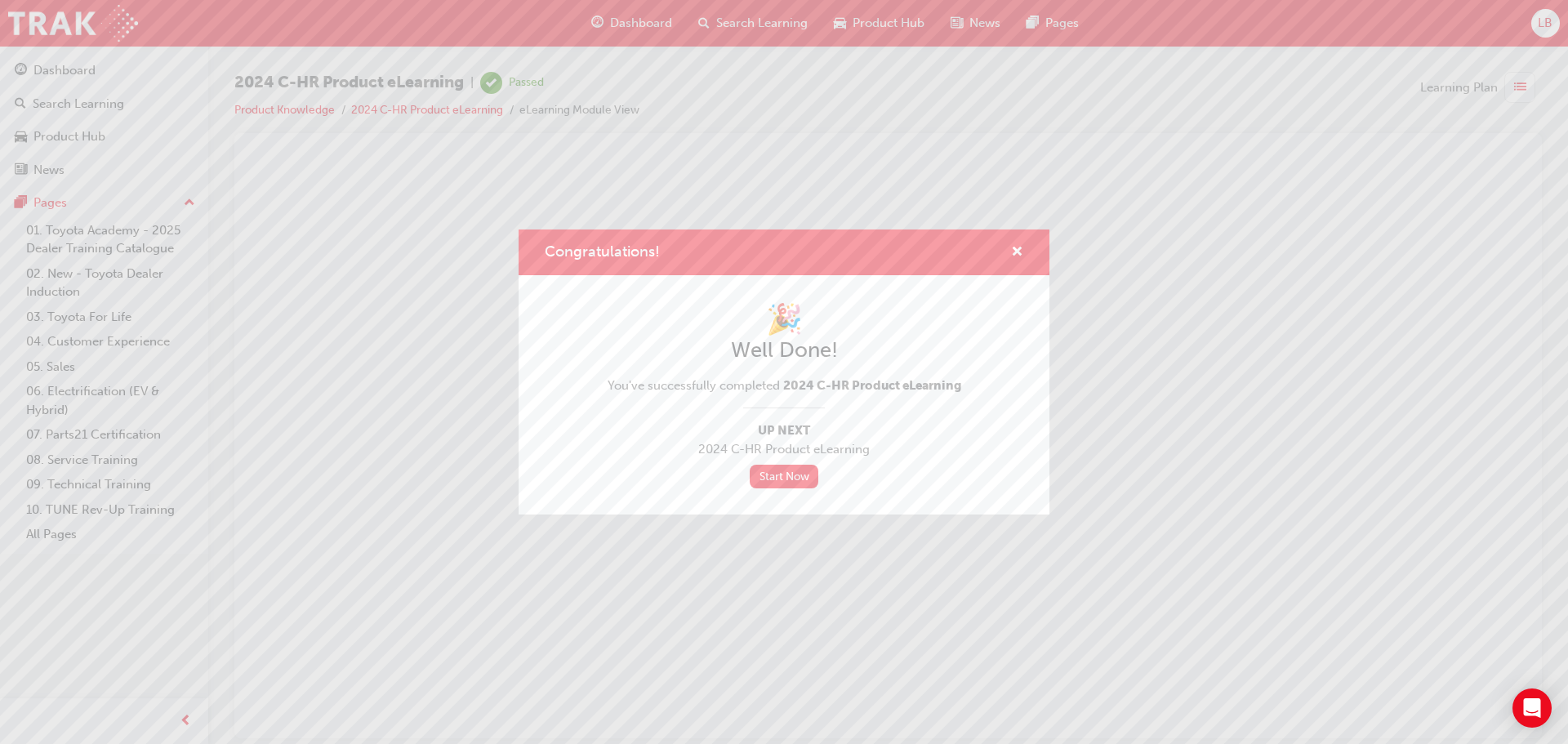
scroll to position [0, 0]
click at [1023, 251] on span "cross-icon" at bounding box center [1017, 253] width 12 height 15
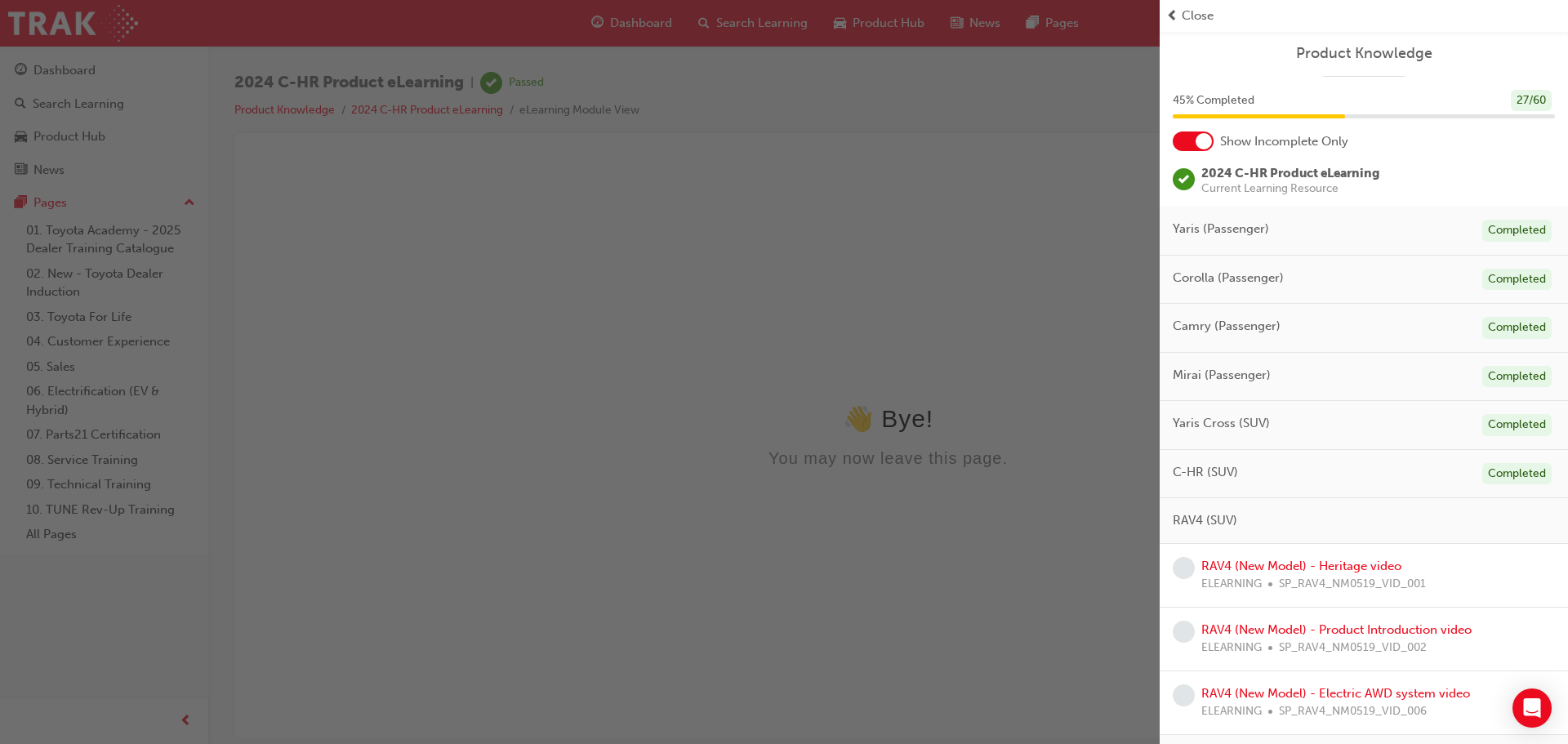
scroll to position [163, 0]
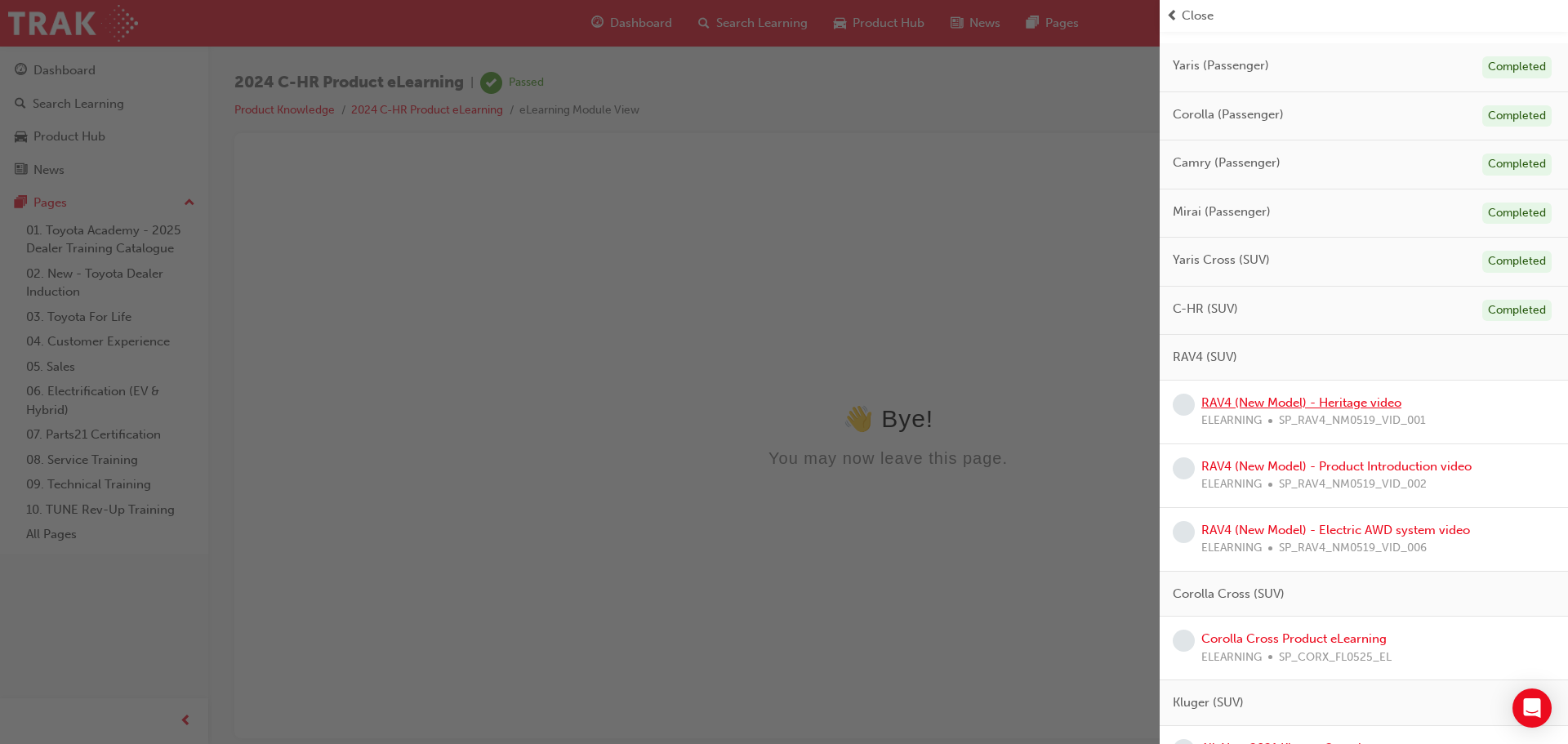
click at [1284, 407] on link "RAV4 (New Model) - Heritage video" at bounding box center [1301, 403] width 200 height 15
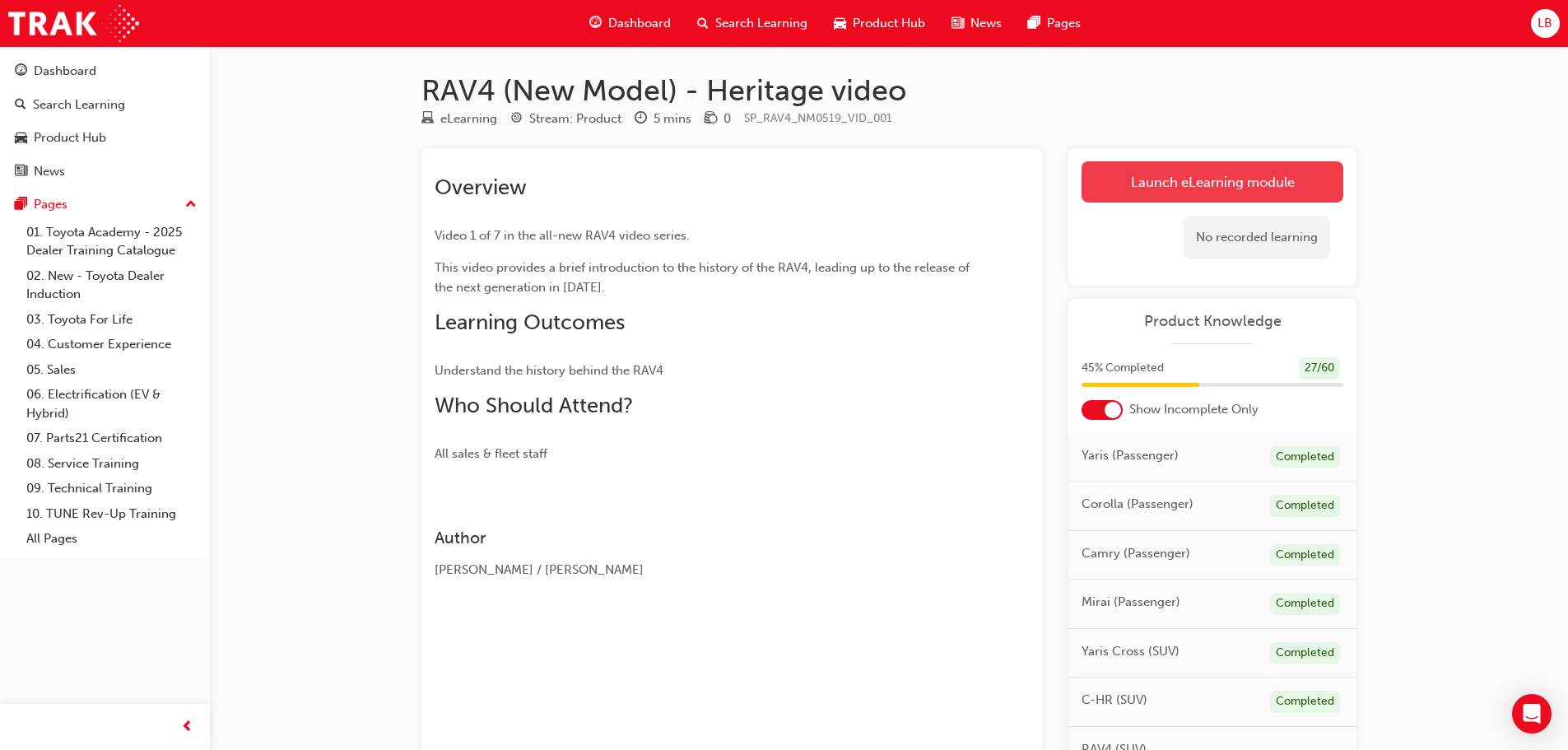
click at [1186, 173] on link "Launch eLearning module" at bounding box center [1212, 182] width 262 height 41
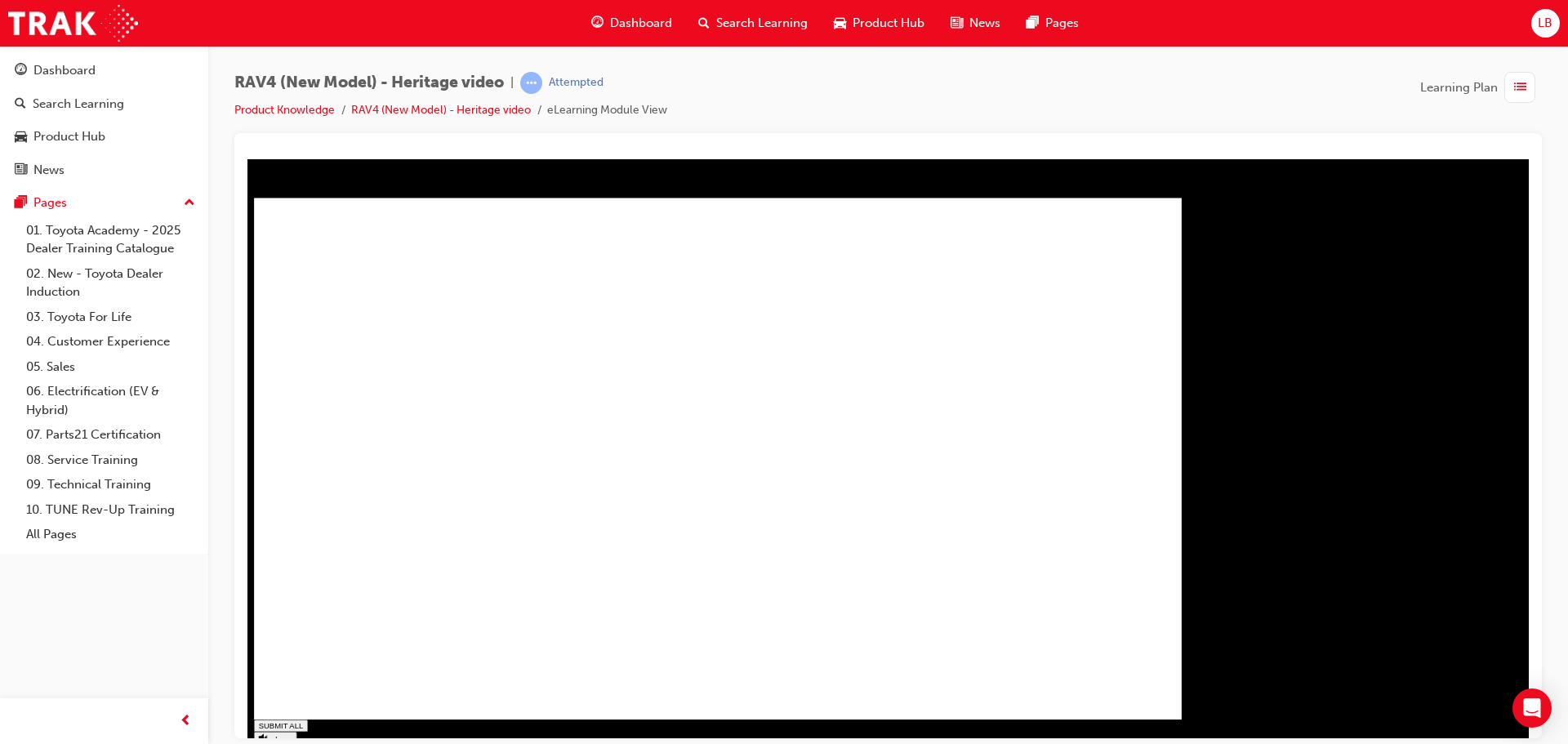
type input "0.019"
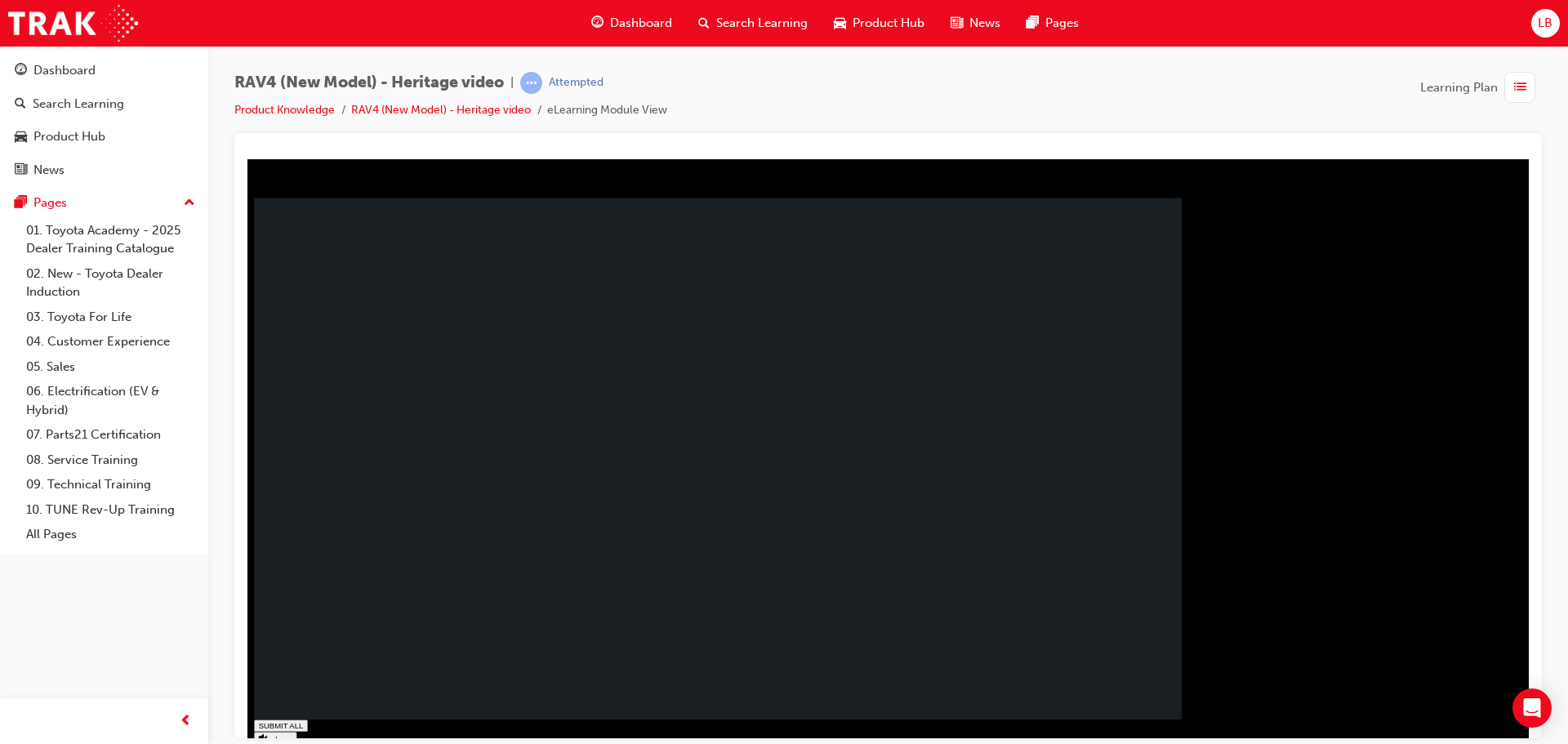
click at [550, 620] on rect at bounding box center [718, 459] width 928 height 522
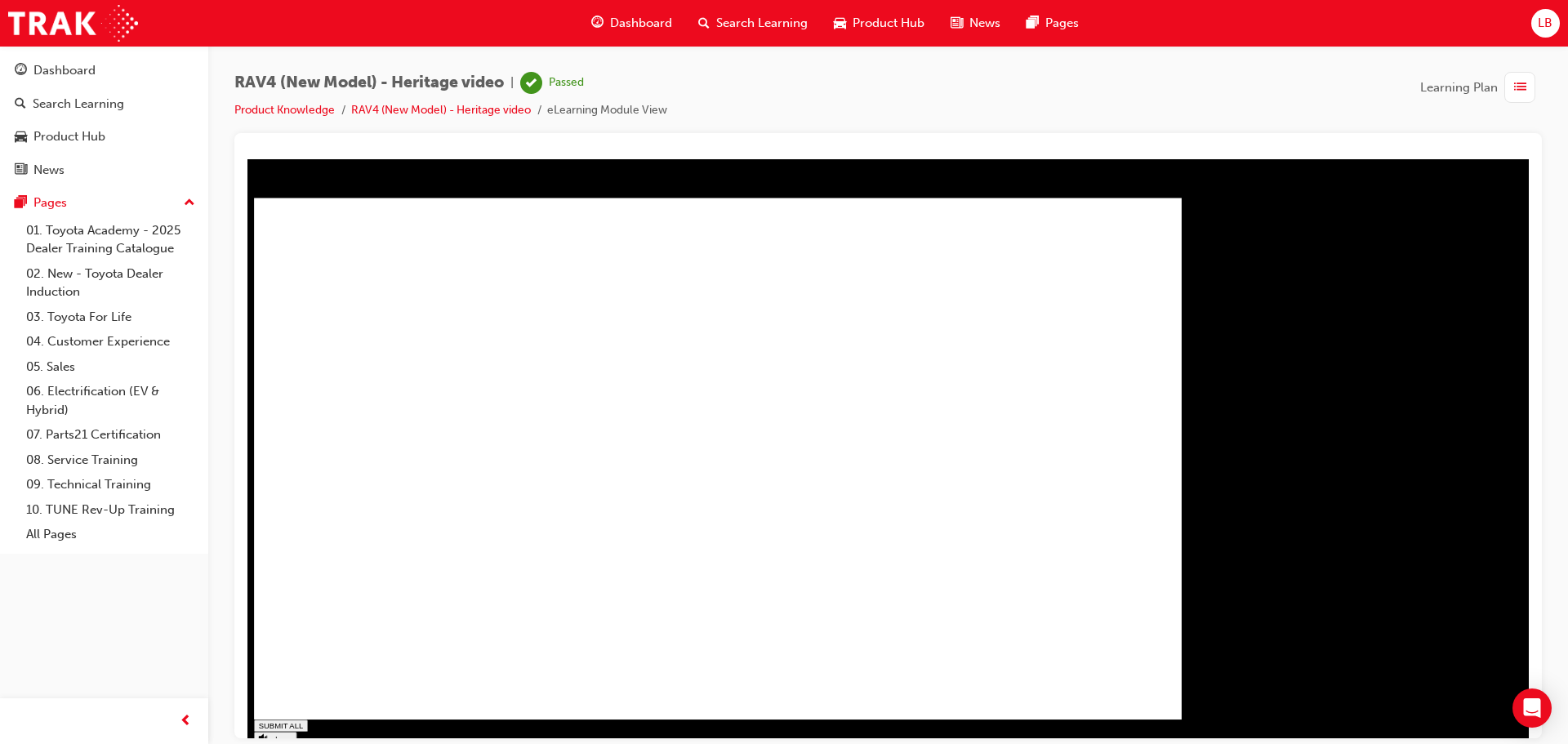
click at [82, 126] on link "Product Hub" at bounding box center [104, 137] width 195 height 31
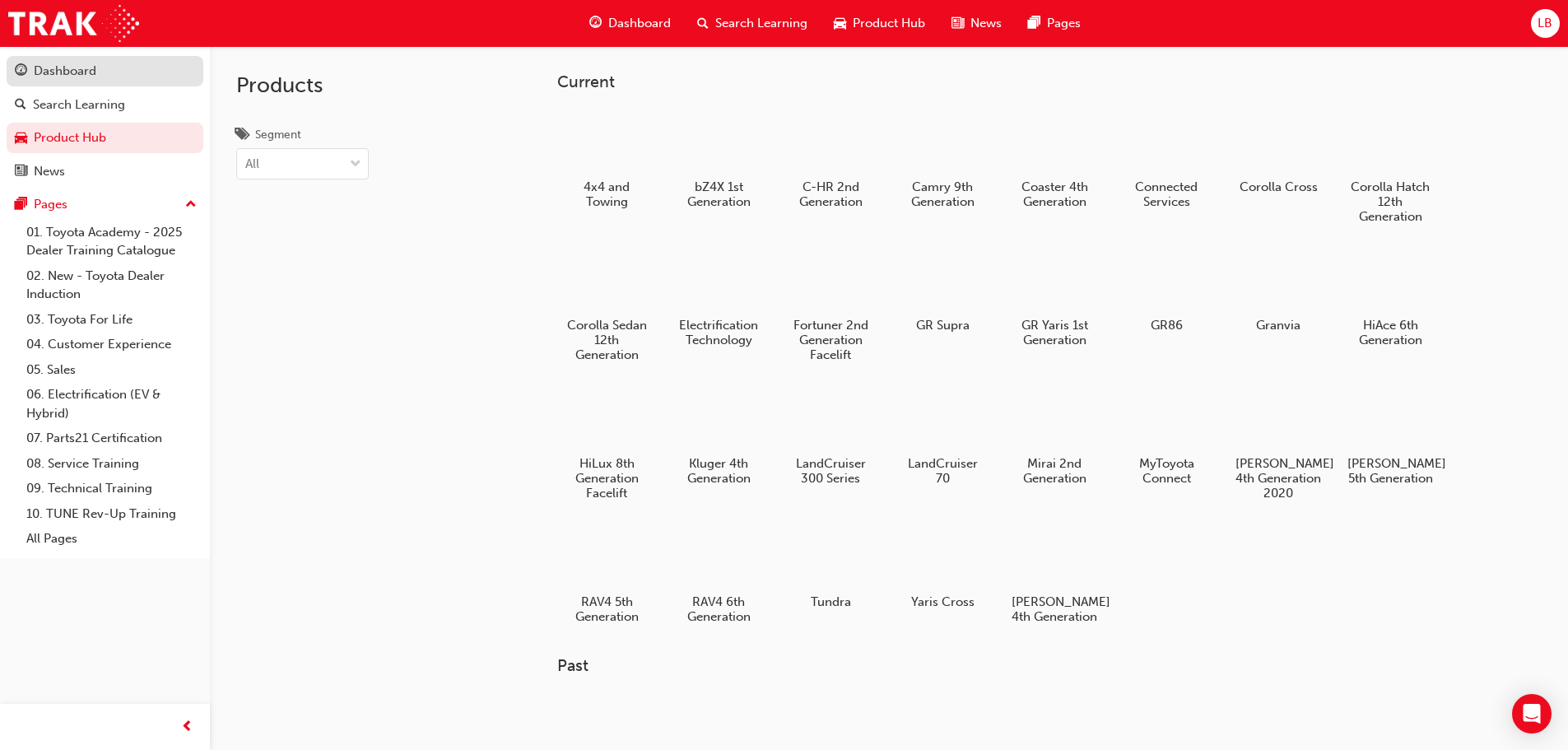
click at [111, 76] on div "Dashboard" at bounding box center [105, 70] width 181 height 21
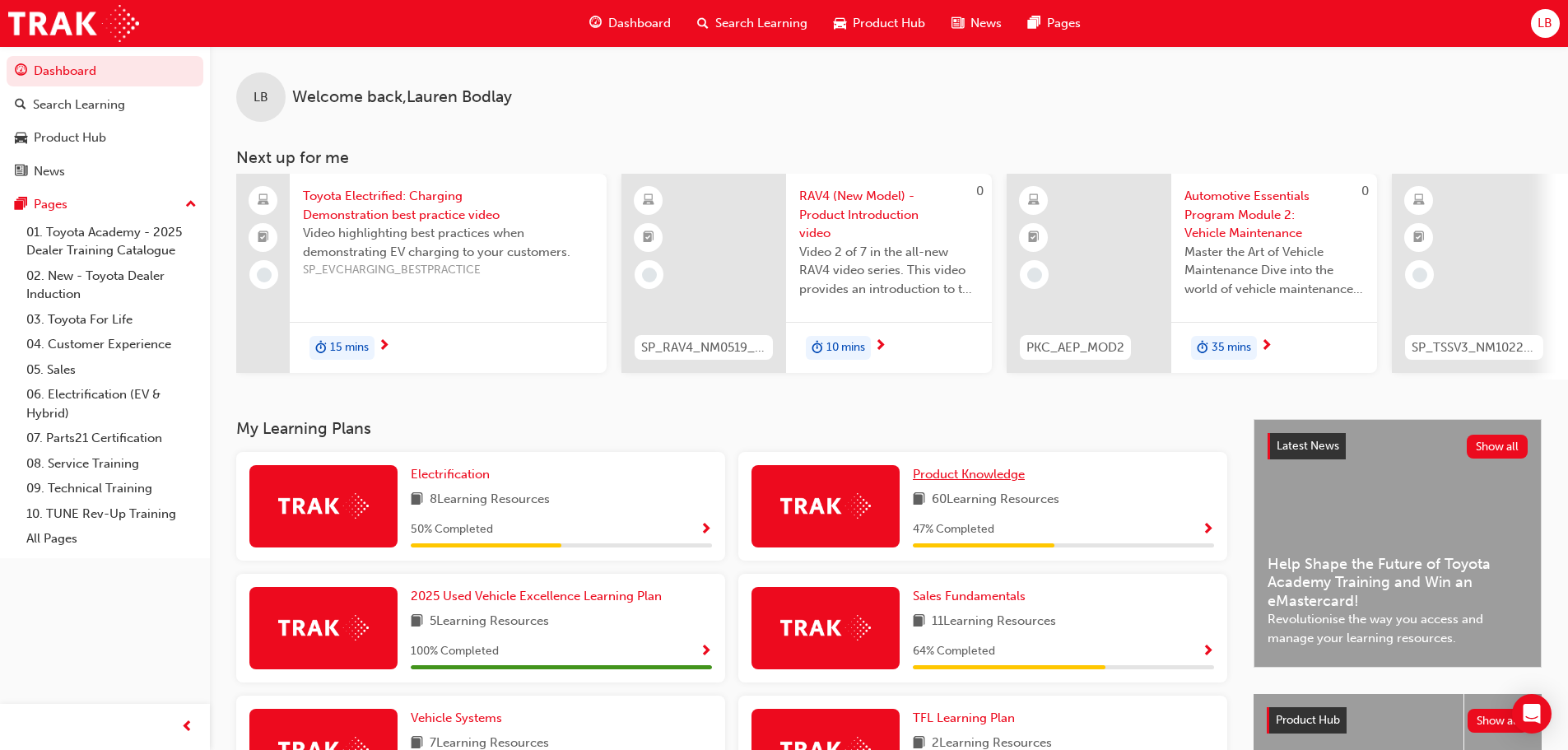
click at [988, 480] on span "Product Knowledge" at bounding box center [968, 473] width 112 height 15
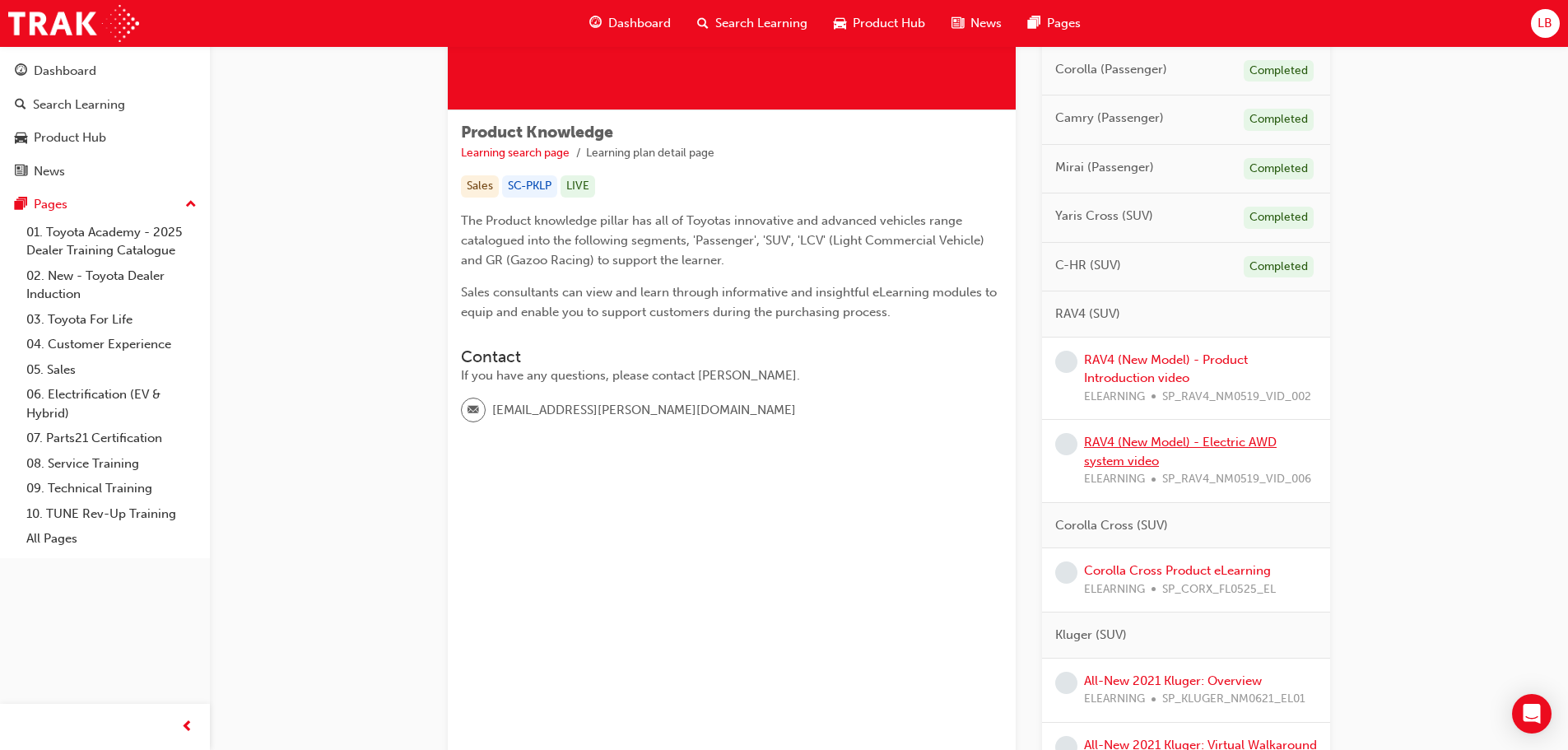
scroll to position [247, 0]
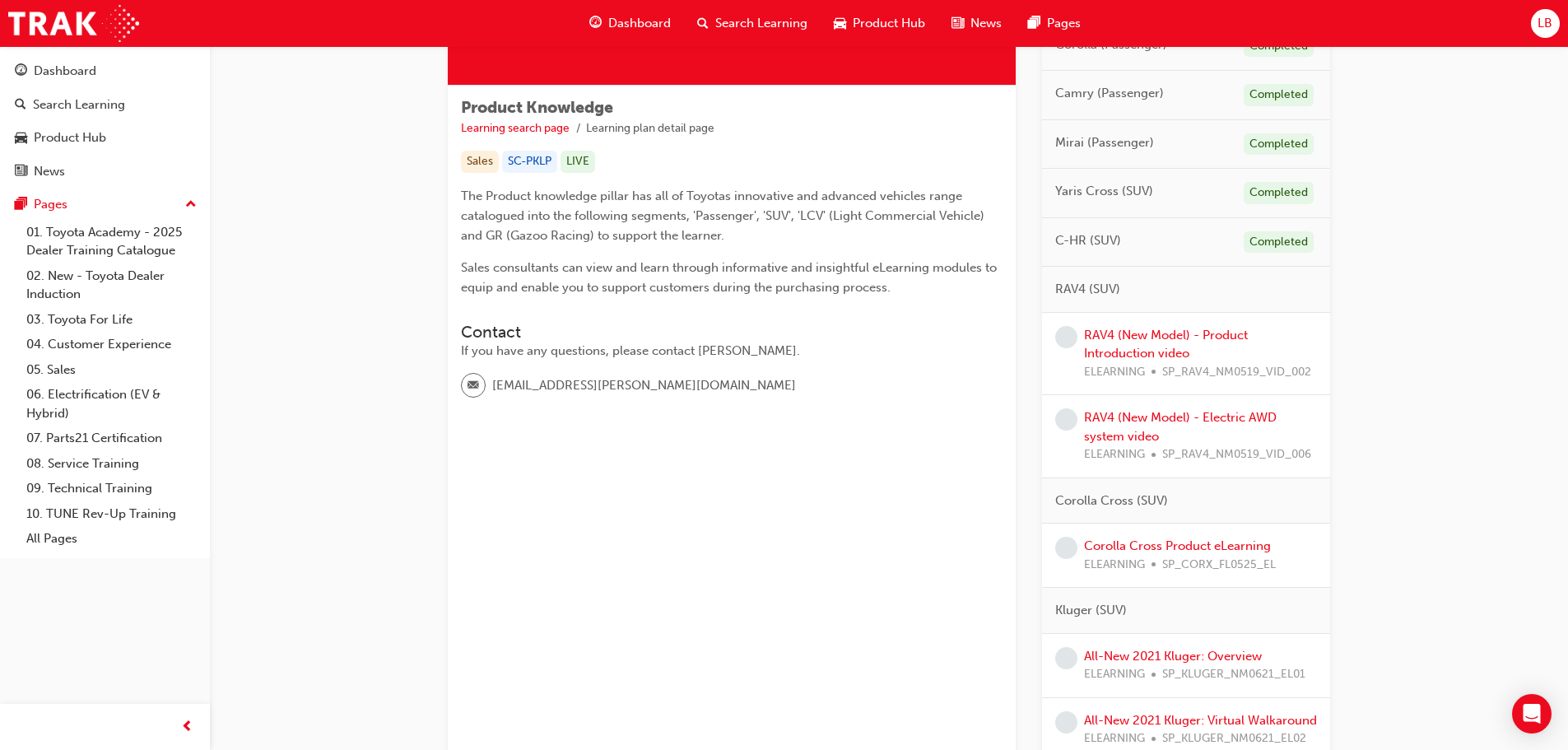
click at [1153, 343] on div "RAV4 (New Model) - Product Introduction video ELEARNING SP_RAV4_NM0519_VID_002" at bounding box center [1200, 354] width 233 height 56
click at [1139, 336] on link "RAV4 (New Model) - Product Introduction video" at bounding box center [1165, 344] width 164 height 34
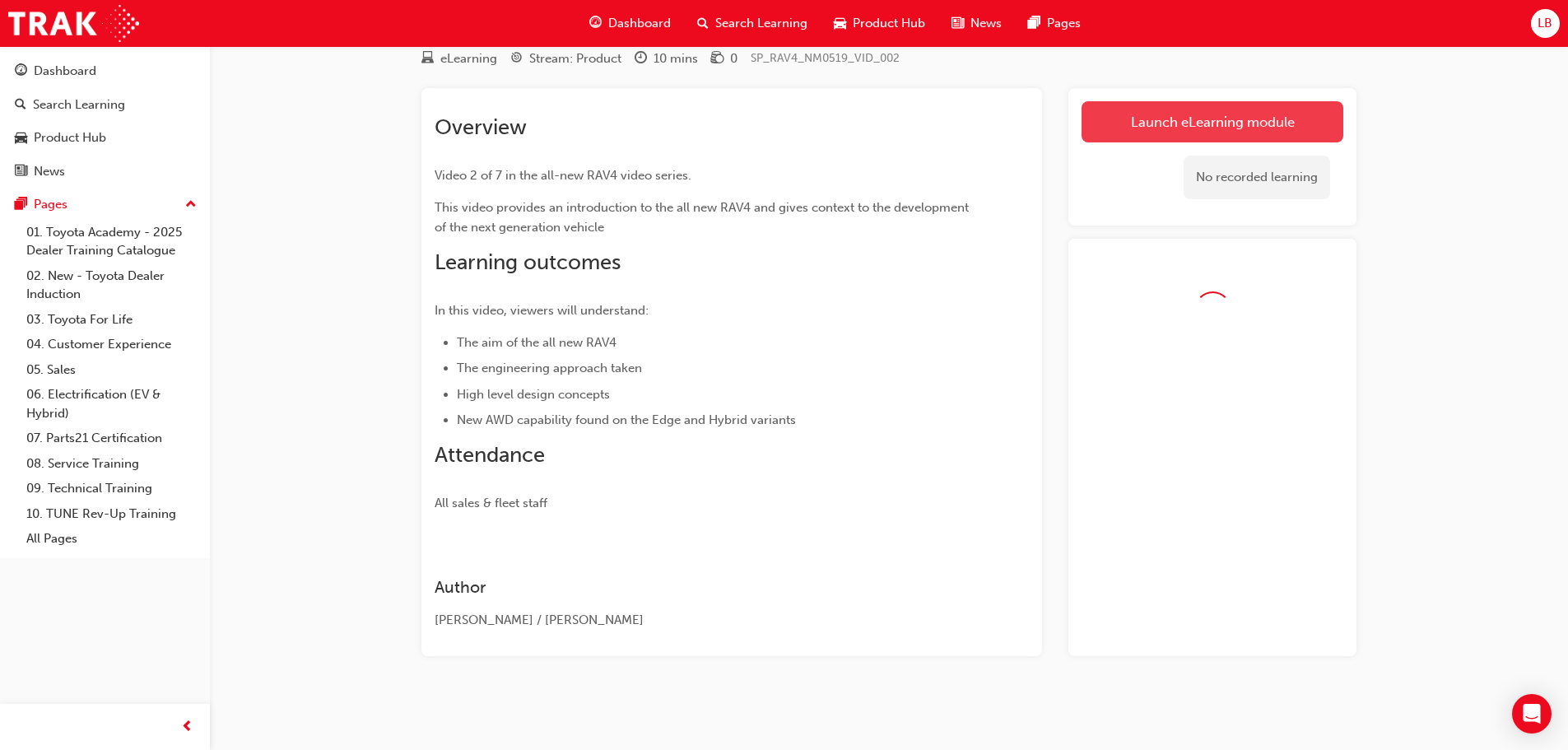
scroll to position [106, 0]
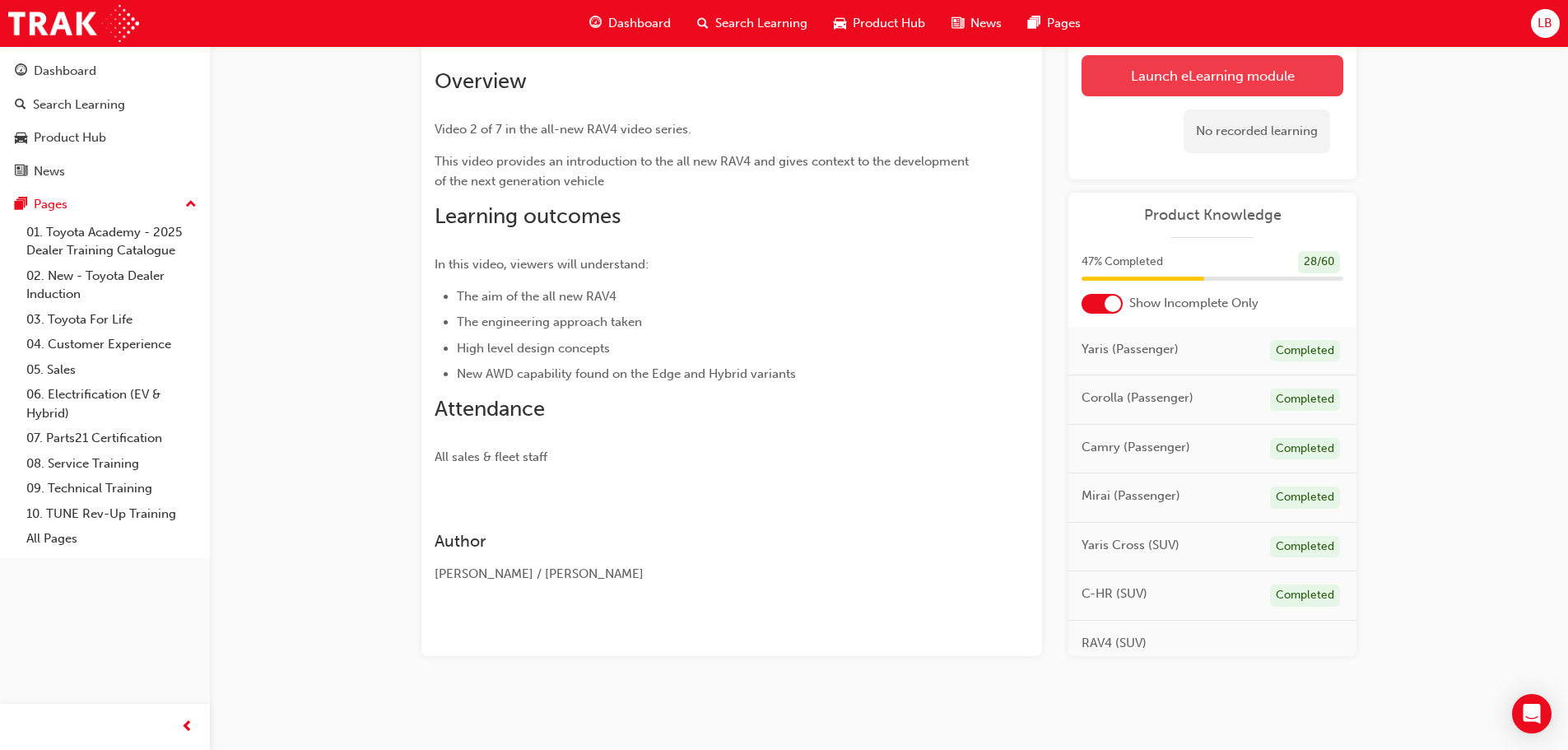
click at [1192, 56] on link "Launch eLearning module" at bounding box center [1212, 75] width 262 height 41
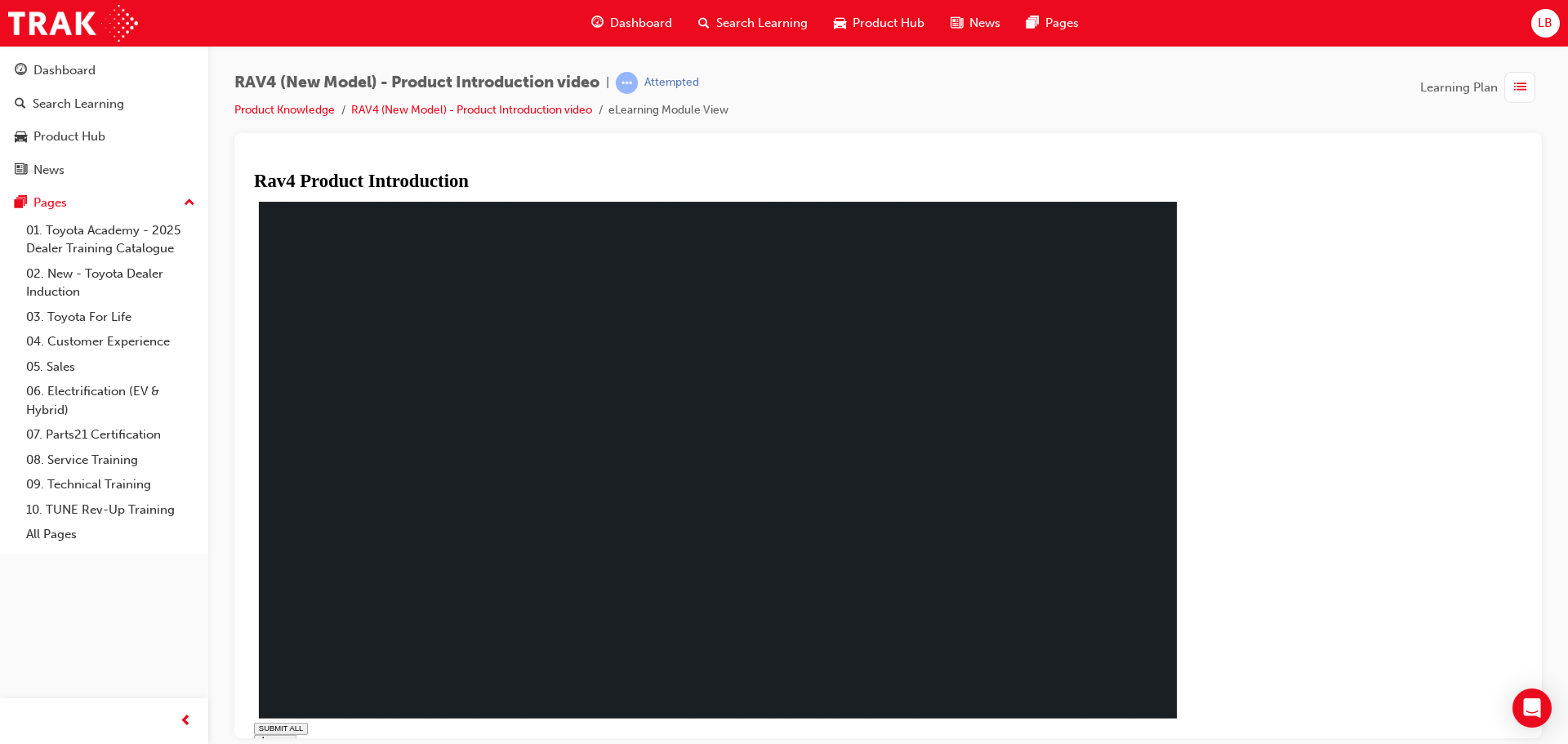
type input "0.017"
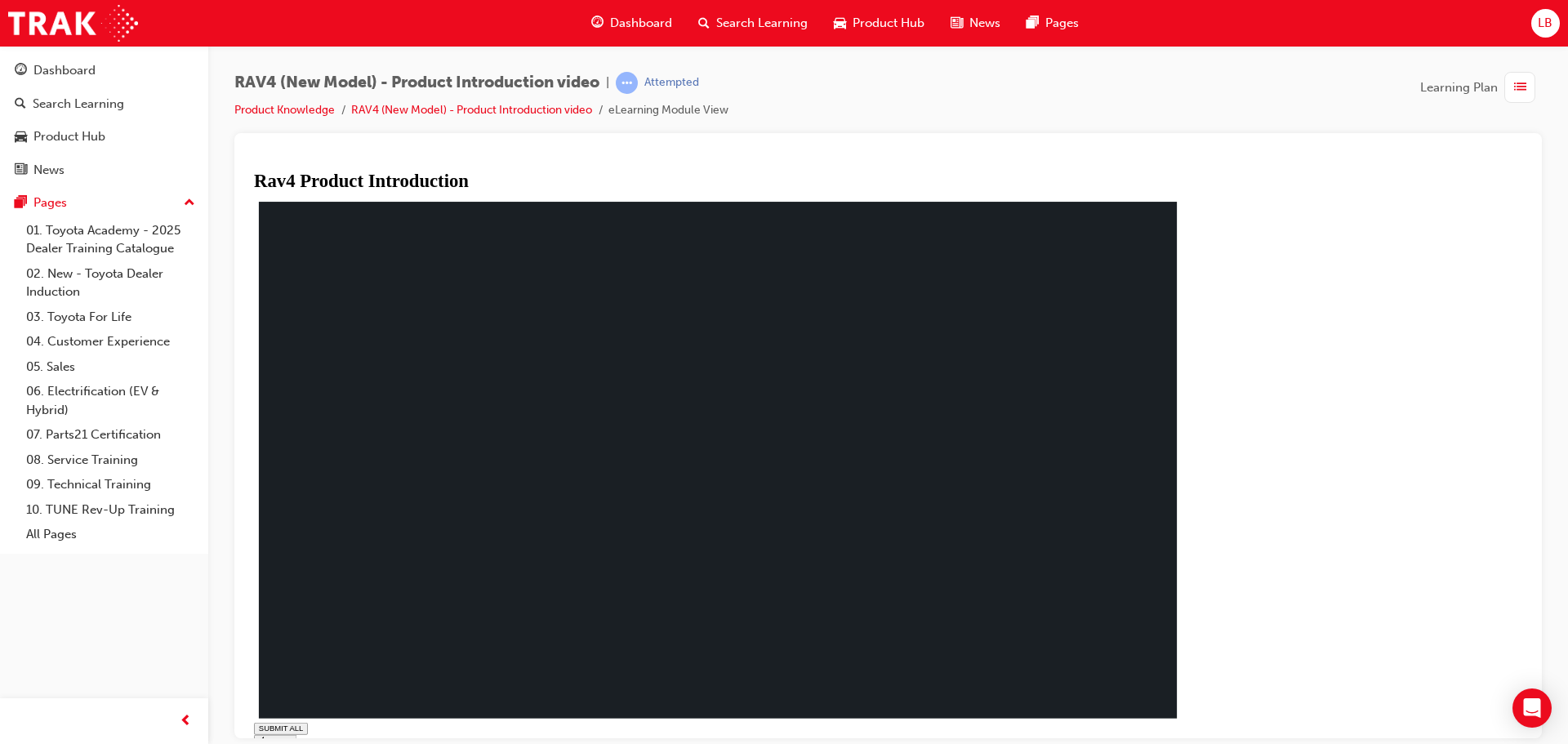
click at [516, 588] on rect at bounding box center [718, 460] width 918 height 517
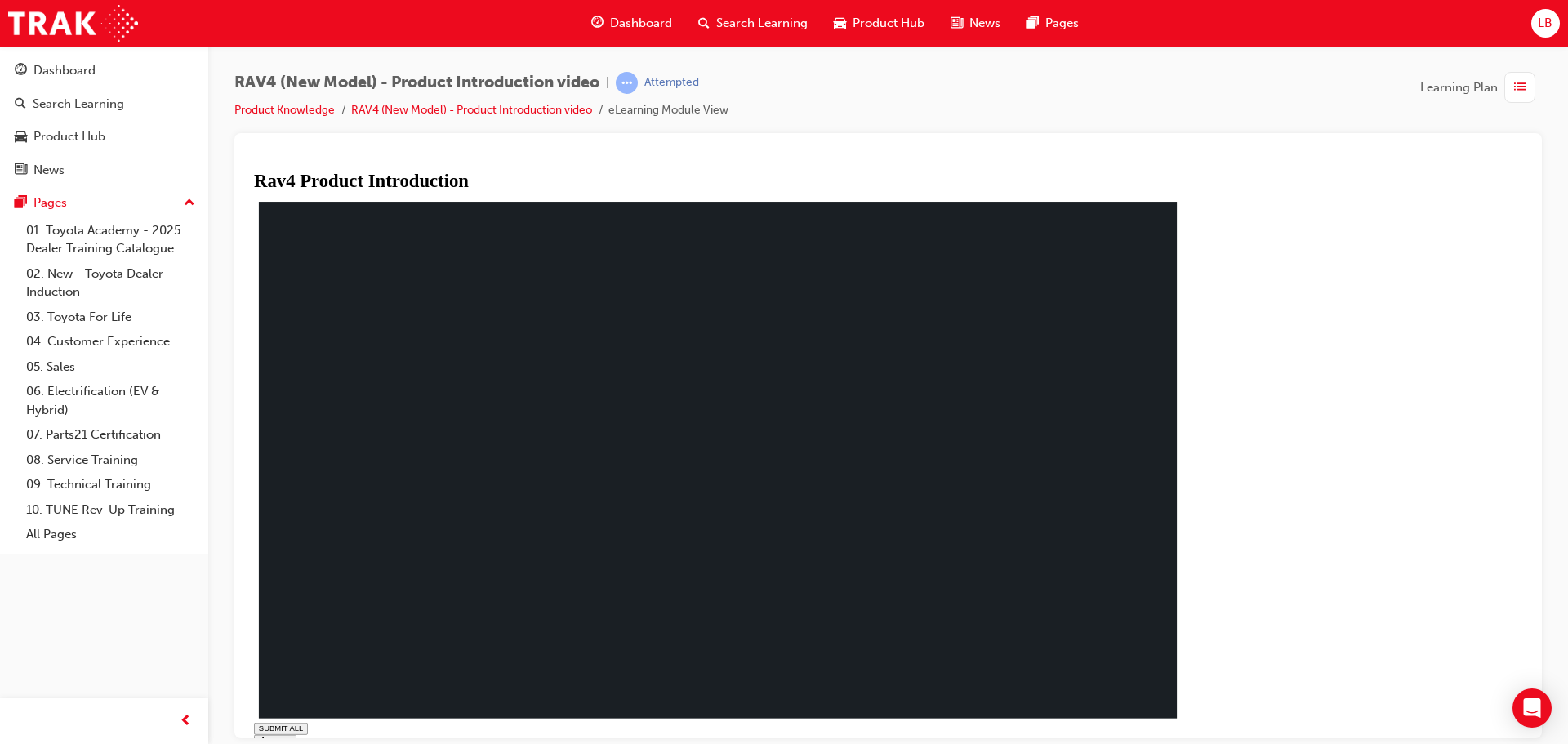
click at [577, 575] on rect at bounding box center [718, 460] width 918 height 517
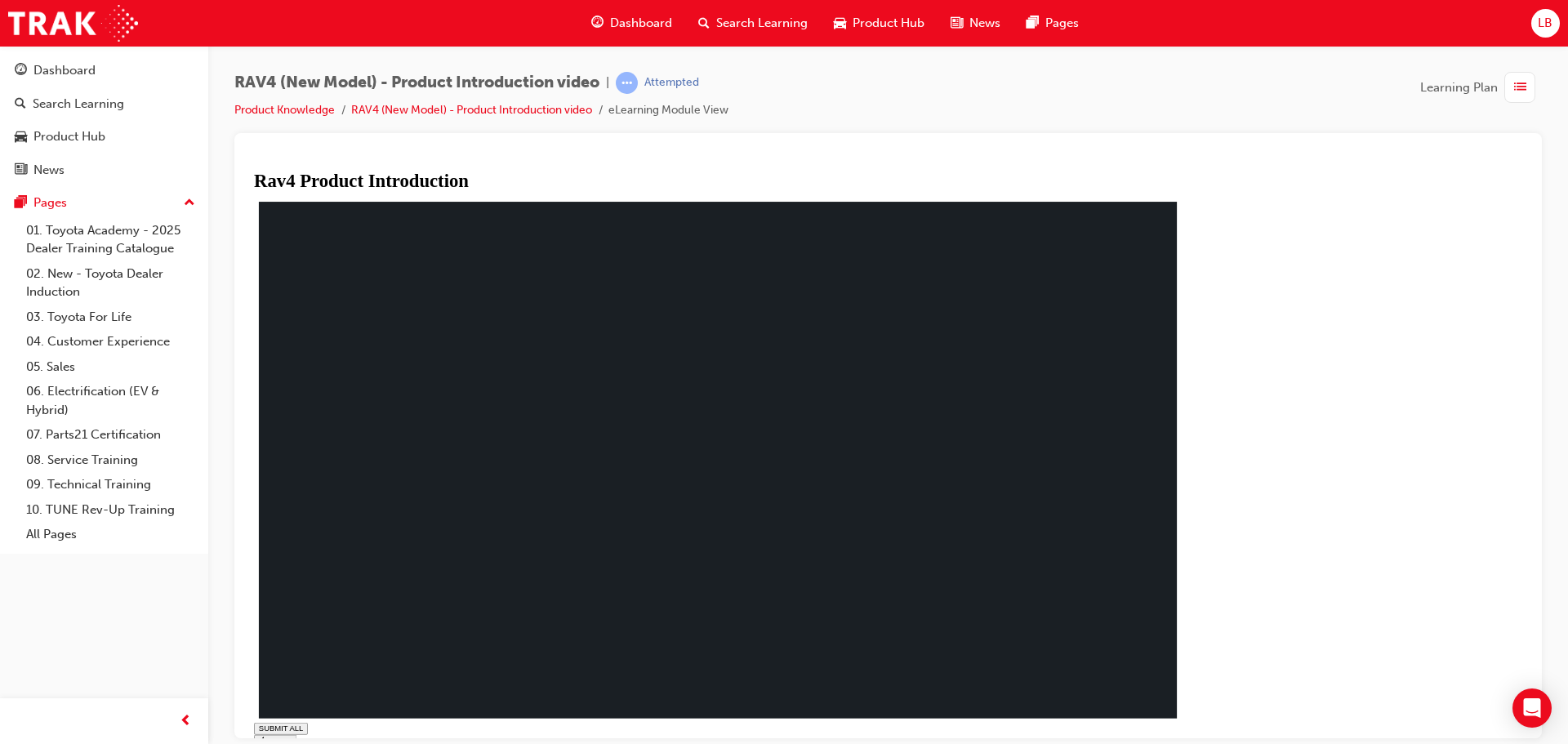
click at [1193, 708] on div "You have completed this module. The All New RAV 4 :Product Introduction SUBMIT …" at bounding box center [723, 485] width 939 height 575
click at [61, 85] on link "Dashboard" at bounding box center [104, 70] width 195 height 31
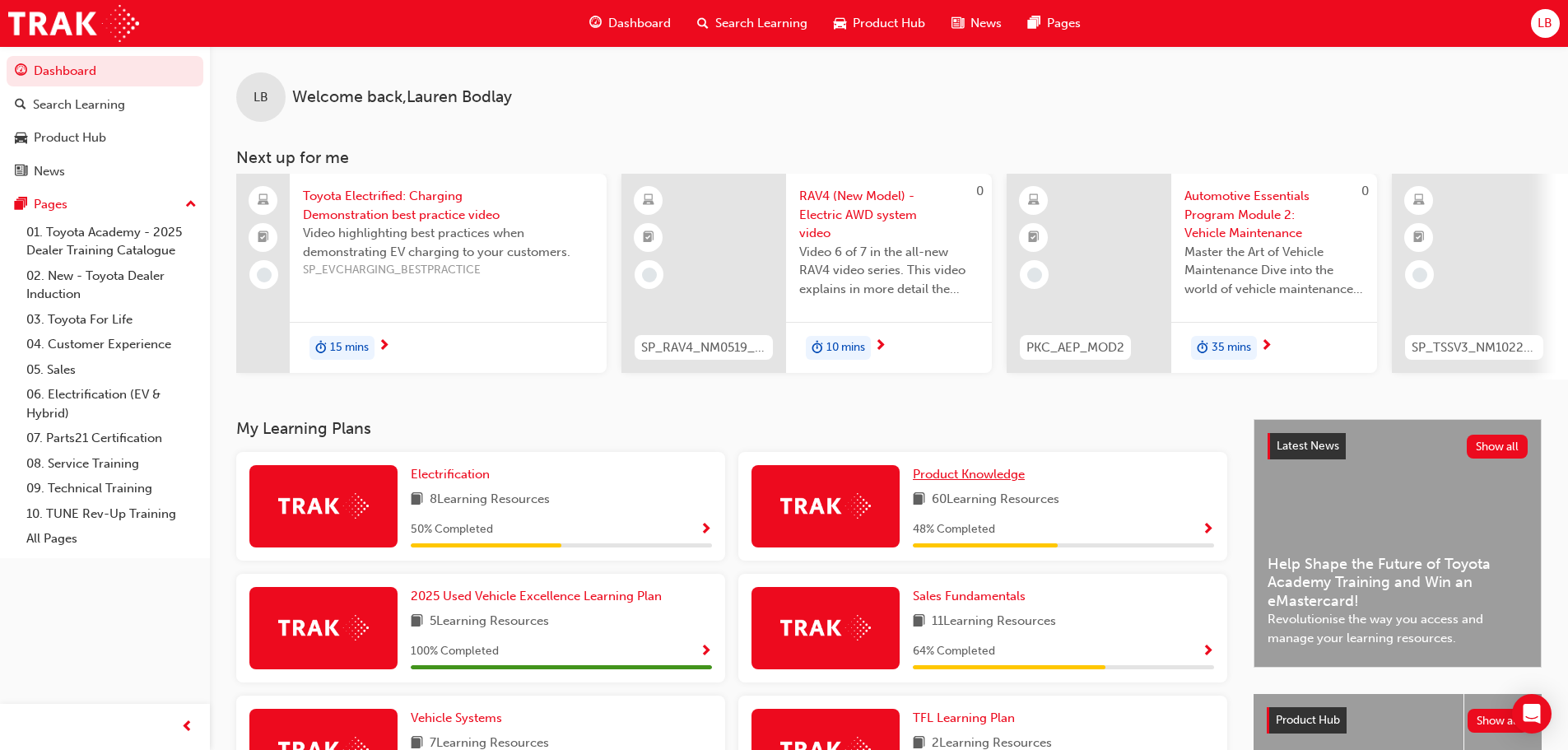
click at [1010, 477] on span "Product Knowledge" at bounding box center [968, 473] width 112 height 15
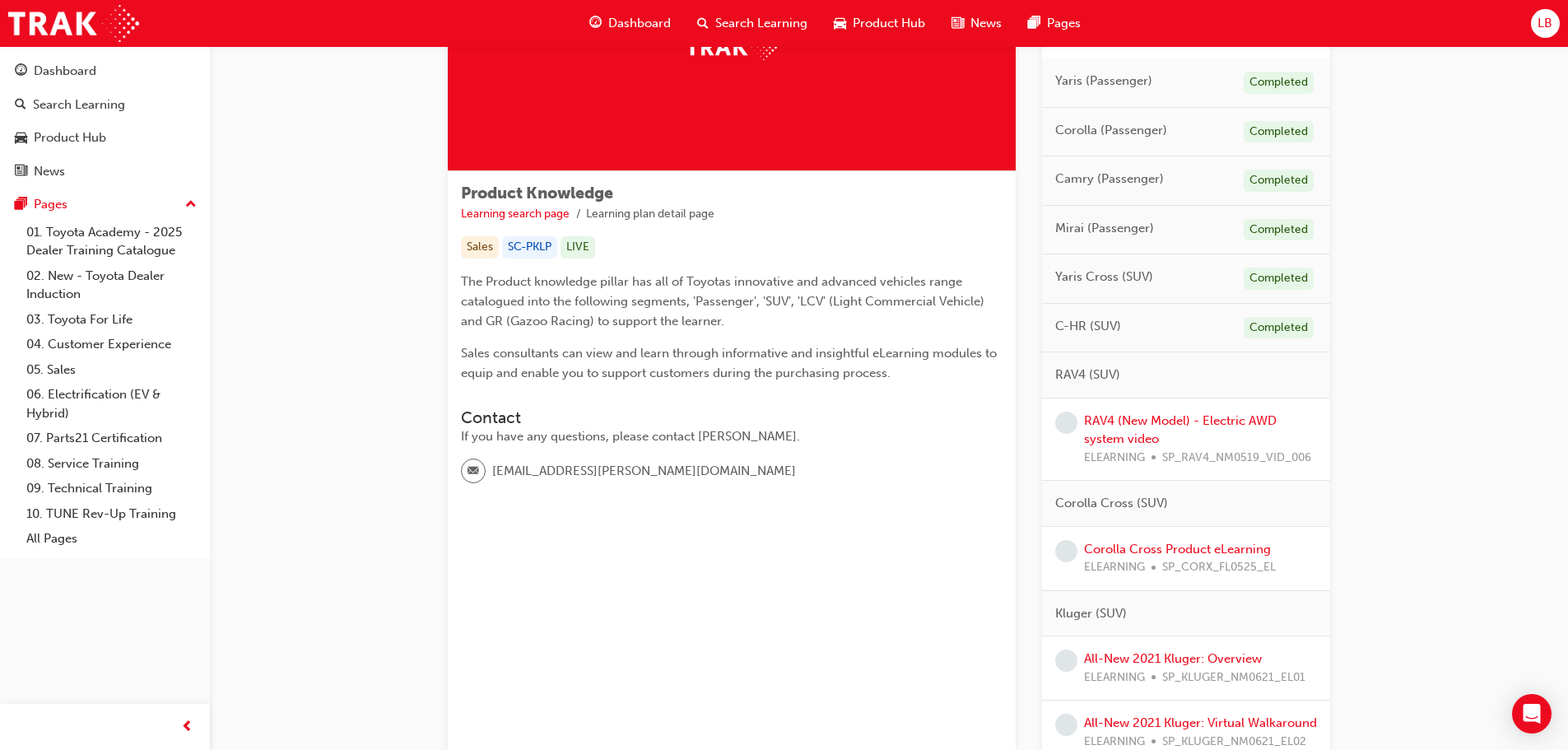
scroll to position [165, 0]
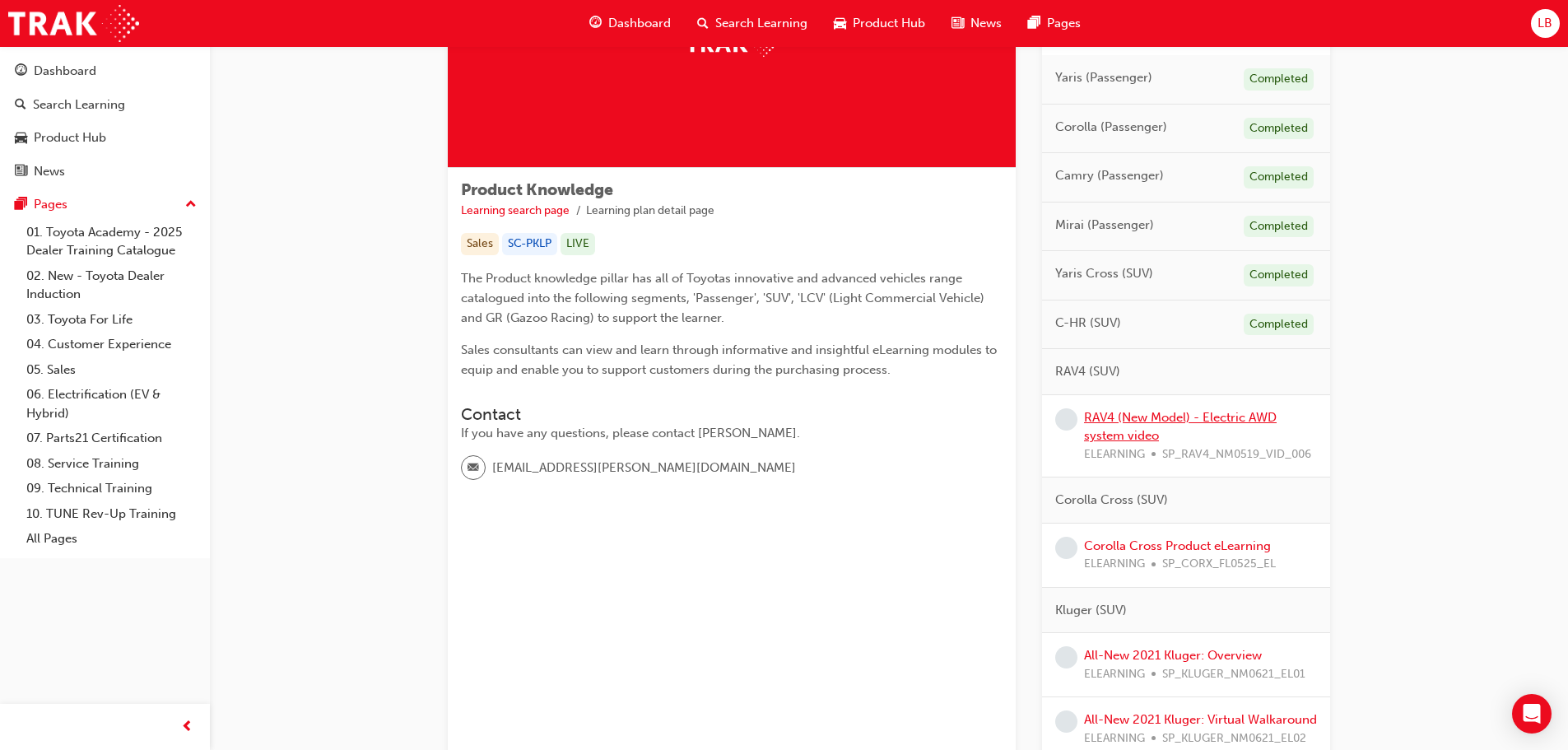
click at [1138, 417] on link "RAV4 (New Model) - Electric AWD system video" at bounding box center [1180, 427] width 192 height 34
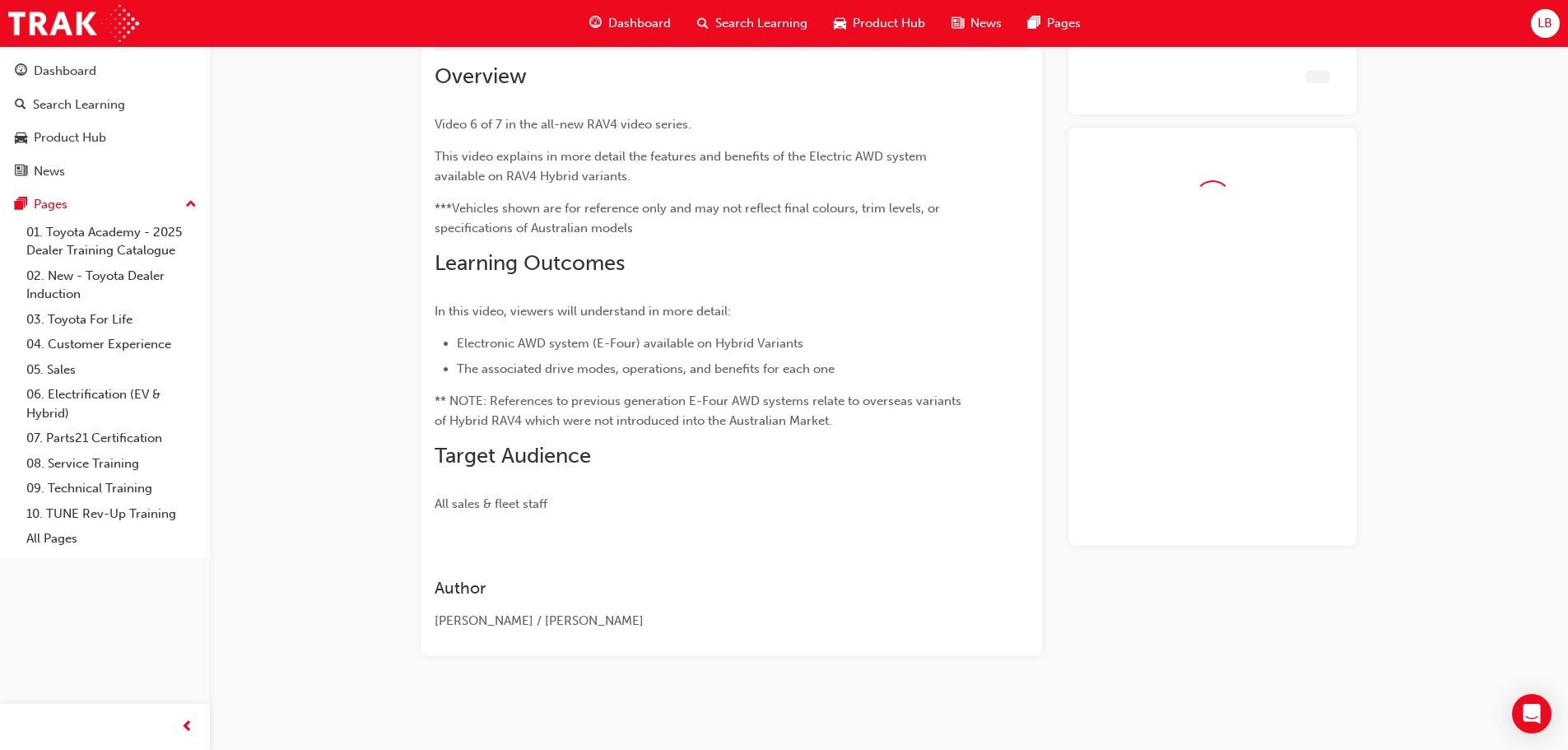
scroll to position [111, 0]
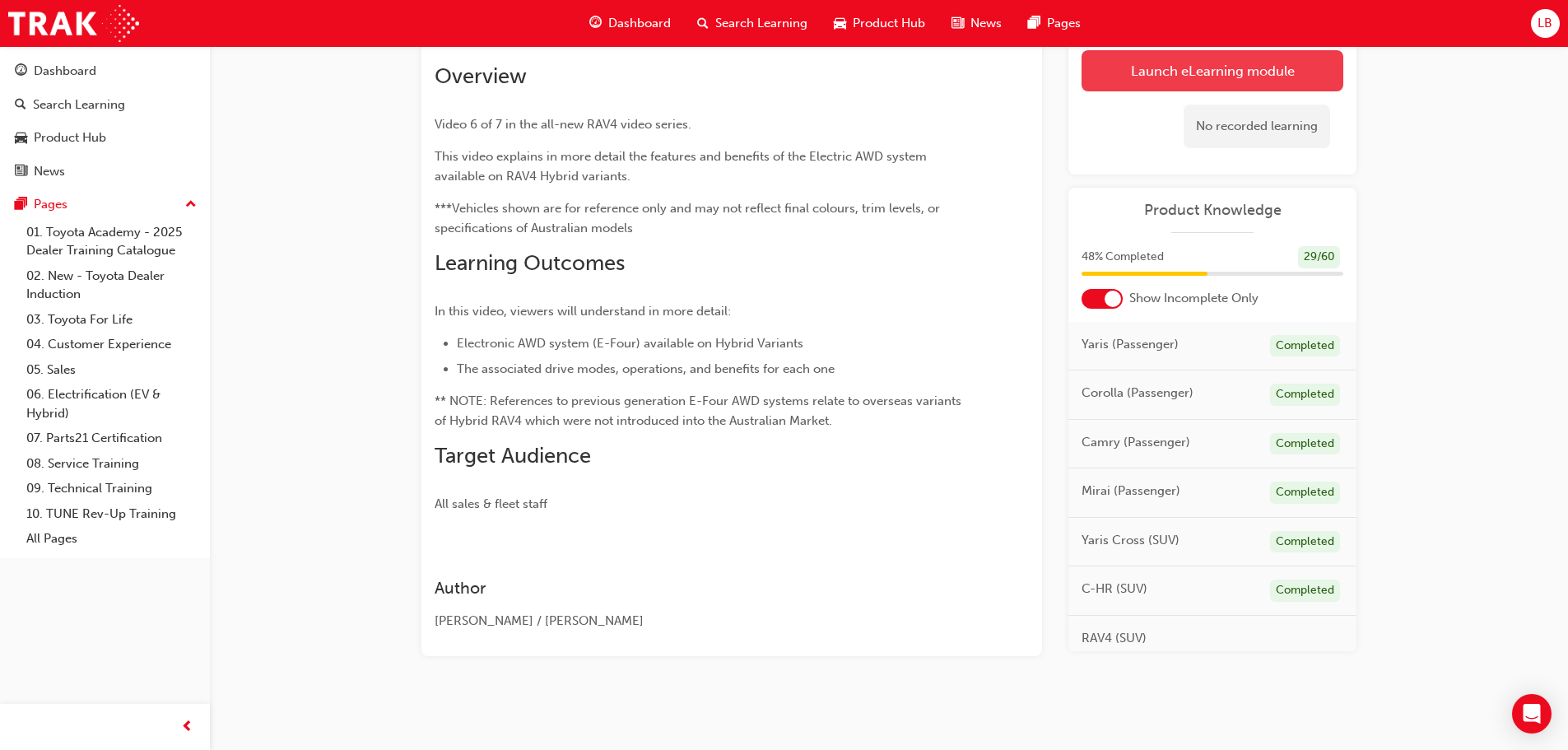
click at [1158, 75] on link "Launch eLearning module" at bounding box center [1212, 70] width 262 height 41
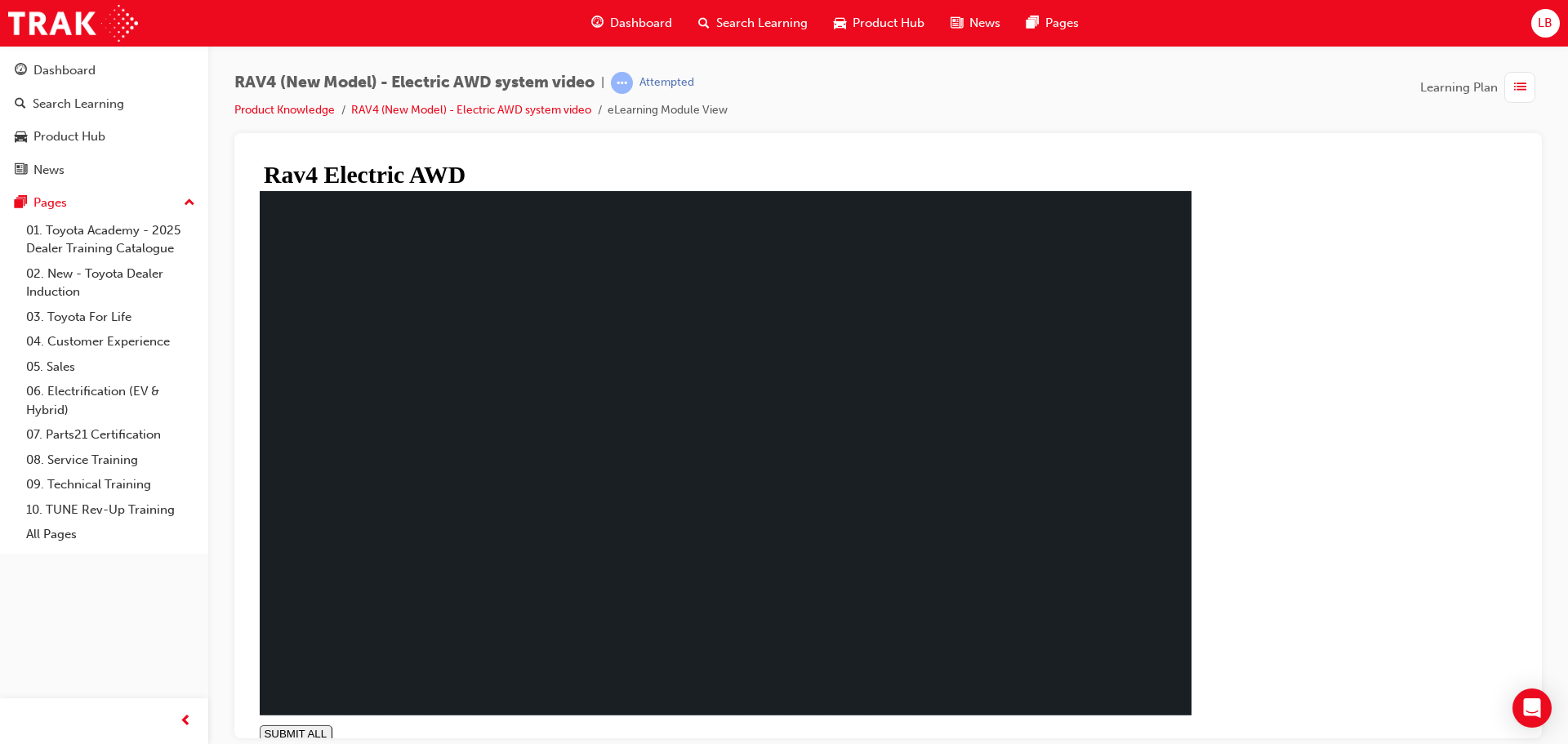
type input "0.957"
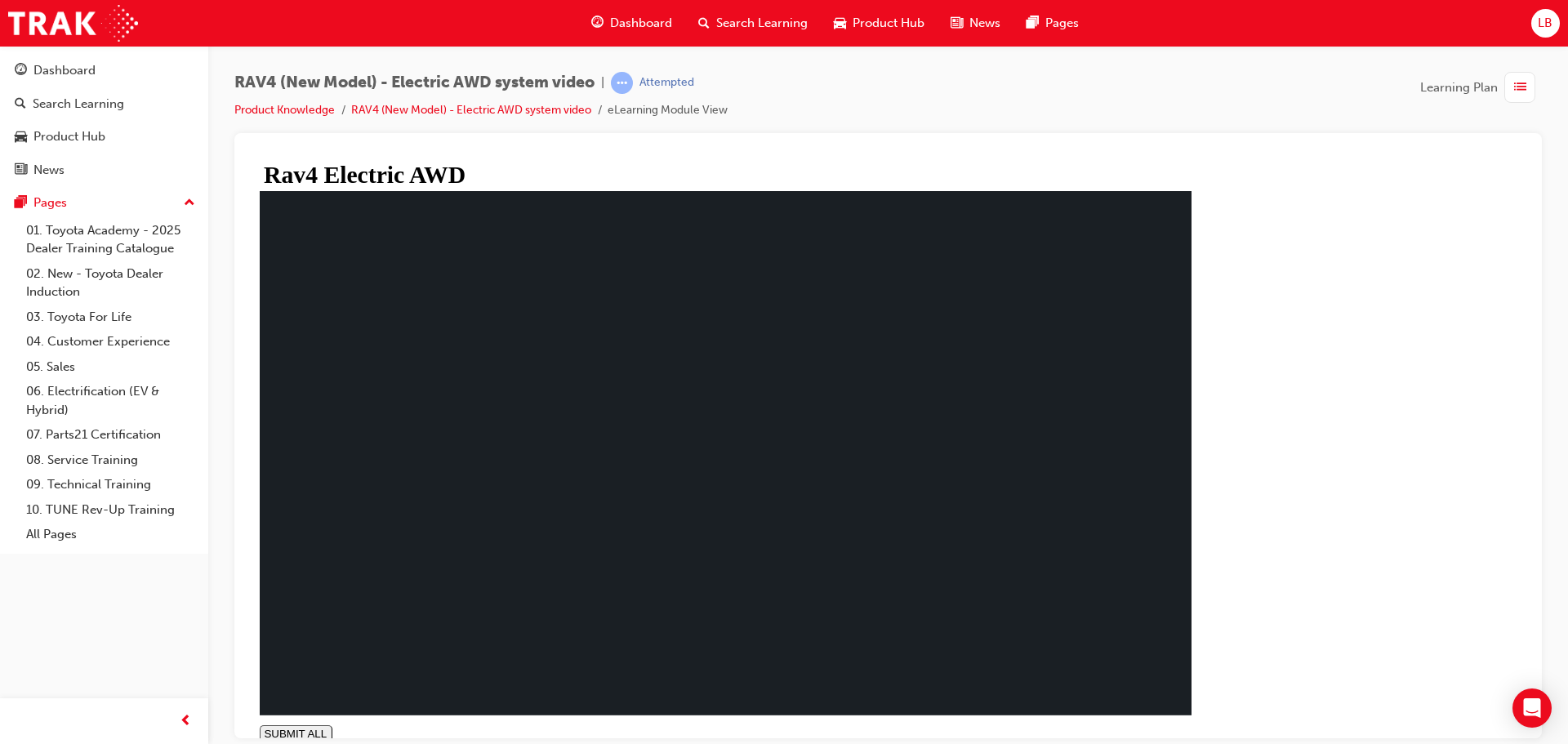
drag, startPoint x: 530, startPoint y: 578, endPoint x: 539, endPoint y: 588, distance: 13.5
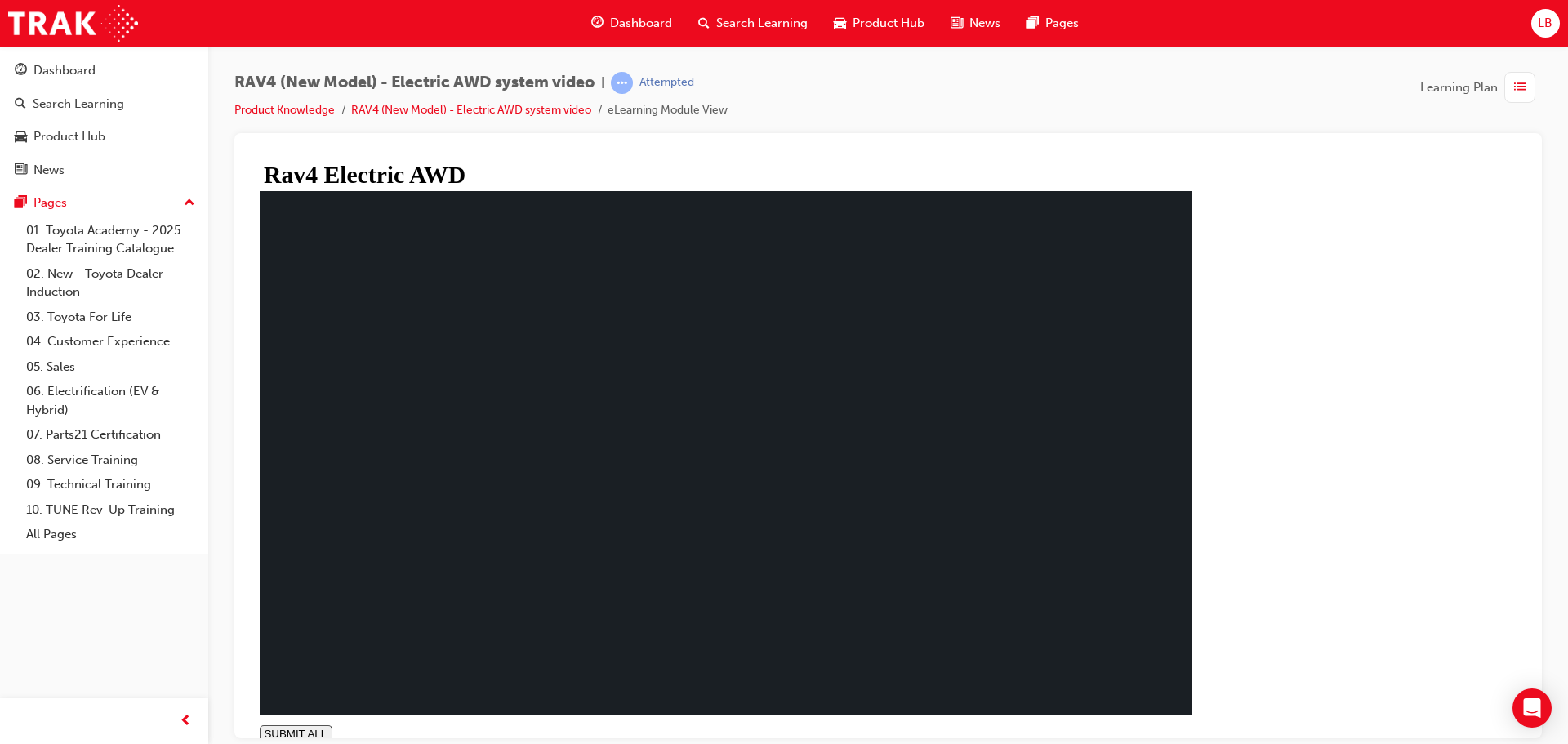
drag, startPoint x: 558, startPoint y: 577, endPoint x: 566, endPoint y: 587, distance: 12.8
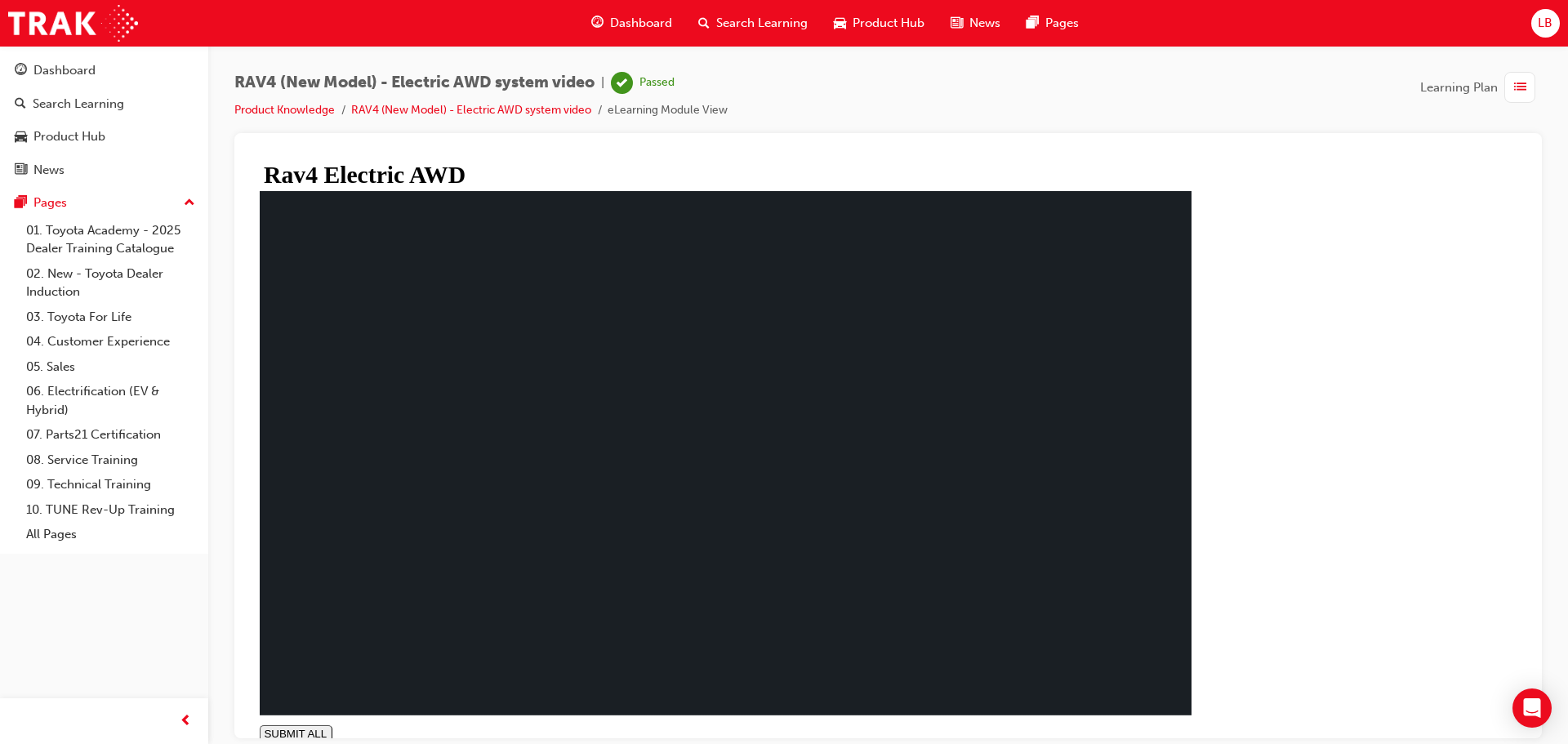
click at [65, 70] on div "Dashboard" at bounding box center [64, 70] width 62 height 19
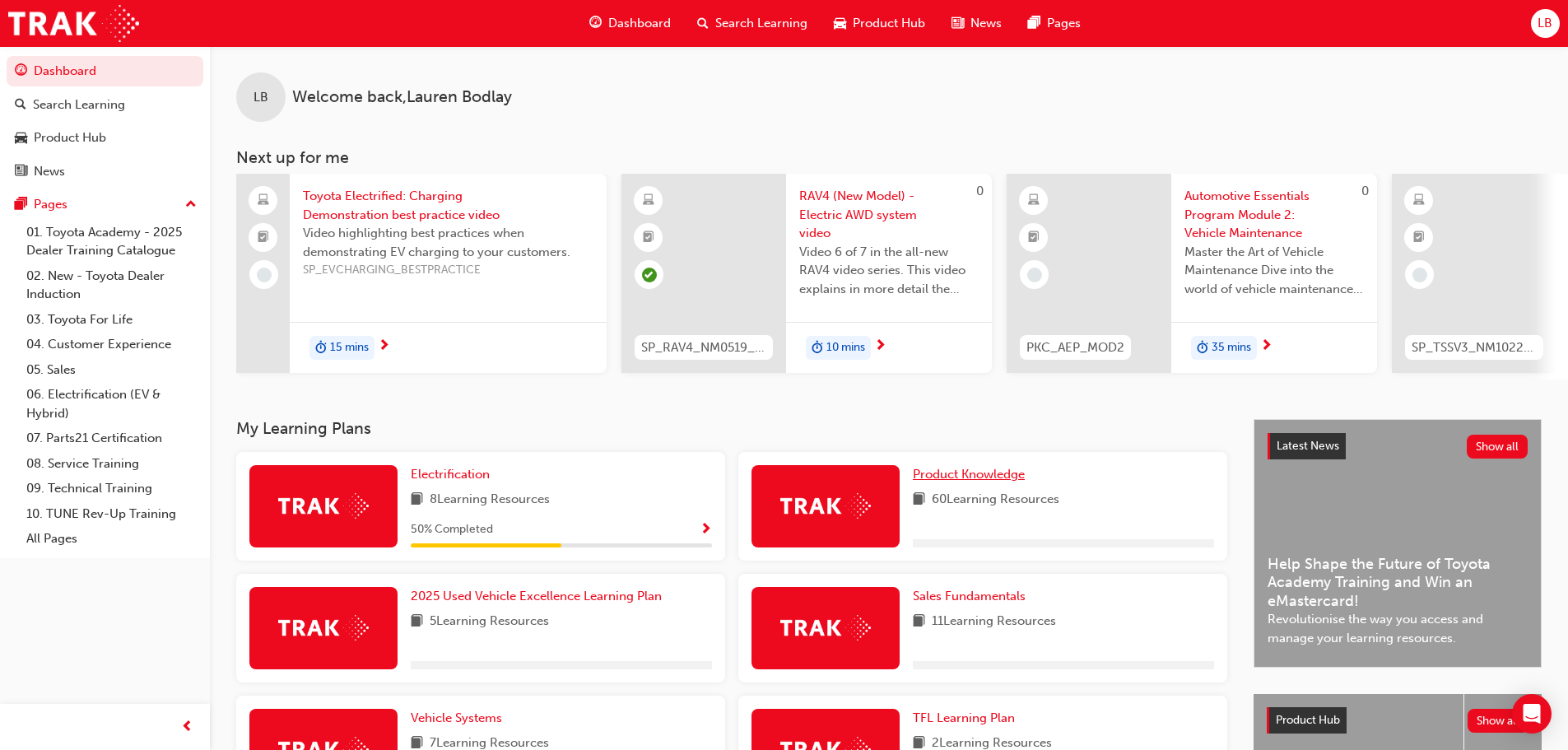
click at [972, 476] on span "Product Knowledge" at bounding box center [968, 473] width 112 height 15
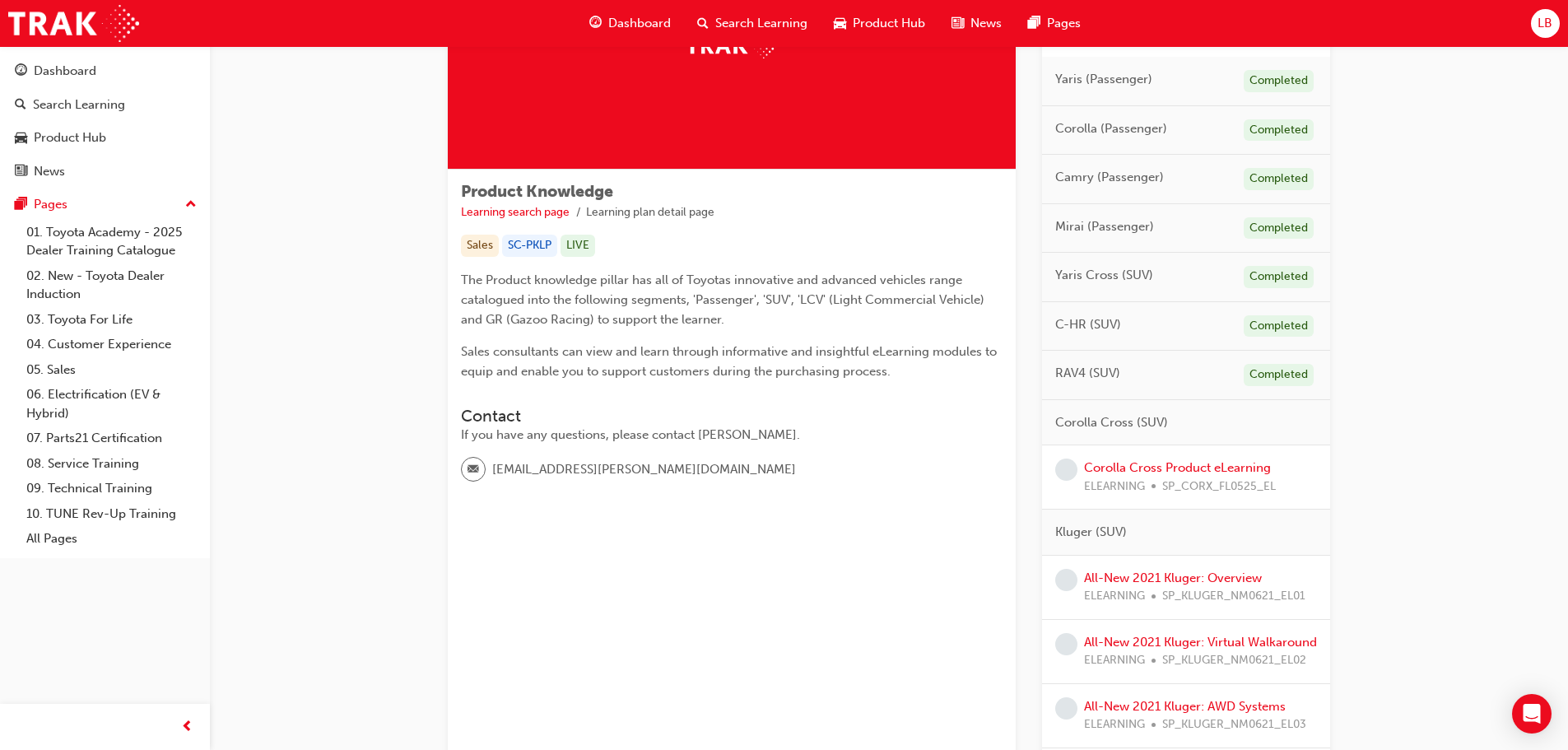
scroll to position [165, 0]
click at [1199, 459] on link "Corolla Cross Product eLearning" at bounding box center [1177, 465] width 186 height 15
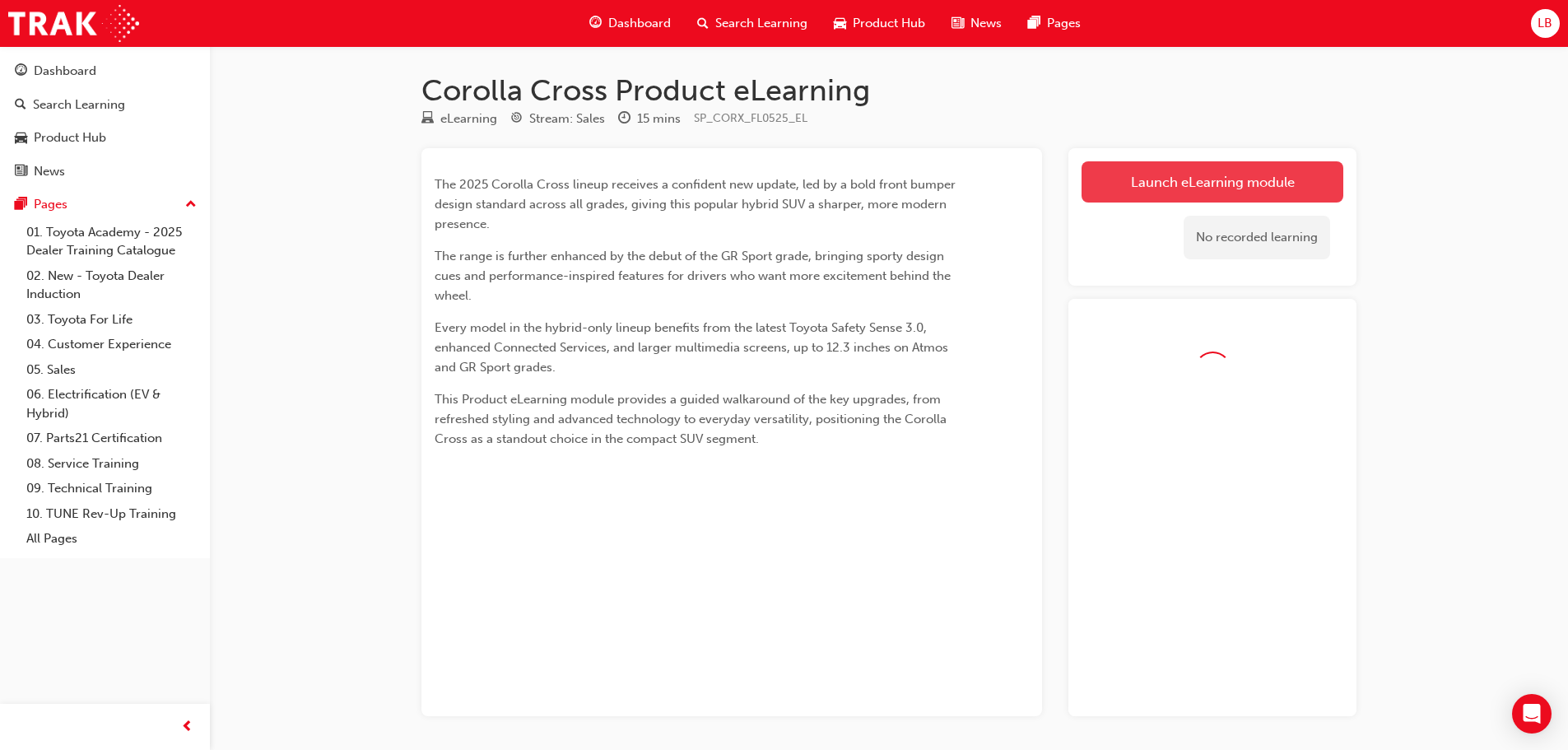
click at [1177, 176] on link "Launch eLearning module" at bounding box center [1212, 182] width 262 height 41
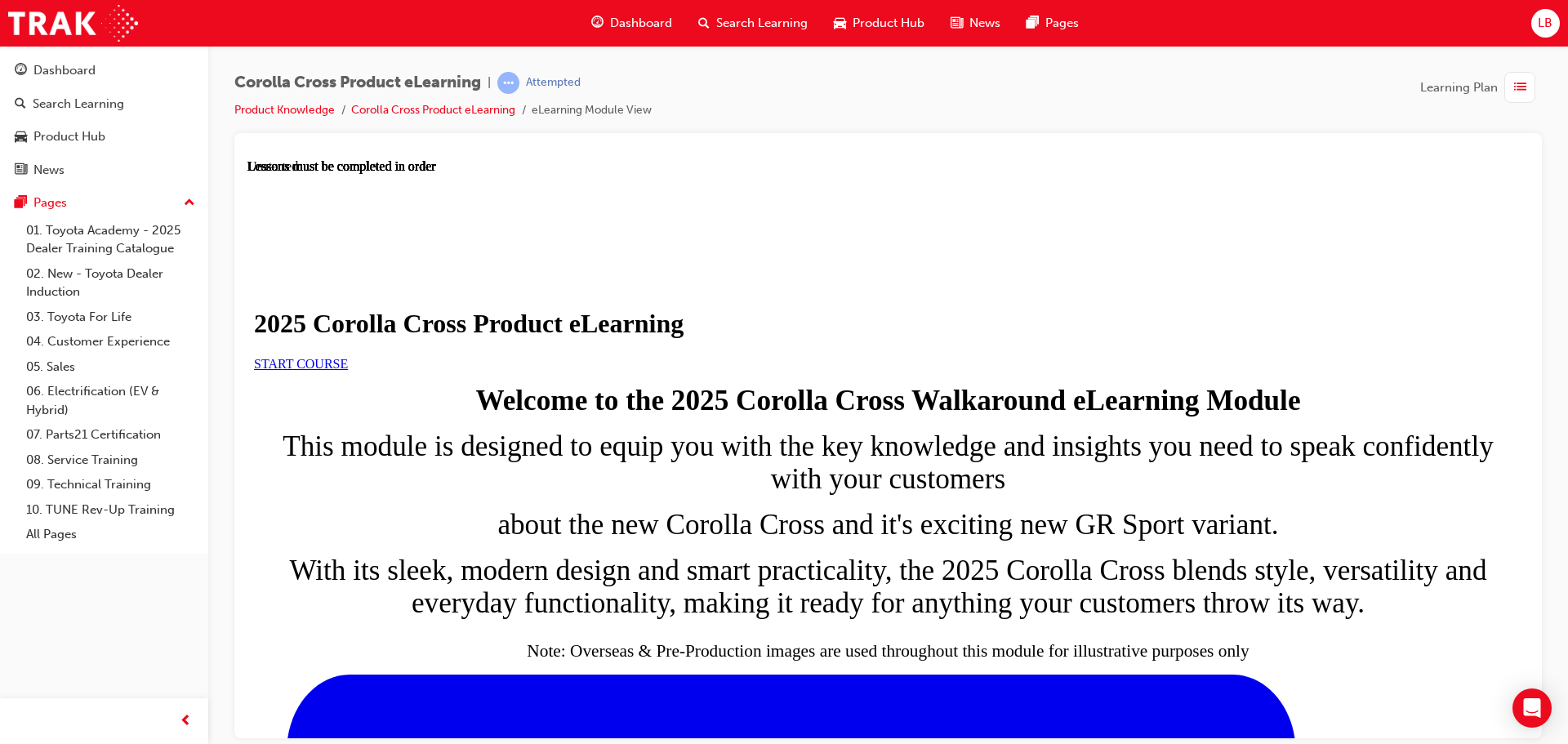
click at [347, 370] on span "START COURSE" at bounding box center [300, 363] width 94 height 14
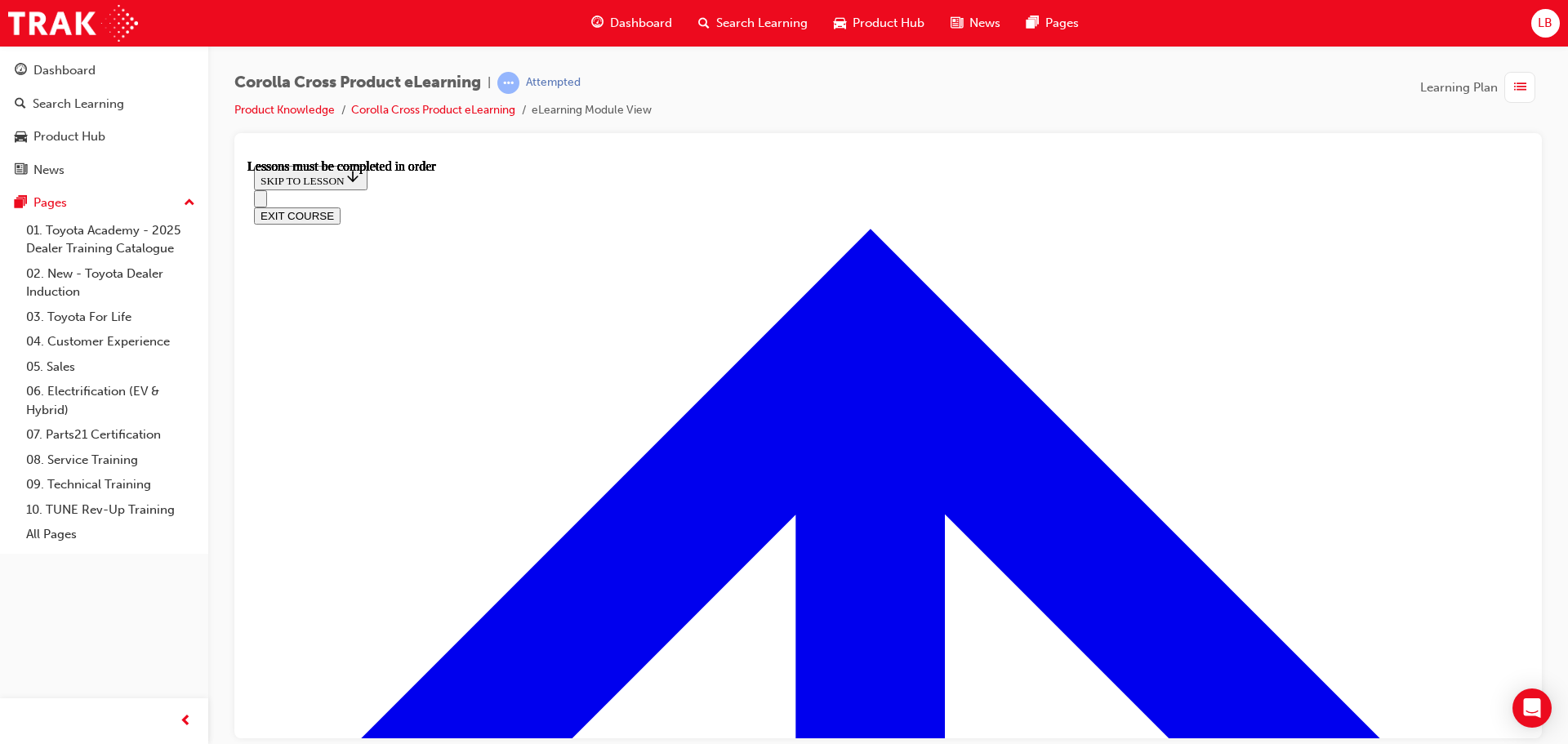
scroll to position [937, 0]
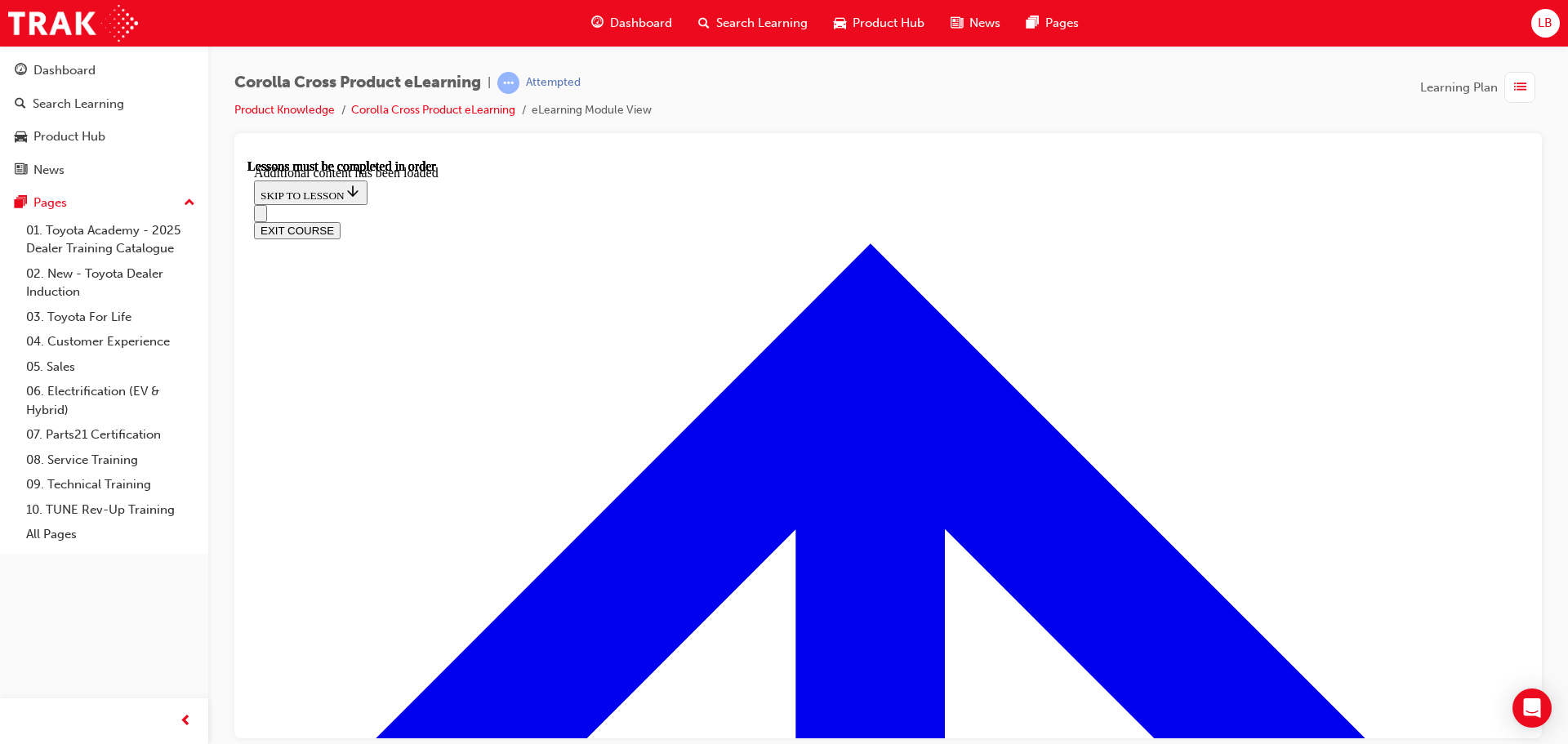
scroll to position [2748, 0]
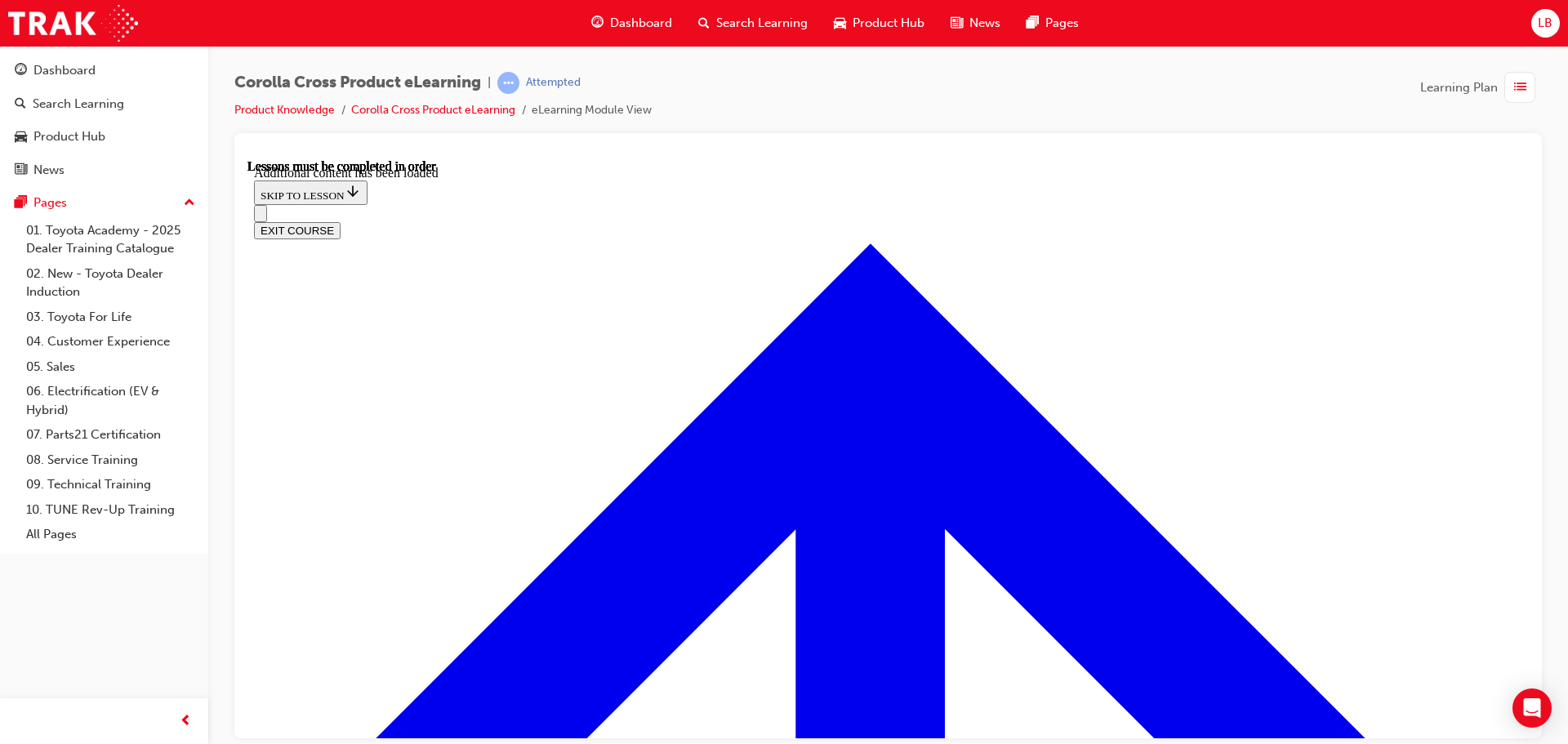
radio input "true"
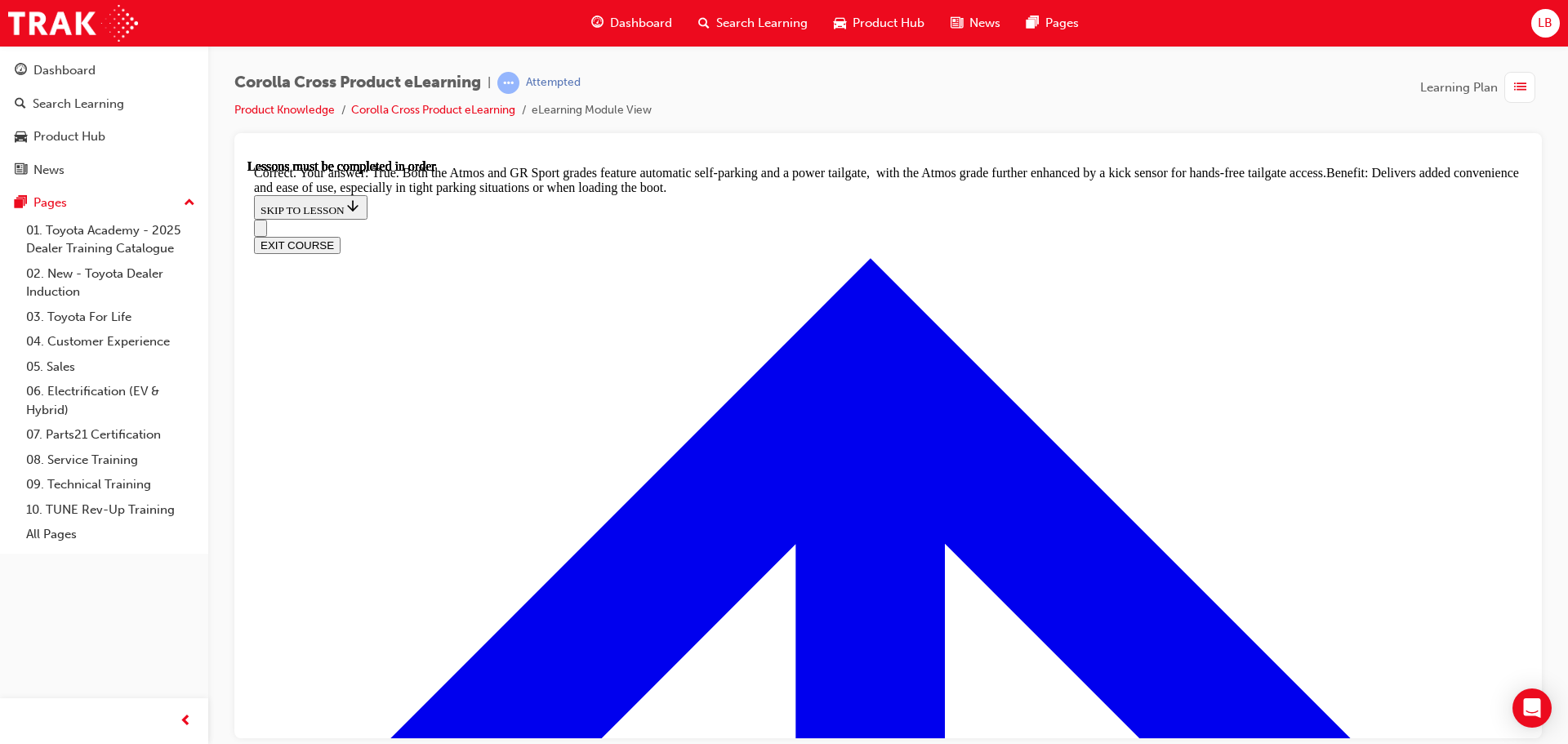
scroll to position [3562, 0]
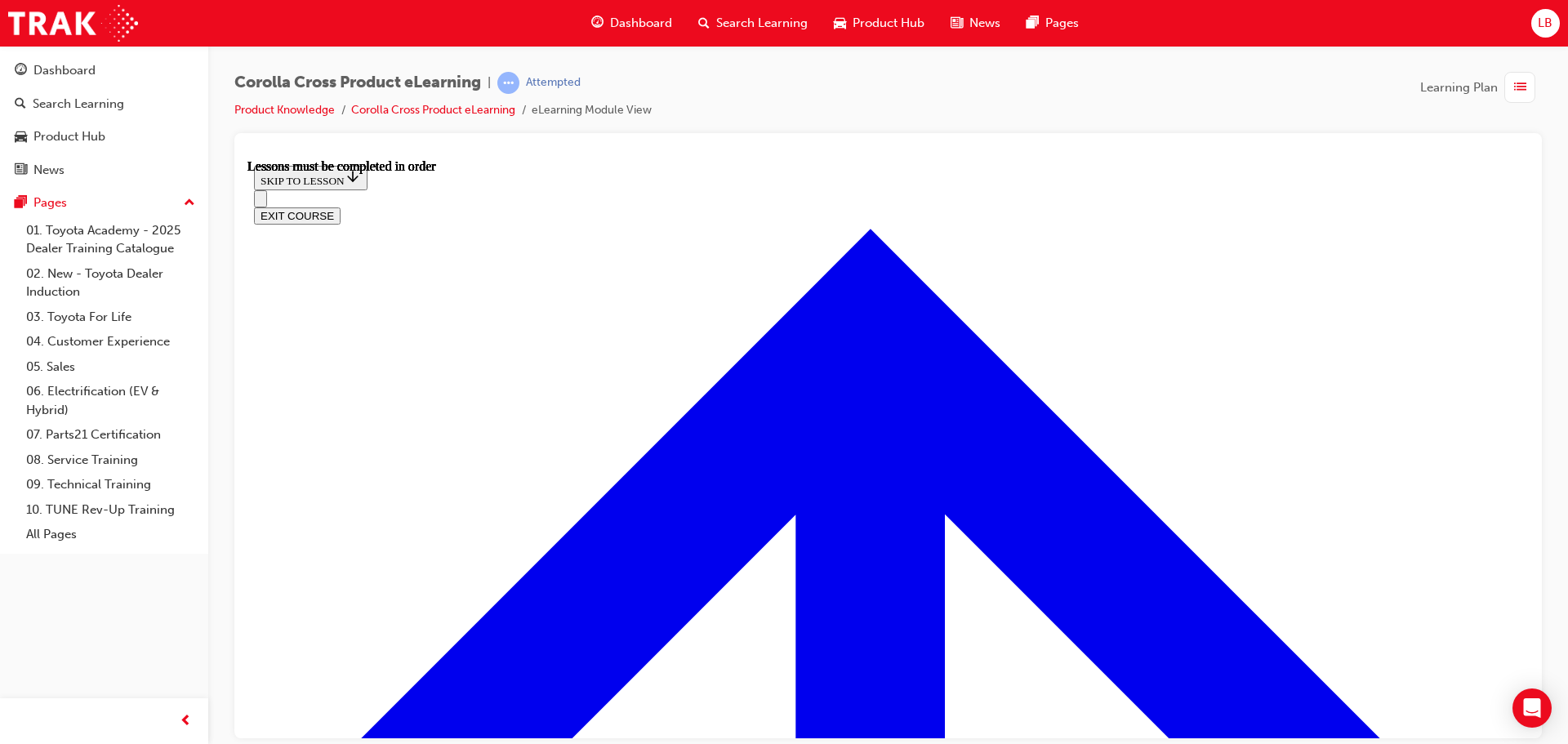
scroll to position [1307, 0]
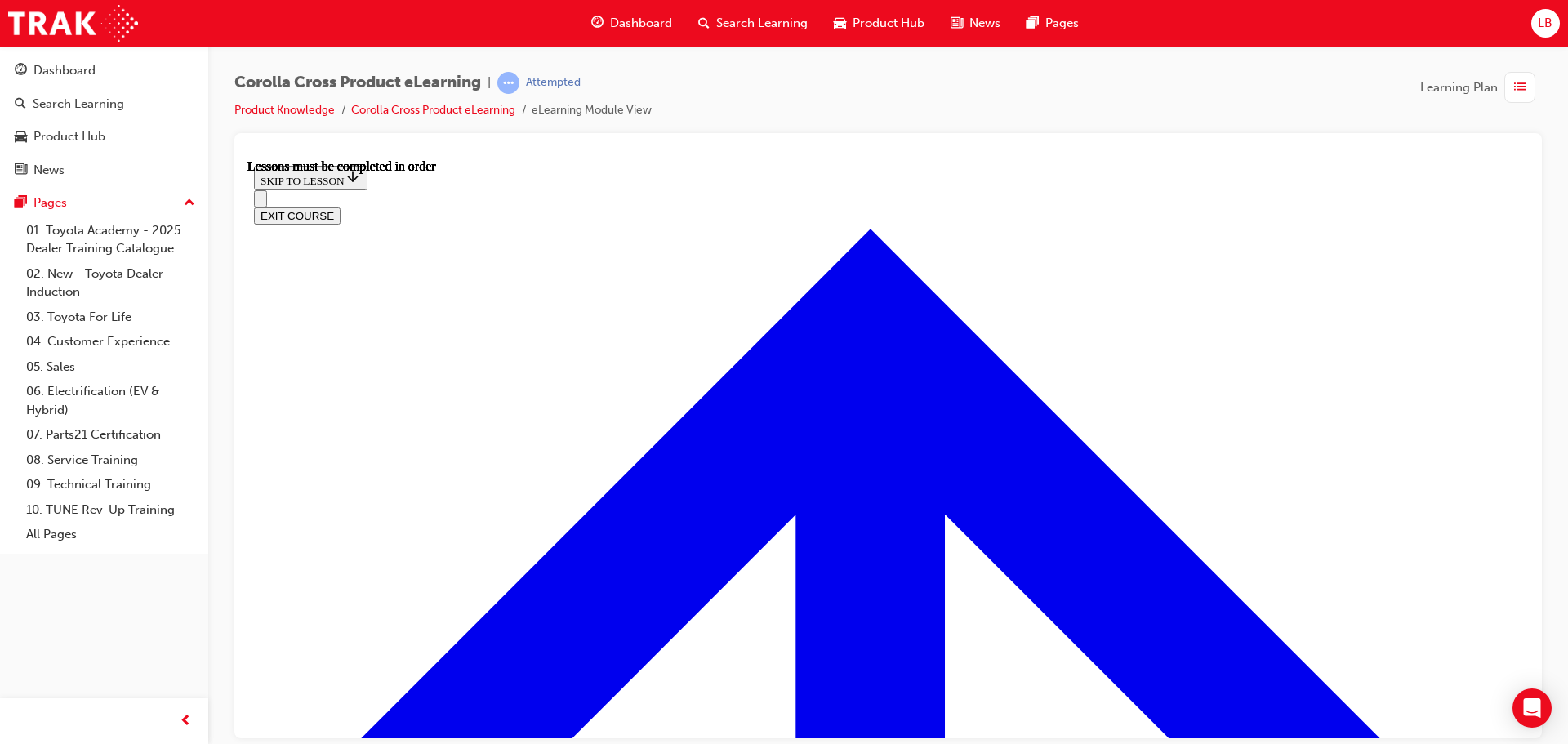
scroll to position [1796, 0]
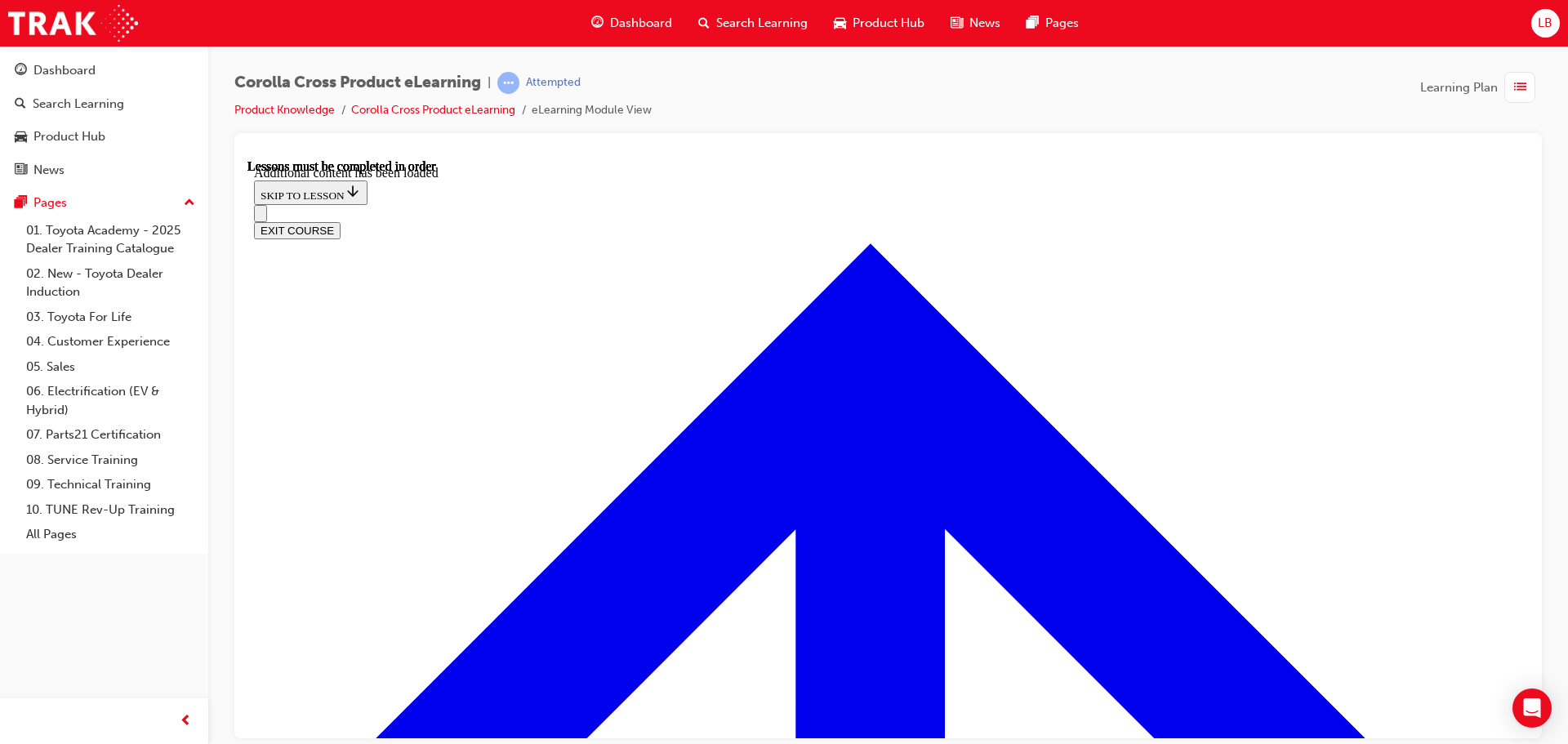
scroll to position [2427, 0]
radio input "true"
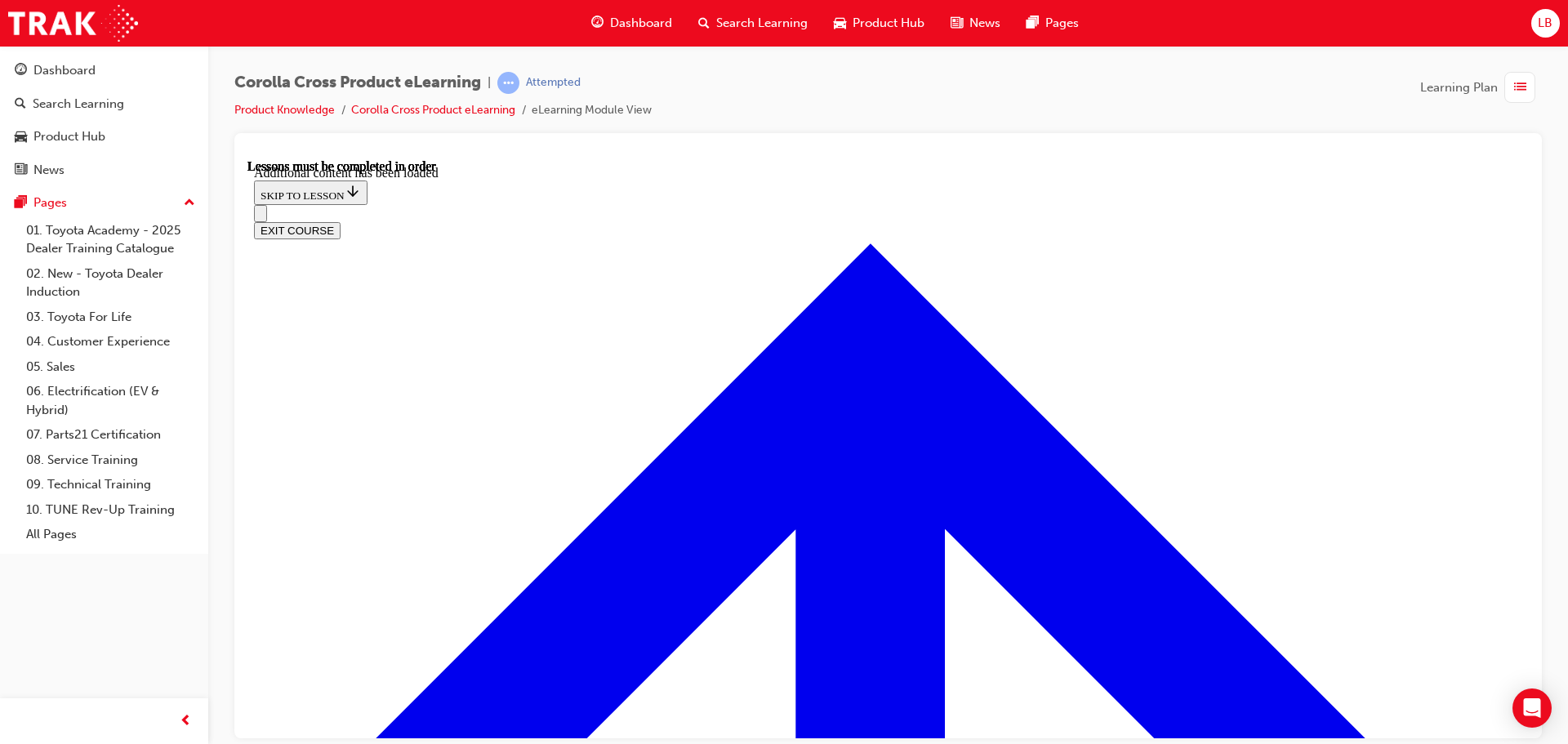
radio input "true"
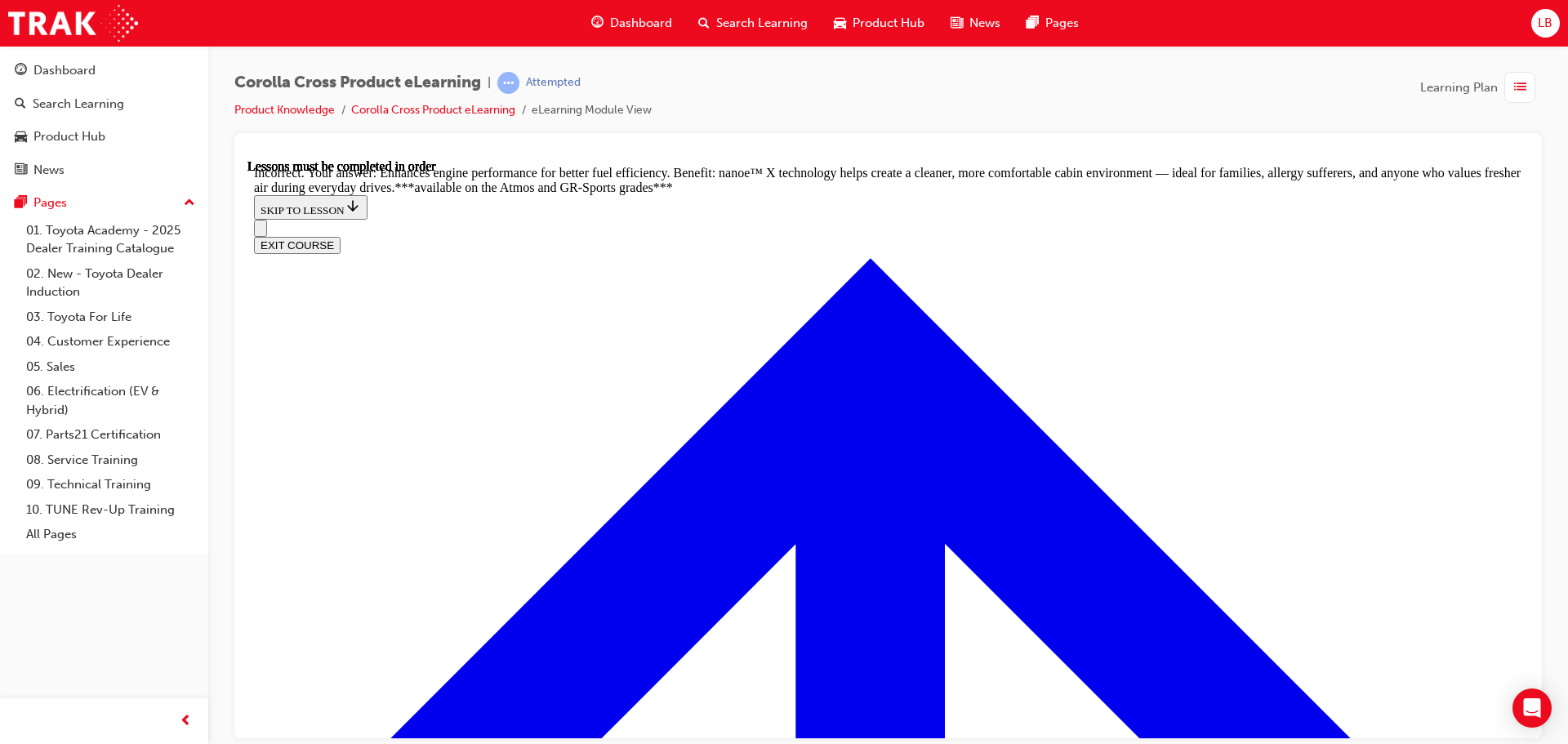
radio input "true"
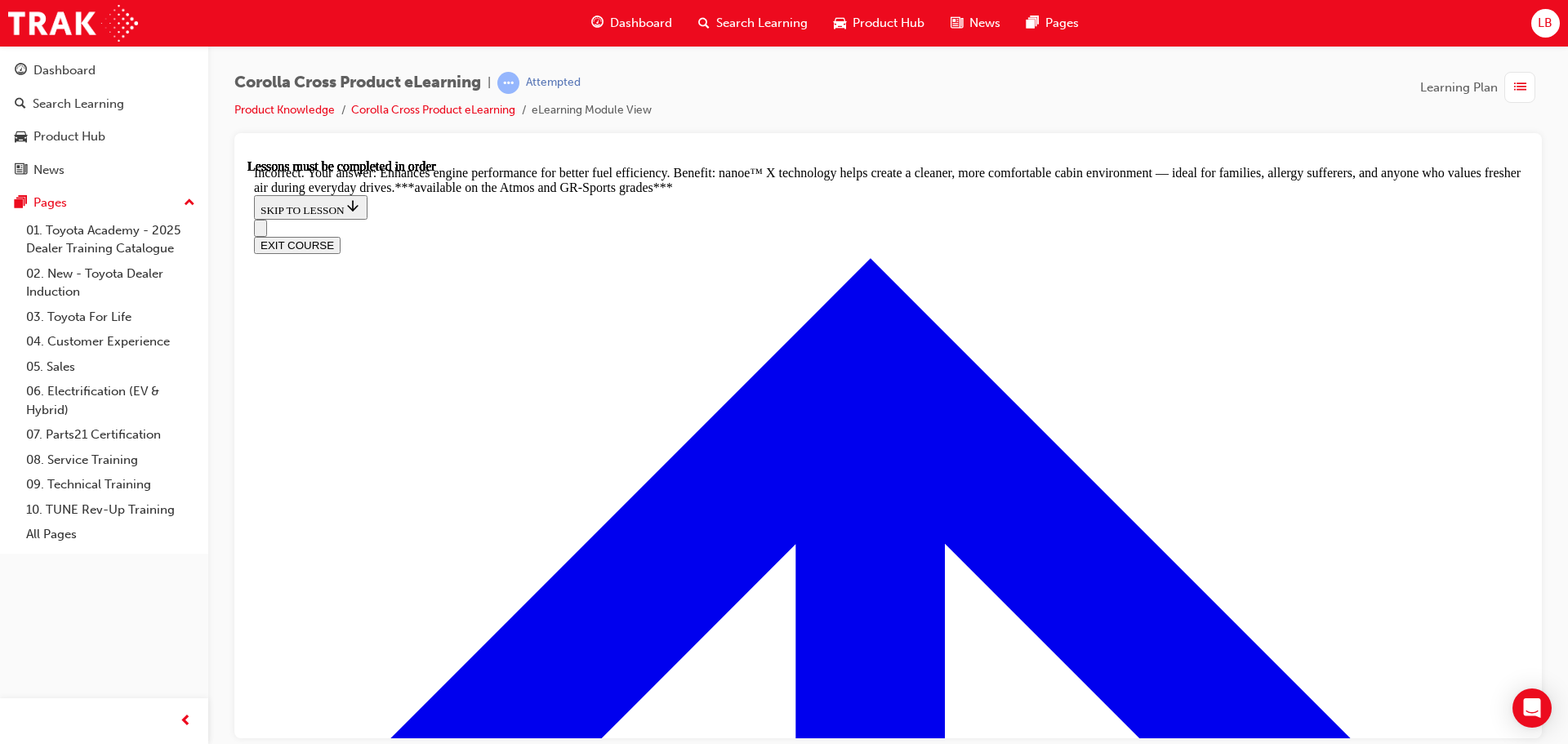
radio input "true"
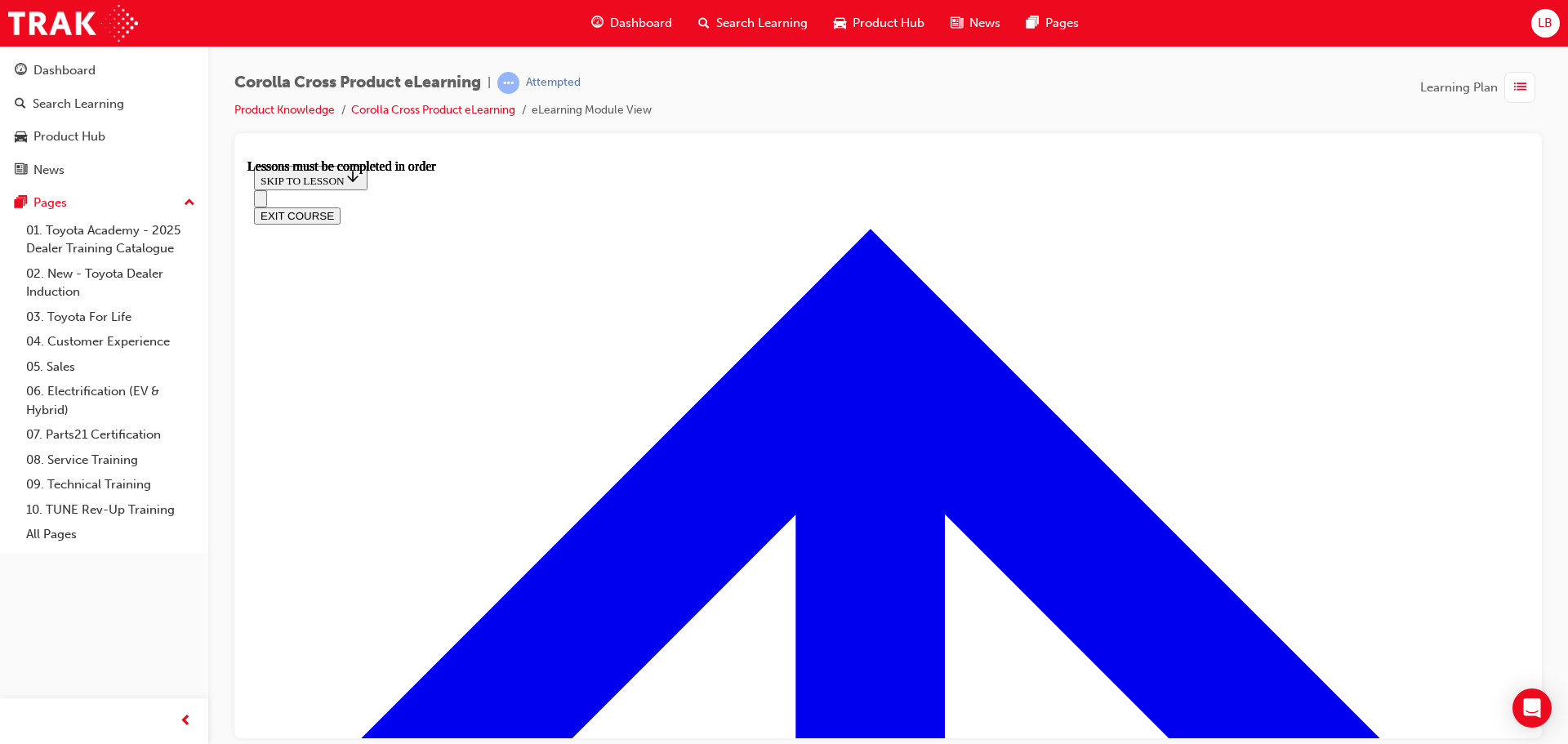
scroll to position [1978, 0]
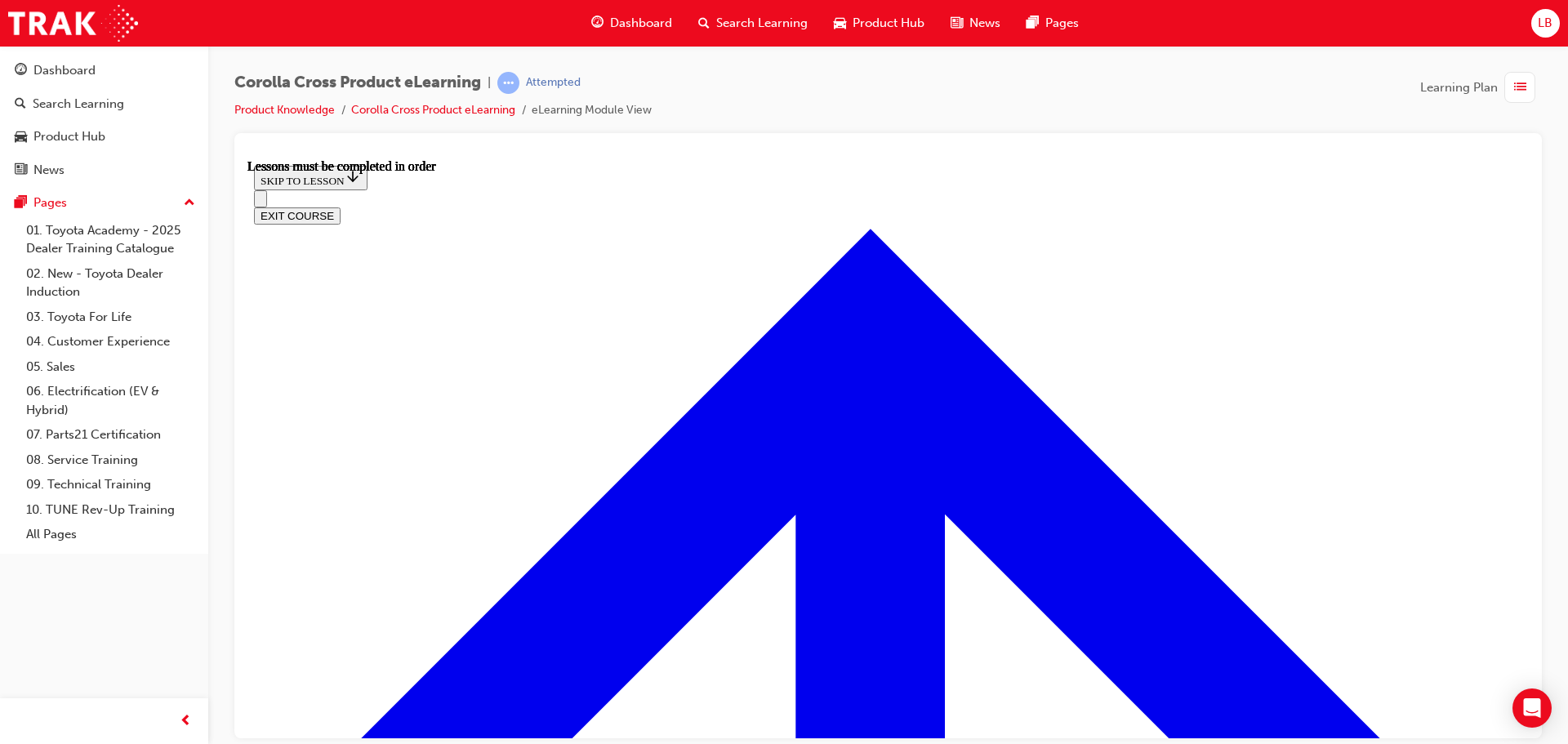
scroll to position [408, 0]
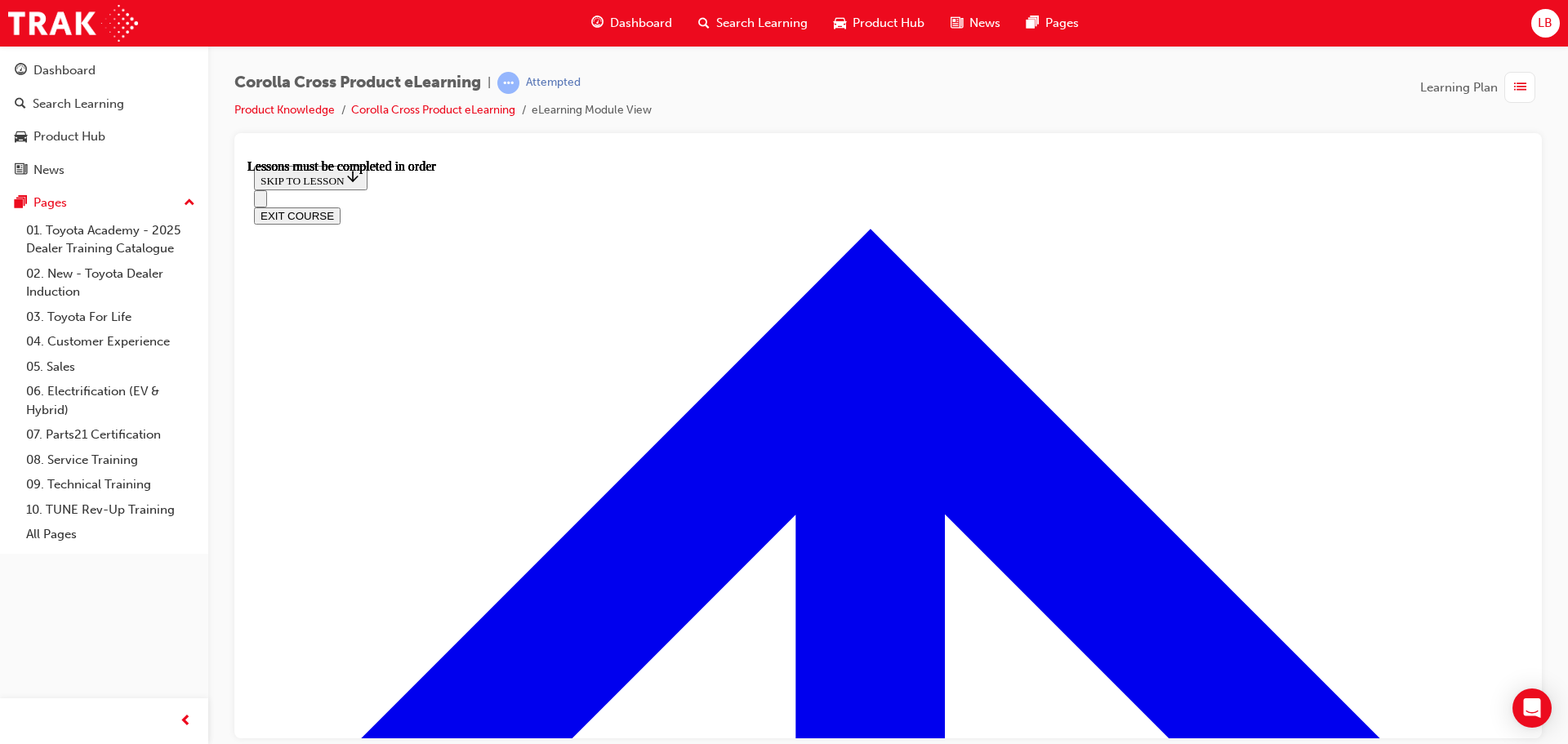
scroll to position [1571, 0]
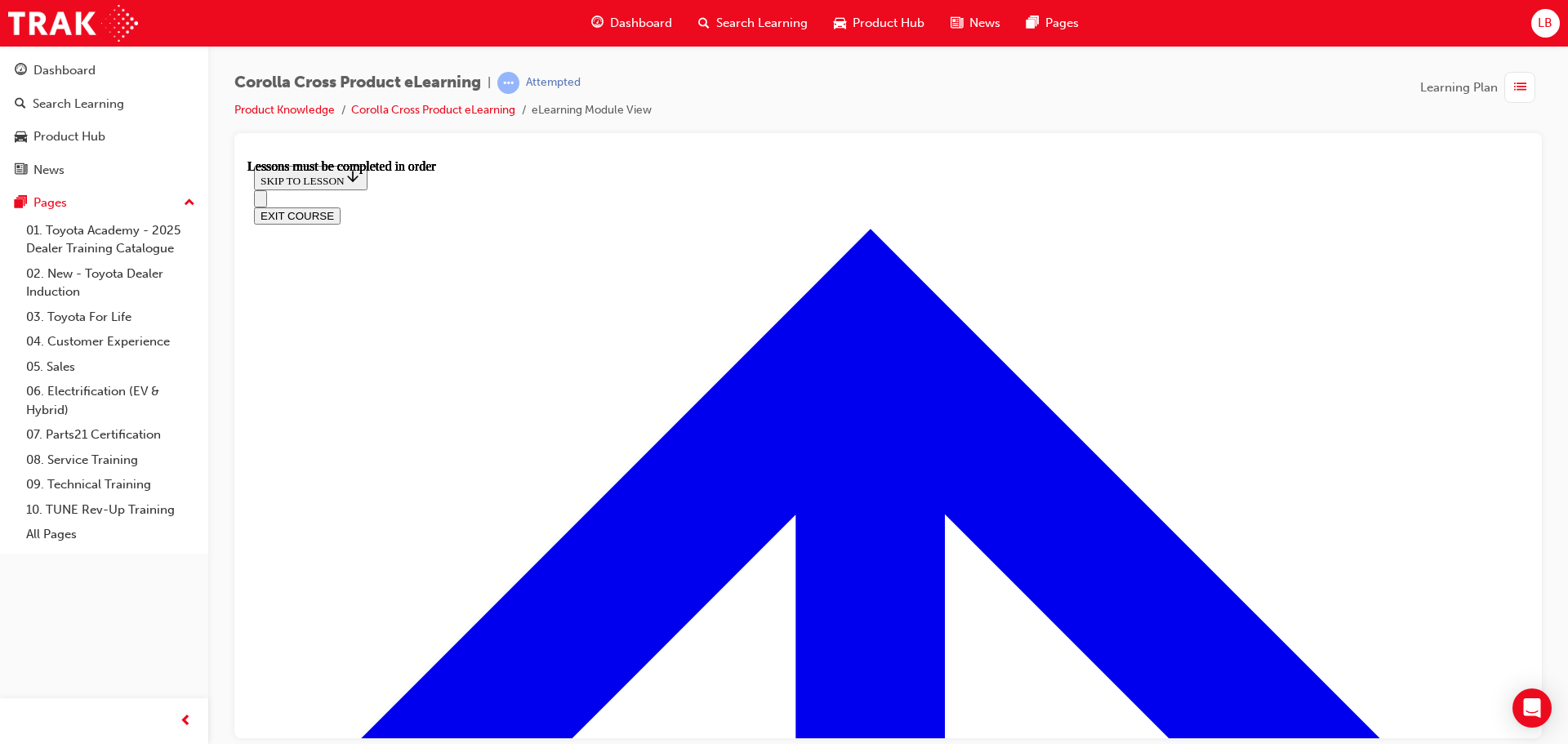
scroll to position [1468, 0]
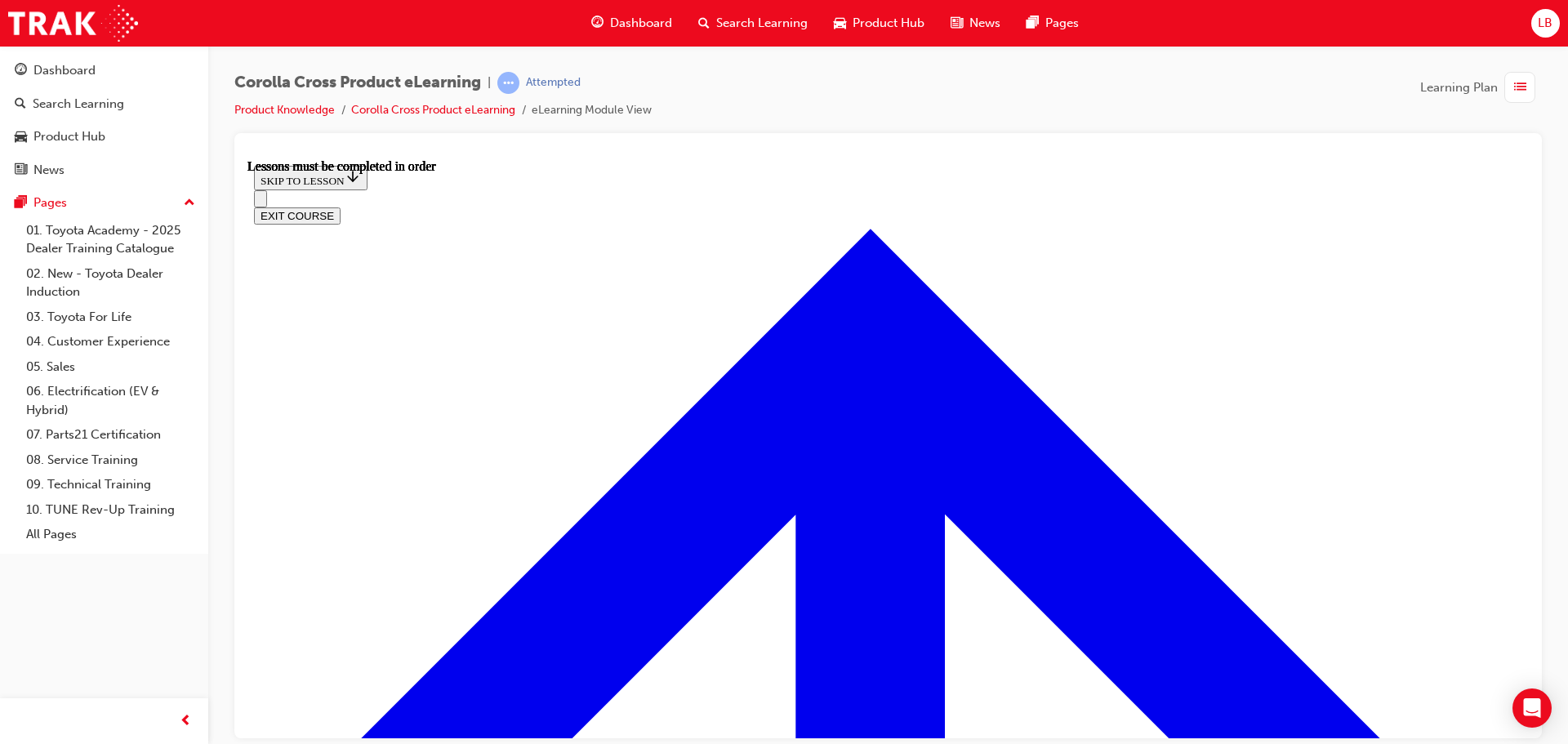
scroll to position [384, 0]
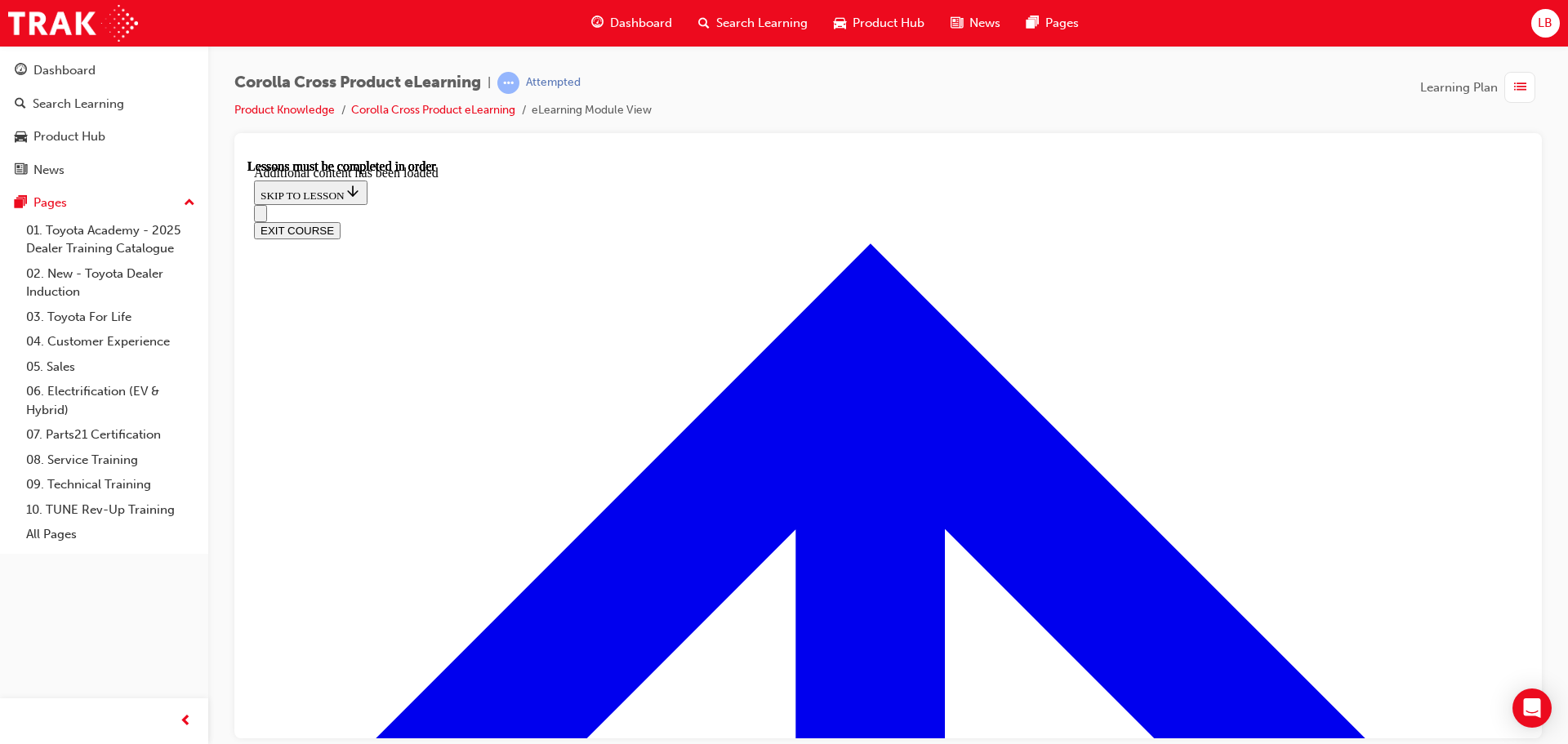
scroll to position [2382, 0]
radio input "true"
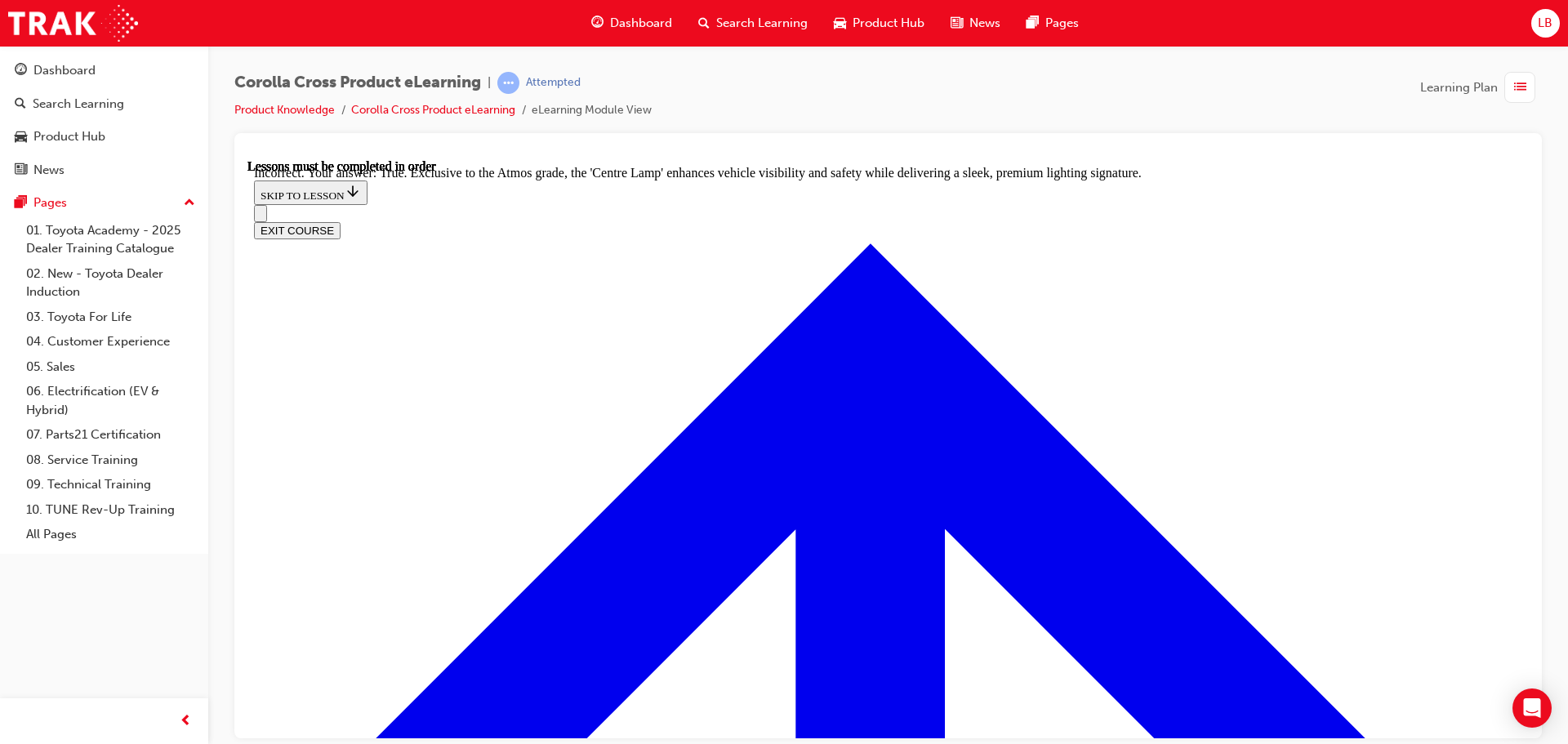
scroll to position [2843, 0]
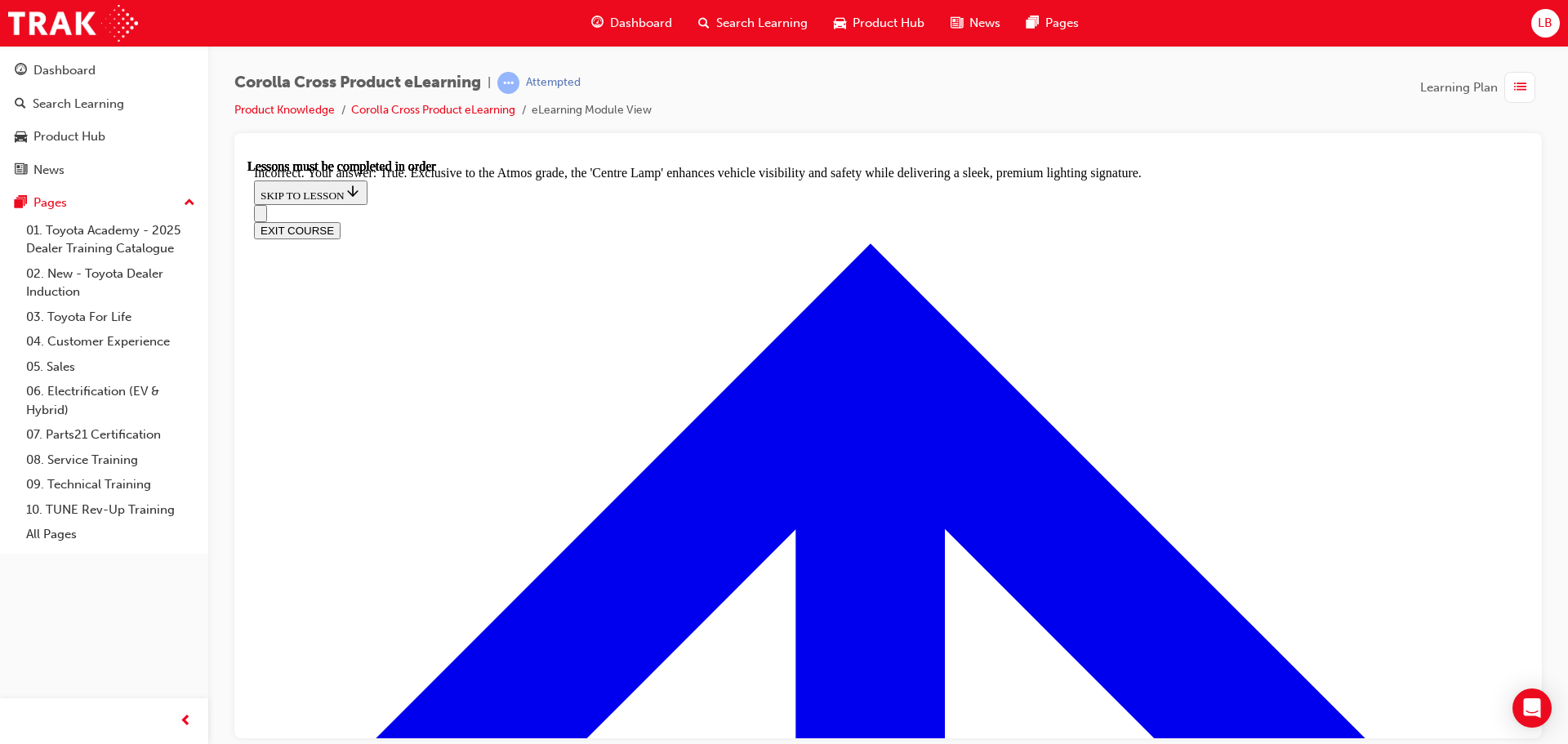
radio input "true"
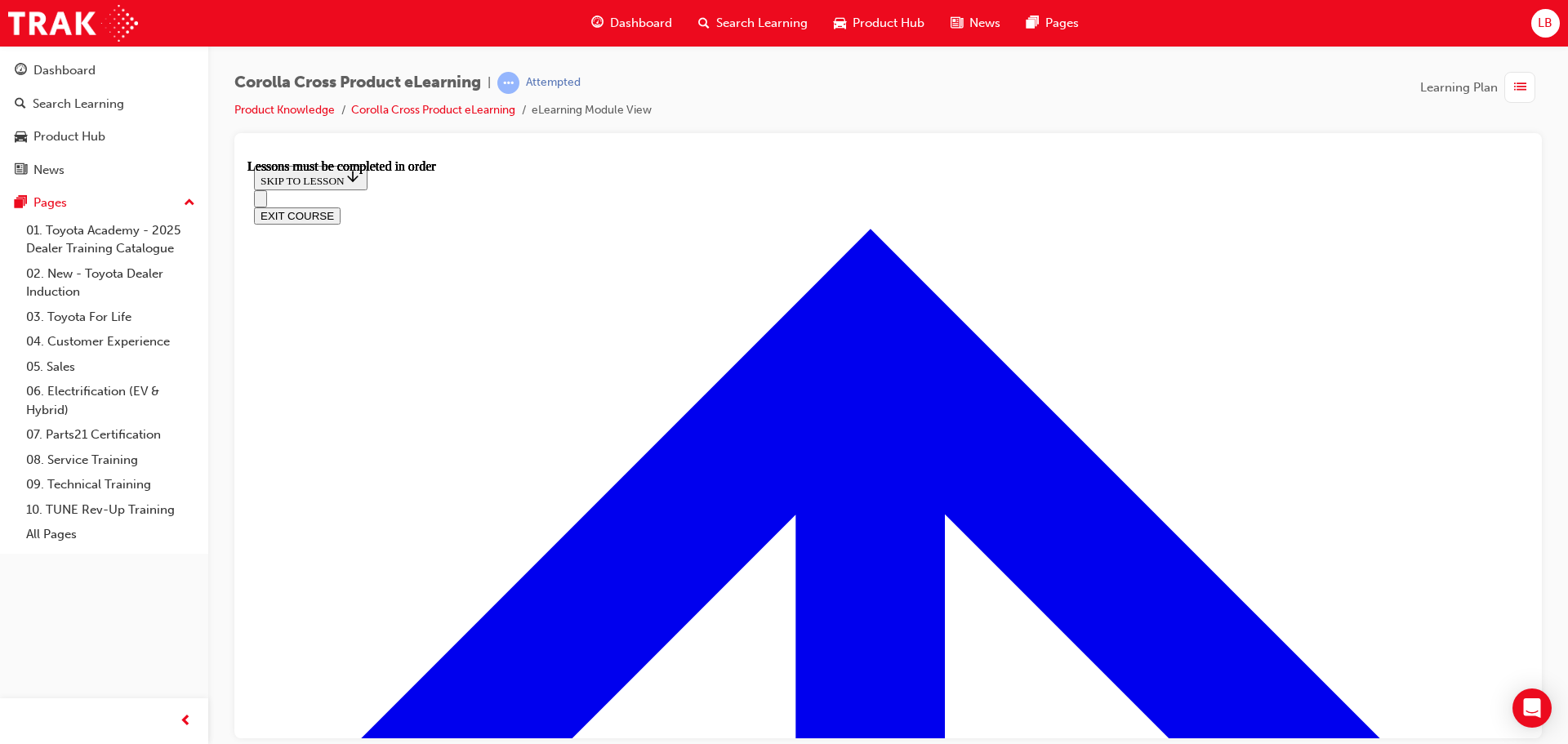
scroll to position [1446, 0]
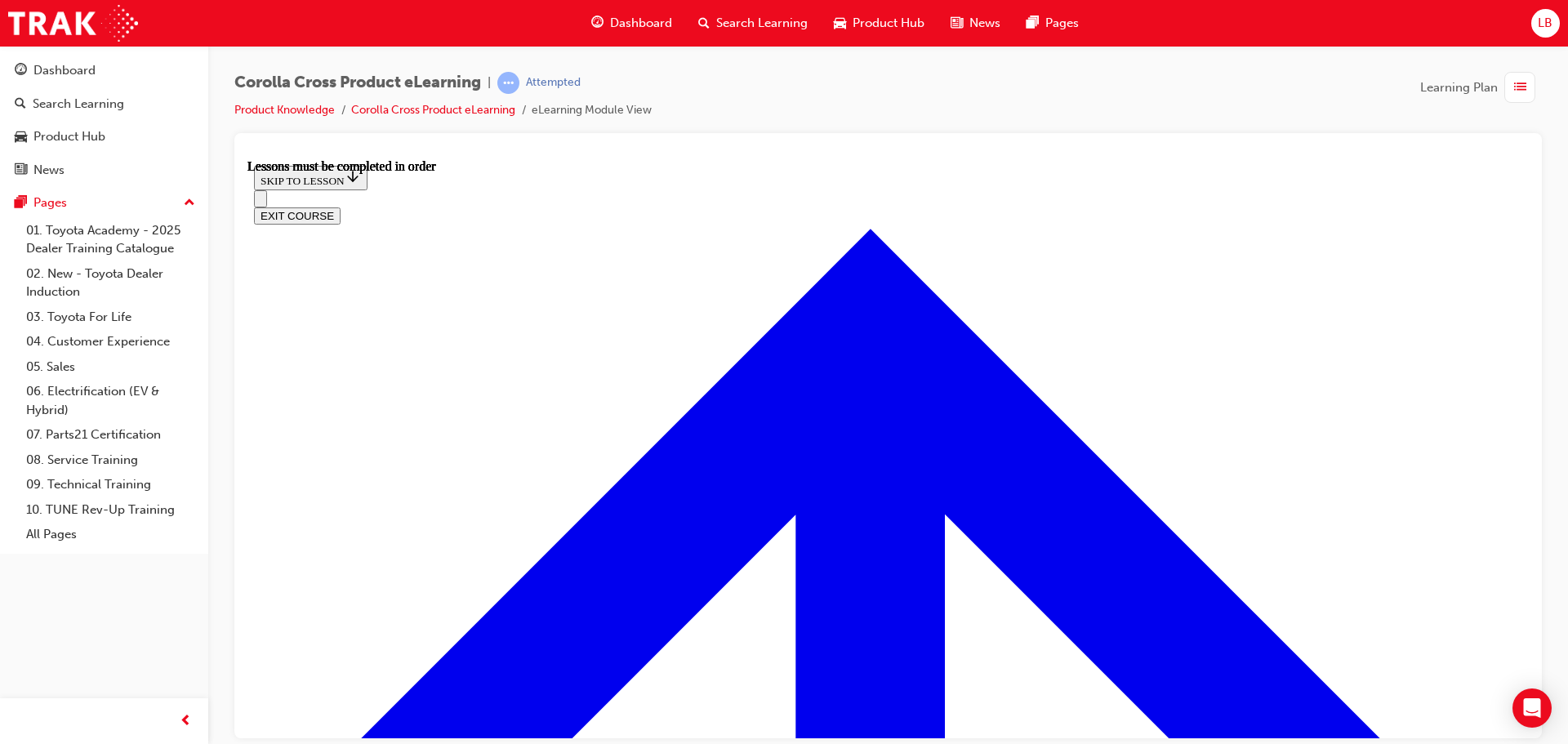
scroll to position [1594, 0]
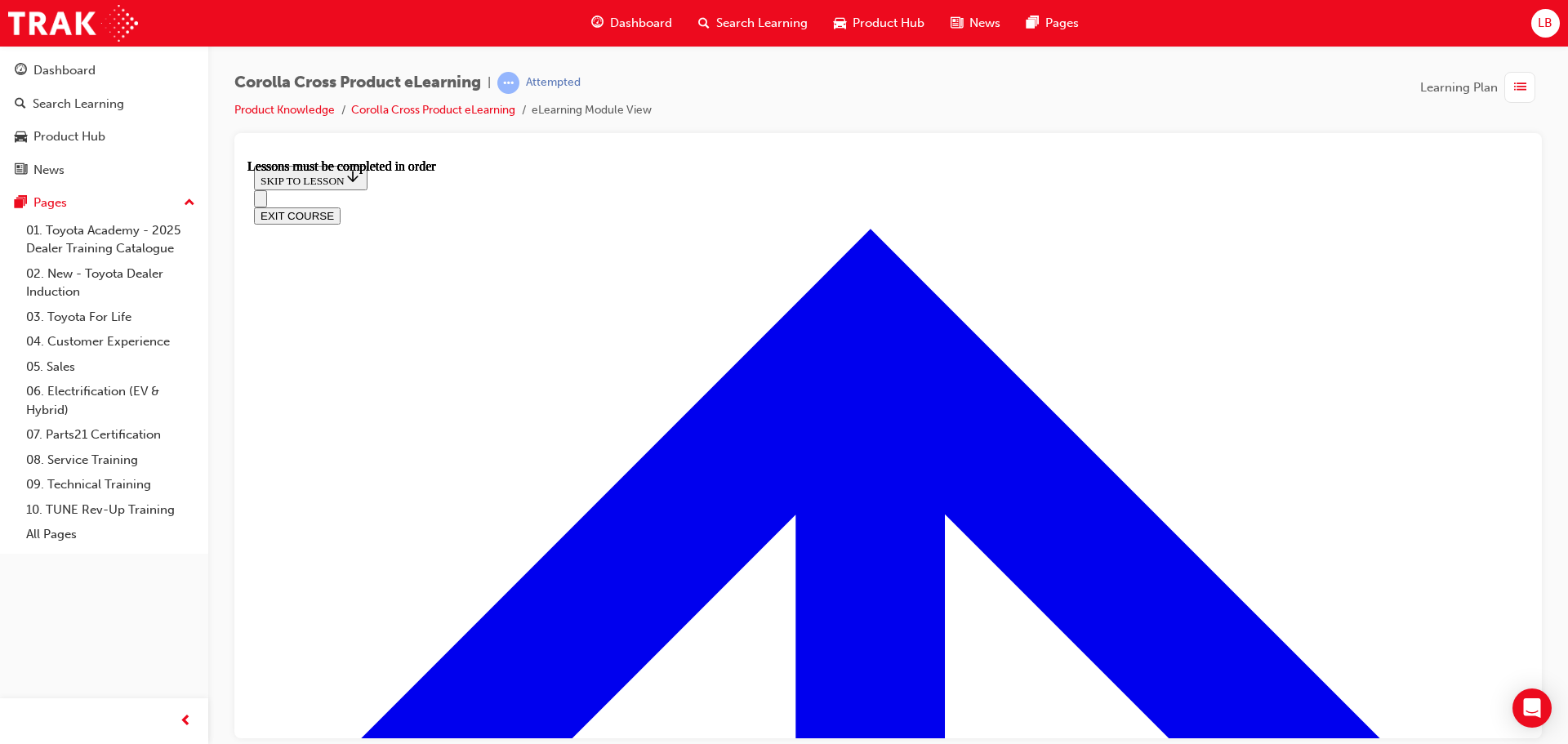
scroll to position [1423, 0]
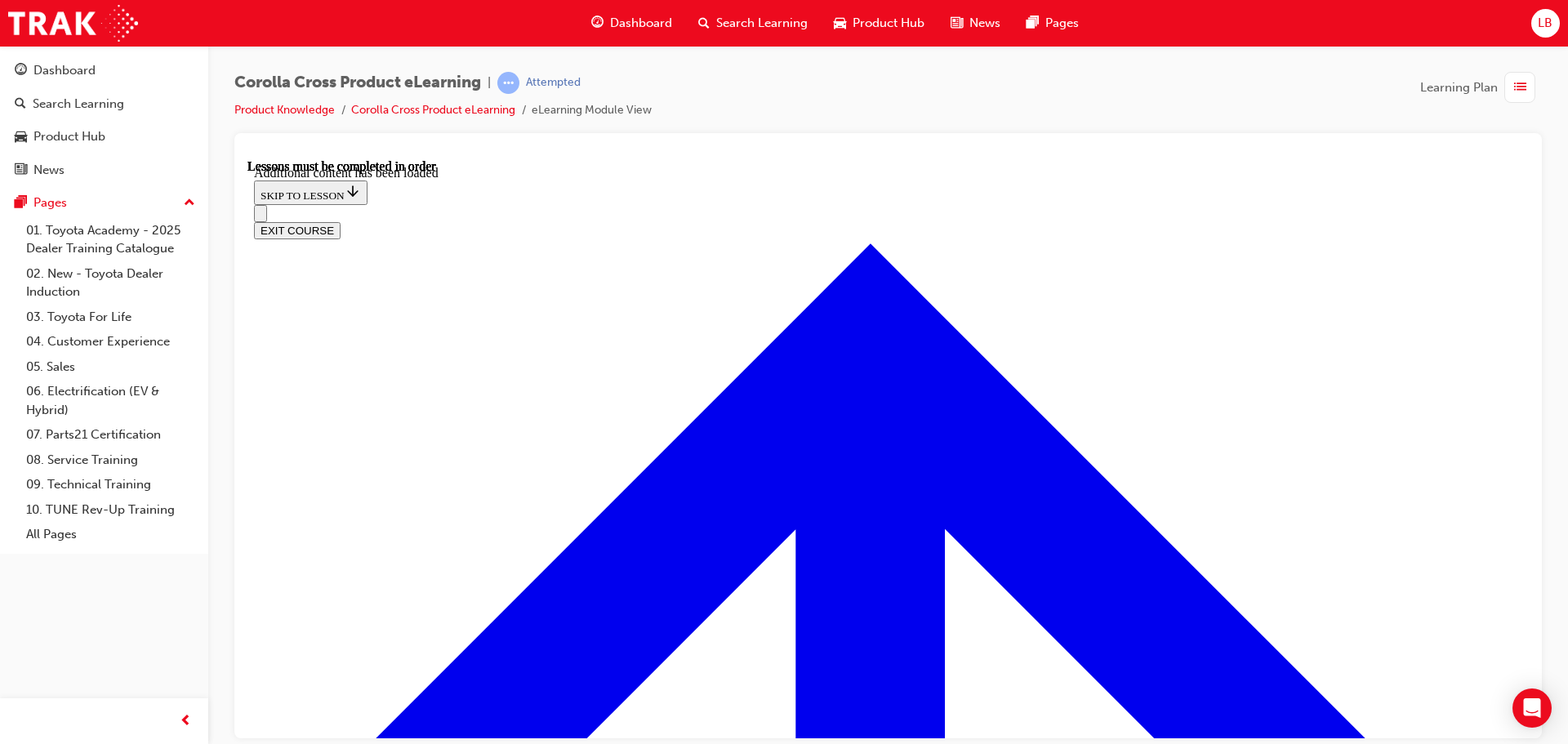
scroll to position [1997, 0]
radio input "true"
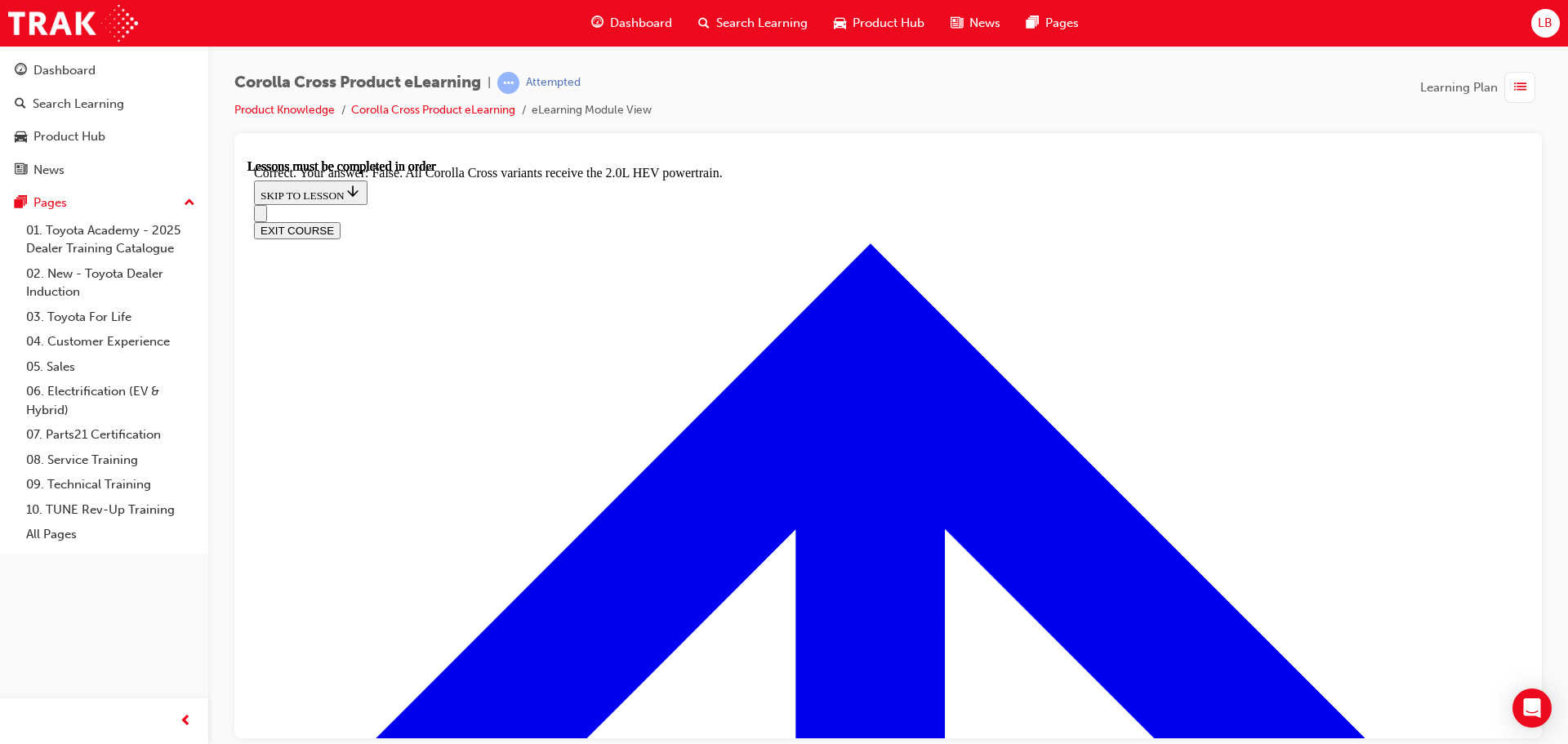
scroll to position [2290, 0]
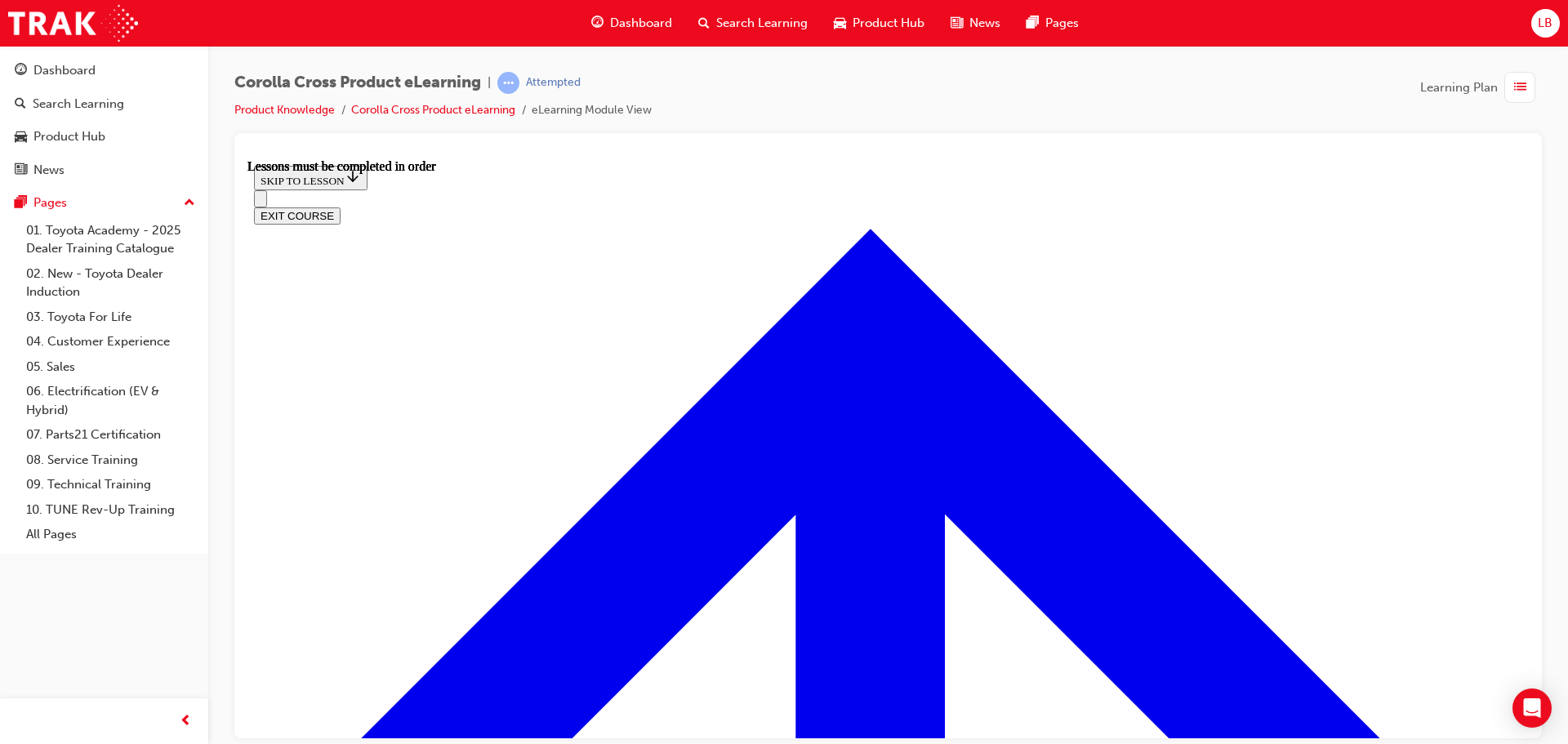
scroll to position [1227, 0]
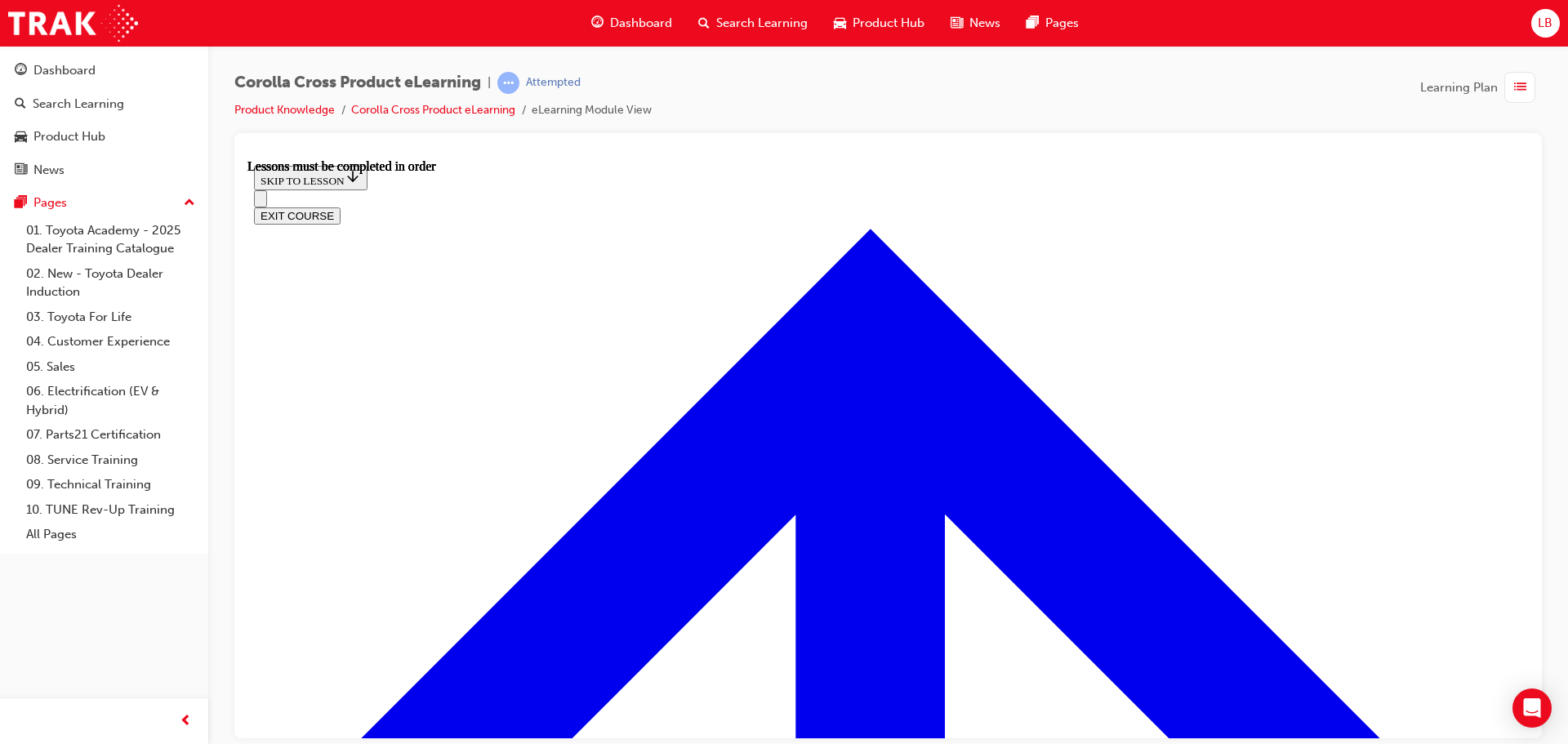
scroll to position [93, 0]
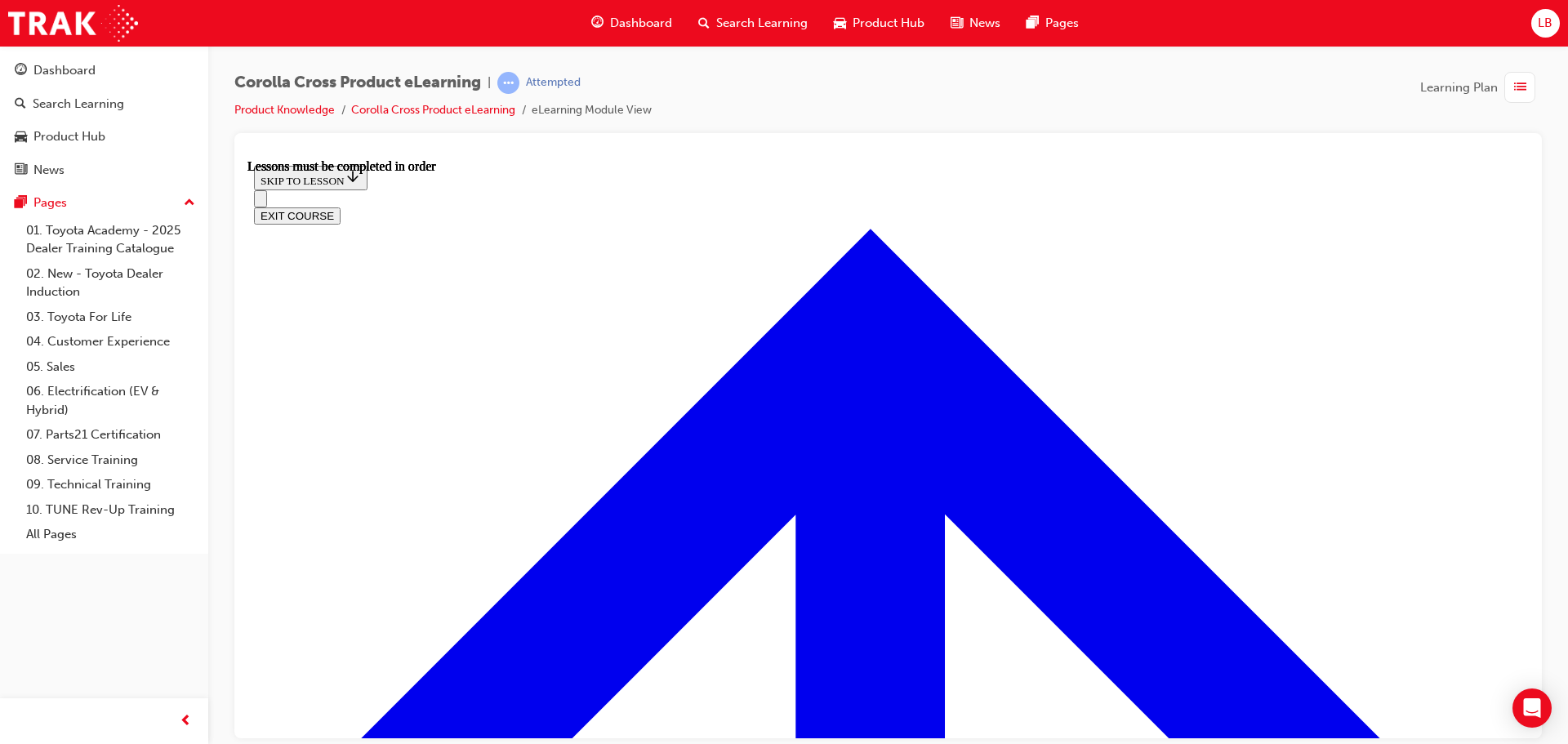
scroll to position [227, 0]
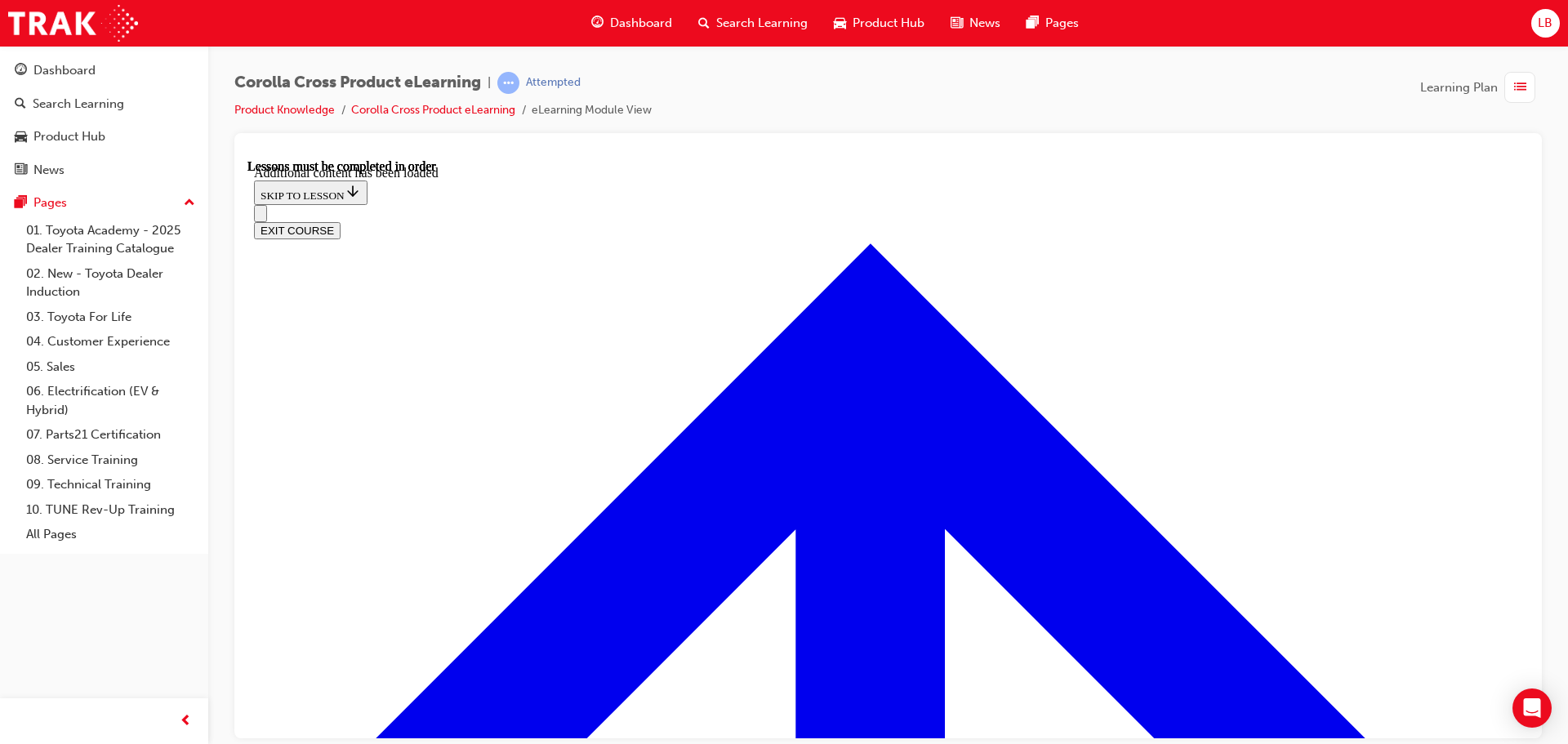
scroll to position [2039, 0]
radio input "true"
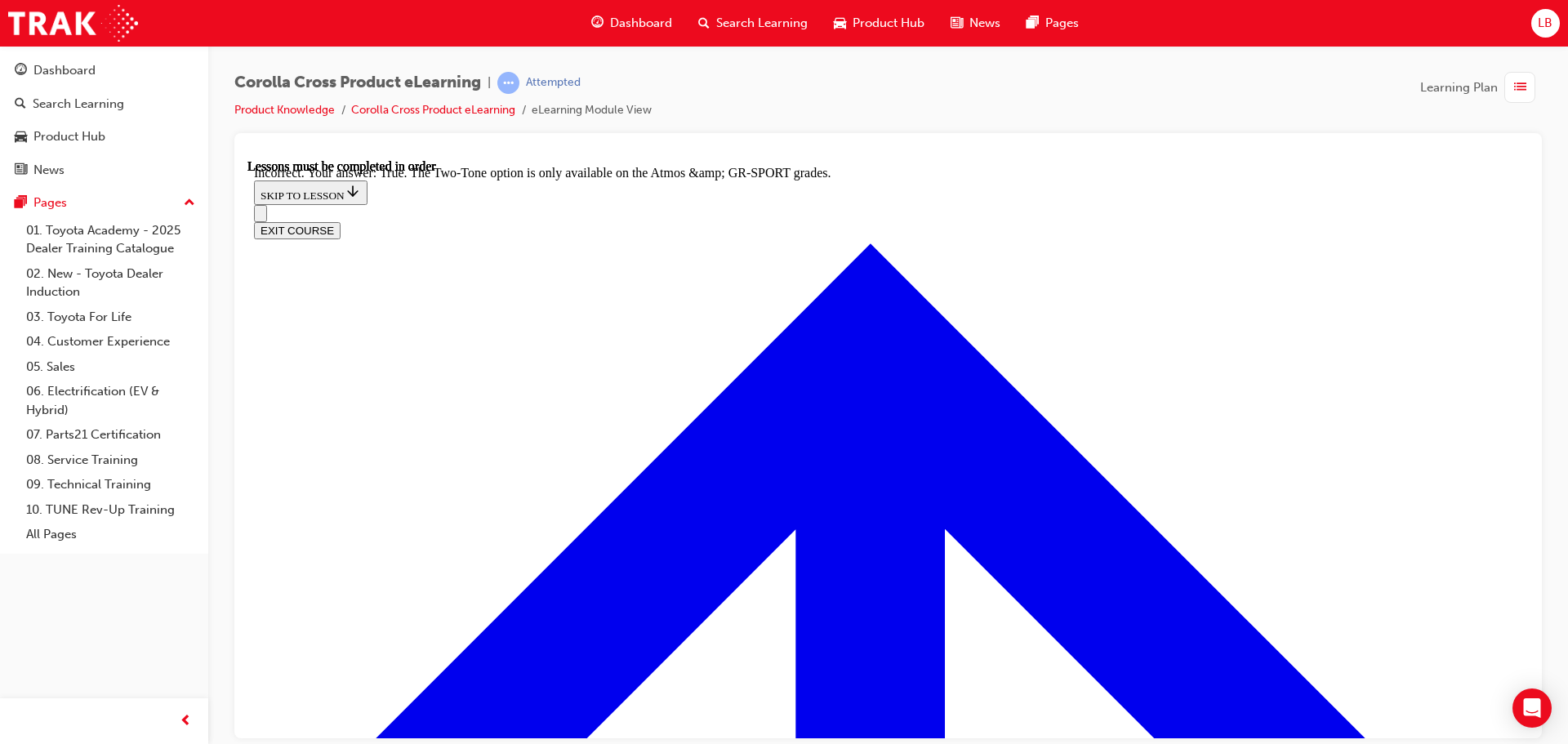
scroll to position [2277, 0]
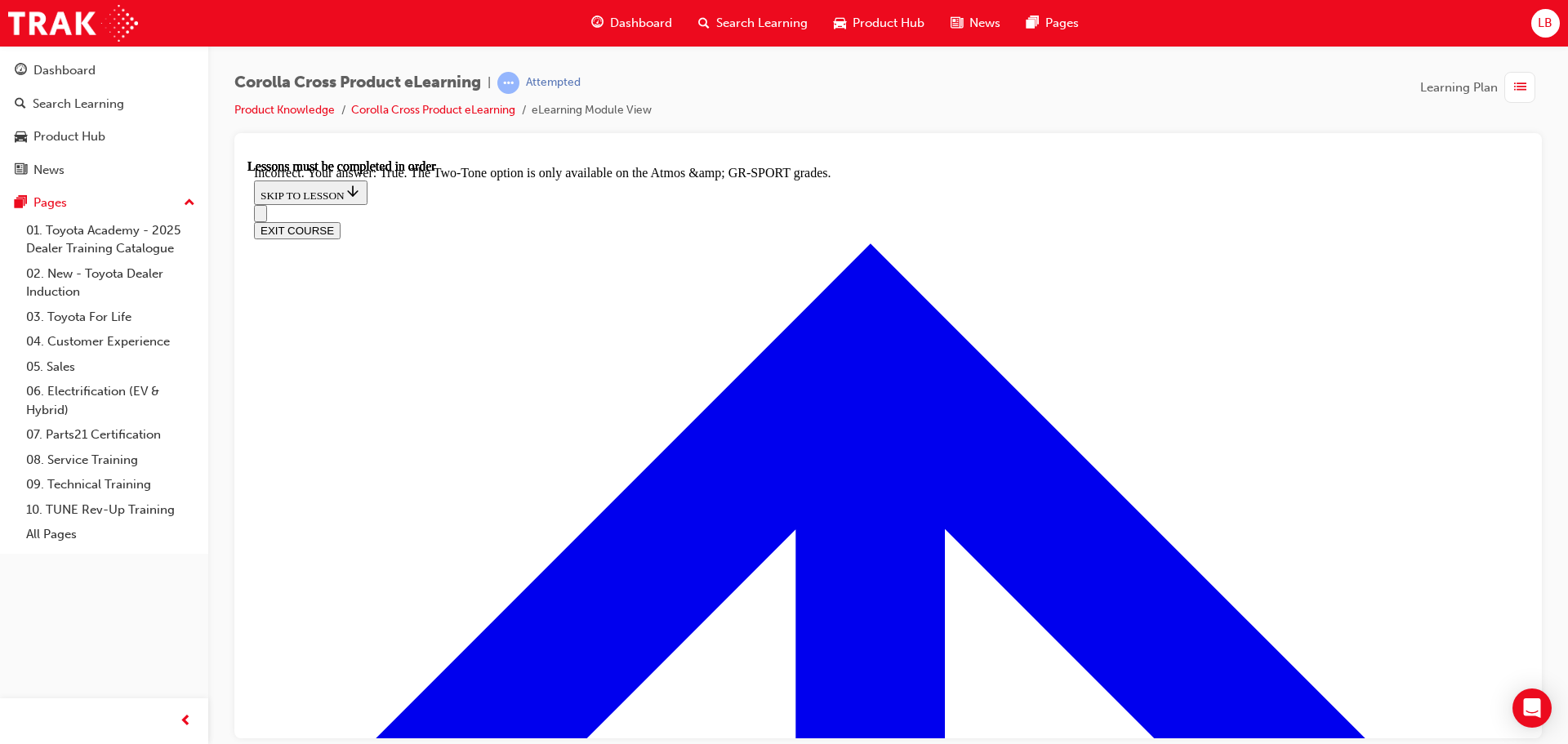
radio input "true"
drag, startPoint x: 870, startPoint y: 534, endPoint x: 880, endPoint y: 542, distance: 12.8
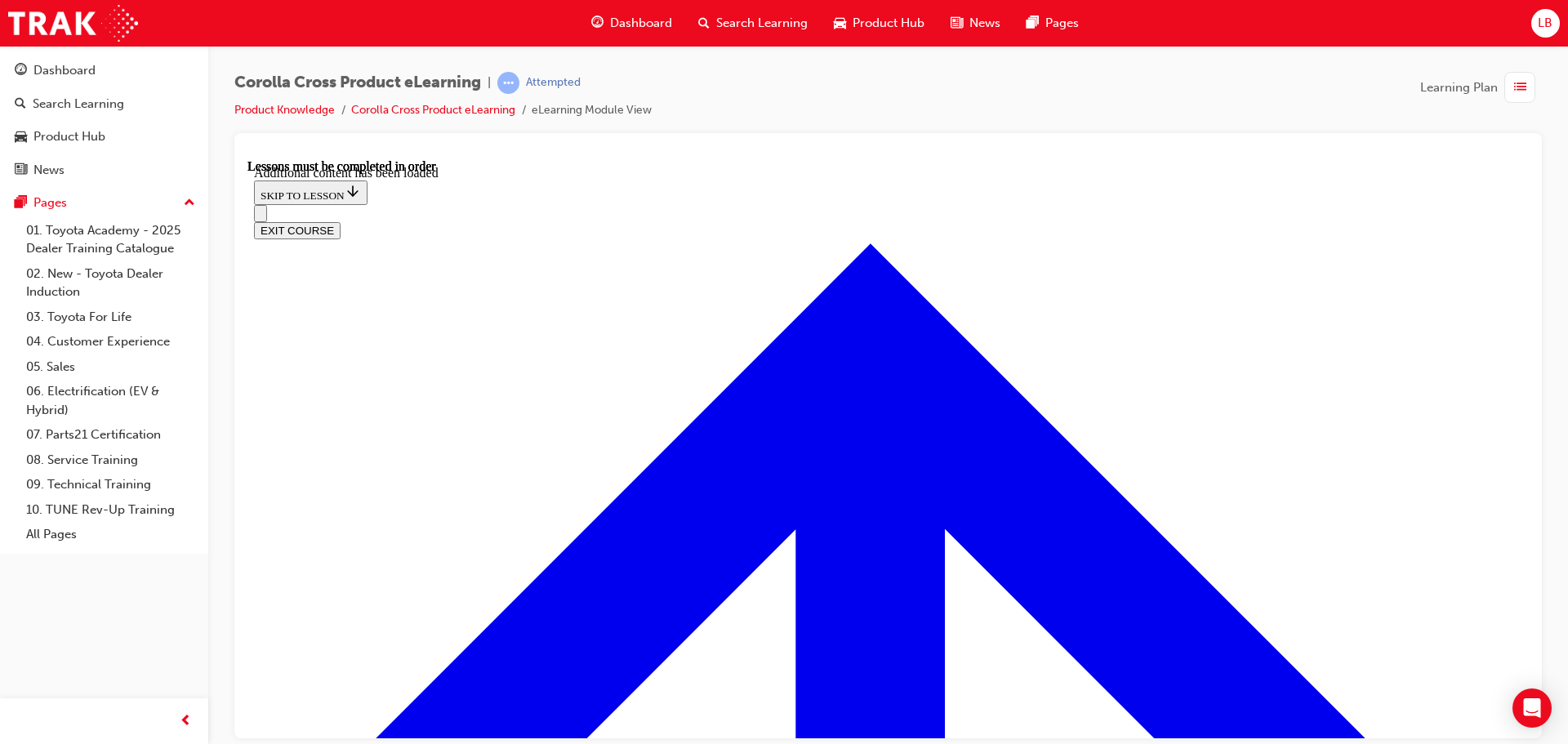
scroll to position [2343, 0]
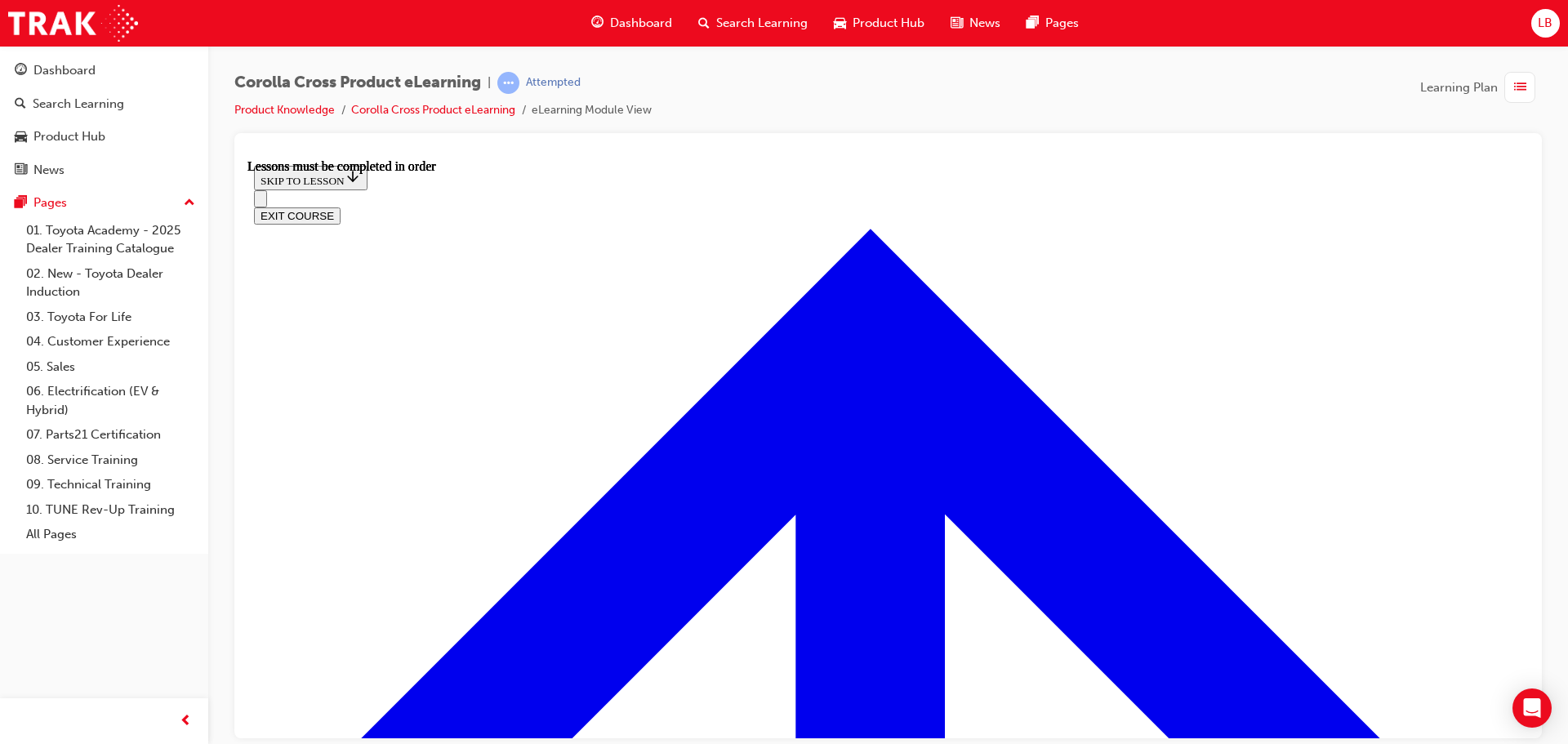
scroll to position [1282, 0]
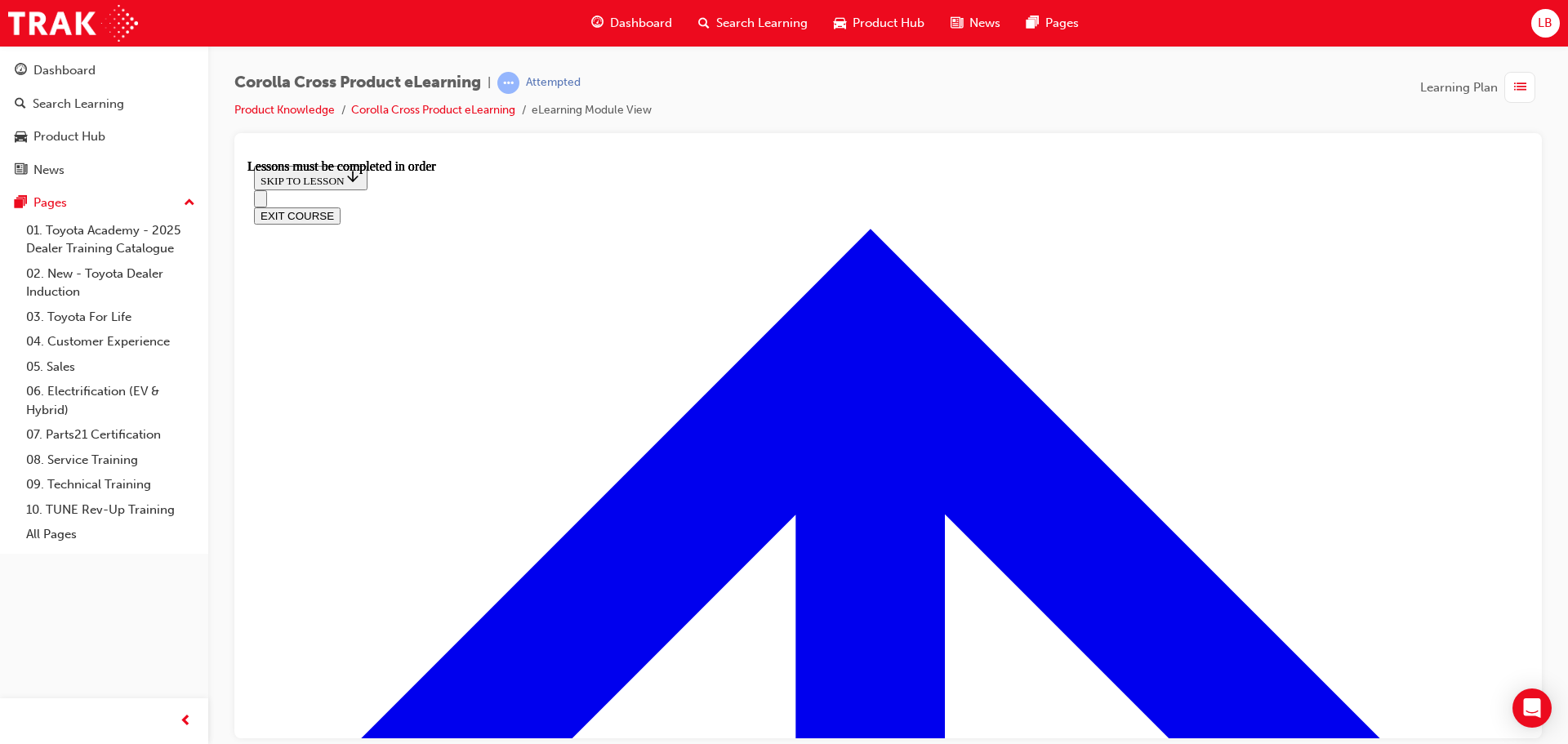
scroll to position [1609, 0]
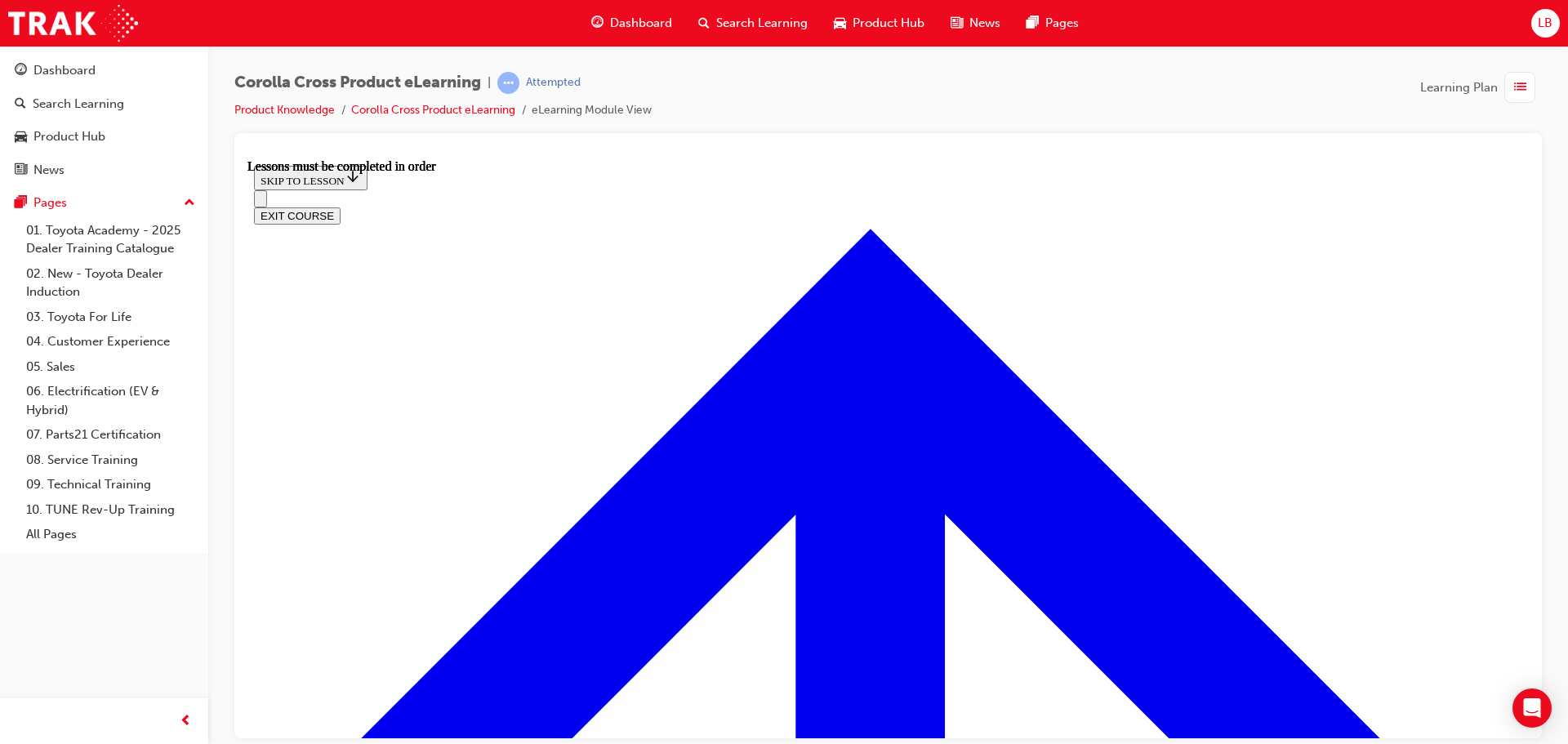
scroll to position [245, 0]
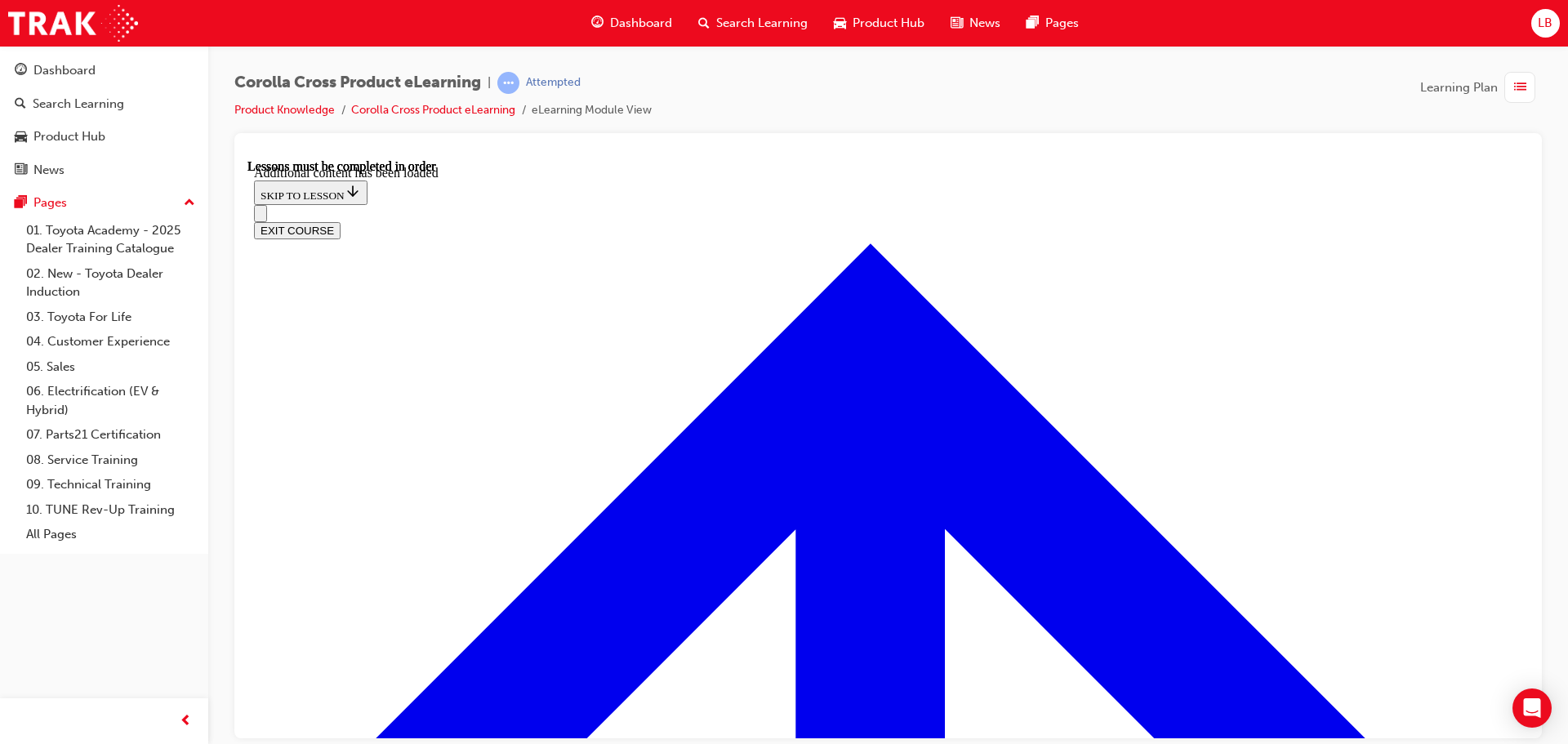
scroll to position [2525, 0]
radio input "true"
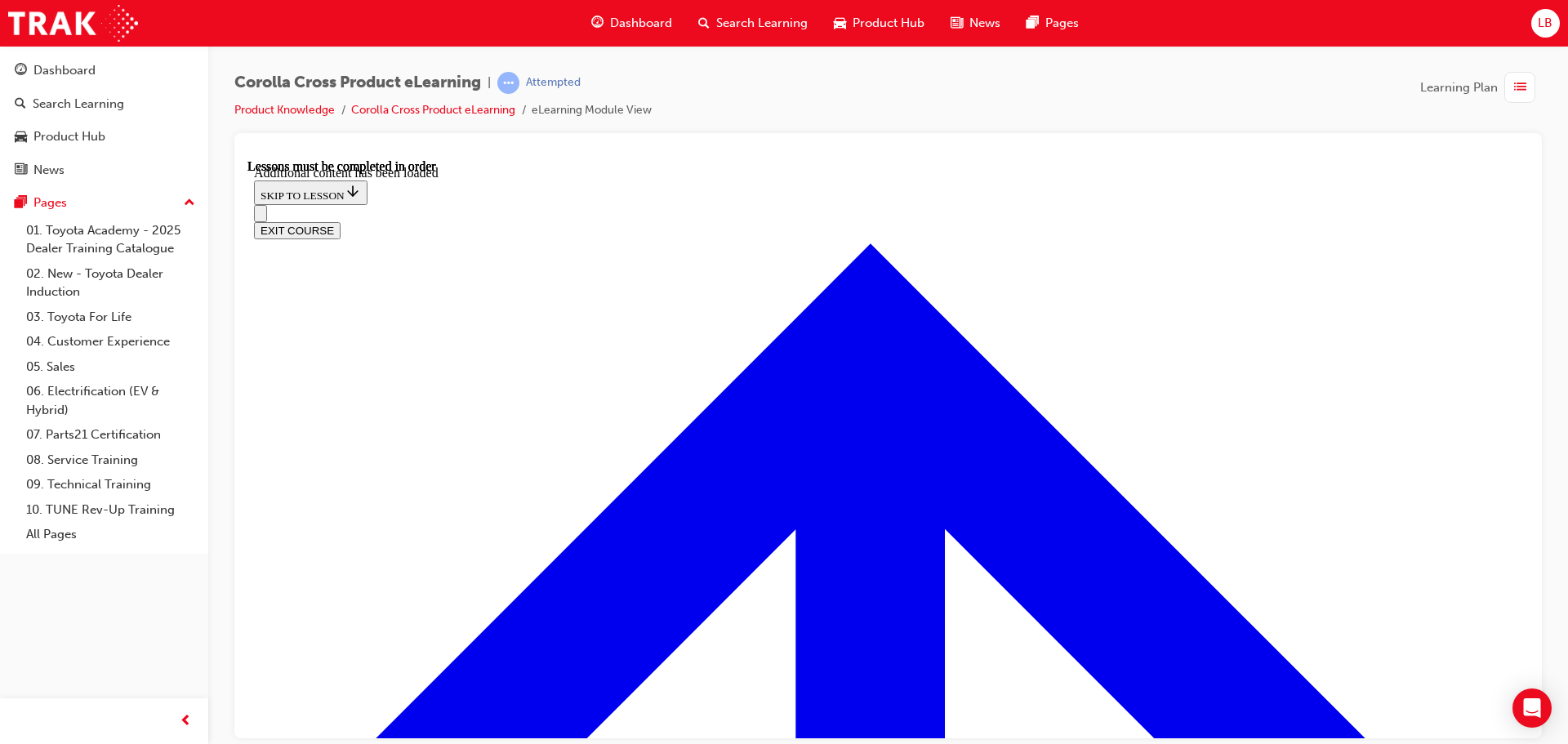
radio input "true"
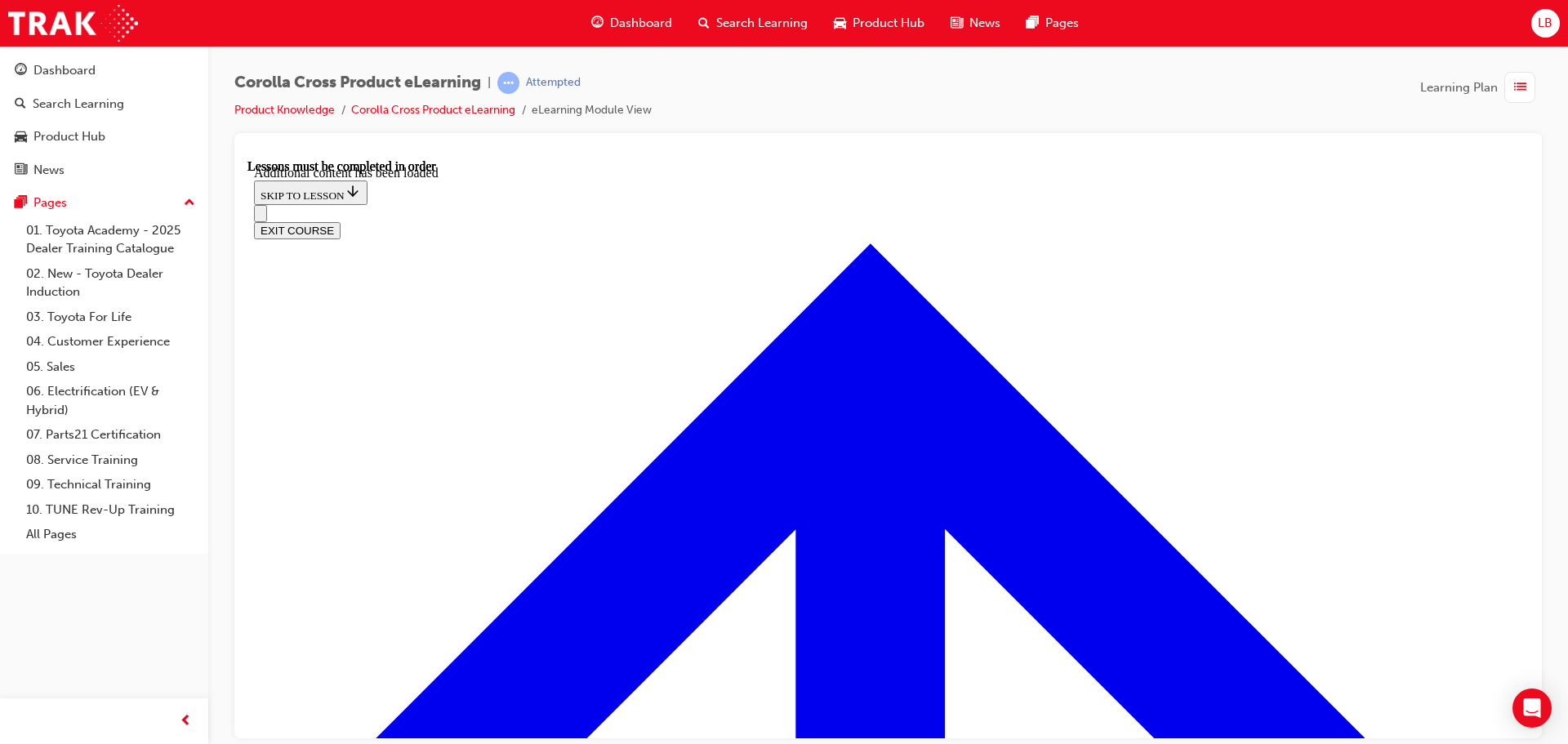
scroll to position [2737, 0]
drag, startPoint x: 645, startPoint y: 429, endPoint x: 651, endPoint y: 435, distance: 8.5
radio input "true"
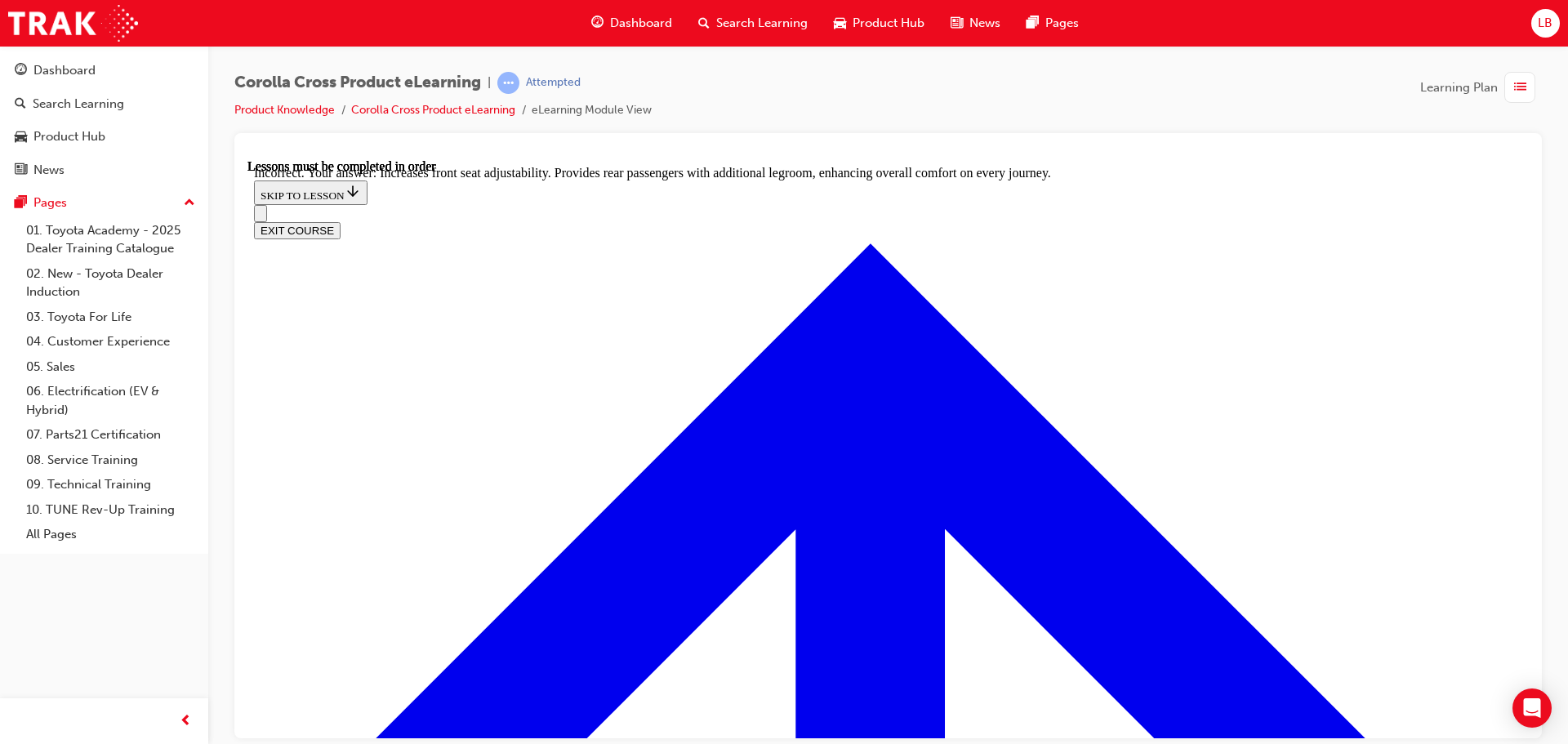
radio input "true"
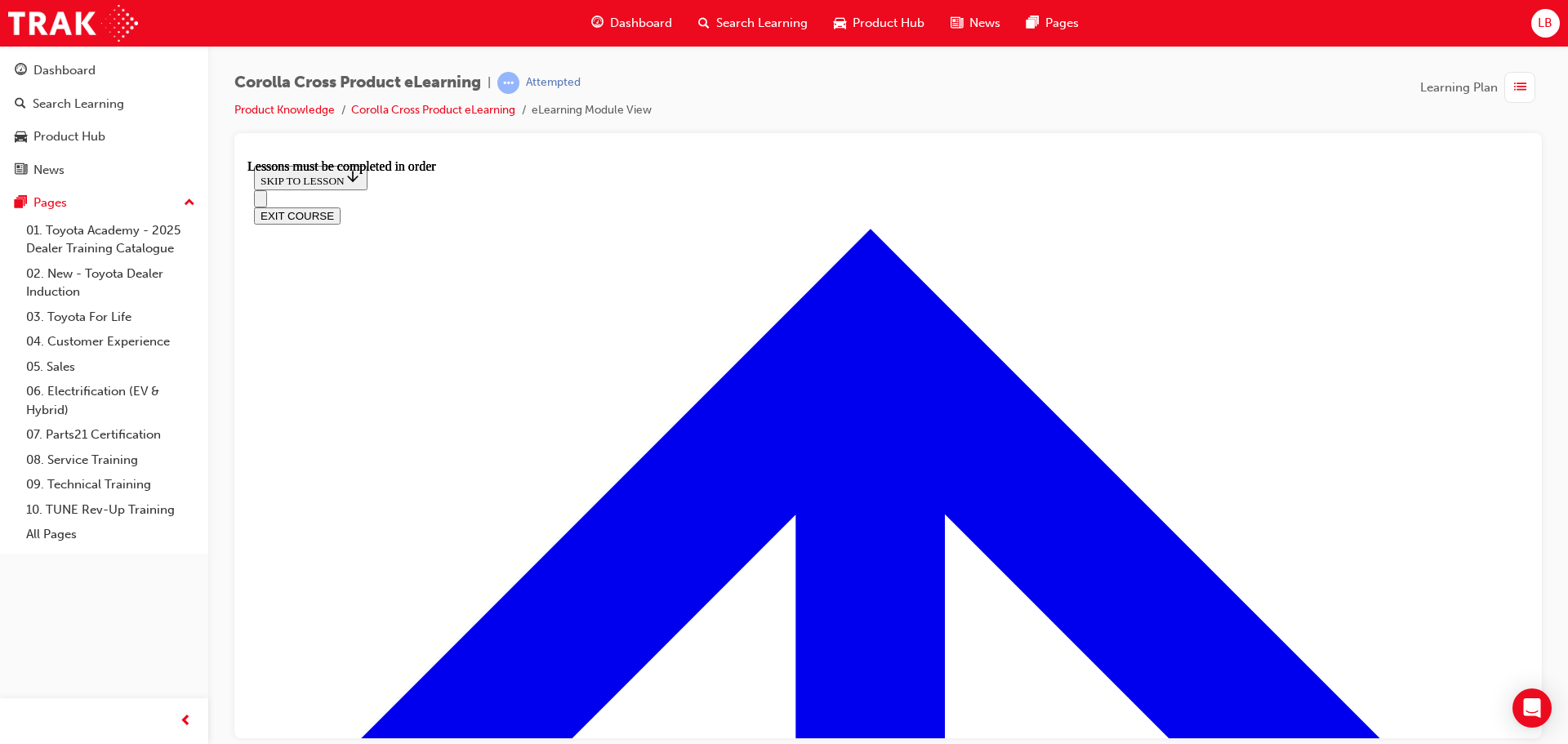
scroll to position [1377, 0]
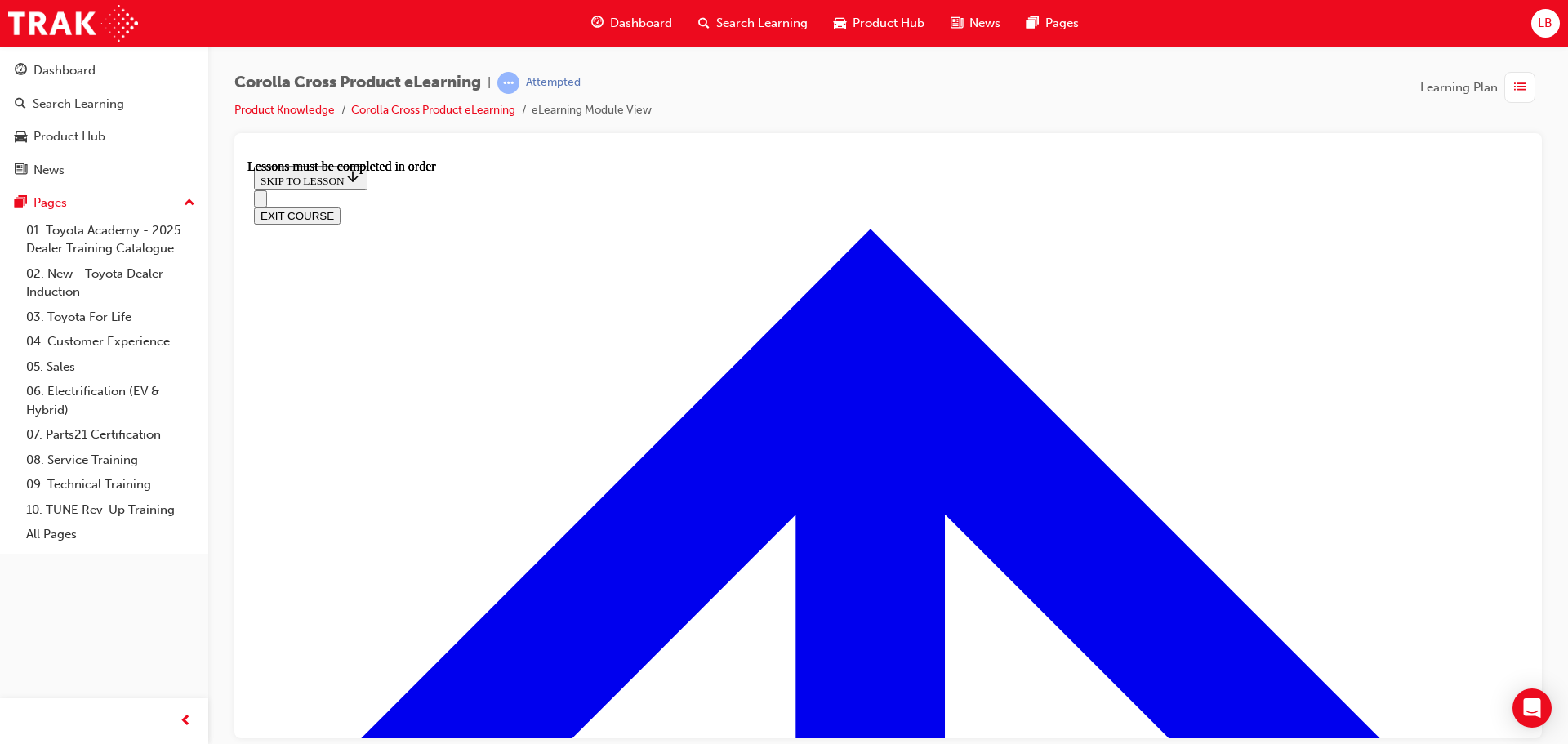
scroll to position [1458, 0]
drag, startPoint x: 1172, startPoint y: 482, endPoint x: 1134, endPoint y: 484, distance: 38.1
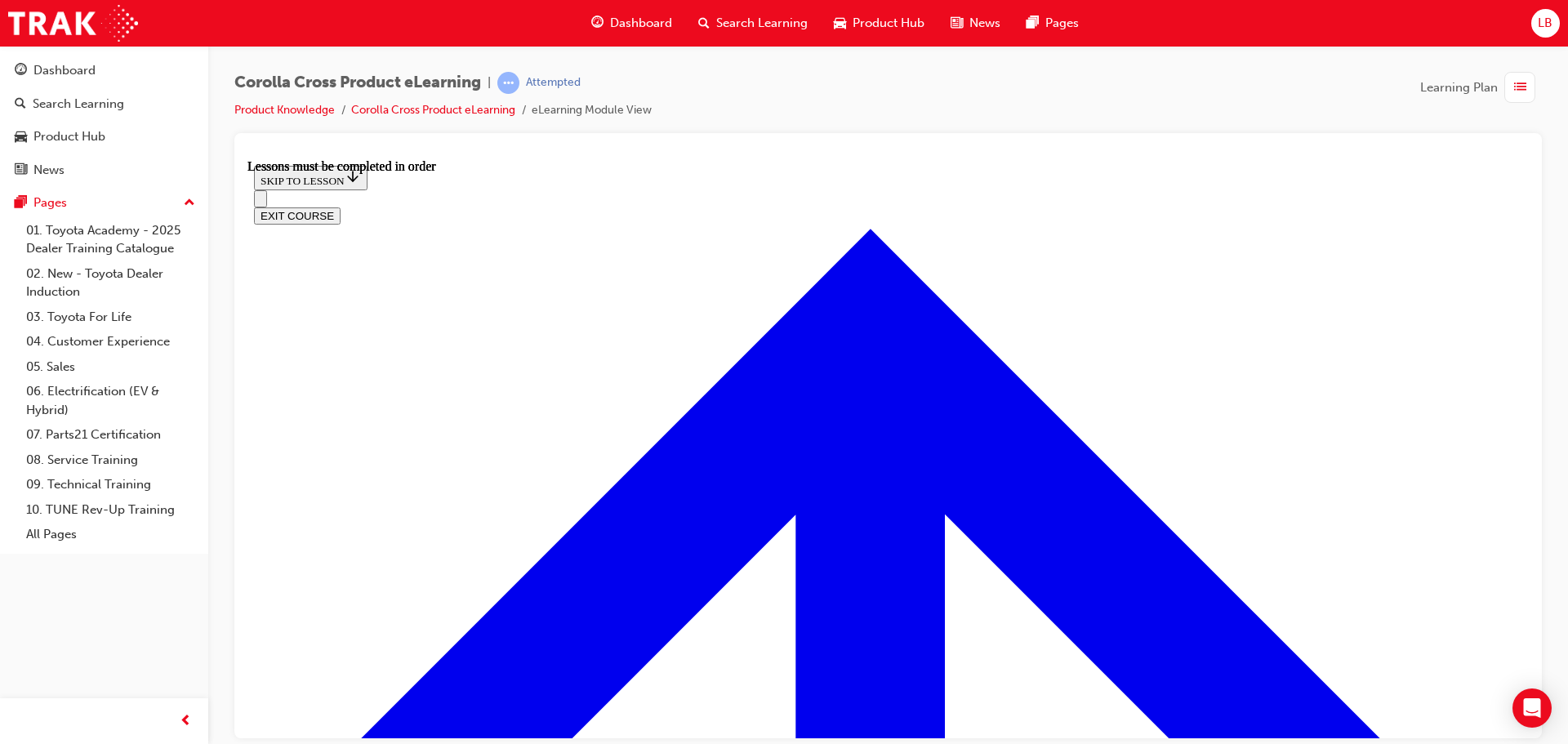
scroll to position [245, 0]
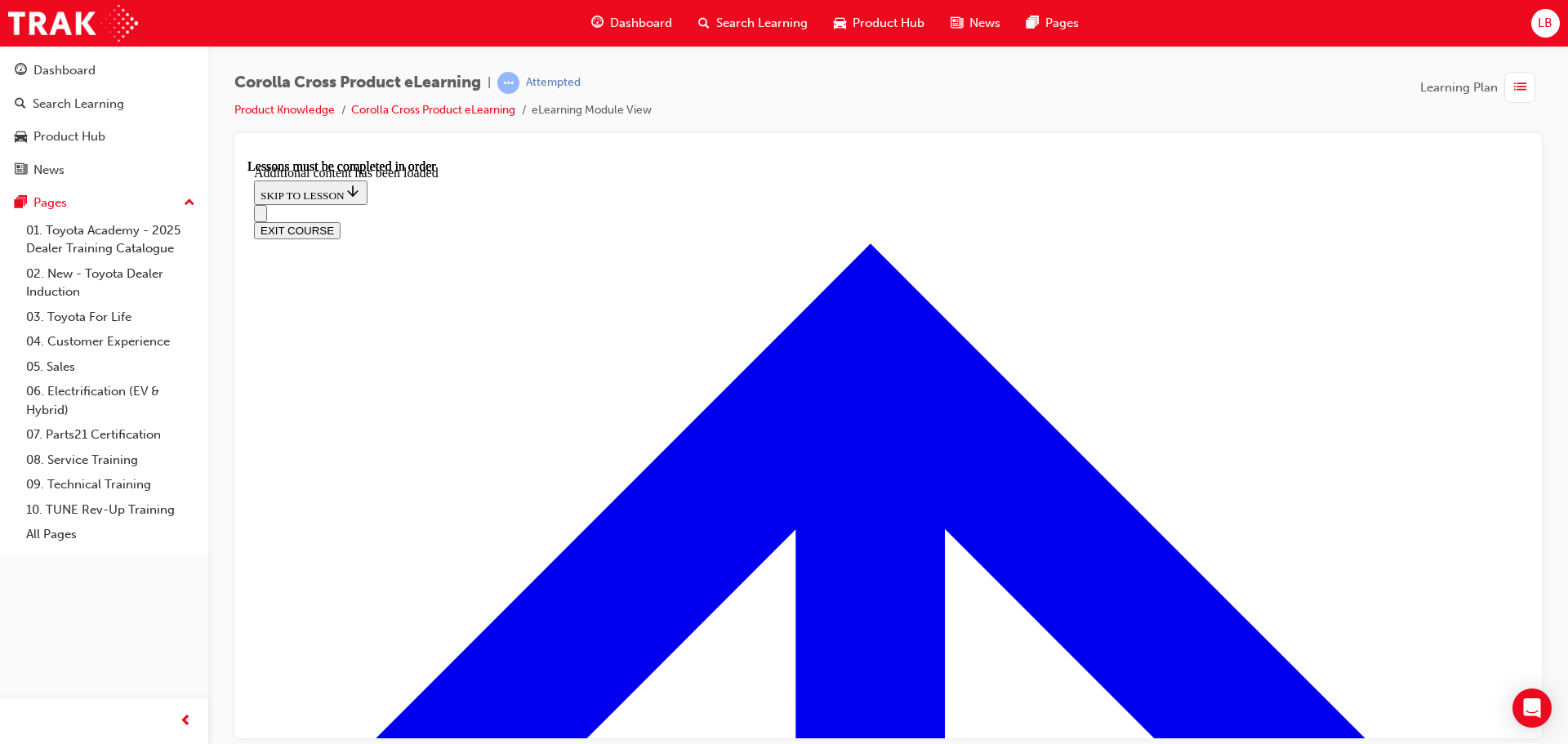
scroll to position [2352, 0]
radio input "true"
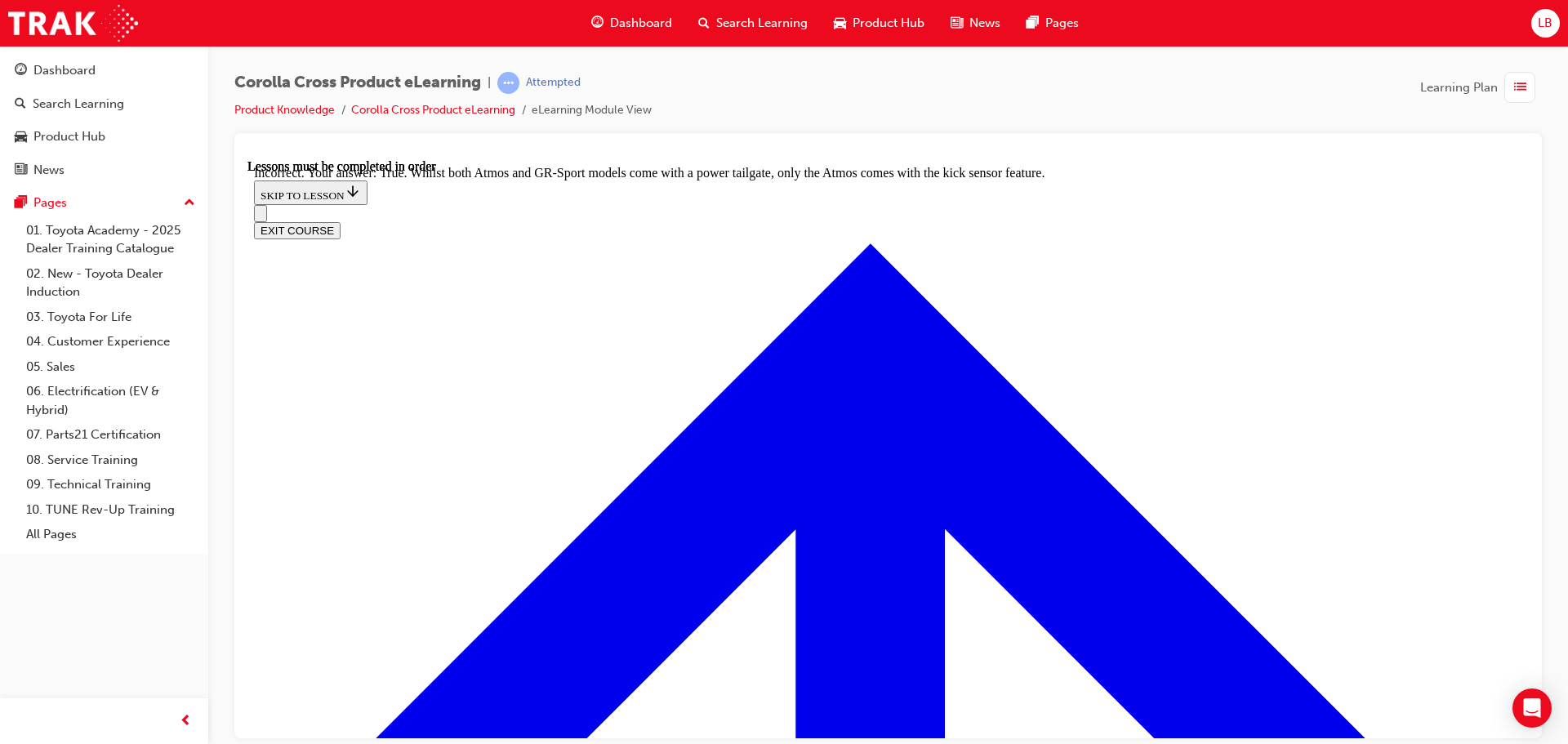
scroll to position [2618, 0]
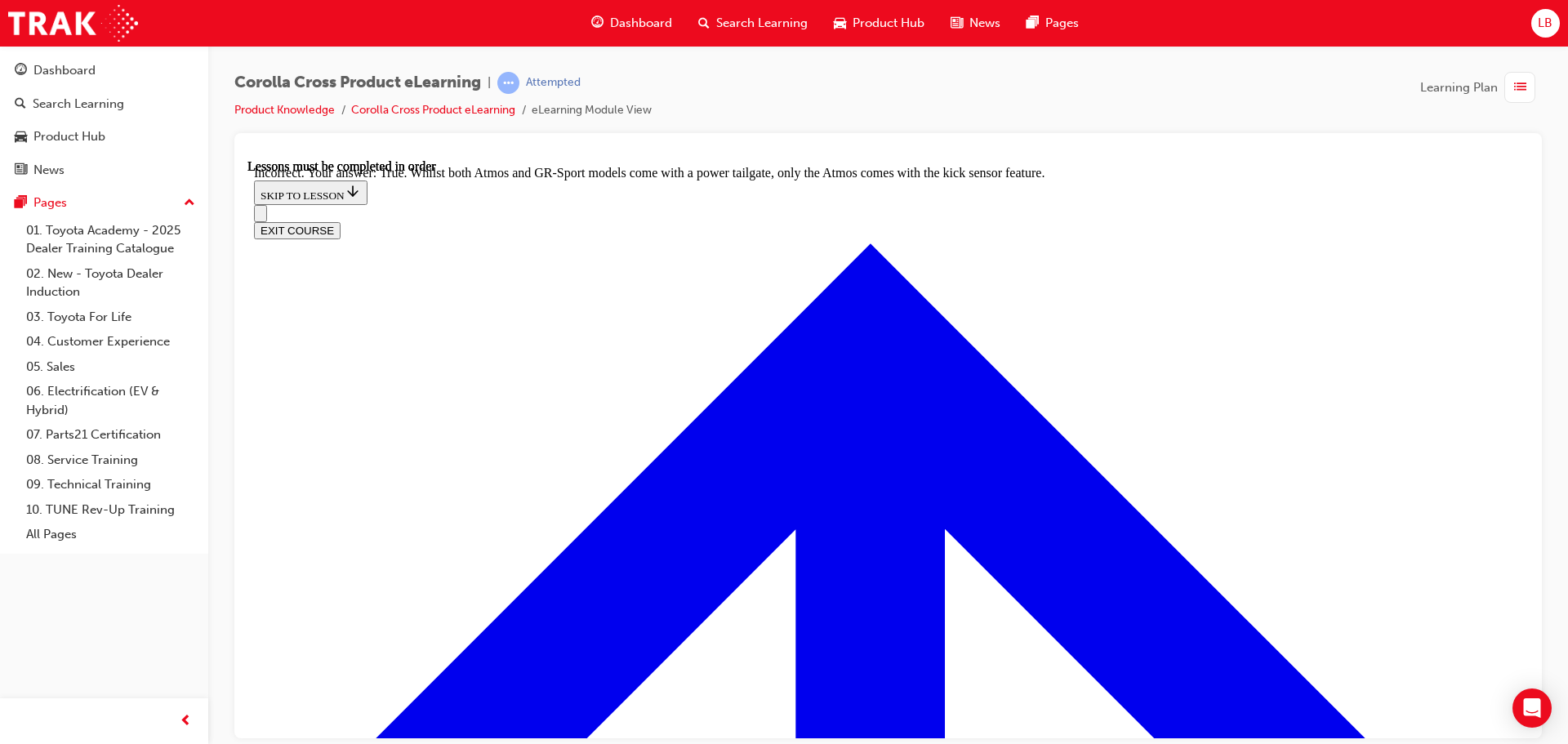
radio input "true"
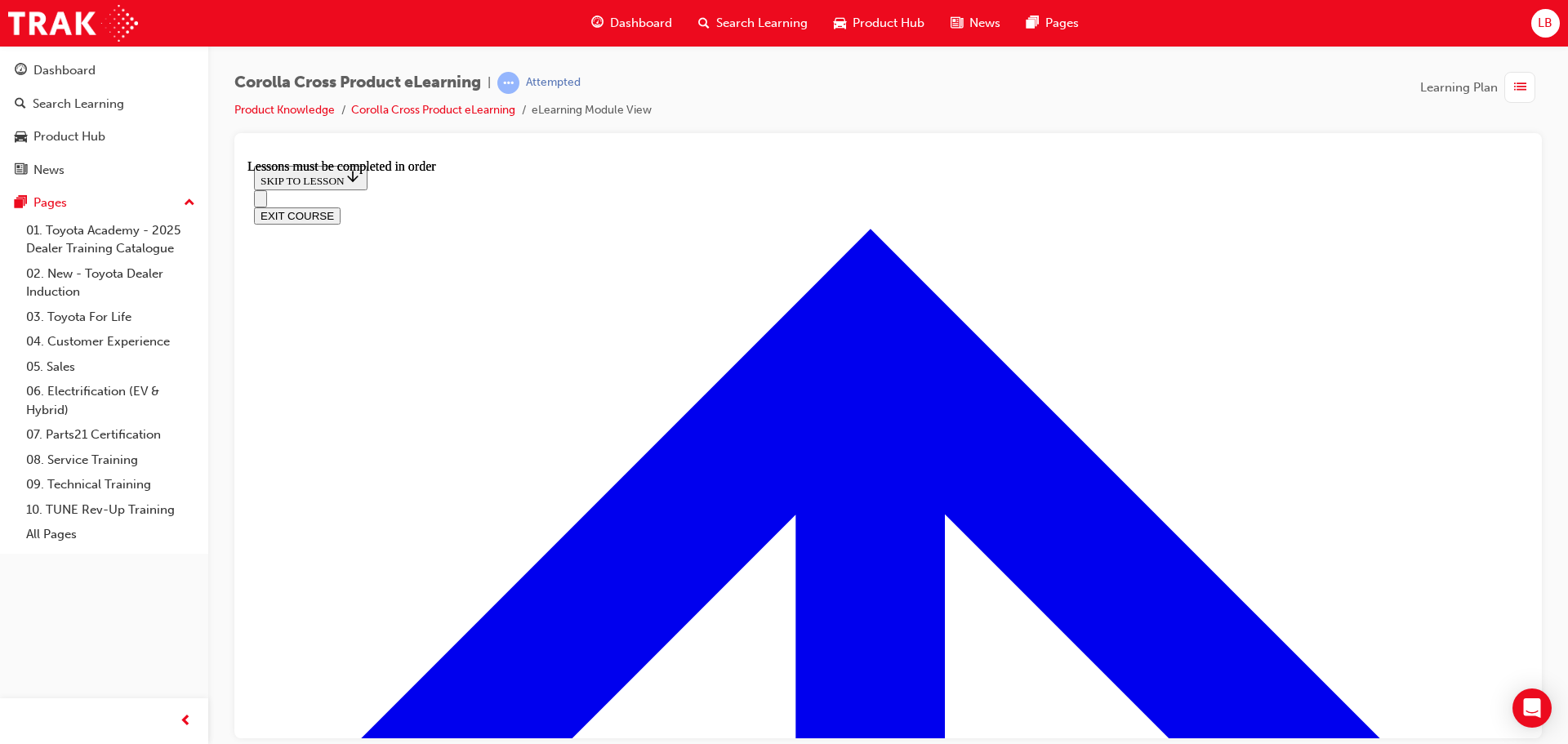
scroll to position [1691, 0]
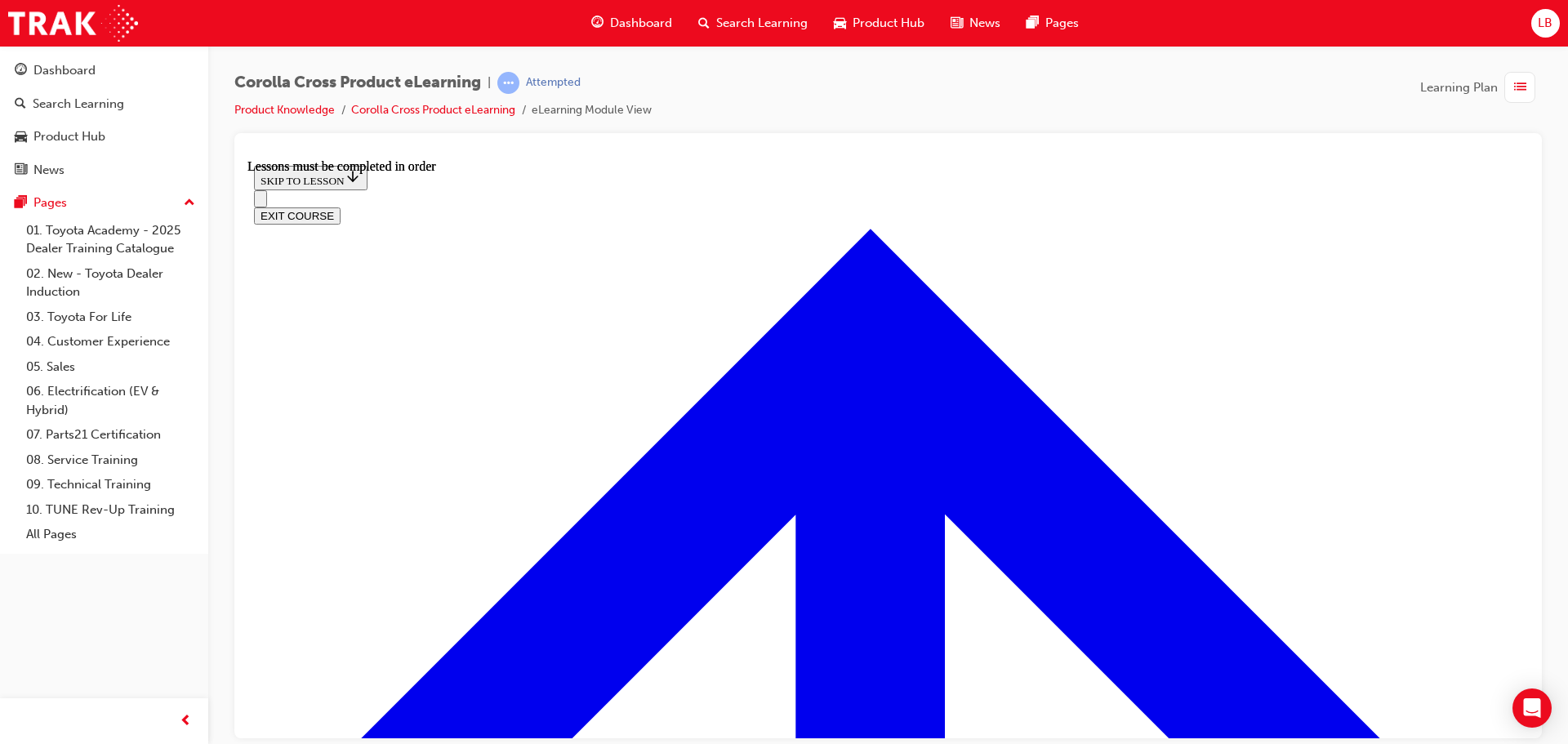
scroll to position [1949, 0]
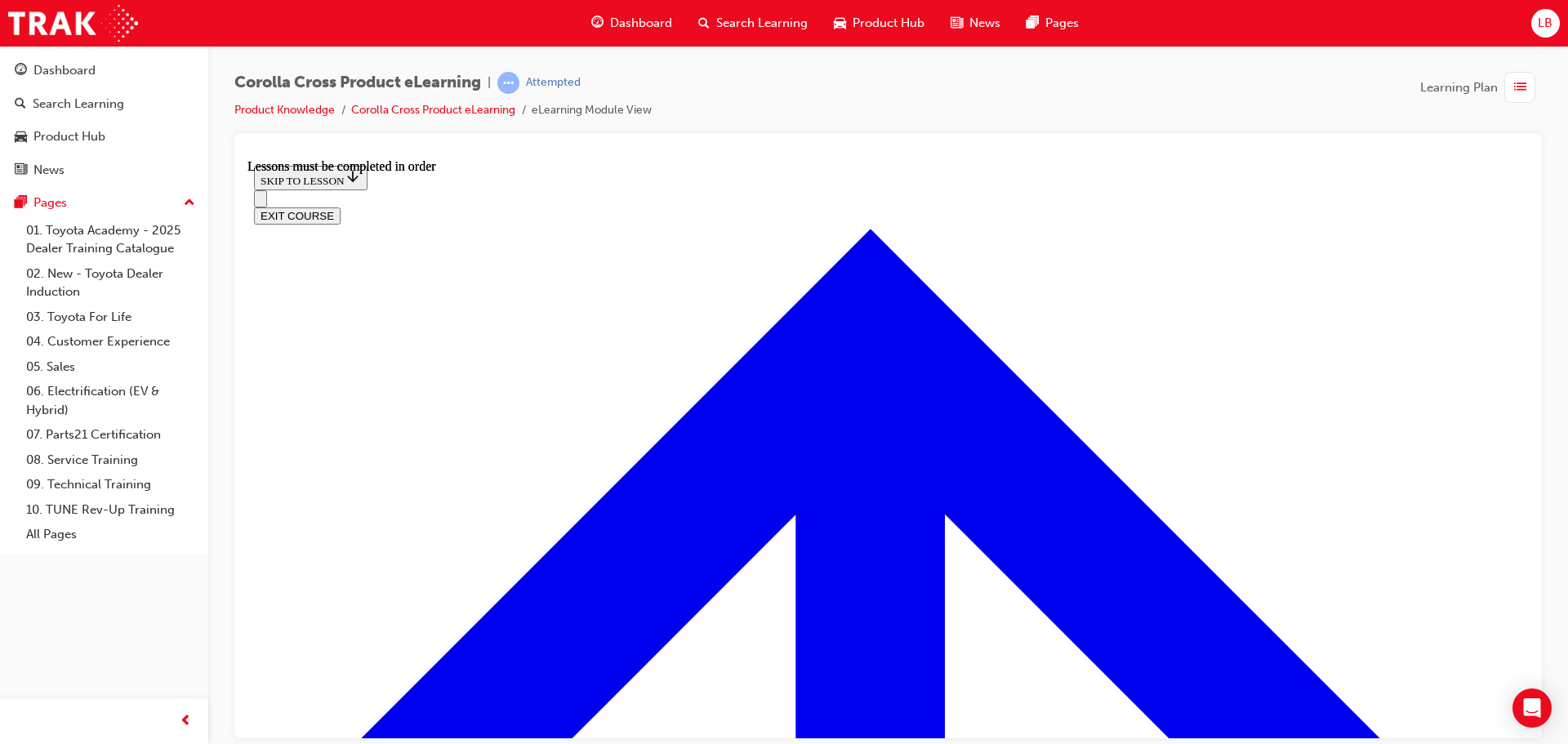
drag, startPoint x: 959, startPoint y: 457, endPoint x: 976, endPoint y: 425, distance: 36.2
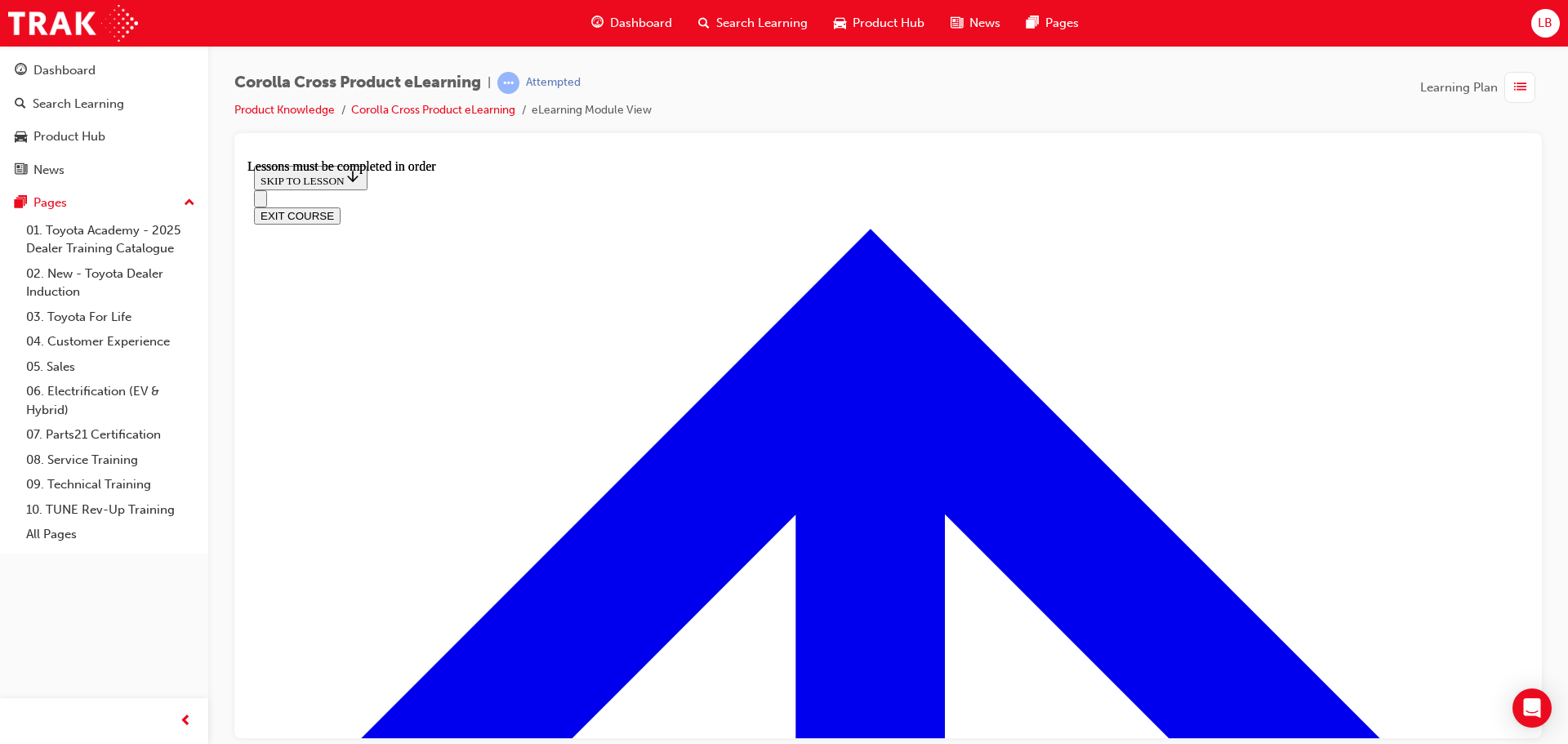
scroll to position [106, 0]
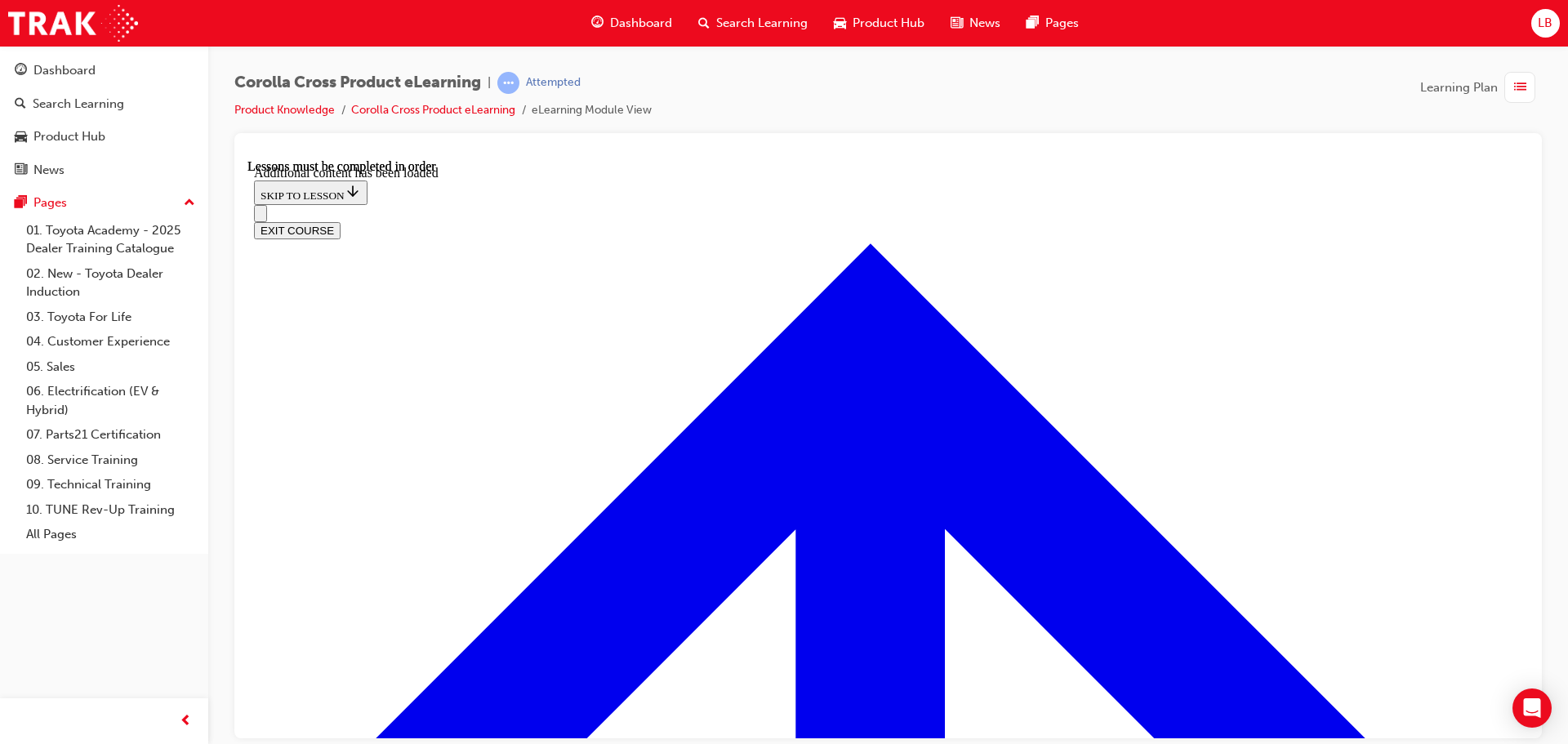
checkbox input "true"
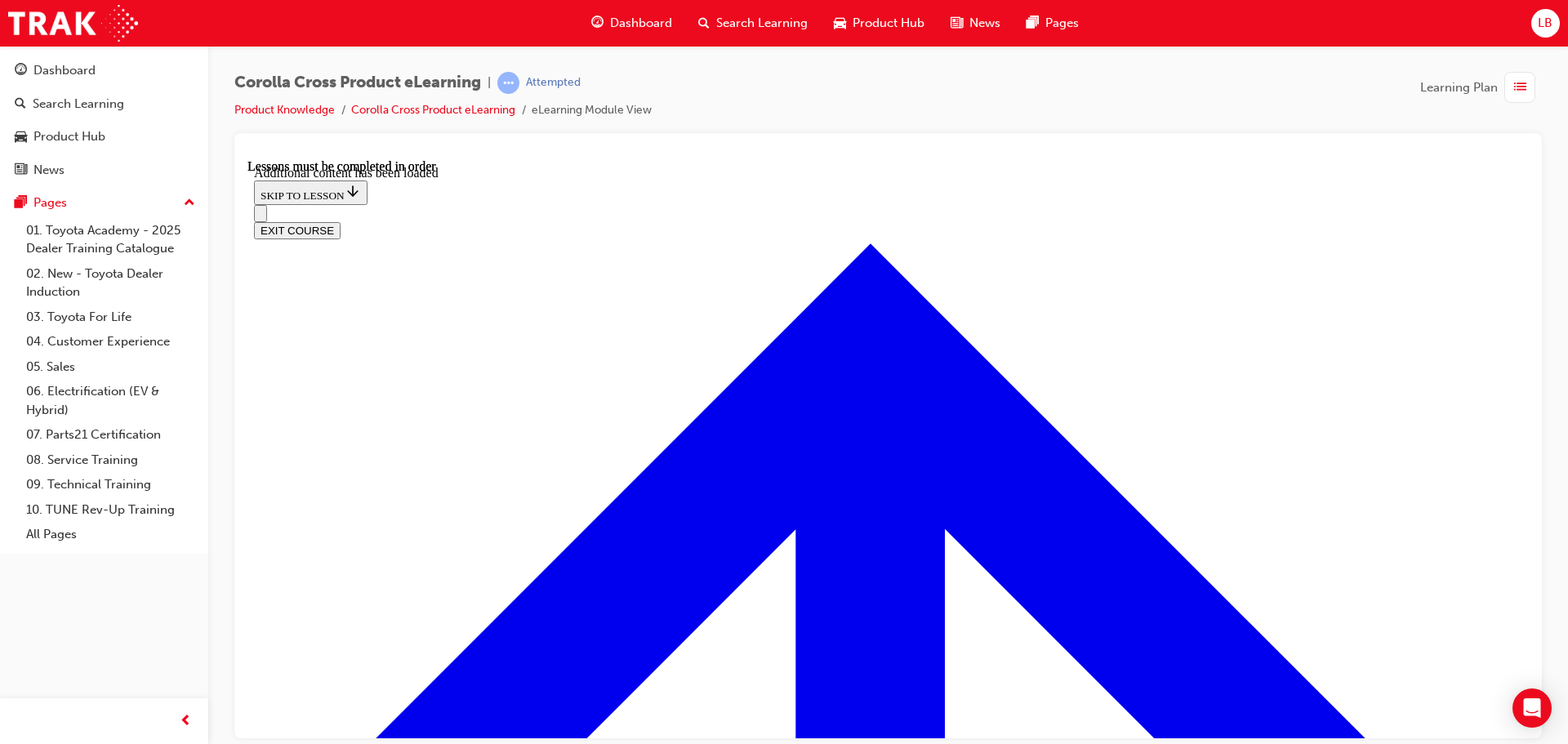
checkbox input "true"
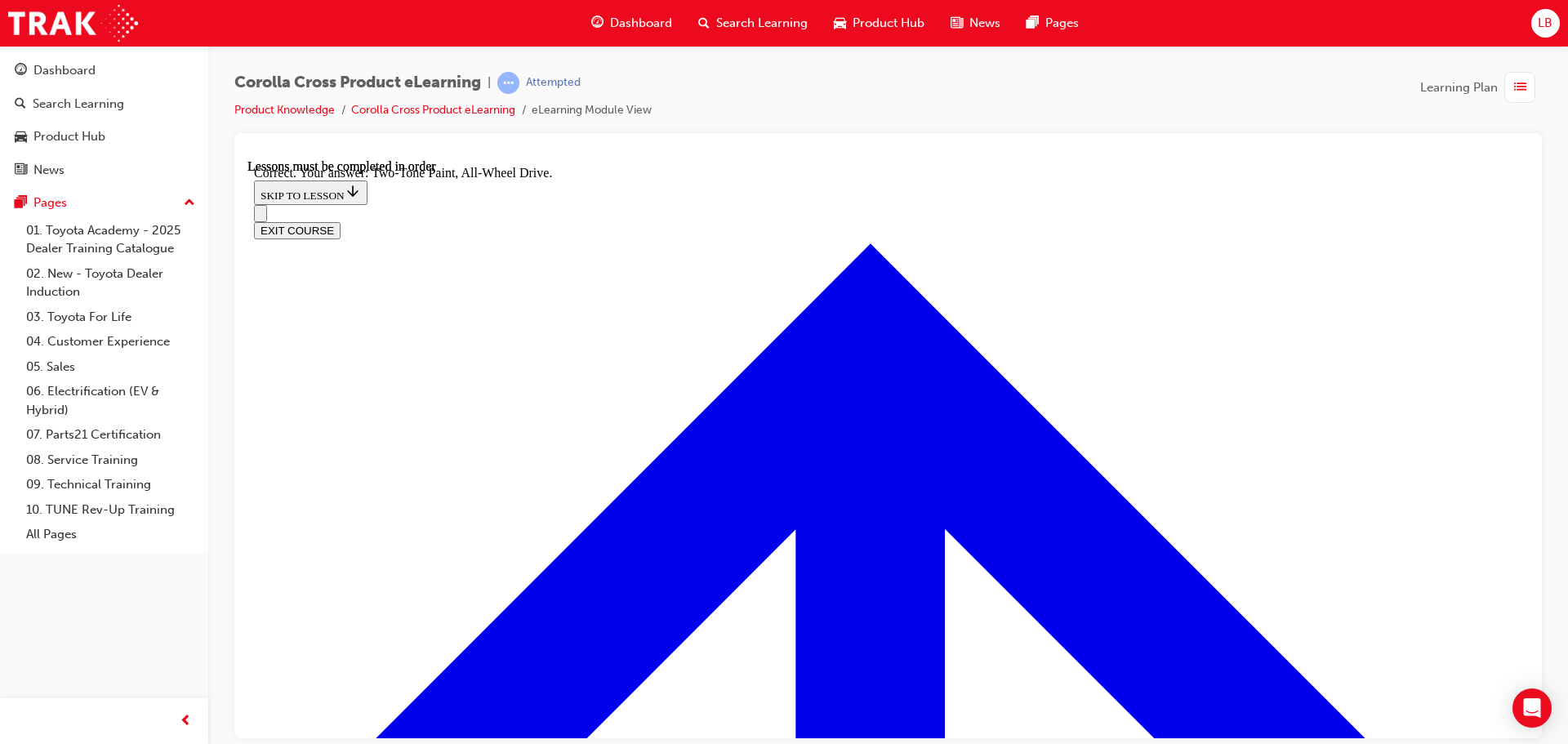
radio input "true"
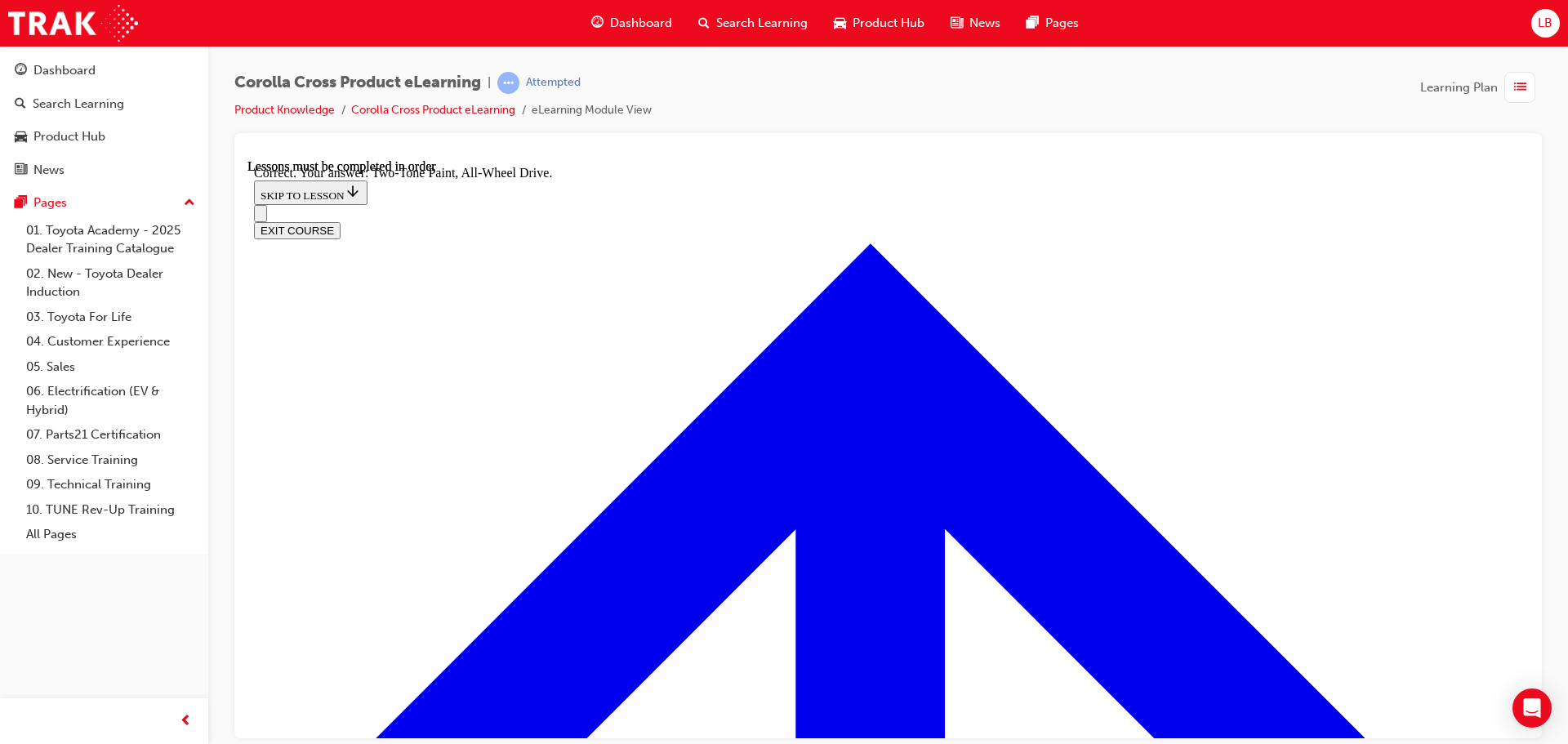
radio input "true"
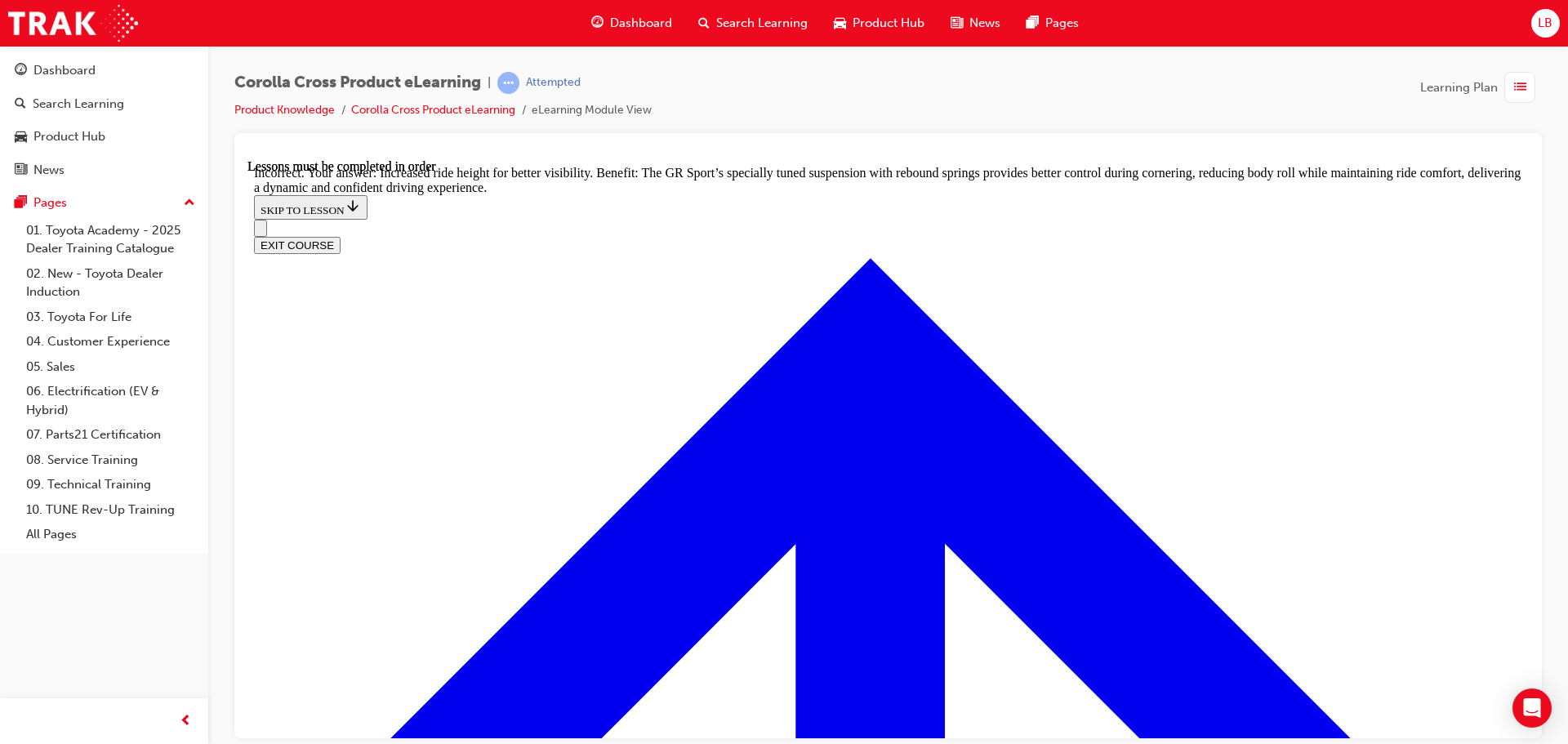
scroll to position [5026, 0]
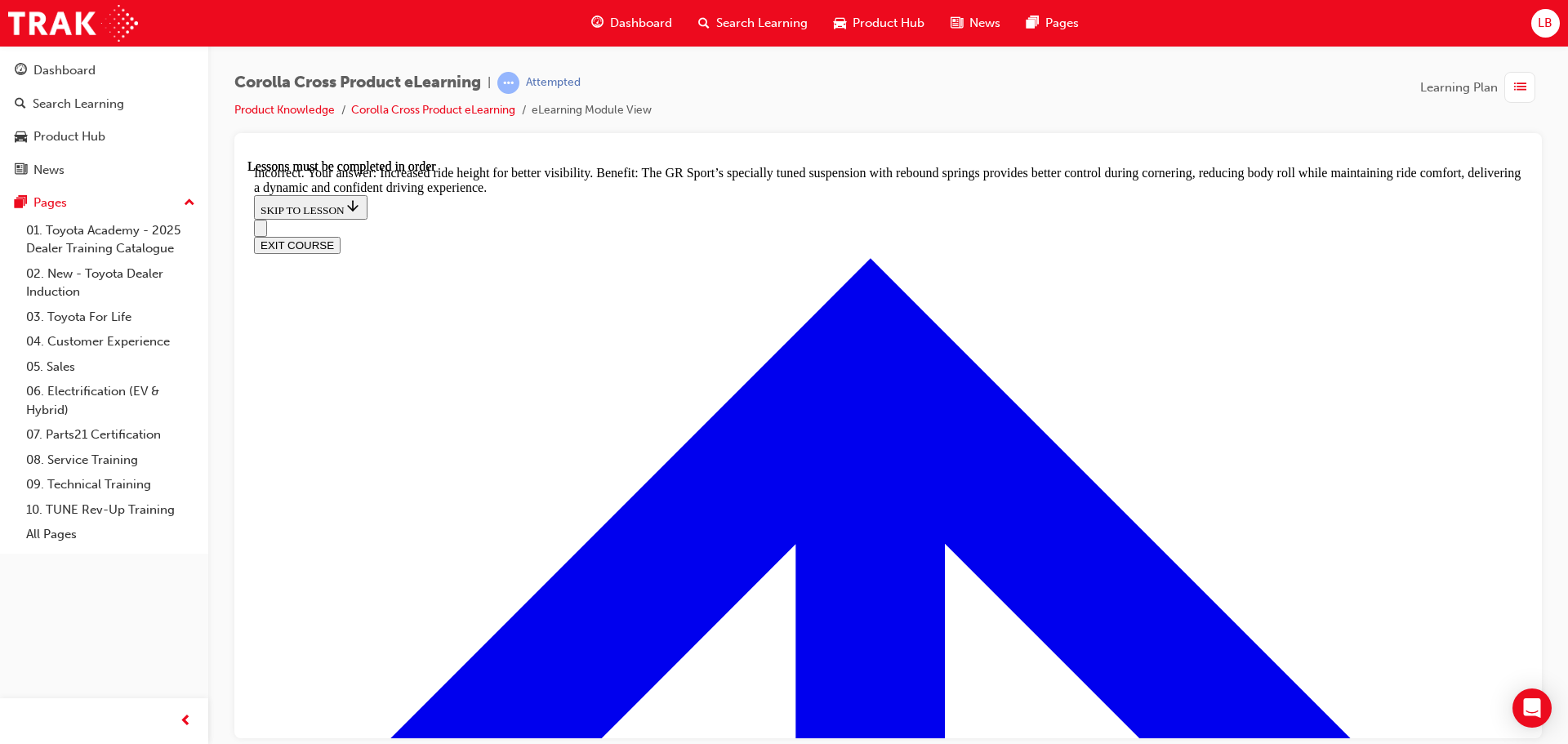
radio input "true"
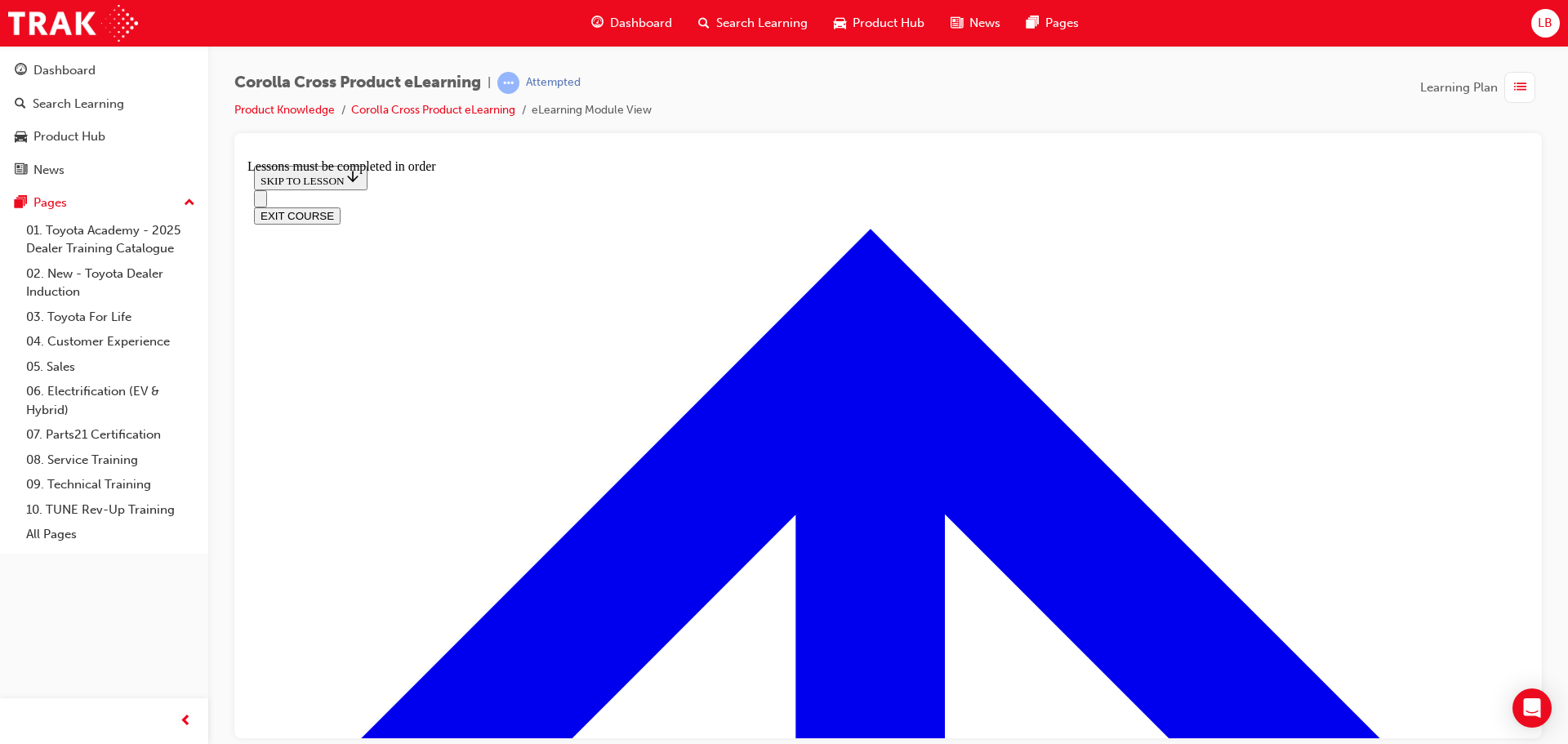
scroll to position [792, 0]
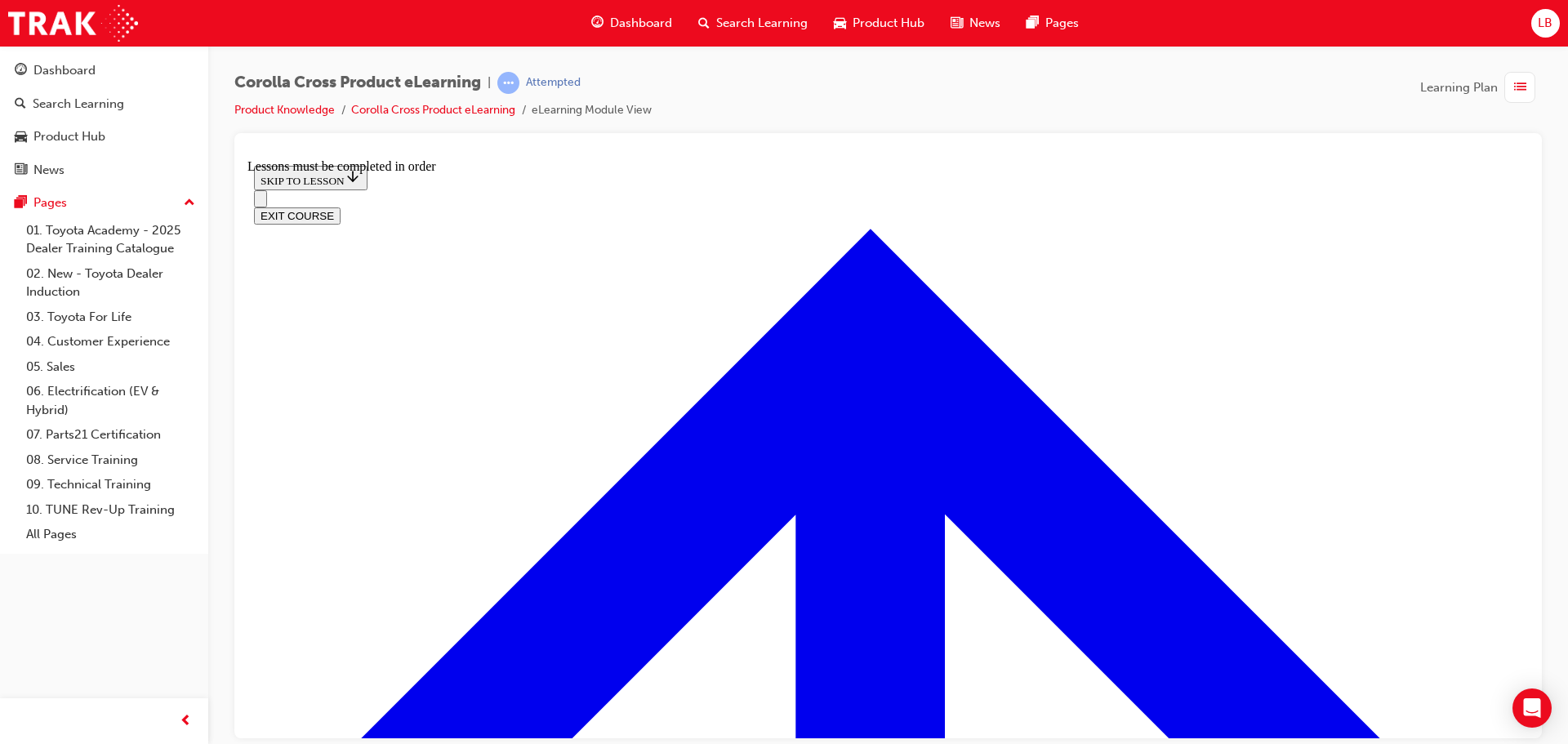
click at [341, 207] on button "EXIT COURSE" at bounding box center [297, 215] width 87 height 17
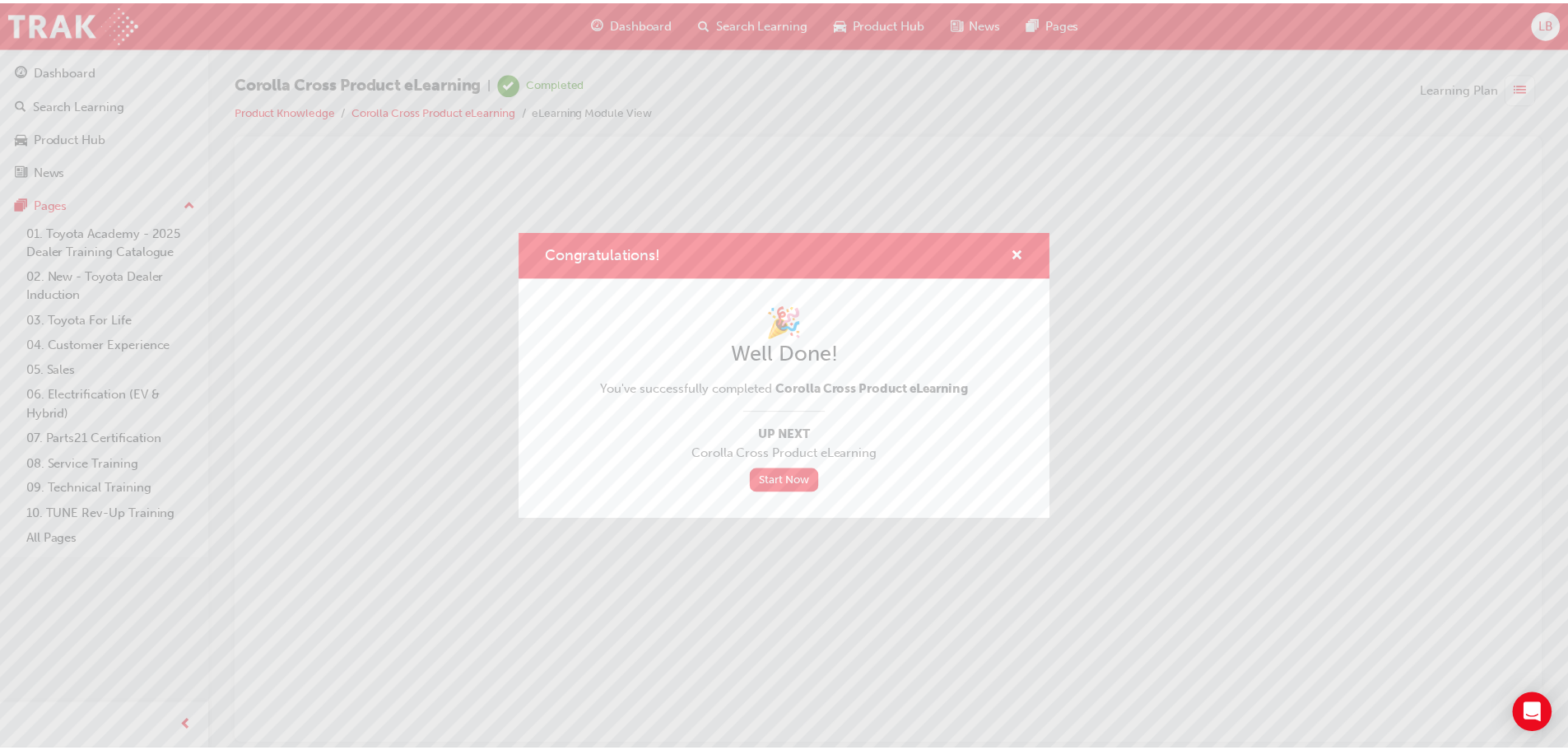
scroll to position [0, 0]
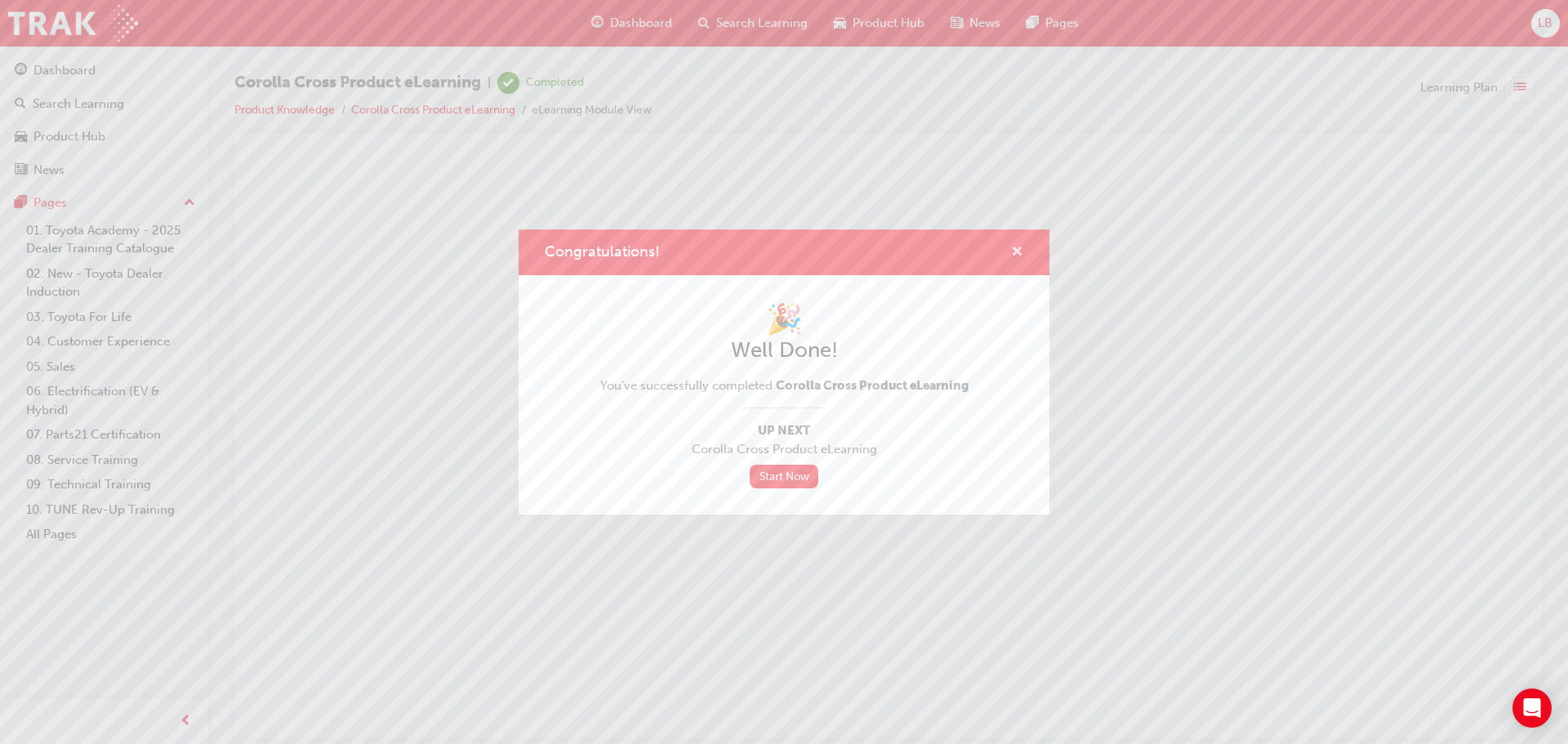
click at [1015, 254] on span "cross-icon" at bounding box center [1017, 253] width 12 height 15
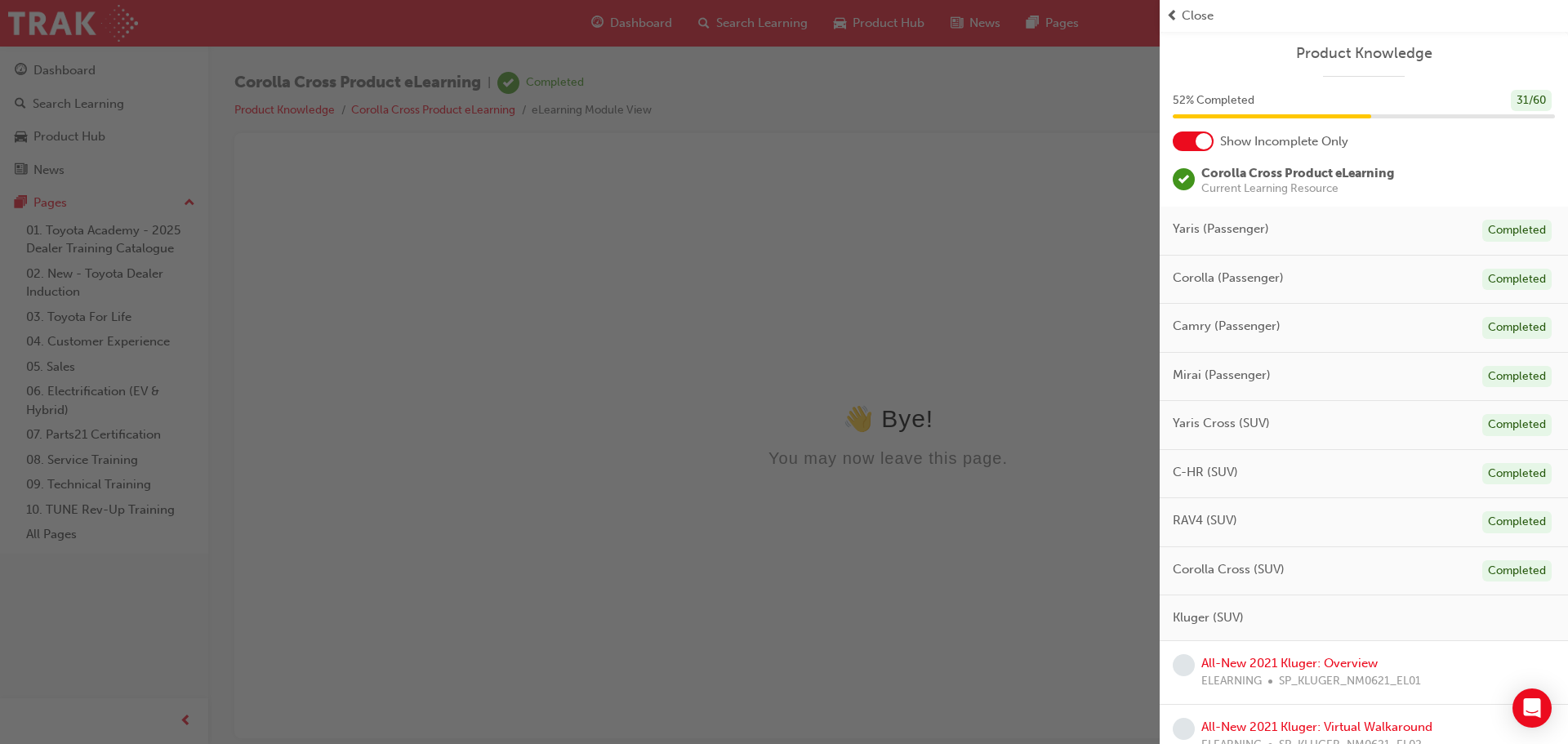
click at [82, 132] on div "button" at bounding box center [580, 372] width 1160 height 744
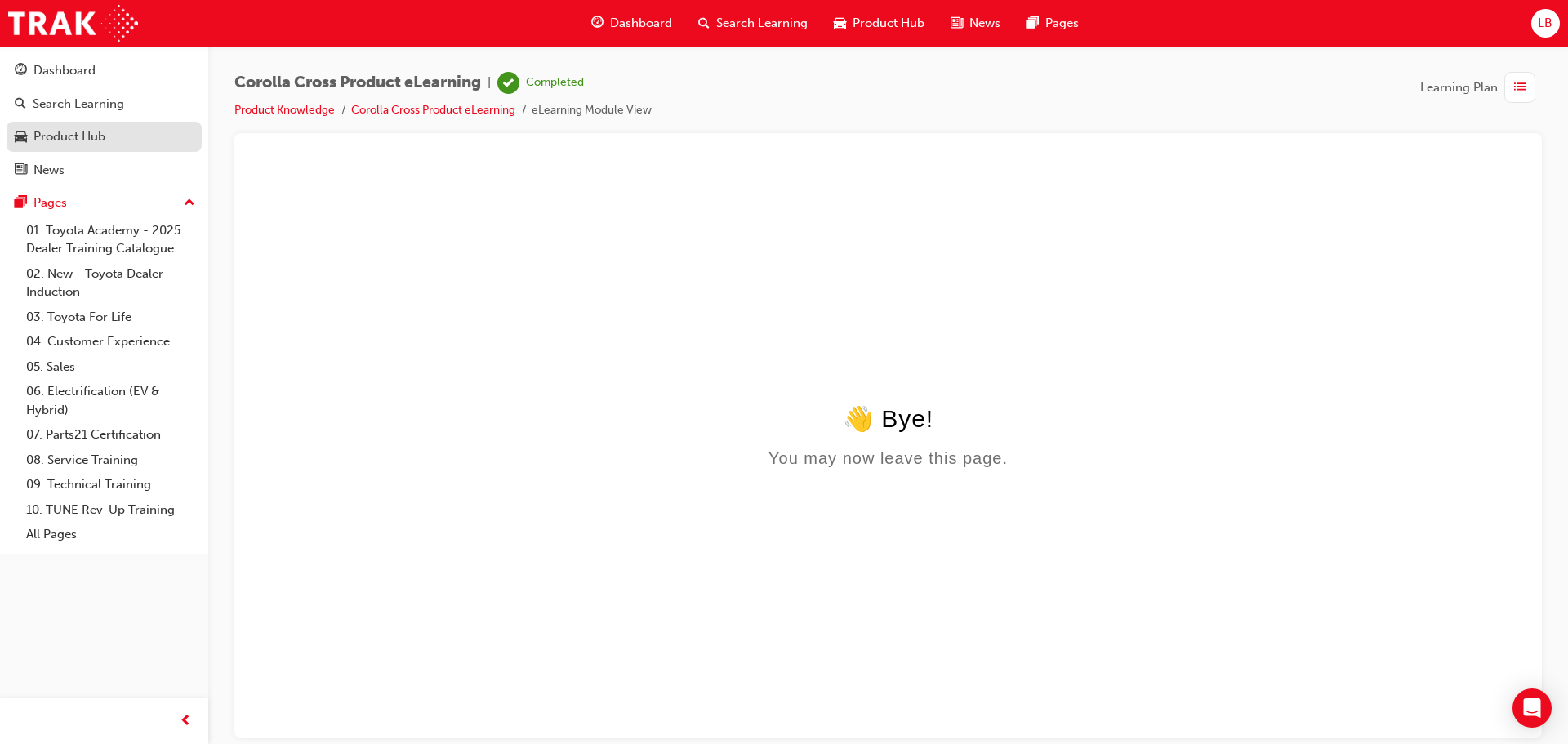
click at [72, 140] on div "Product Hub" at bounding box center [69, 136] width 72 height 19
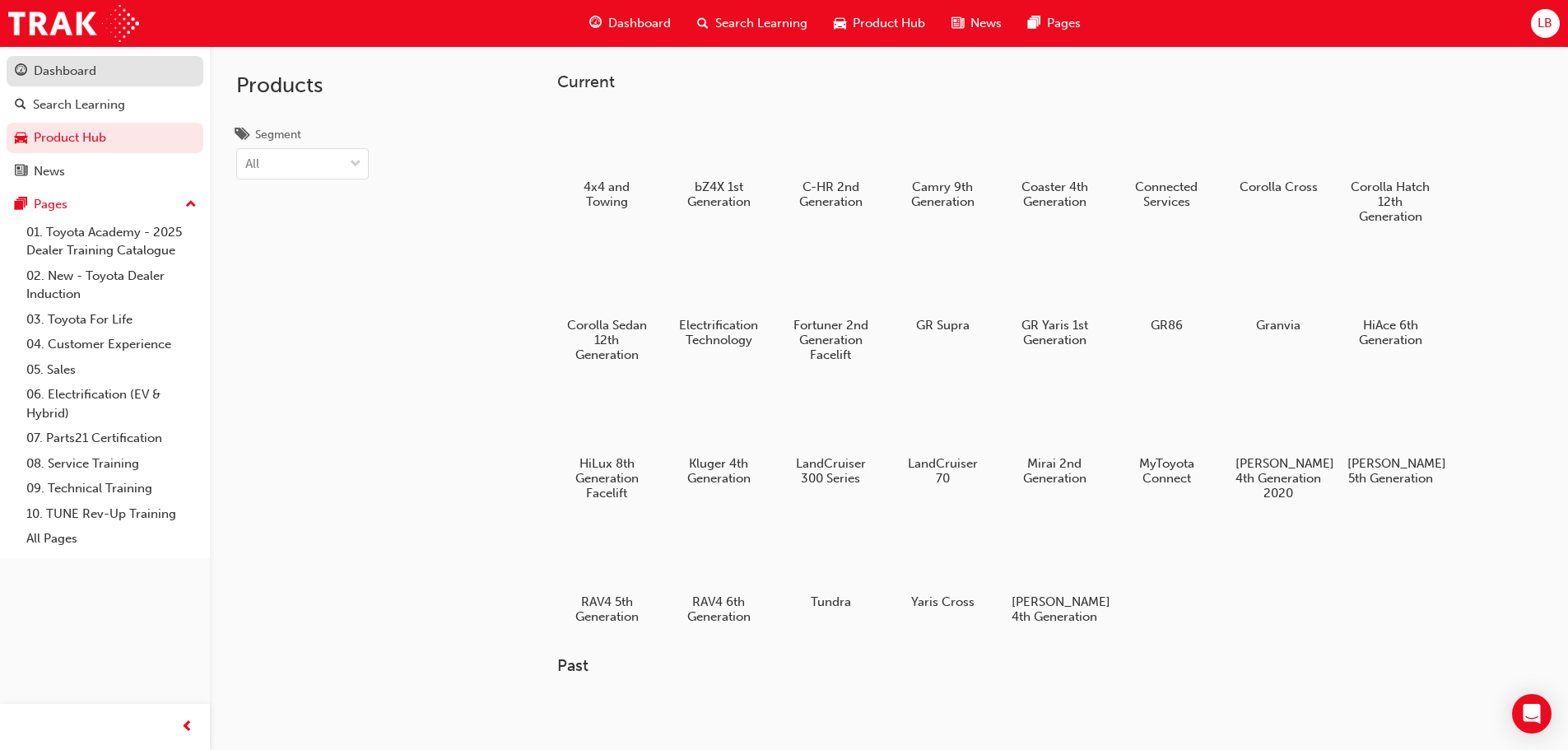
click at [55, 77] on div "Dashboard" at bounding box center [64, 70] width 62 height 19
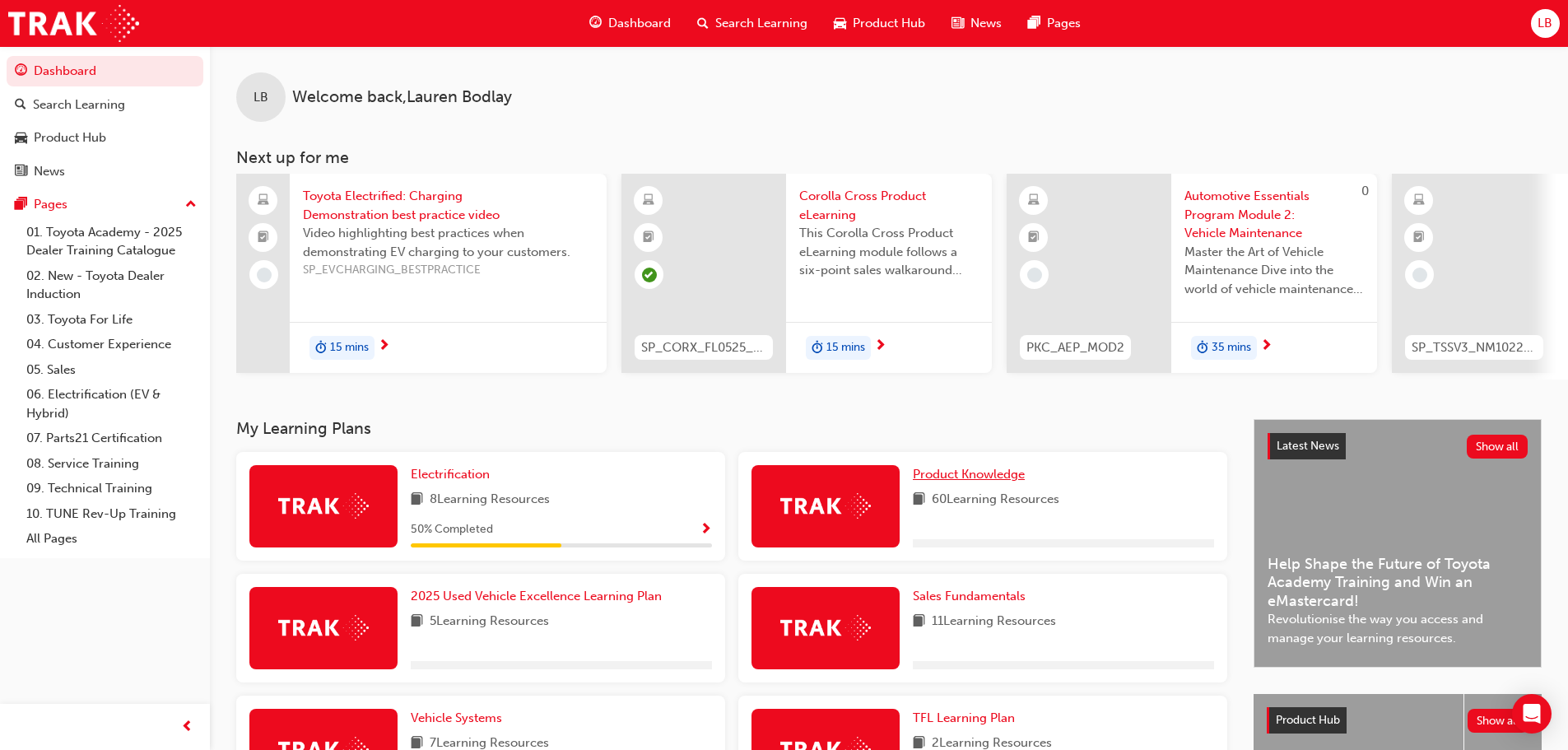
click at [958, 481] on span "Product Knowledge" at bounding box center [968, 473] width 112 height 15
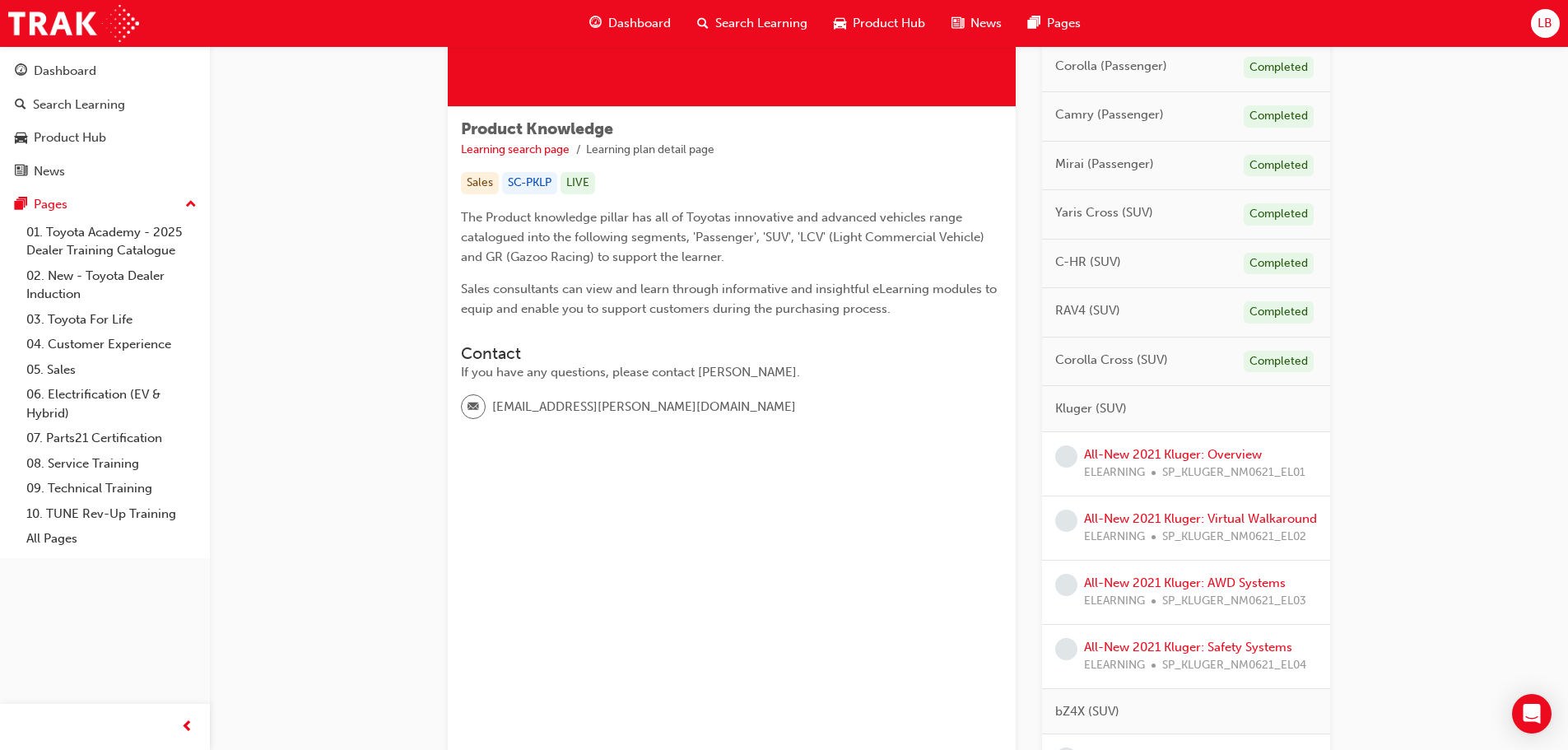
scroll to position [329, 0]
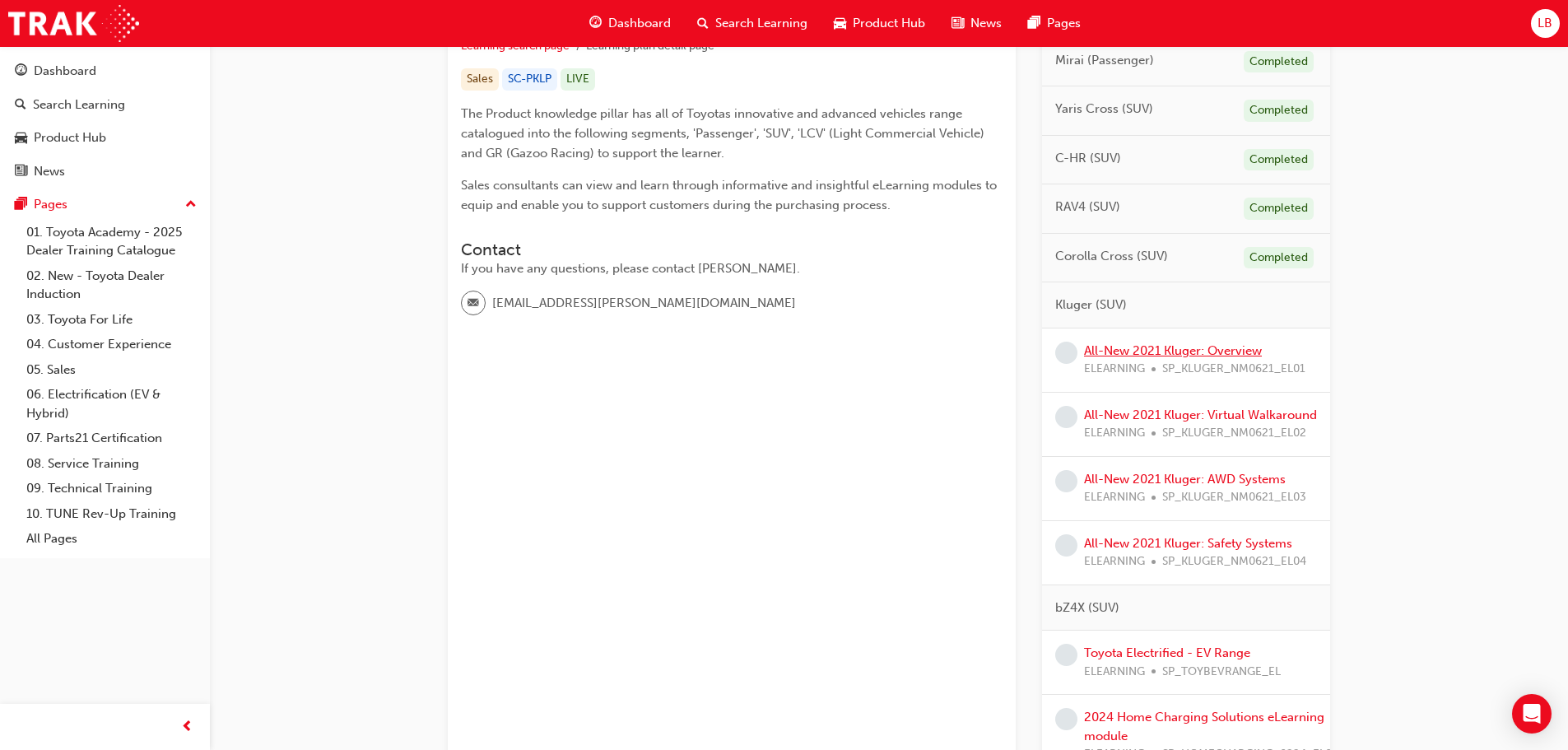
click at [1172, 345] on link "All-New 2021 Kluger: Overview" at bounding box center [1172, 350] width 178 height 15
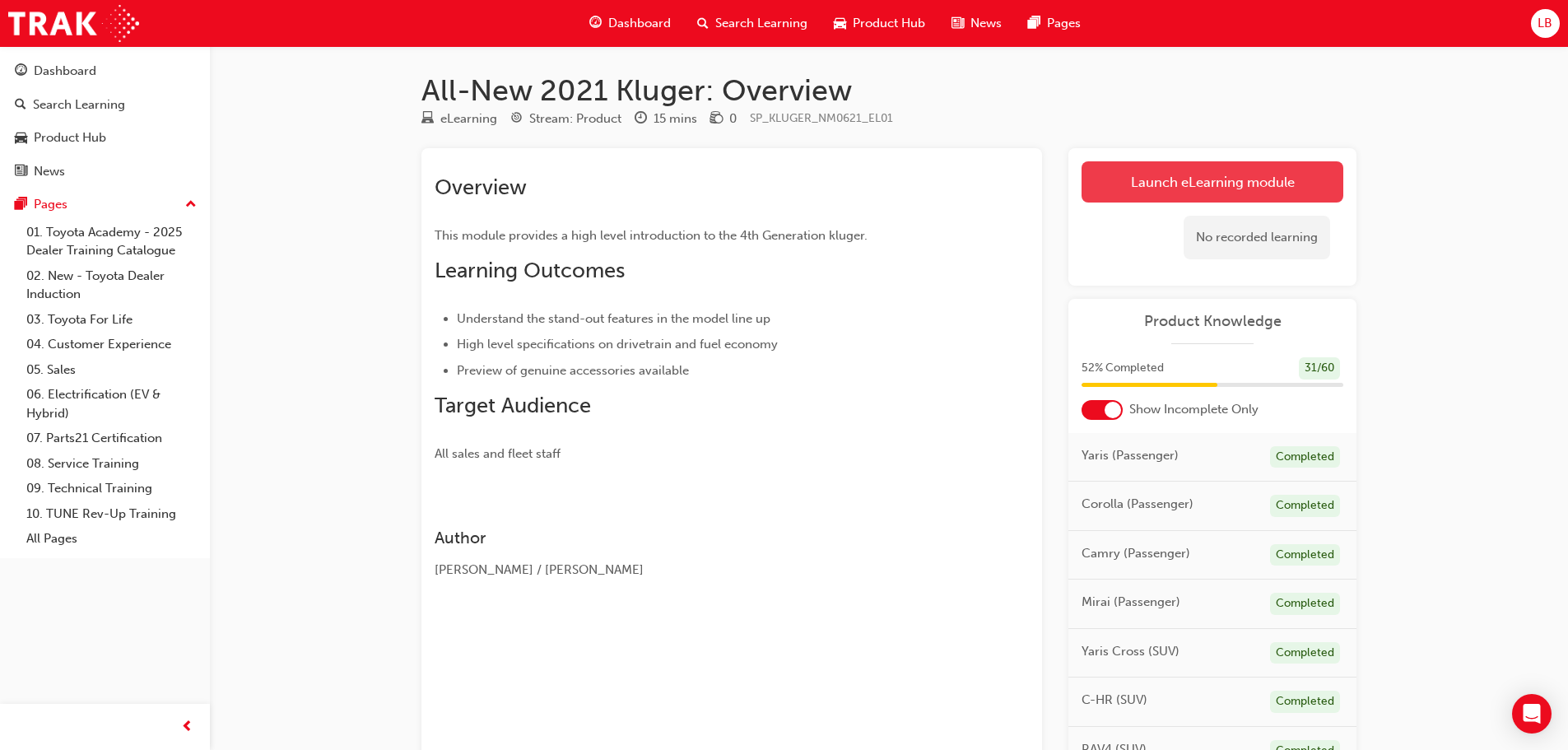
click at [1170, 183] on link "Launch eLearning module" at bounding box center [1212, 182] width 262 height 41
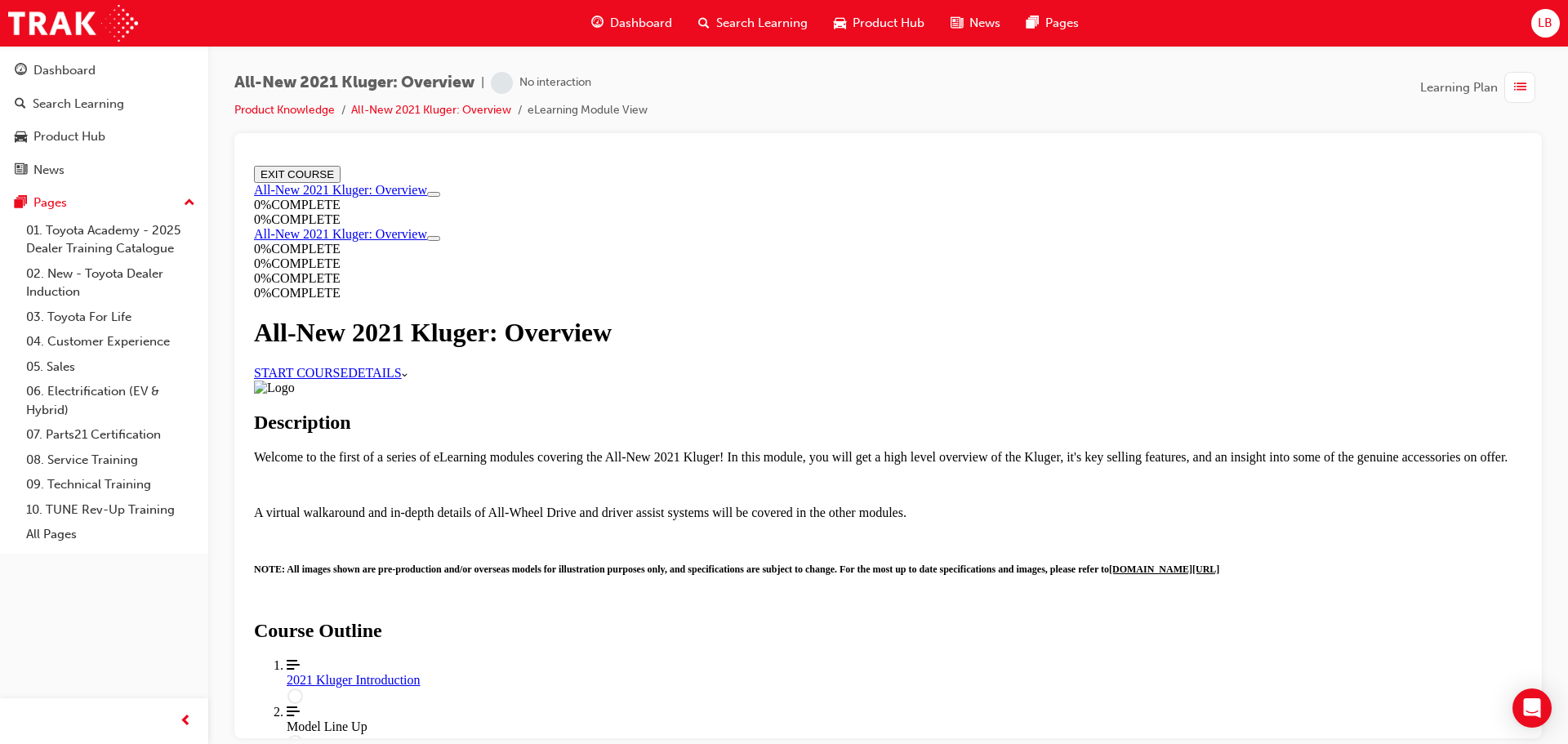
click at [347, 379] on link "START COURSE" at bounding box center [300, 372] width 94 height 14
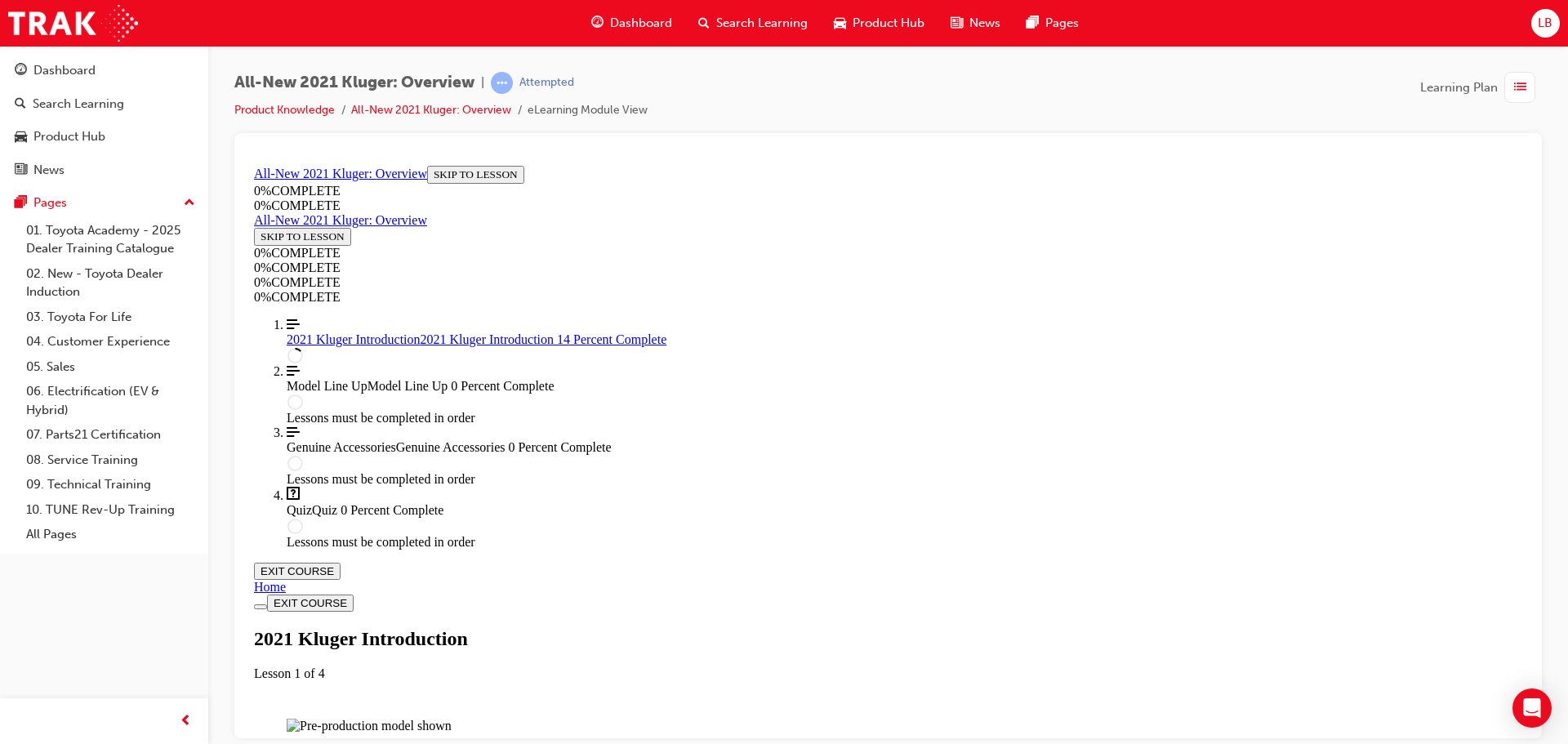
scroll to position [219, 0]
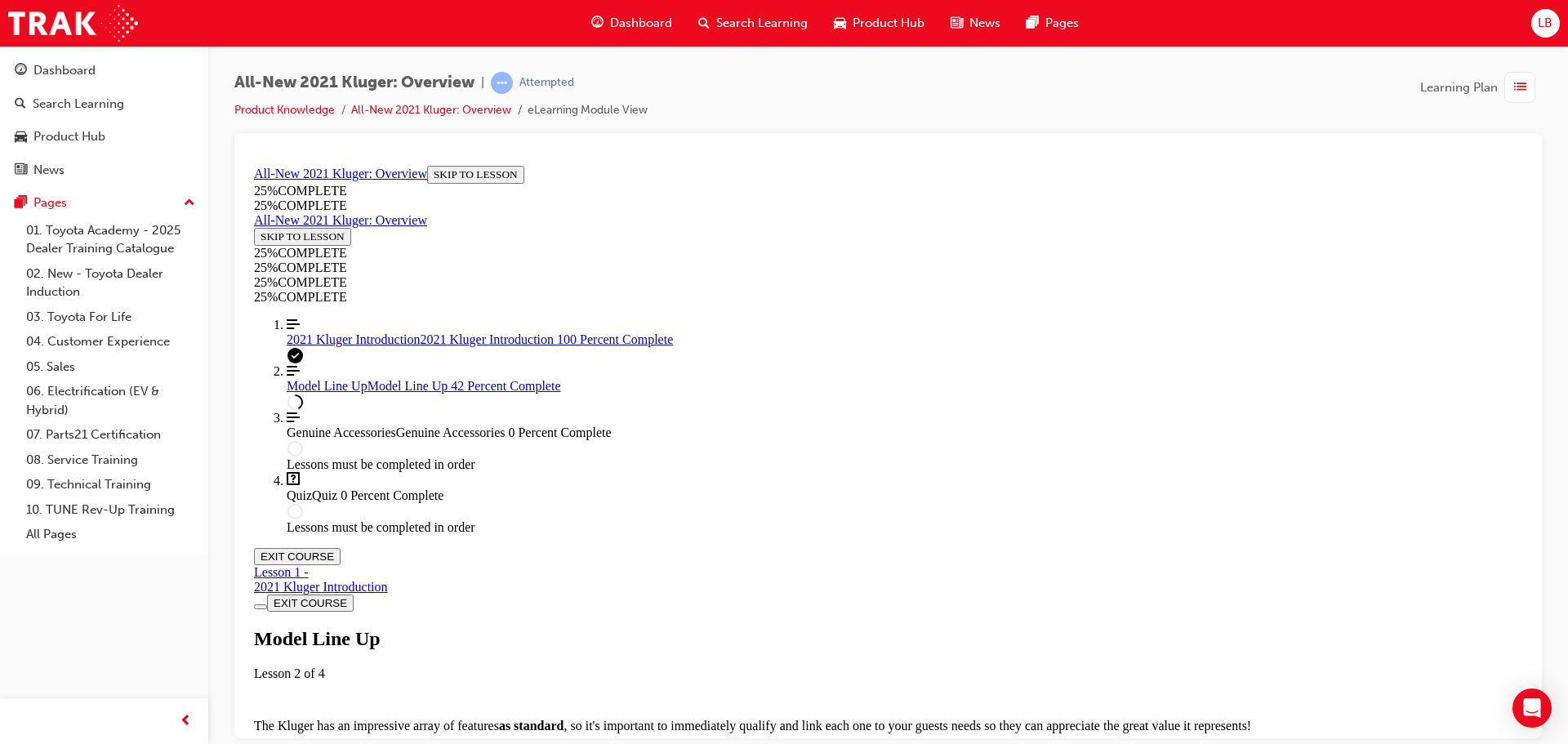
scroll to position [2093, 0]
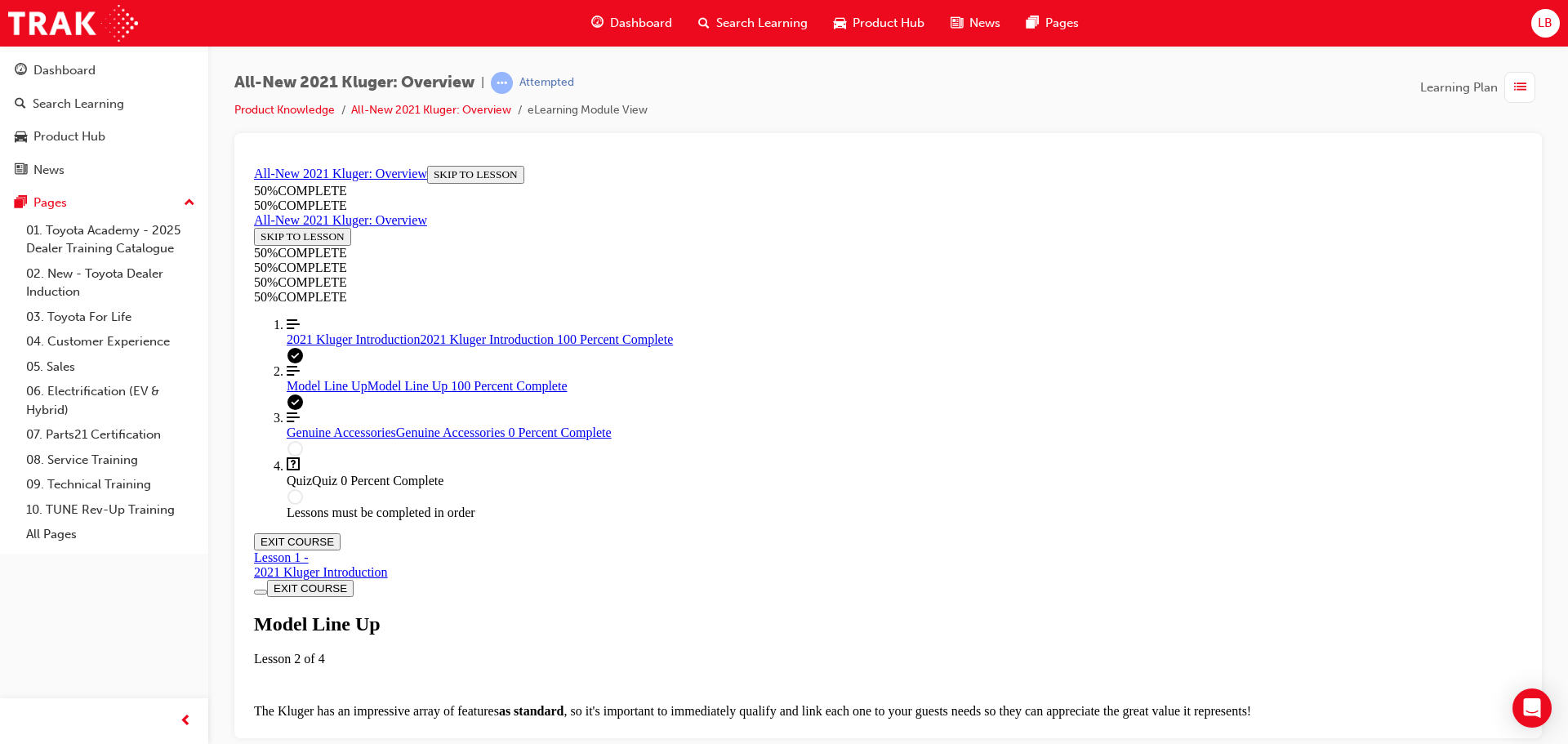
scroll to position [4412, 0]
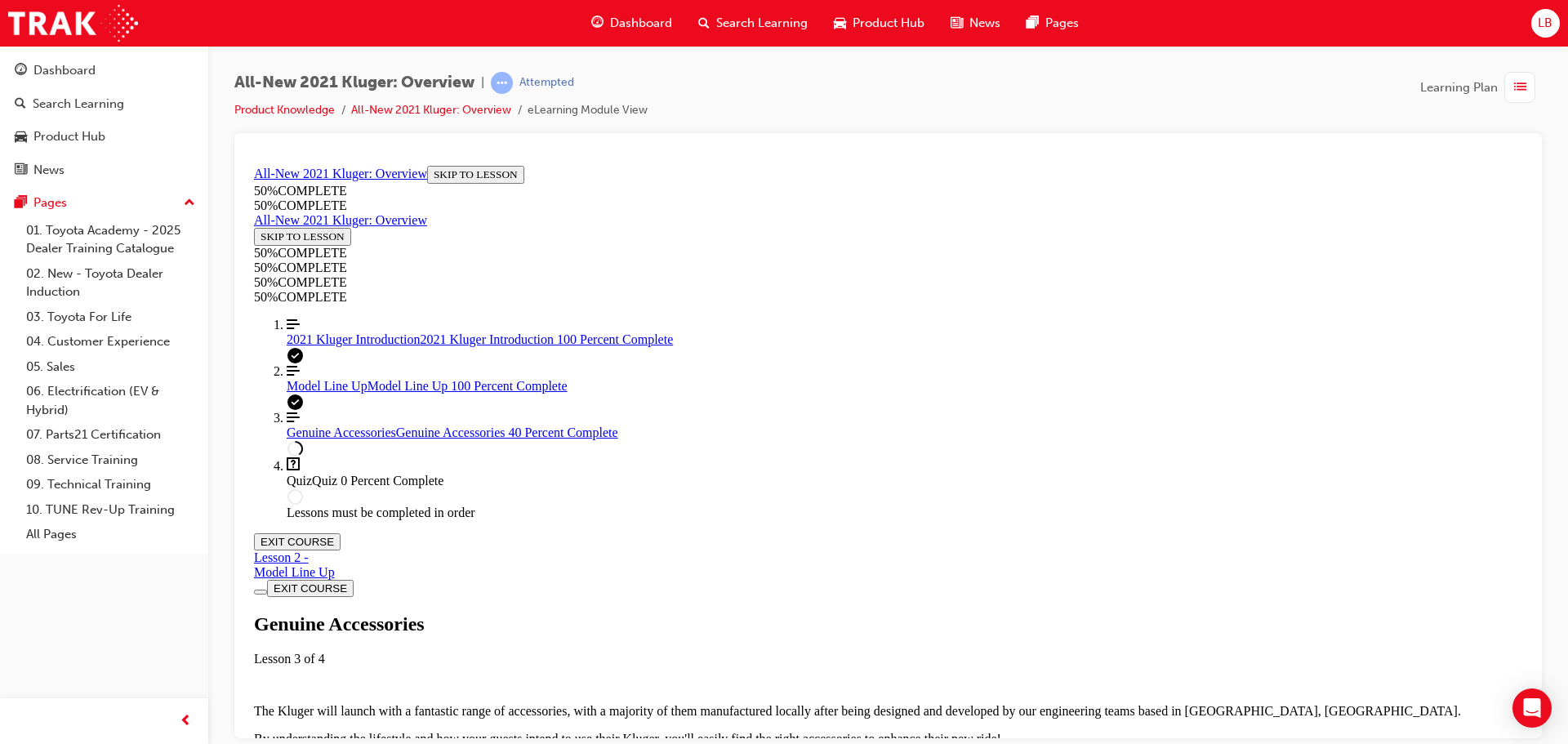
scroll to position [628, 0]
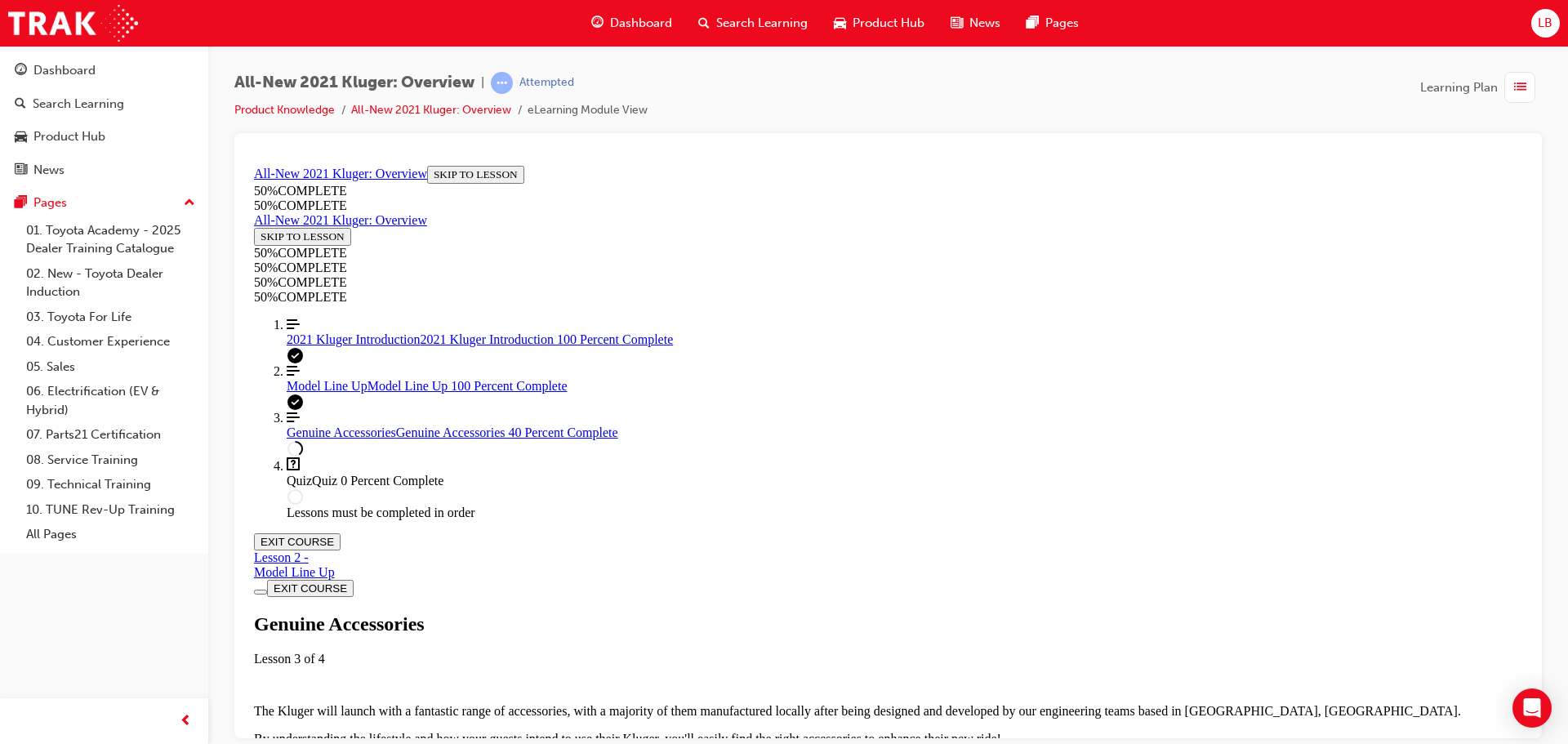
drag, startPoint x: 843, startPoint y: 524, endPoint x: 883, endPoint y: 516, distance: 40.8
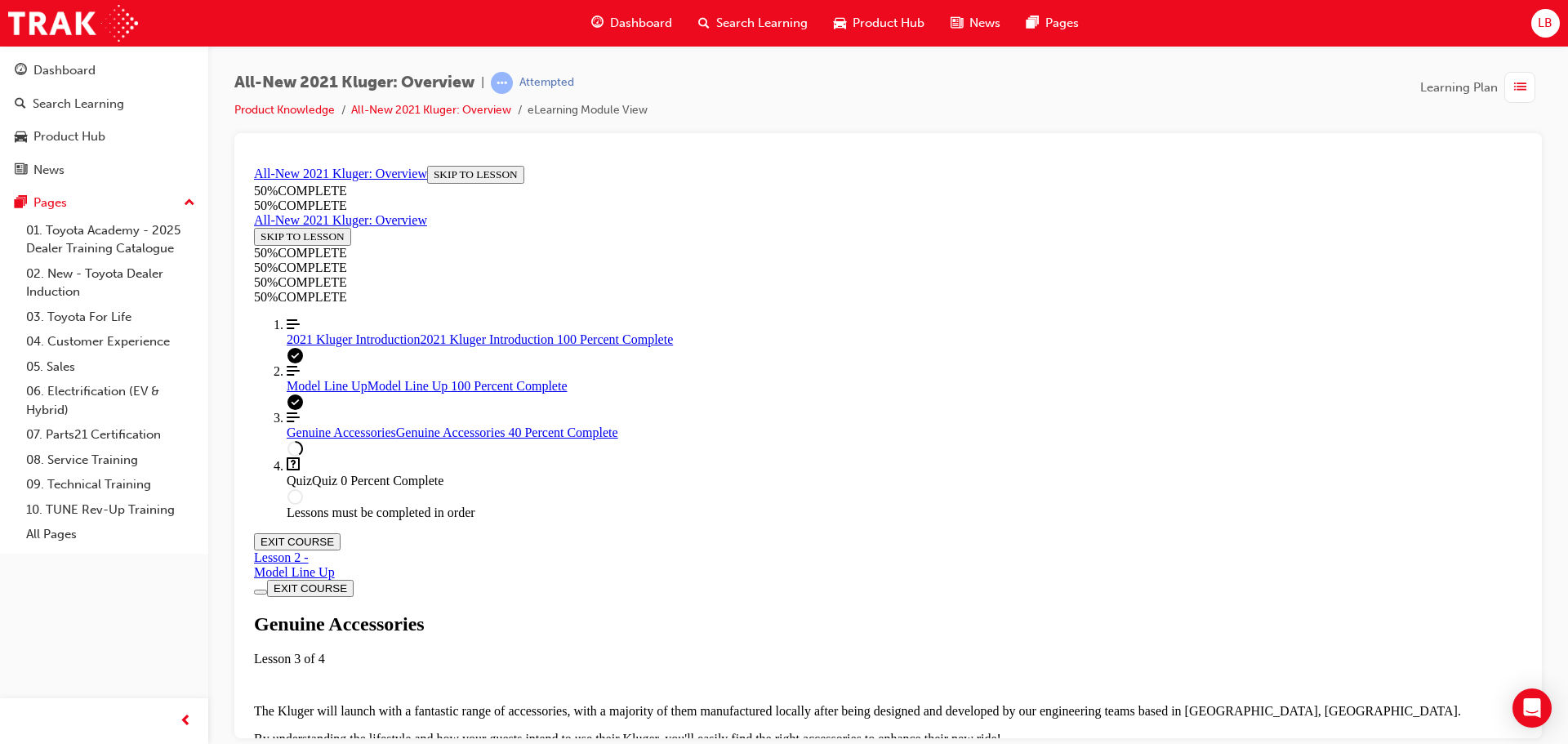
drag, startPoint x: 1170, startPoint y: 528, endPoint x: 1236, endPoint y: 468, distance: 89.2
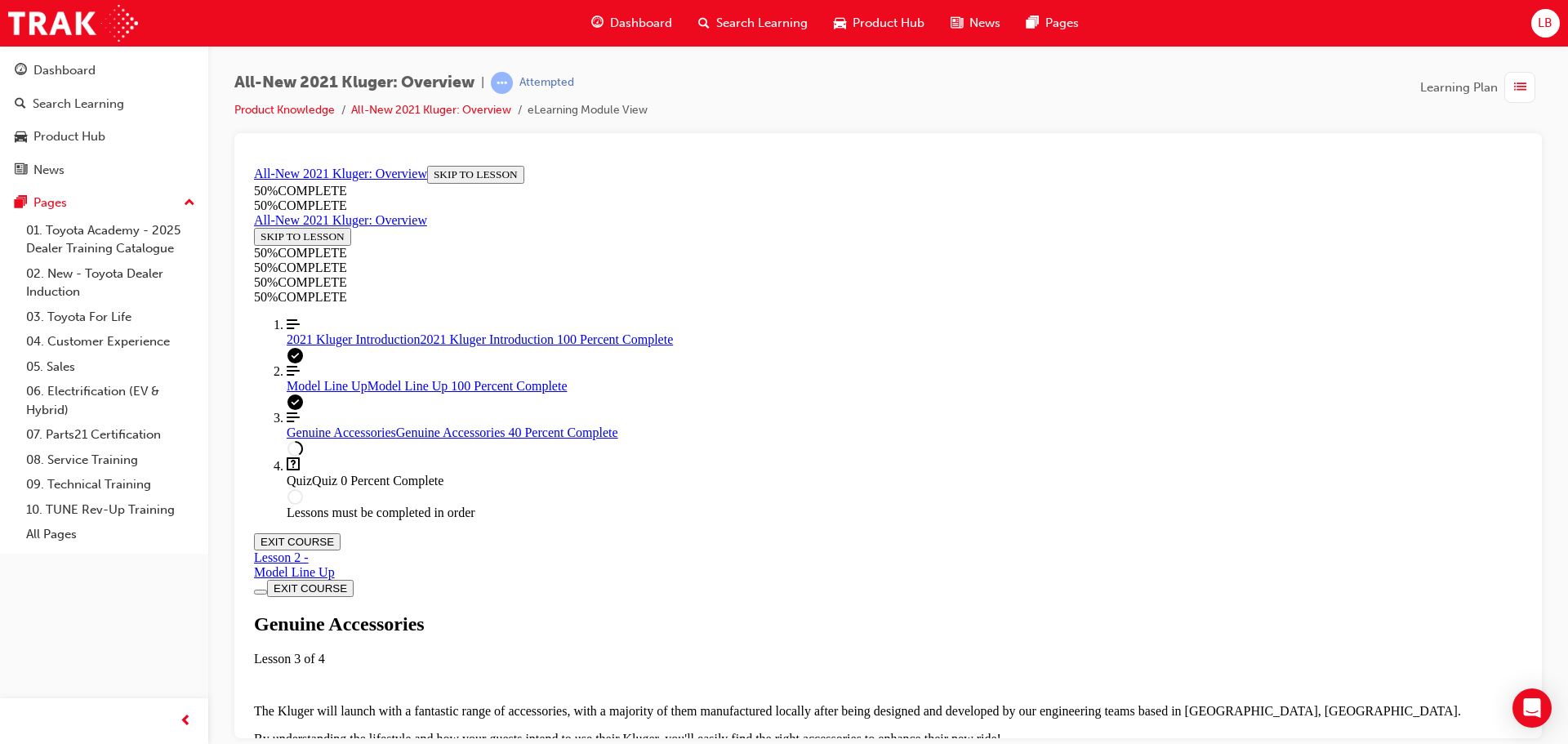
scroll to position [1118, 0]
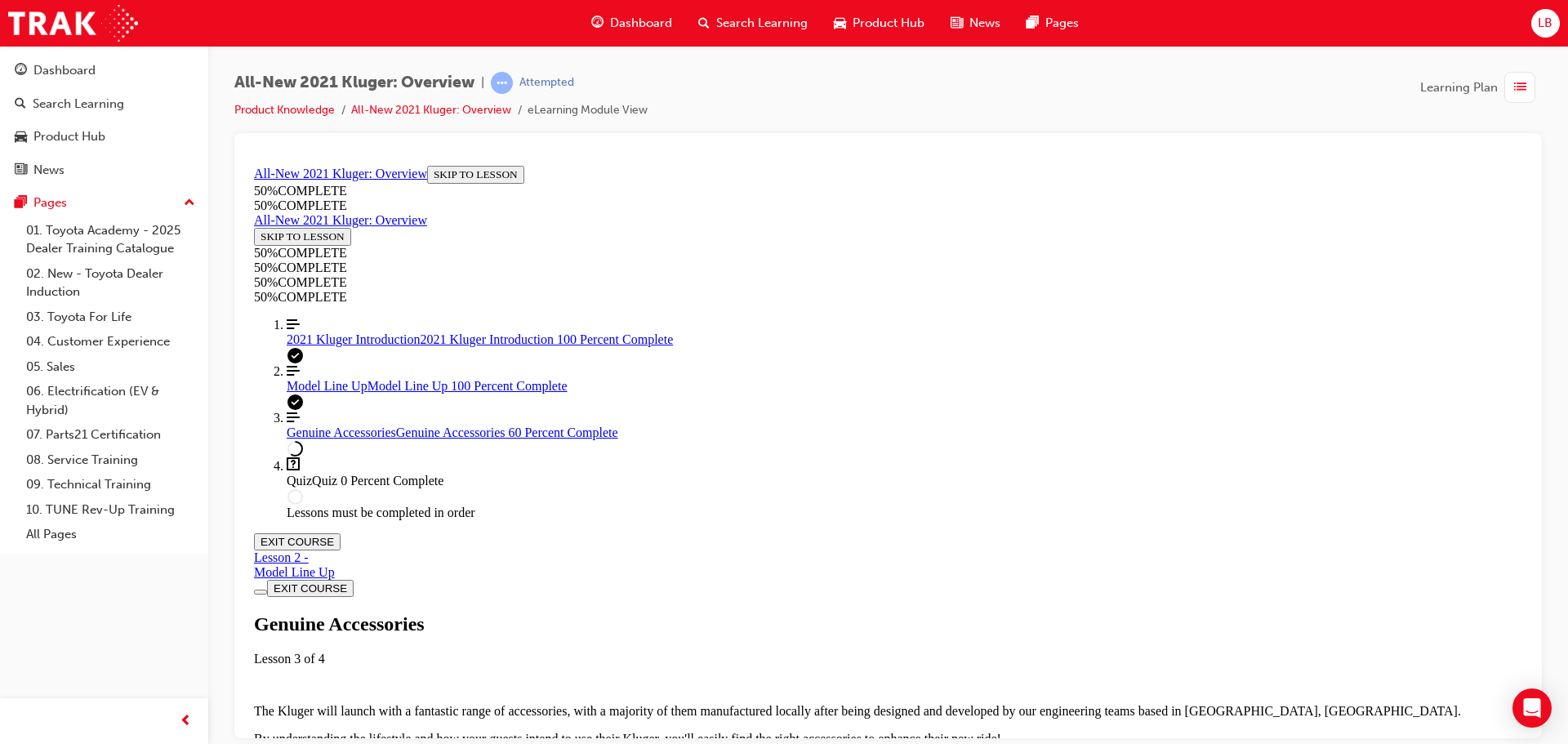
drag, startPoint x: 1123, startPoint y: 521, endPoint x: 1098, endPoint y: 522, distance: 25.0
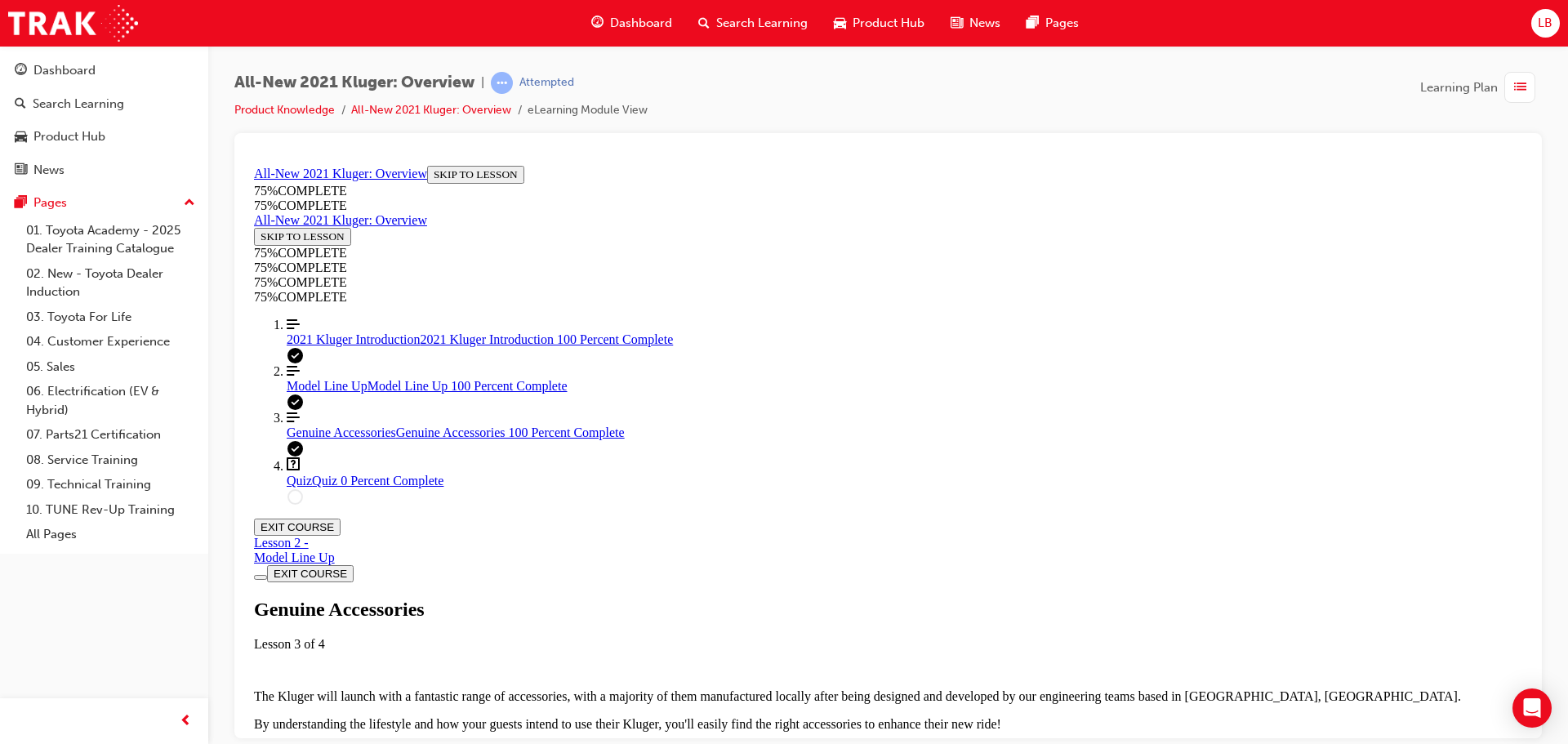
scroll to position [146, 0]
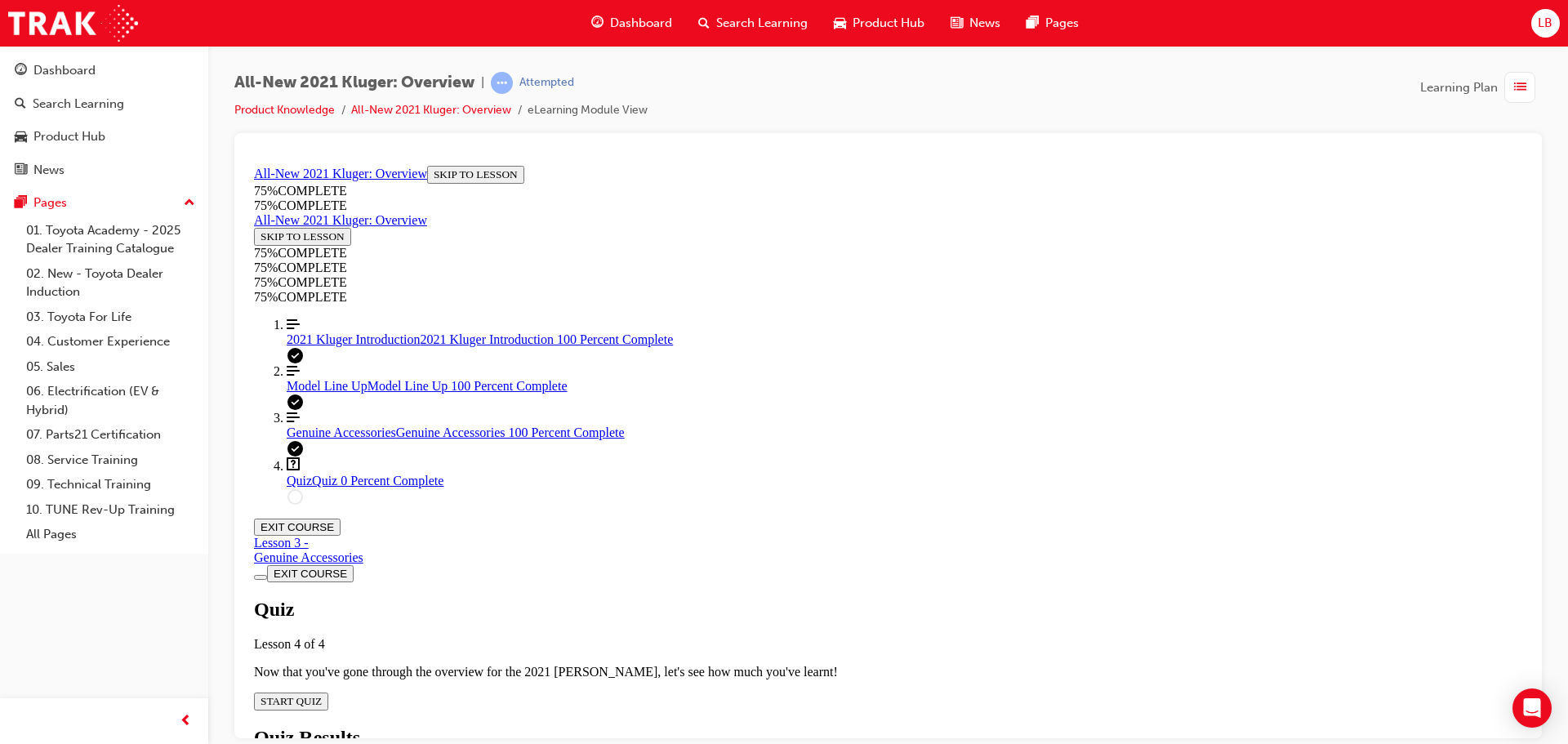
scroll to position [56, 0]
click at [774, 597] on div "Quiz Lesson 4 of 4 Now that you've gone through the overview for the 2021 [PERS…" at bounding box center [888, 653] width 1269 height 112
click at [322, 694] on span "START QUIZ" at bounding box center [291, 700] width 61 height 12
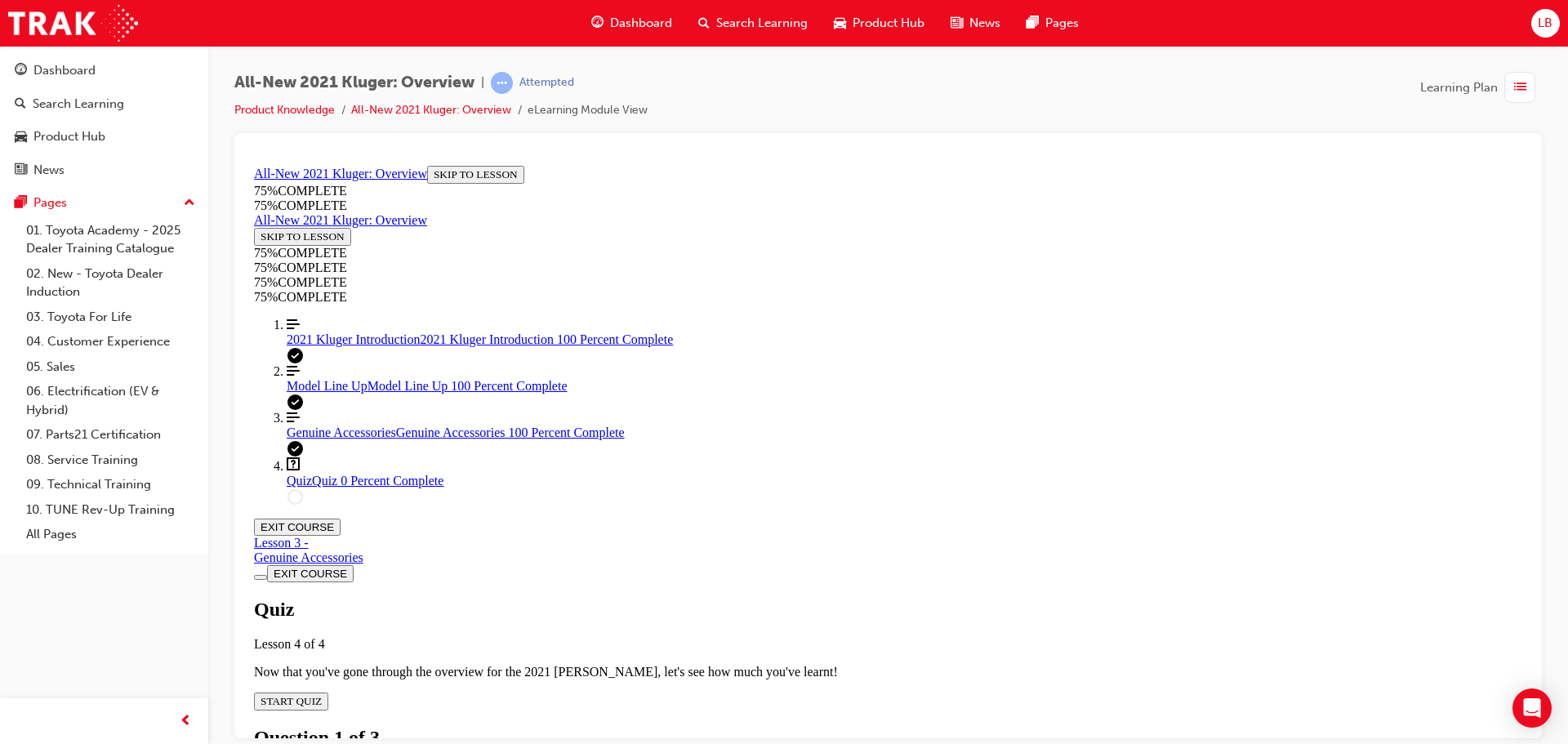
scroll to position [274, 0]
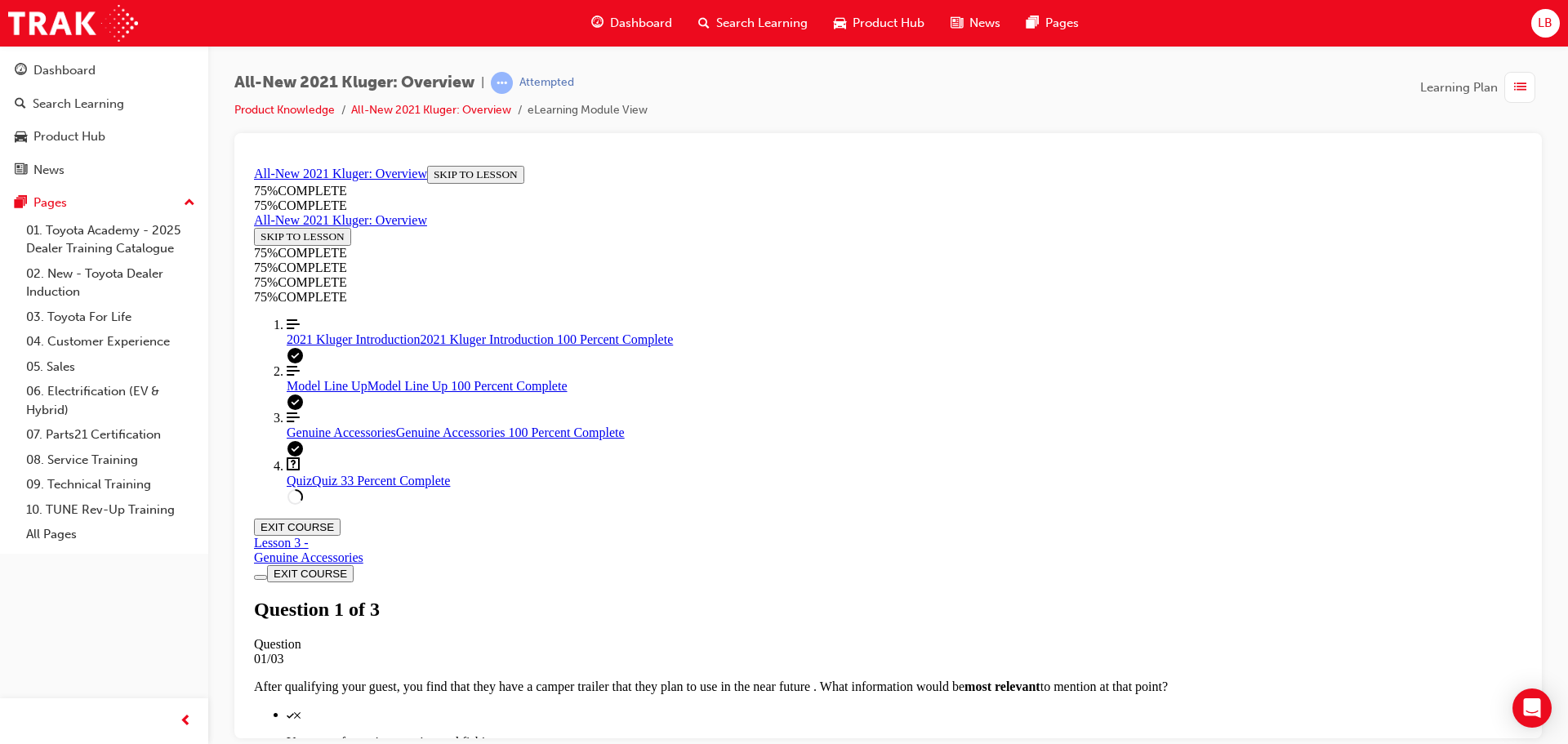
scroll to position [241, 0]
